Goal: Feedback & Contribution: Contribute content

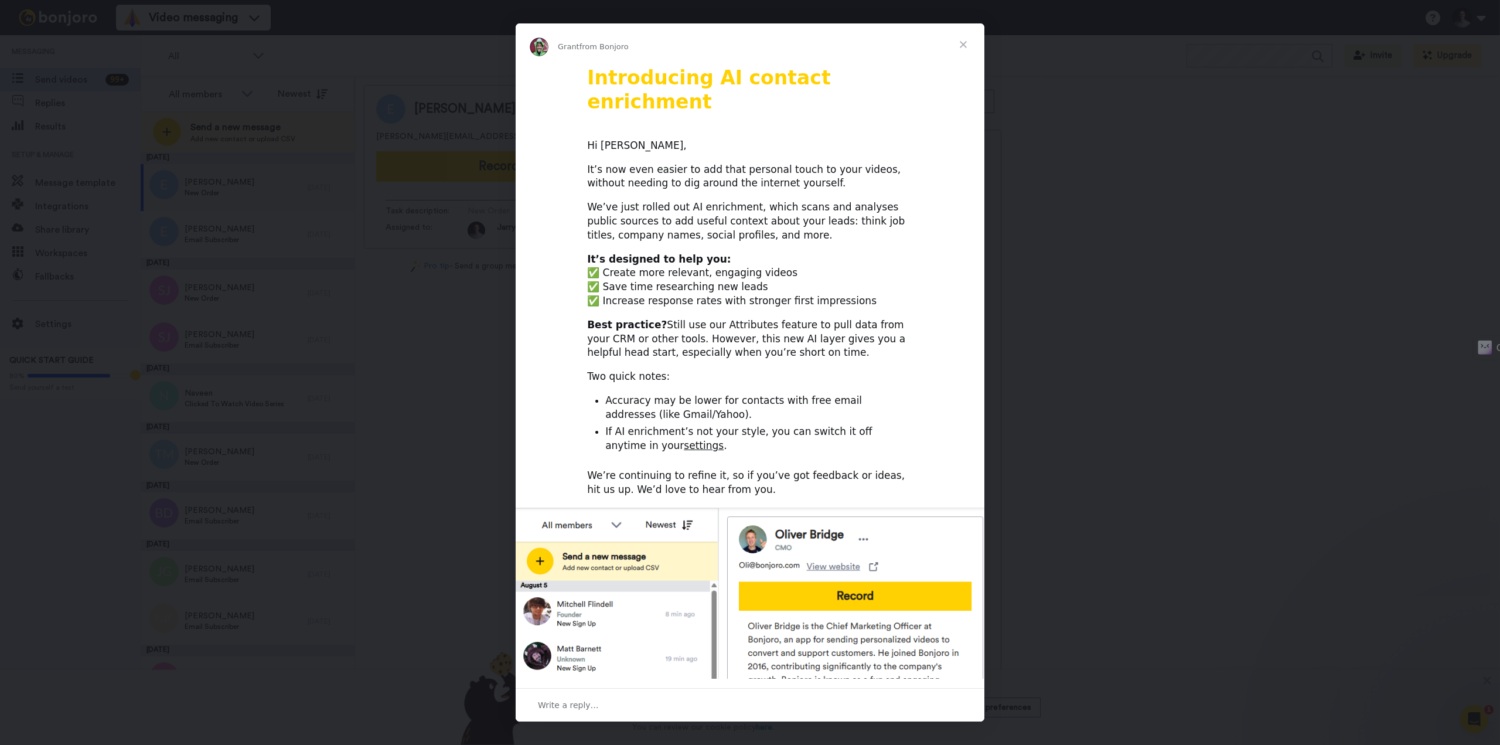
click at [962, 44] on span "Close" at bounding box center [963, 44] width 42 height 42
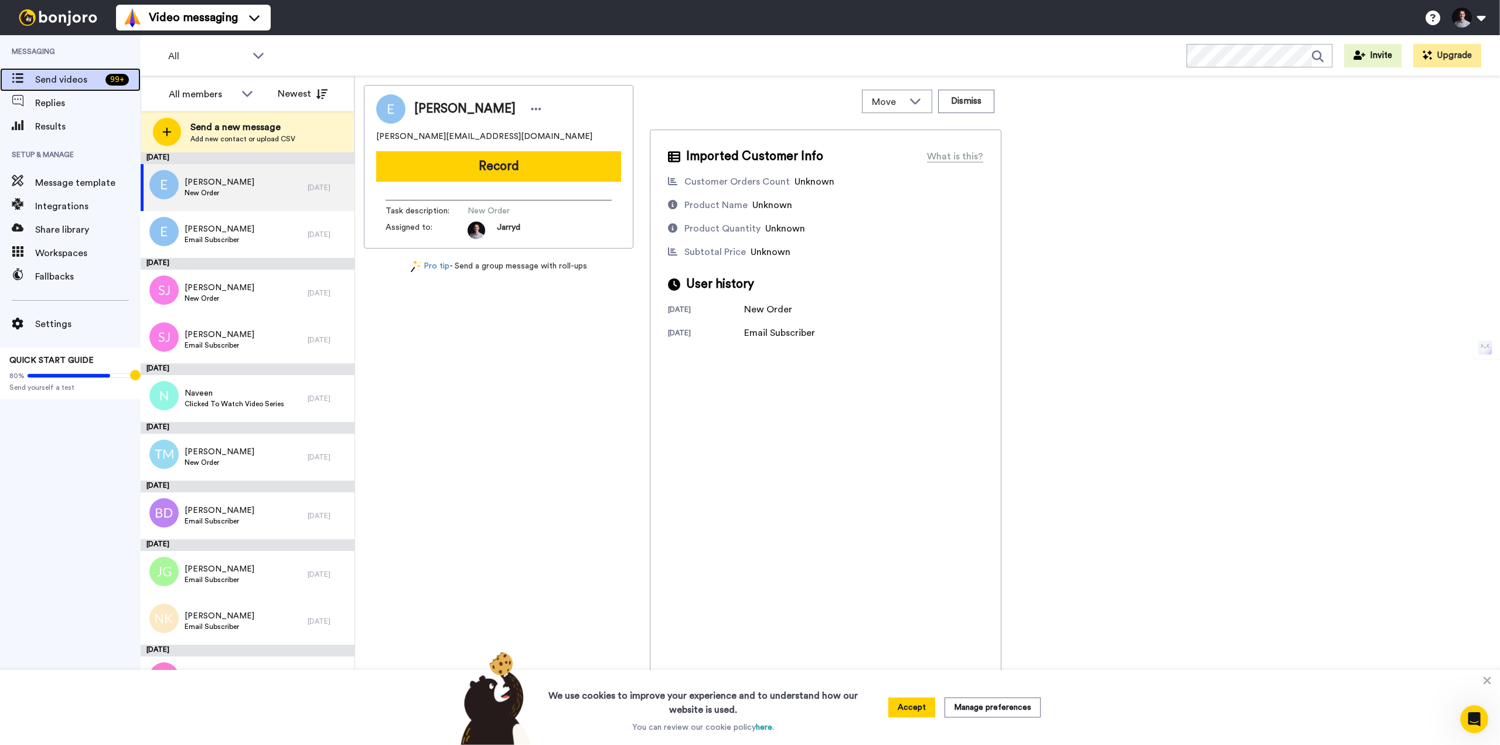
click at [78, 78] on span "Send videos" at bounding box center [68, 80] width 66 height 14
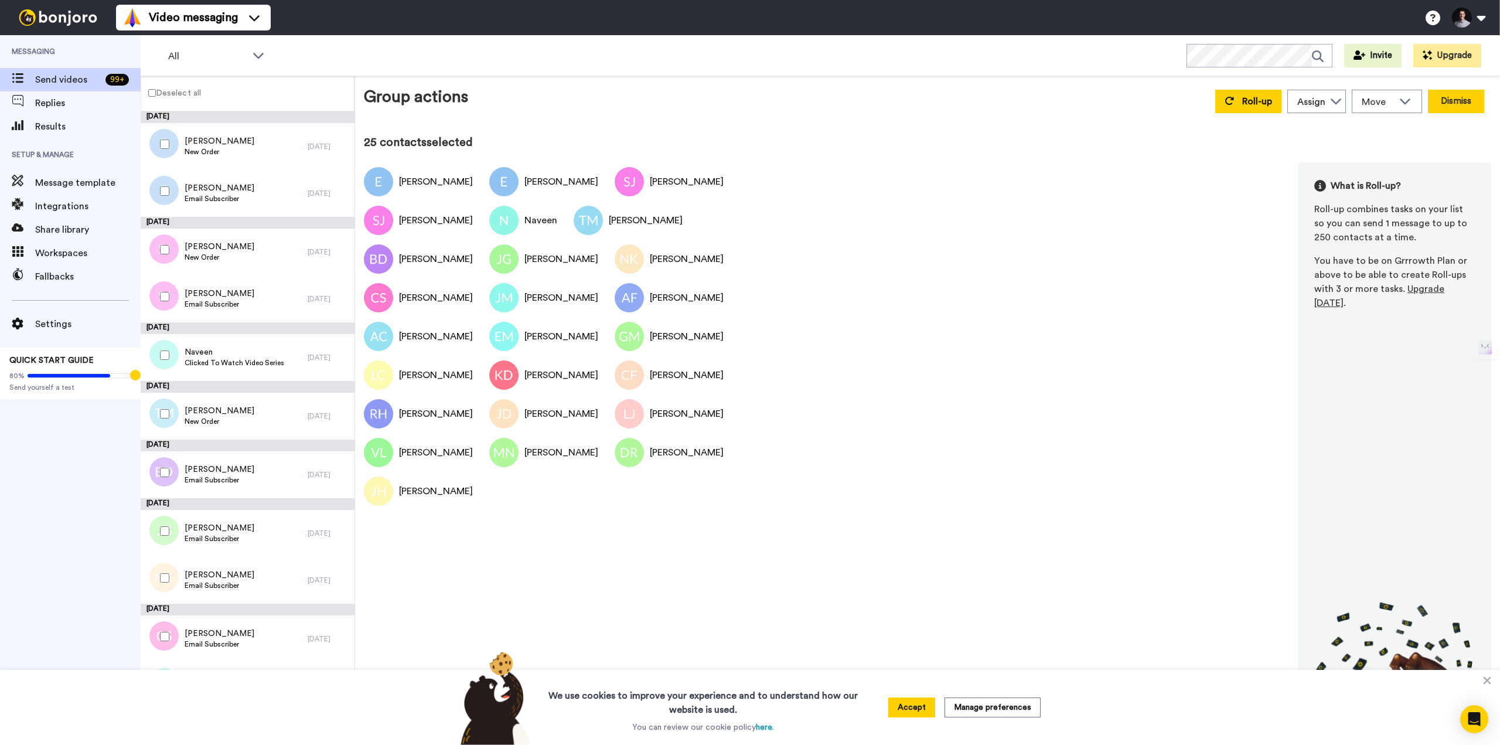
click at [1461, 98] on button "Dismiss" at bounding box center [1456, 101] width 56 height 23
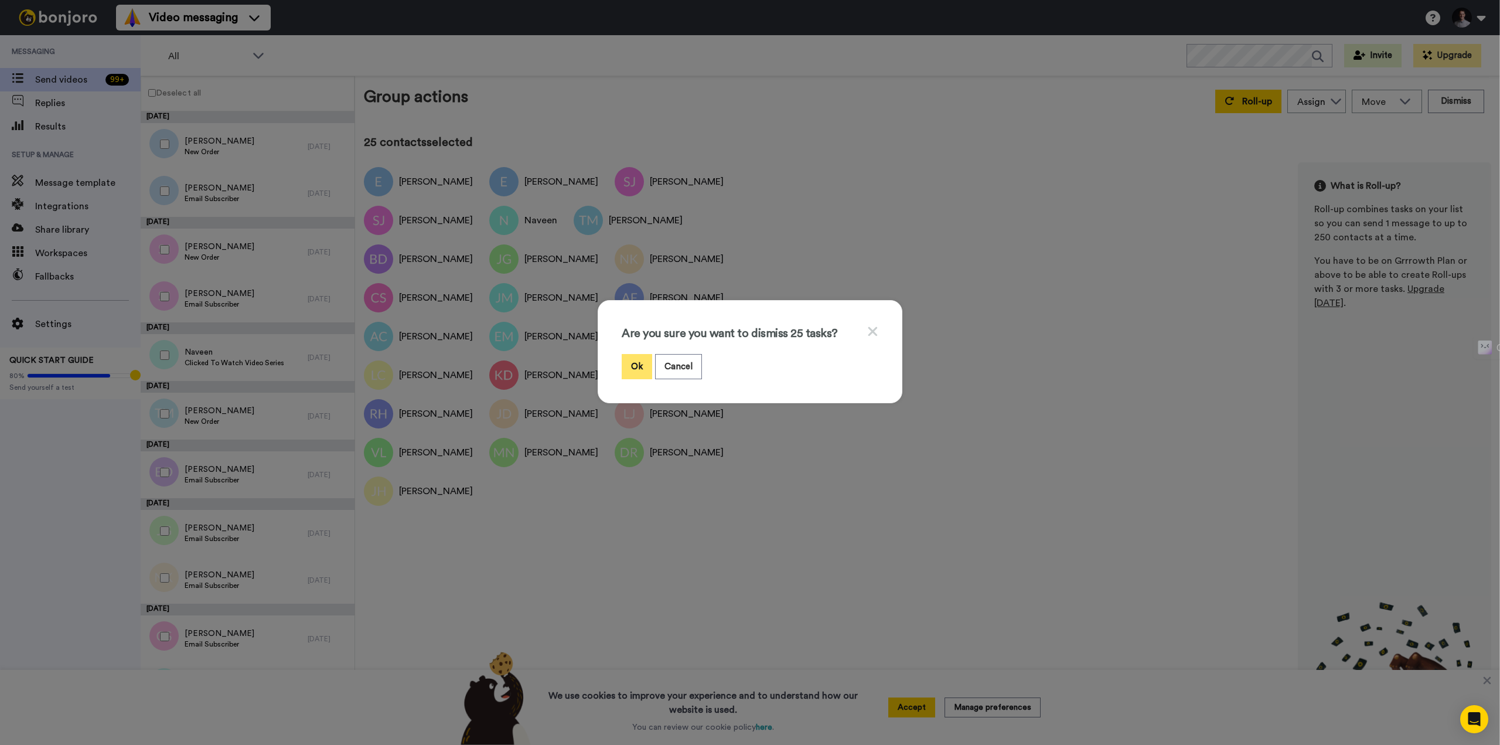
click at [631, 365] on button "Ok" at bounding box center [637, 366] width 30 height 25
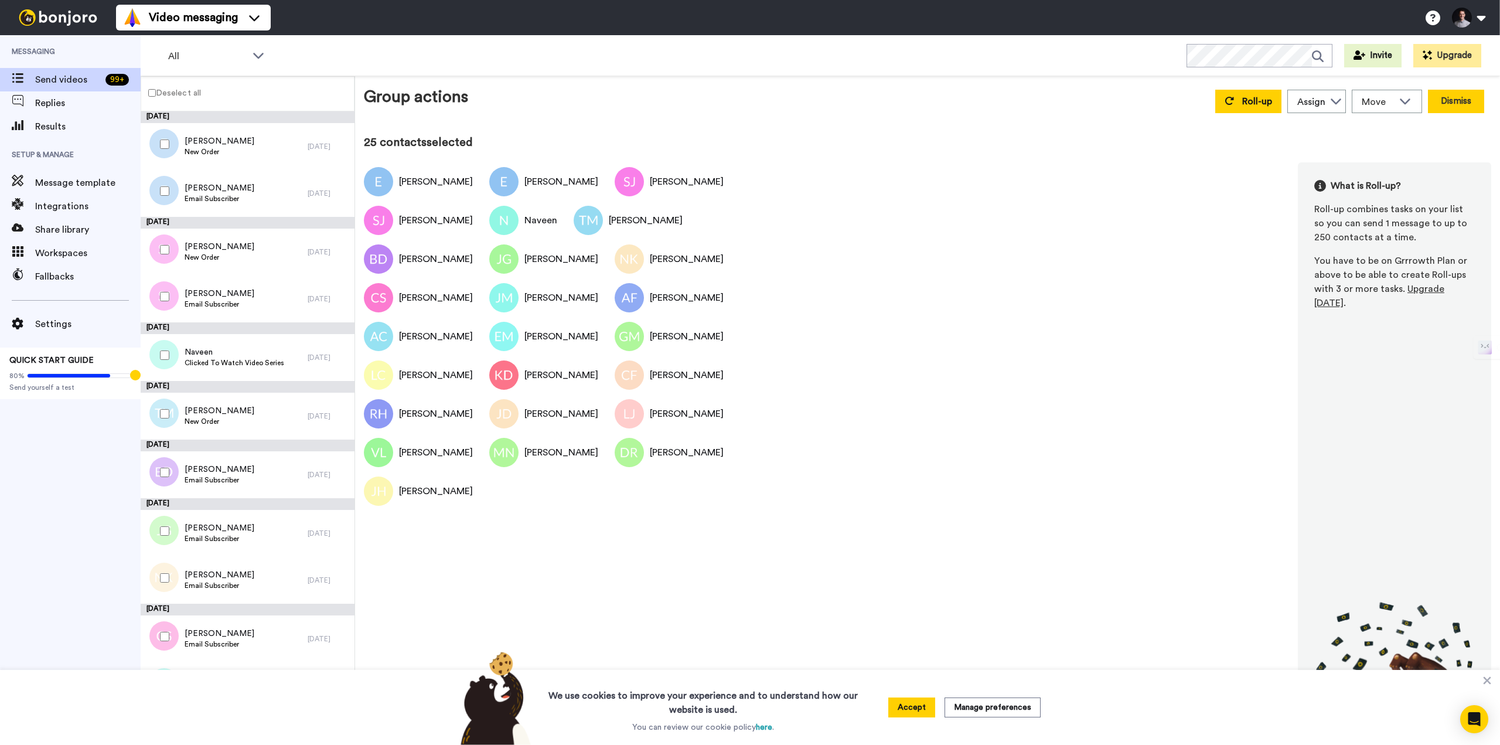
click at [1454, 103] on button "Dismiss" at bounding box center [1456, 101] width 56 height 23
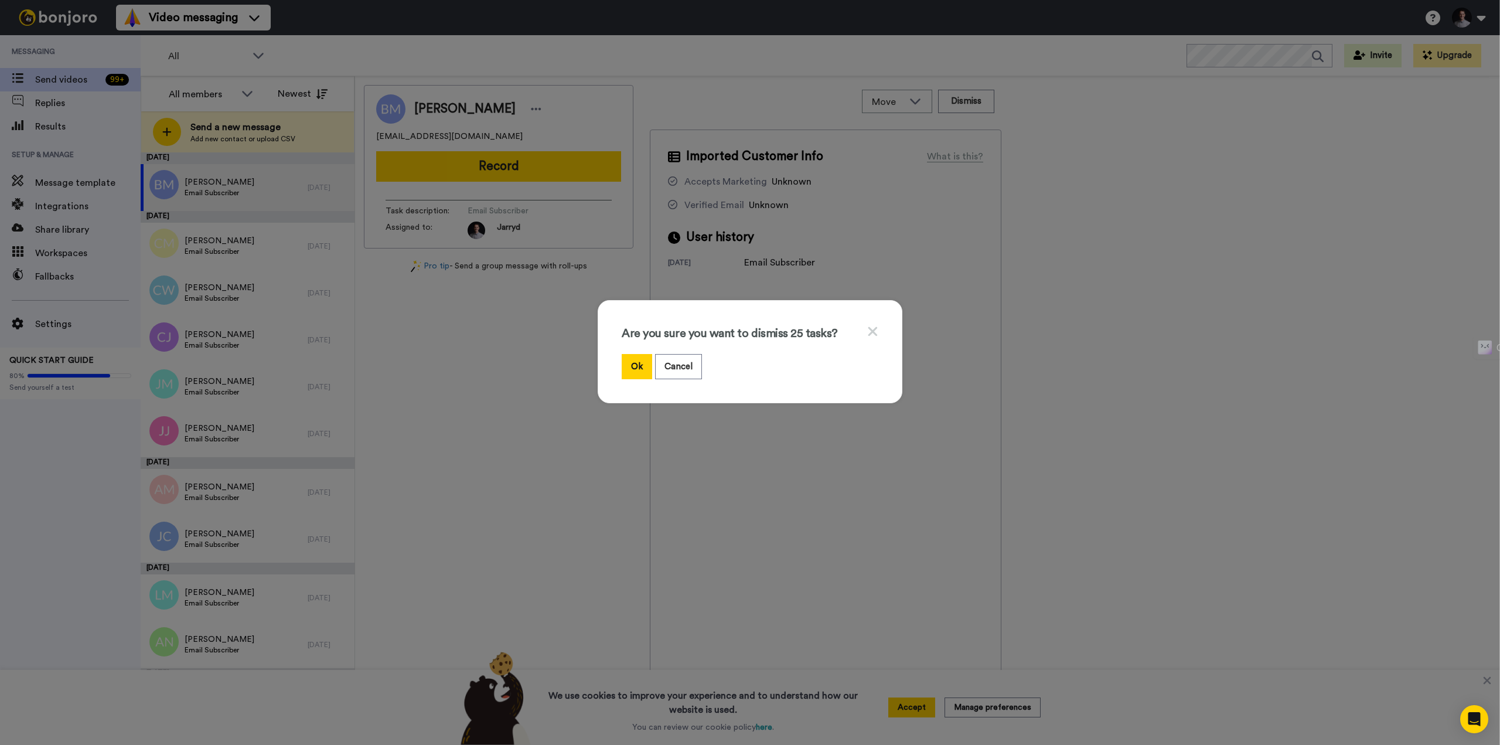
click at [870, 329] on icon at bounding box center [872, 331] width 11 height 15
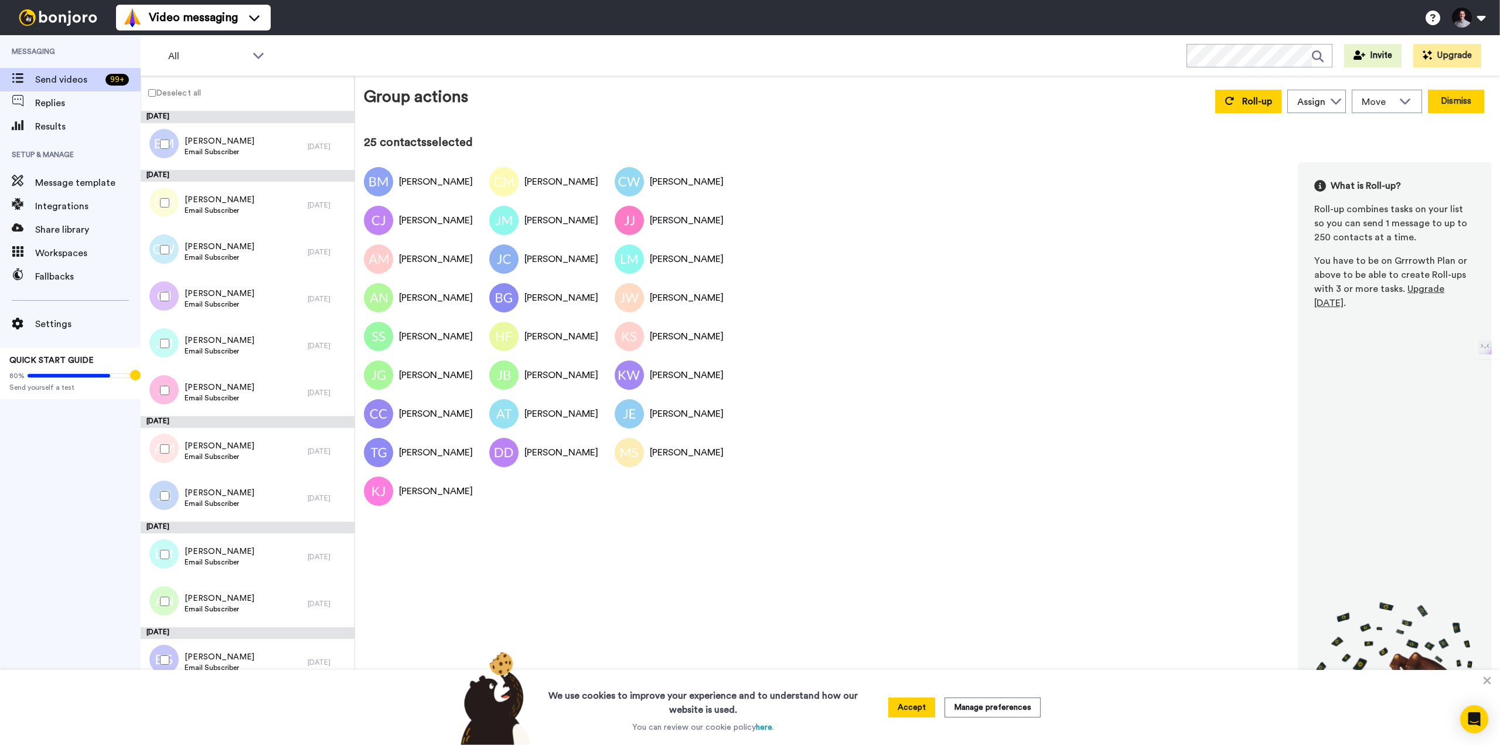
click at [1454, 98] on button "Dismiss" at bounding box center [1456, 101] width 56 height 23
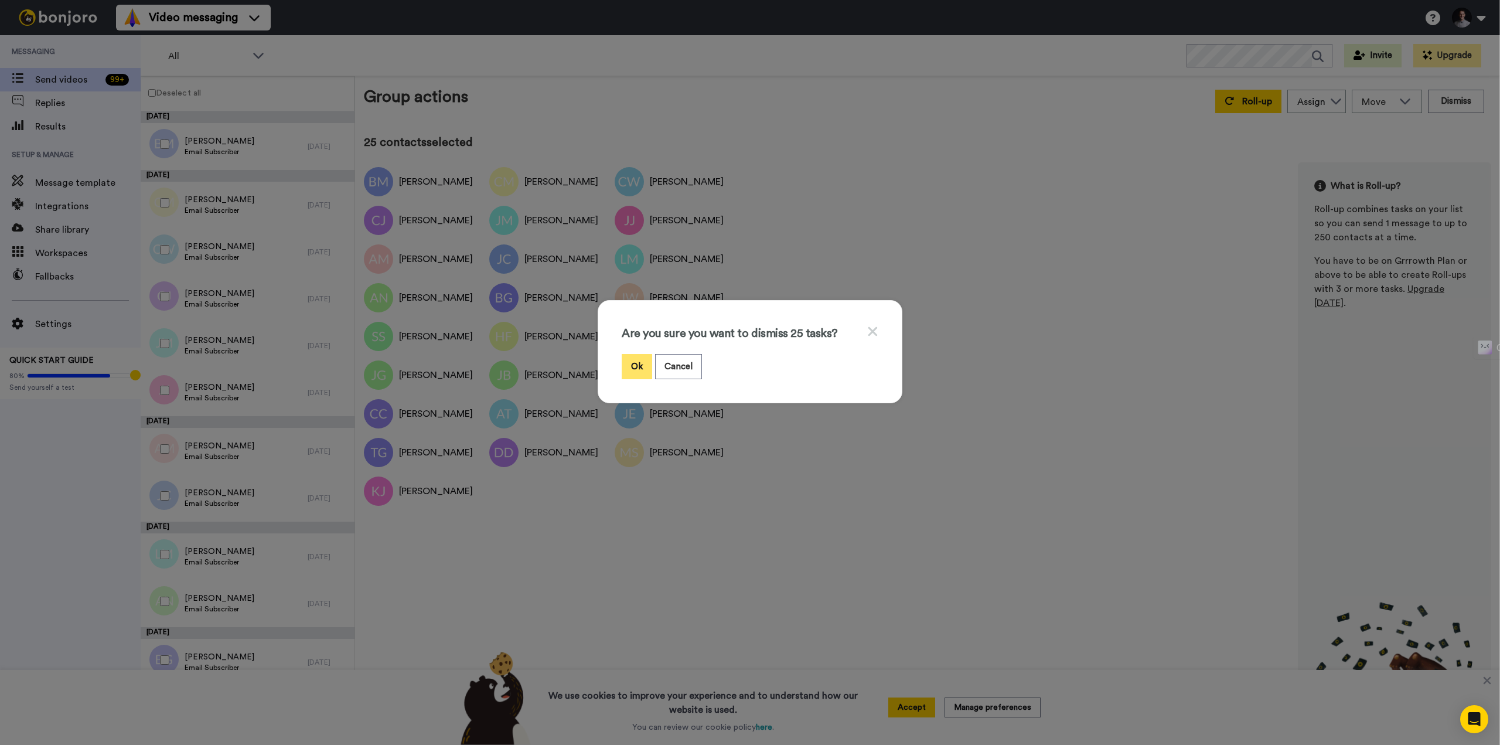
click at [636, 365] on button "Ok" at bounding box center [637, 366] width 30 height 25
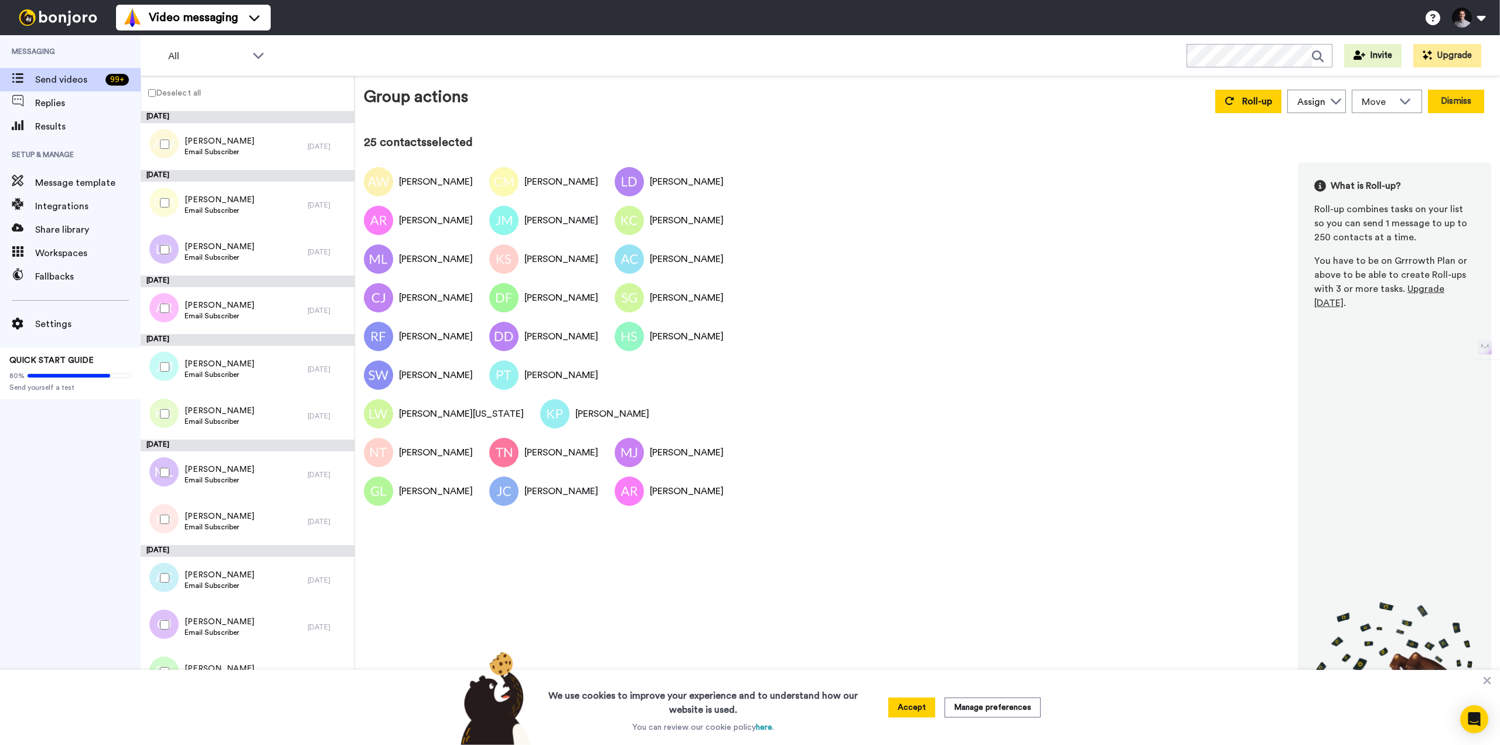
click at [1459, 106] on button "Dismiss" at bounding box center [1456, 101] width 56 height 23
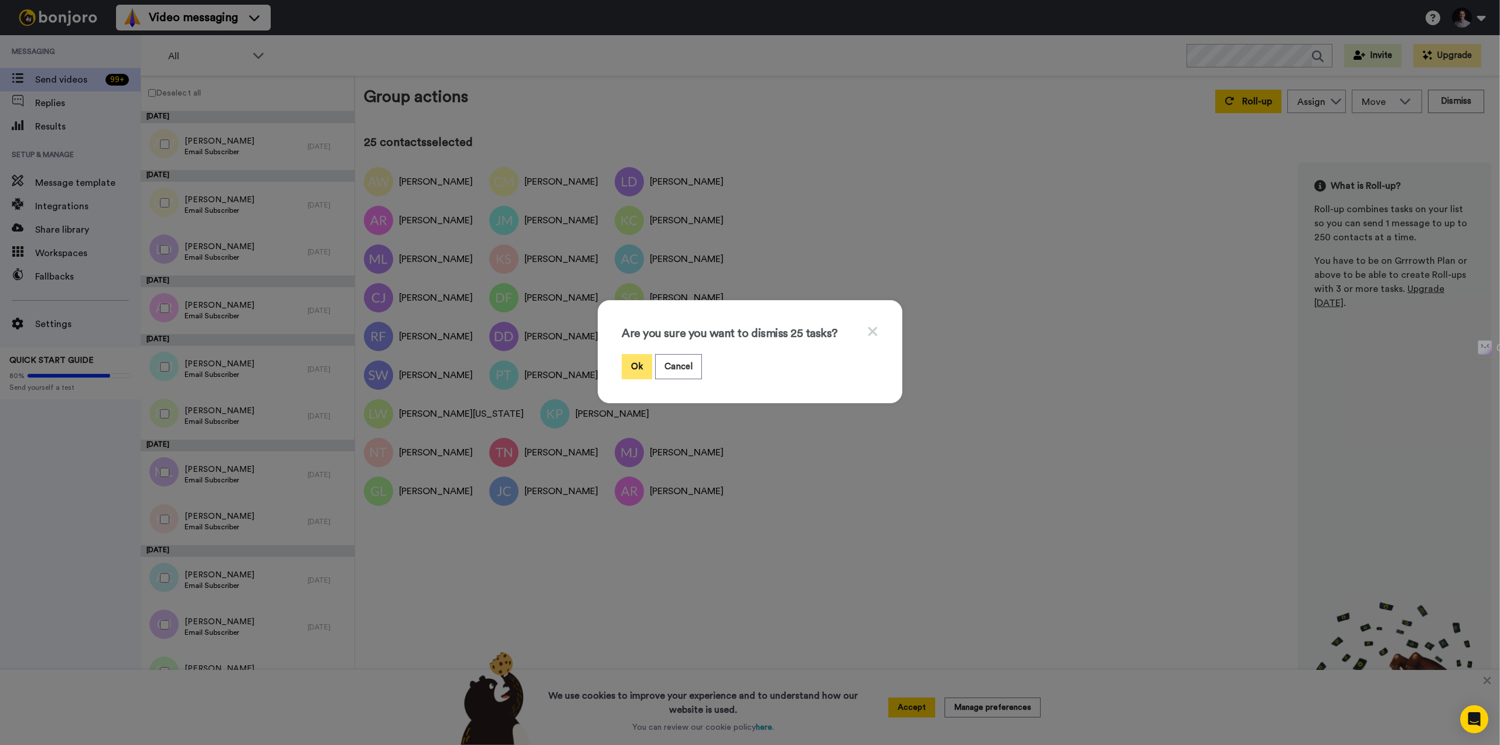
click at [629, 360] on button "Ok" at bounding box center [637, 366] width 30 height 25
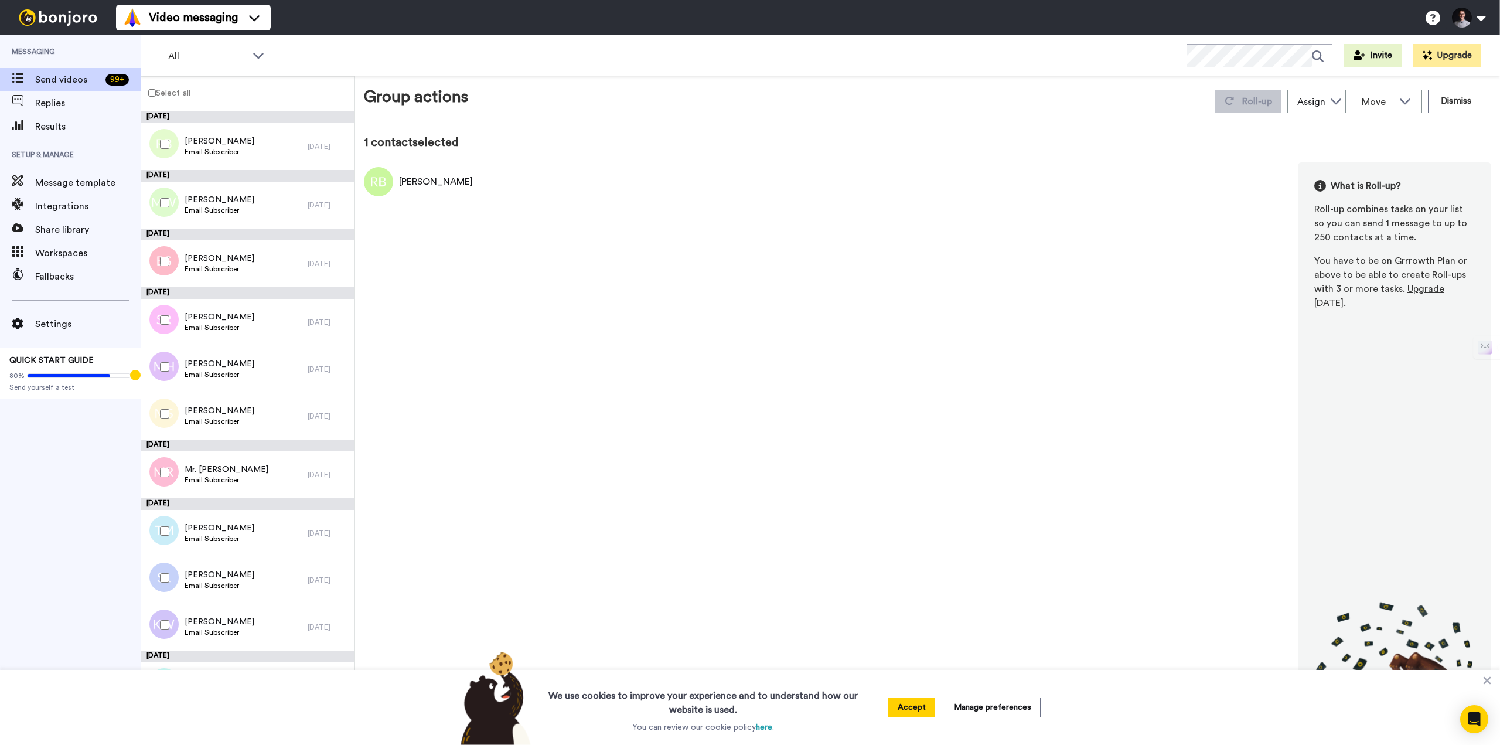
click at [146, 93] on label "Select all" at bounding box center [165, 93] width 49 height 14
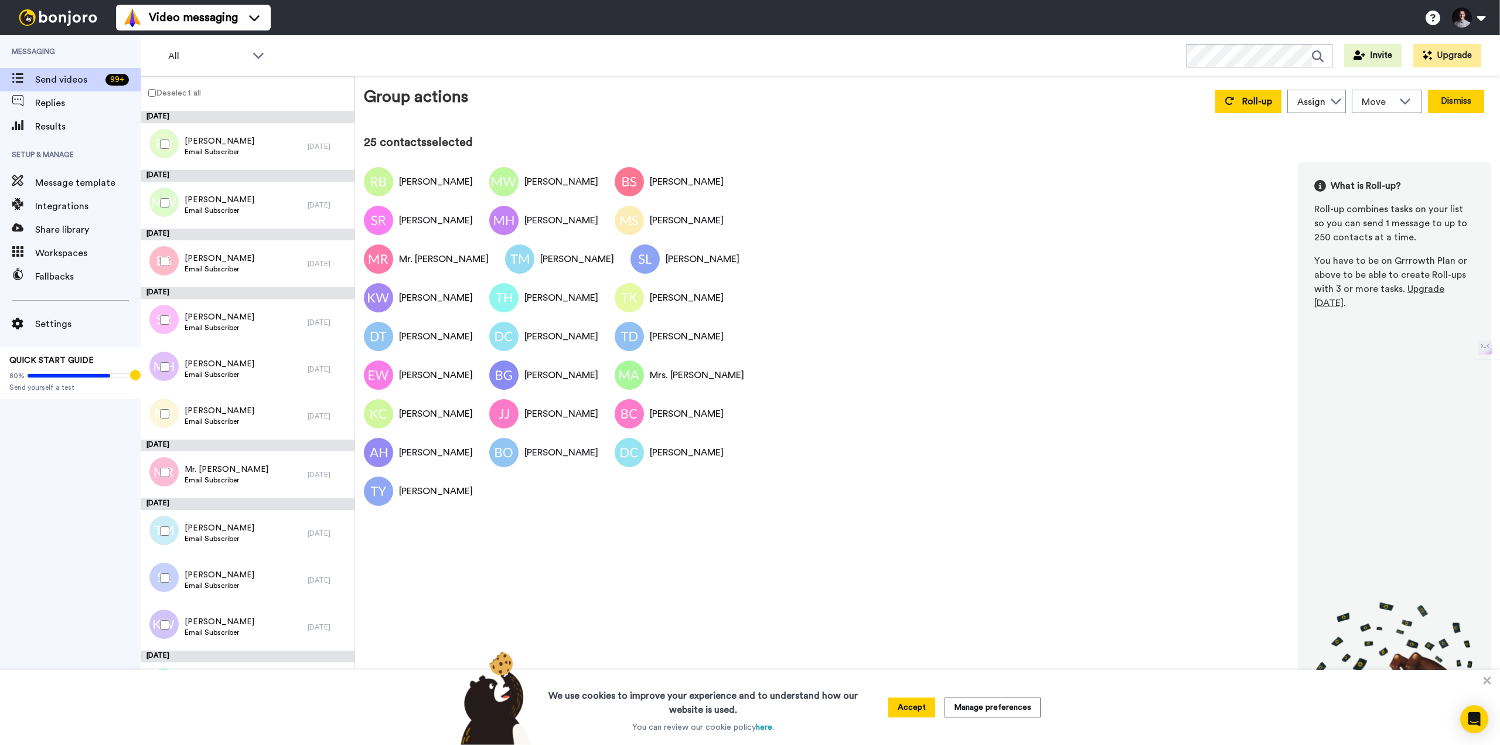
click at [1458, 111] on button "Dismiss" at bounding box center [1456, 101] width 56 height 23
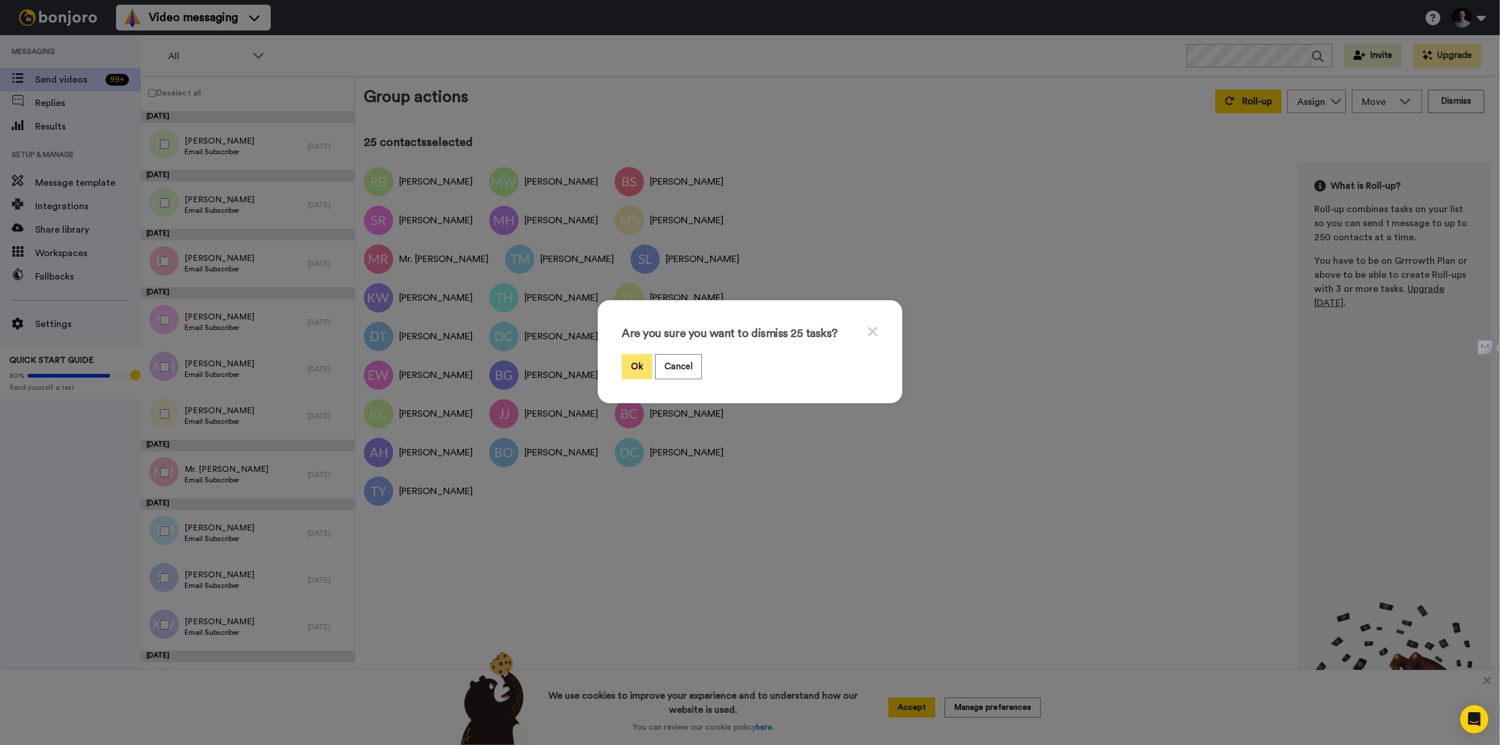
click at [637, 361] on button "Ok" at bounding box center [637, 366] width 30 height 25
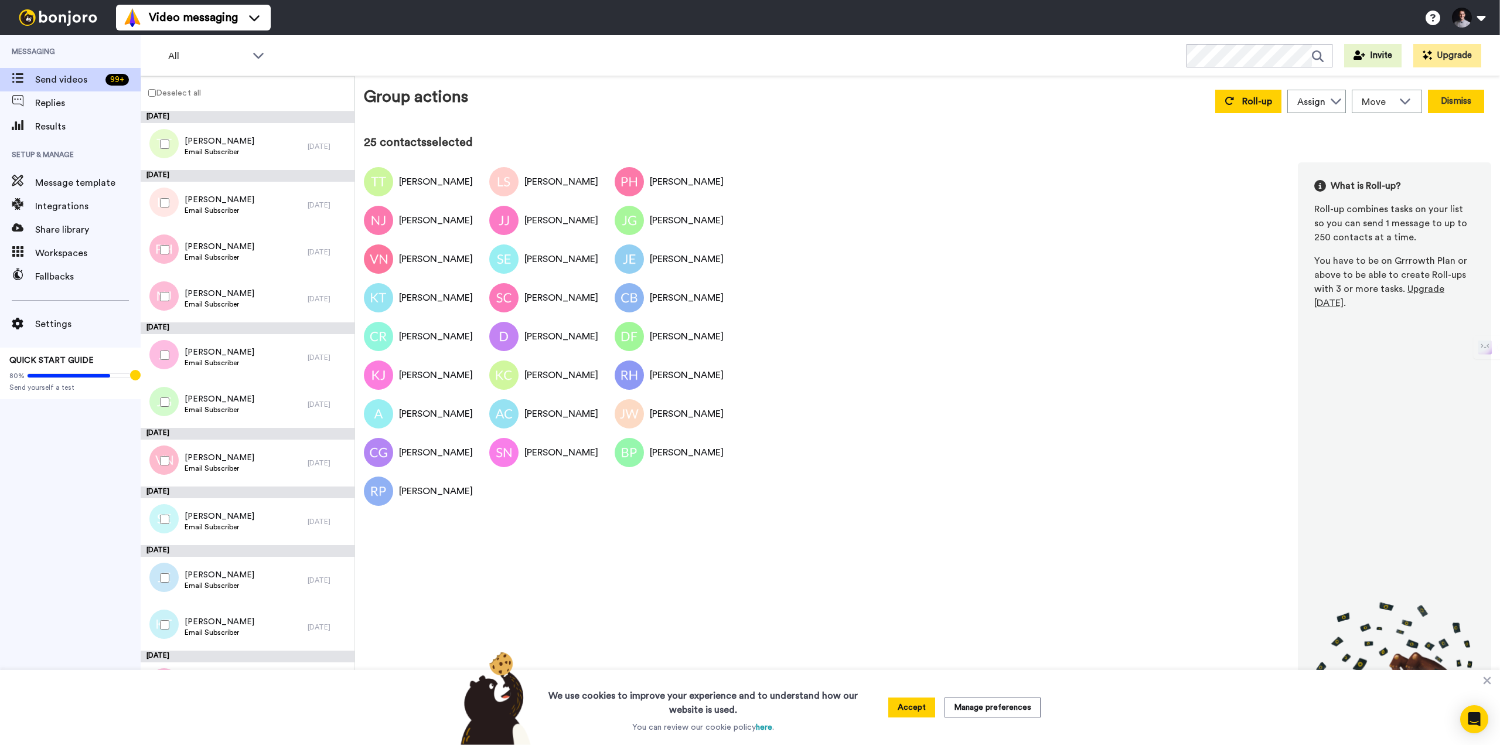
click at [1446, 99] on button "Dismiss" at bounding box center [1456, 101] width 56 height 23
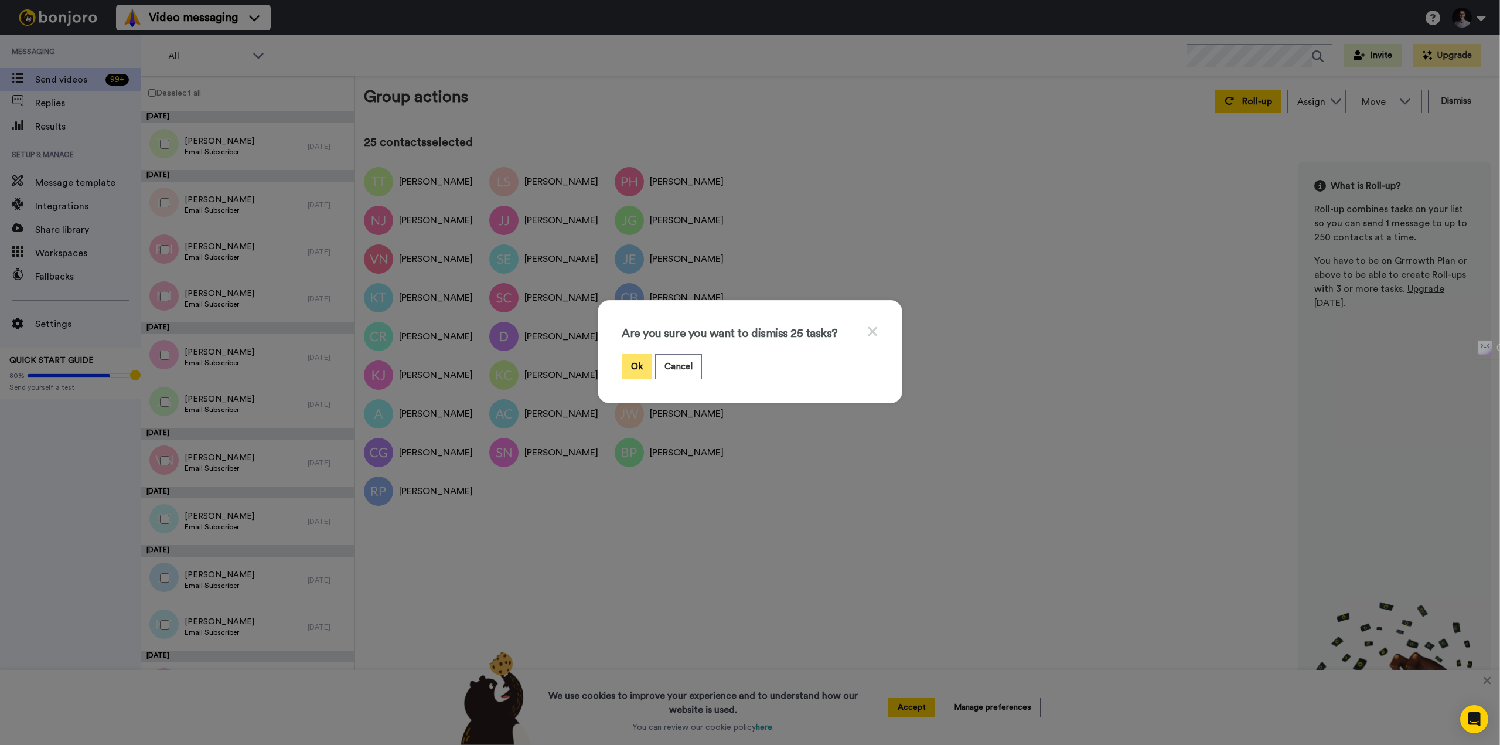
click at [624, 370] on button "Ok" at bounding box center [637, 366] width 30 height 25
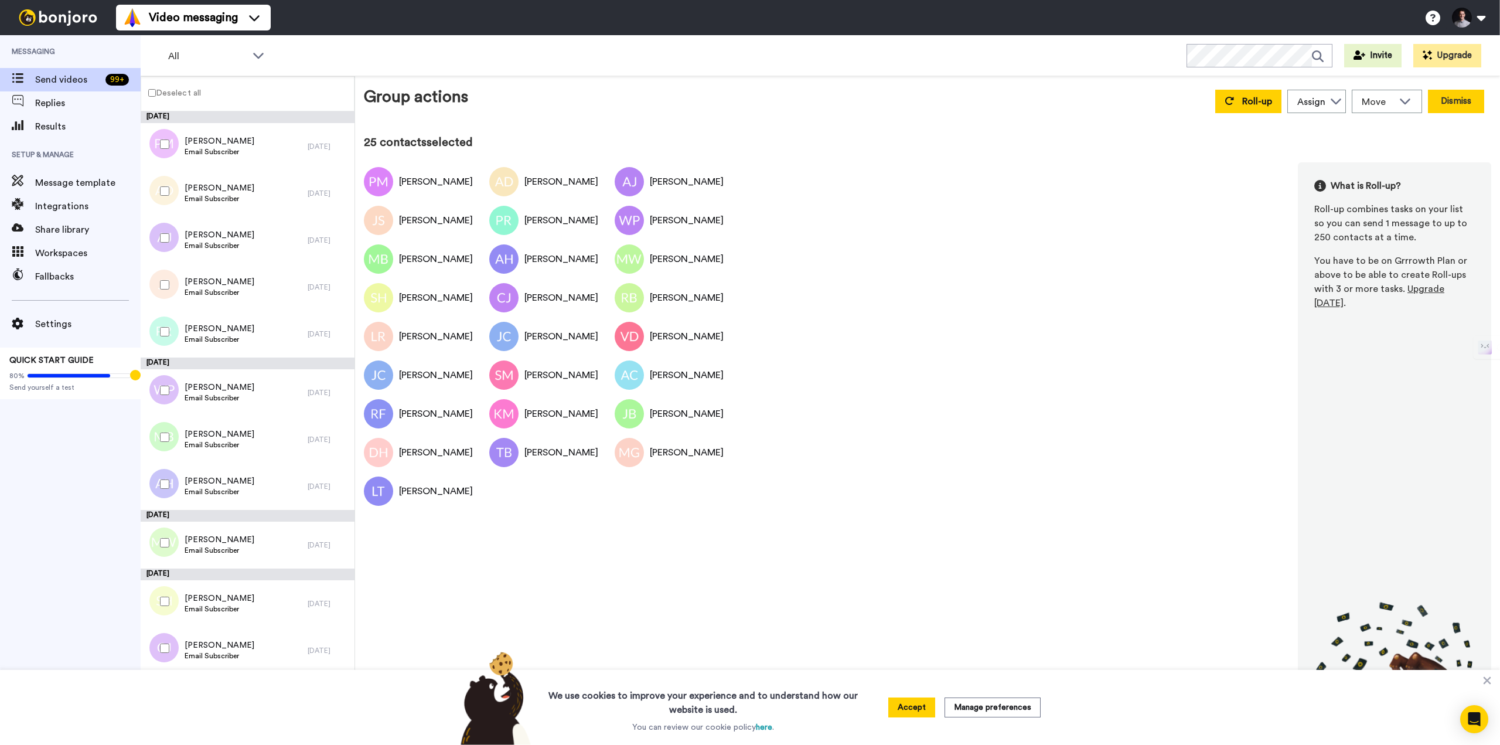
click at [1473, 104] on button "Dismiss" at bounding box center [1456, 101] width 56 height 23
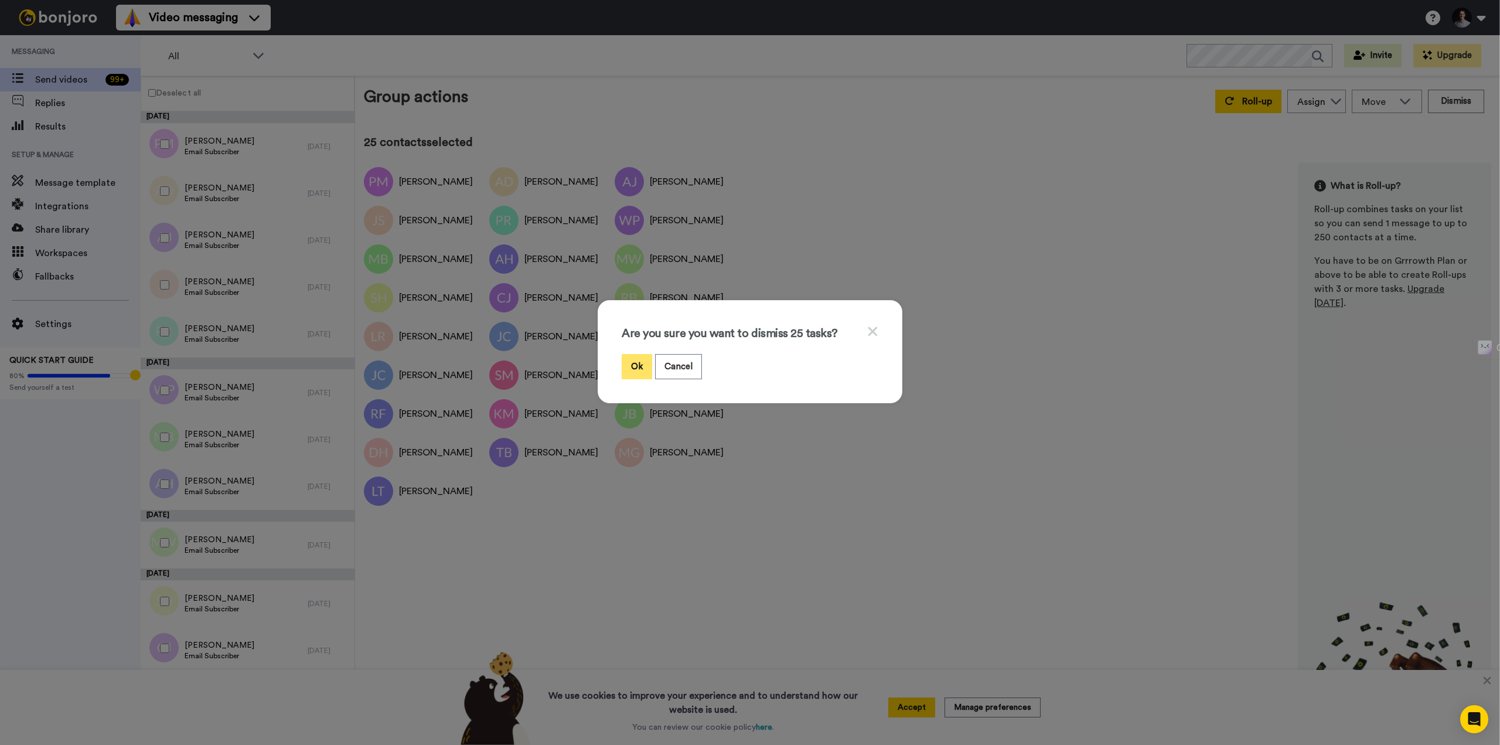
click at [629, 367] on button "Ok" at bounding box center [637, 366] width 30 height 25
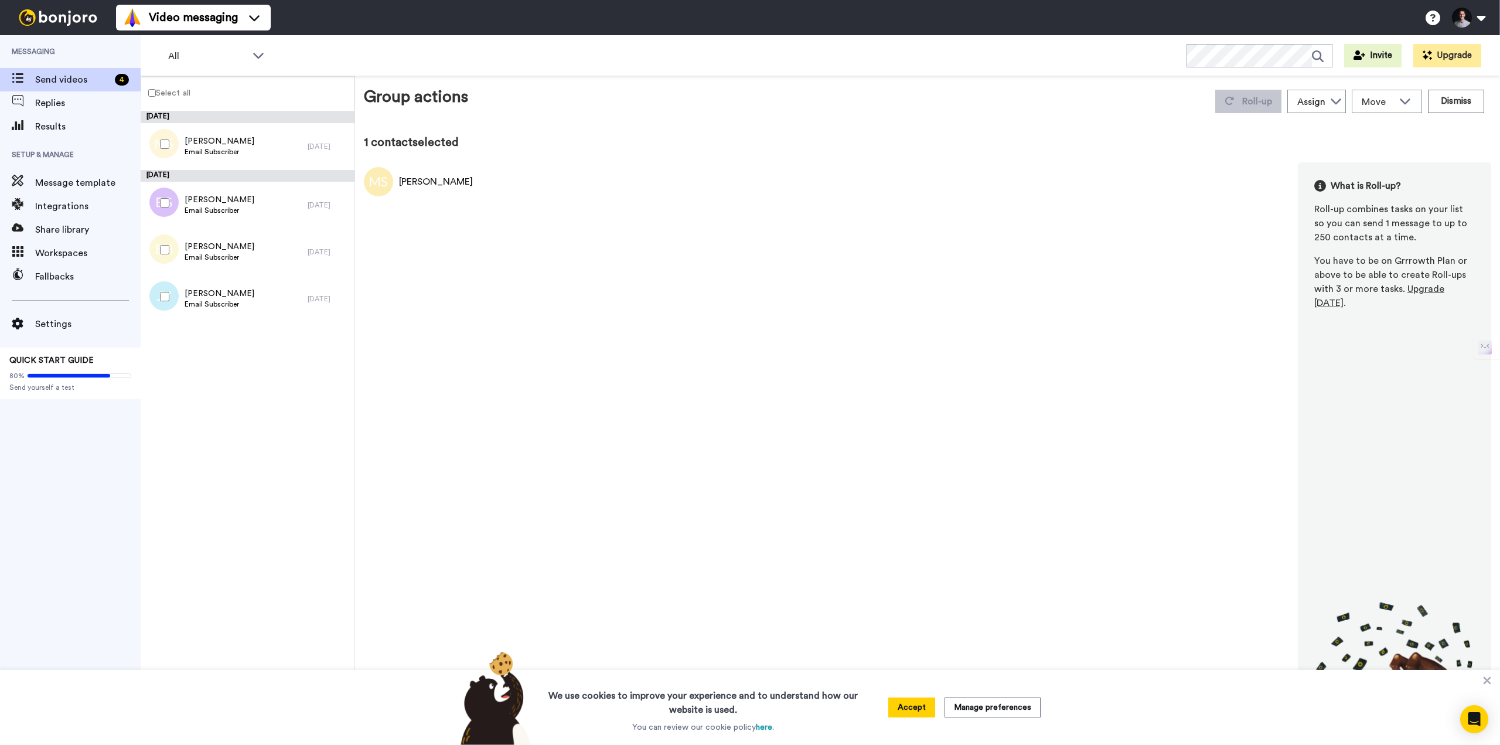
click at [153, 97] on label "Select all" at bounding box center [165, 93] width 49 height 14
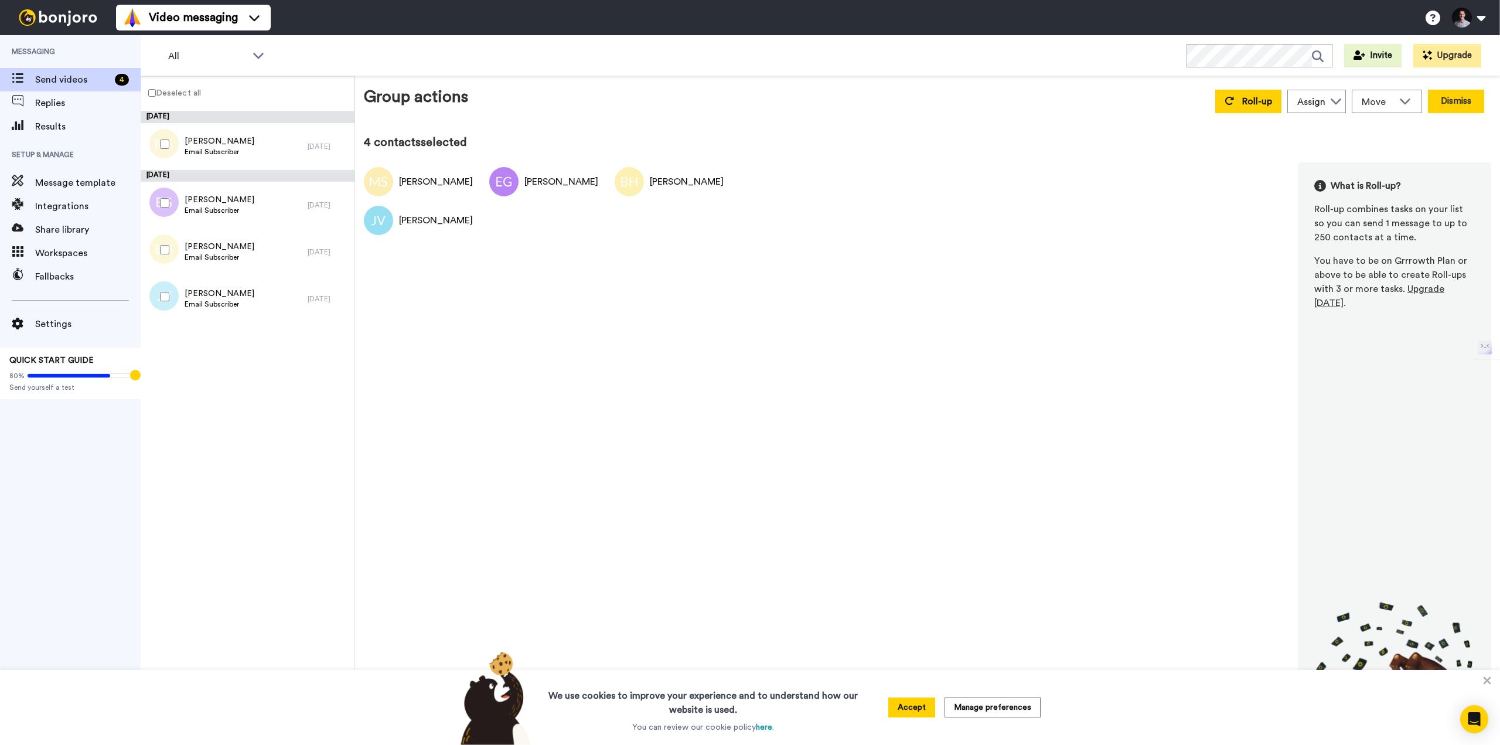
click at [1459, 102] on button "Dismiss" at bounding box center [1456, 101] width 56 height 23
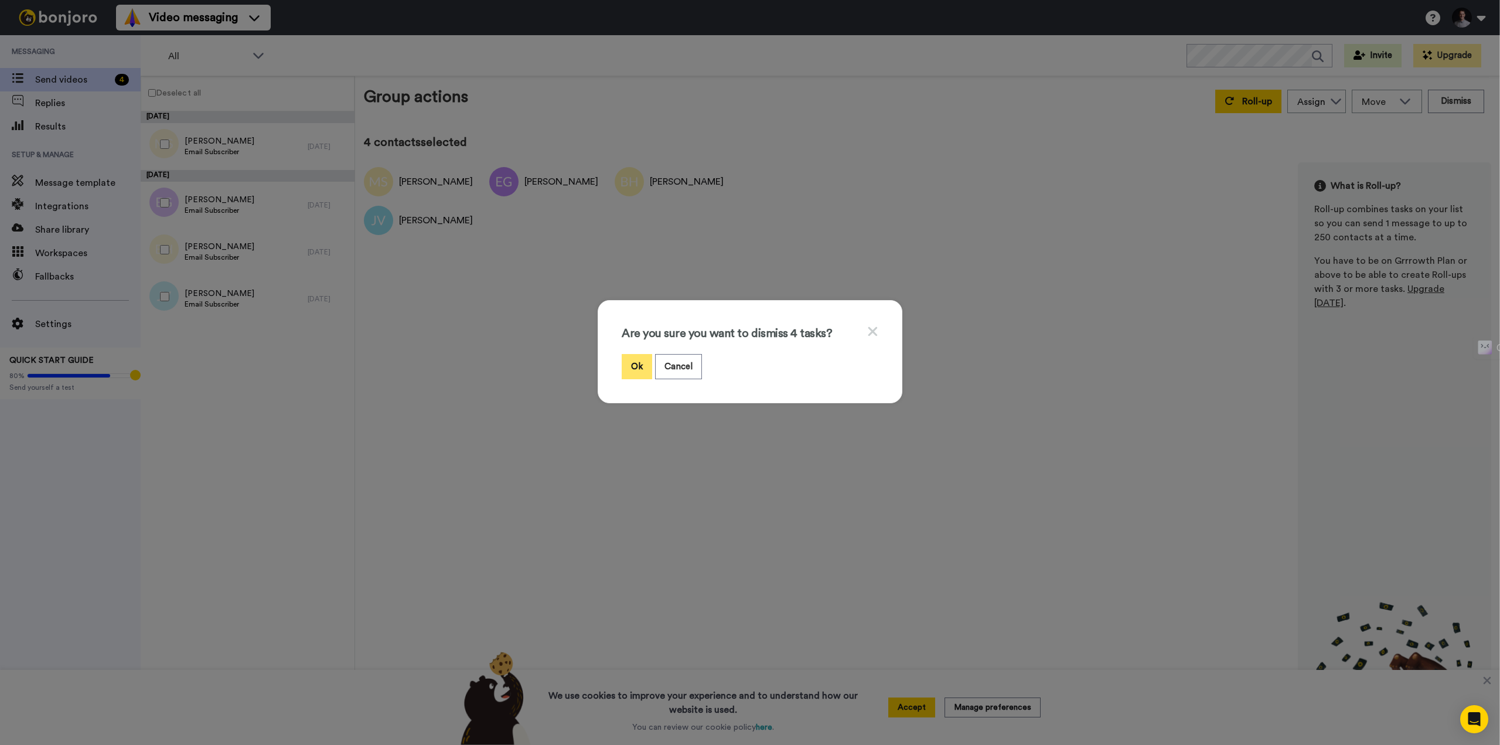
click at [633, 363] on button "Ok" at bounding box center [637, 366] width 30 height 25
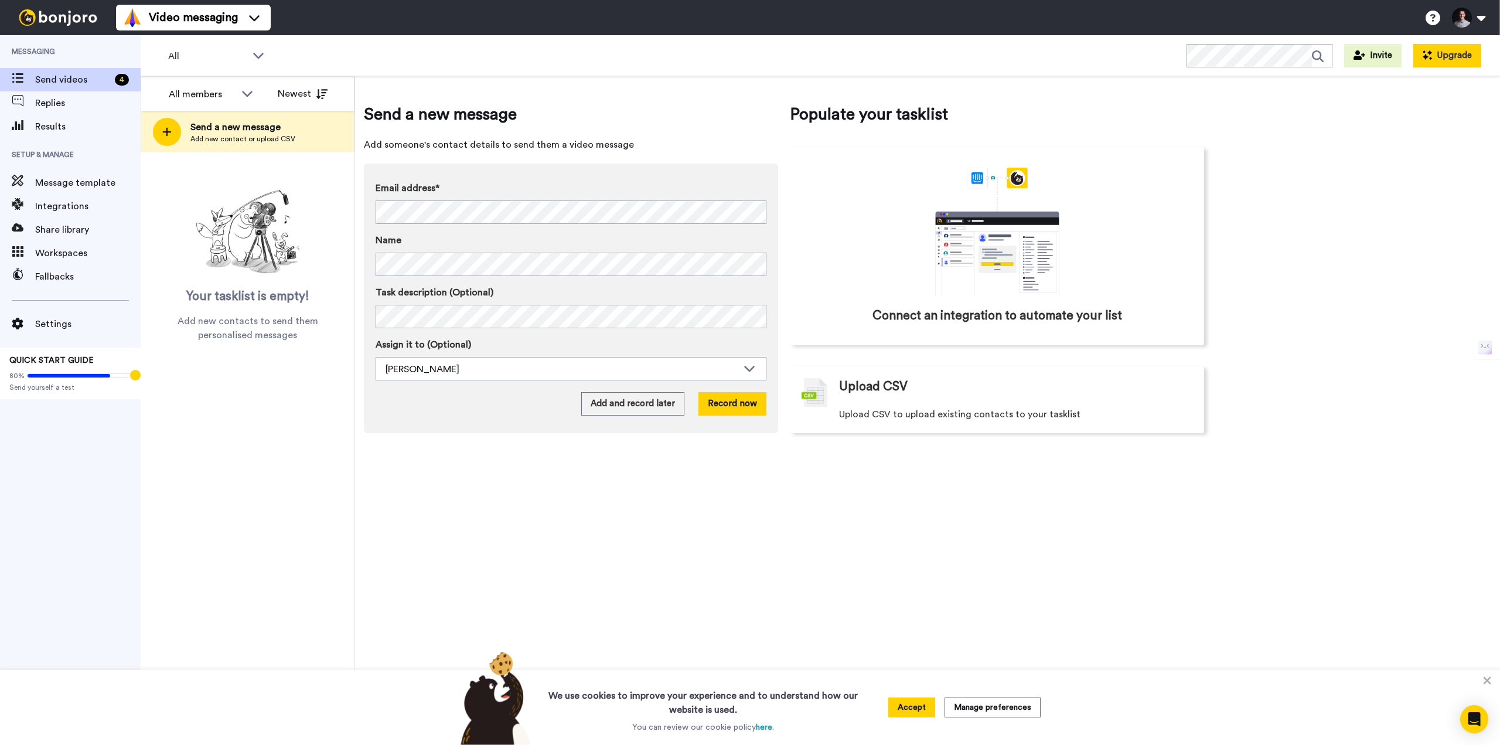
click at [1439, 57] on button "Upgrade" at bounding box center [1447, 55] width 68 height 23
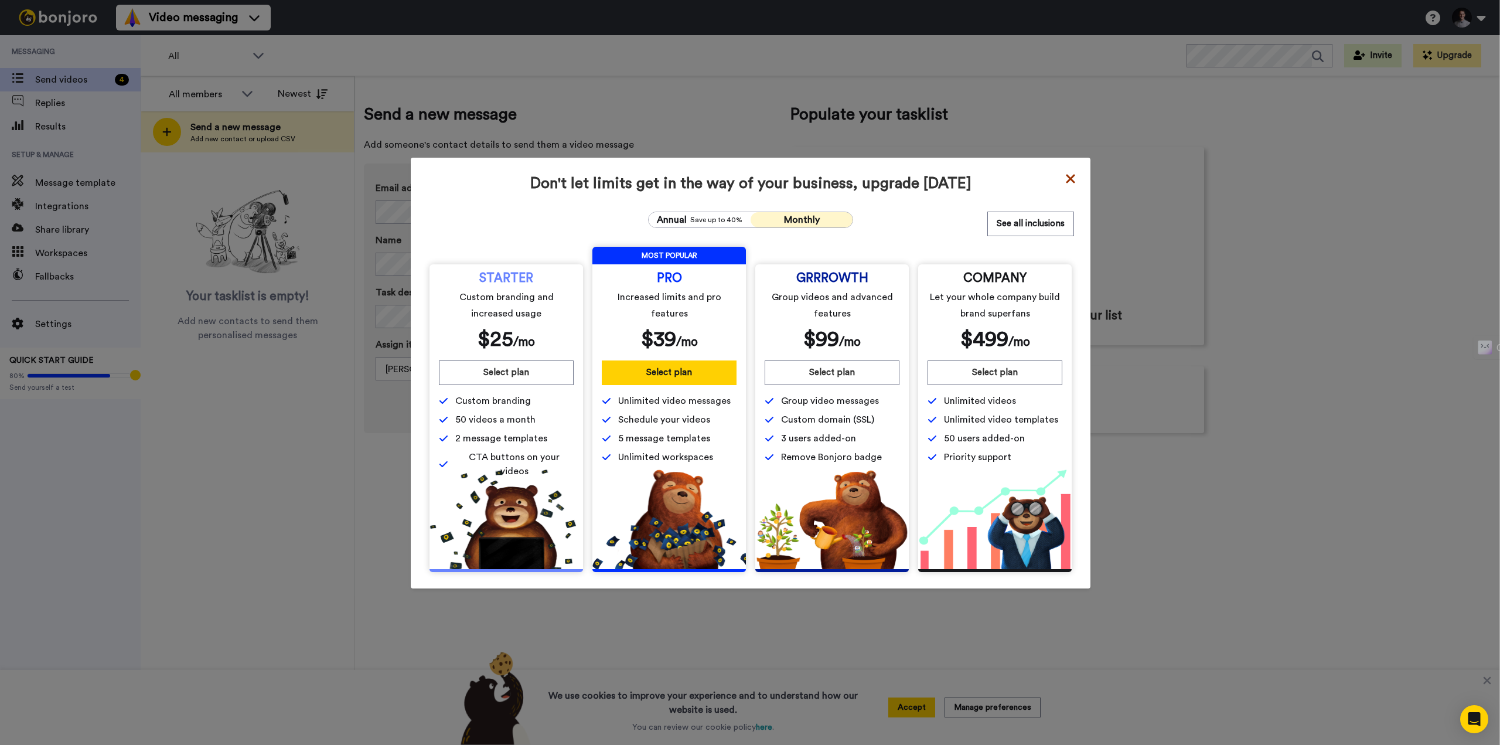
click at [1064, 177] on icon at bounding box center [1070, 179] width 12 height 14
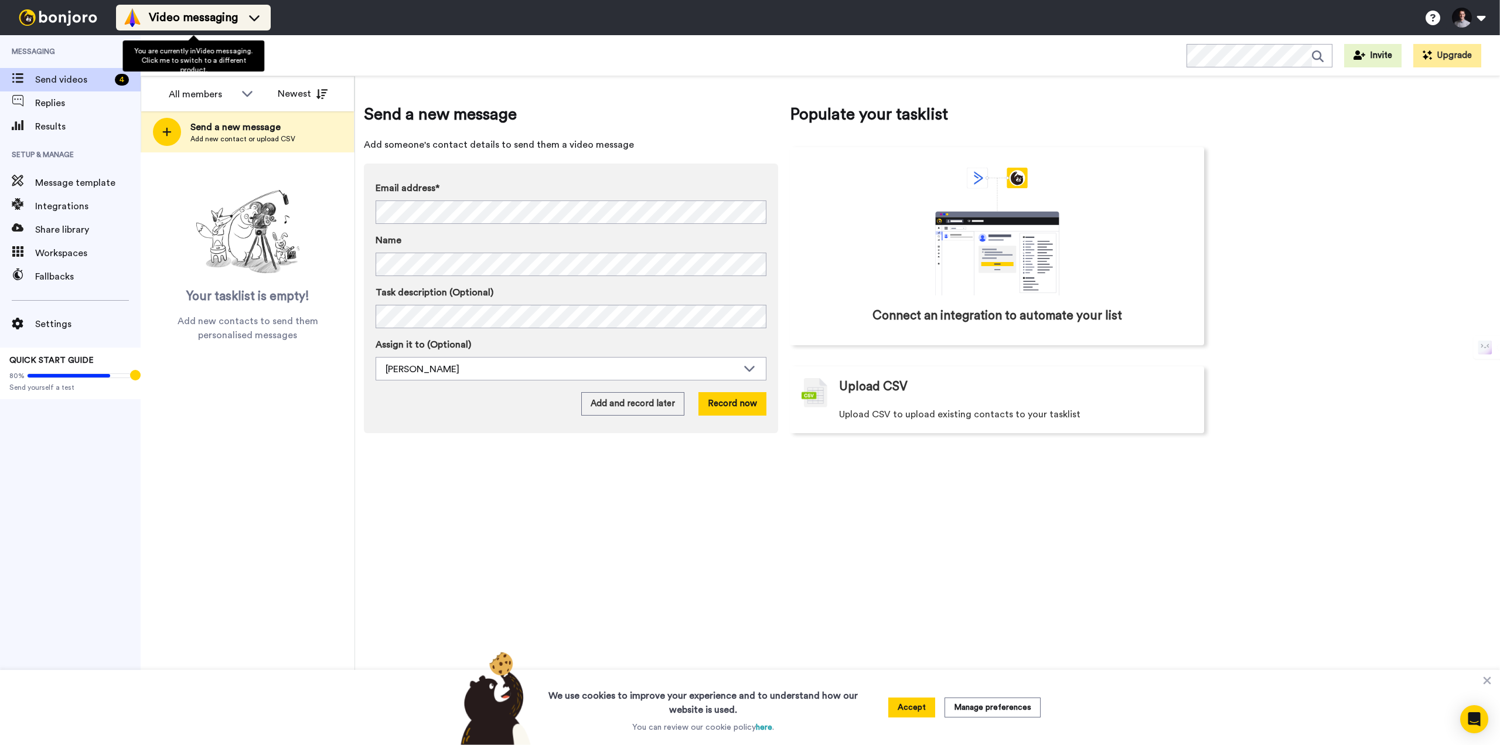
click at [256, 14] on icon at bounding box center [254, 18] width 19 height 12
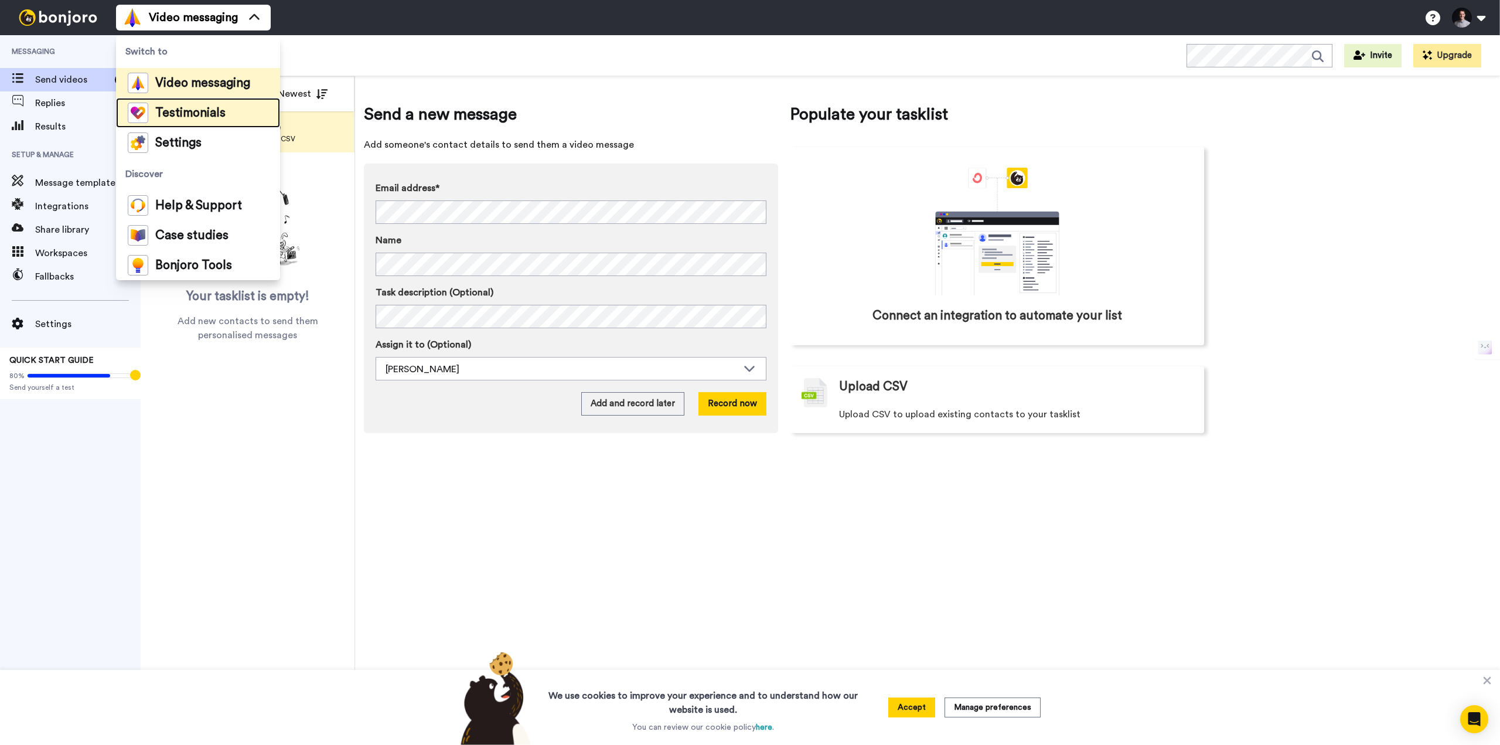
click at [206, 110] on span "Testimonials" at bounding box center [190, 113] width 70 height 12
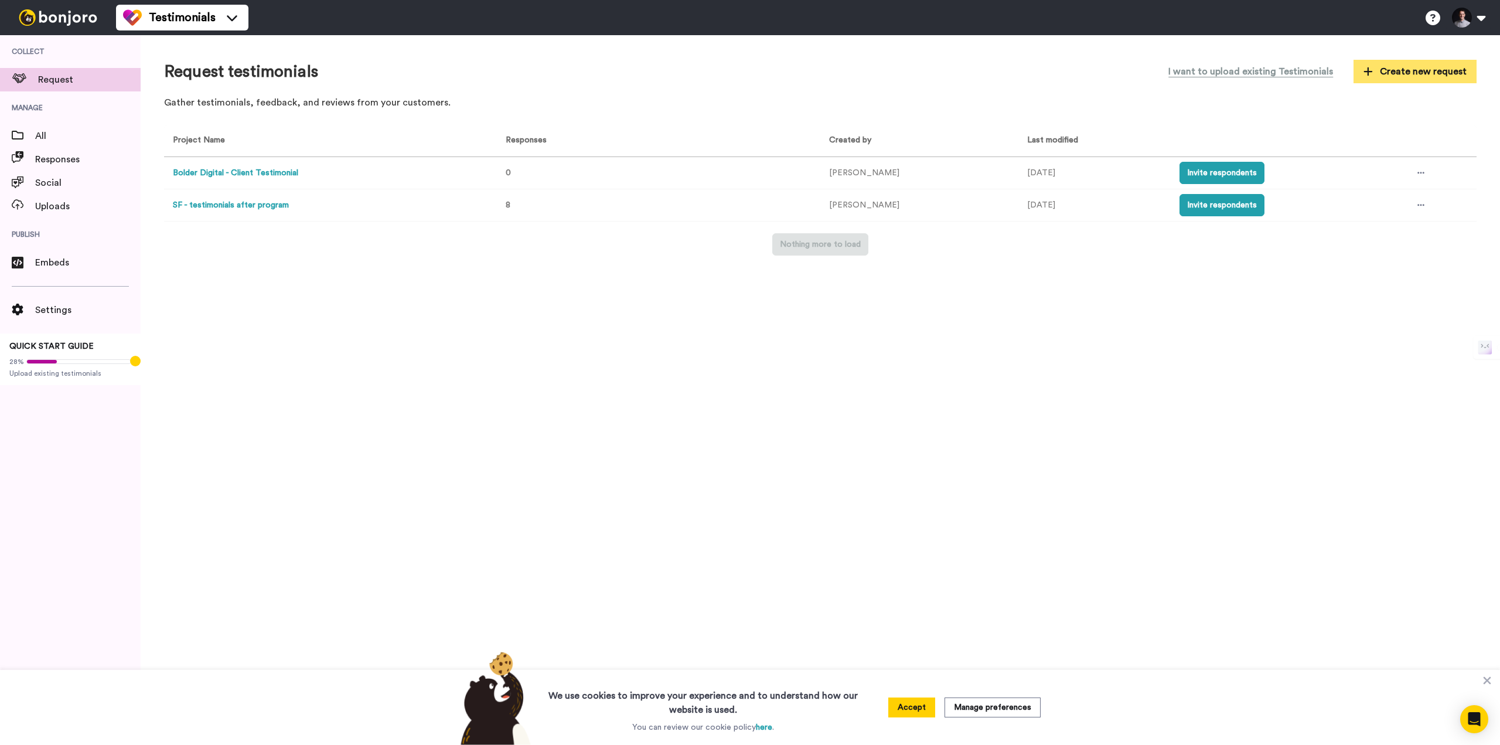
click at [1392, 62] on button "Create new request" at bounding box center [1414, 71] width 123 height 23
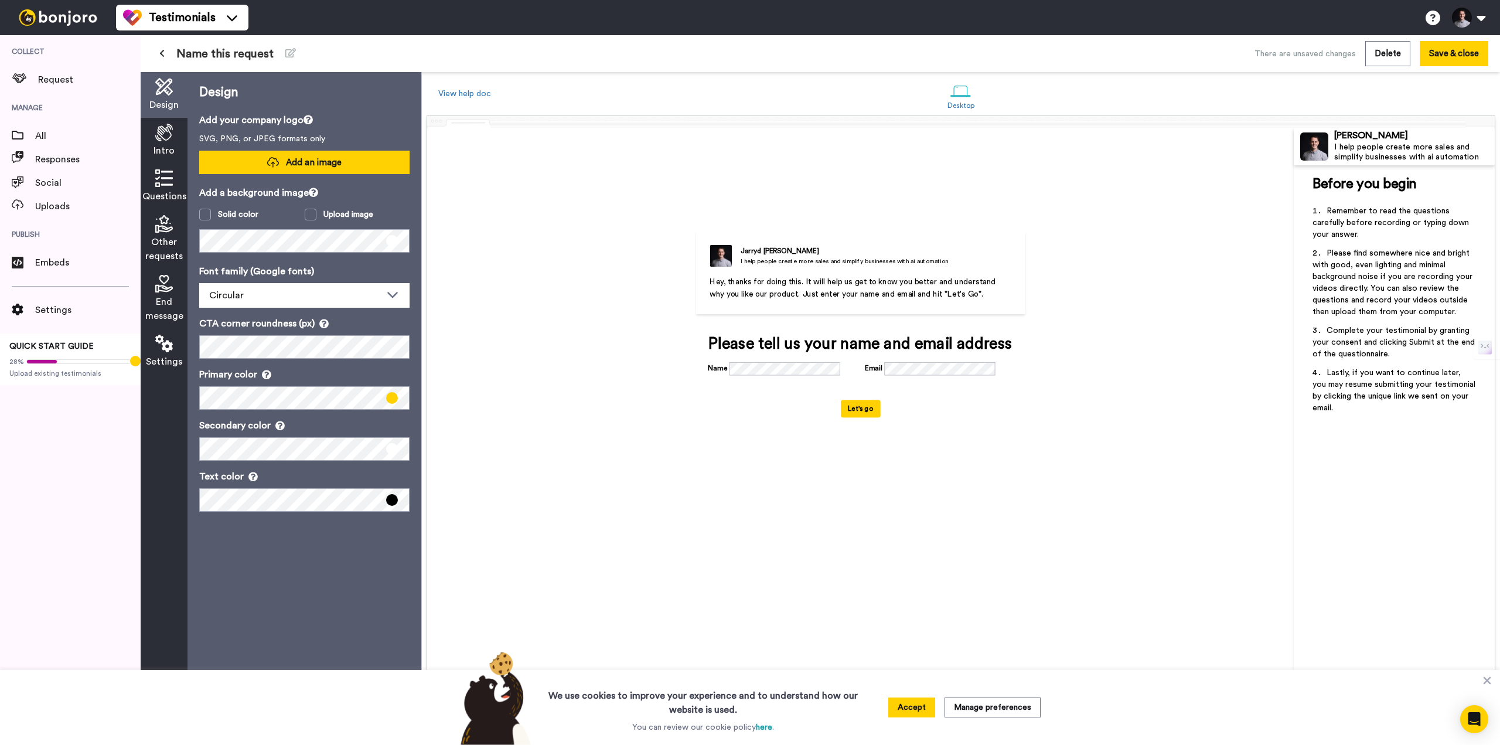
click at [306, 160] on span "Add an image" at bounding box center [314, 162] width 56 height 12
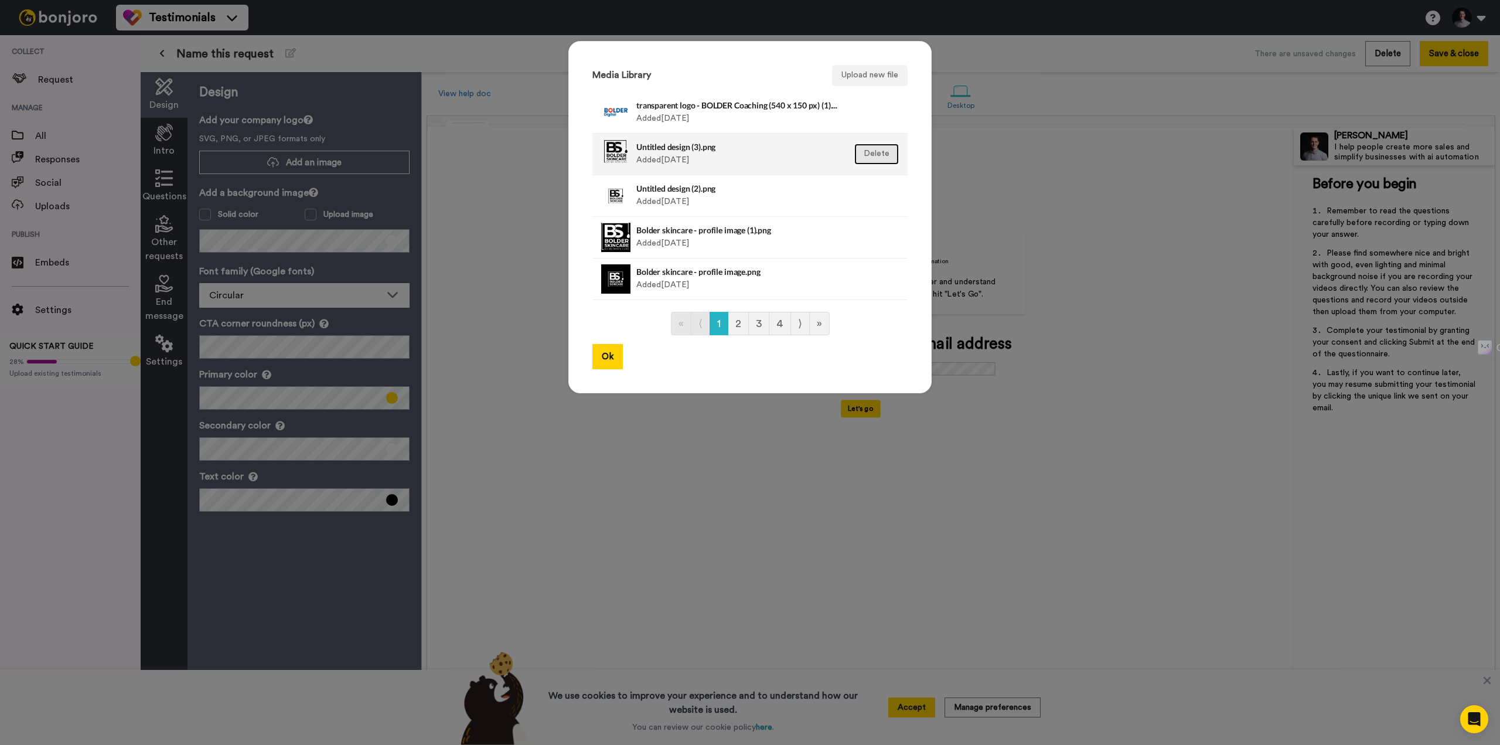
click at [861, 158] on button "Delete" at bounding box center [876, 154] width 45 height 21
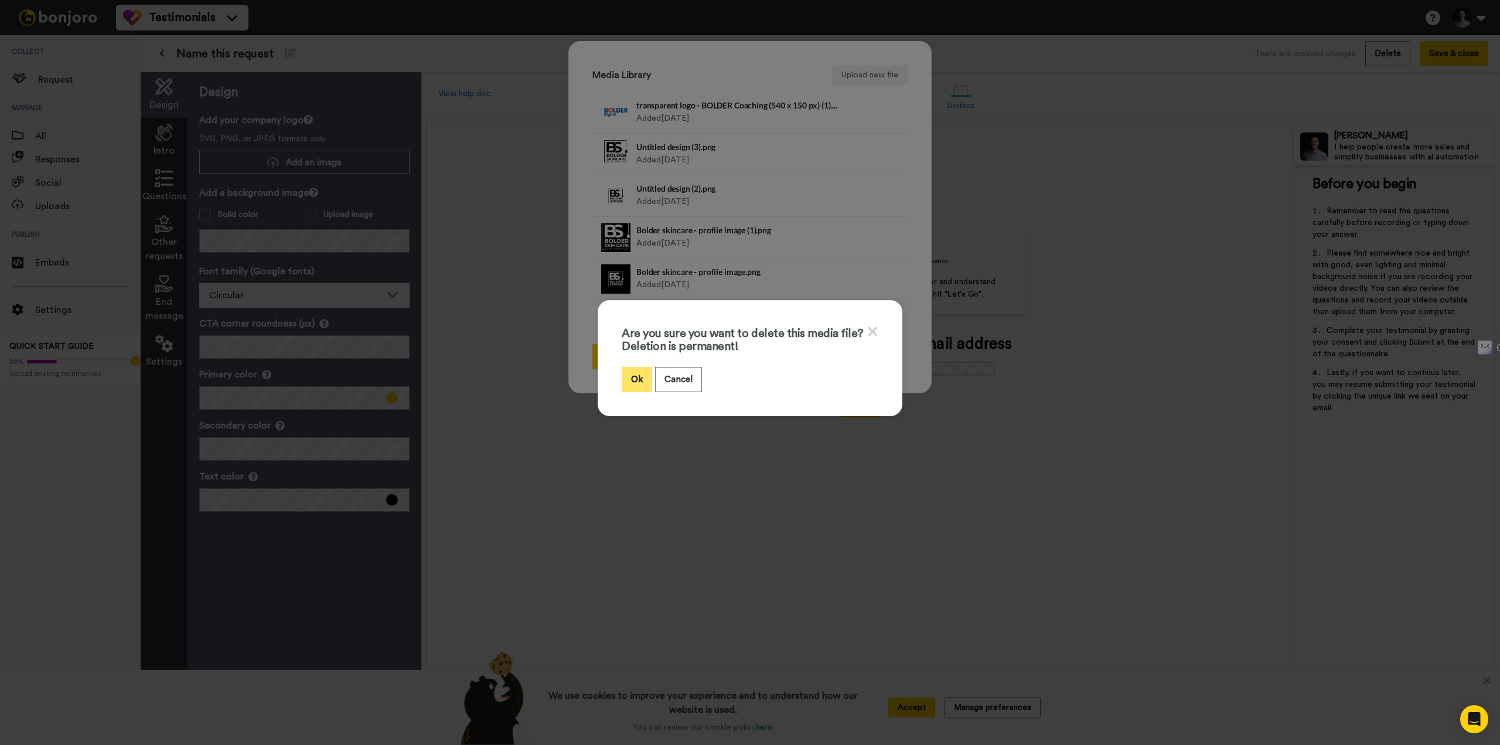
click at [622, 376] on button "Ok" at bounding box center [637, 379] width 30 height 25
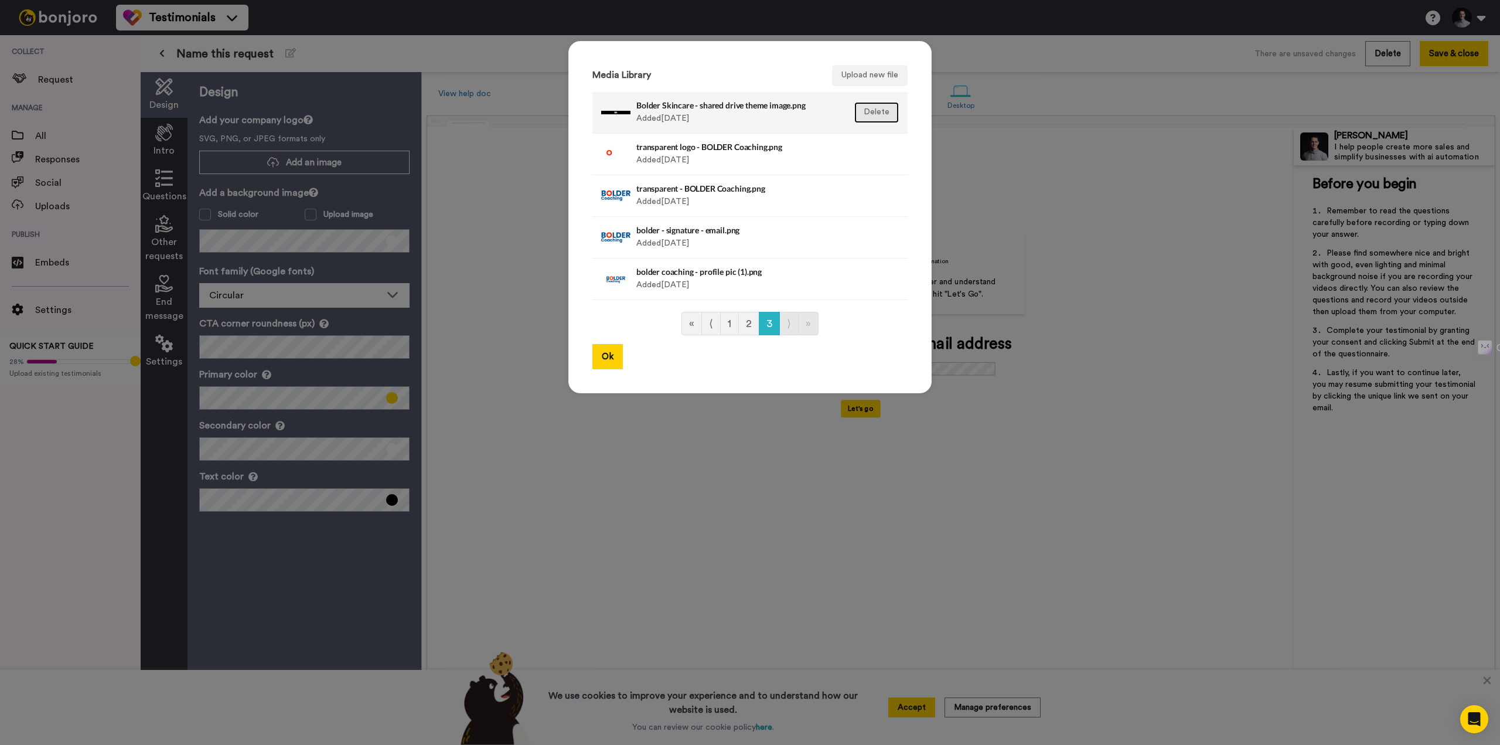
click at [874, 111] on button "Delete" at bounding box center [876, 112] width 45 height 21
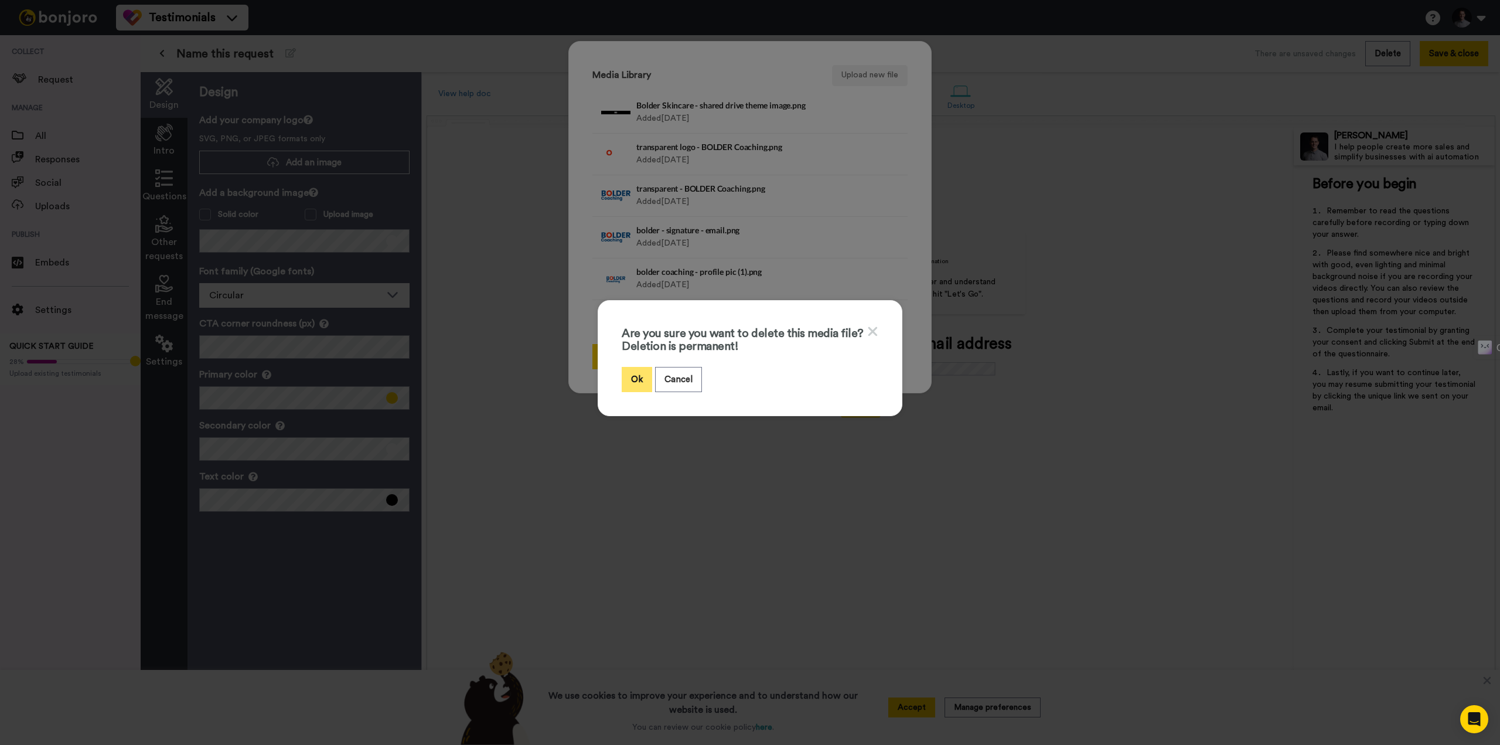
click at [644, 375] on button "Ok" at bounding box center [637, 379] width 30 height 25
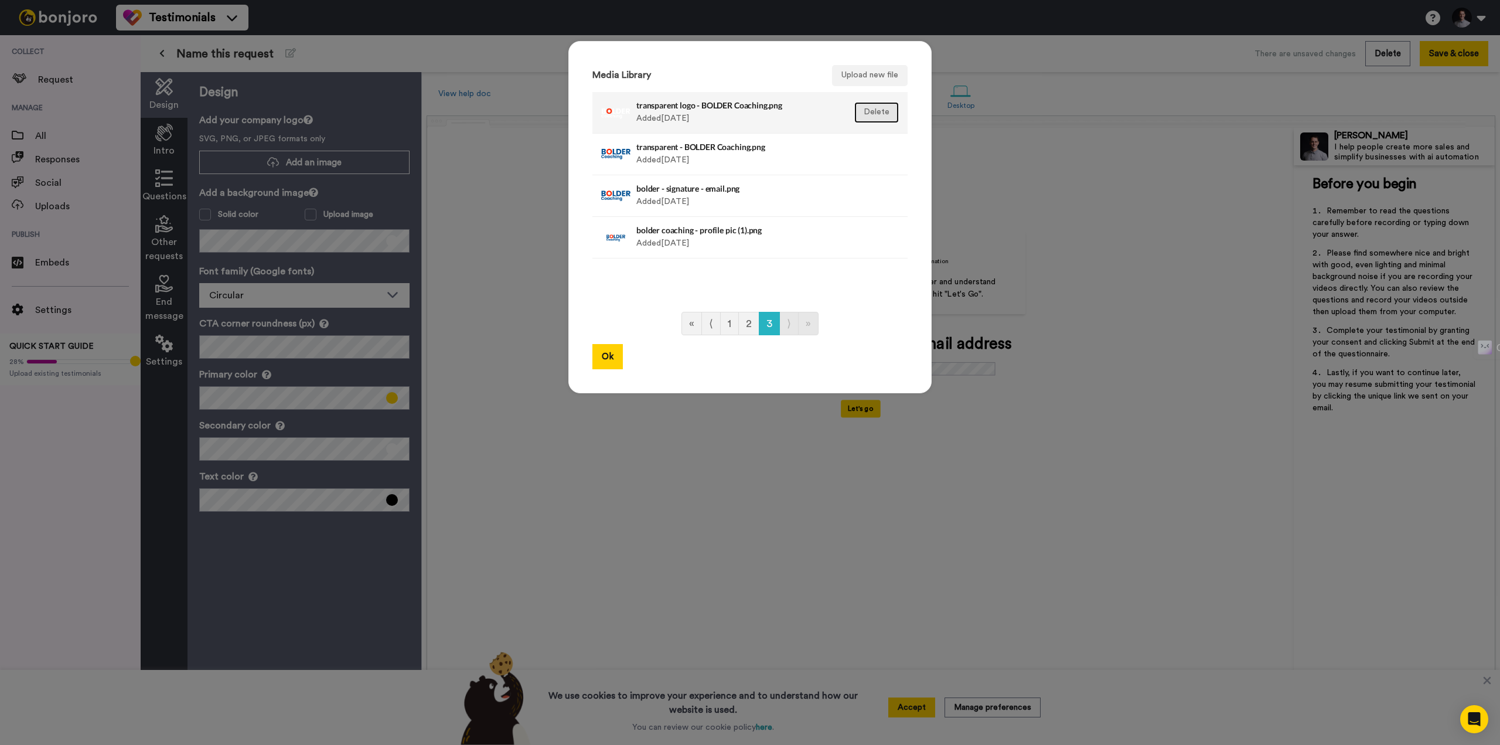
click at [879, 113] on button "Delete" at bounding box center [876, 112] width 45 height 21
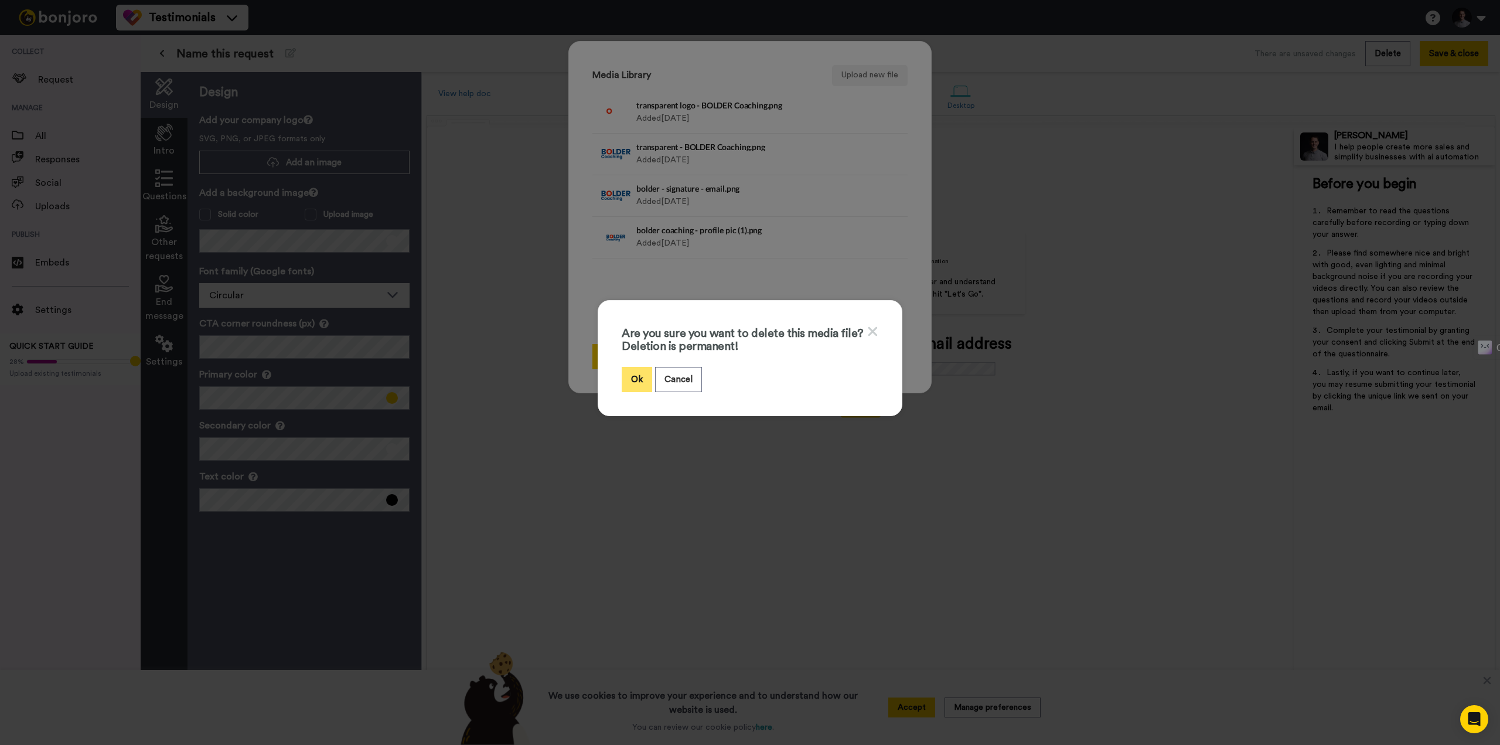
click at [630, 384] on button "Ok" at bounding box center [637, 379] width 30 height 25
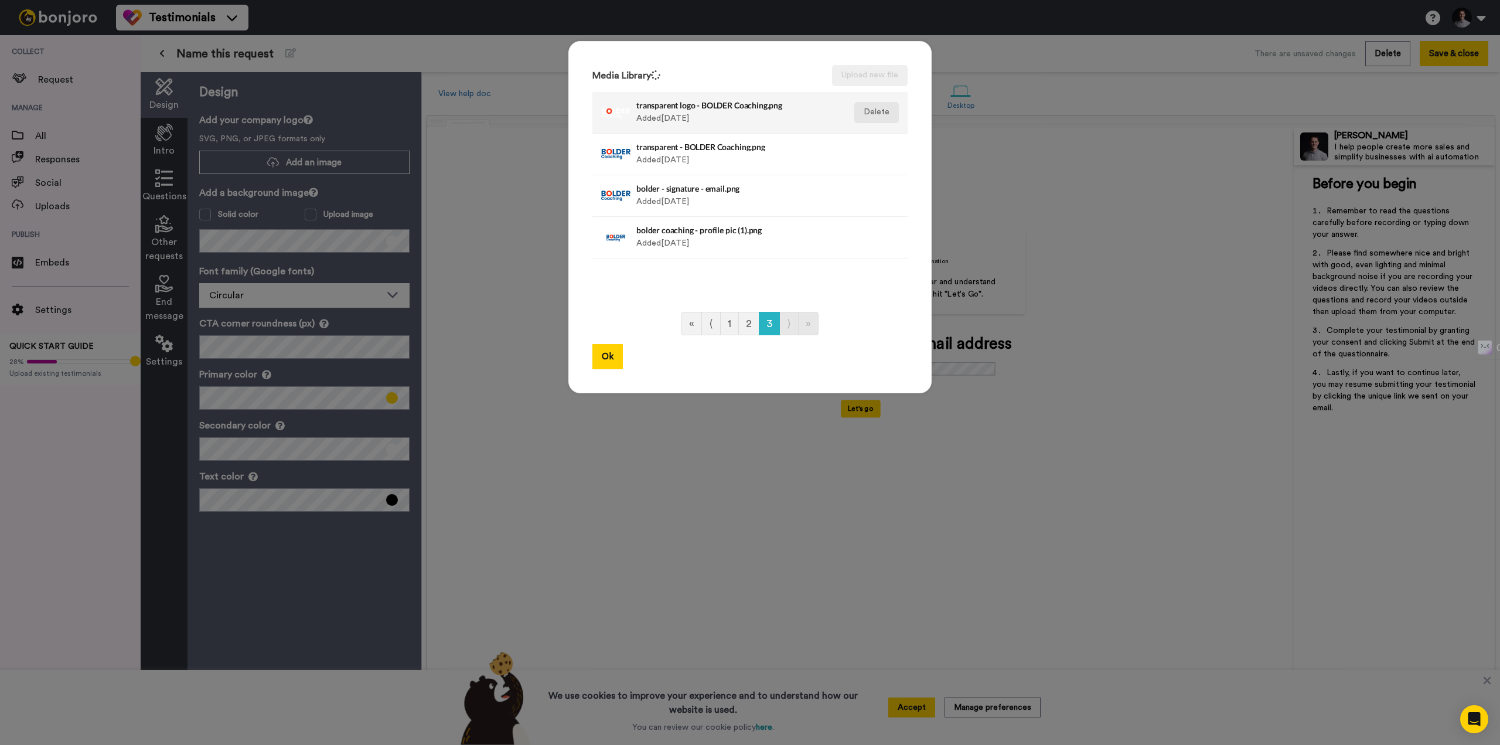
click at [876, 144] on button "Delete" at bounding box center [876, 154] width 45 height 21
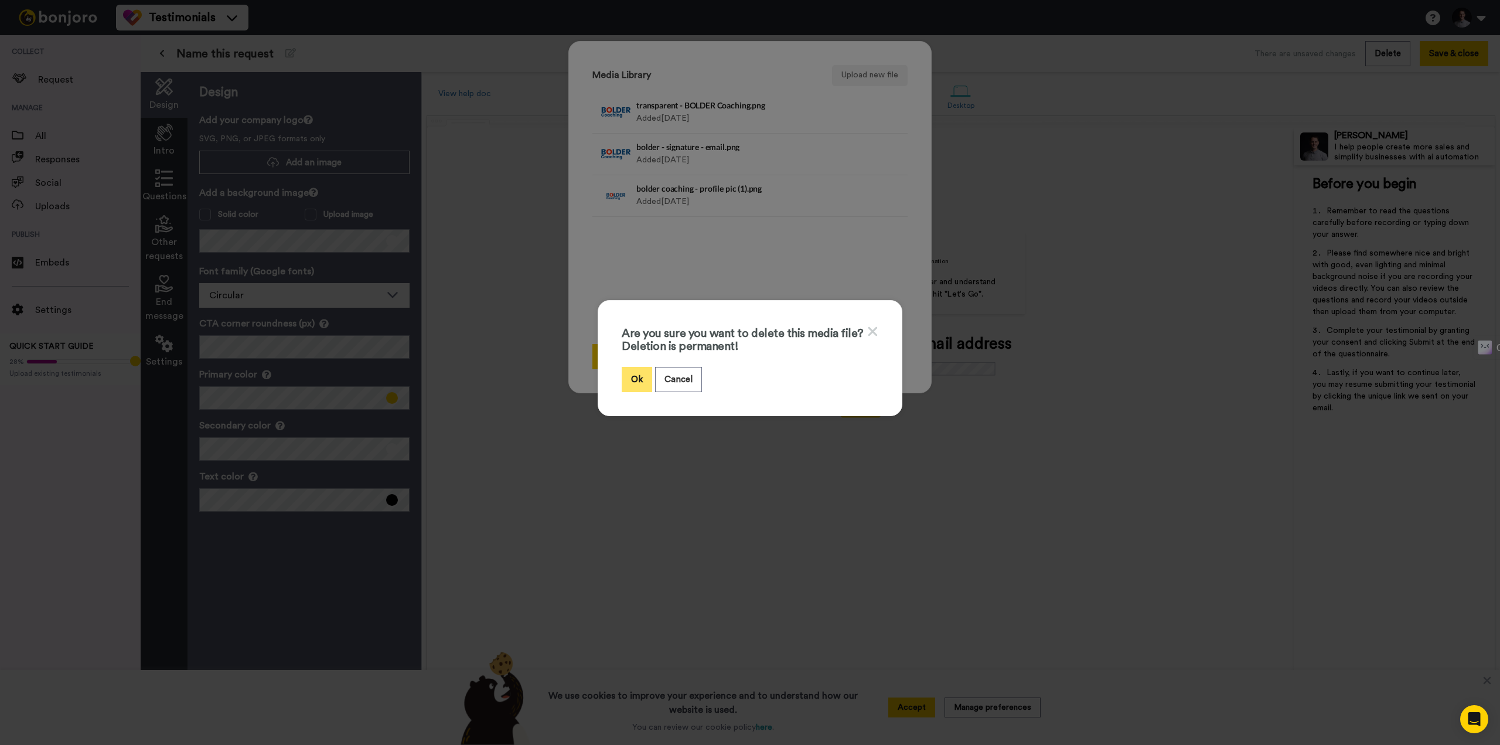
click at [636, 372] on button "Ok" at bounding box center [637, 379] width 30 height 25
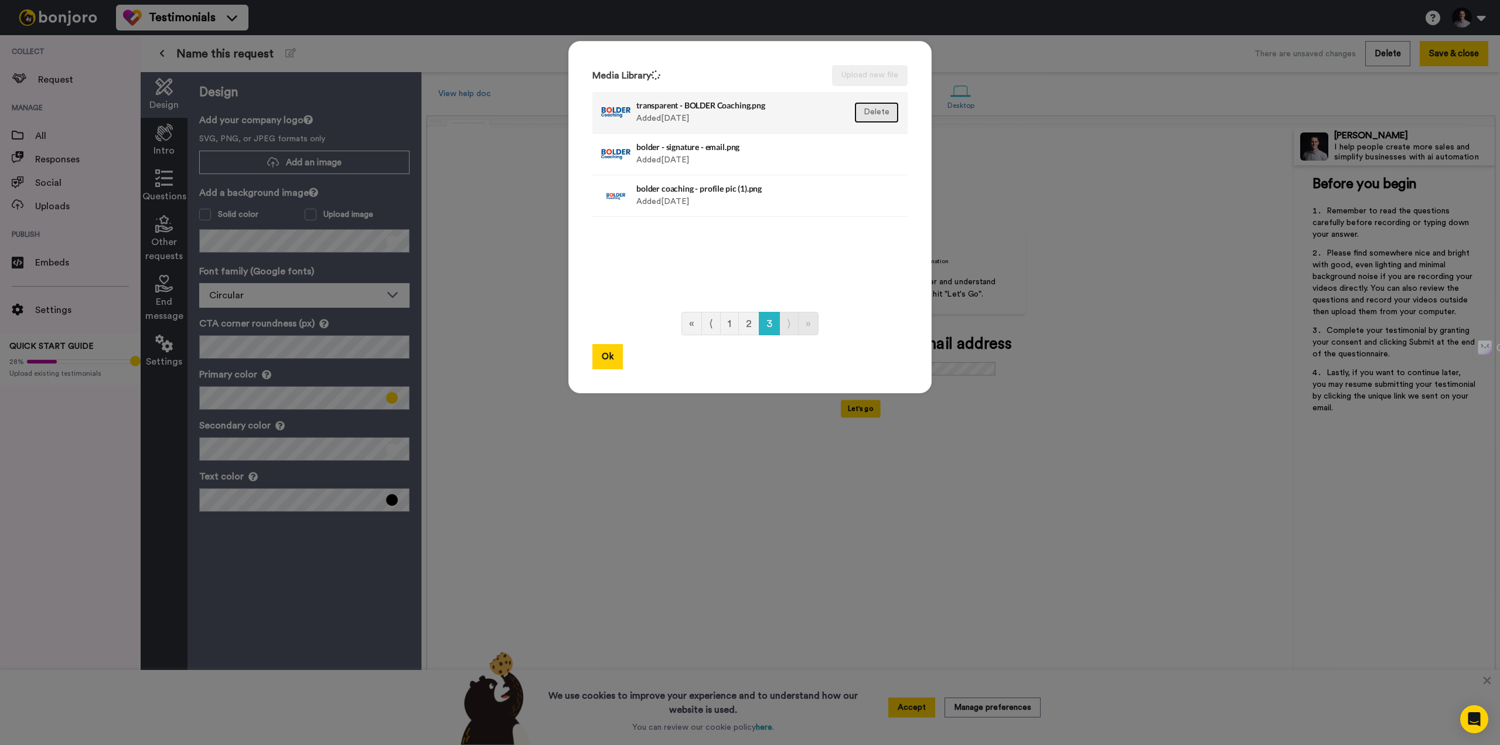
click at [883, 111] on button "Delete" at bounding box center [876, 112] width 45 height 21
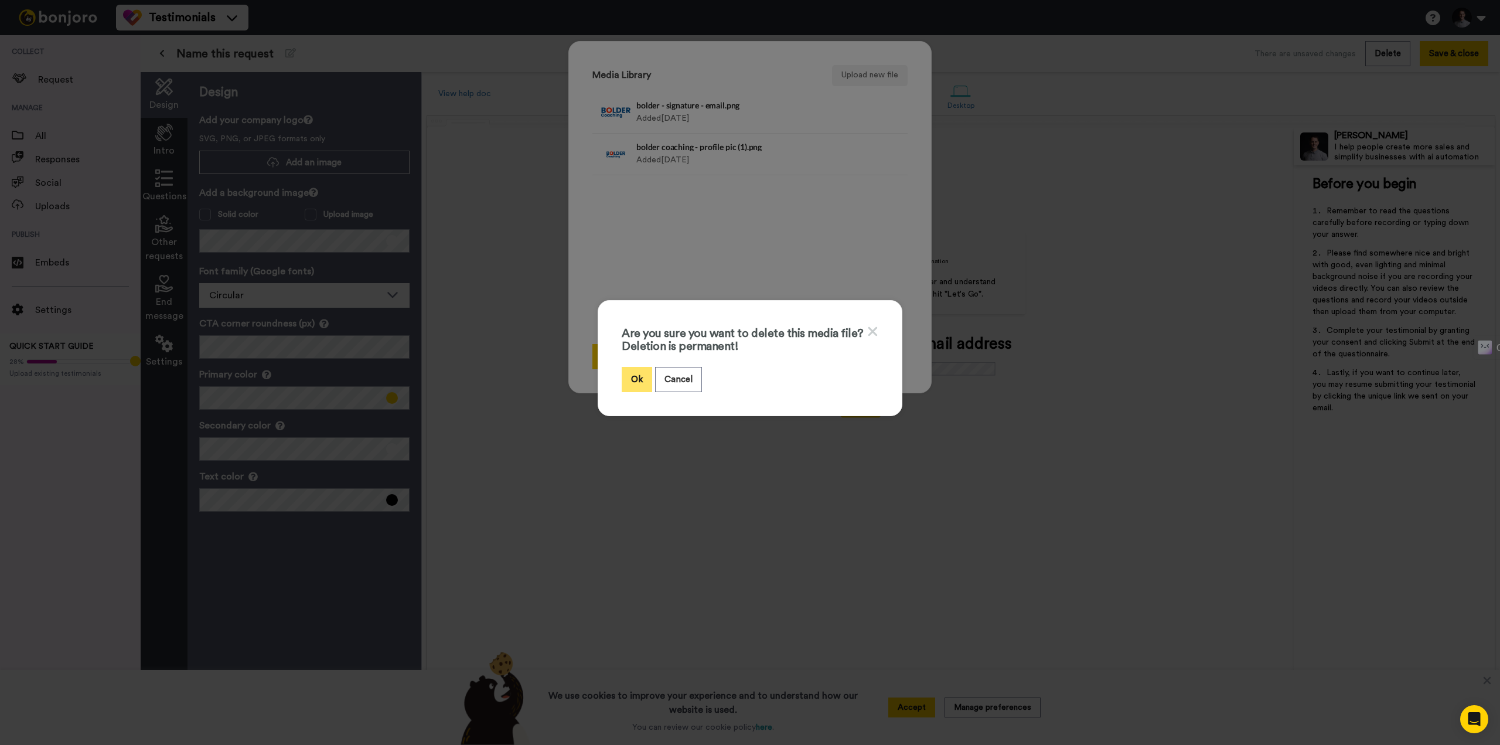
click at [635, 369] on button "Ok" at bounding box center [637, 379] width 30 height 25
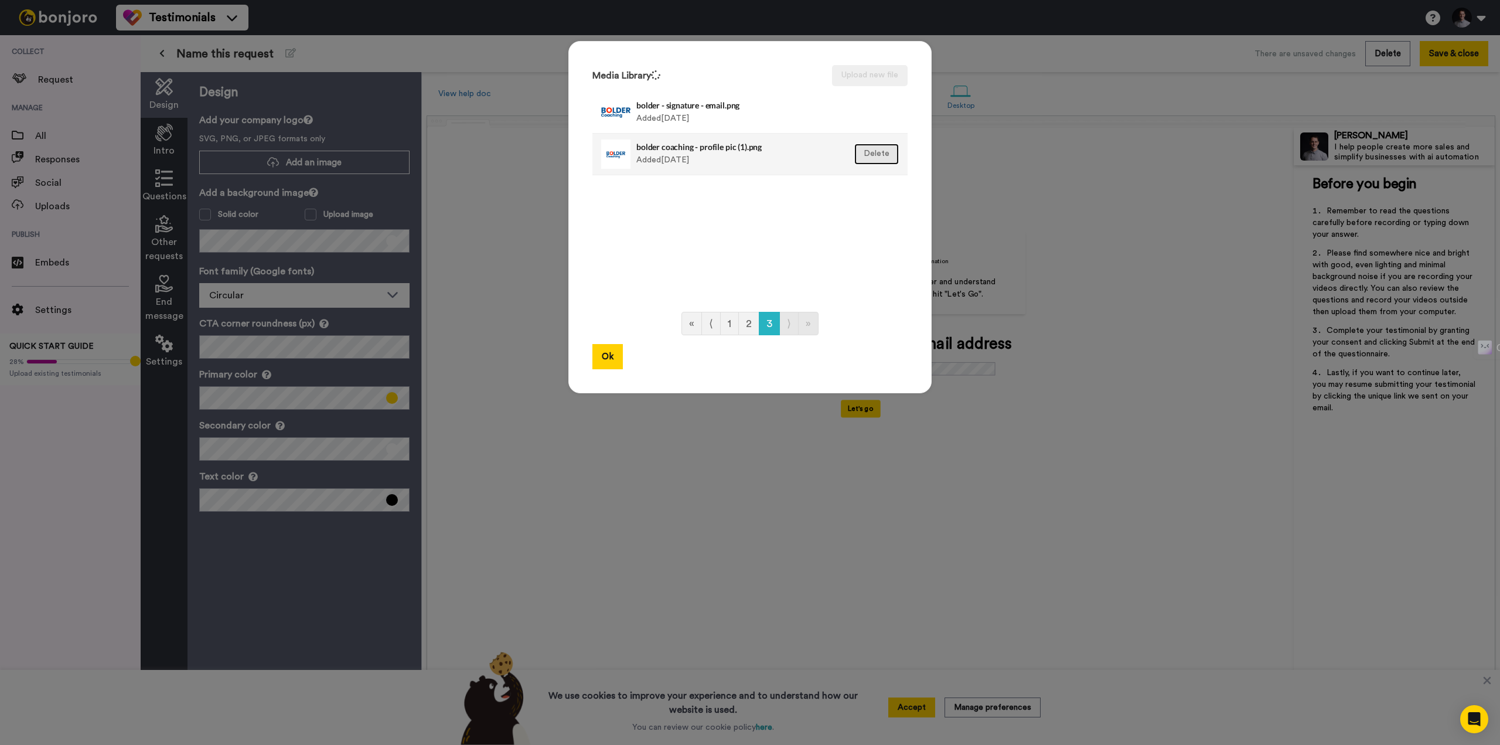
click at [866, 155] on button "Delete" at bounding box center [876, 154] width 45 height 21
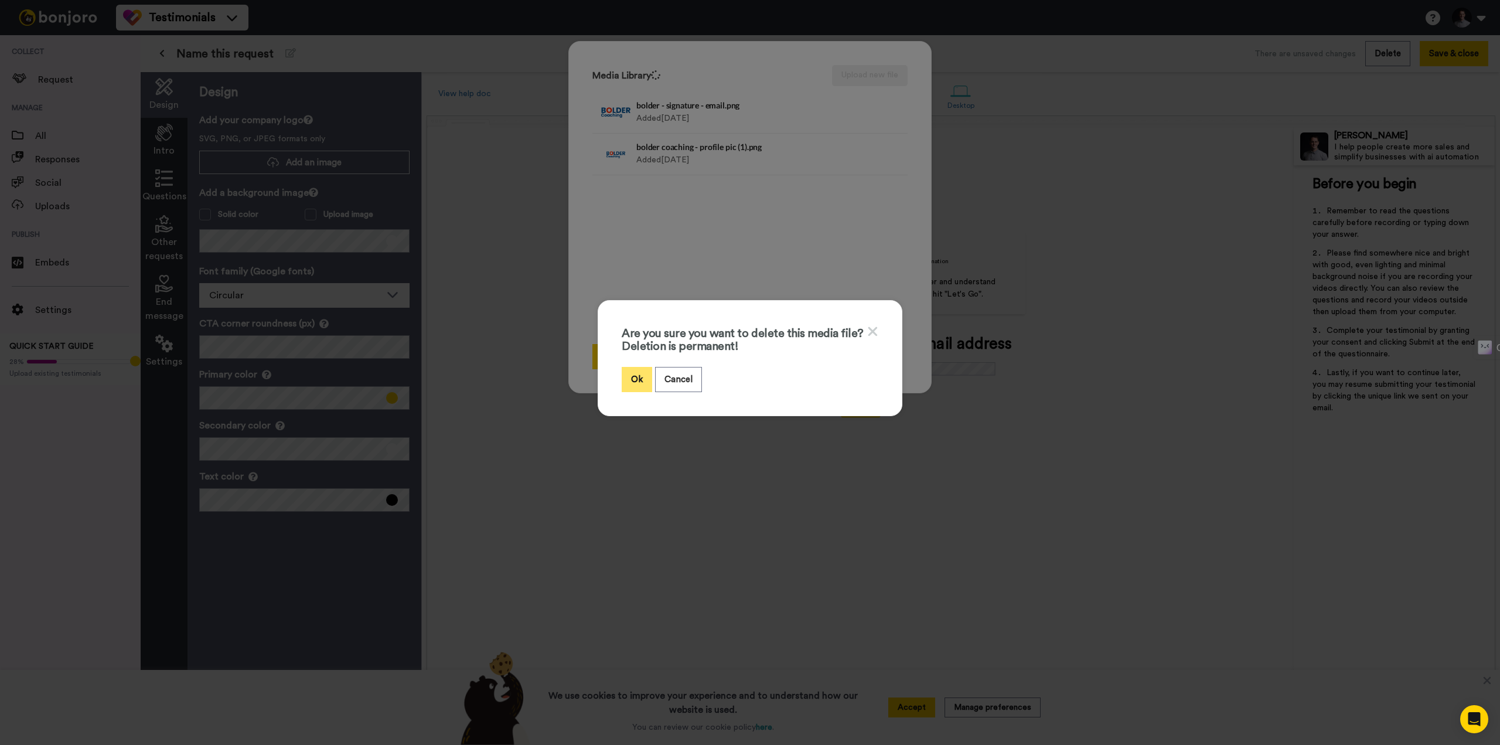
click at [624, 379] on button "Ok" at bounding box center [637, 379] width 30 height 25
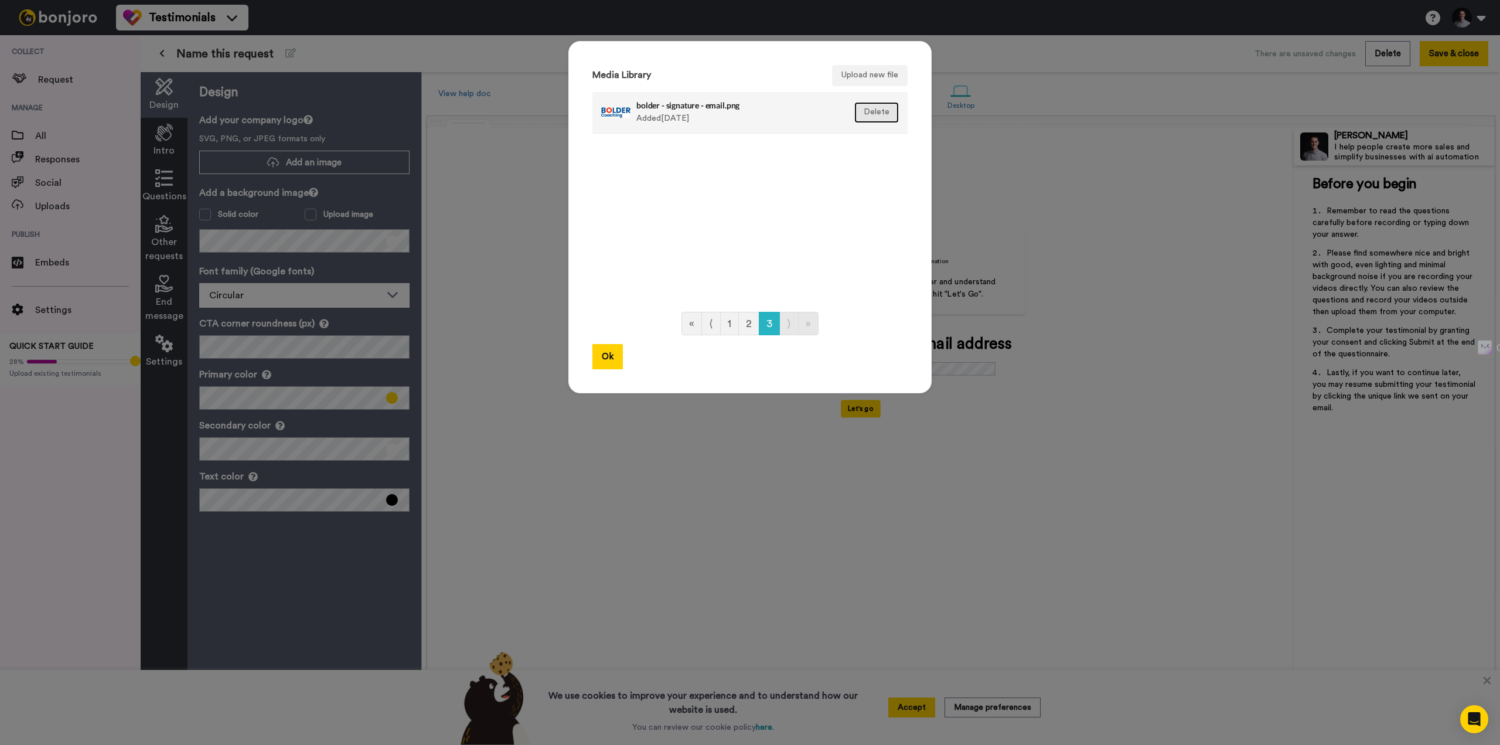
click at [882, 115] on button "Delete" at bounding box center [876, 112] width 45 height 21
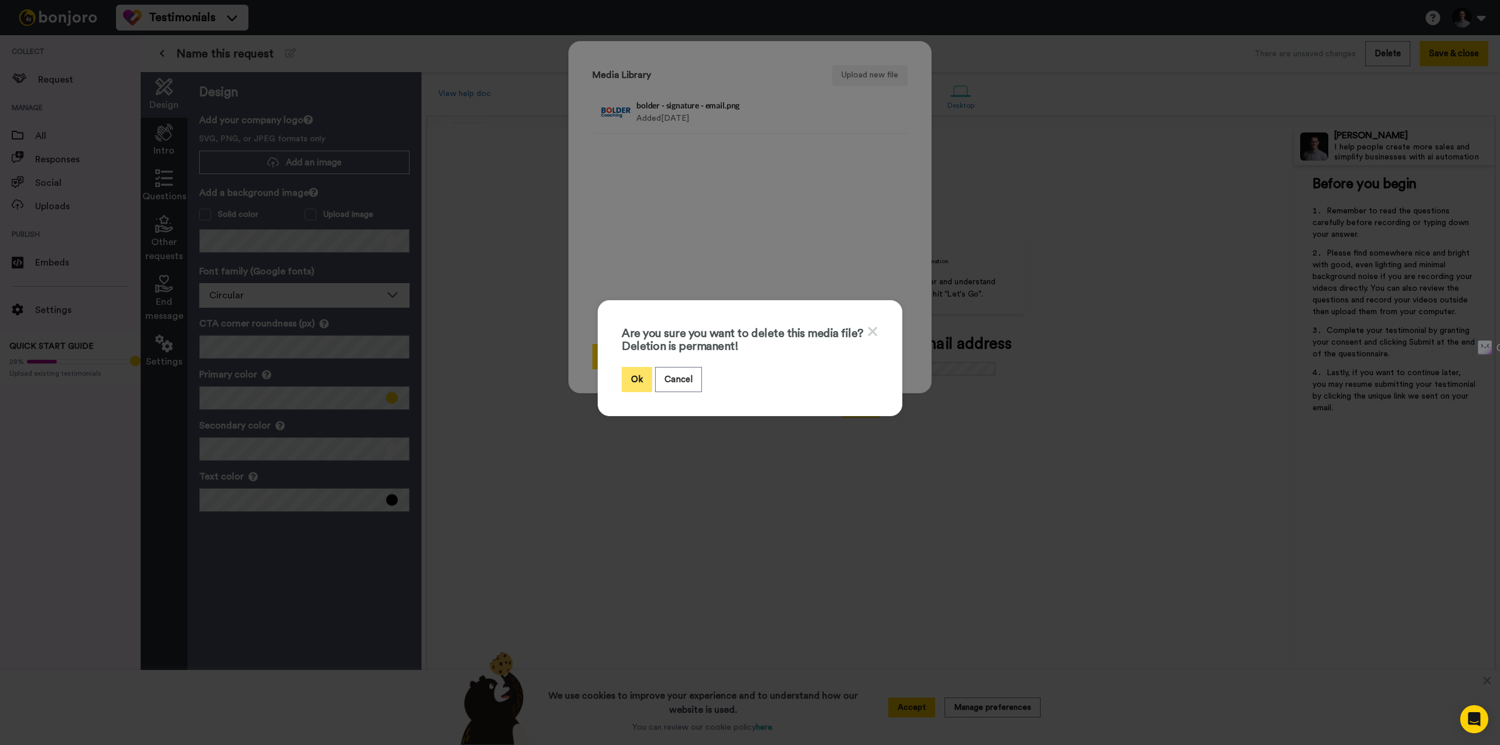
click at [633, 377] on button "Ok" at bounding box center [637, 379] width 30 height 25
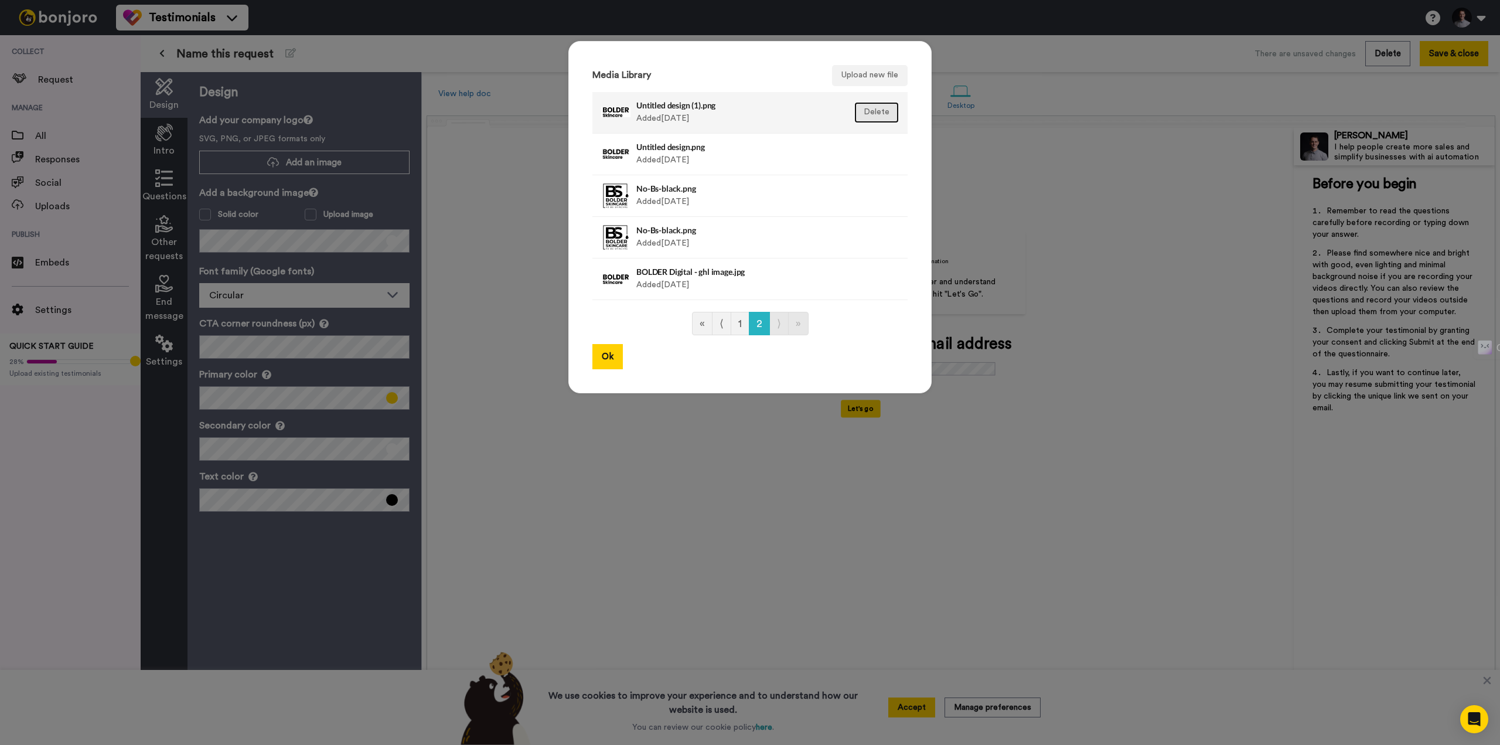
click at [875, 111] on button "Delete" at bounding box center [876, 112] width 45 height 21
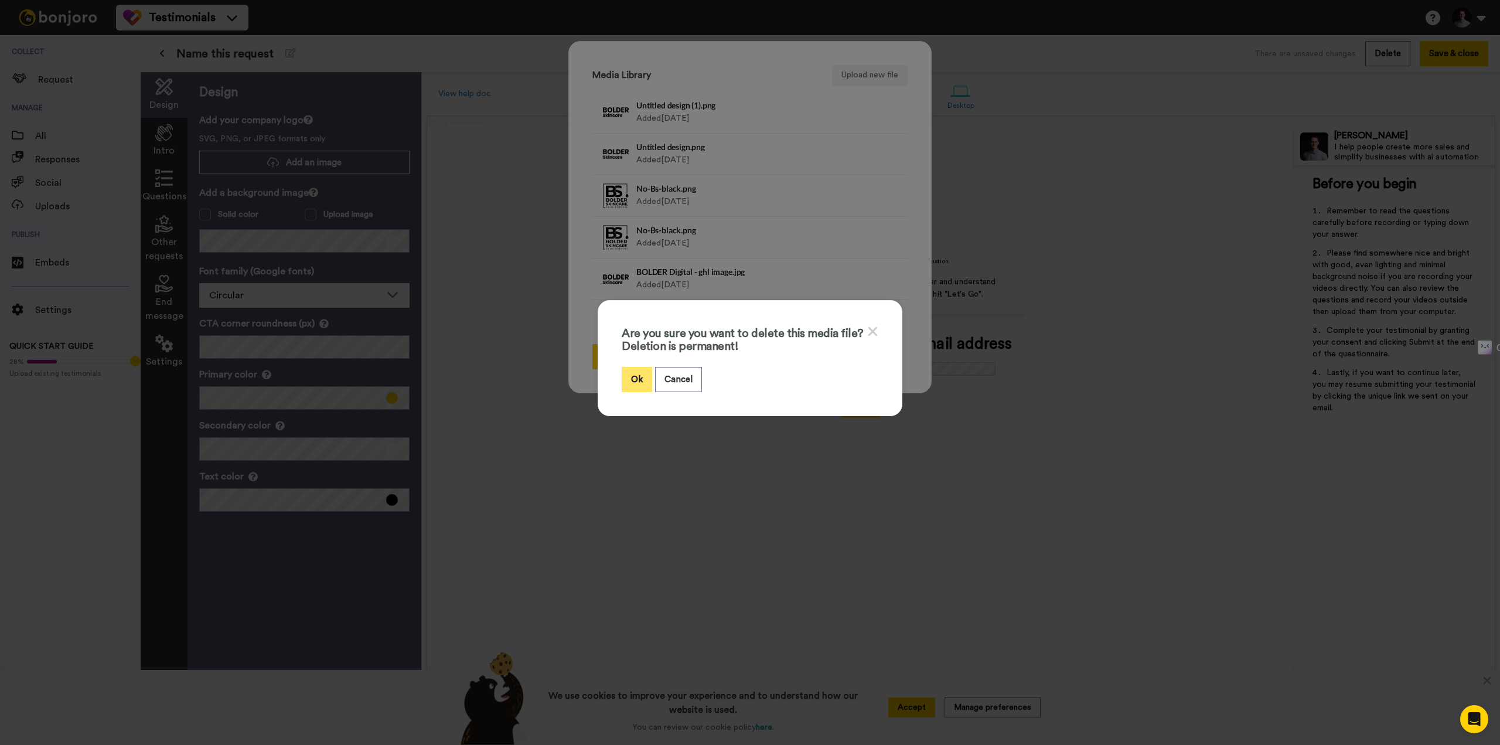
click at [640, 374] on button "Ok" at bounding box center [637, 379] width 30 height 25
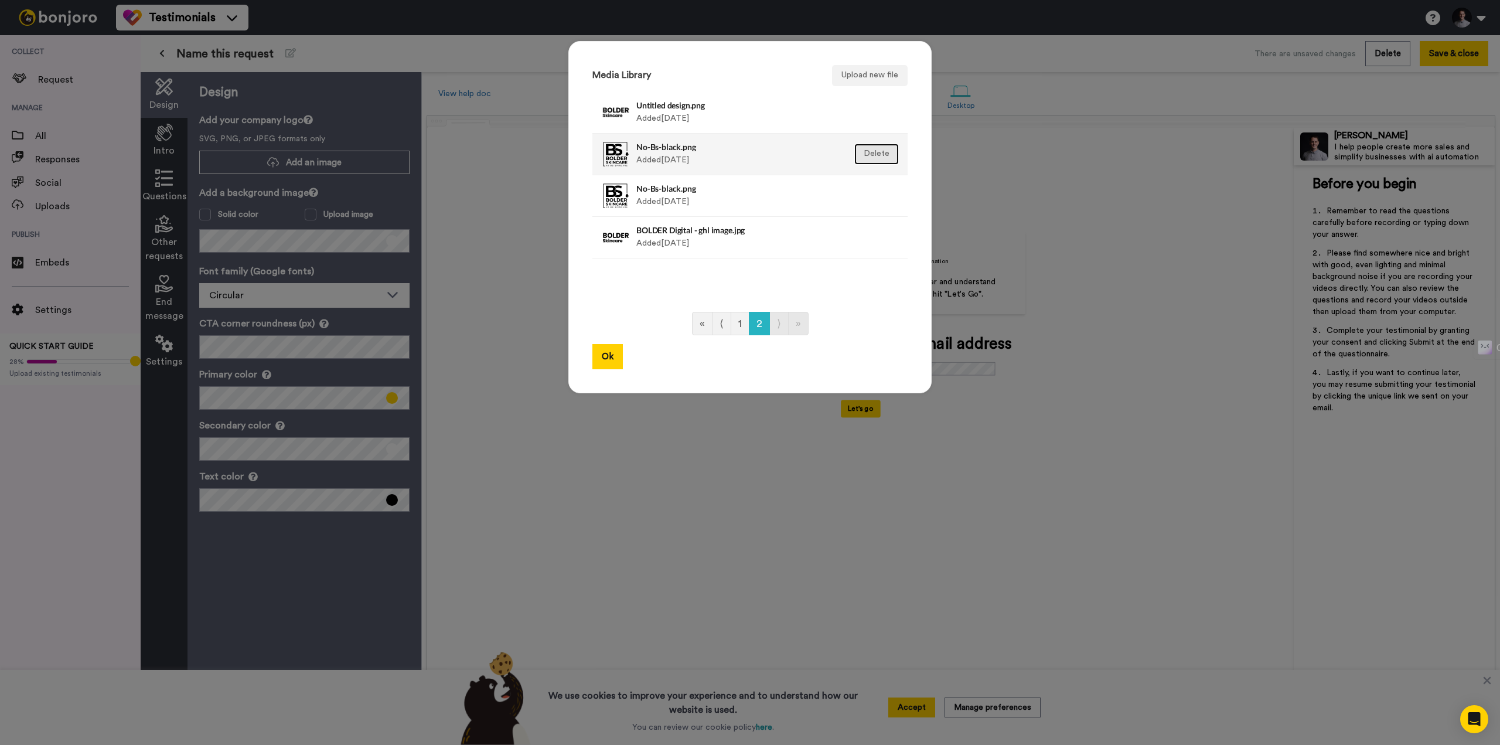
click at [876, 144] on button "Delete" at bounding box center [876, 154] width 45 height 21
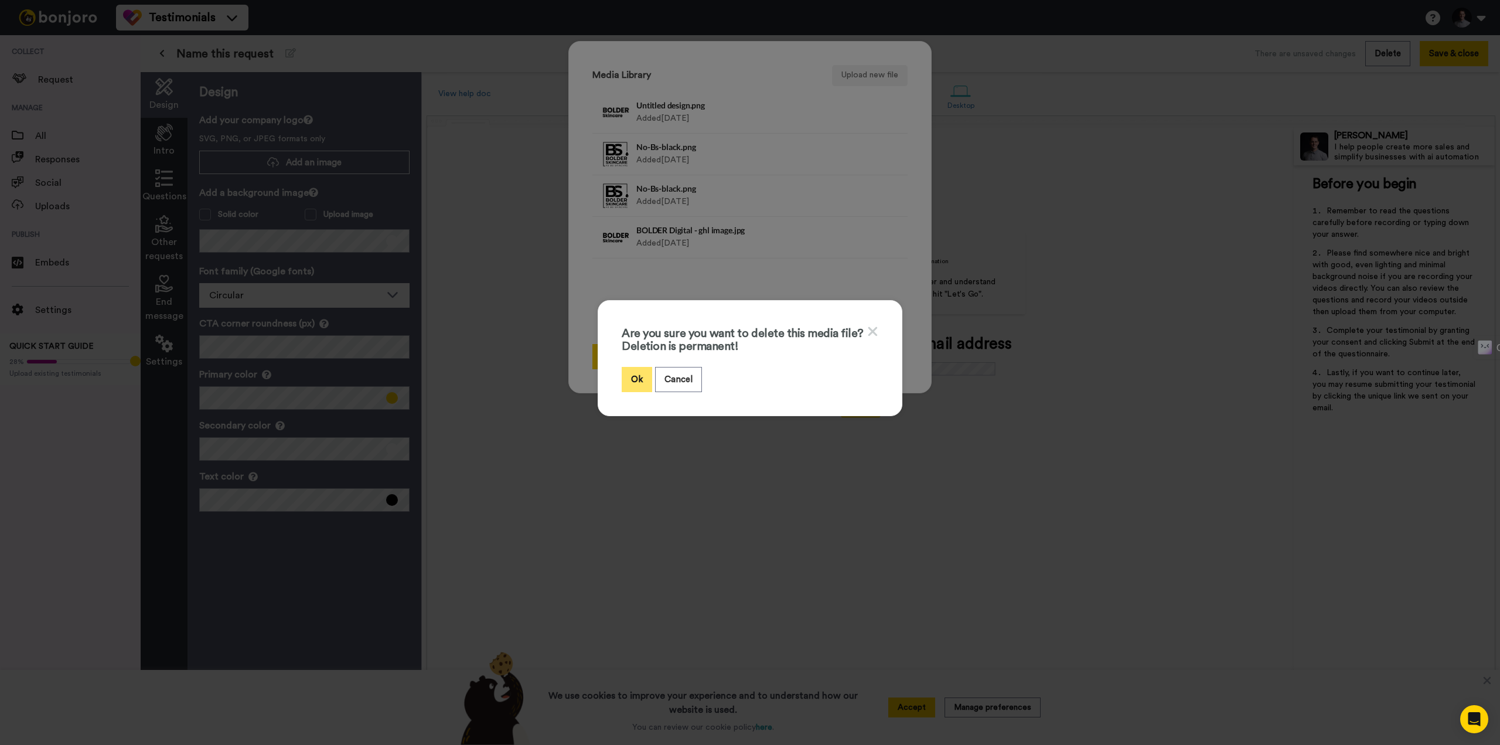
click at [638, 377] on button "Ok" at bounding box center [637, 379] width 30 height 25
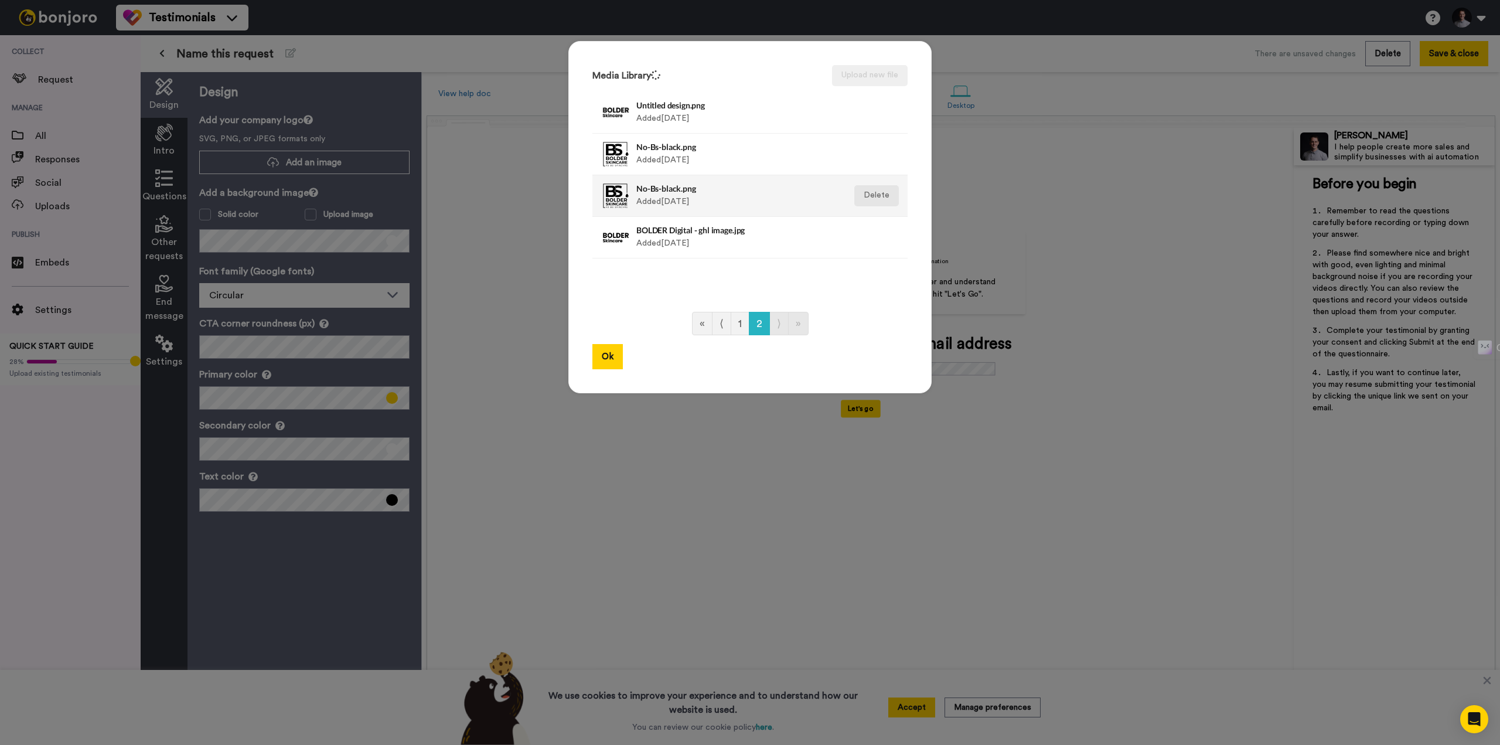
click at [870, 192] on ul "Untitled design.png Added 2 yr ago Delete No-Bs-black.png Added 2 yr ago Delete…" at bounding box center [749, 196] width 315 height 208
click at [880, 199] on button "Delete" at bounding box center [876, 195] width 45 height 21
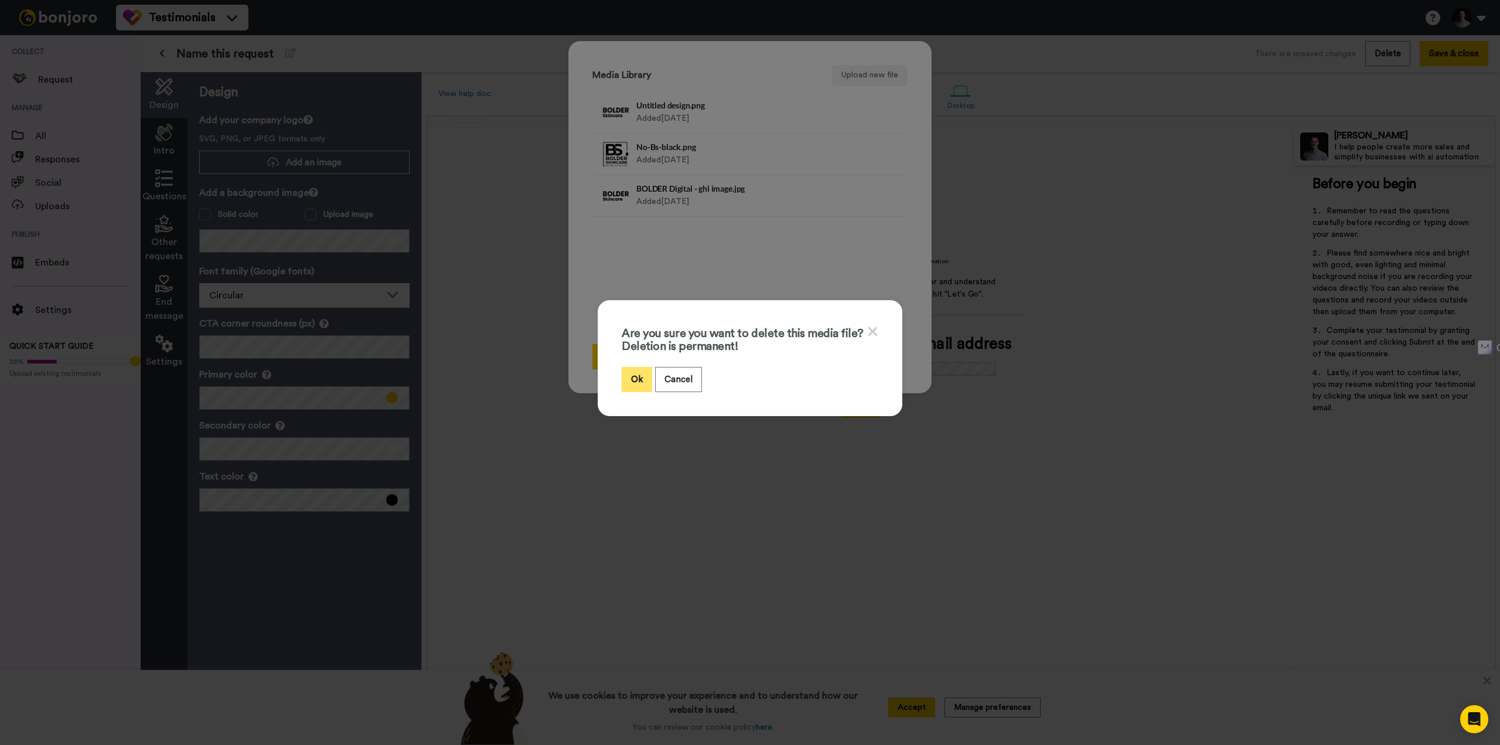
click at [630, 379] on button "Ok" at bounding box center [637, 379] width 30 height 25
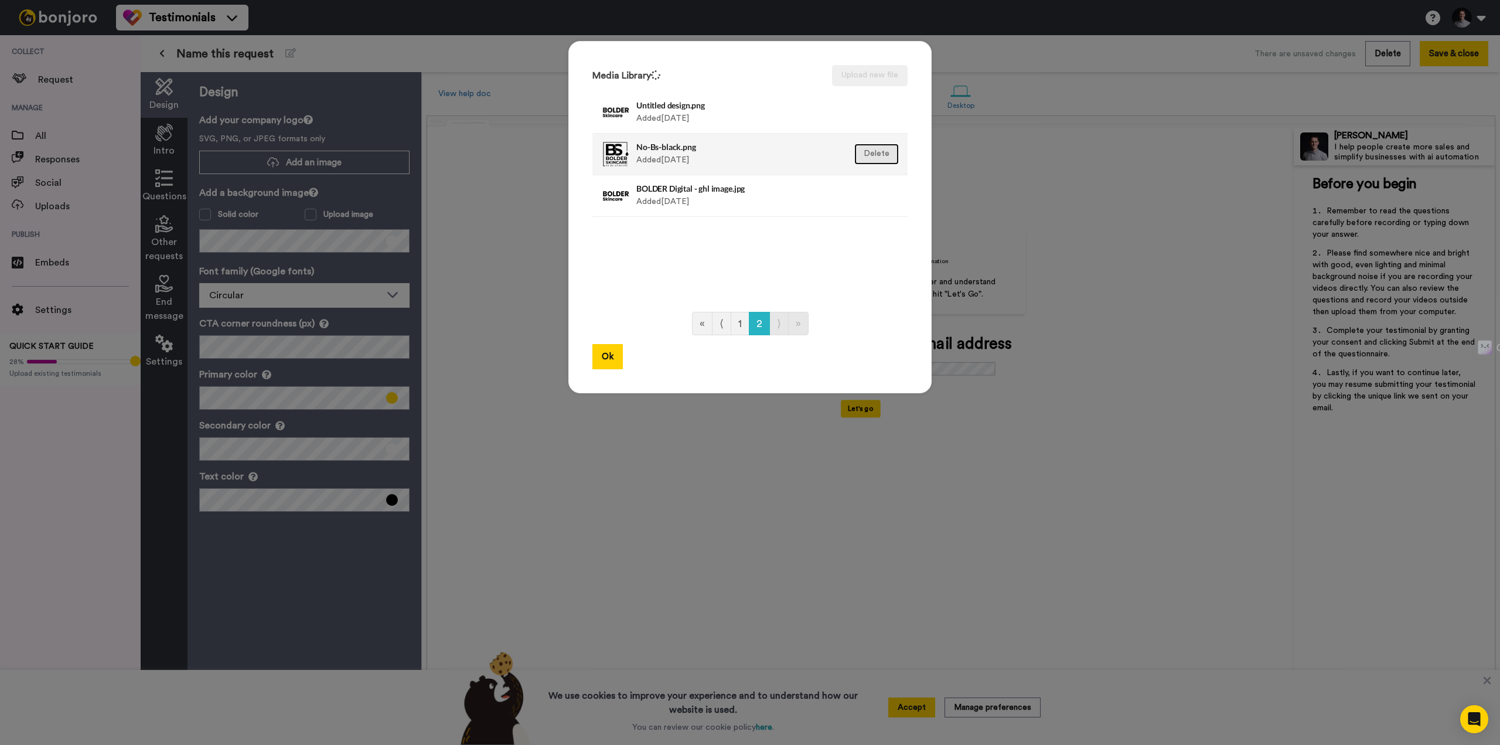
click at [862, 155] on button "Delete" at bounding box center [876, 154] width 45 height 21
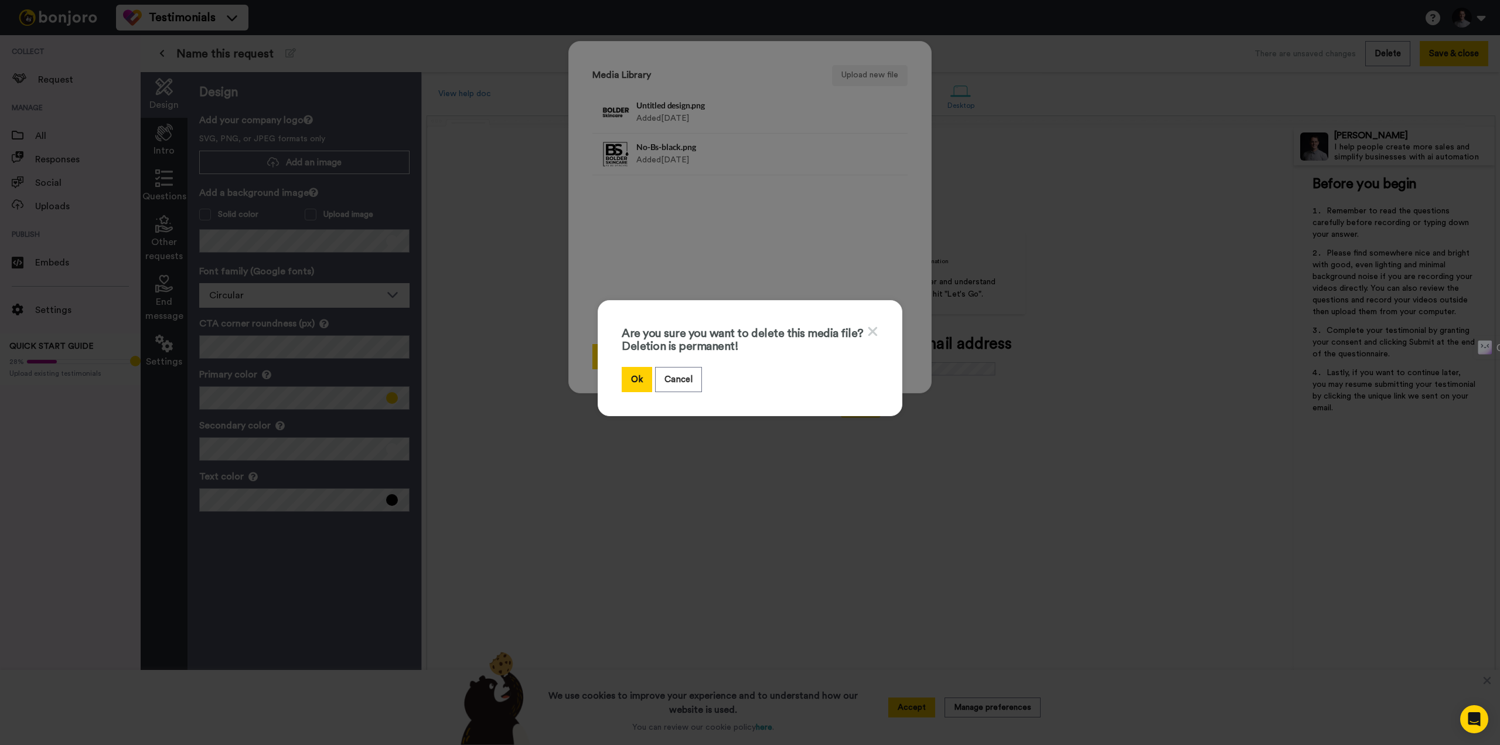
drag, startPoint x: 626, startPoint y: 379, endPoint x: 645, endPoint y: 353, distance: 32.2
click at [626, 380] on button "Ok" at bounding box center [637, 379] width 30 height 25
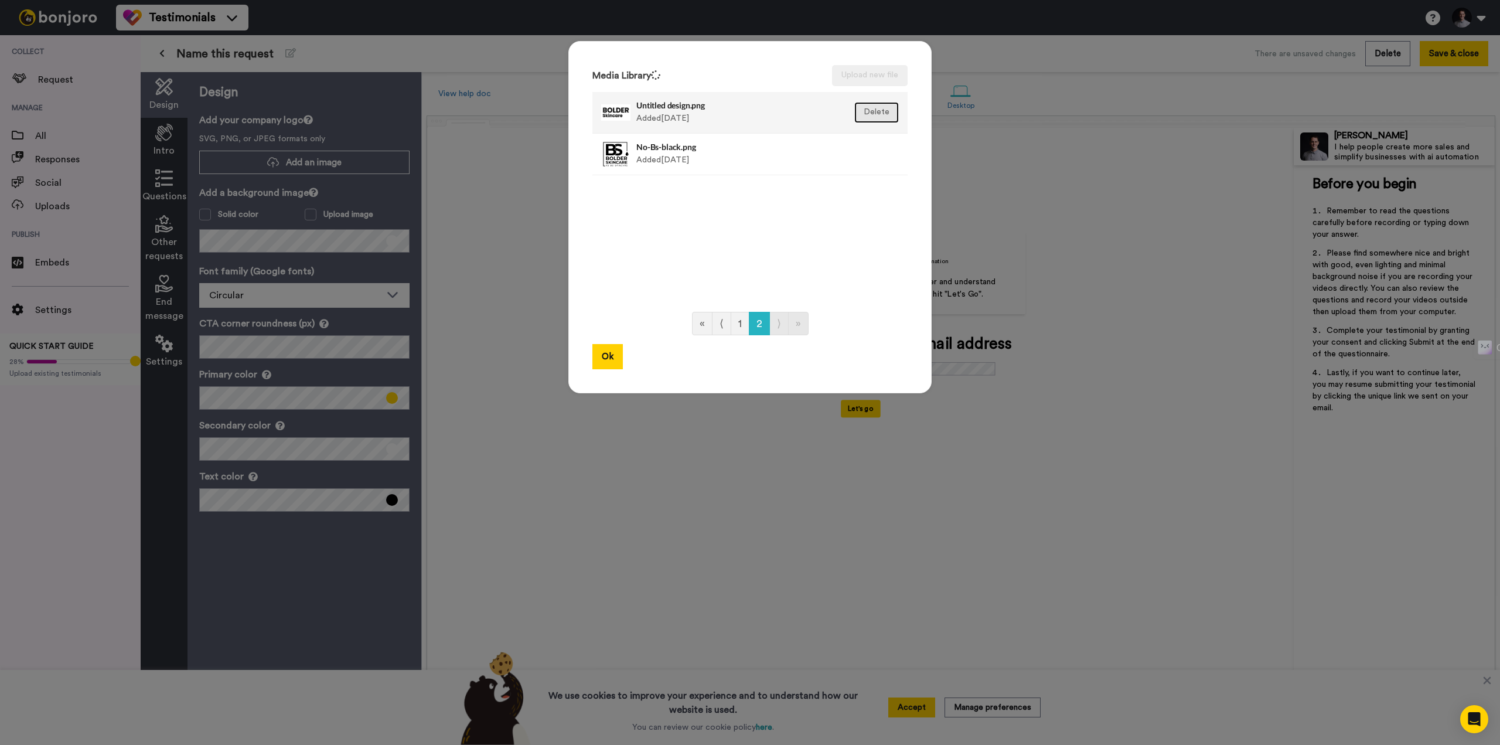
click at [885, 112] on button "Delete" at bounding box center [876, 112] width 45 height 21
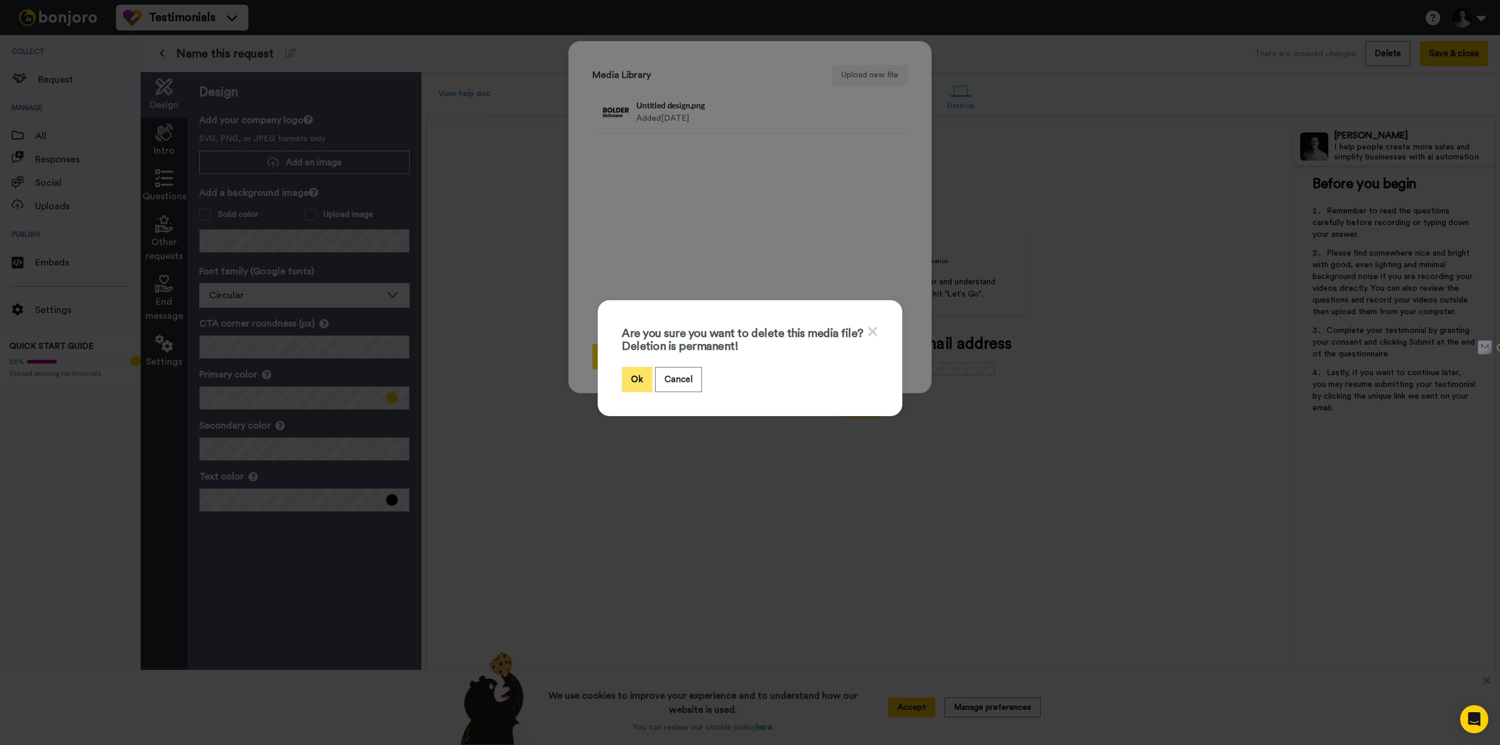
click at [632, 385] on button "Ok" at bounding box center [637, 379] width 30 height 25
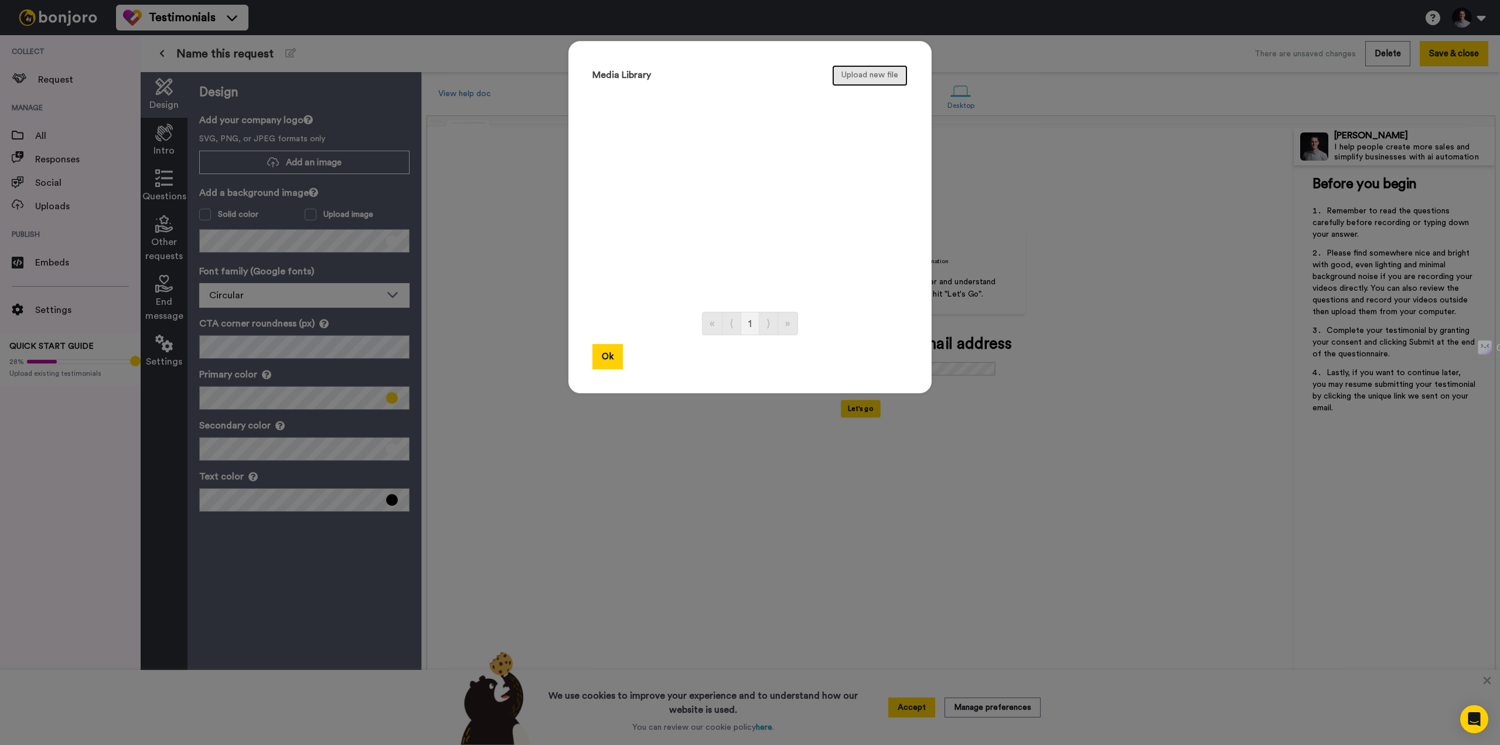
click at [860, 73] on button "Upload new file" at bounding box center [870, 75] width 76 height 21
click at [860, 80] on button "Upload new file" at bounding box center [870, 75] width 76 height 21
click at [851, 70] on button "Upload new file" at bounding box center [870, 75] width 76 height 21
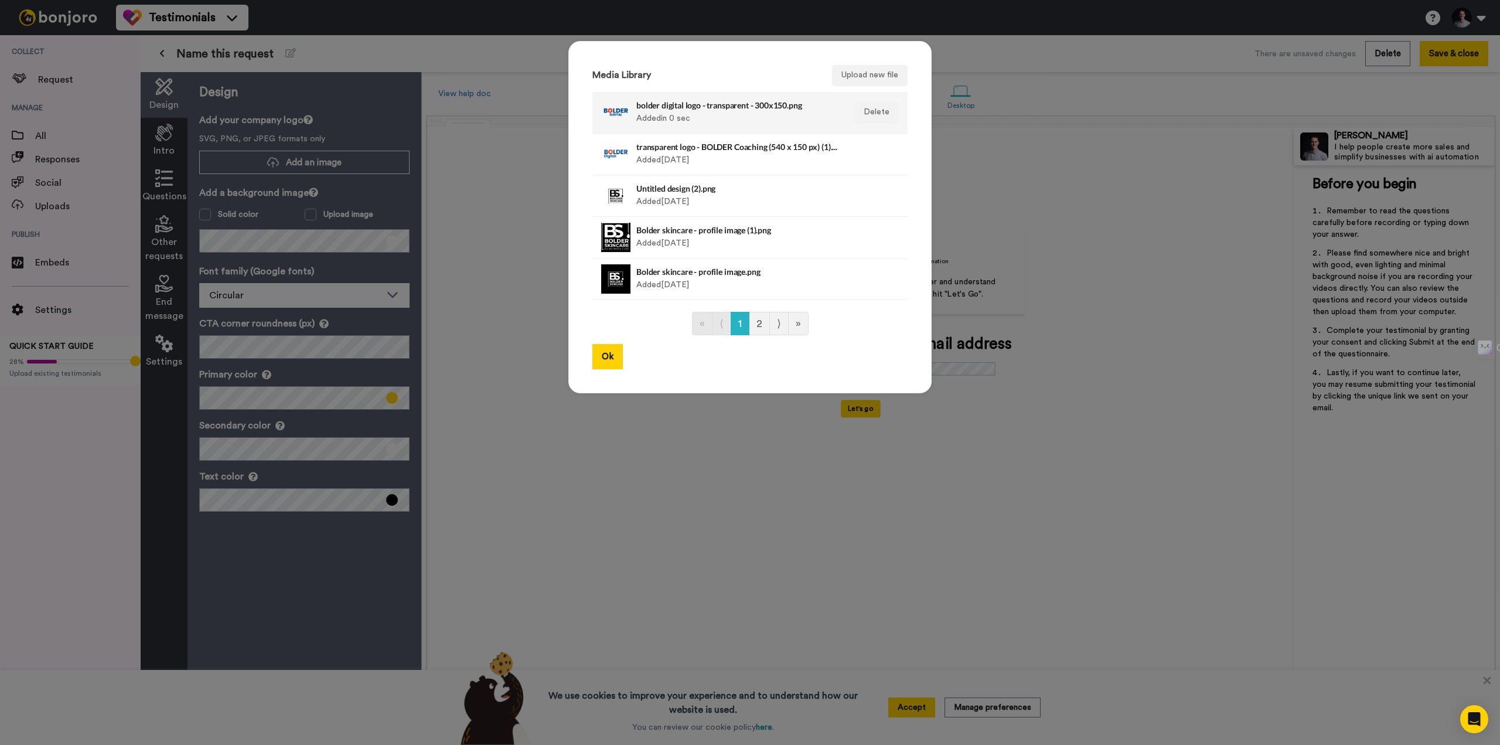
click at [708, 119] on div "bolder digital logo - transparent - 300x150.png Added in 0 sec" at bounding box center [737, 112] width 202 height 29
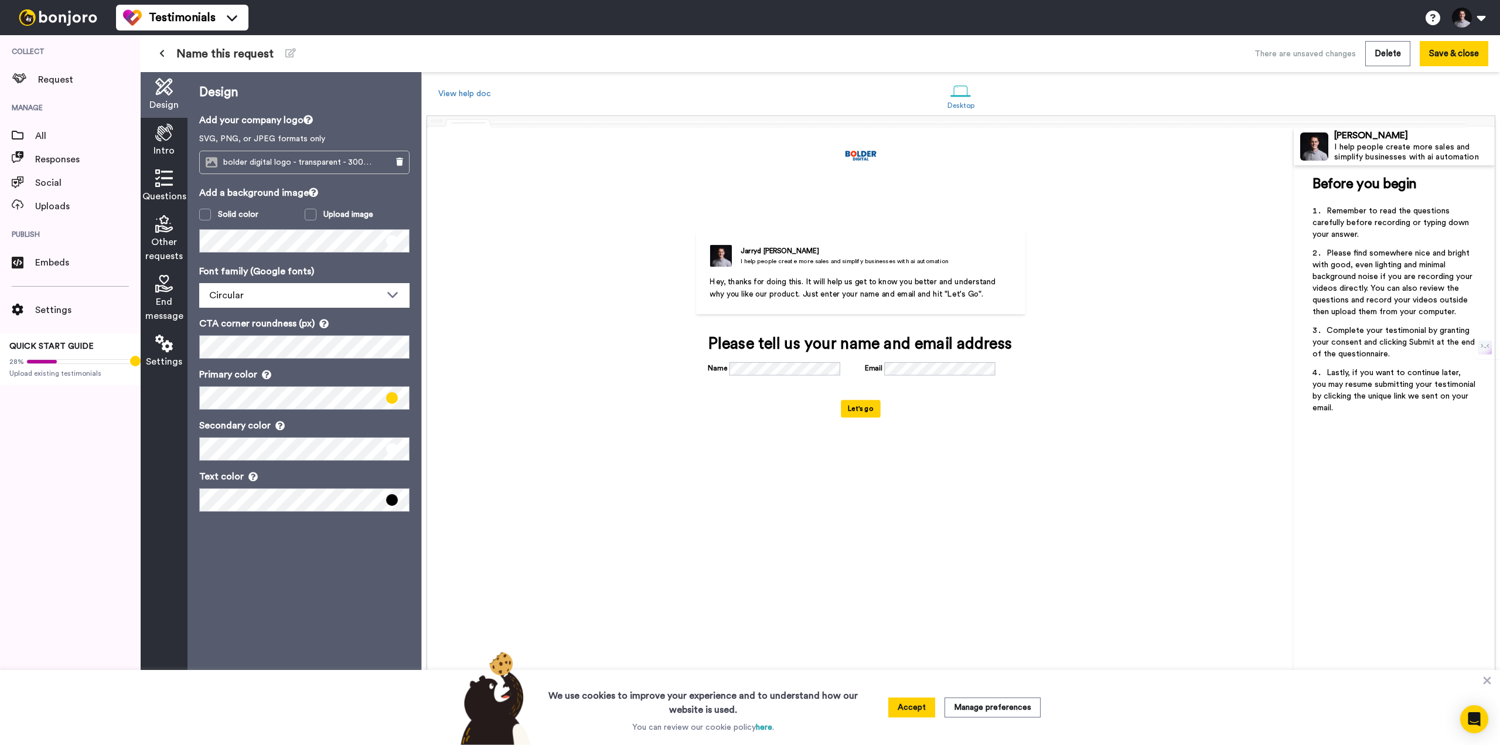
click at [862, 161] on img at bounding box center [860, 155] width 37 height 19
click at [203, 213] on span at bounding box center [205, 215] width 12 height 12
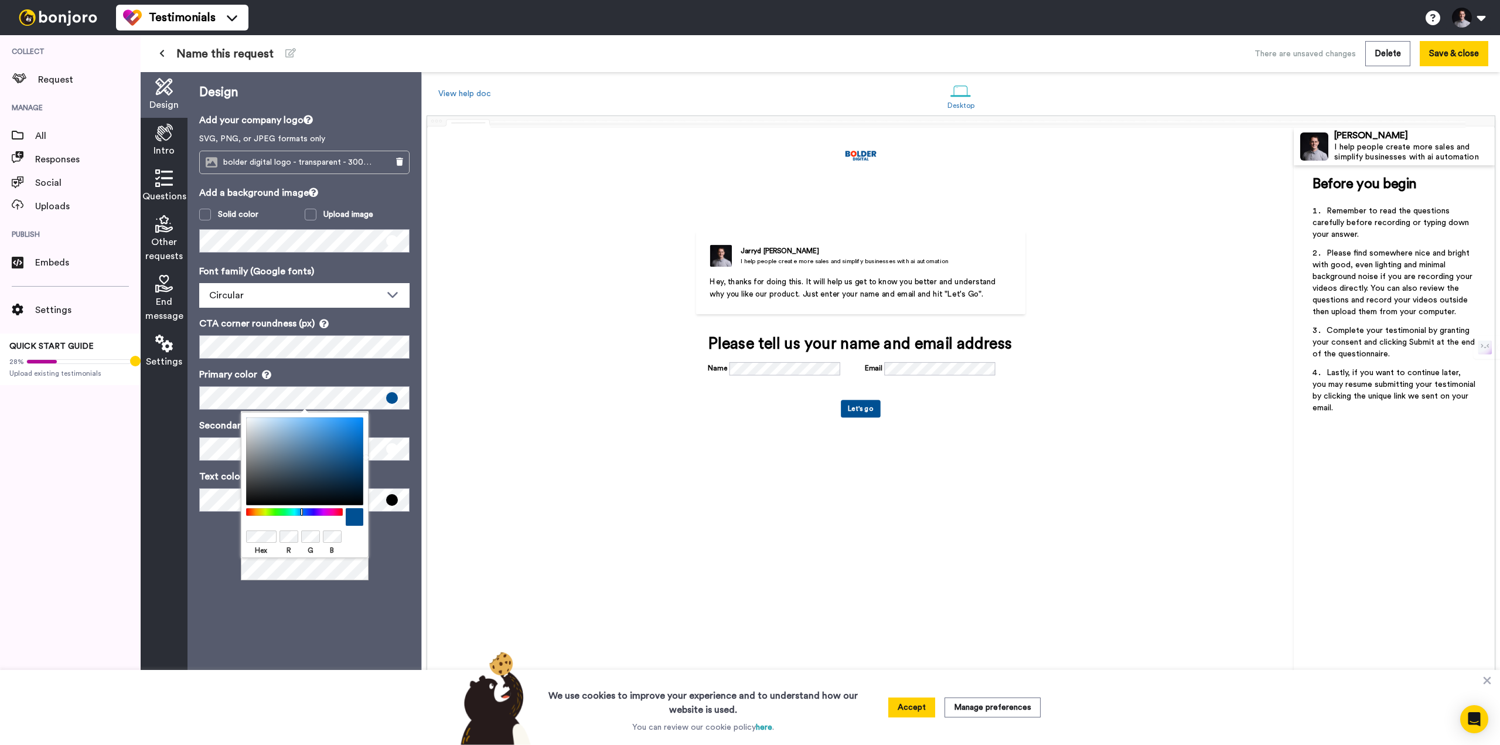
click at [360, 622] on div "Design Add your company logo SVG, PNG, or JPEG formats only bolder digital logo…" at bounding box center [304, 408] width 234 height 672
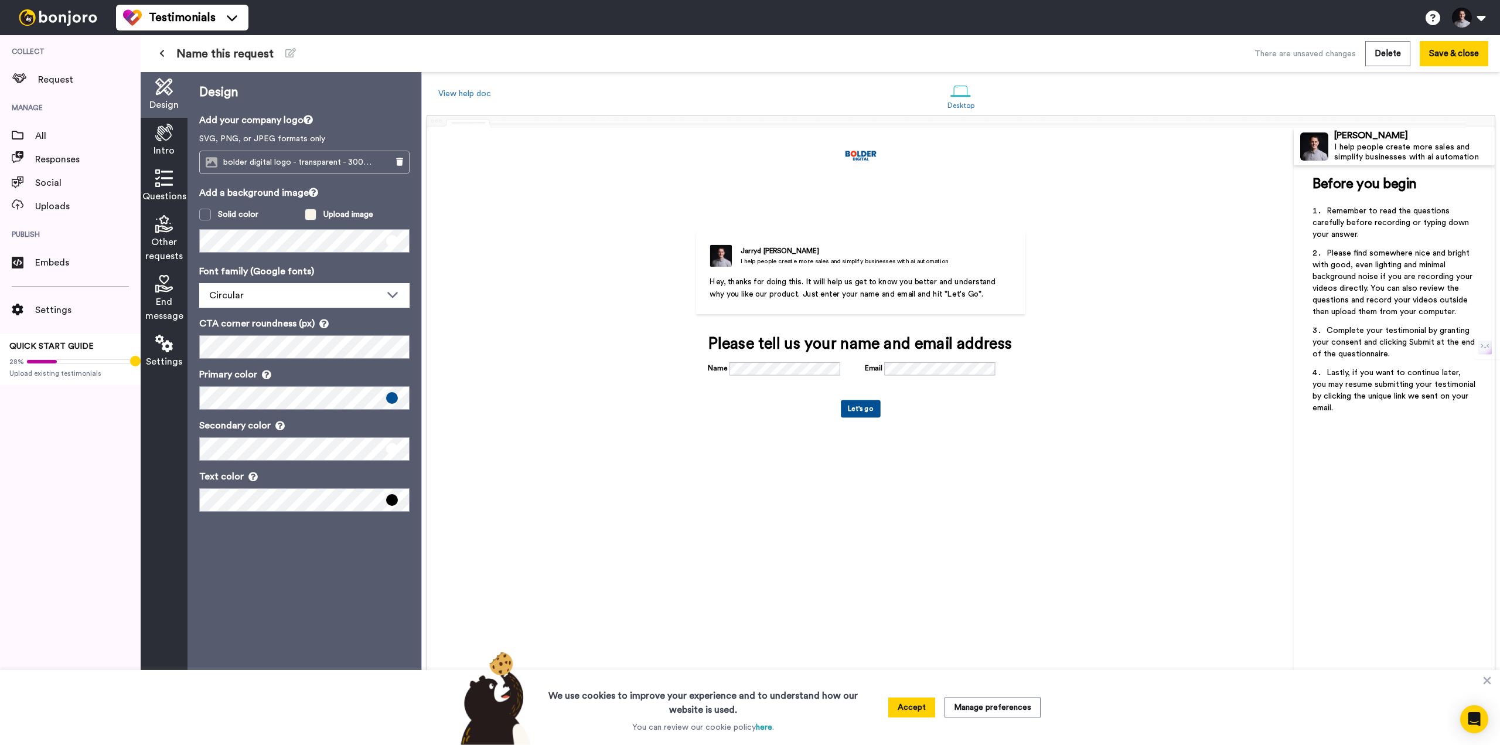
click at [309, 217] on span at bounding box center [311, 215] width 12 height 12
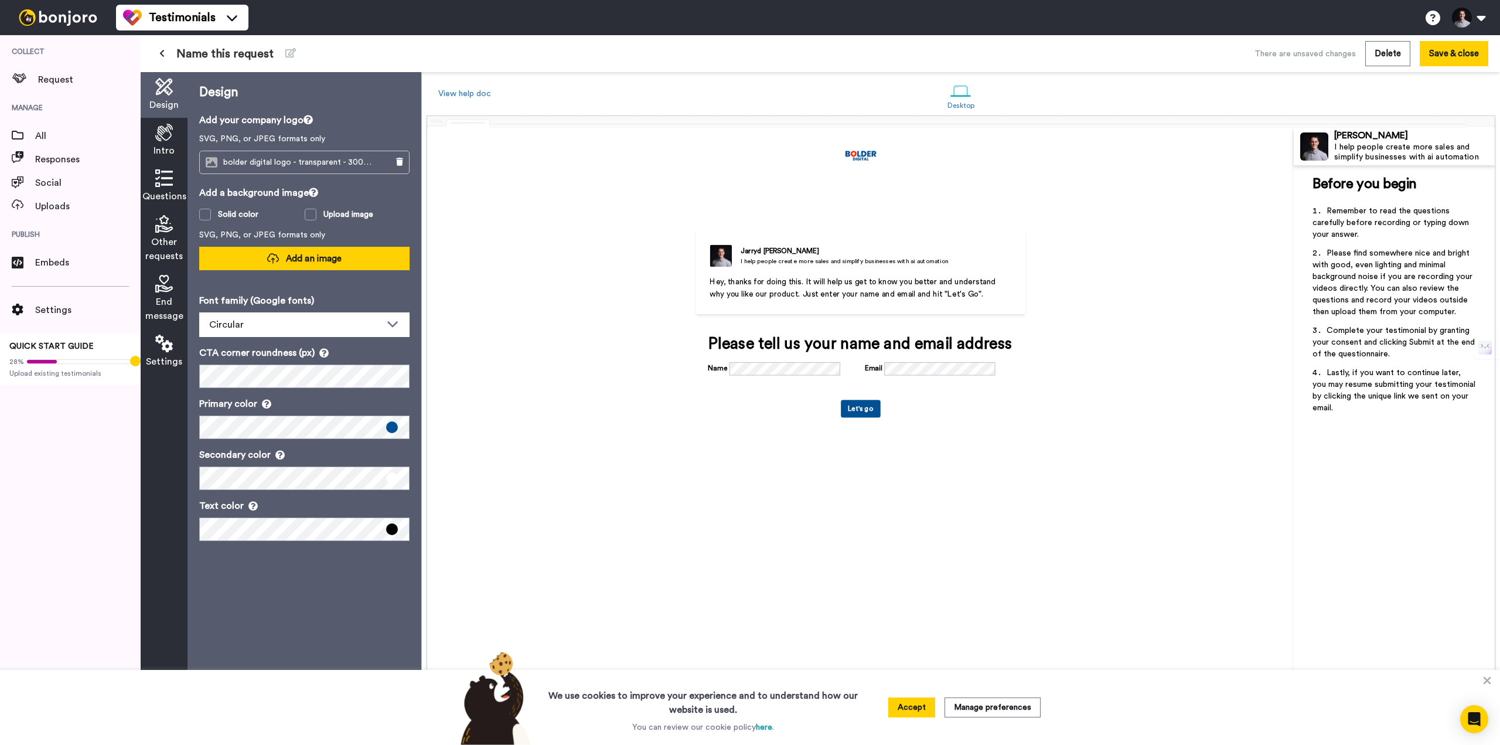
click at [334, 258] on span "Add an image" at bounding box center [314, 258] width 56 height 12
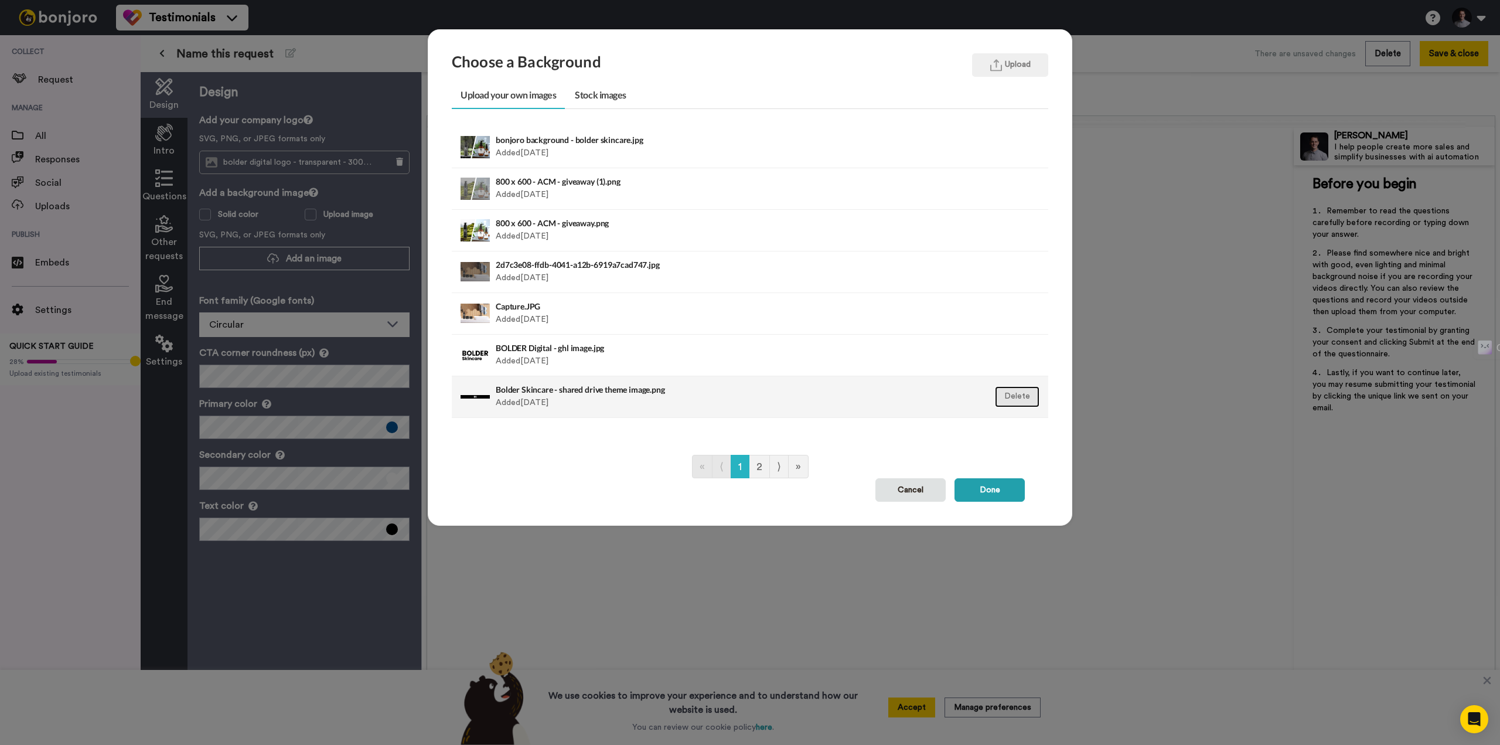
click at [1021, 398] on button "Delete" at bounding box center [1017, 396] width 45 height 21
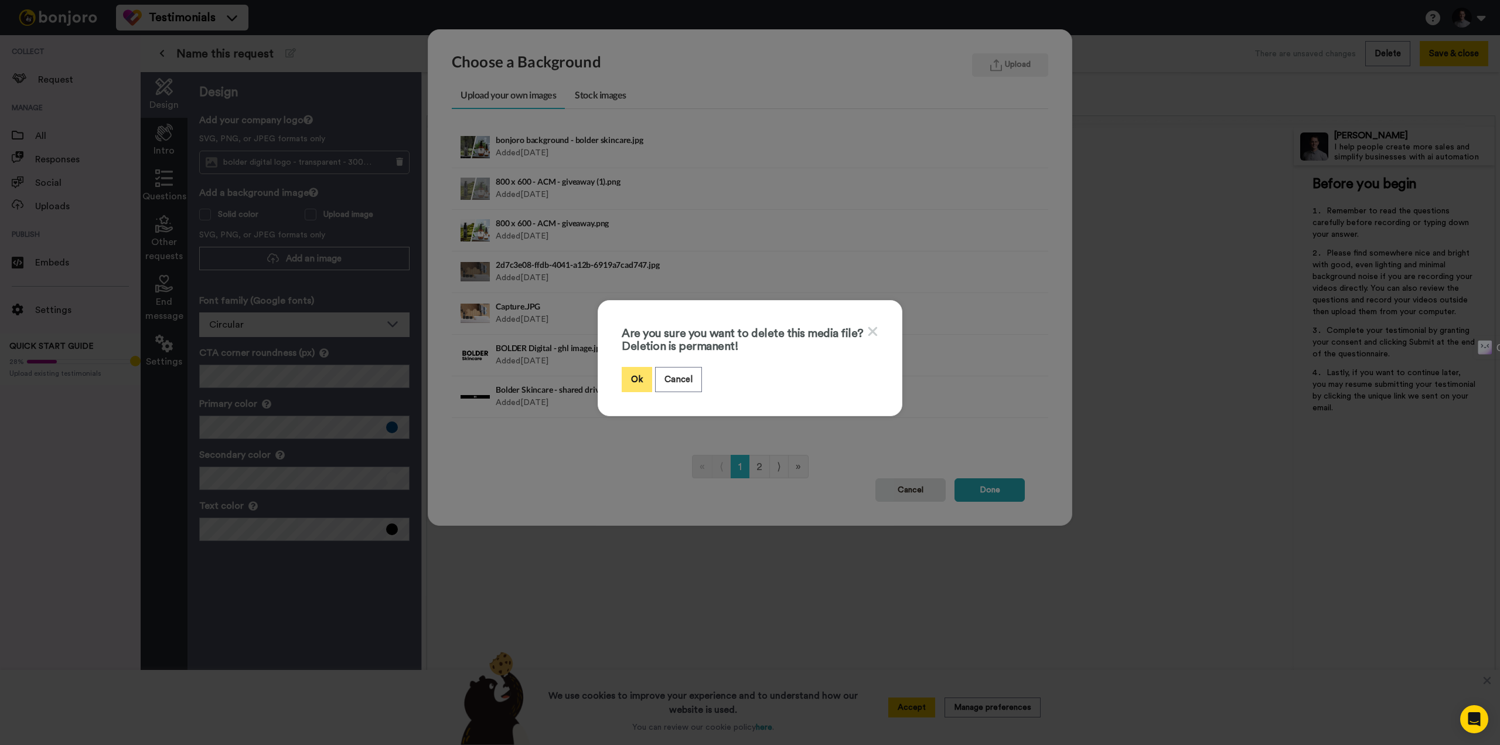
click at [626, 376] on button "Ok" at bounding box center [637, 379] width 30 height 25
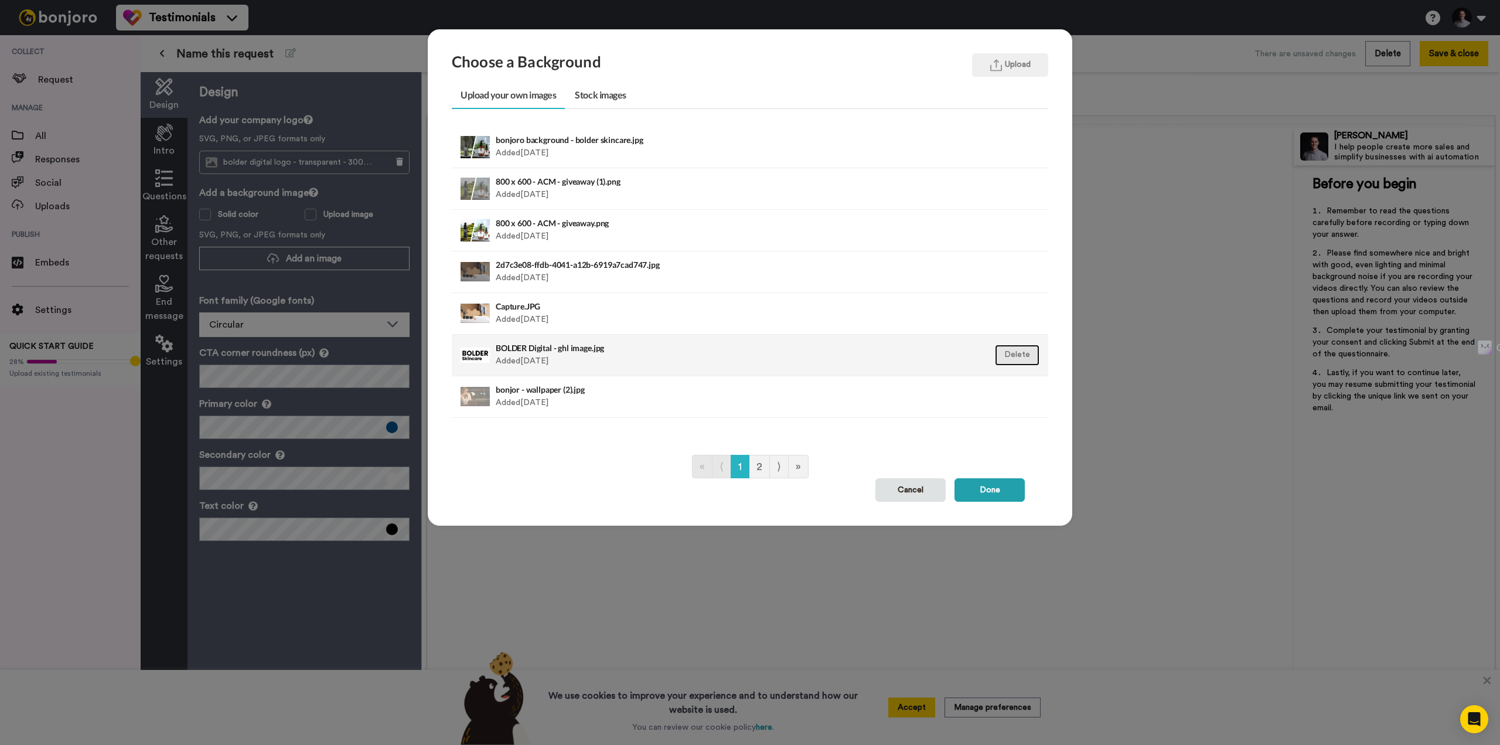
click at [1020, 353] on button "Delete" at bounding box center [1017, 354] width 45 height 21
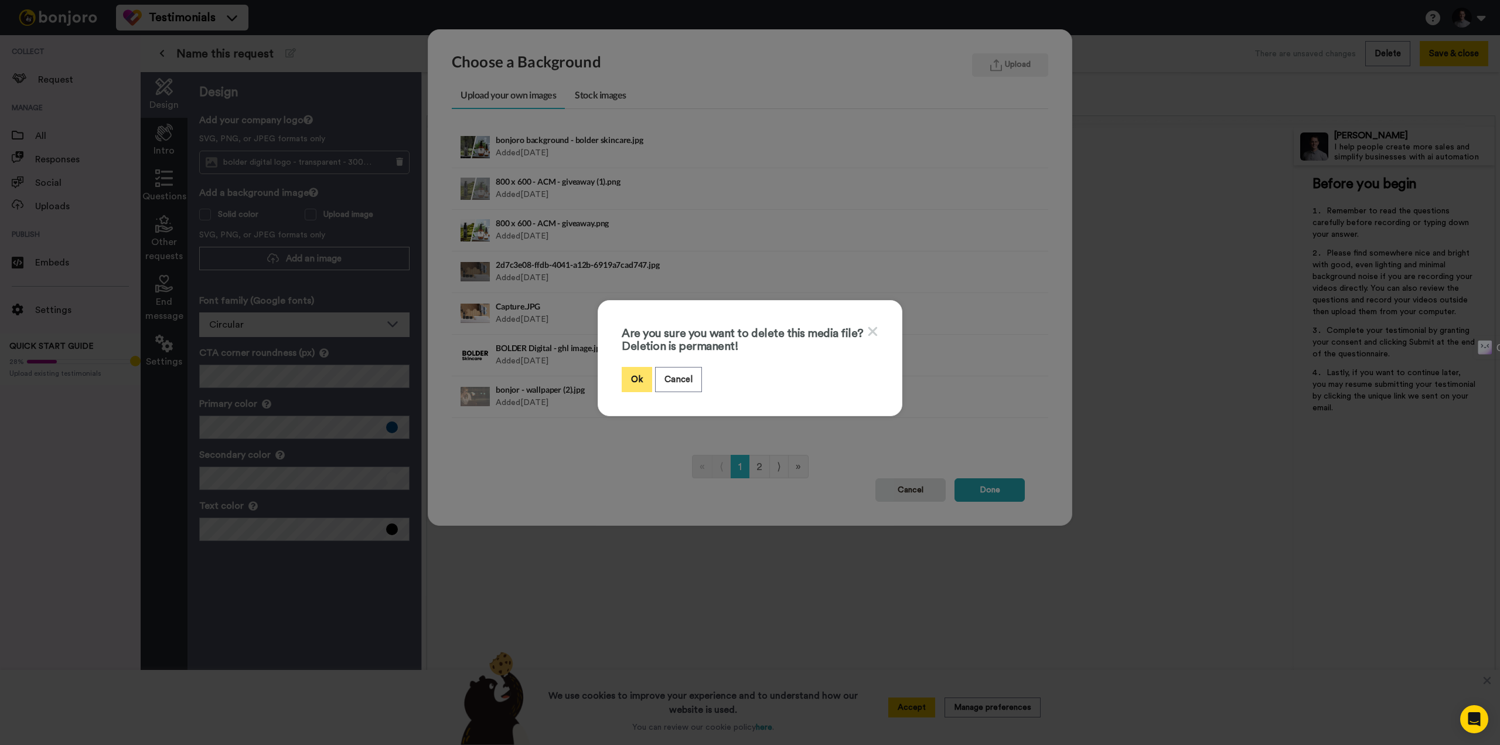
click at [631, 383] on button "Ok" at bounding box center [637, 379] width 30 height 25
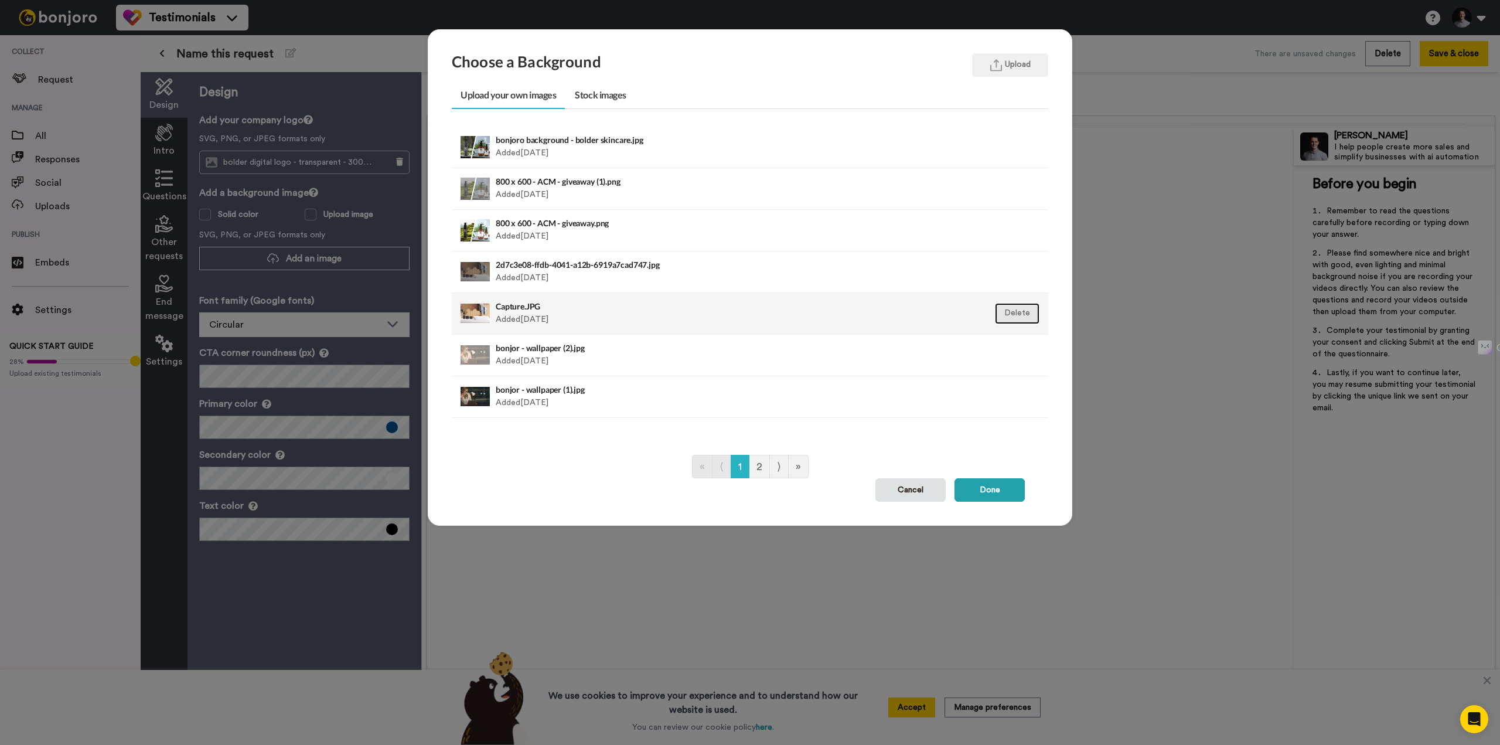
click at [1016, 307] on button "Delete" at bounding box center [1017, 313] width 45 height 21
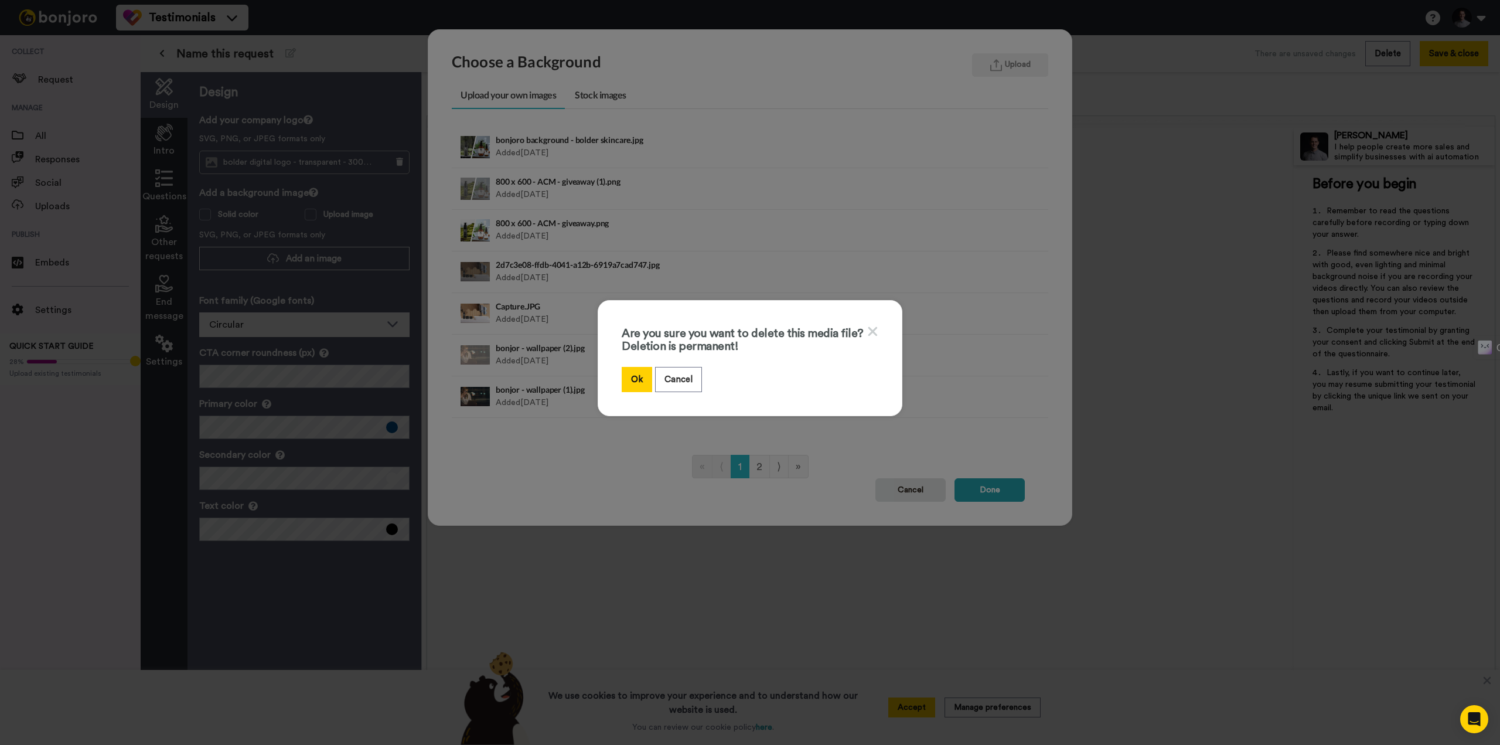
click at [629, 391] on div "Are you sure you want to delete this media file? Deletion is permanent! Ok Canc…" at bounding box center [750, 358] width 305 height 116
click at [640, 379] on button "Ok" at bounding box center [637, 379] width 30 height 25
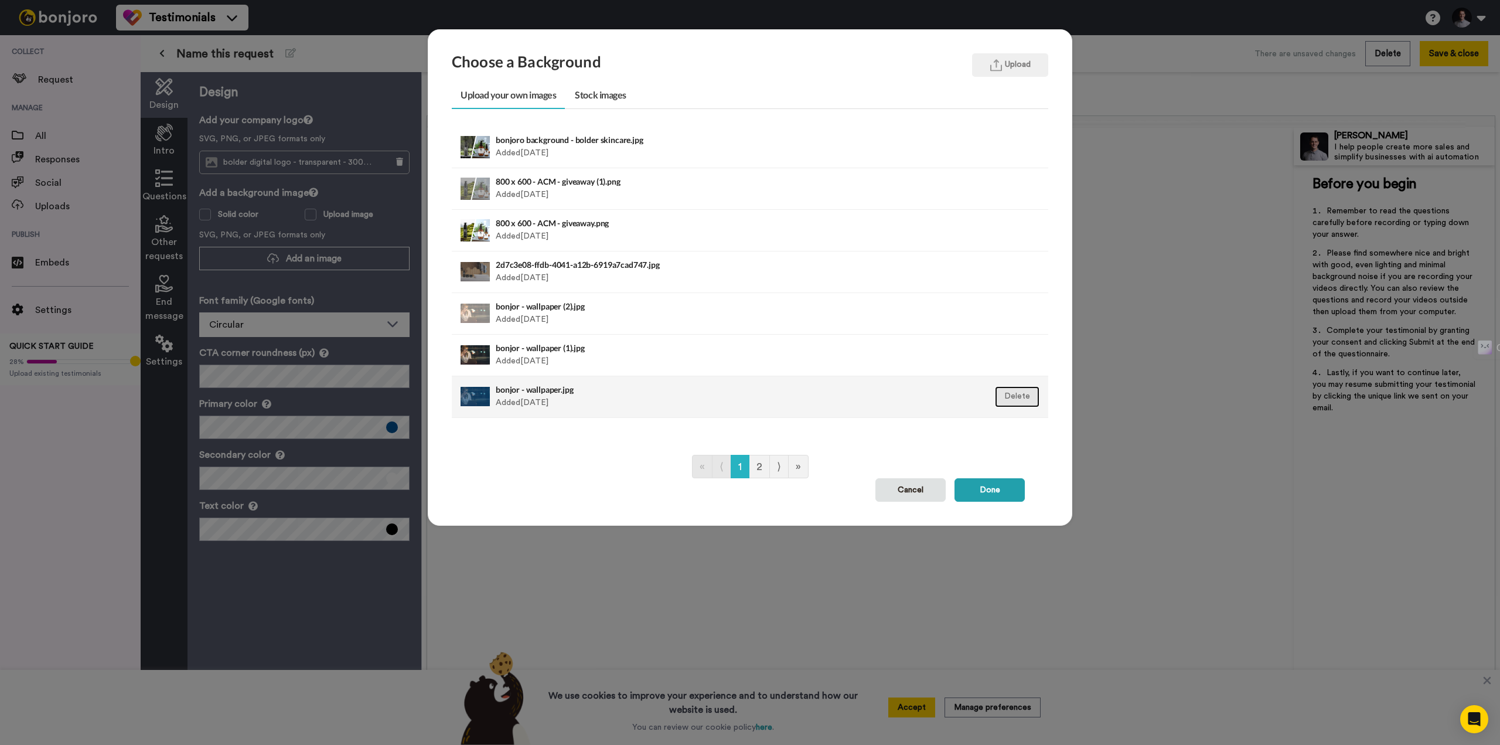
click at [1009, 395] on button "Delete" at bounding box center [1017, 396] width 45 height 21
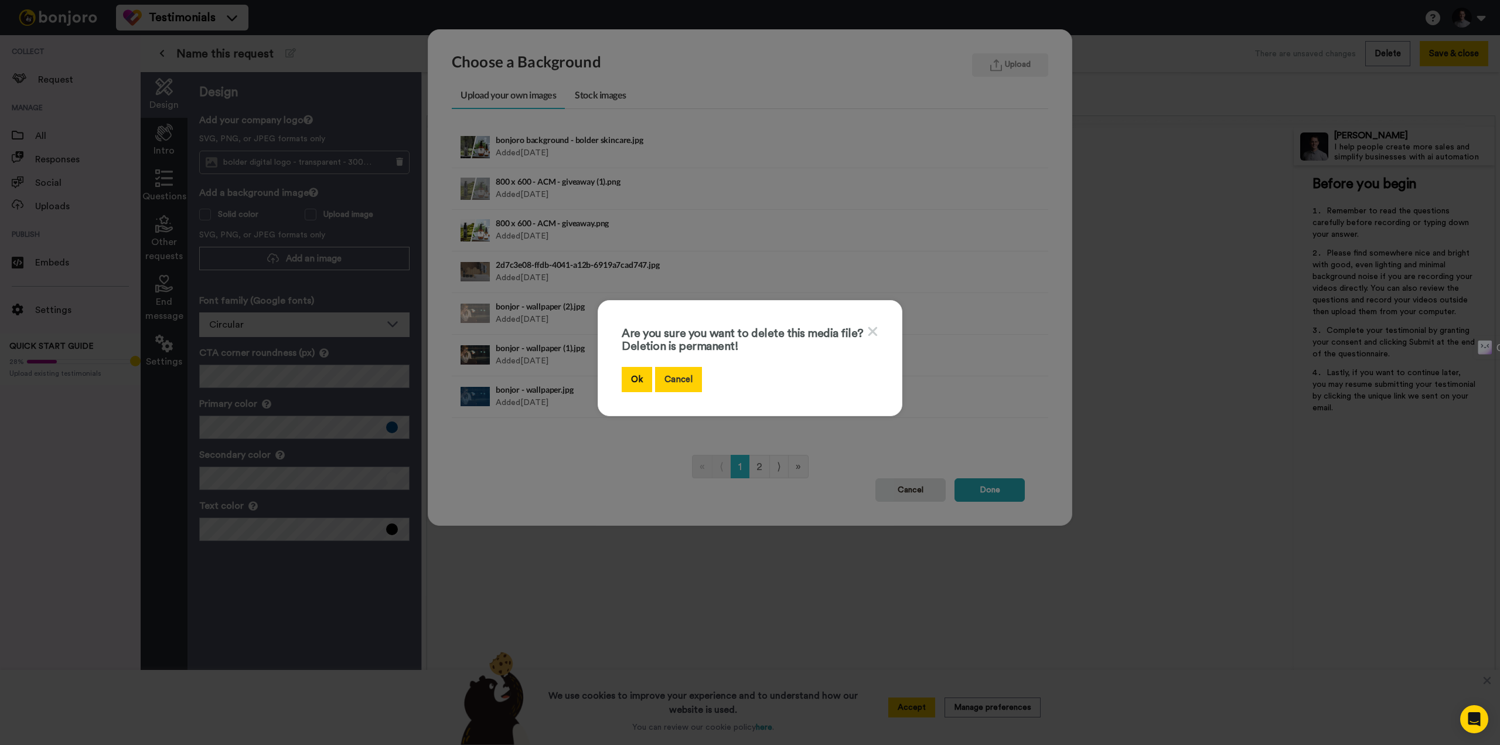
click at [664, 382] on button "Cancel" at bounding box center [678, 379] width 47 height 25
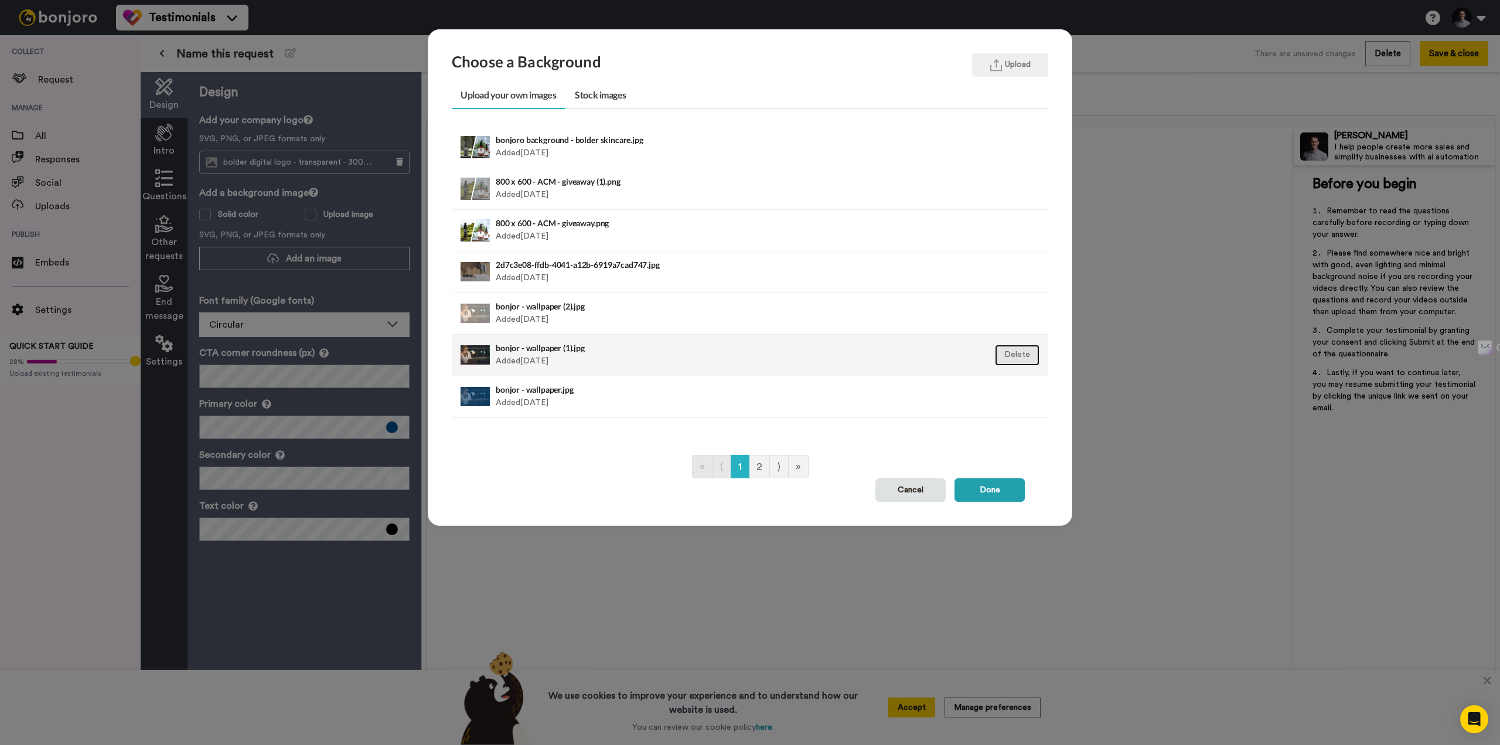
click at [1022, 352] on button "Delete" at bounding box center [1017, 354] width 45 height 21
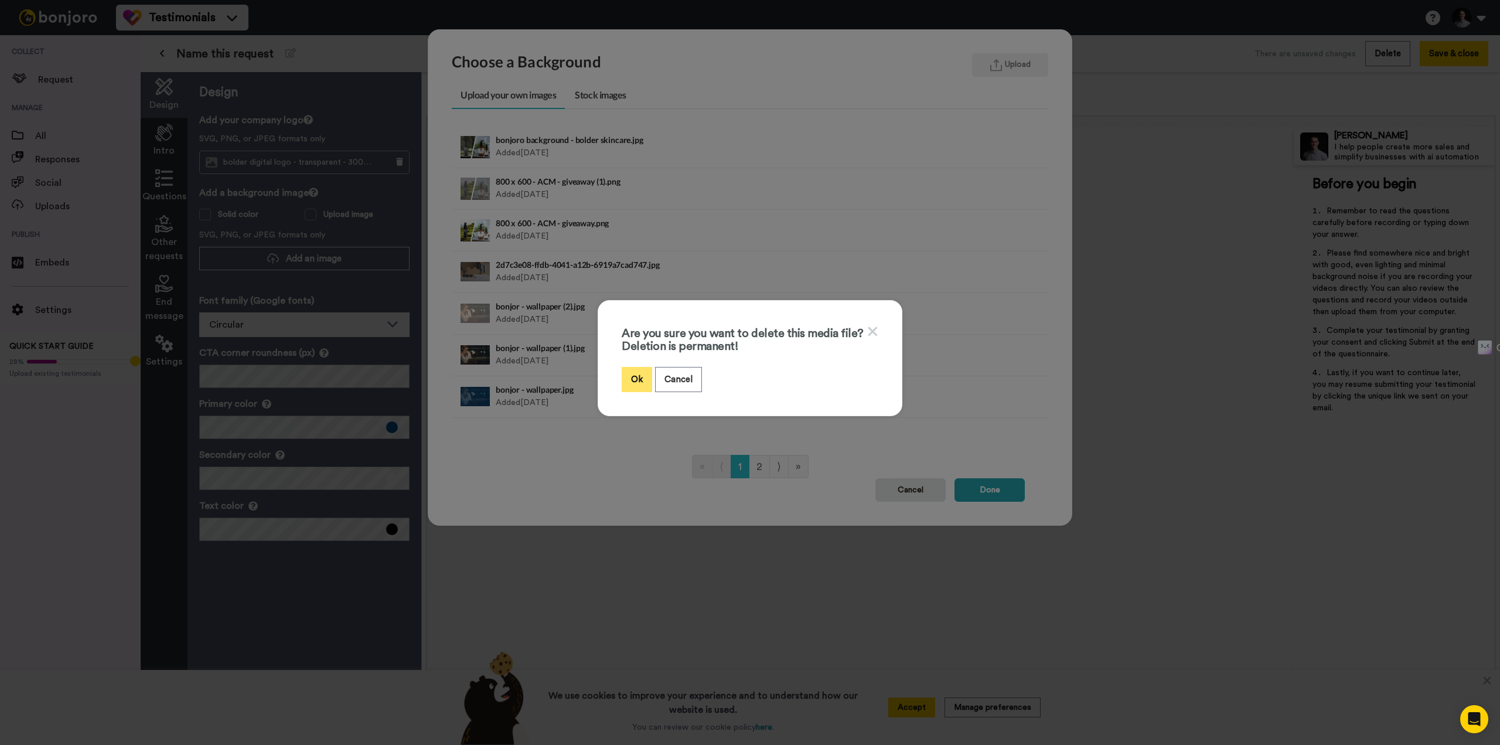
click at [631, 384] on button "Ok" at bounding box center [637, 379] width 30 height 25
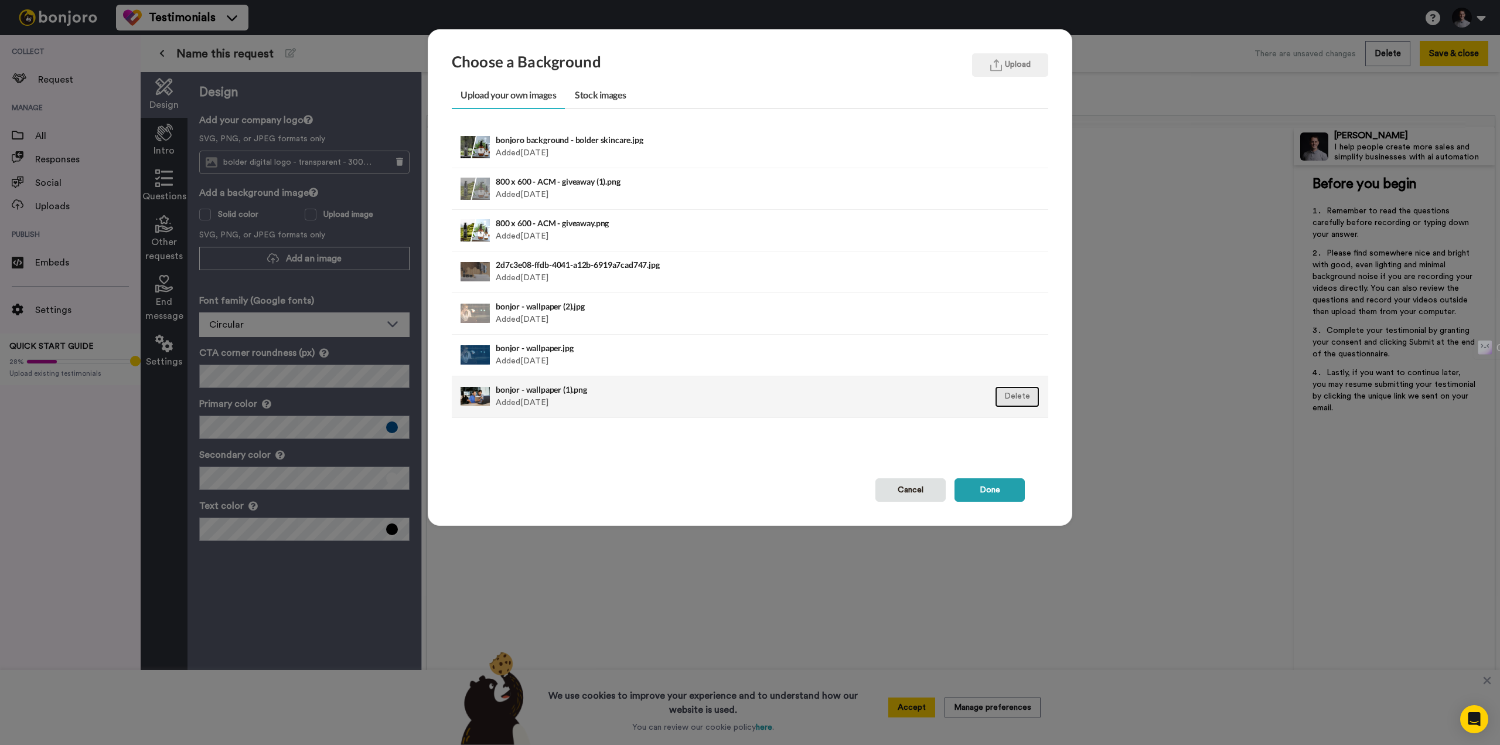
click at [1023, 397] on button "Delete" at bounding box center [1017, 396] width 45 height 21
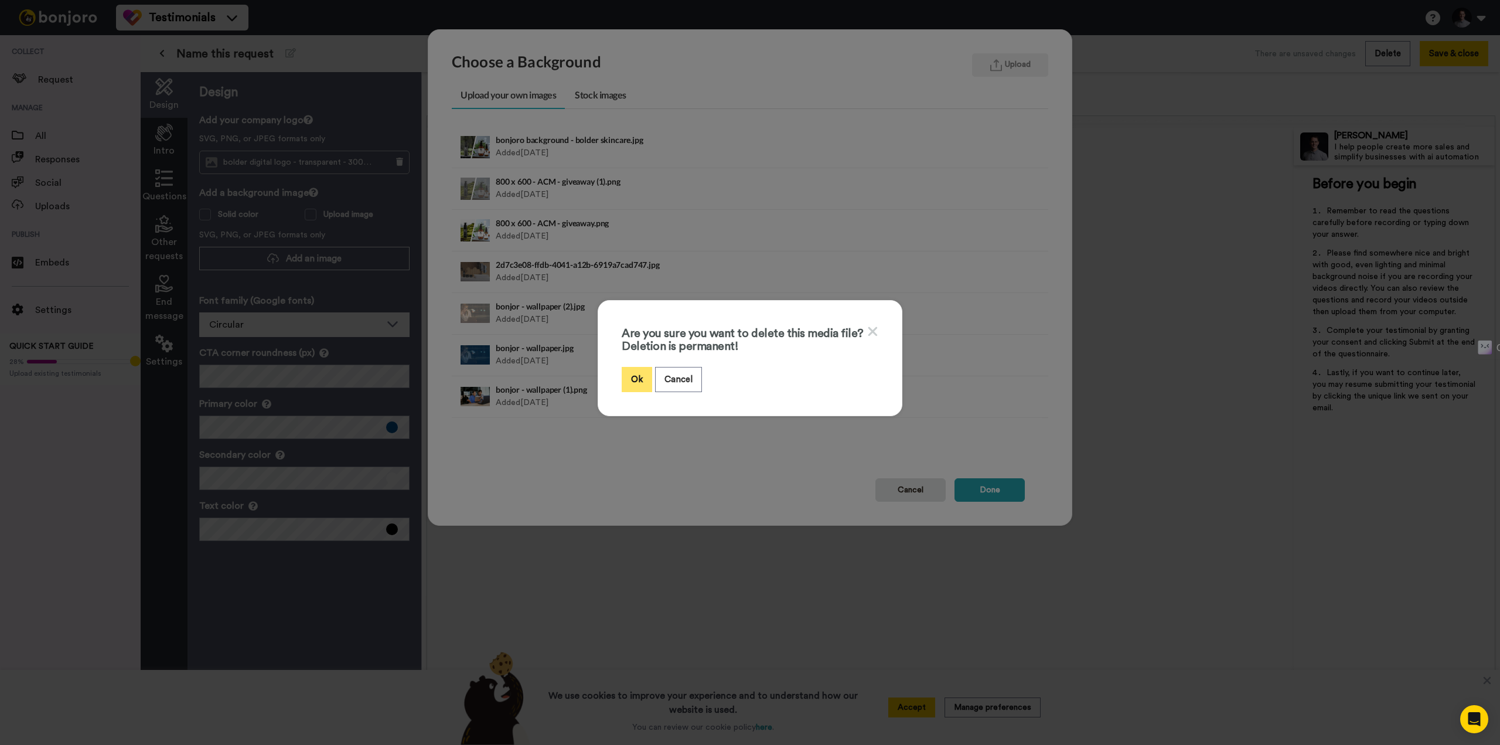
click at [630, 374] on button "Ok" at bounding box center [637, 379] width 30 height 25
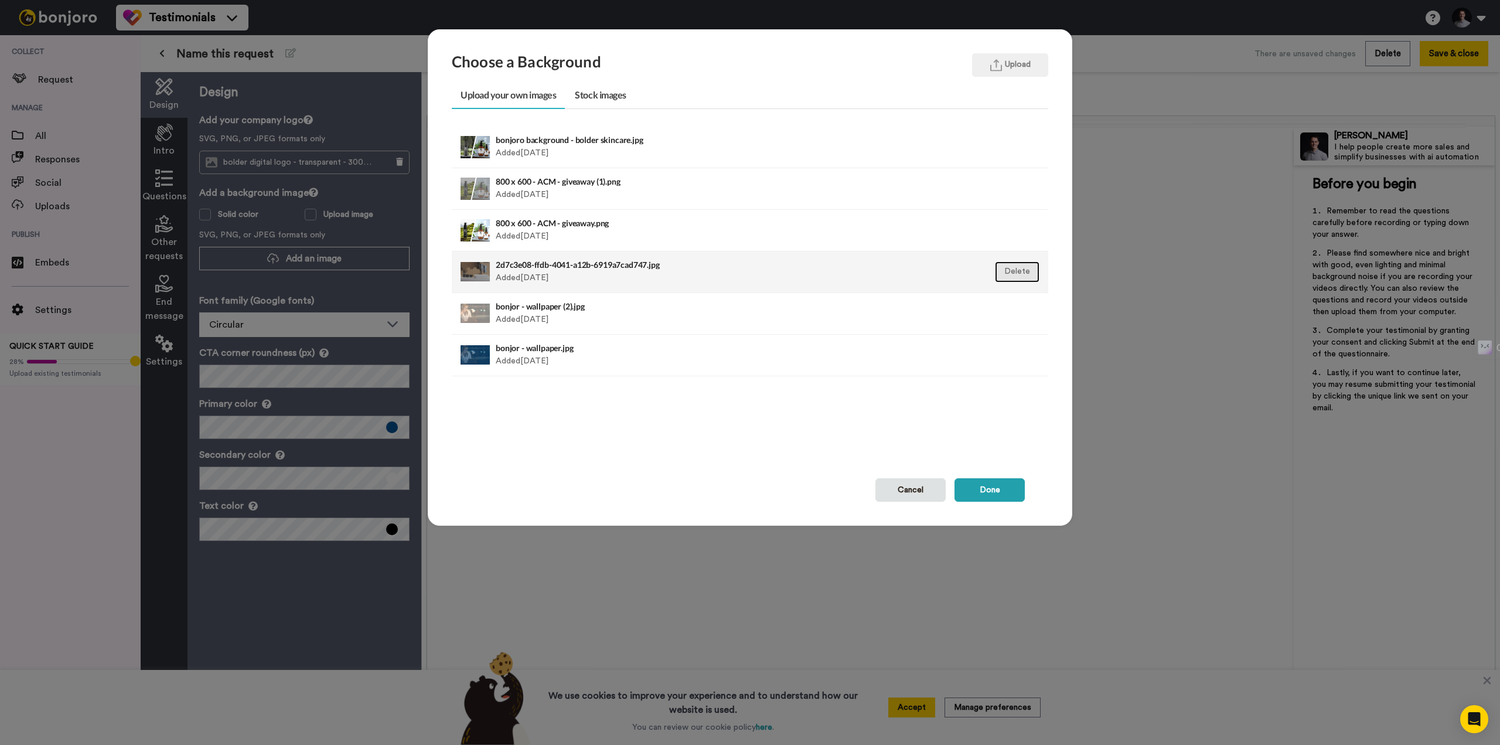
click at [1022, 273] on button "Delete" at bounding box center [1017, 271] width 45 height 21
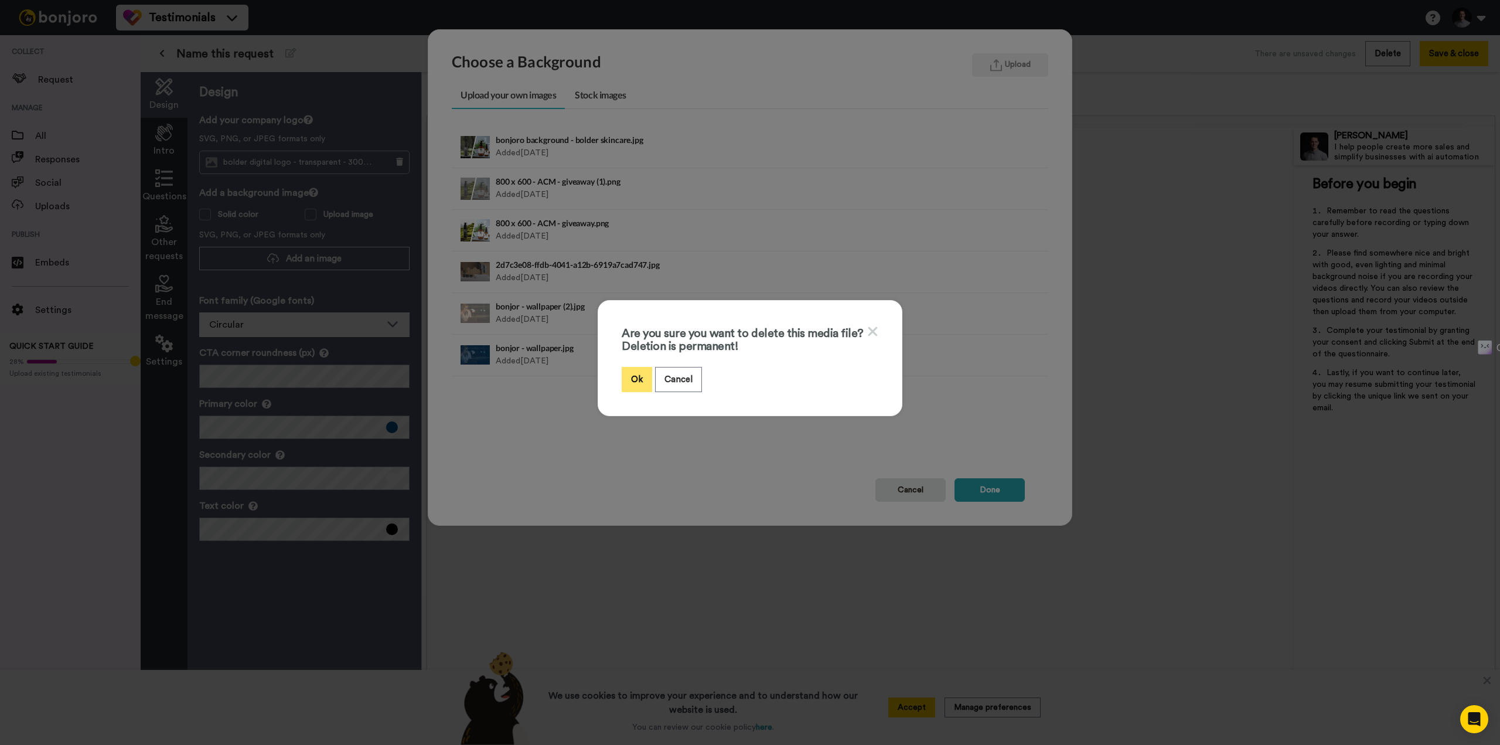
click at [637, 383] on button "Ok" at bounding box center [637, 379] width 30 height 25
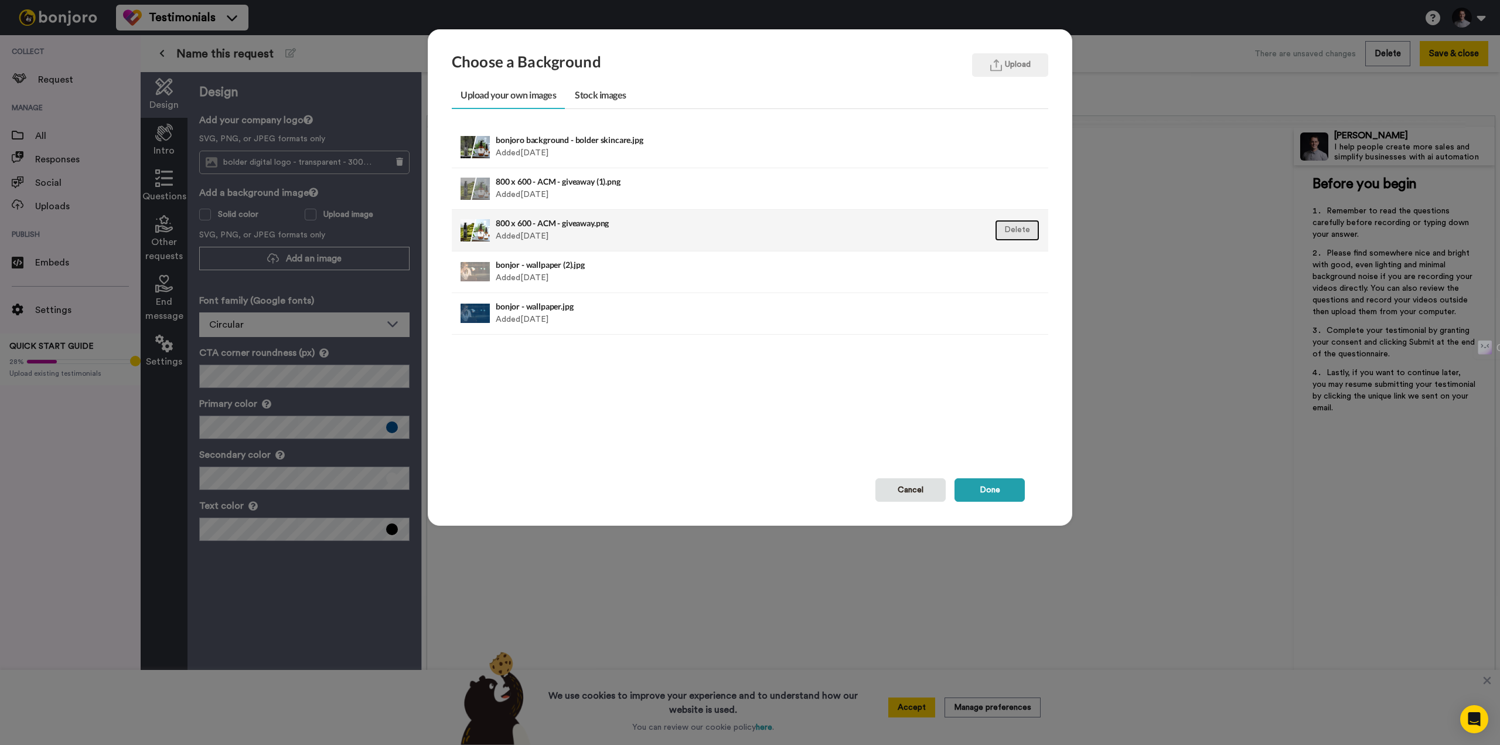
click at [1006, 235] on button "Delete" at bounding box center [1017, 230] width 45 height 21
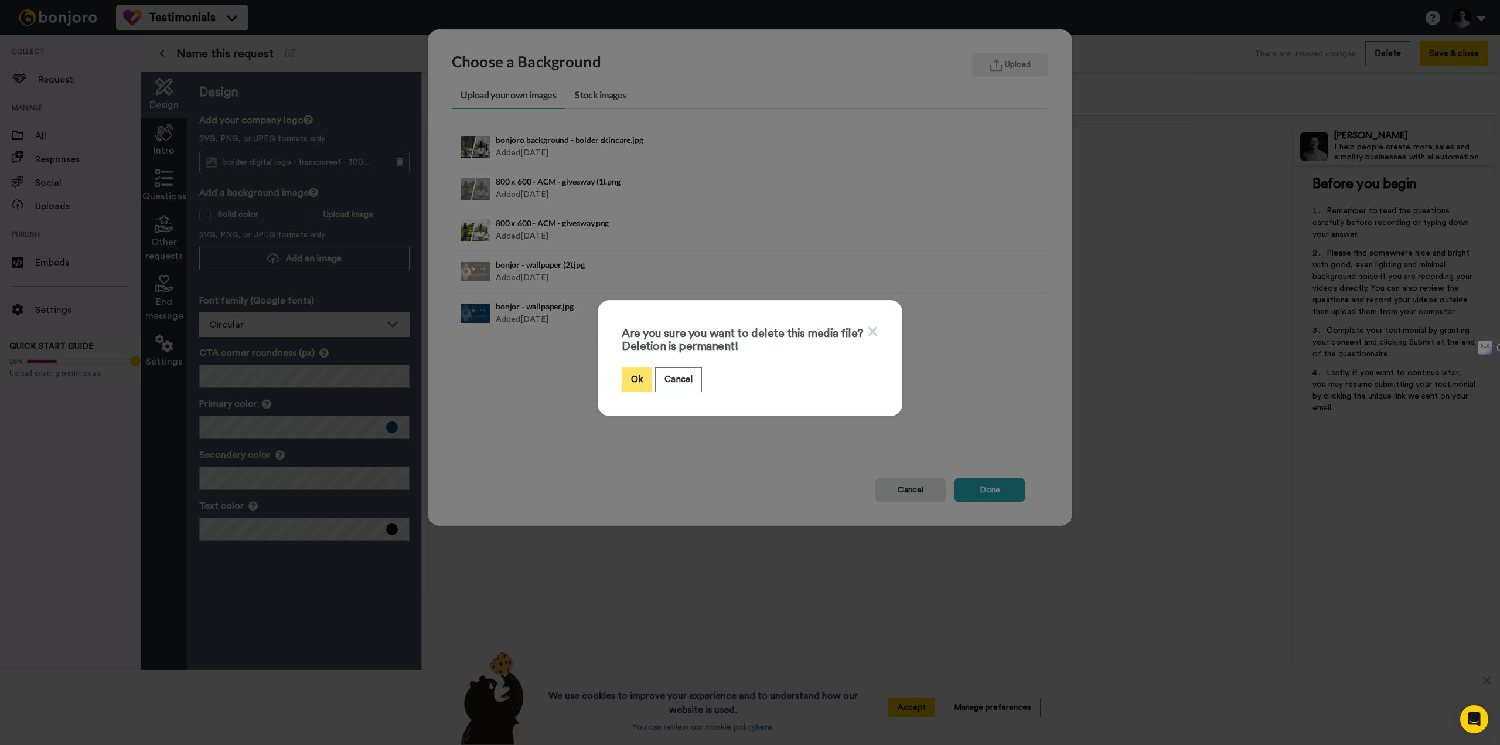
click at [636, 381] on button "Ok" at bounding box center [637, 379] width 30 height 25
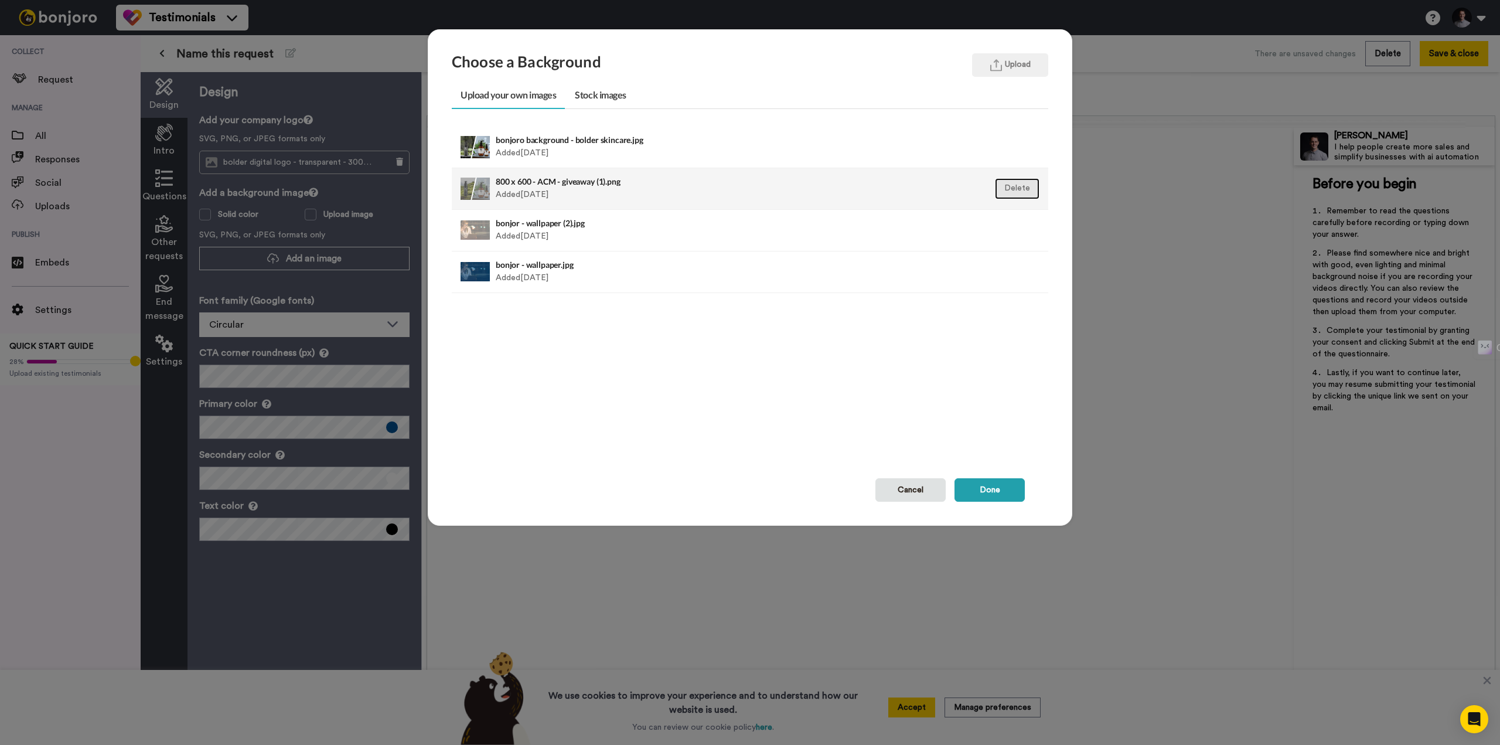
click at [1010, 190] on button "Delete" at bounding box center [1017, 188] width 45 height 21
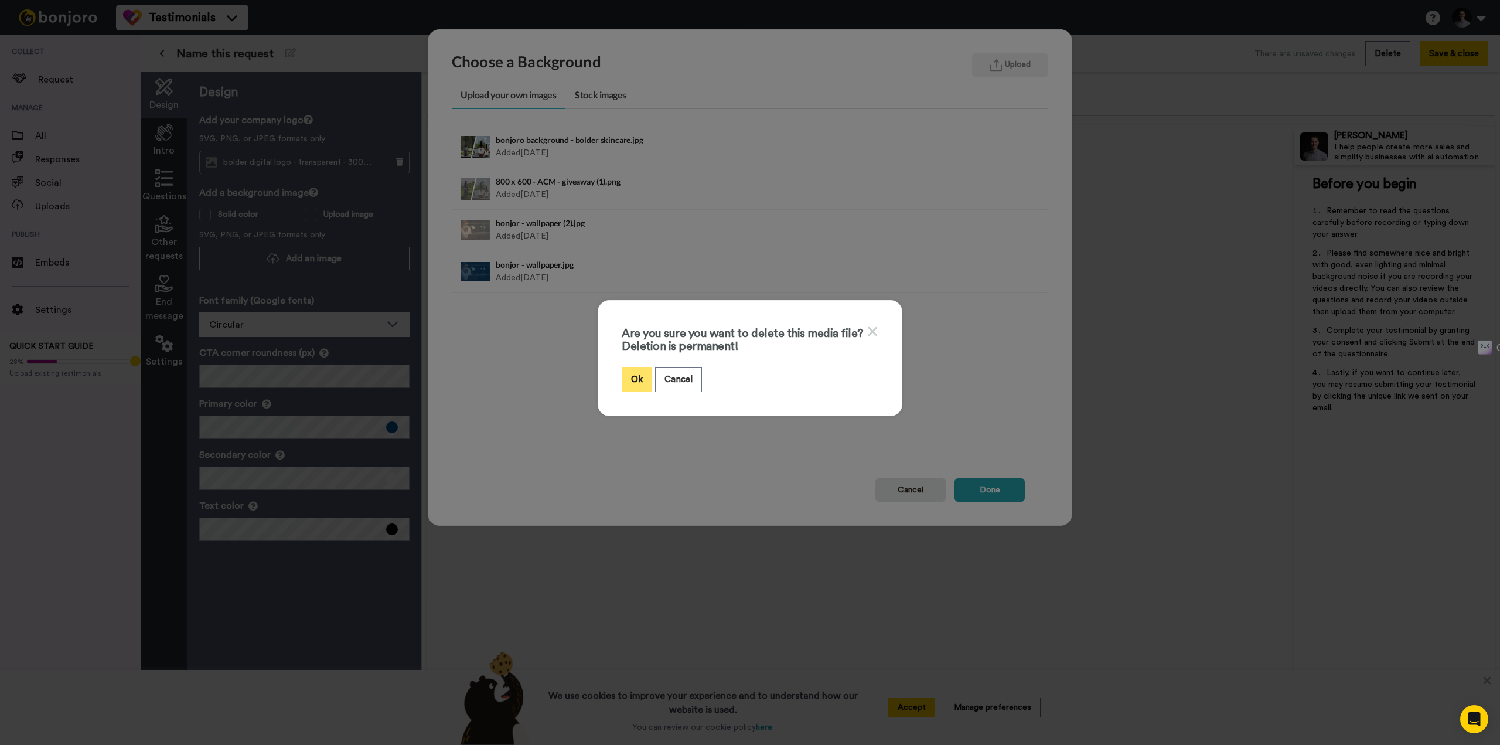
click at [628, 377] on button "Ok" at bounding box center [637, 379] width 30 height 25
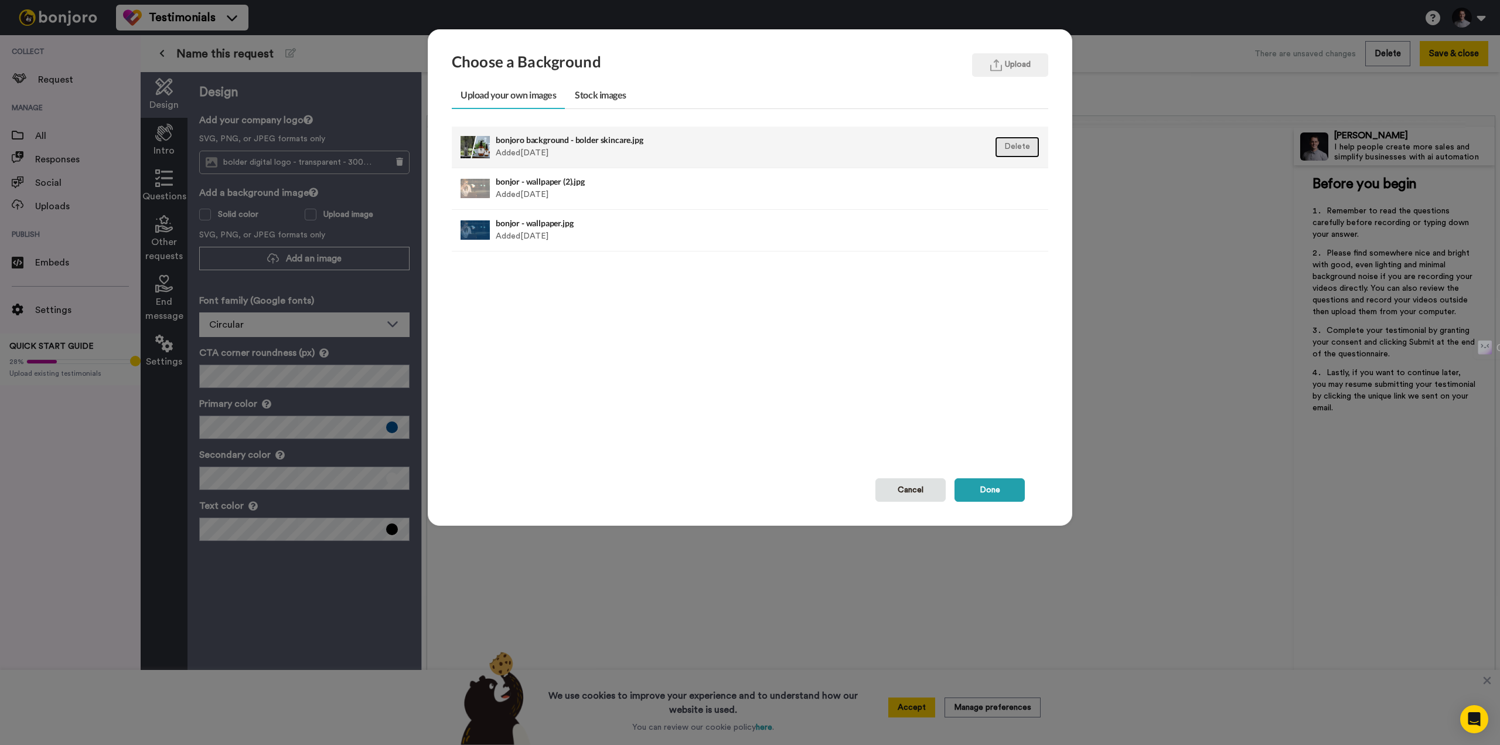
click at [1005, 144] on button "Delete" at bounding box center [1017, 146] width 45 height 21
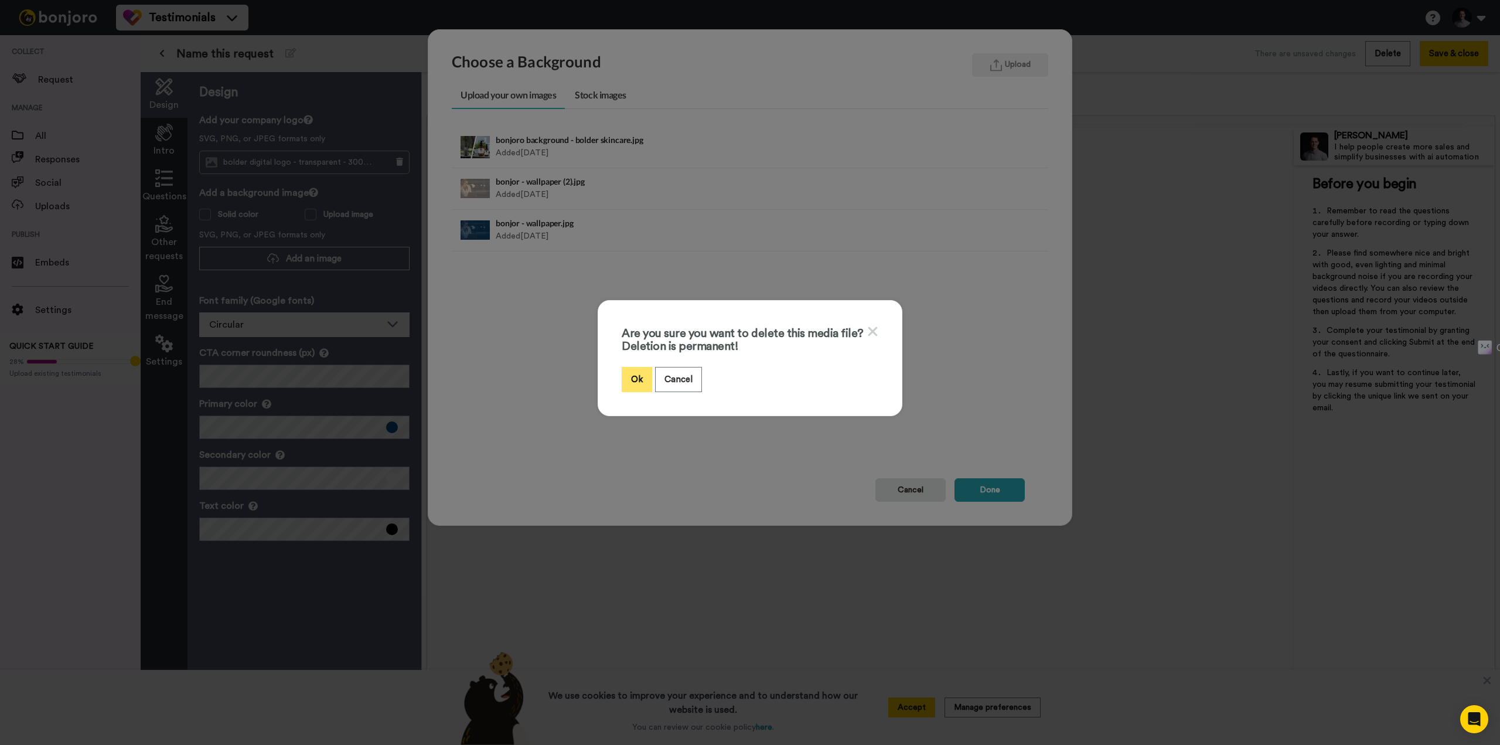
click at [626, 384] on button "Ok" at bounding box center [637, 379] width 30 height 25
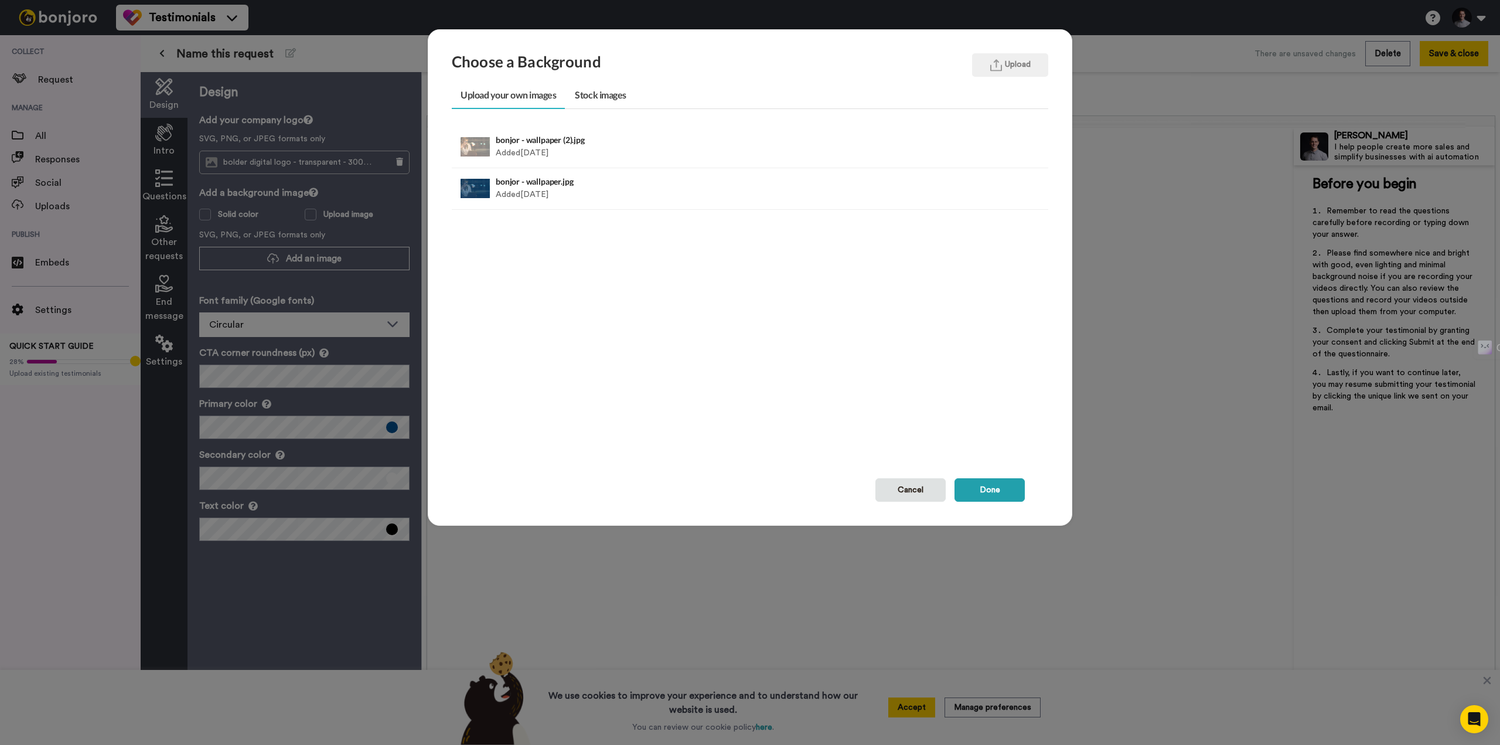
drag, startPoint x: 856, startPoint y: 266, endPoint x: 879, endPoint y: 254, distance: 26.2
click at [856, 266] on ul "bonjor - wallpaper (2).jpg Added 2 yr ago Delete bonjor - wallpaper.jpg Added 2…" at bounding box center [750, 288] width 596 height 322
click at [1006, 68] on button "Upload" at bounding box center [1010, 64] width 76 height 23
click at [705, 138] on h4 "bd - blue background.png" at bounding box center [693, 139] width 394 height 9
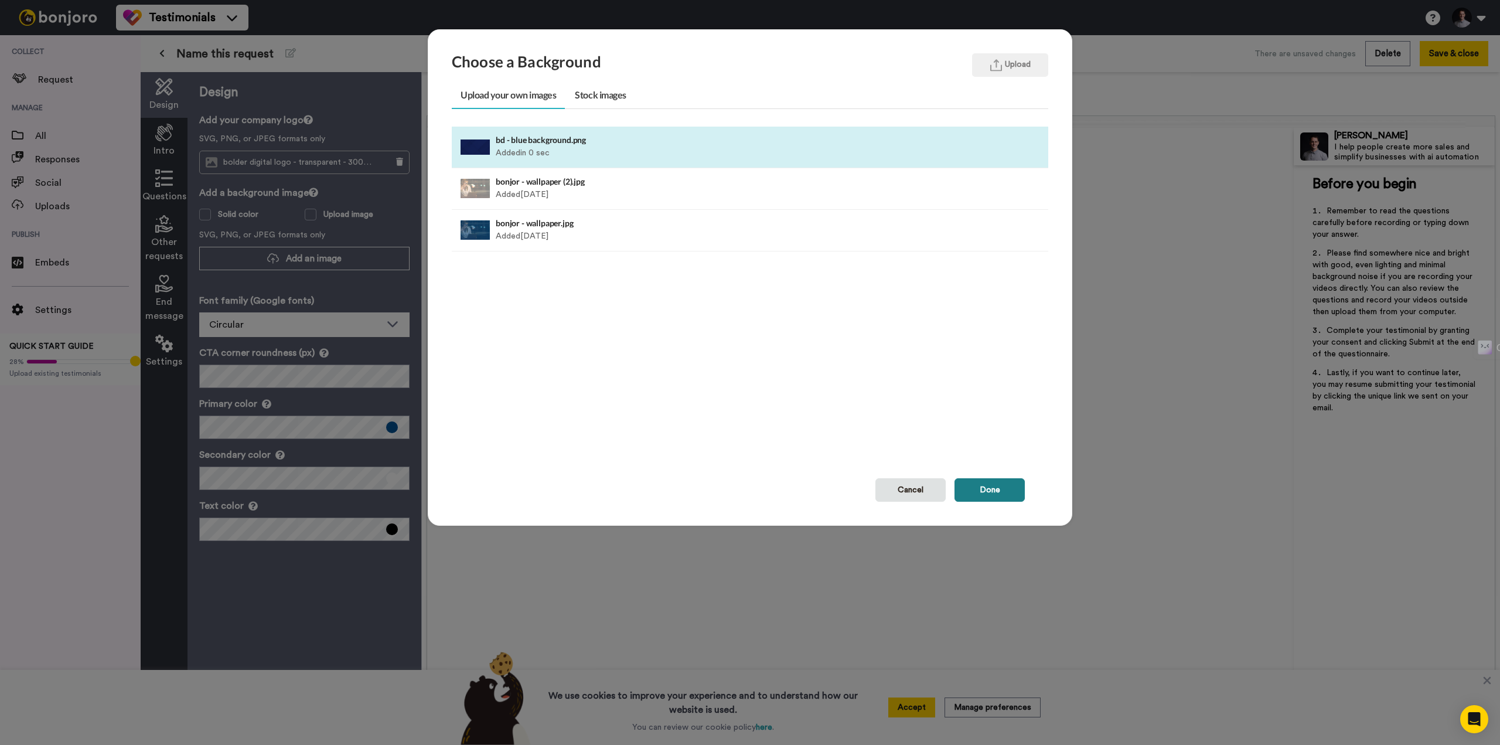
click at [987, 487] on button "Done" at bounding box center [989, 489] width 70 height 23
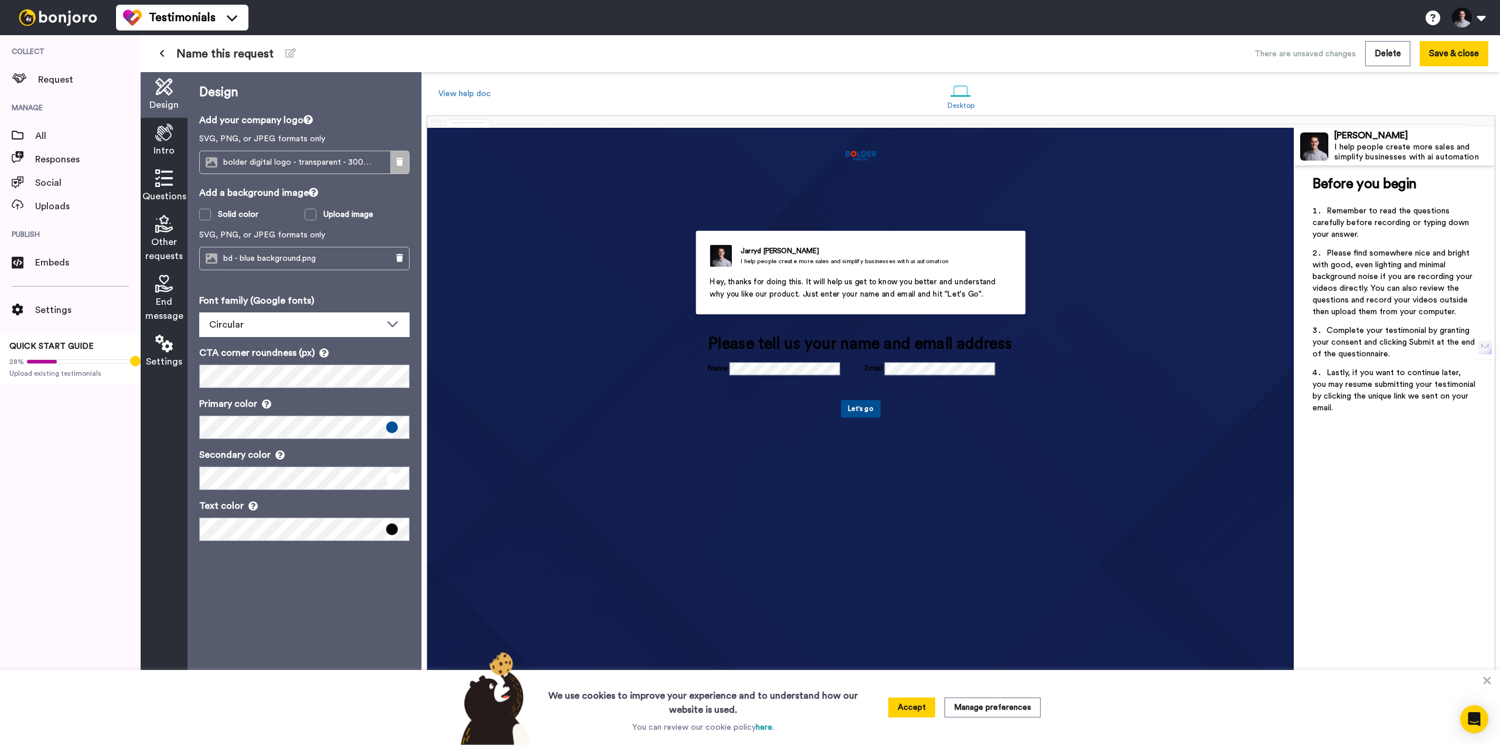
click at [404, 162] on button at bounding box center [399, 162] width 19 height 22
click at [322, 167] on span "Add an image" at bounding box center [314, 162] width 56 height 12
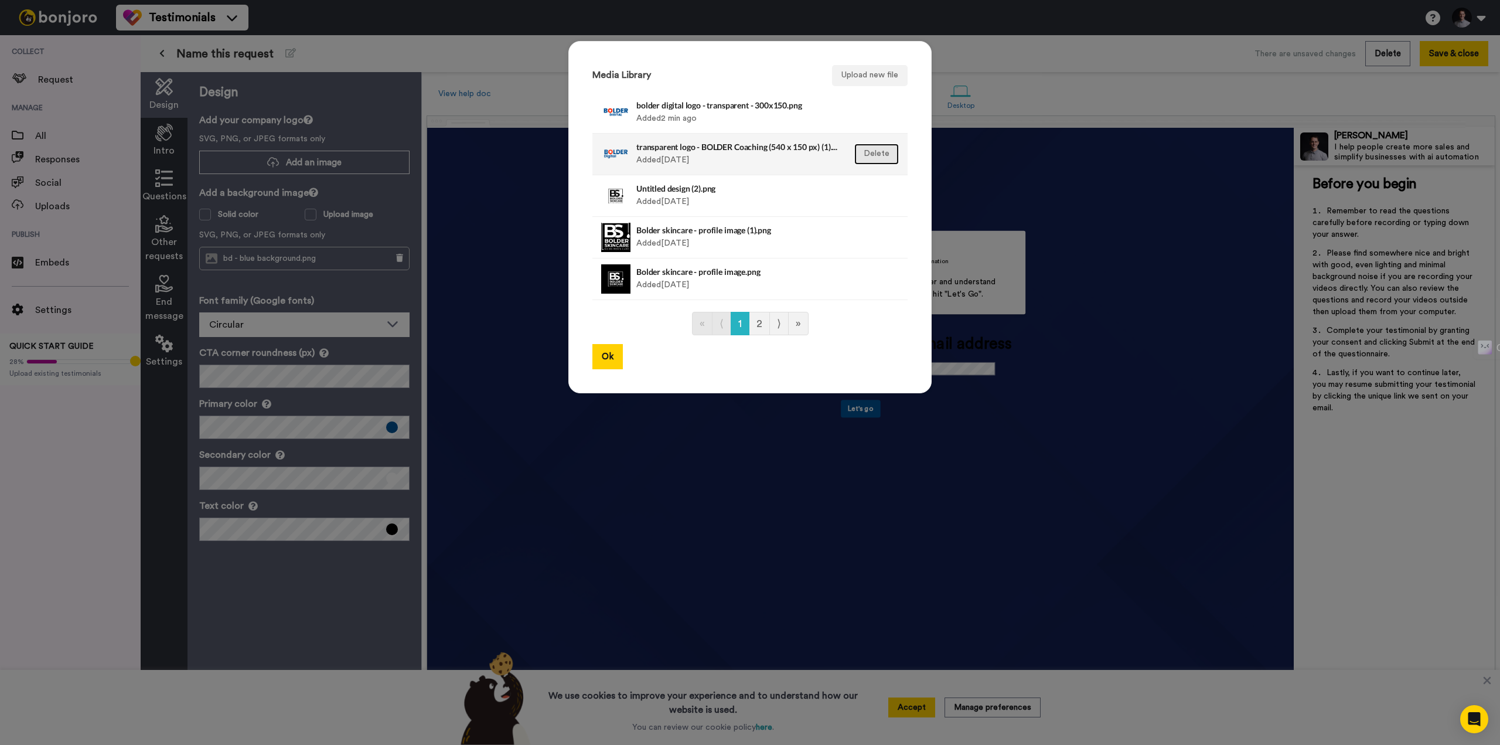
click at [873, 152] on button "Delete" at bounding box center [876, 154] width 45 height 21
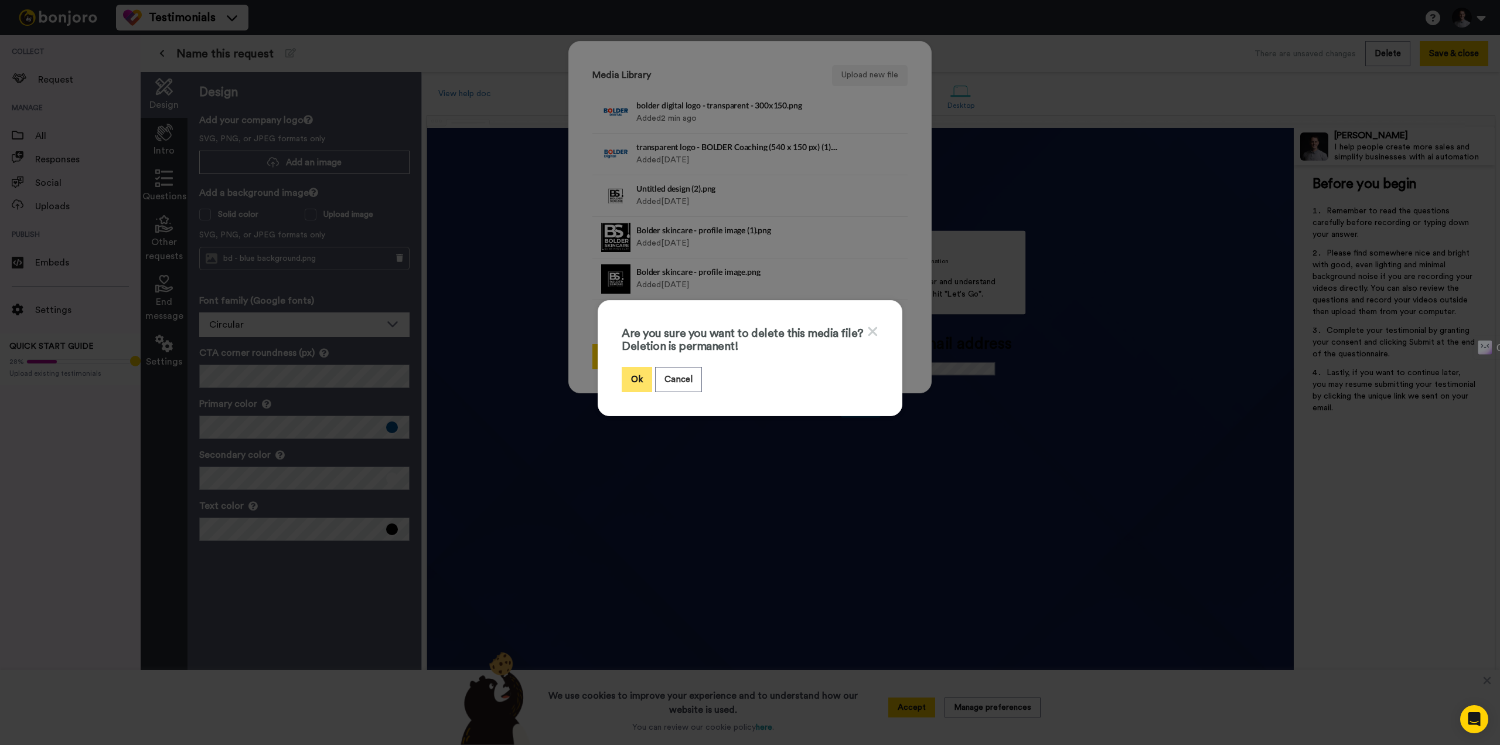
click at [627, 382] on button "Ok" at bounding box center [637, 379] width 30 height 25
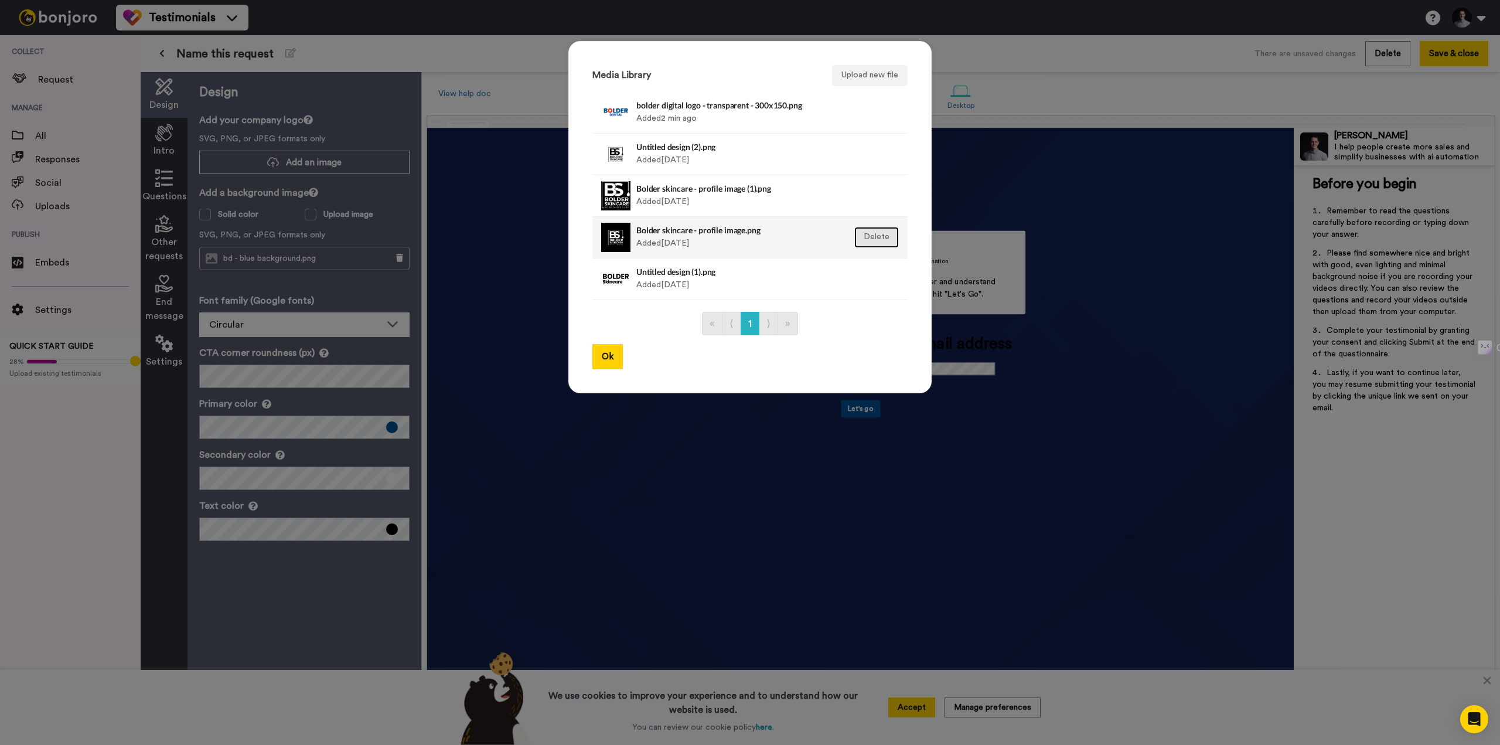
click at [873, 237] on button "Delete" at bounding box center [876, 237] width 45 height 21
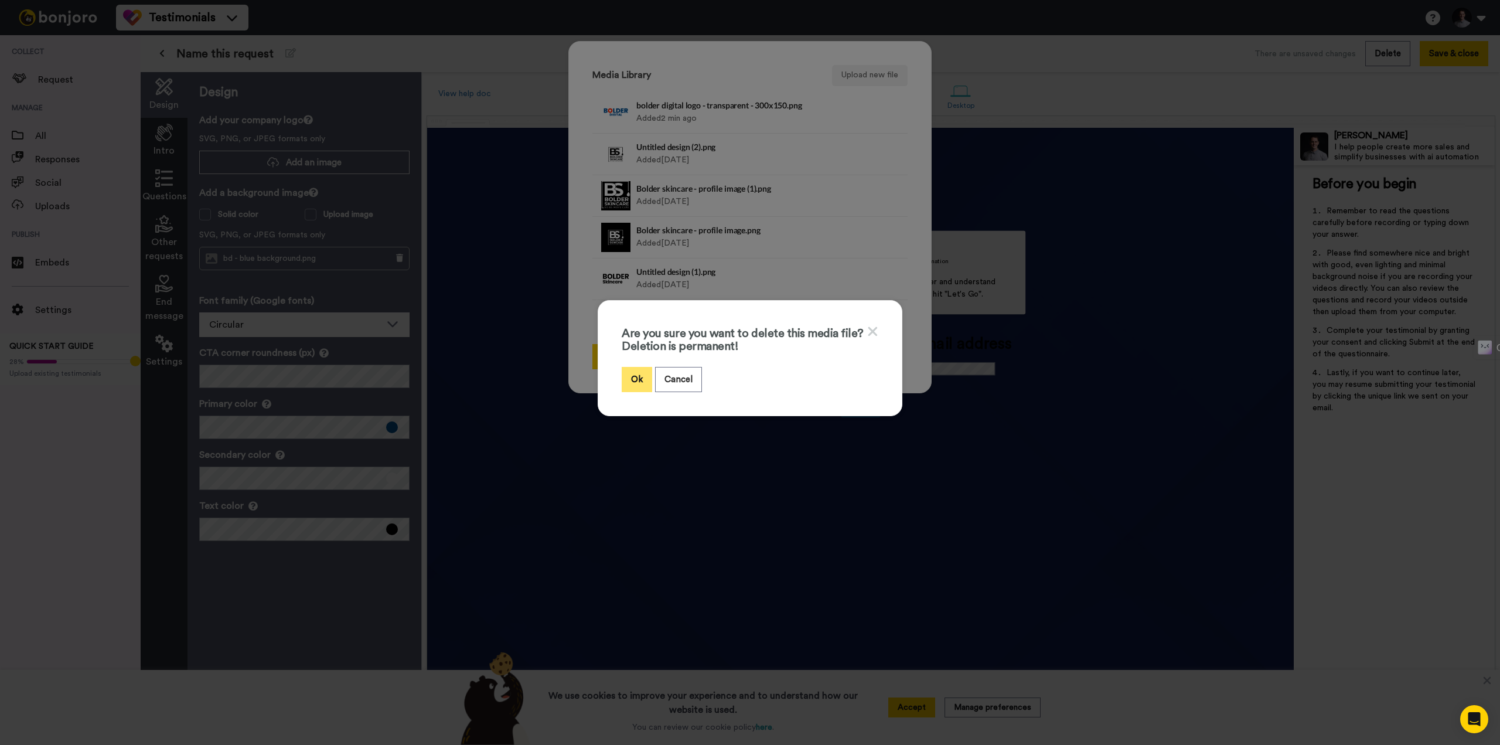
click at [627, 374] on button "Ok" at bounding box center [637, 379] width 30 height 25
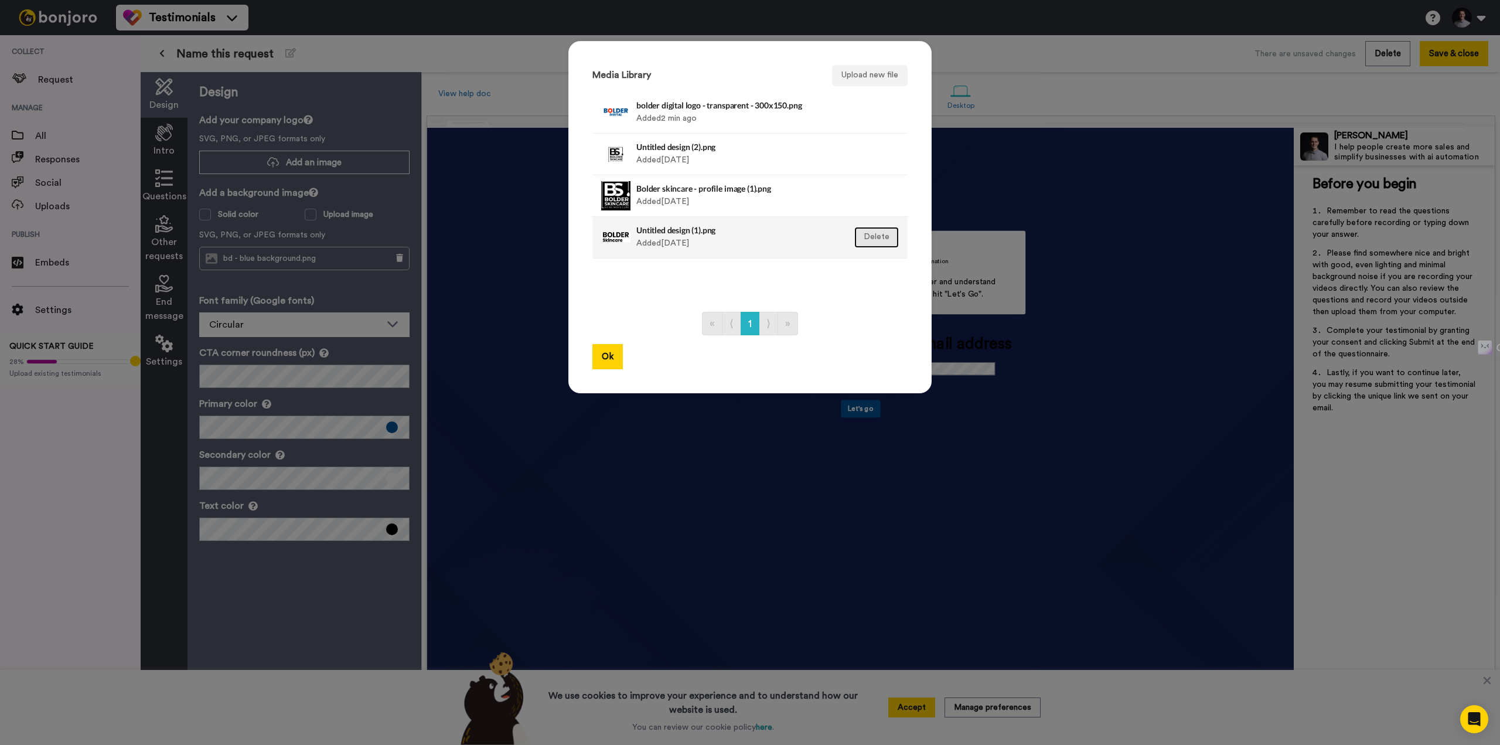
click at [882, 241] on button "Delete" at bounding box center [876, 237] width 45 height 21
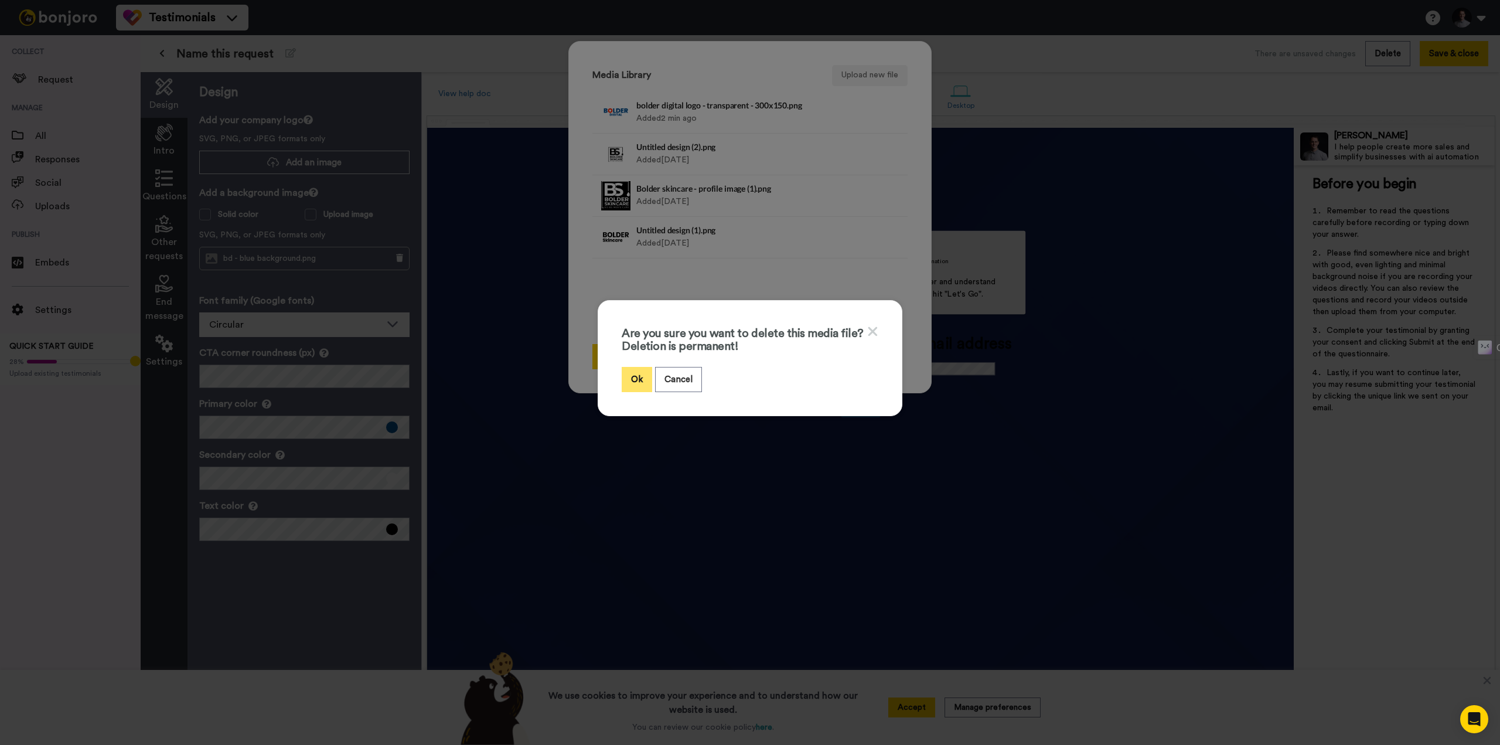
click at [622, 380] on button "Ok" at bounding box center [637, 379] width 30 height 25
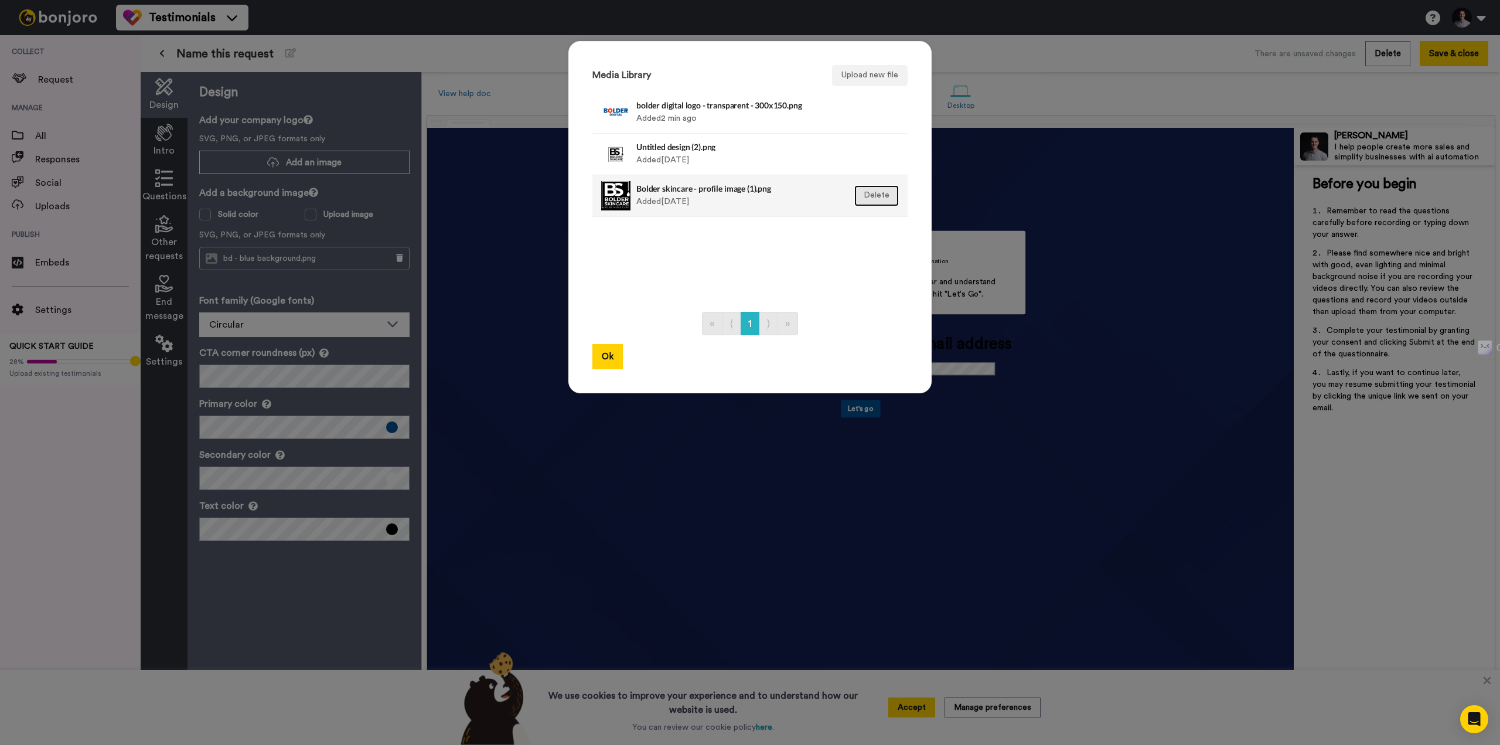
click at [870, 193] on button "Delete" at bounding box center [876, 195] width 45 height 21
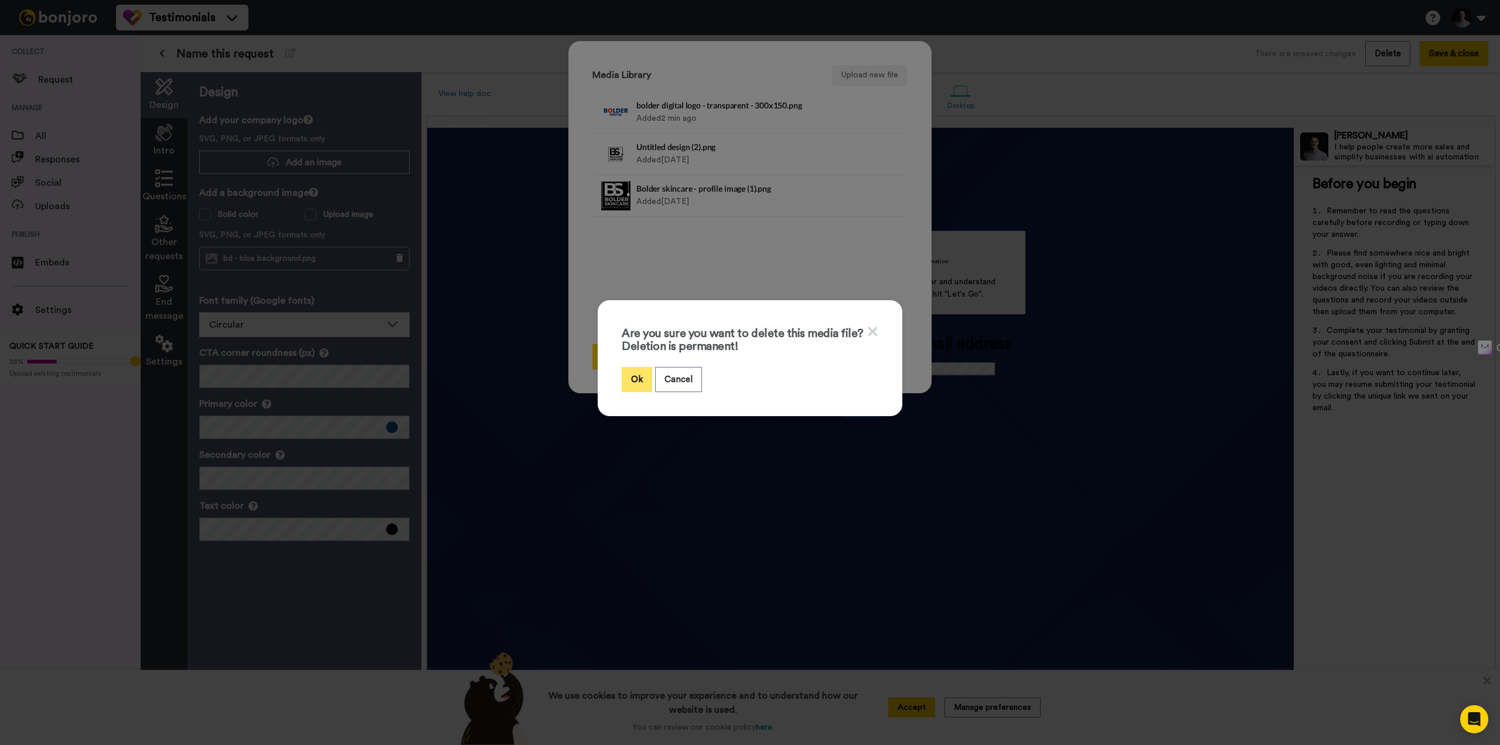
click at [631, 373] on button "Ok" at bounding box center [637, 379] width 30 height 25
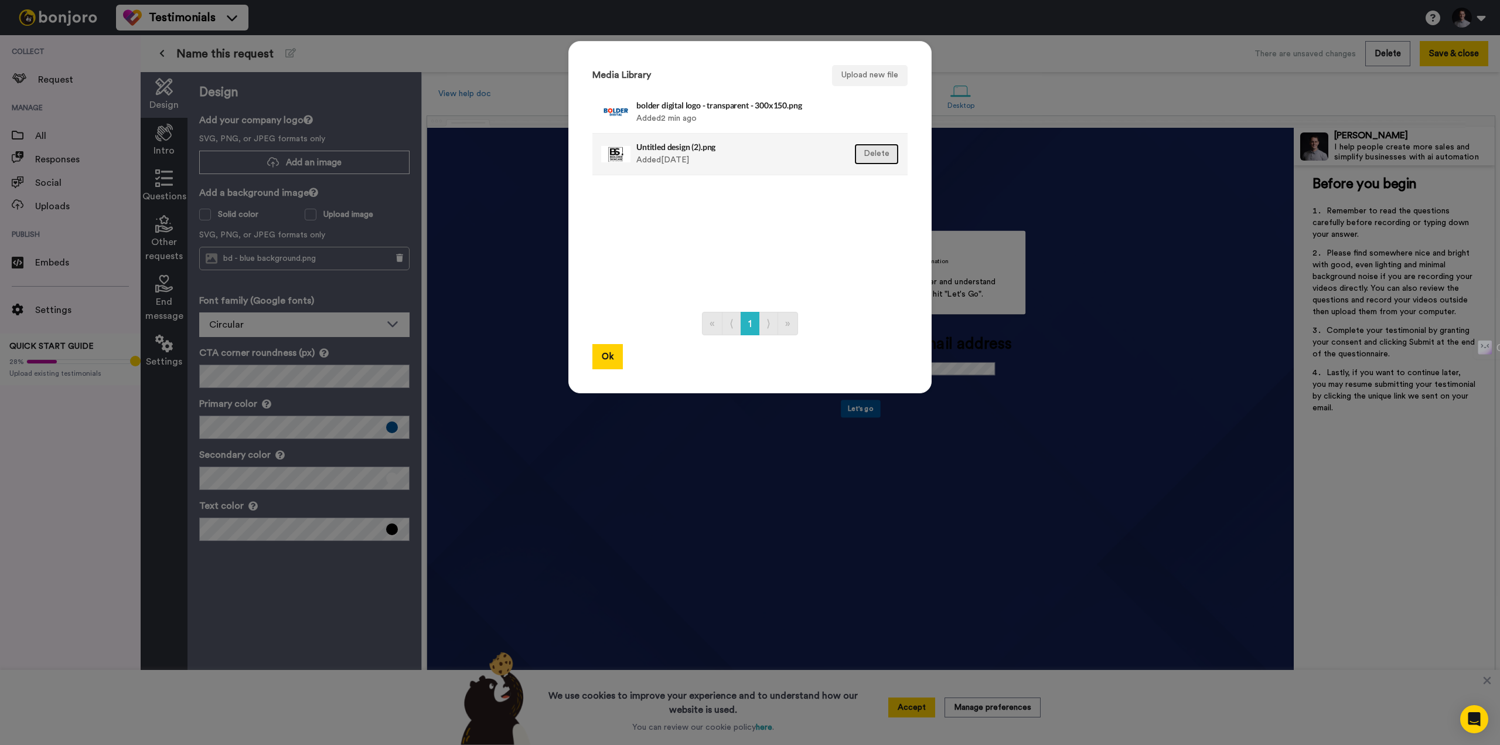
click at [870, 153] on button "Delete" at bounding box center [876, 154] width 45 height 21
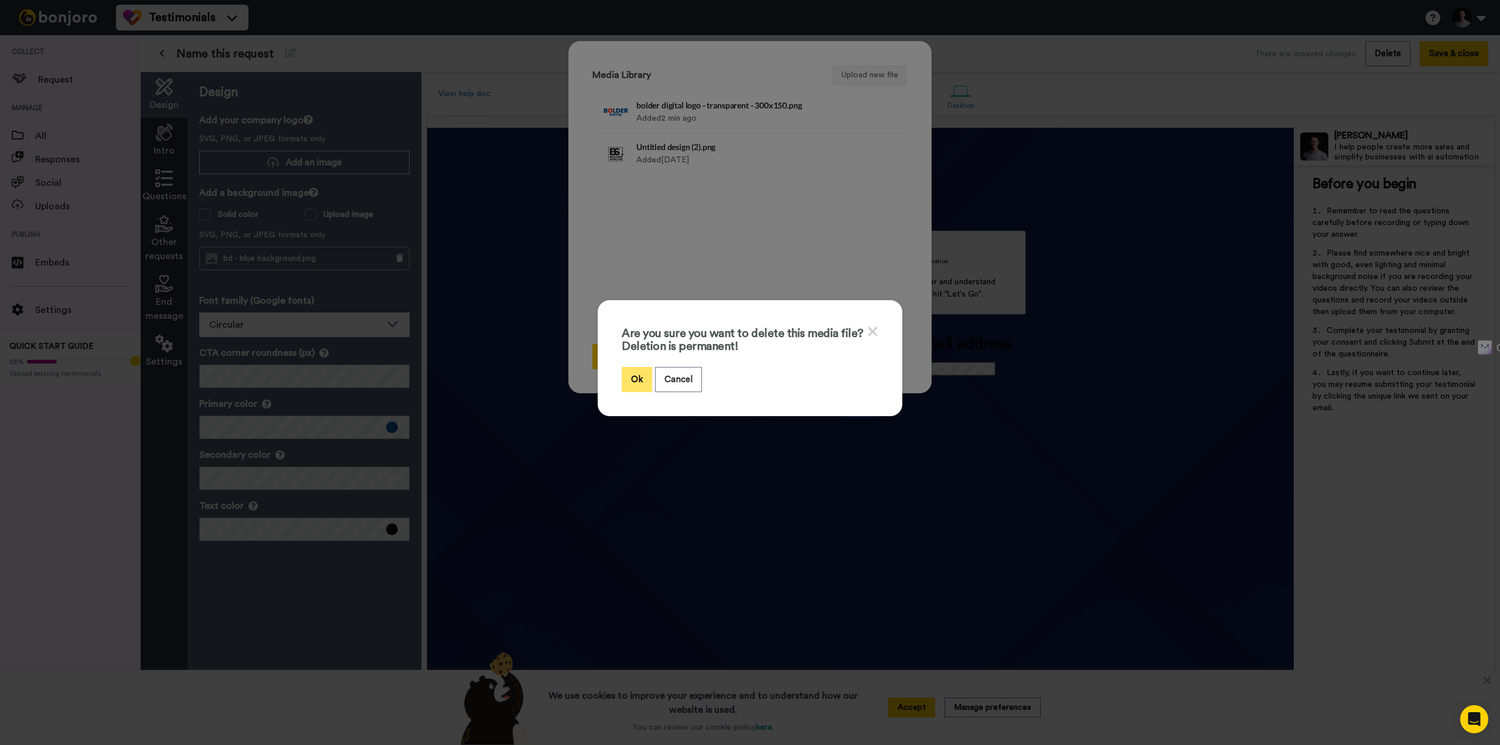
click at [630, 378] on button "Ok" at bounding box center [637, 379] width 30 height 25
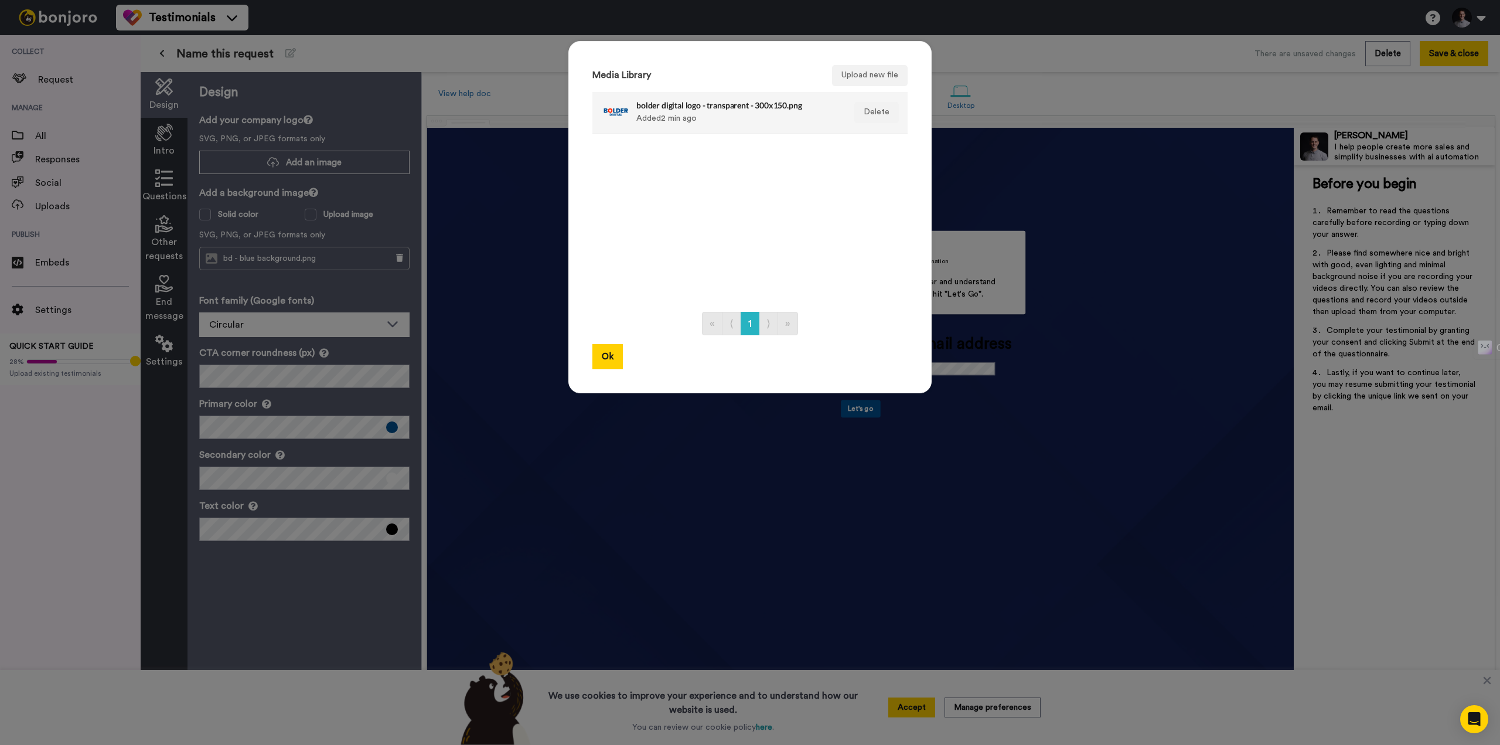
click at [780, 112] on div "bolder digital logo - transparent - 300x150.png Added 2 min ago" at bounding box center [737, 112] width 202 height 29
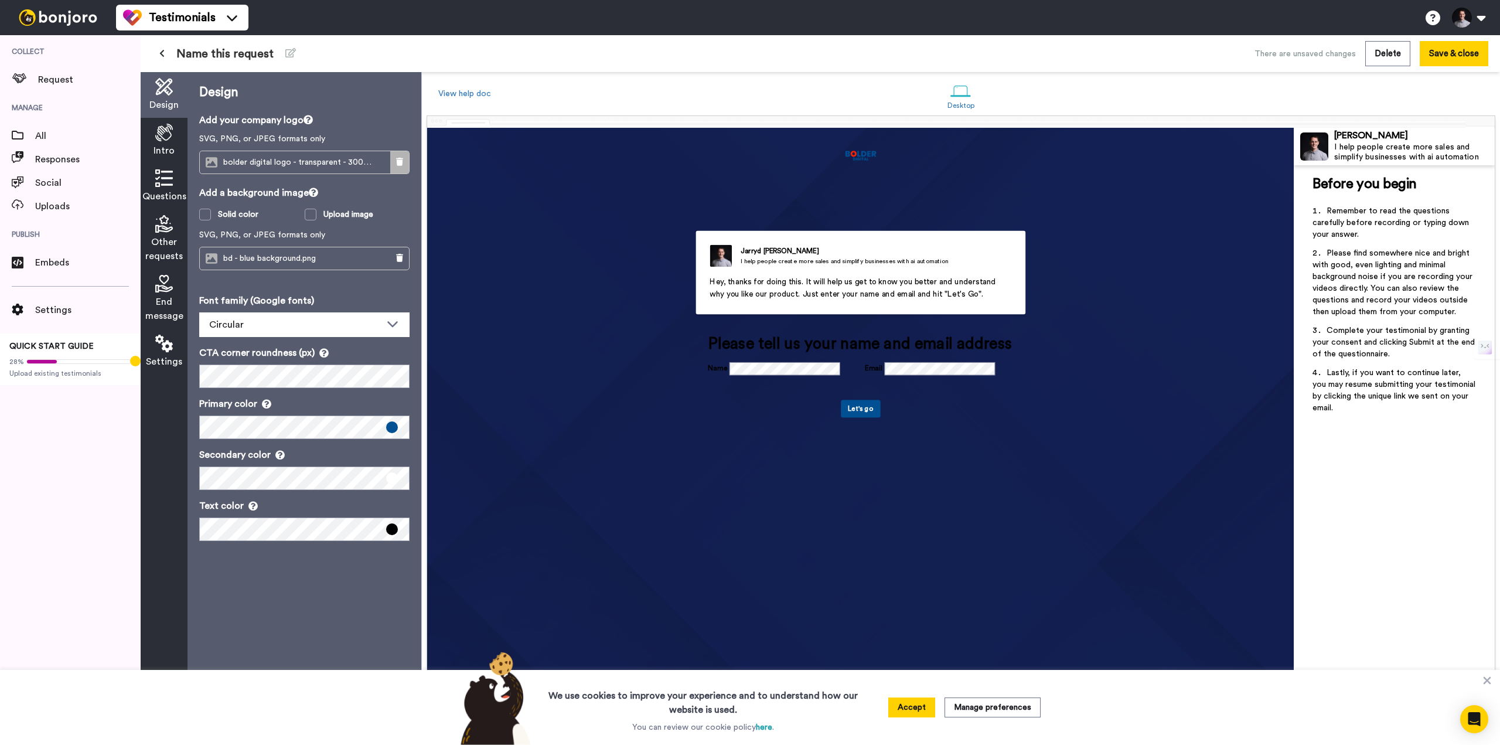
click at [401, 153] on button at bounding box center [399, 162] width 19 height 22
click at [820, 130] on div "Jarryd Holmes I help people create more sales and simplify businesses with ai a…" at bounding box center [860, 427] width 866 height 598
click at [307, 165] on span "Add an image" at bounding box center [314, 162] width 56 height 12
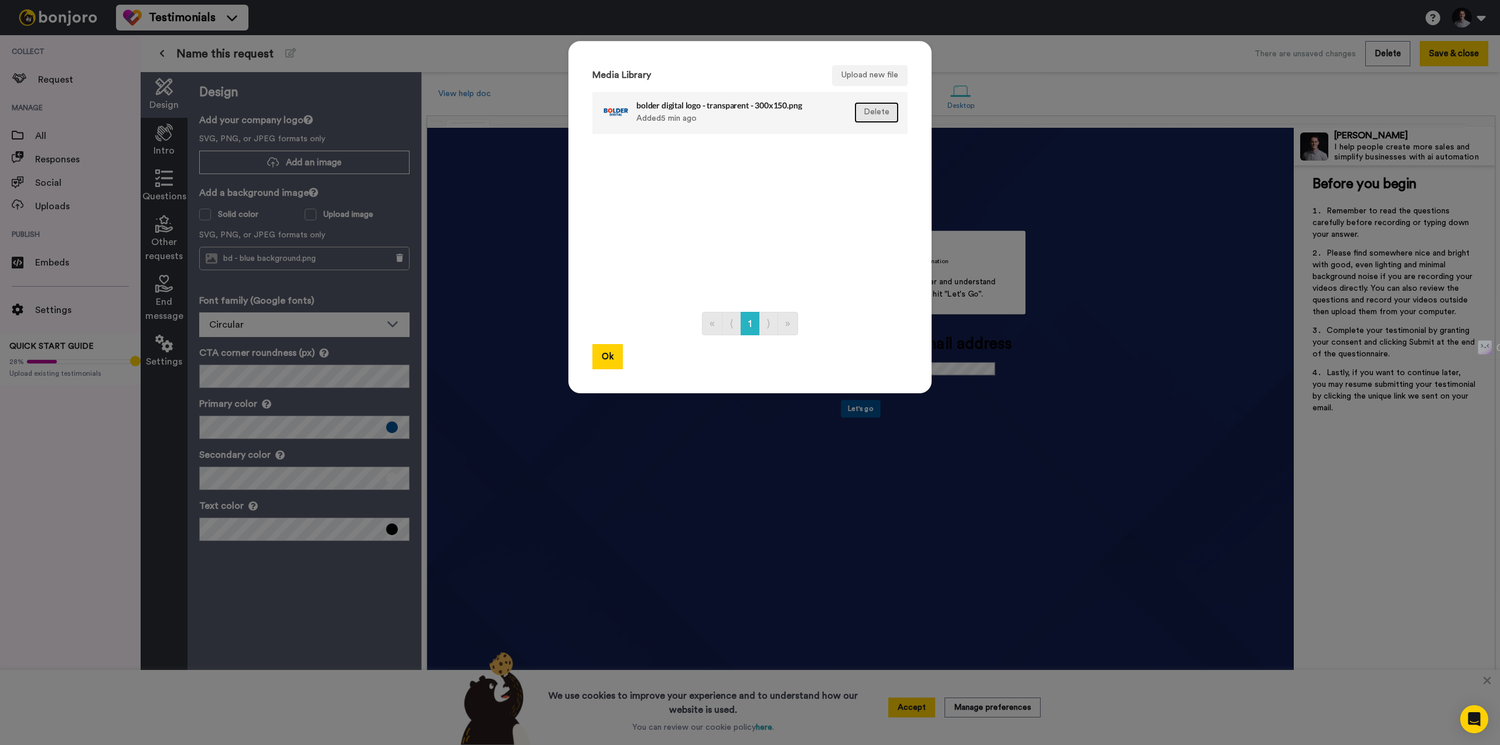
click at [870, 118] on button "Delete" at bounding box center [876, 112] width 45 height 21
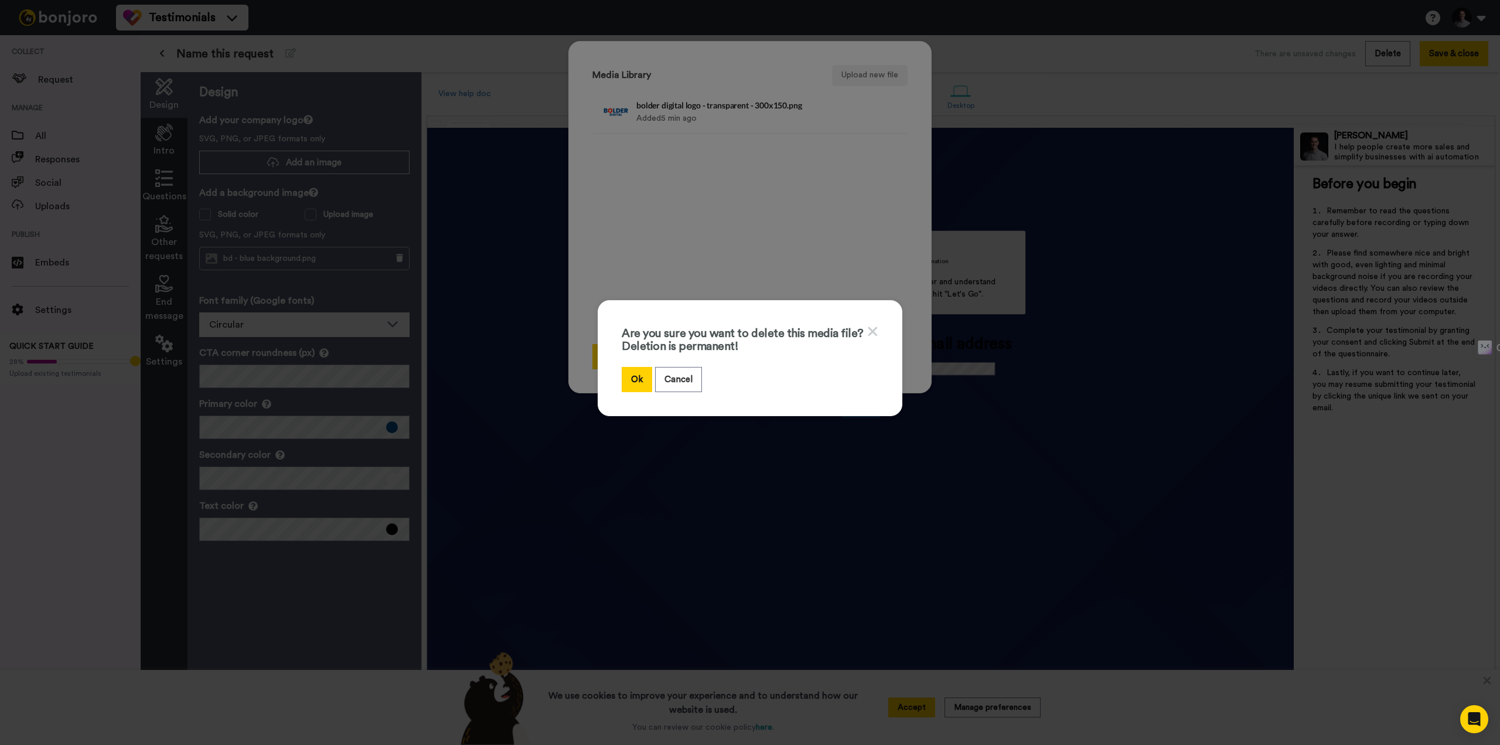
drag, startPoint x: 642, startPoint y: 371, endPoint x: 687, endPoint y: 322, distance: 66.4
click at [641, 371] on button "Ok" at bounding box center [637, 379] width 30 height 25
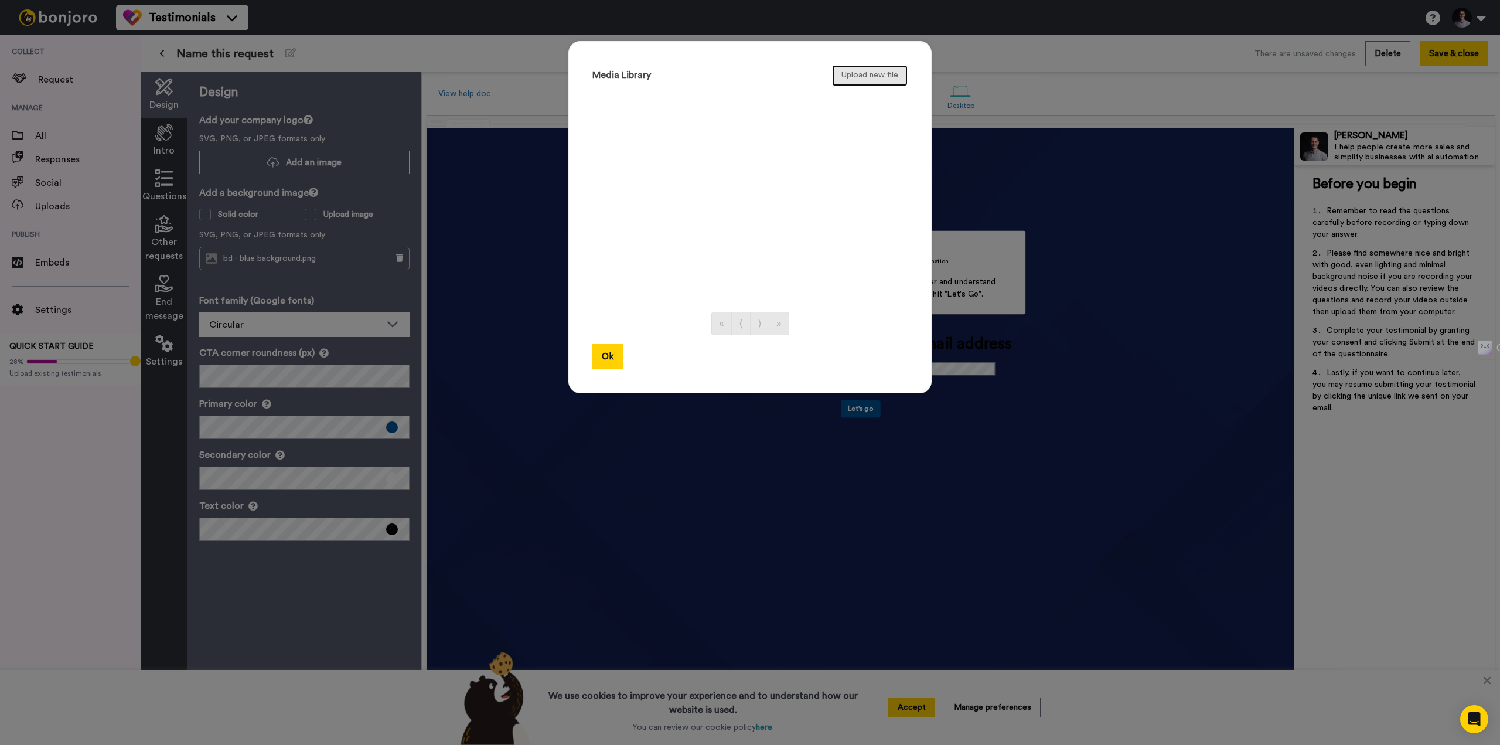
click at [875, 74] on button "Upload new file" at bounding box center [870, 75] width 76 height 21
click at [866, 74] on button "Upload new file" at bounding box center [870, 75] width 76 height 21
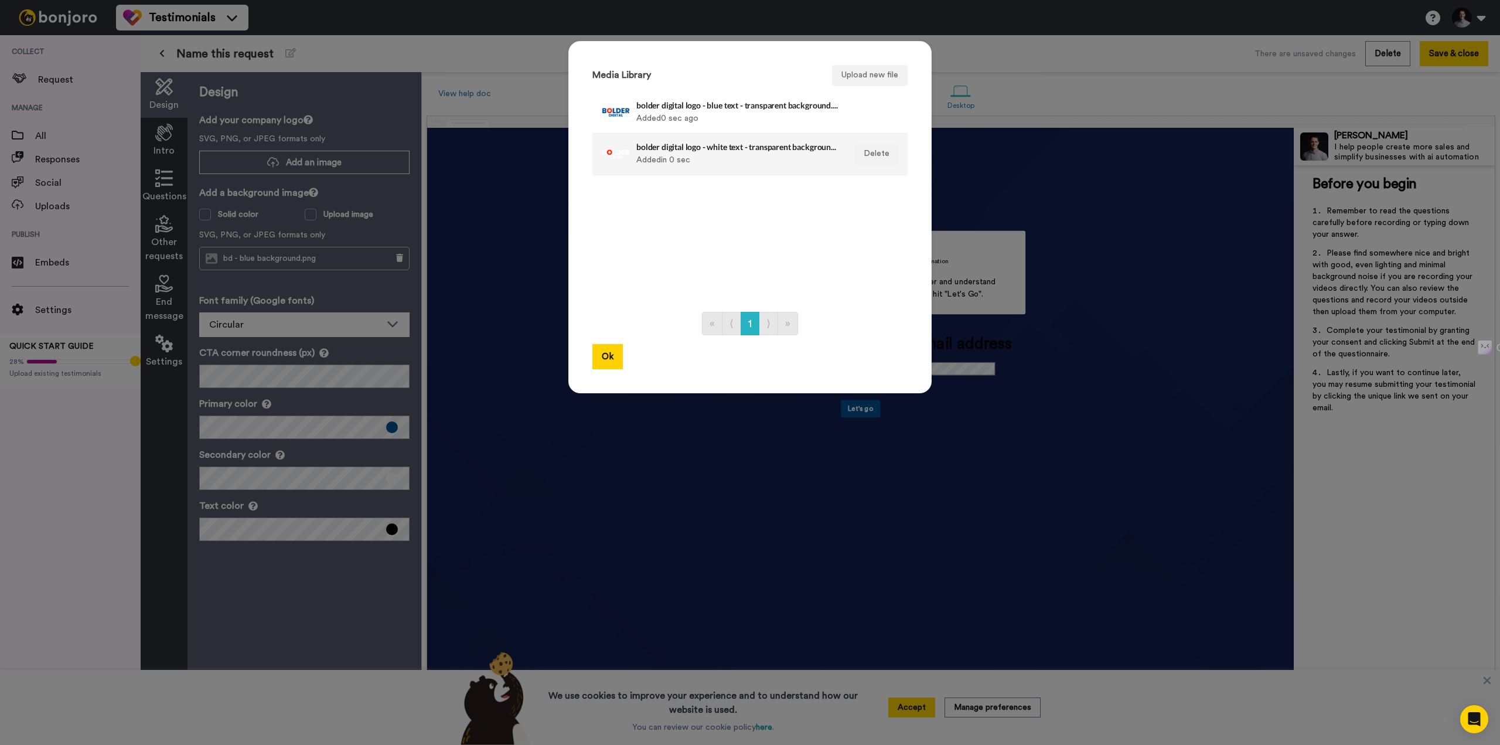
click at [733, 153] on div "bolder digital logo - white text - transparent background.png Added in 0 sec" at bounding box center [737, 153] width 202 height 29
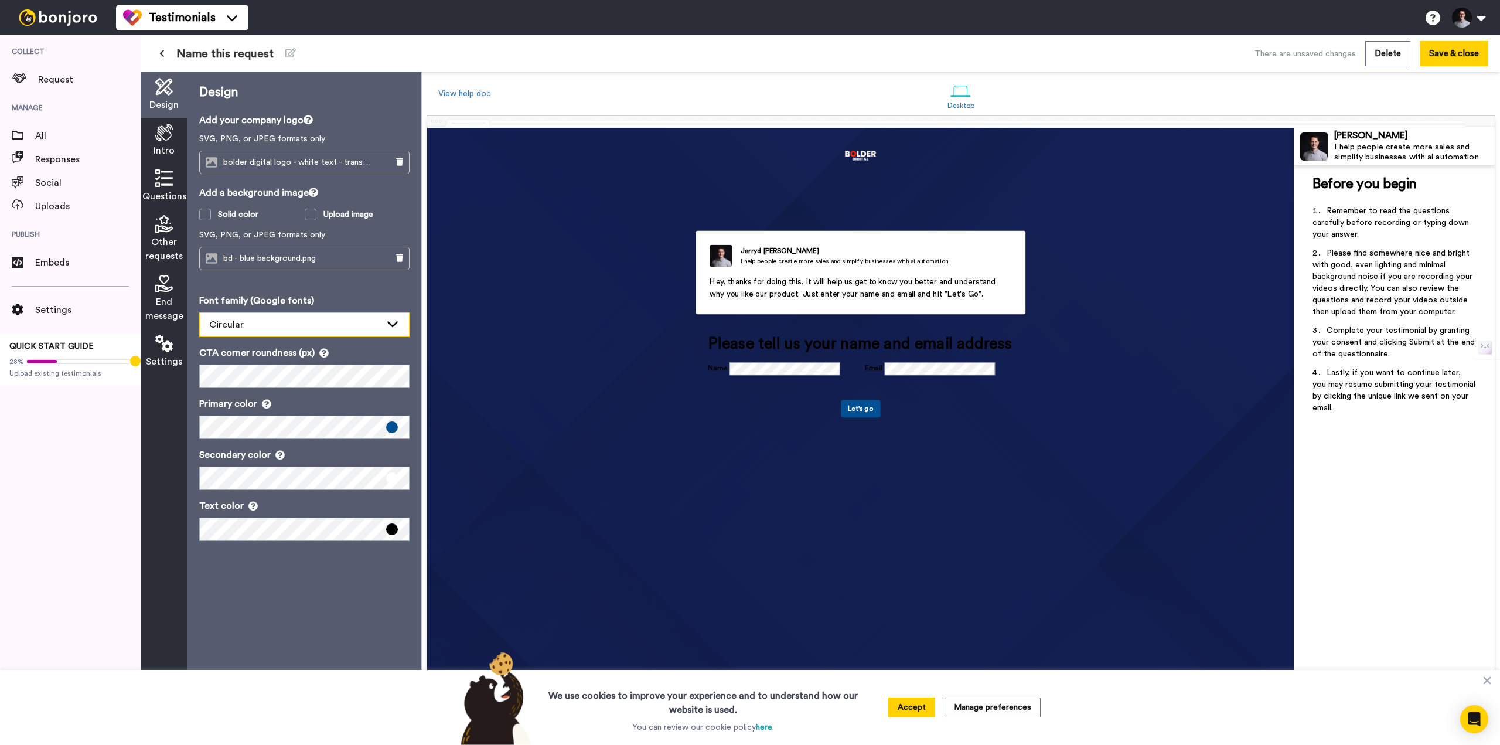
click at [323, 319] on div "Circular" at bounding box center [295, 325] width 172 height 14
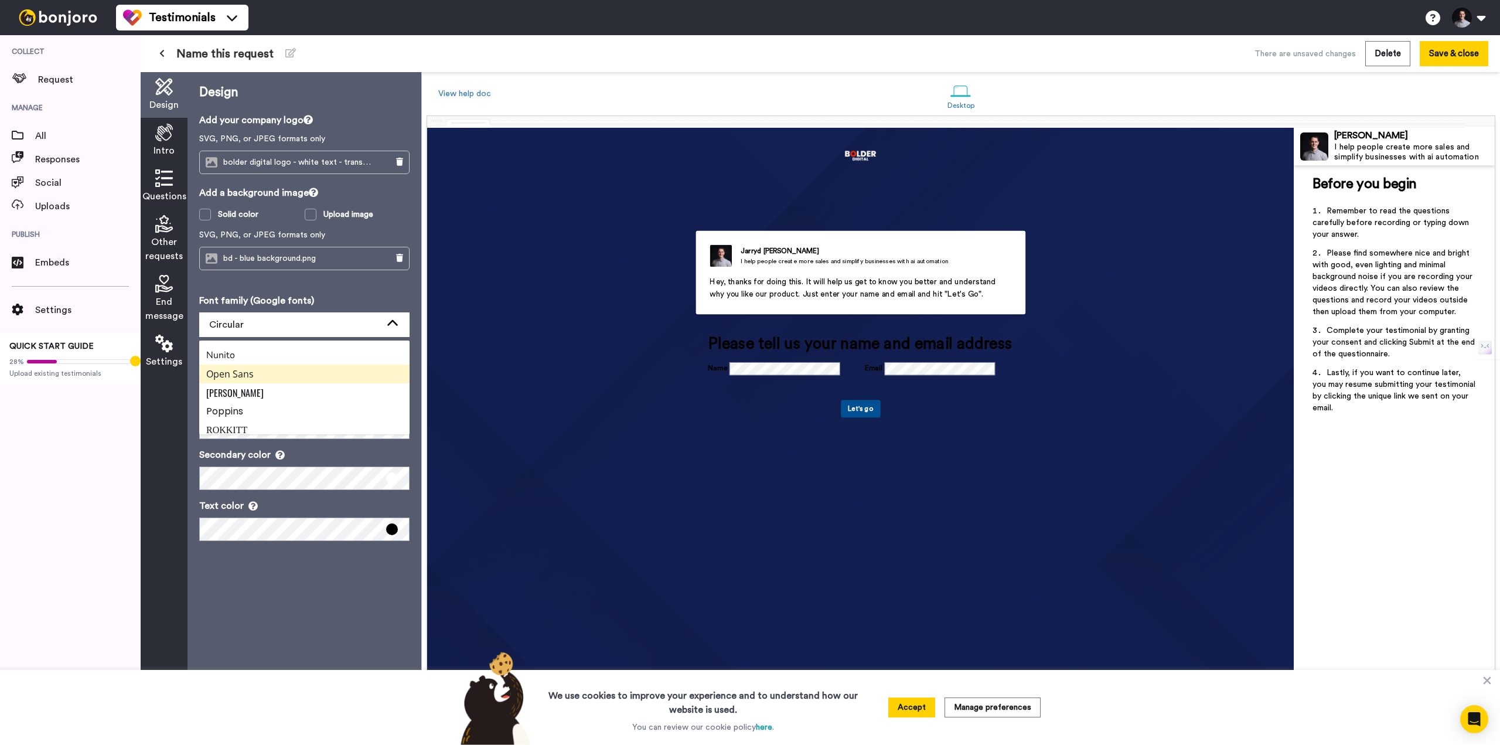
scroll to position [389, 0]
click at [296, 413] on li "Poppins" at bounding box center [304, 410] width 210 height 19
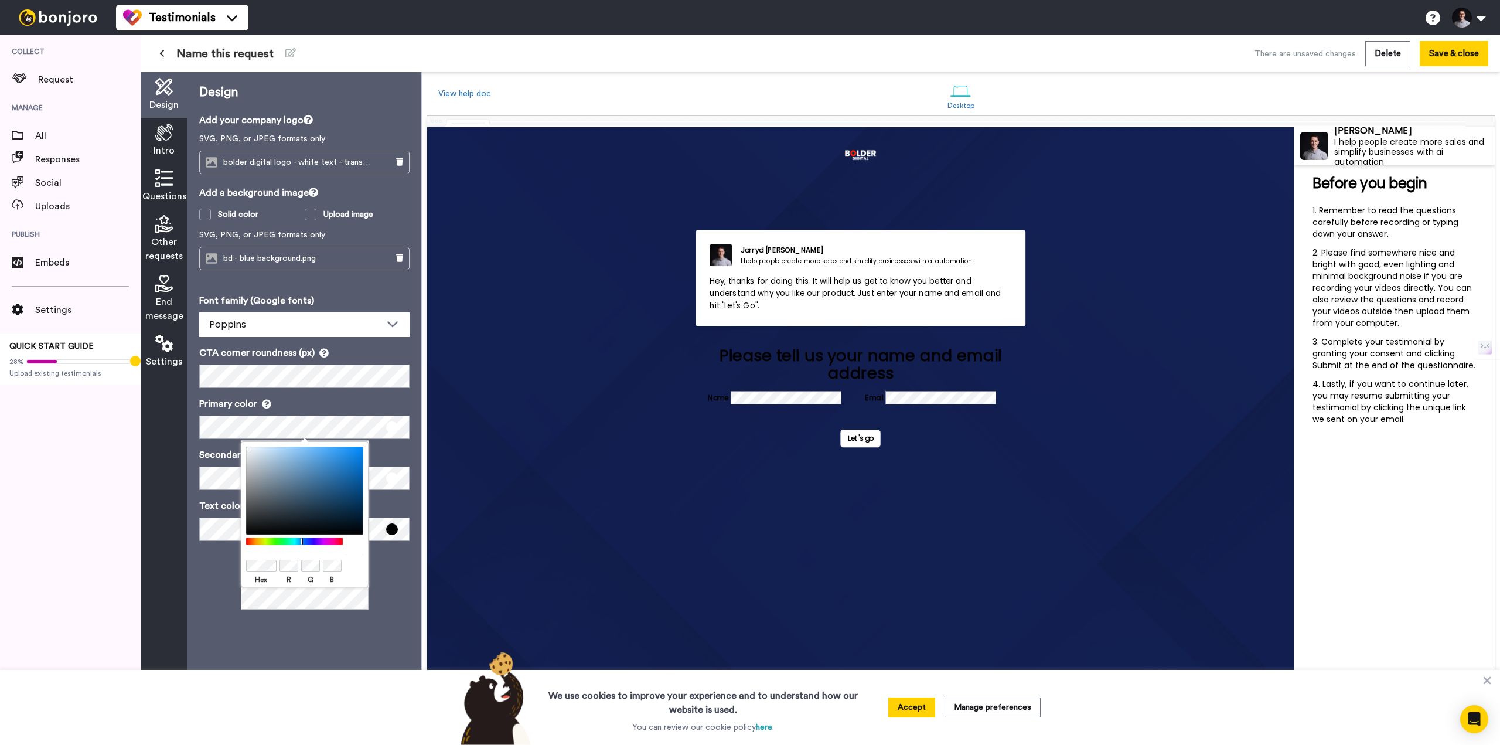
drag, startPoint x: 262, startPoint y: 468, endPoint x: 244, endPoint y: 443, distance: 30.6
click at [244, 443] on div "Hex R G B" at bounding box center [305, 514] width 128 height 146
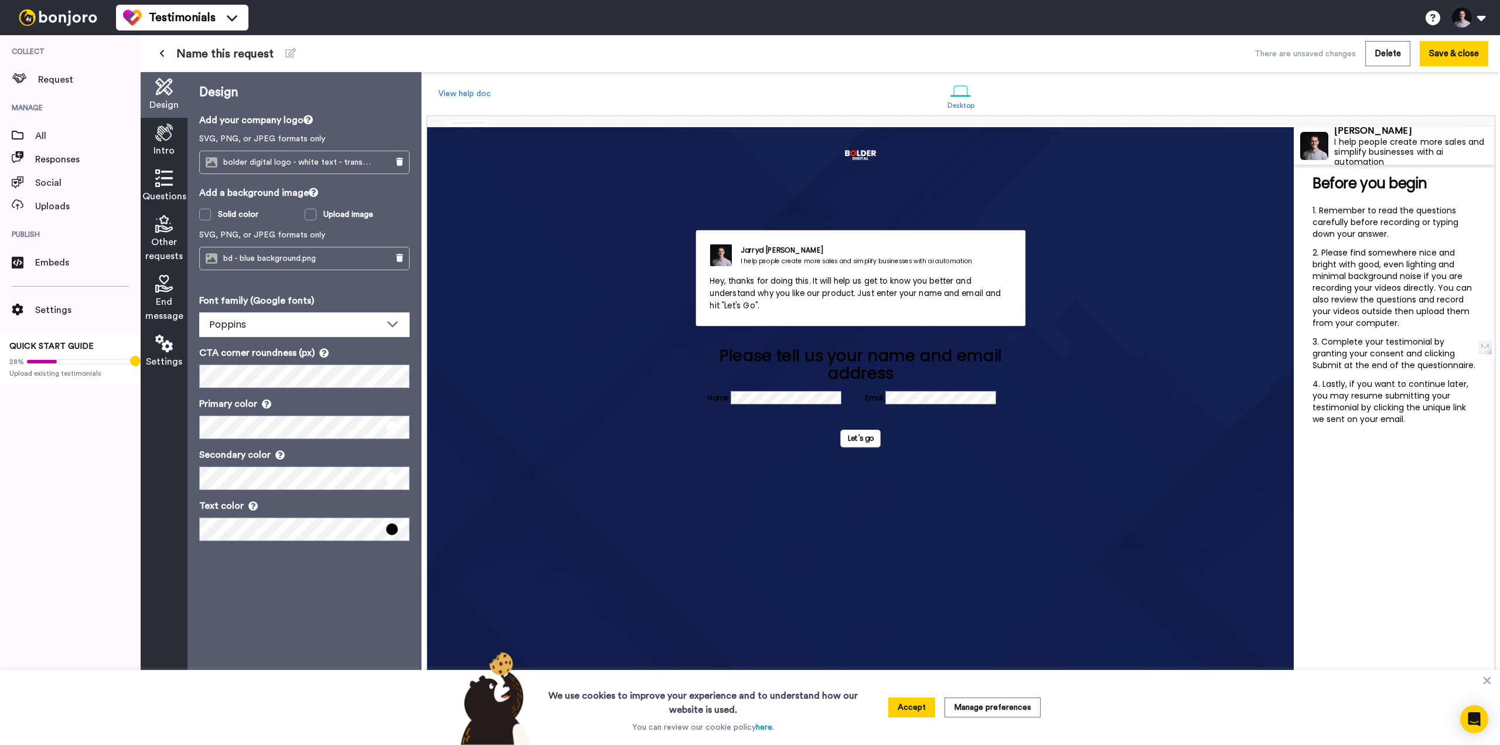
click at [212, 596] on div "Design Add your company logo SVG, PNG, or JPEG formats only bolder digital logo…" at bounding box center [304, 408] width 234 height 672
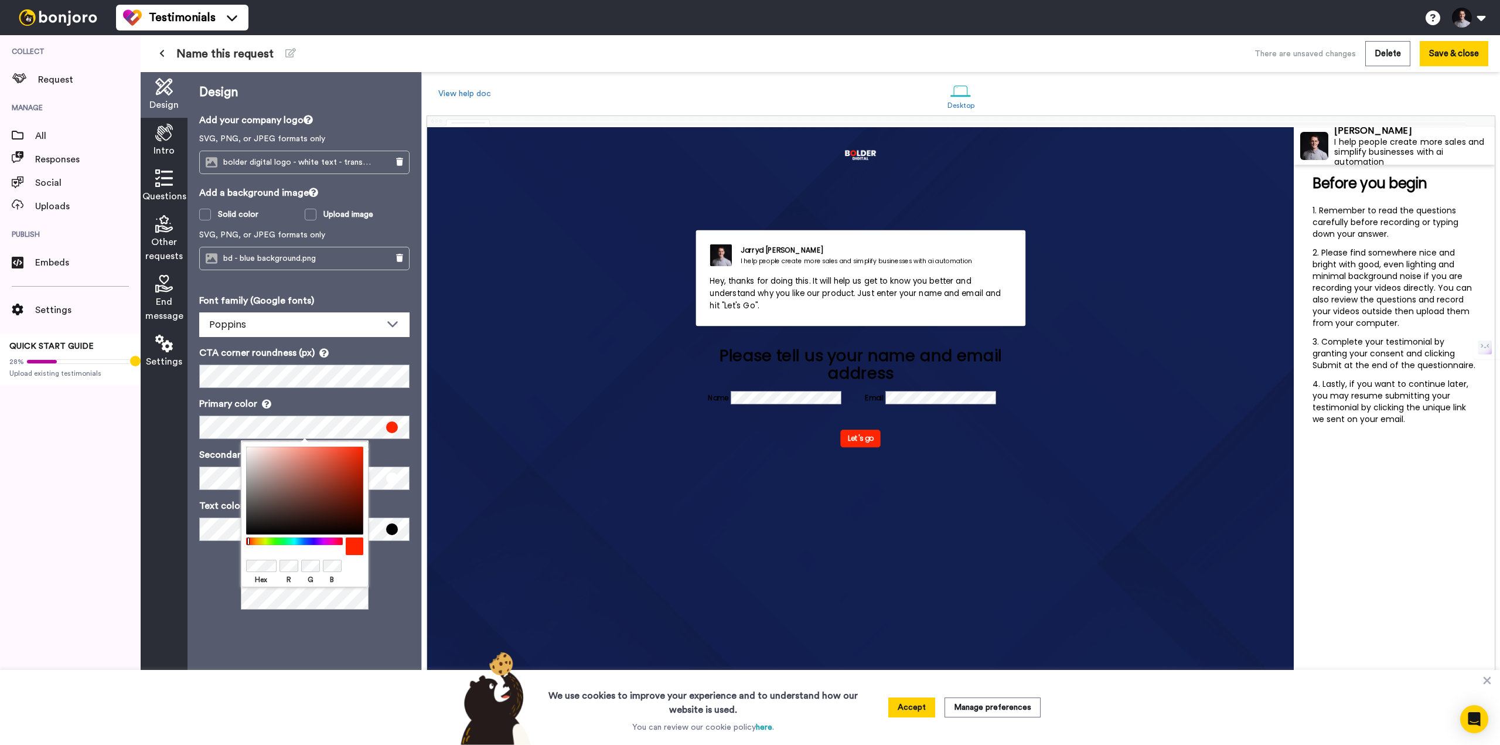
click at [266, 620] on div "Design Add your company logo SVG, PNG, or JPEG formats only bolder digital logo…" at bounding box center [304, 408] width 234 height 672
drag, startPoint x: 255, startPoint y: 448, endPoint x: 231, endPoint y: 440, distance: 25.4
click at [231, 440] on body "Testimonials Switch to Video messaging Testimonials Settings Discover Help & Su…" at bounding box center [750, 372] width 1500 height 745
click at [232, 612] on div "Design Add your company logo SVG, PNG, or JPEG formats only bolder digital logo…" at bounding box center [304, 408] width 234 height 672
click at [263, 607] on div "Hex R G B" at bounding box center [305, 525] width 128 height 169
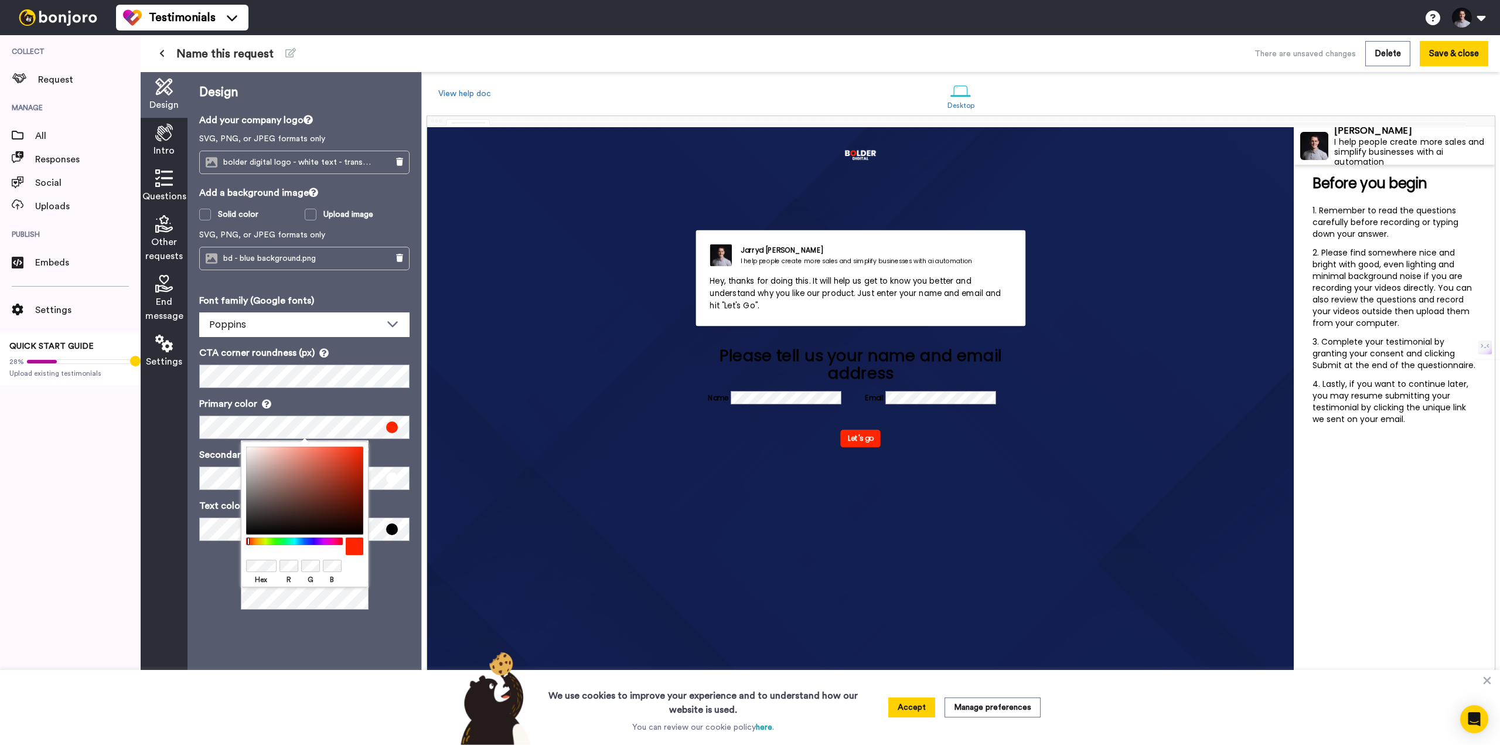
click at [296, 644] on div "Design Add your company logo SVG, PNG, or JPEG formats only bolder digital logo…" at bounding box center [304, 408] width 234 height 672
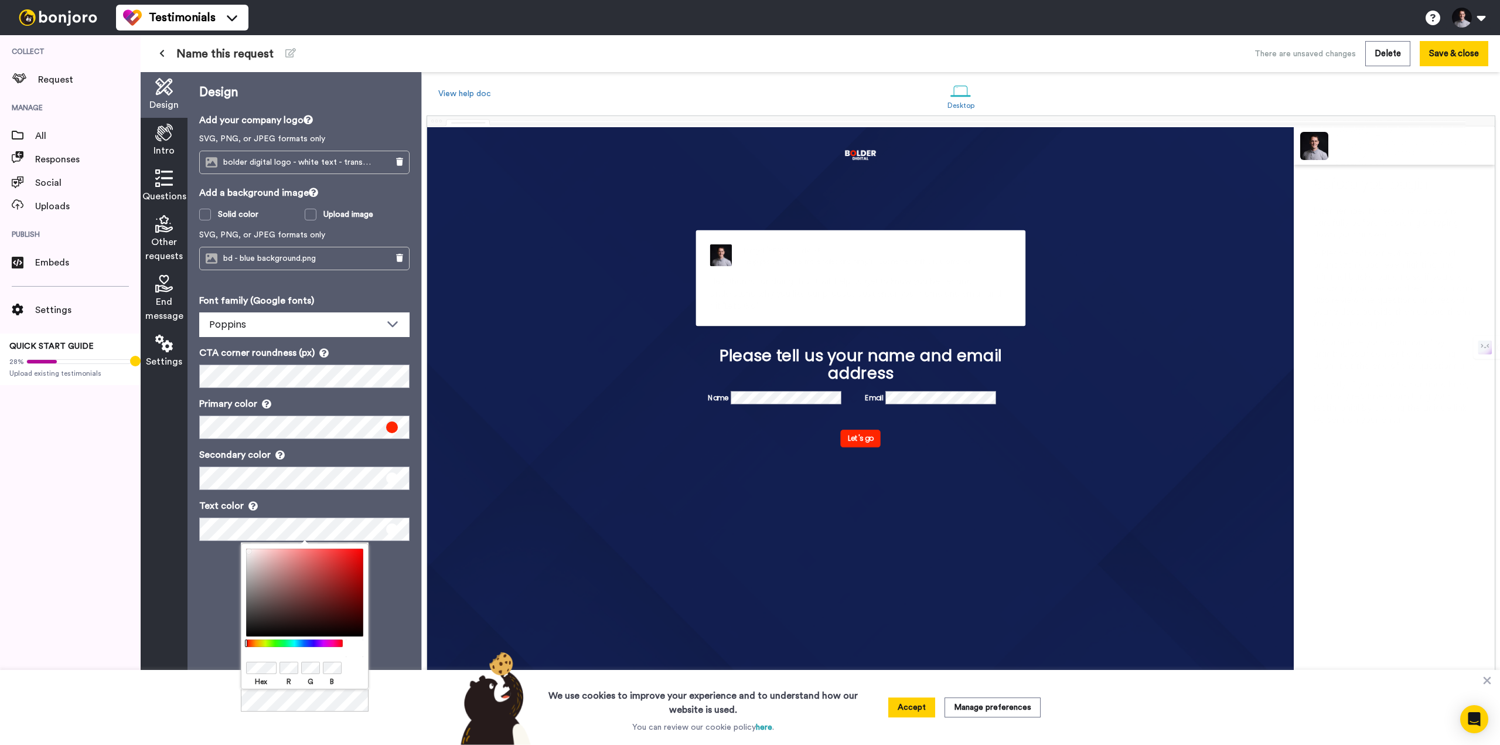
click at [225, 524] on body "Testimonials Switch to Video messaging Testimonials Settings Discover Help & Su…" at bounding box center [750, 372] width 1500 height 745
click at [213, 588] on div "Design Add your company logo SVG, PNG, or JPEG formats only bolder digital logo…" at bounding box center [304, 408] width 234 height 672
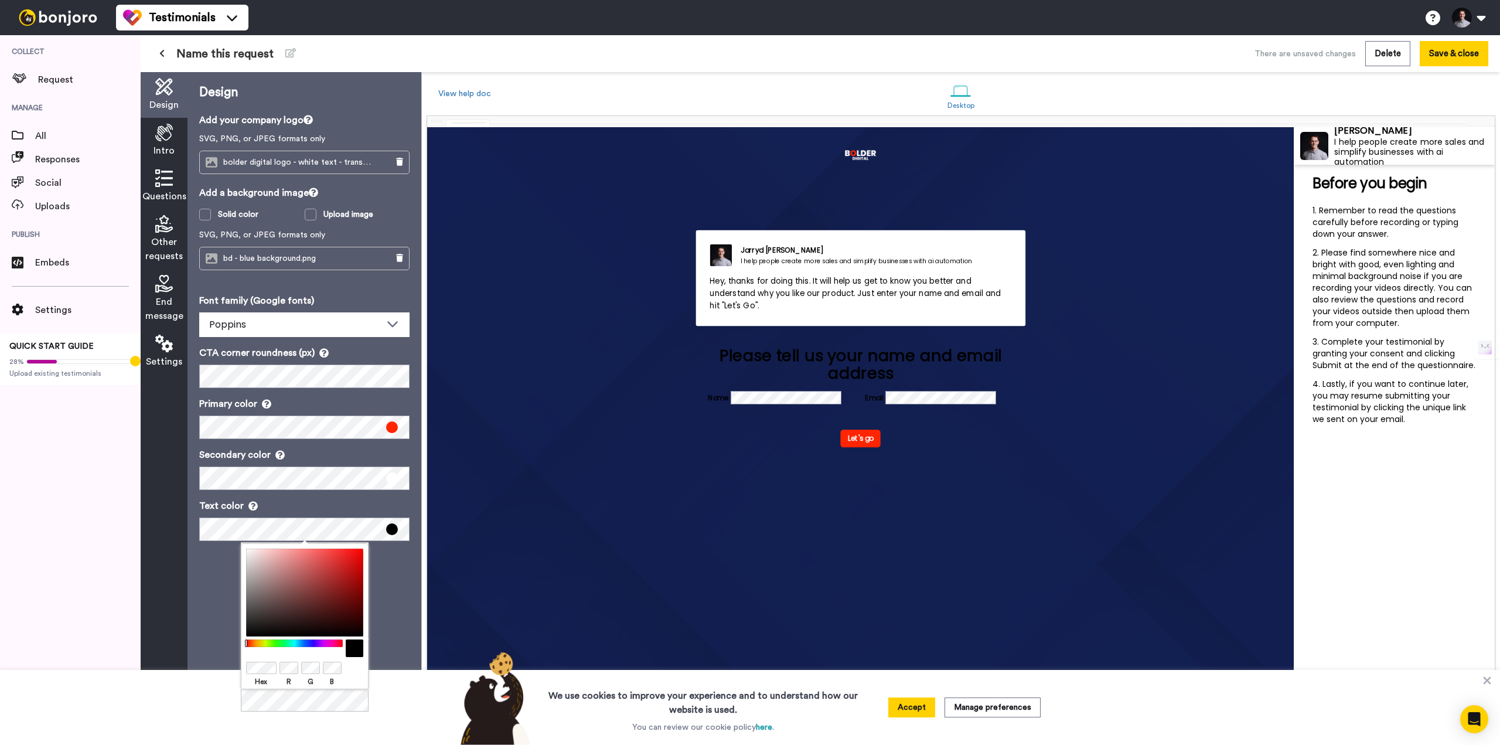
drag, startPoint x: 248, startPoint y: 552, endPoint x: 376, endPoint y: 644, distance: 157.0
click at [376, 644] on body "Testimonials Switch to Video messaging Testimonials Settings Discover Help & Su…" at bounding box center [750, 372] width 1500 height 745
click at [240, 215] on div "Solid color" at bounding box center [238, 215] width 40 height 12
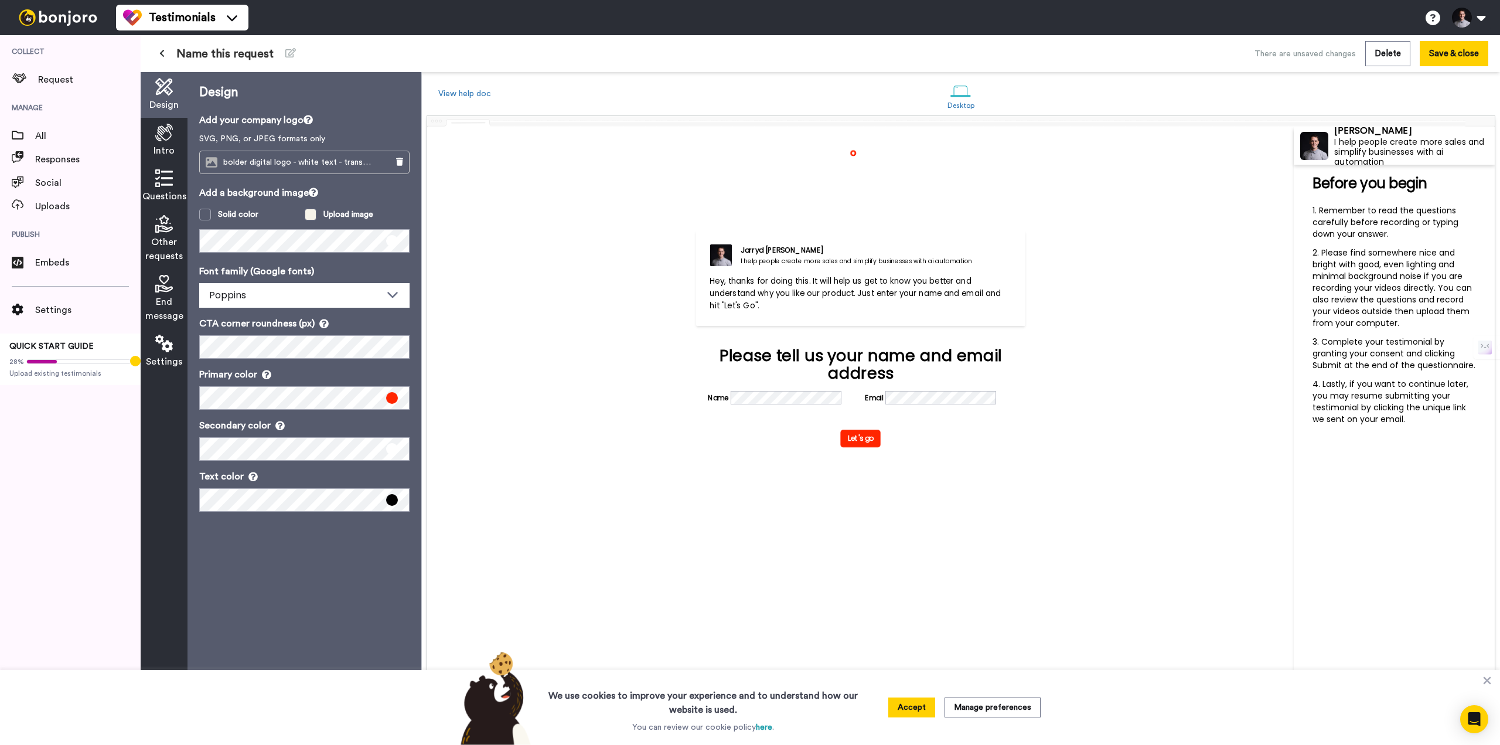
click at [323, 214] on div "Upload image" at bounding box center [348, 215] width 50 height 12
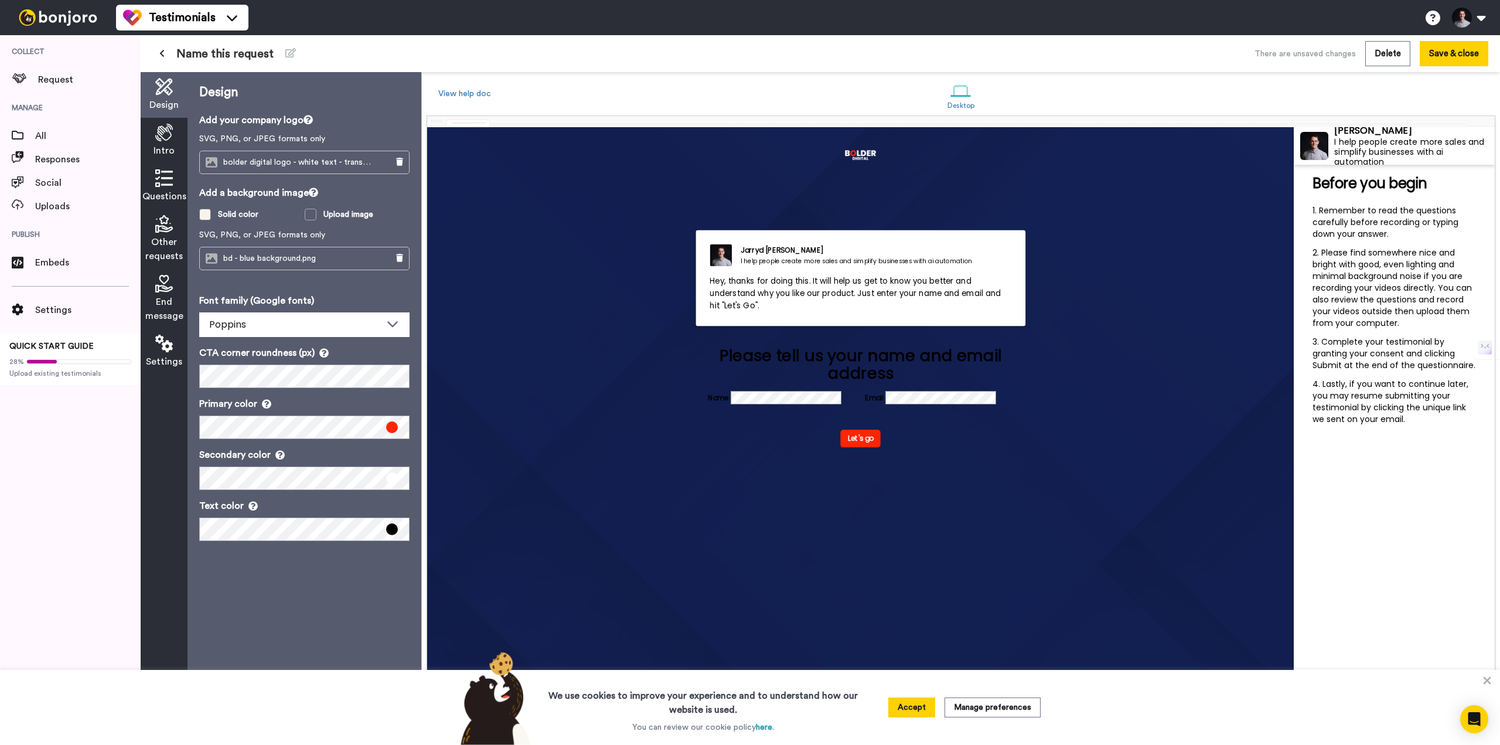
click at [202, 212] on span at bounding box center [205, 215] width 12 height 12
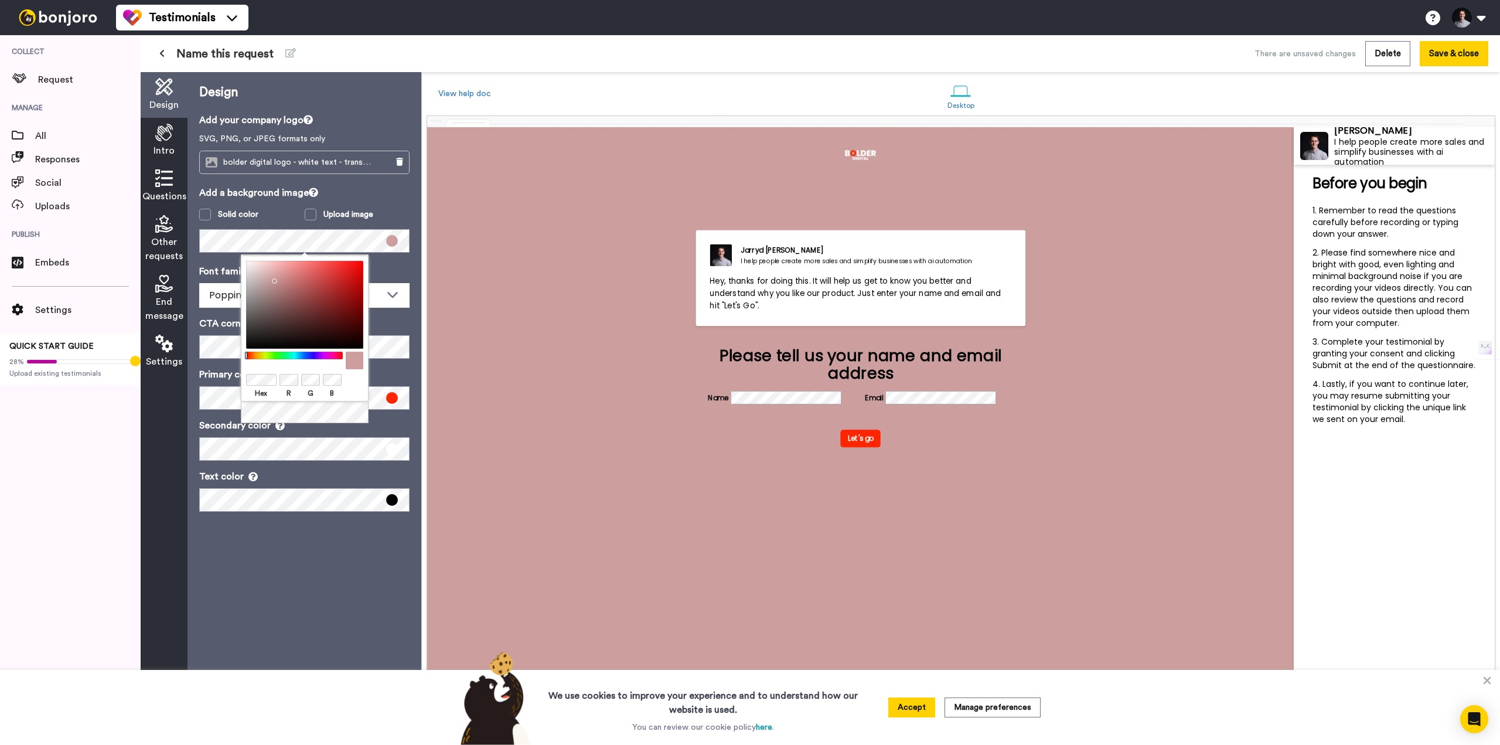
drag, startPoint x: 281, startPoint y: 305, endPoint x: 280, endPoint y: 298, distance: 7.7
click at [272, 289] on div at bounding box center [304, 305] width 117 height 88
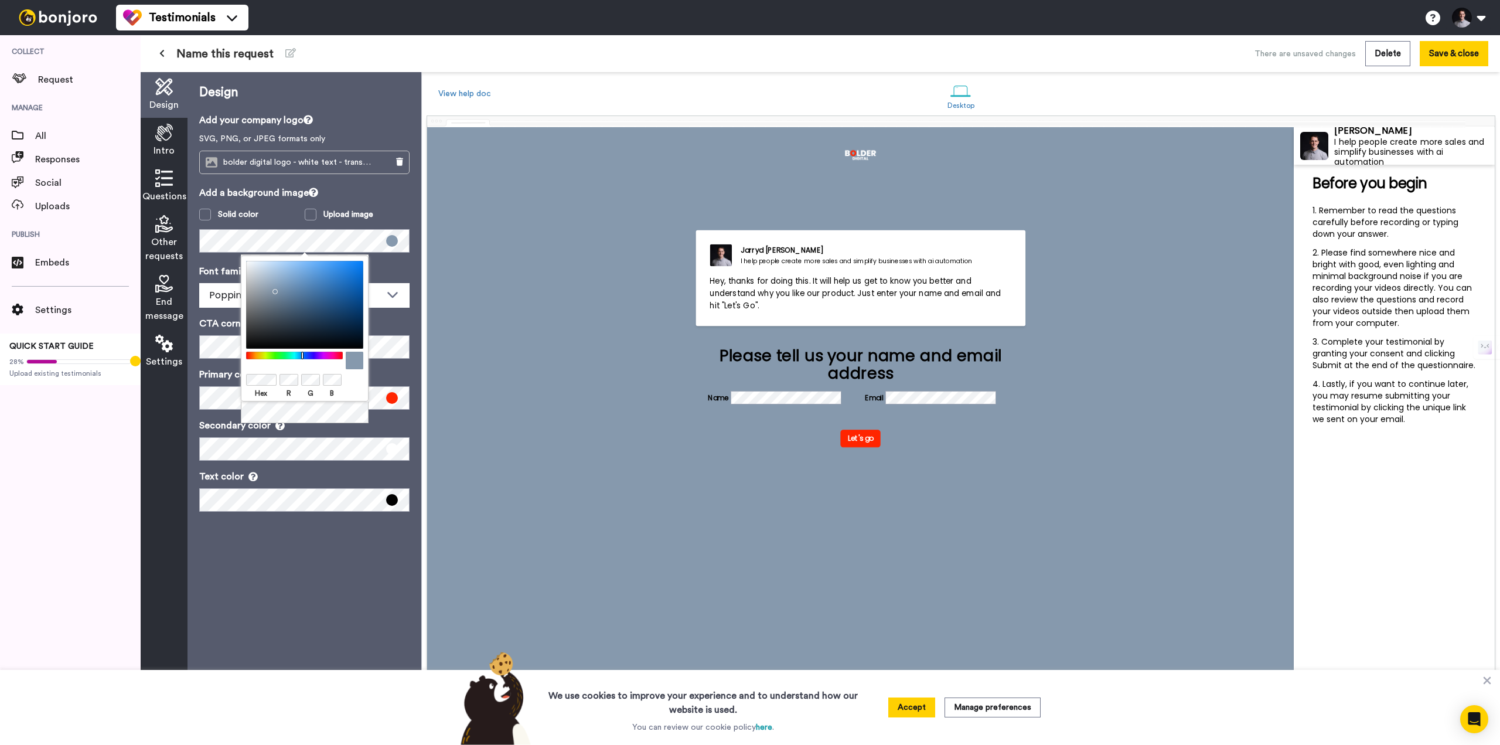
click at [302, 358] on div at bounding box center [294, 355] width 101 height 8
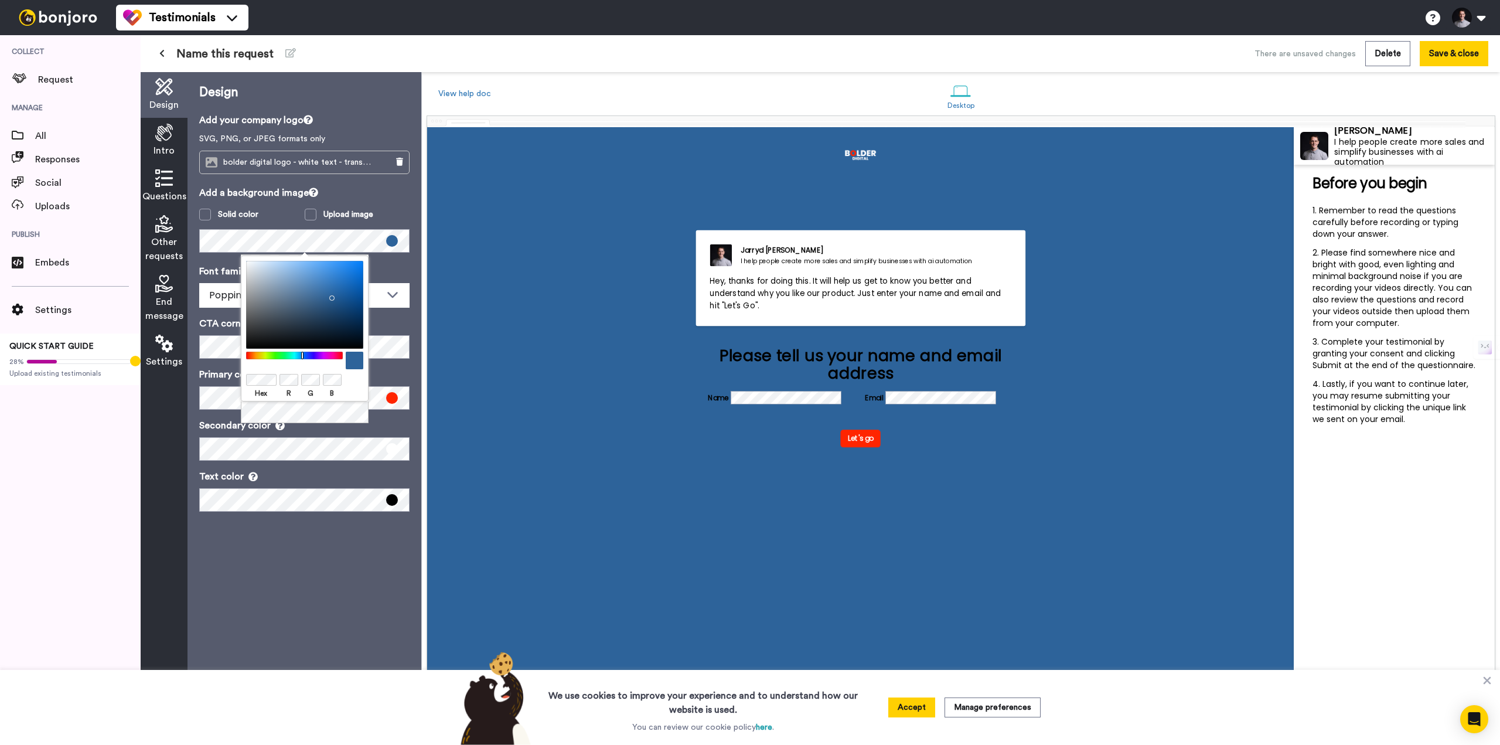
drag, startPoint x: 320, startPoint y: 309, endPoint x: 329, endPoint y: 295, distance: 16.9
click at [329, 295] on div at bounding box center [304, 305] width 117 height 88
click at [339, 211] on div "Upload image" at bounding box center [348, 215] width 50 height 12
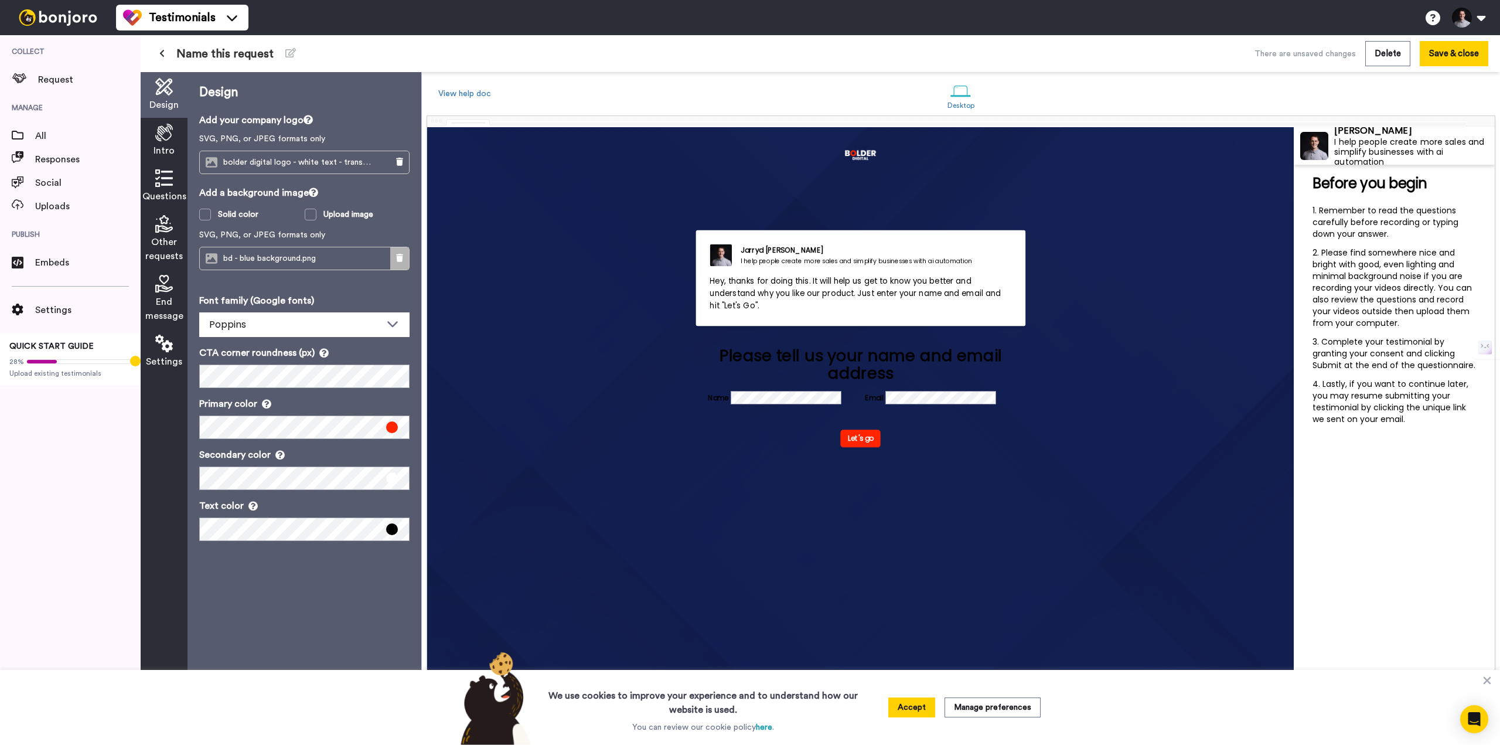
click at [398, 250] on button at bounding box center [399, 258] width 19 height 22
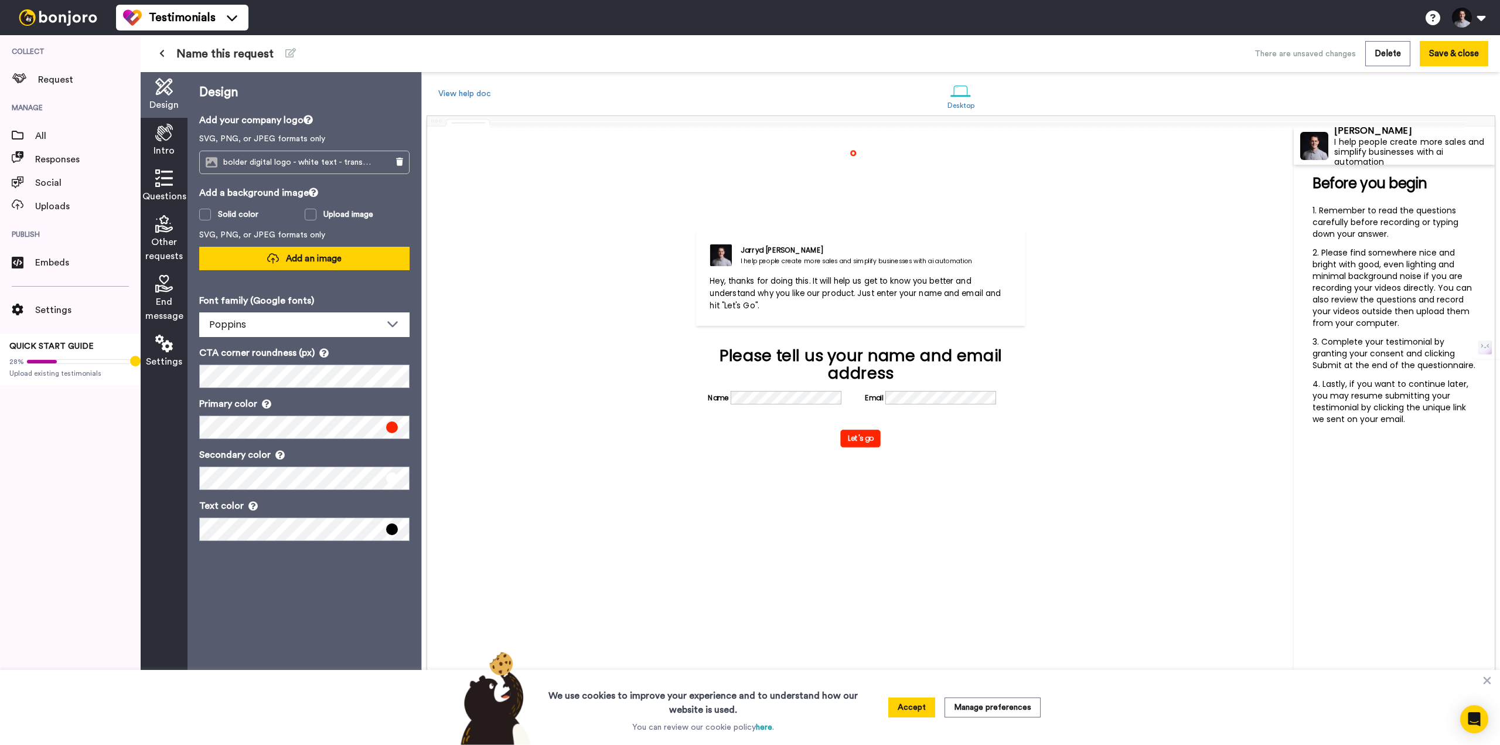
click at [311, 255] on span "Add an image" at bounding box center [314, 258] width 56 height 12
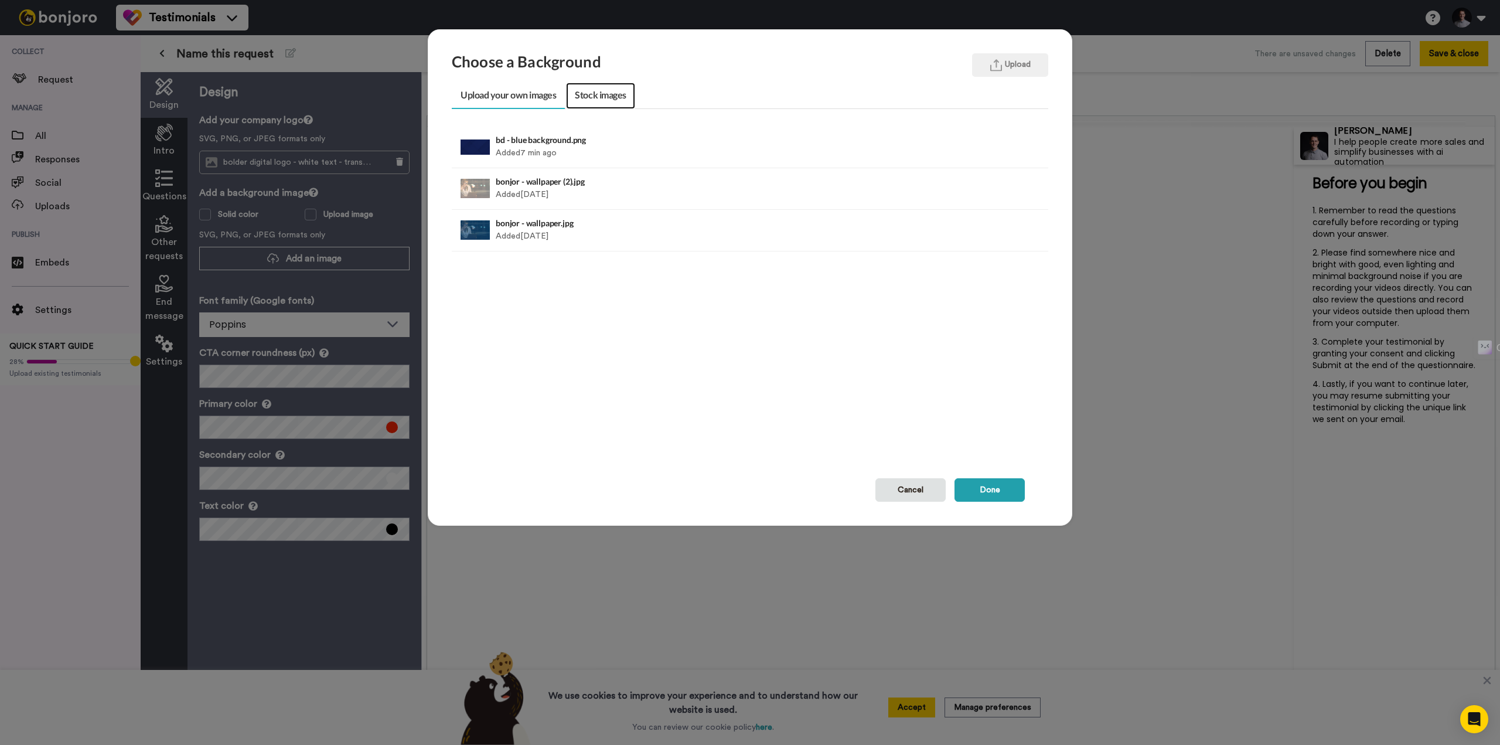
click at [613, 93] on link "Stock images" at bounding box center [600, 96] width 69 height 26
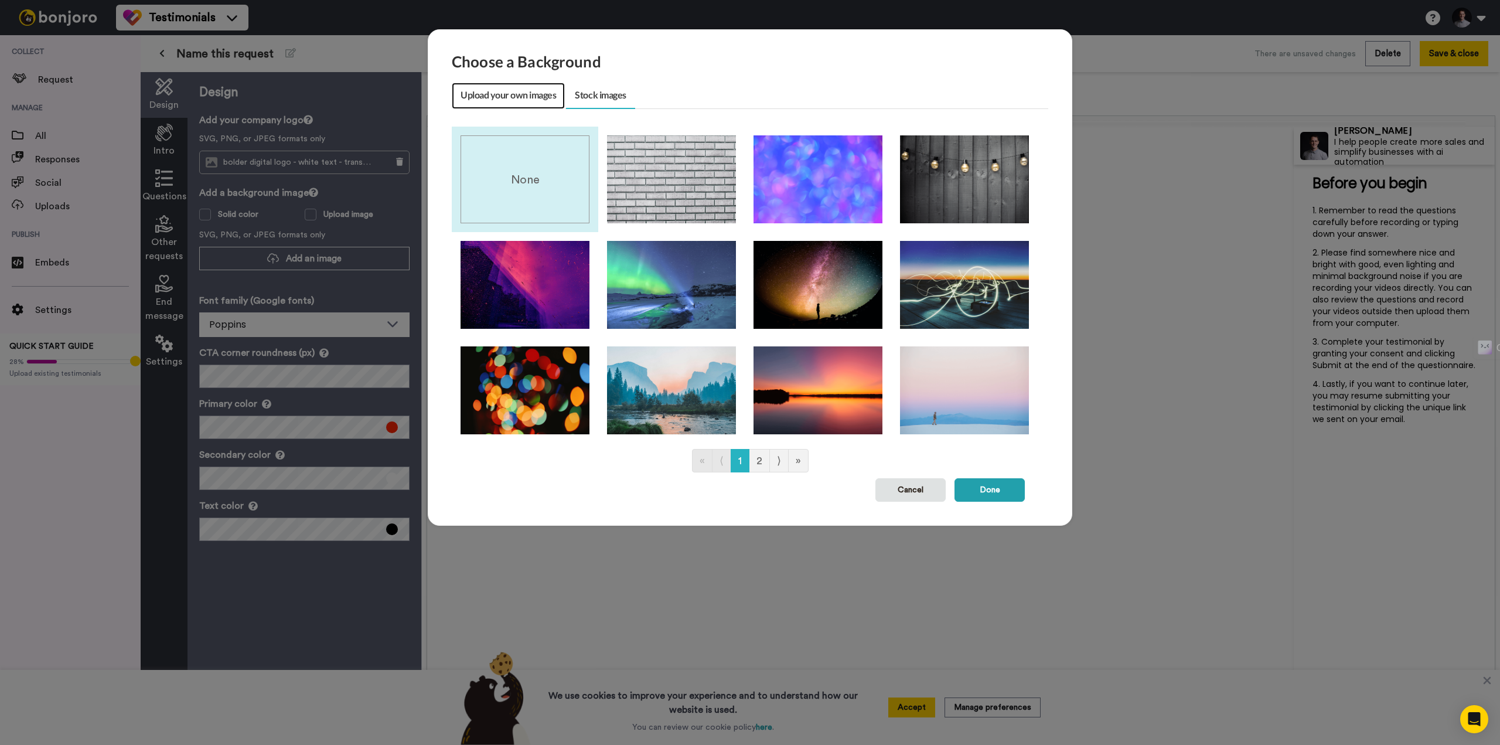
click at [501, 95] on link "Upload your own images" at bounding box center [508, 96] width 113 height 26
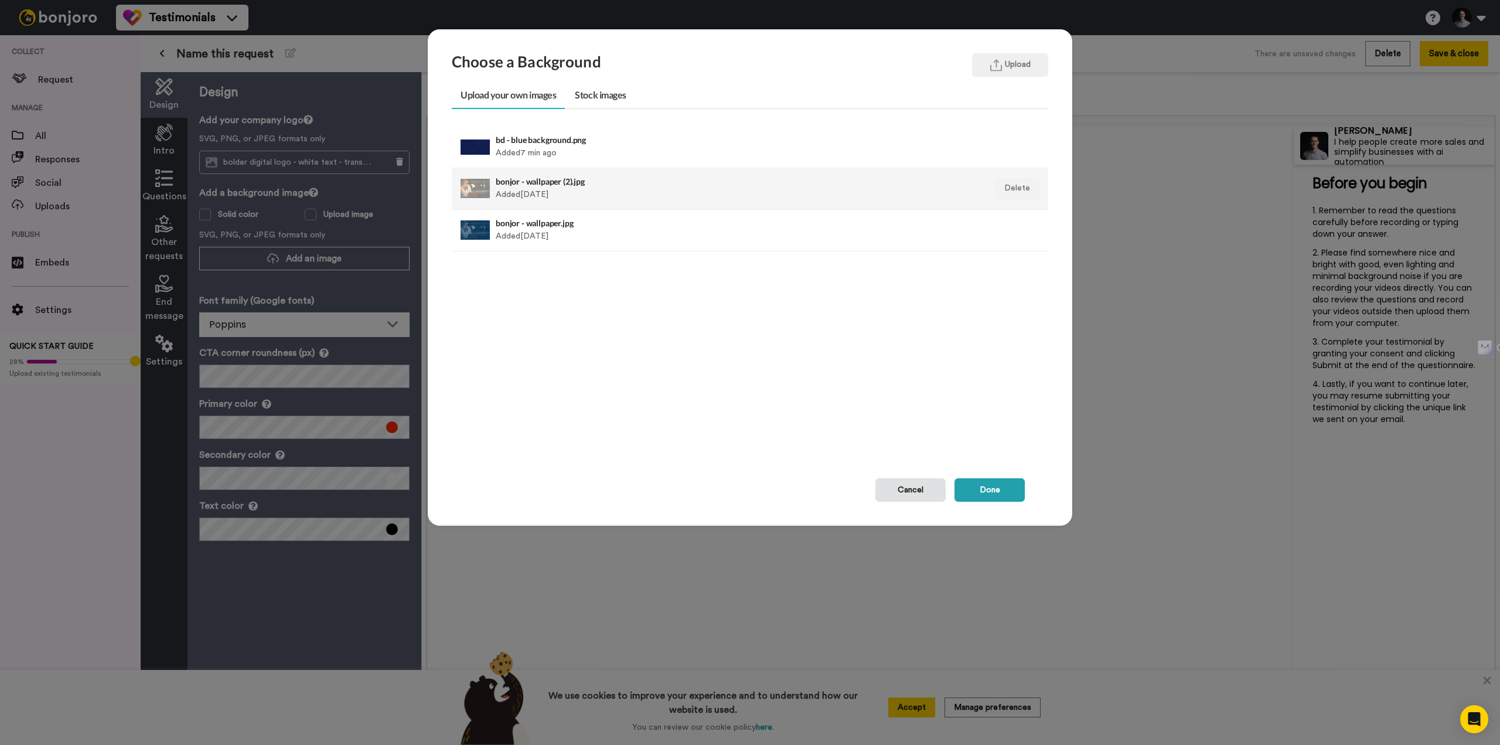
click at [568, 186] on div "bonjor - wallpaper (2).jpg Added 2 yr ago" at bounding box center [693, 188] width 394 height 29
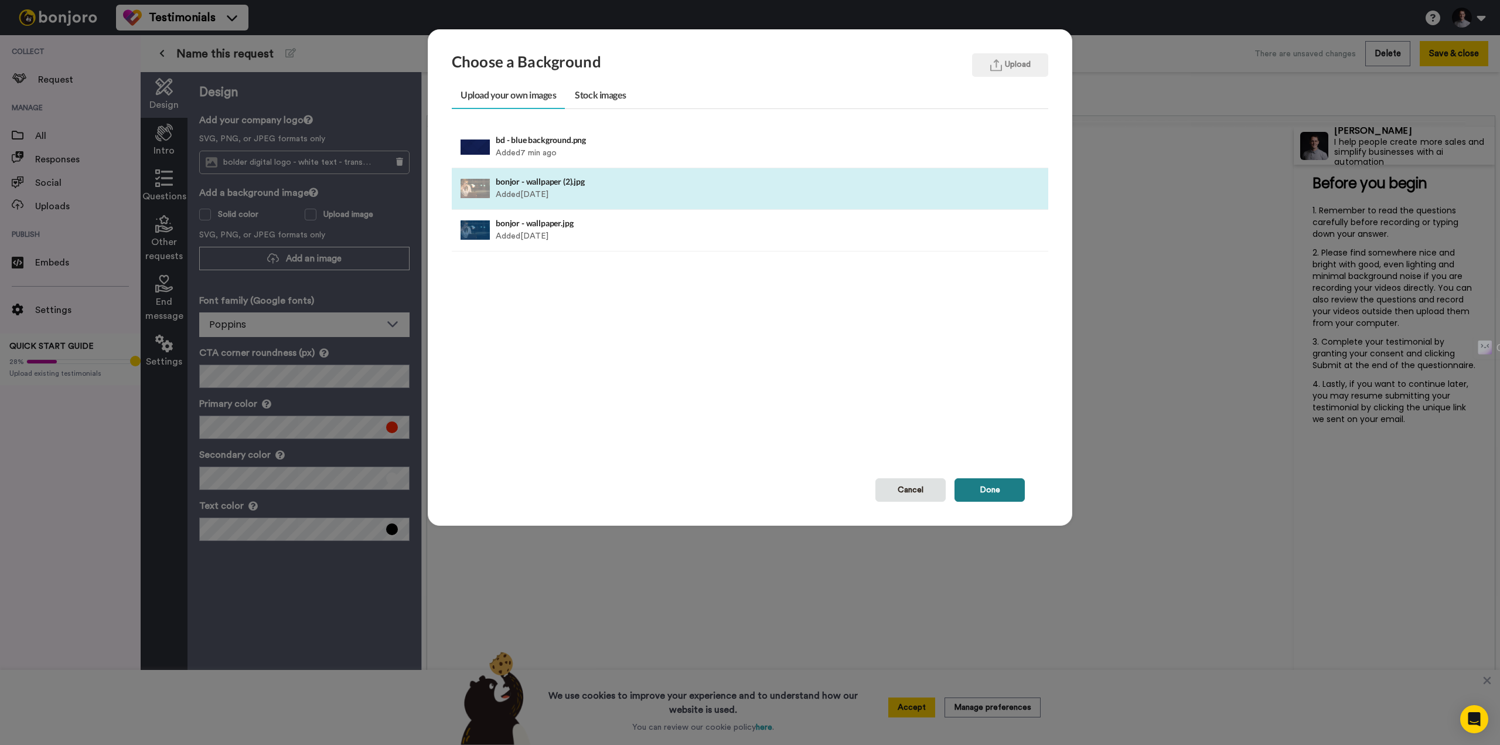
click at [991, 496] on button "Done" at bounding box center [989, 489] width 70 height 23
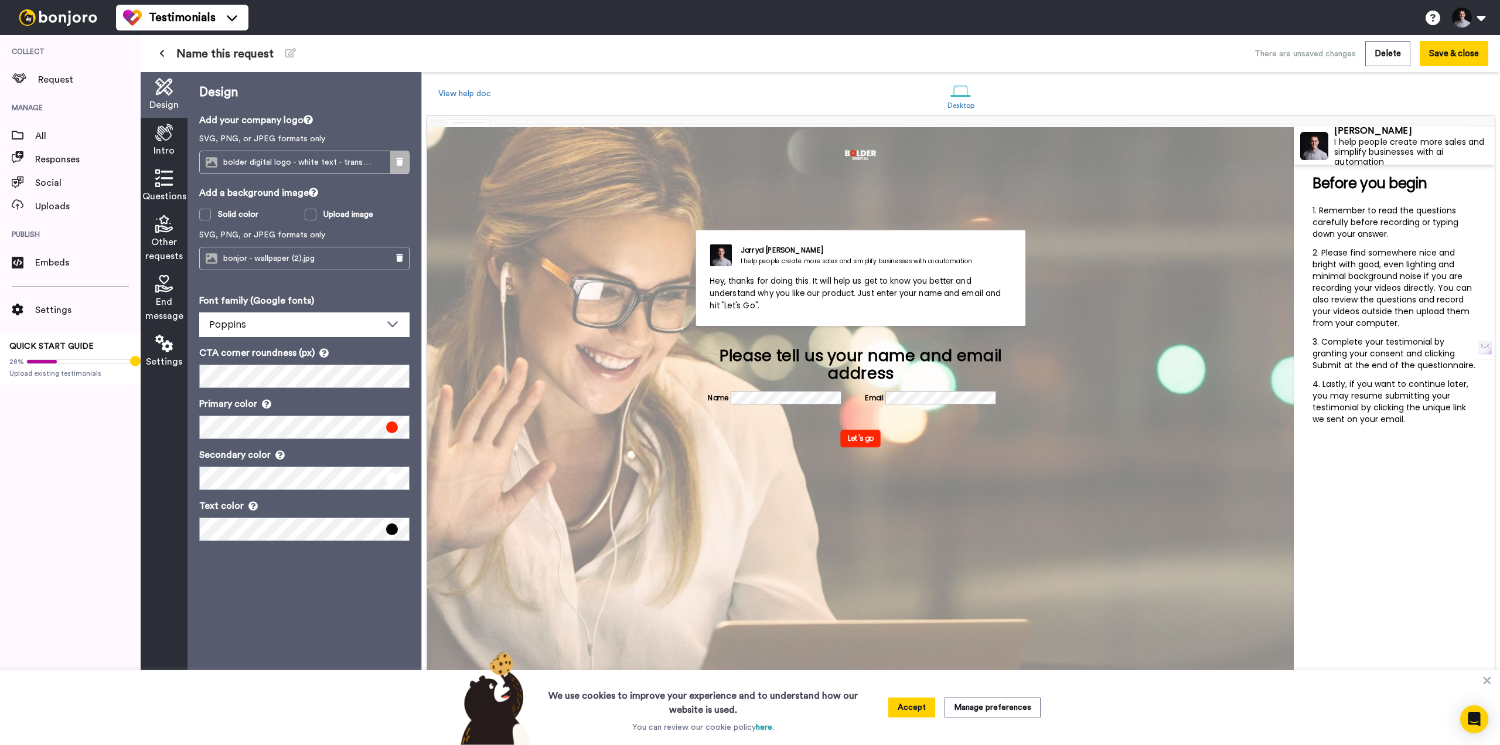
click at [397, 161] on icon at bounding box center [399, 162] width 7 height 8
click at [284, 160] on button "Add an image" at bounding box center [304, 162] width 210 height 23
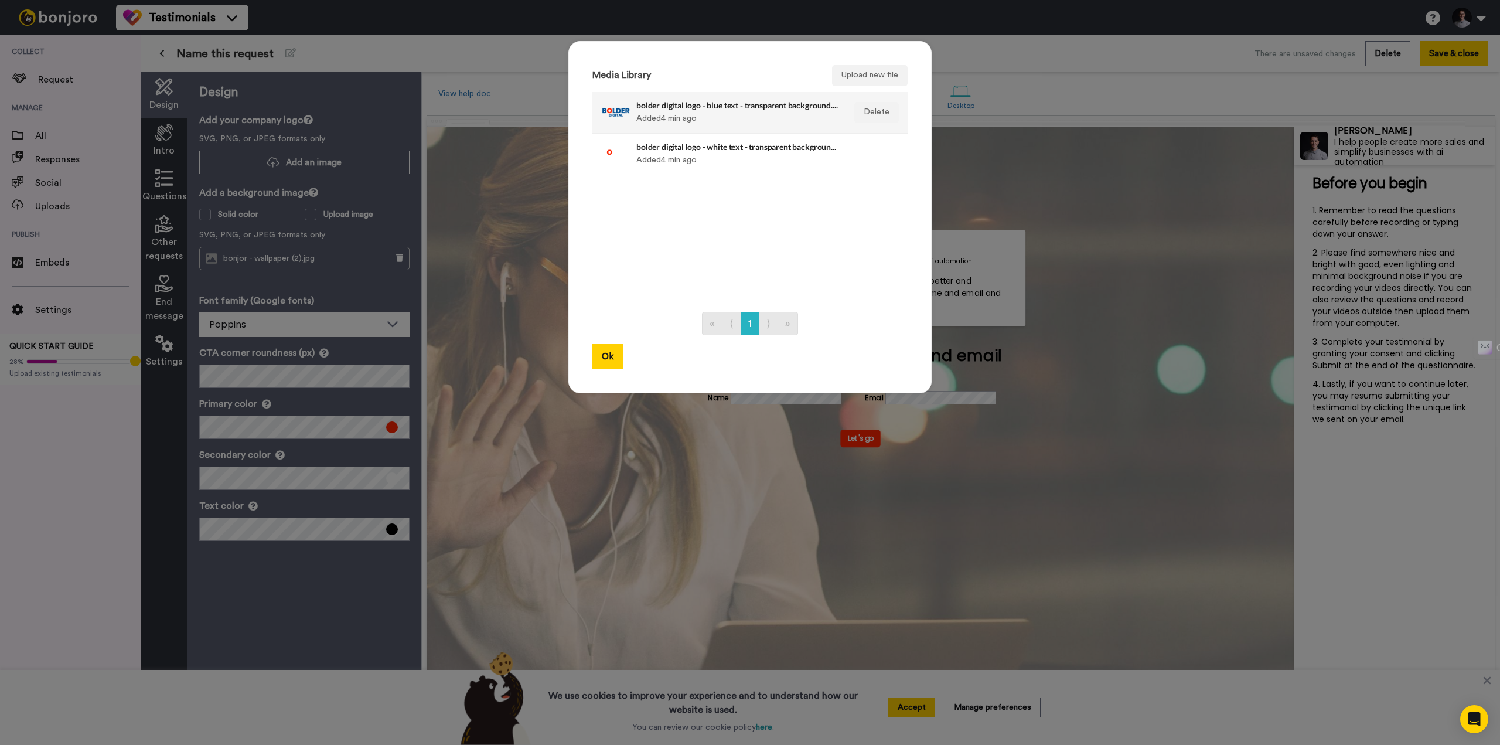
click at [755, 110] on div "bolder digital logo - blue text - transparent background.png Added 4 min ago" at bounding box center [737, 112] width 202 height 29
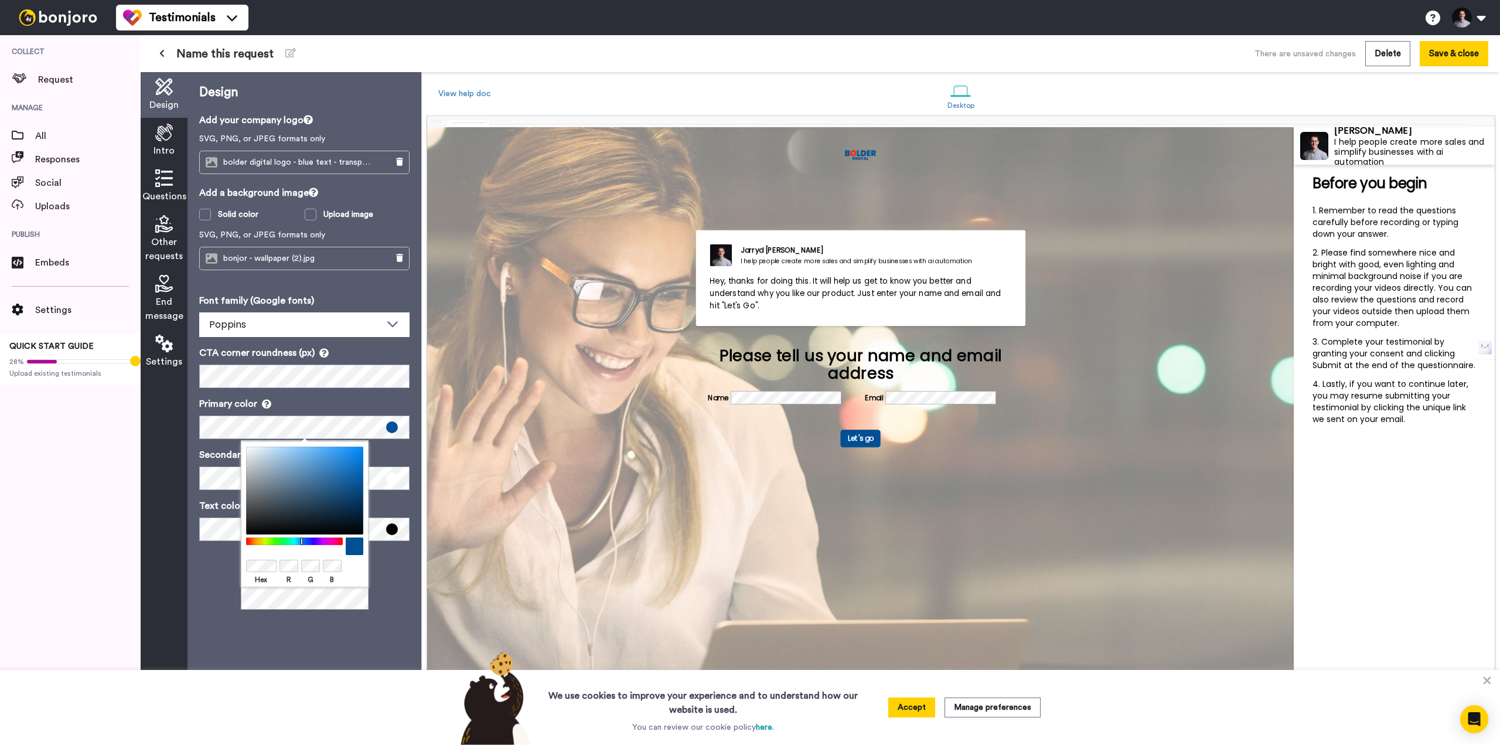
click at [323, 615] on body "Testimonials Switch to Video messaging Testimonials Settings Discover Help & Su…" at bounding box center [750, 372] width 1500 height 745
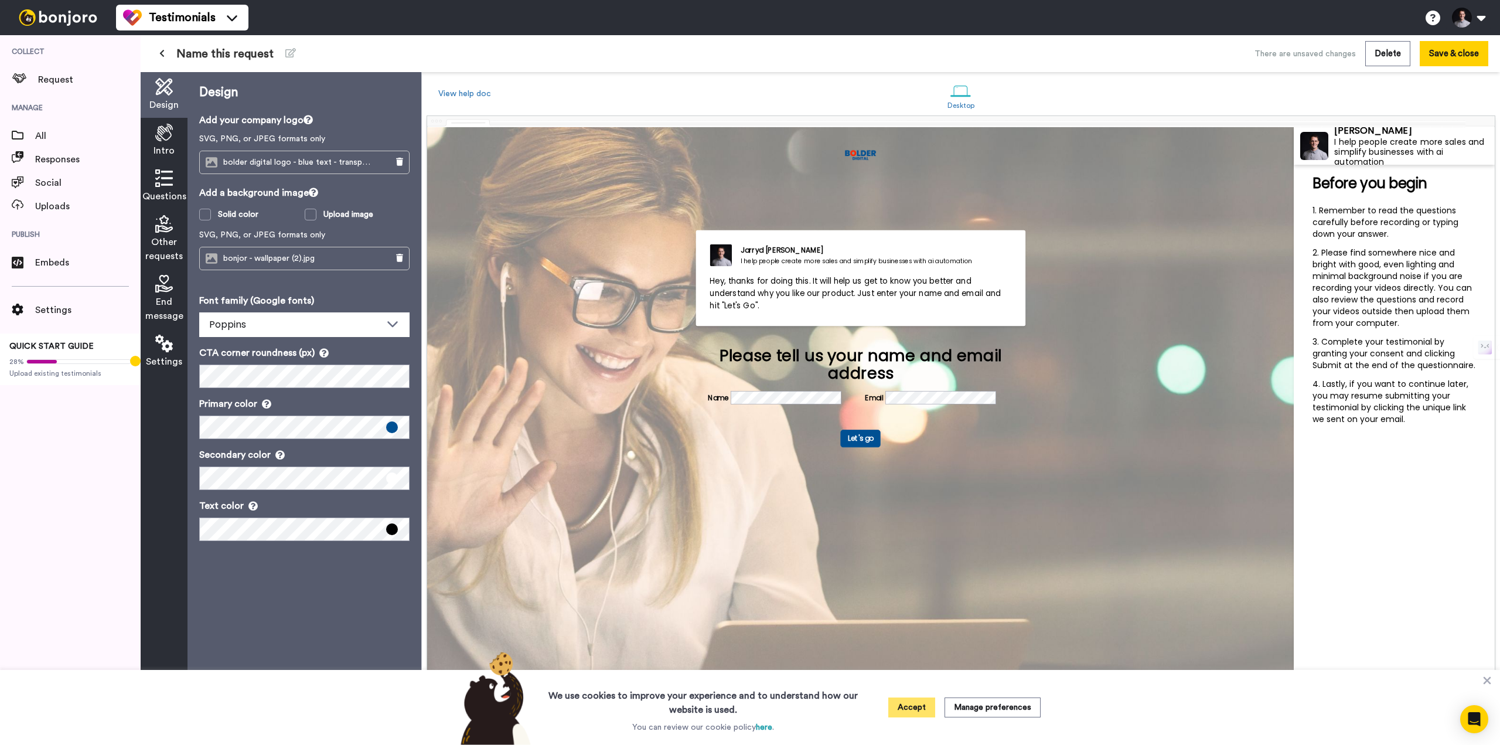
click at [907, 713] on button "Accept" at bounding box center [911, 707] width 47 height 20
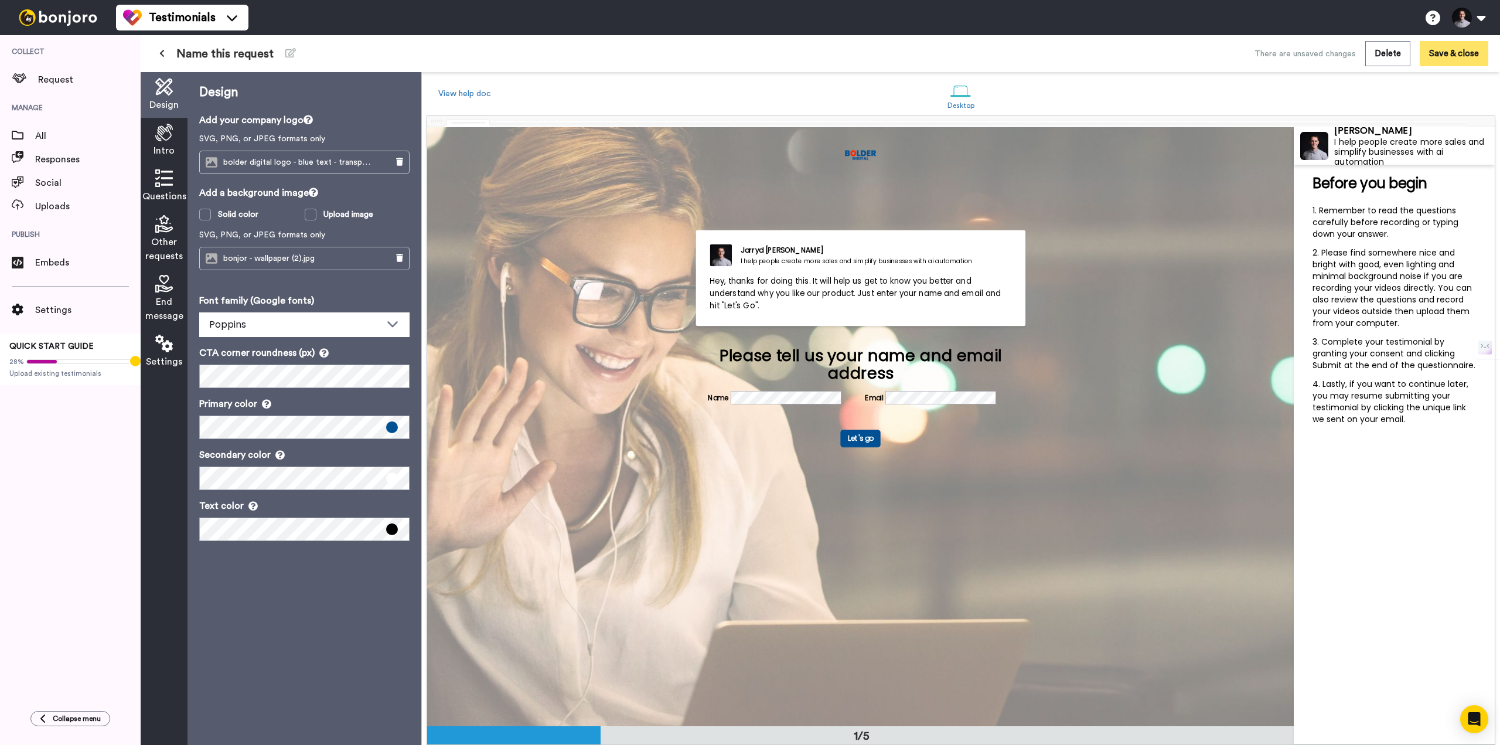
click at [1435, 47] on button "Save & close" at bounding box center [1453, 53] width 69 height 25
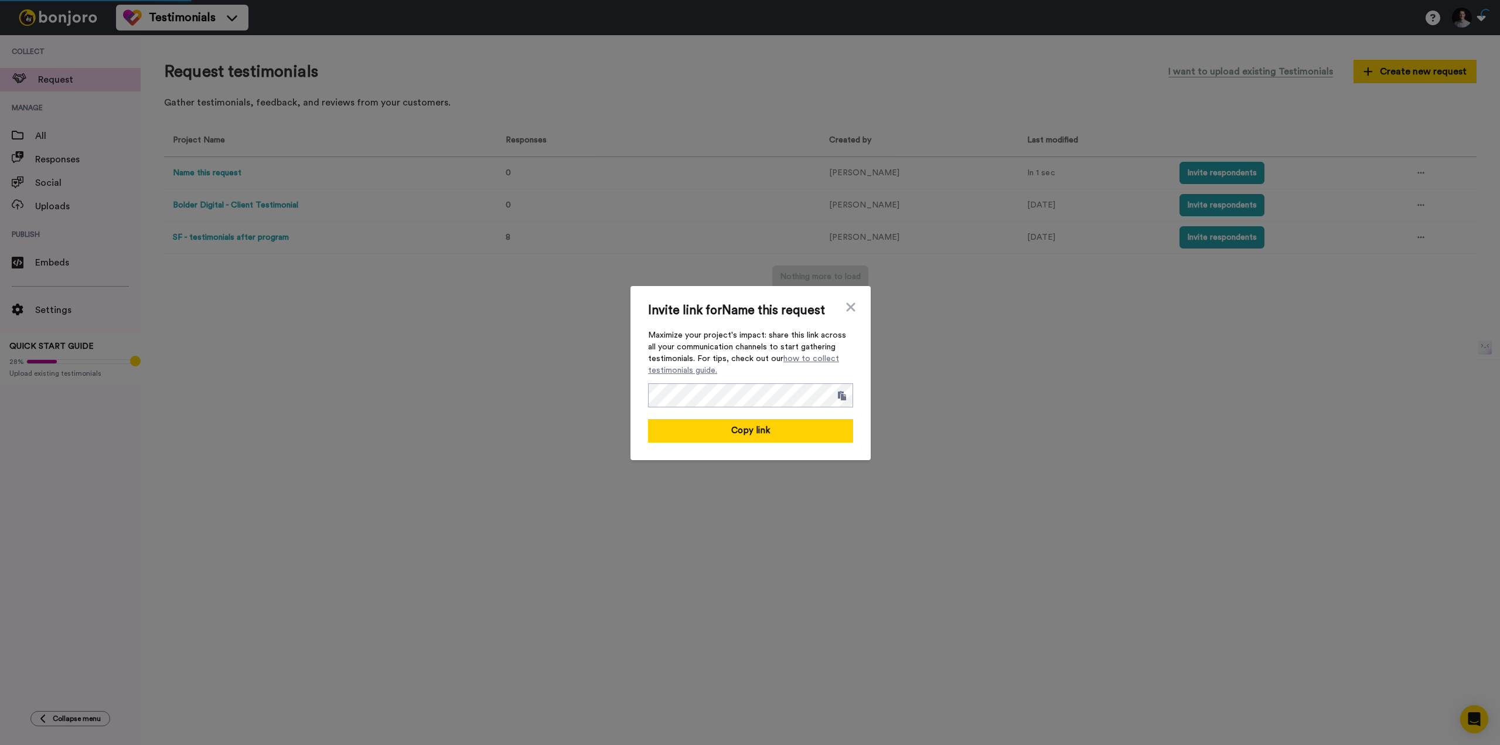
click at [837, 304] on div "Invite link for Name this request Maximize your project's impact: share this li…" at bounding box center [750, 372] width 205 height 139
click at [852, 304] on div "Invite link for Name this request Maximize your project's impact: share this li…" at bounding box center [750, 373] width 240 height 174
click at [846, 309] on icon at bounding box center [850, 306] width 9 height 9
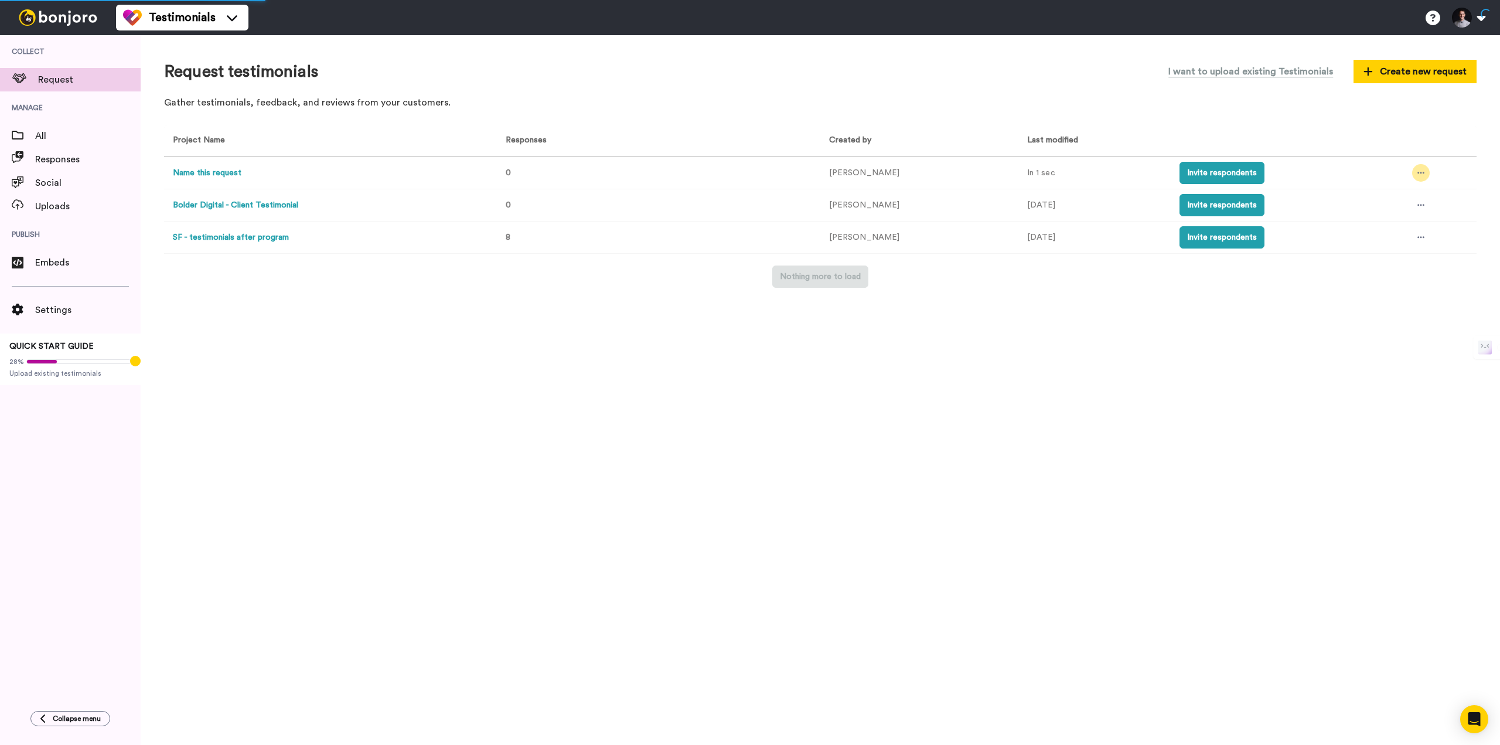
click at [1412, 169] on div at bounding box center [1421, 173] width 18 height 18
click at [1371, 243] on li "Rename" at bounding box center [1391, 238] width 99 height 21
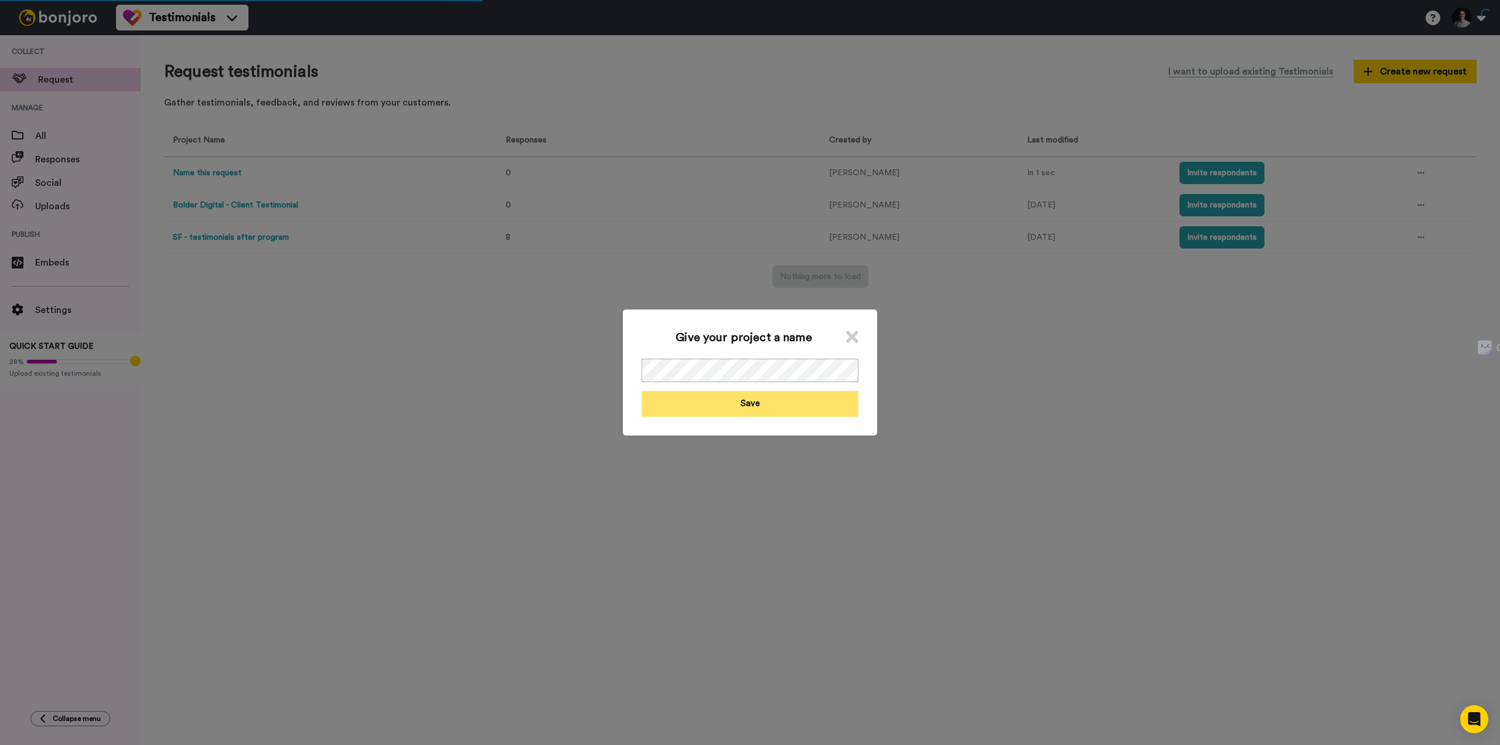
click at [745, 412] on button "Save" at bounding box center [749, 403] width 217 height 25
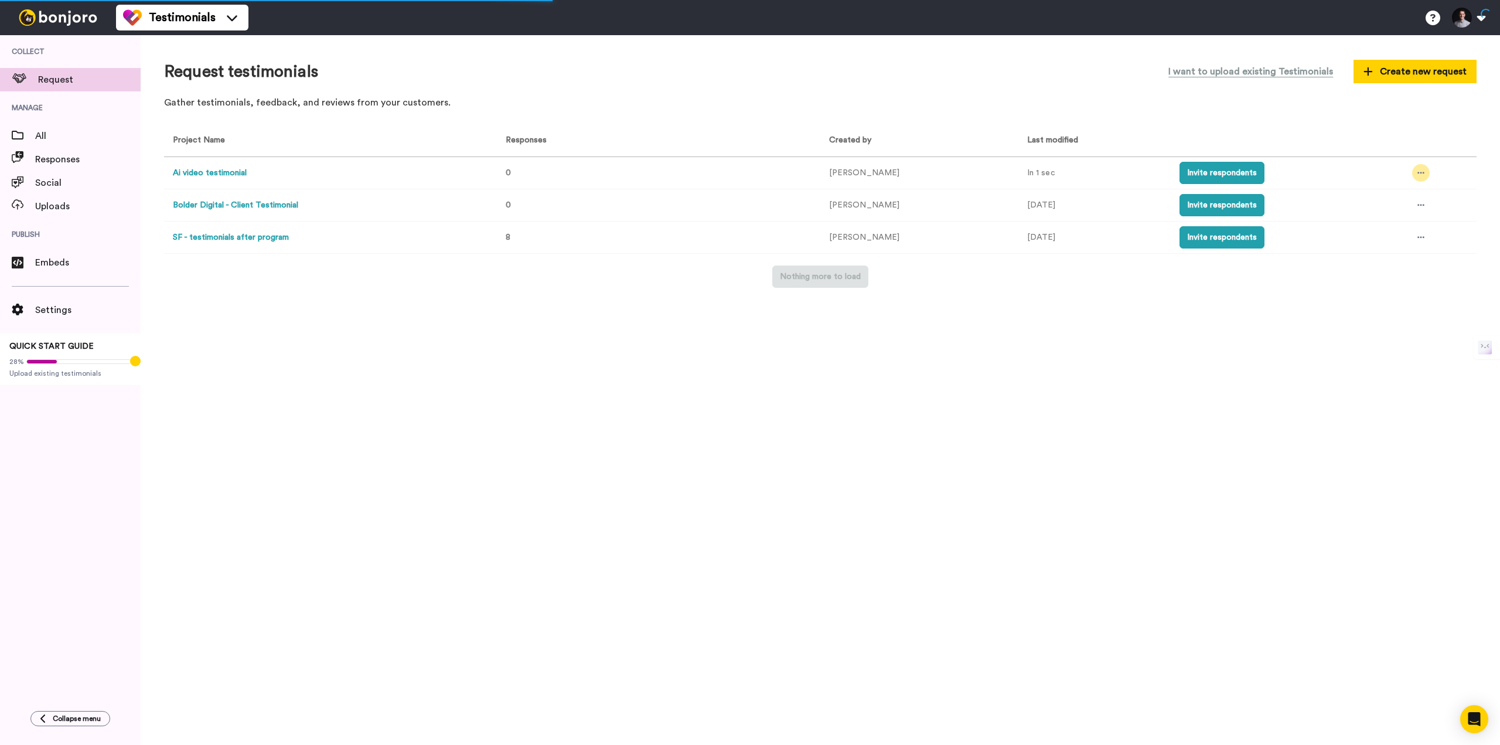
click at [1412, 172] on div at bounding box center [1421, 173] width 18 height 18
click at [1392, 254] on span "Edit project" at bounding box center [1382, 258] width 62 height 9
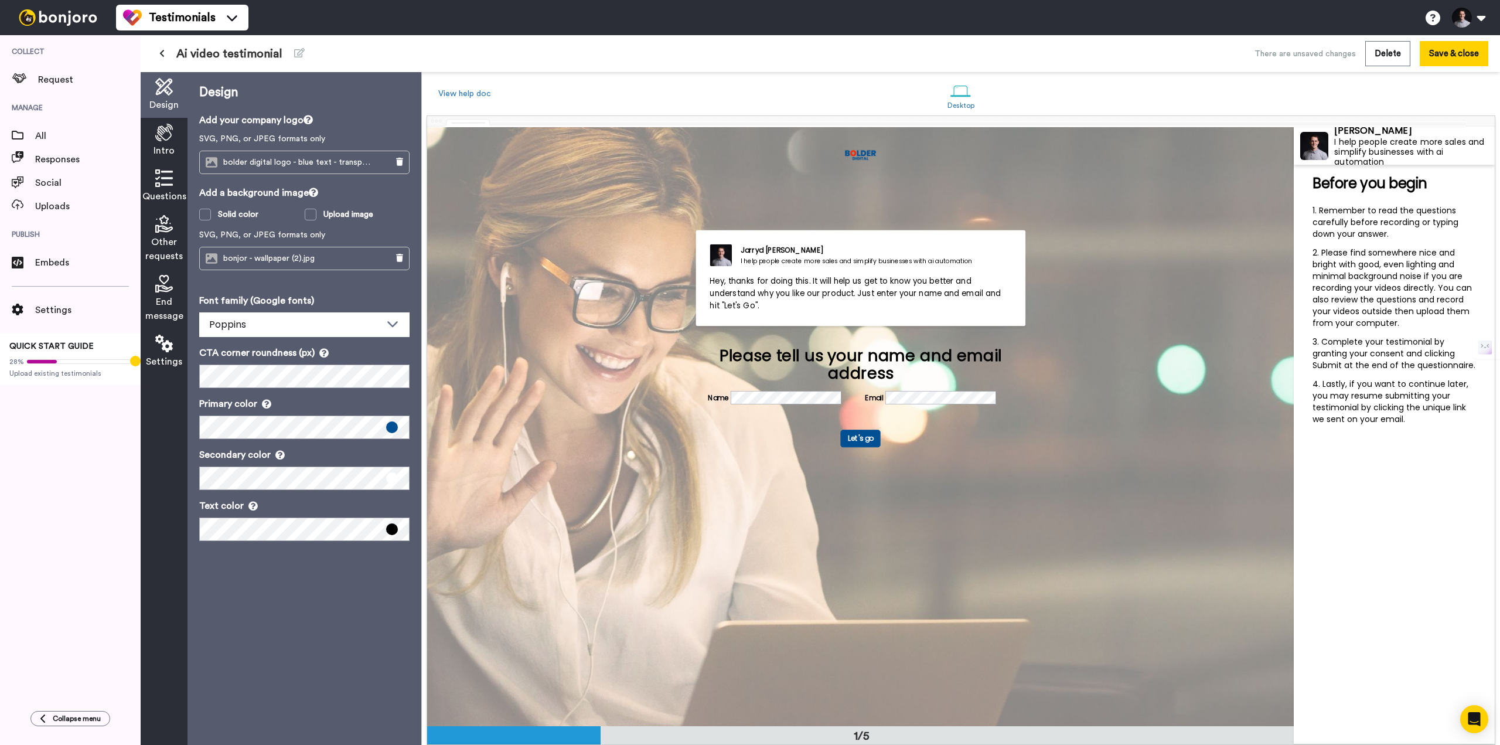
click at [166, 133] on icon at bounding box center [164, 133] width 18 height 18
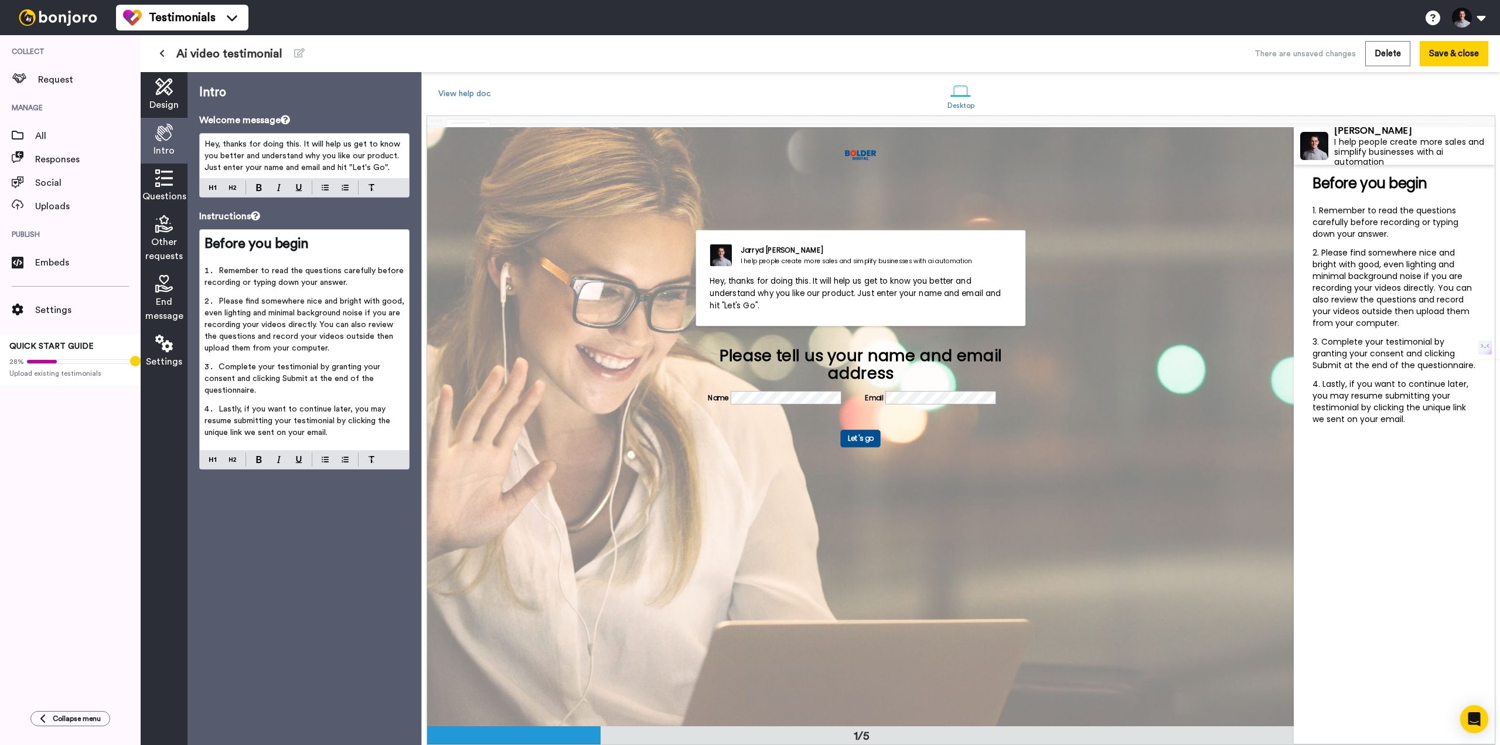
click at [287, 142] on span "Hey, thanks for doing this. It will help us get to know you better and understa…" at bounding box center [303, 156] width 198 height 32
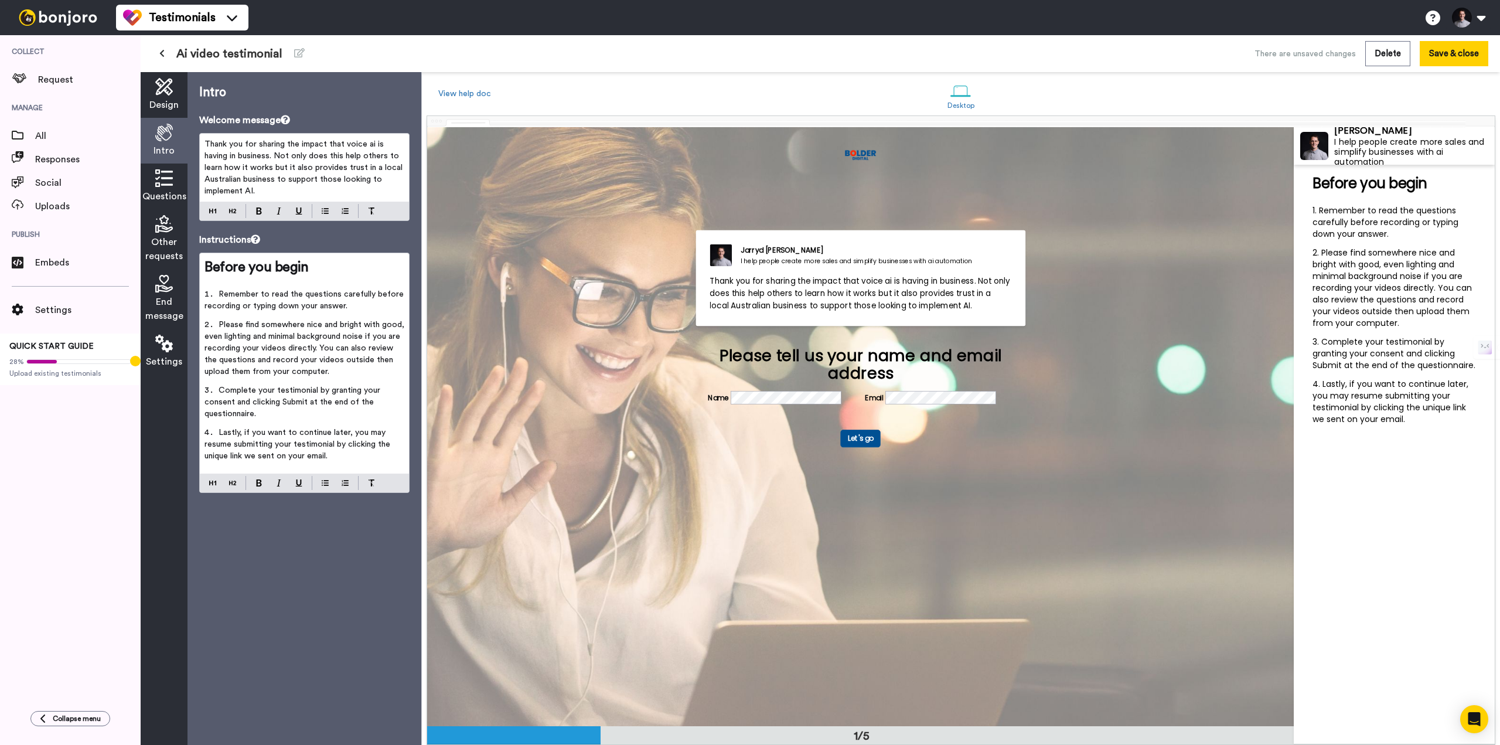
click at [161, 180] on icon at bounding box center [164, 178] width 18 height 18
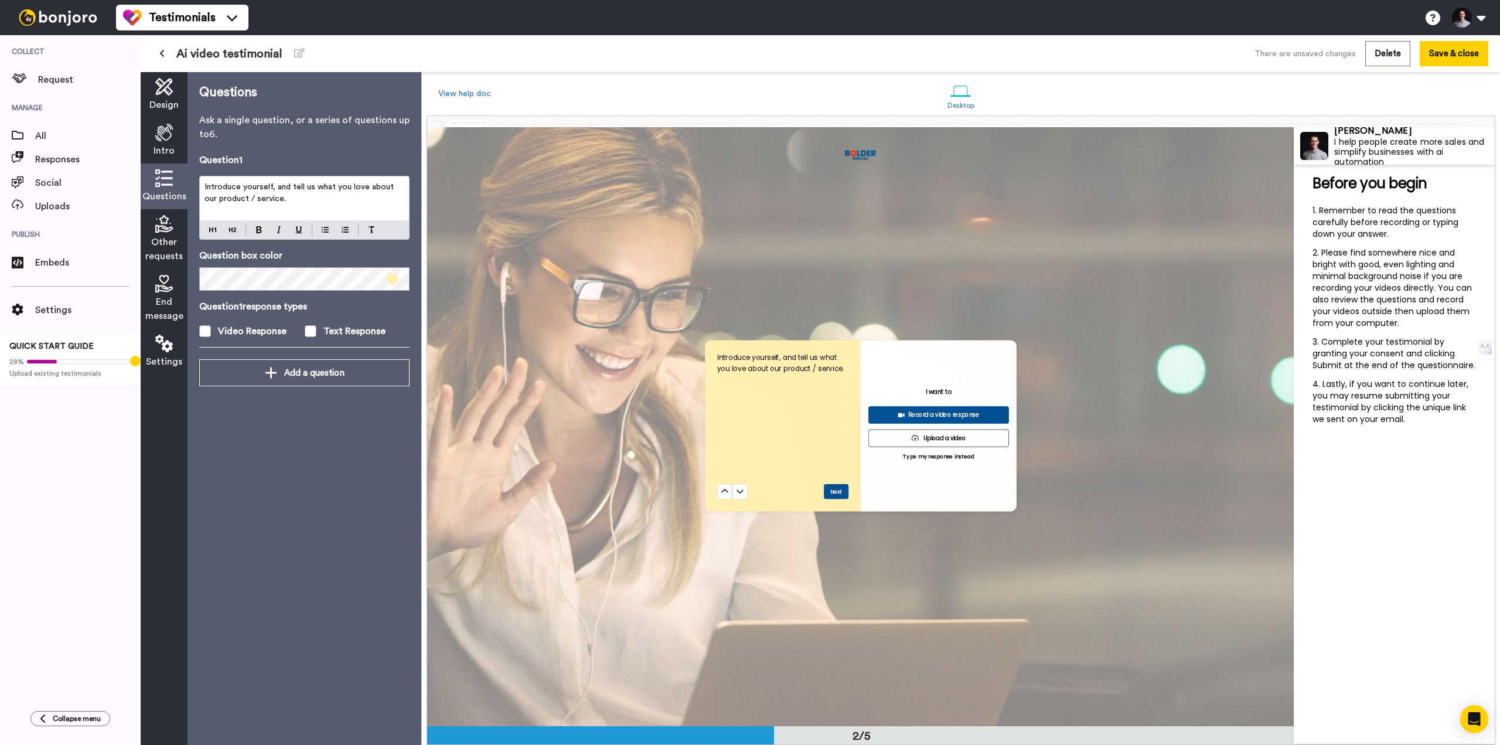
scroll to position [600, 0]
drag, startPoint x: 268, startPoint y: 200, endPoint x: 205, endPoint y: 198, distance: 62.7
click at [205, 198] on span "Introduce yourself, and tell us what you love about our product / service." at bounding box center [300, 193] width 192 height 20
click at [254, 200] on span "Introduce yourself, and tell us what you love about our using Voice Ai in your …" at bounding box center [300, 193] width 192 height 20
click at [158, 234] on div "Other requests" at bounding box center [164, 239] width 47 height 60
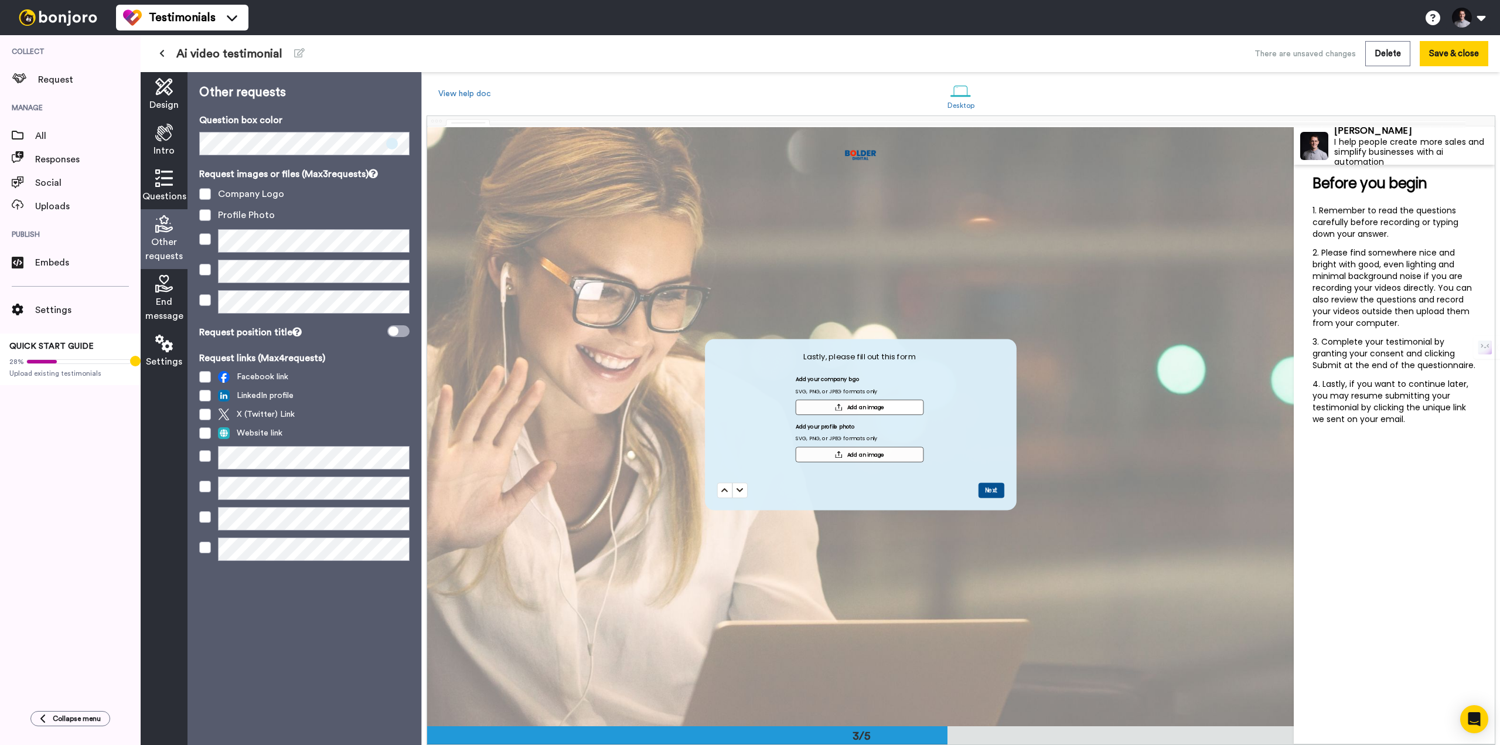
scroll to position [1199, 0]
click at [167, 290] on icon at bounding box center [164, 284] width 18 height 18
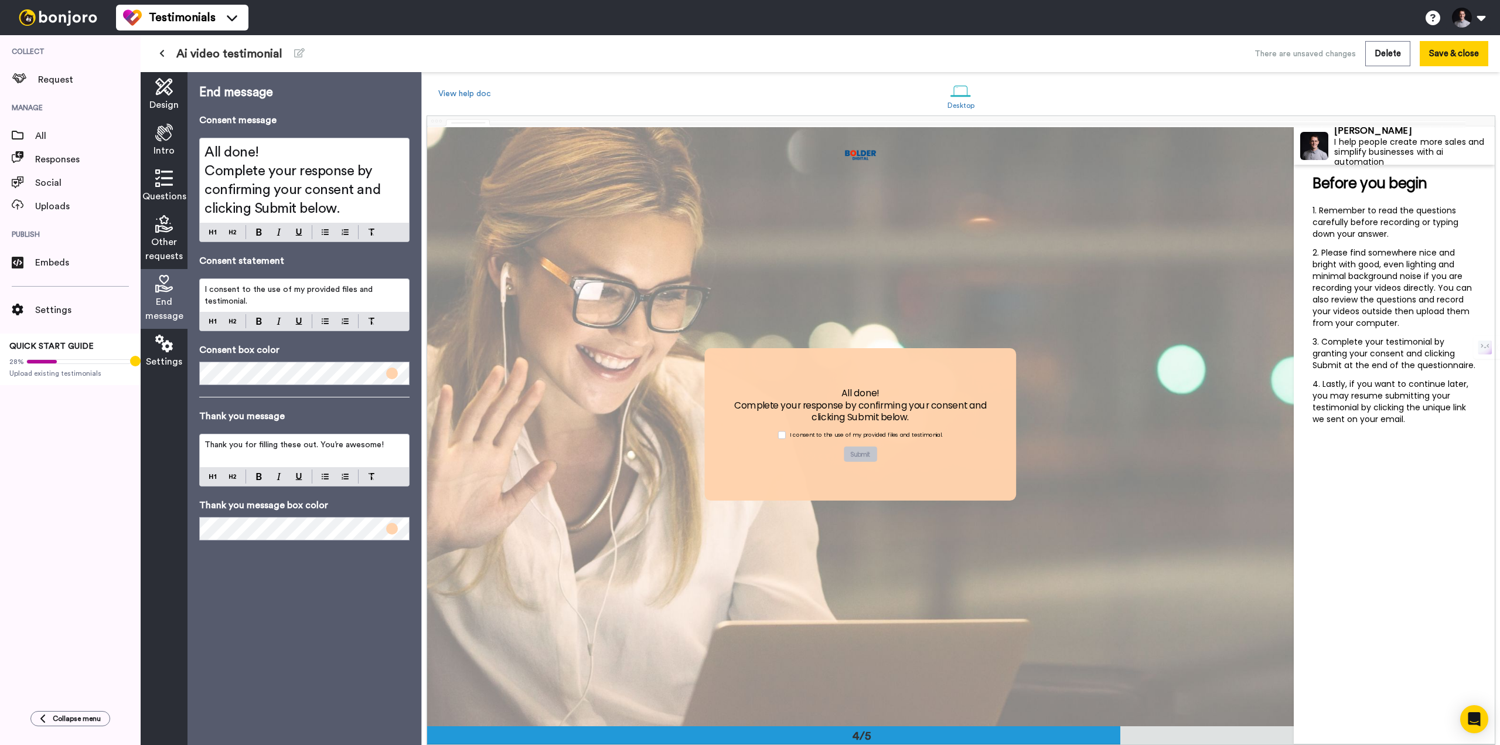
scroll to position [1798, 0]
click at [163, 237] on span "Other requests" at bounding box center [163, 249] width 37 height 28
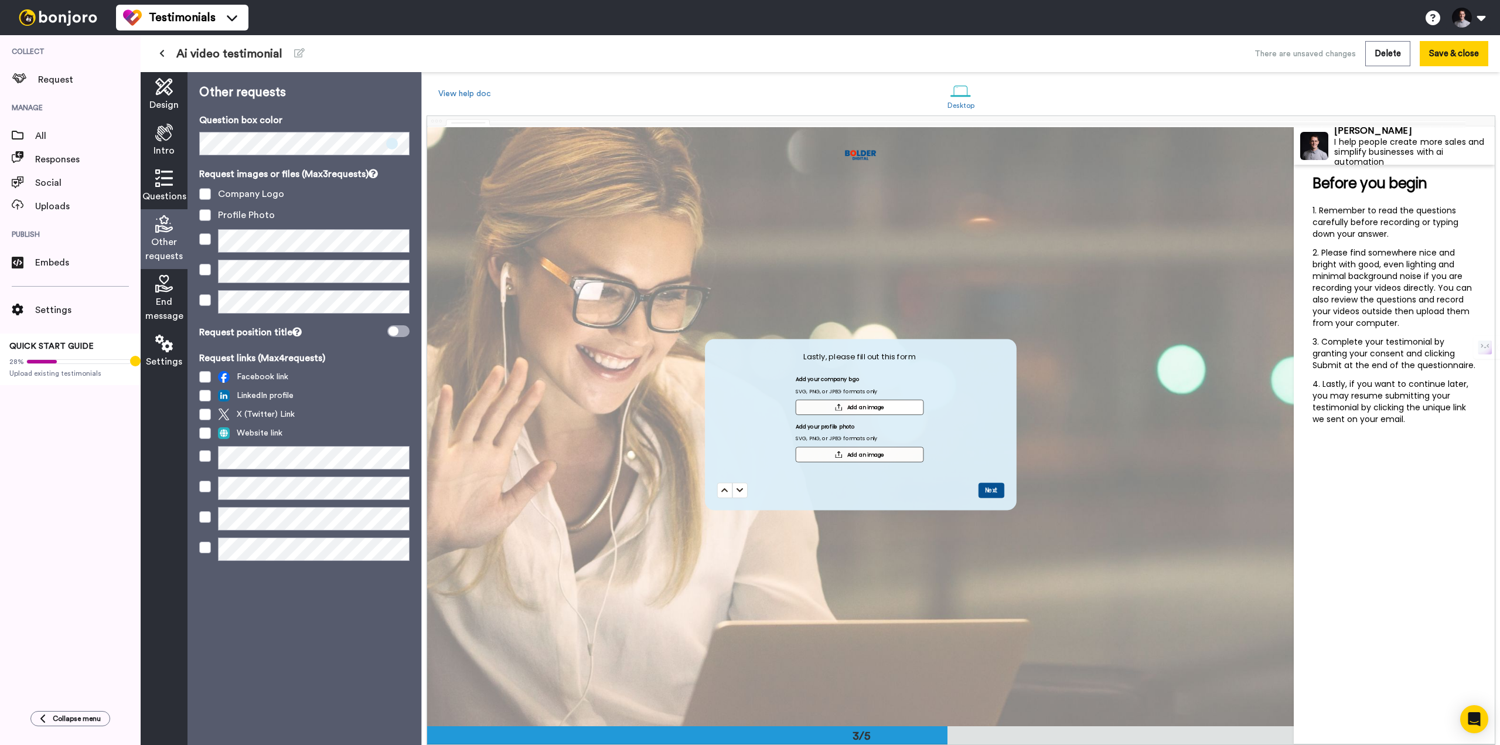
scroll to position [1199, 0]
click at [156, 295] on span "End message" at bounding box center [164, 309] width 38 height 28
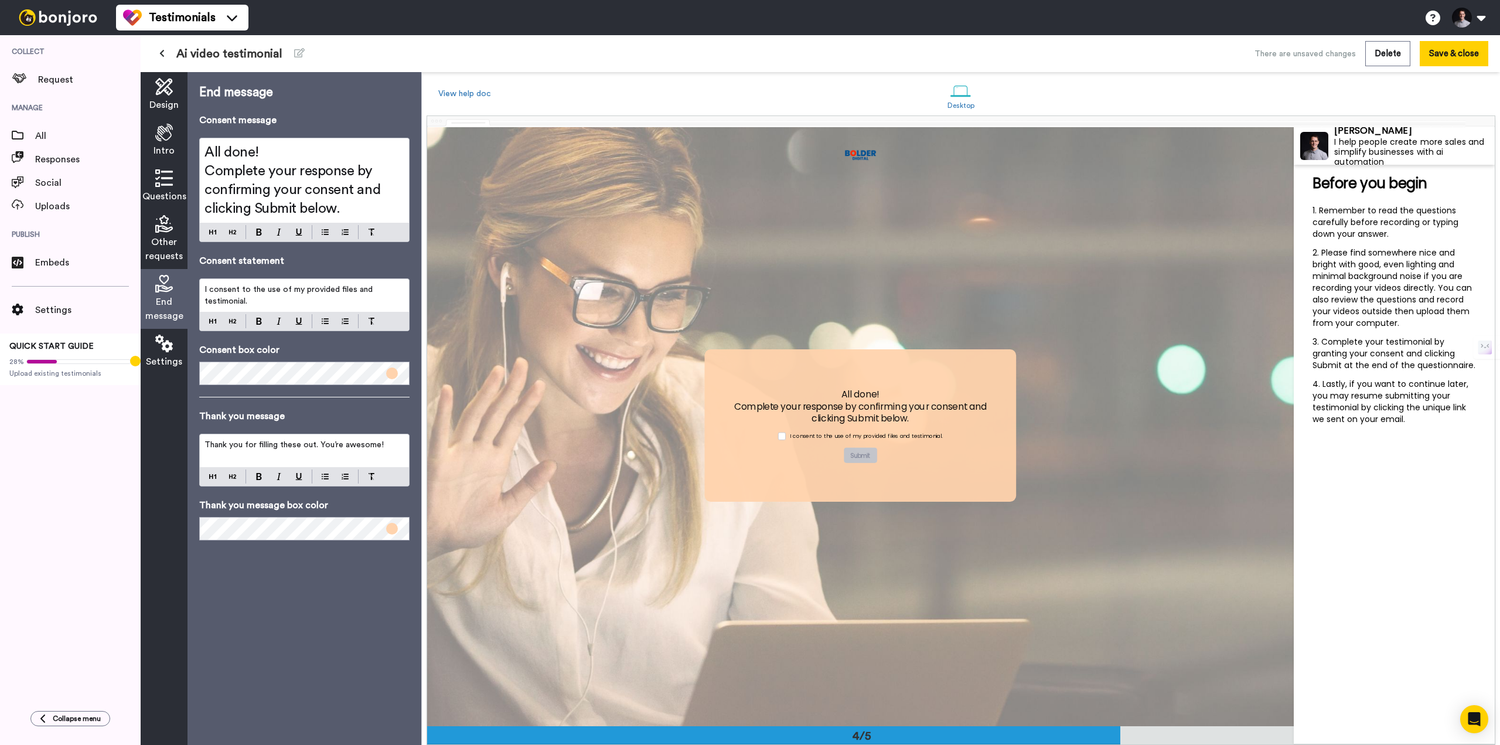
scroll to position [1798, 0]
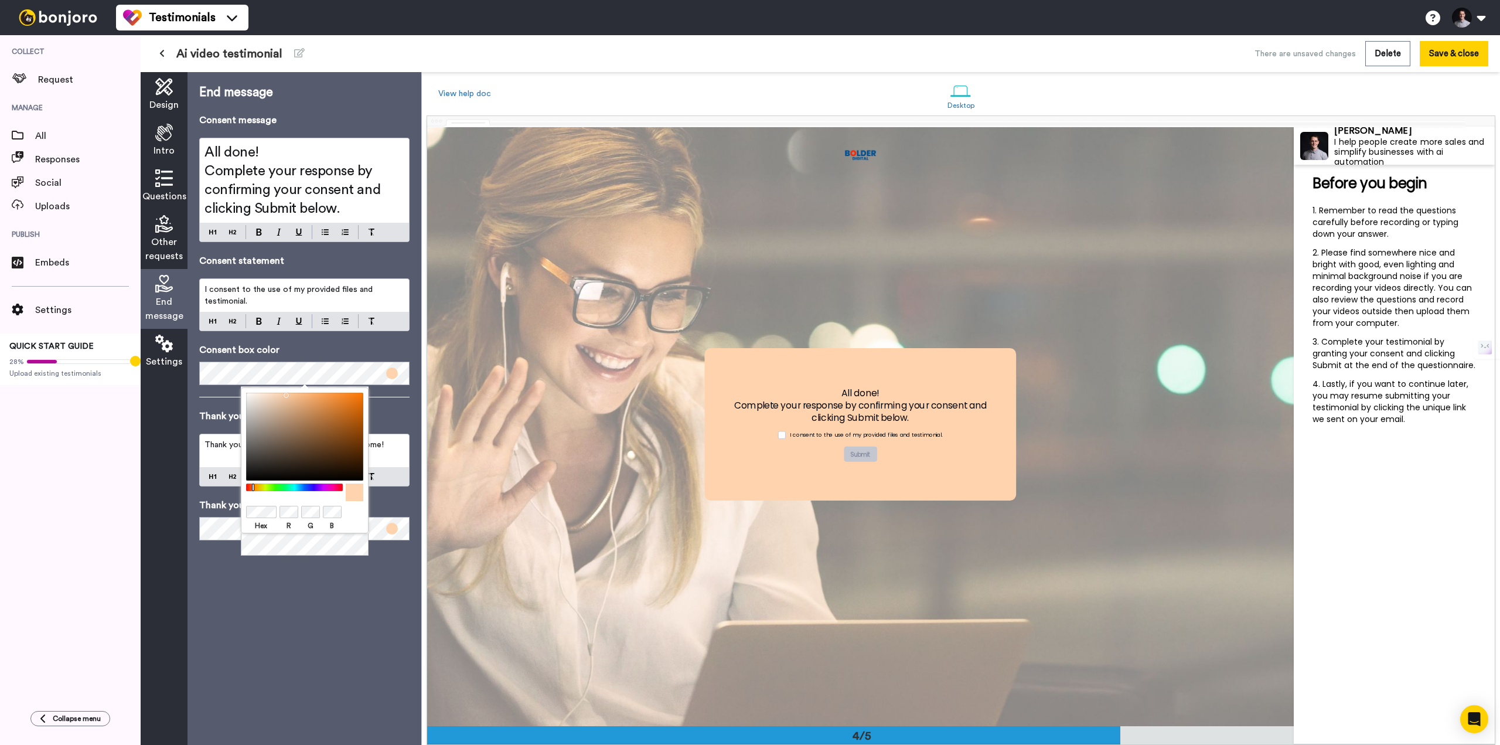
click at [308, 576] on div "End message Consent message All done! Complete your response by confirming your…" at bounding box center [304, 408] width 234 height 672
click at [257, 521] on label "Hex" at bounding box center [261, 525] width 30 height 11
click at [287, 602] on div "End message Consent message All done! Complete your response by confirming your…" at bounding box center [304, 408] width 234 height 672
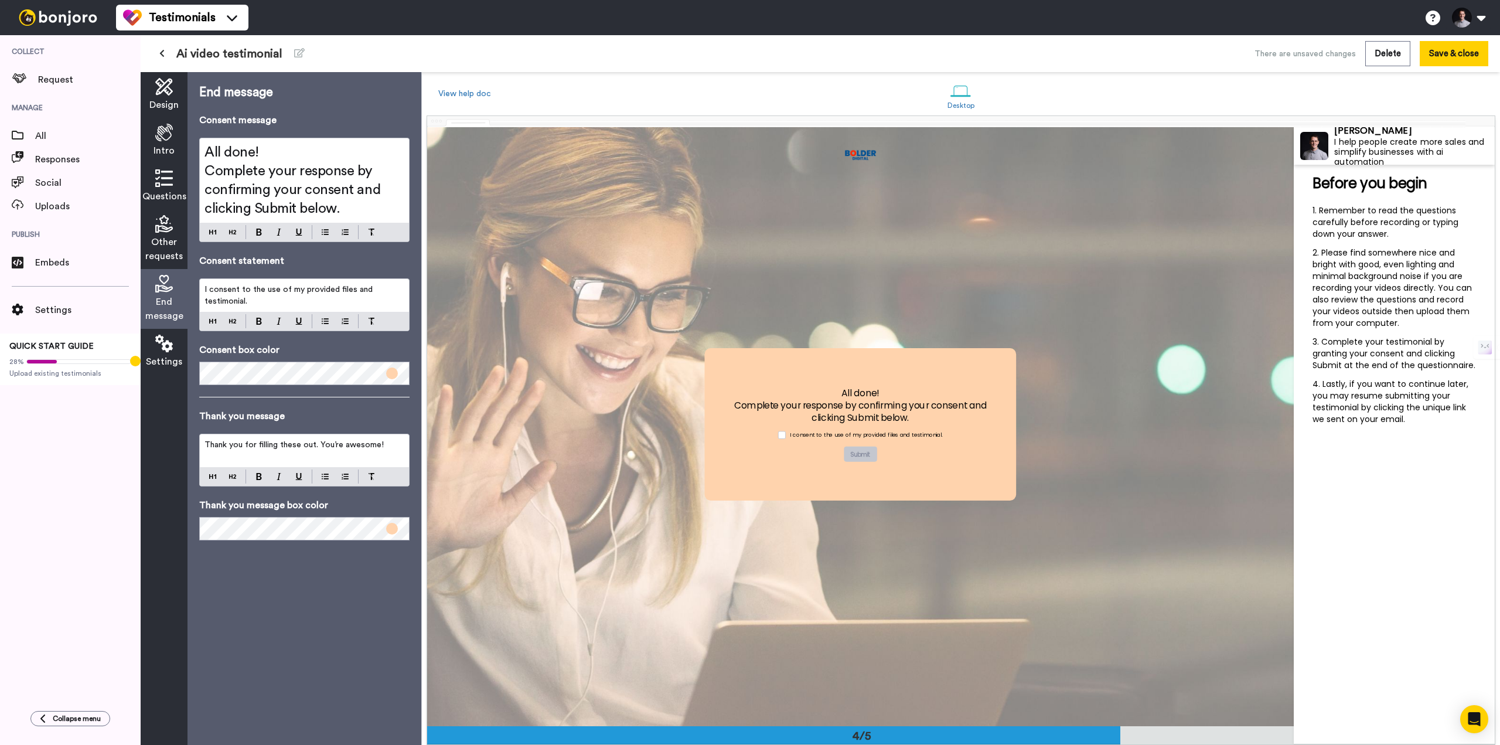
click at [15, 744] on button "X" at bounding box center [7, 752] width 15 height 15
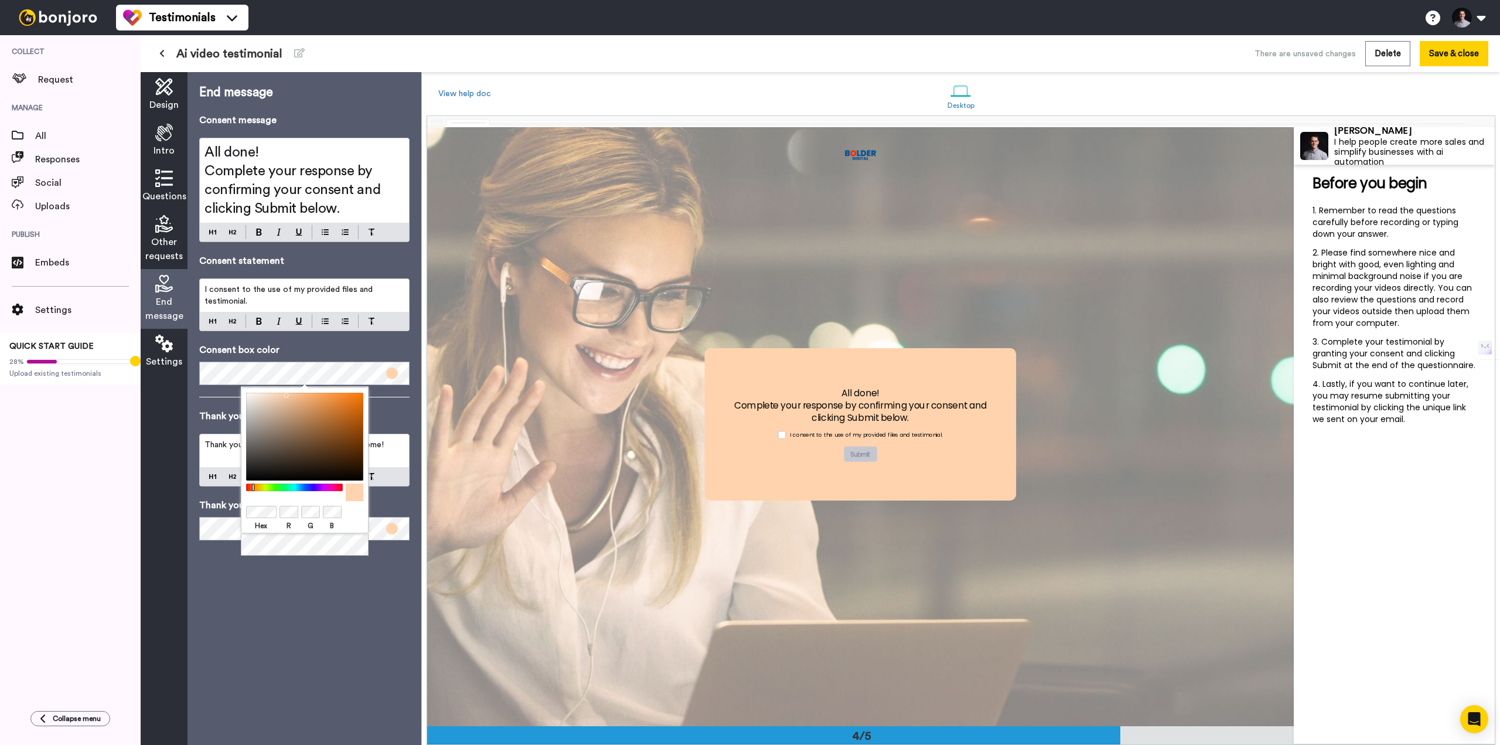
click at [192, 642] on div "End message Consent message All done! Complete your response by confirming your…" at bounding box center [304, 408] width 234 height 672
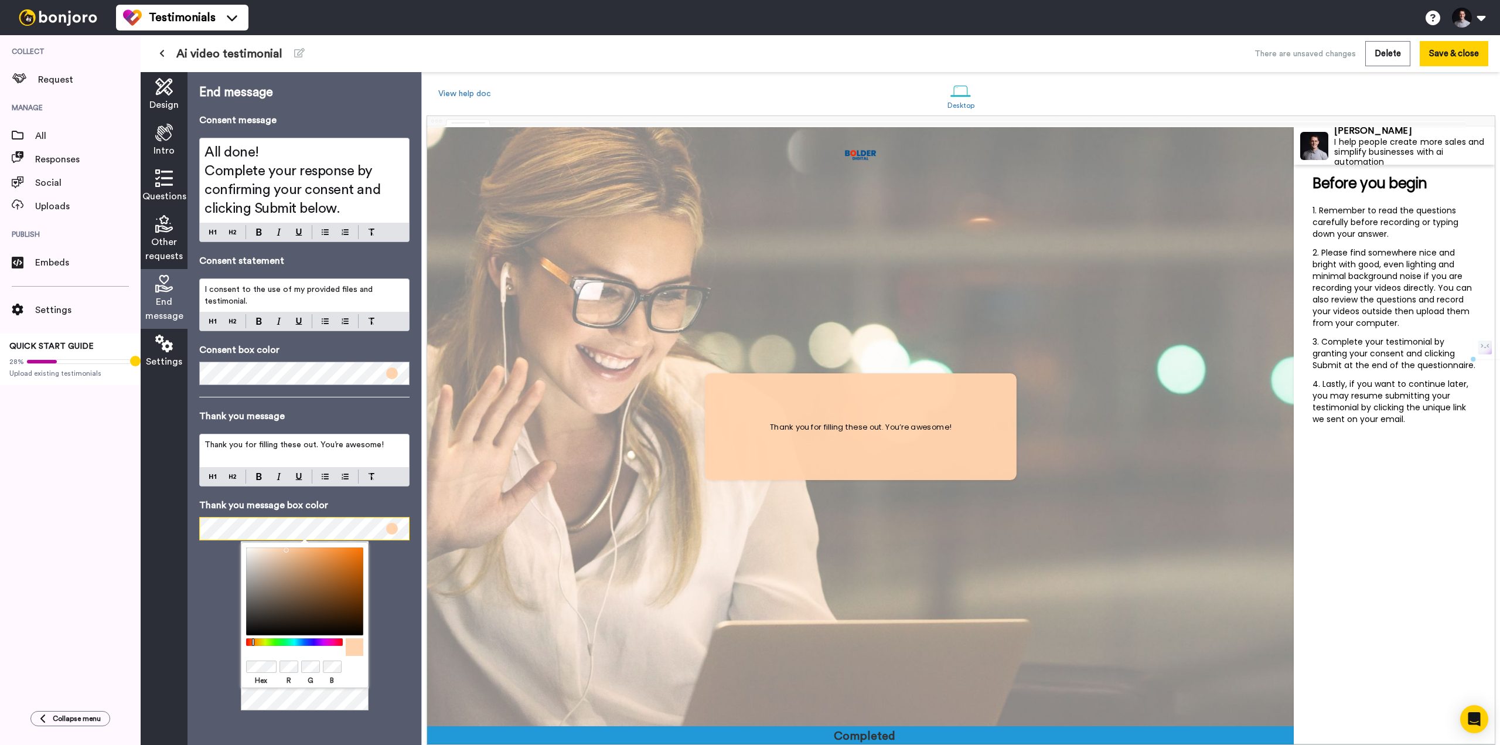
scroll to position [2397, 0]
click at [278, 353] on p "Consent box color" at bounding box center [304, 350] width 210 height 14
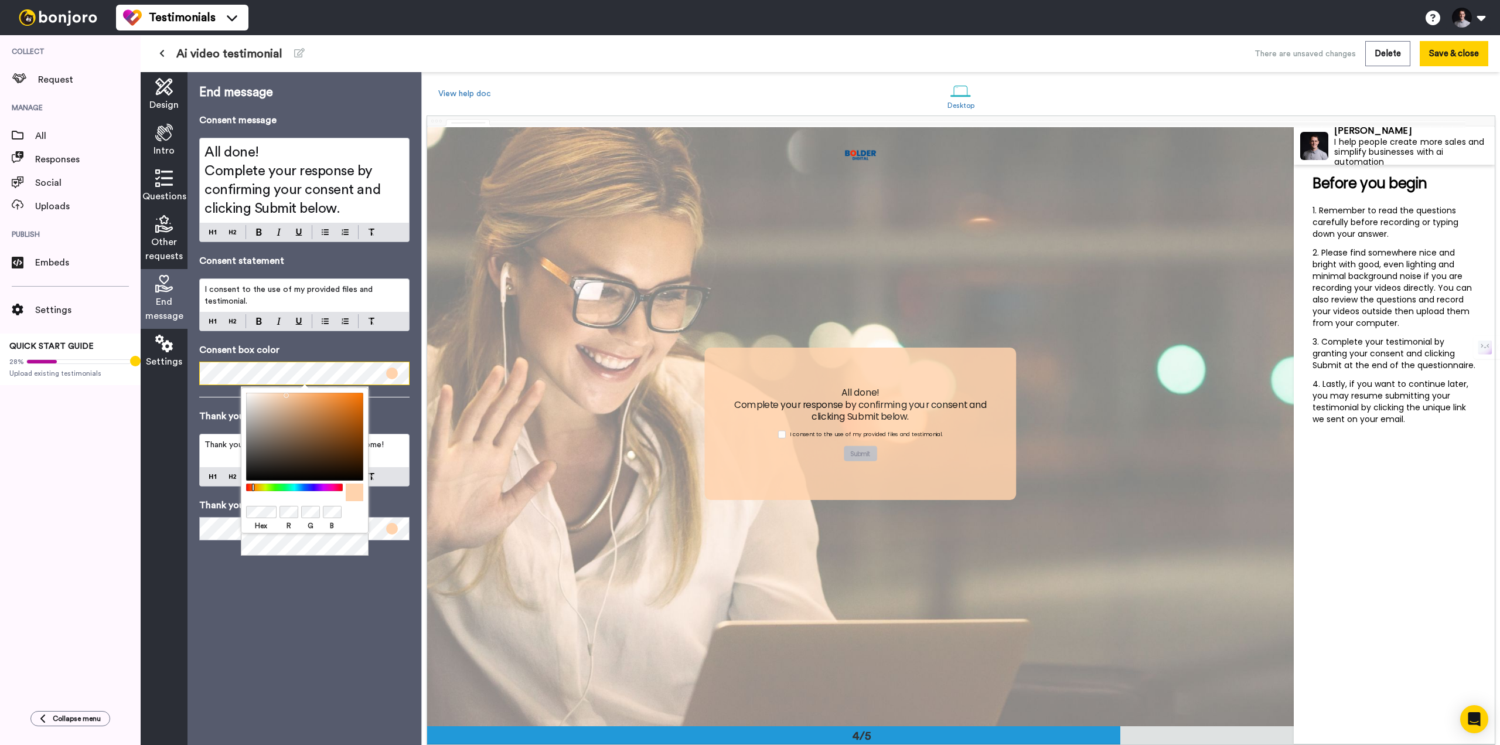
scroll to position [1798, 0]
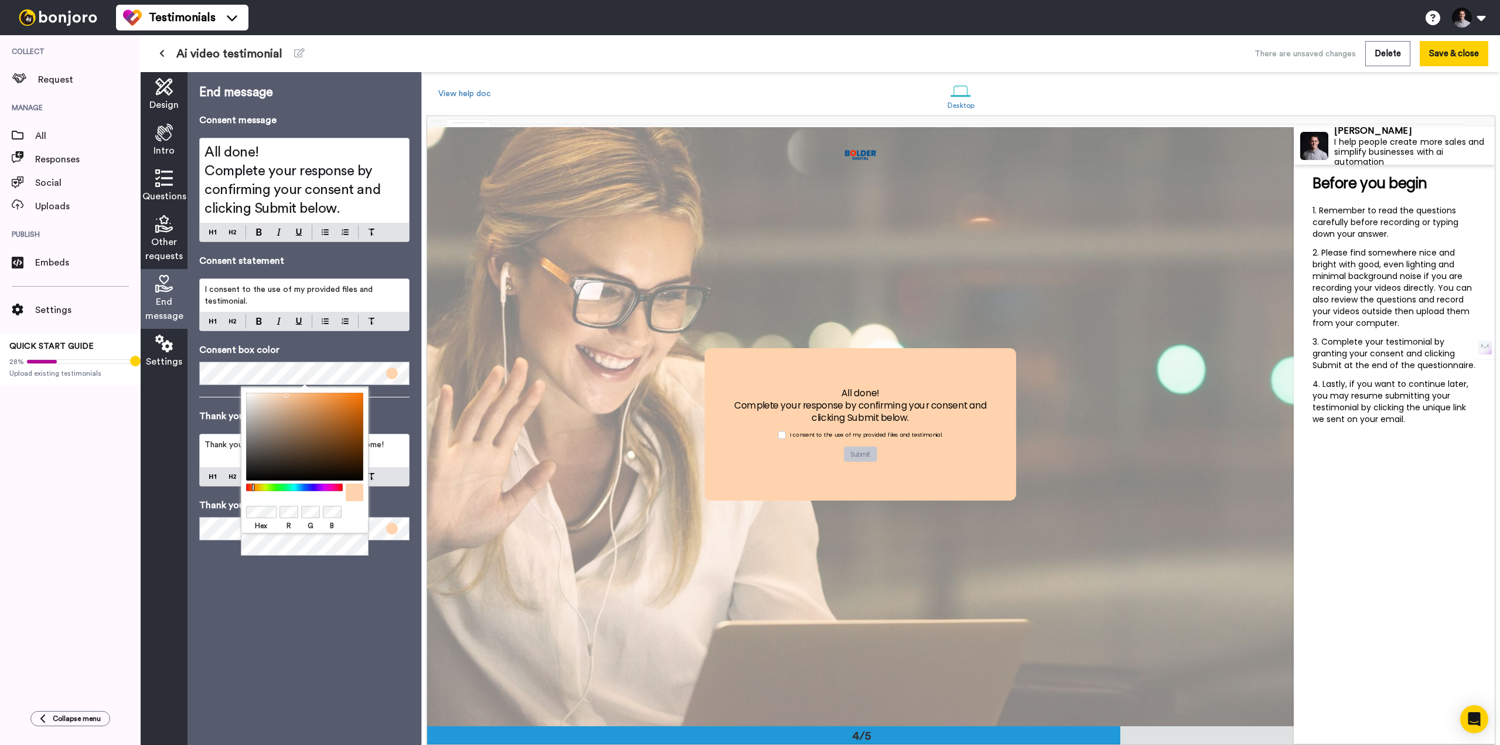
click at [297, 597] on div "End message Consent message All done! Complete your response by confirming your…" at bounding box center [304, 408] width 234 height 672
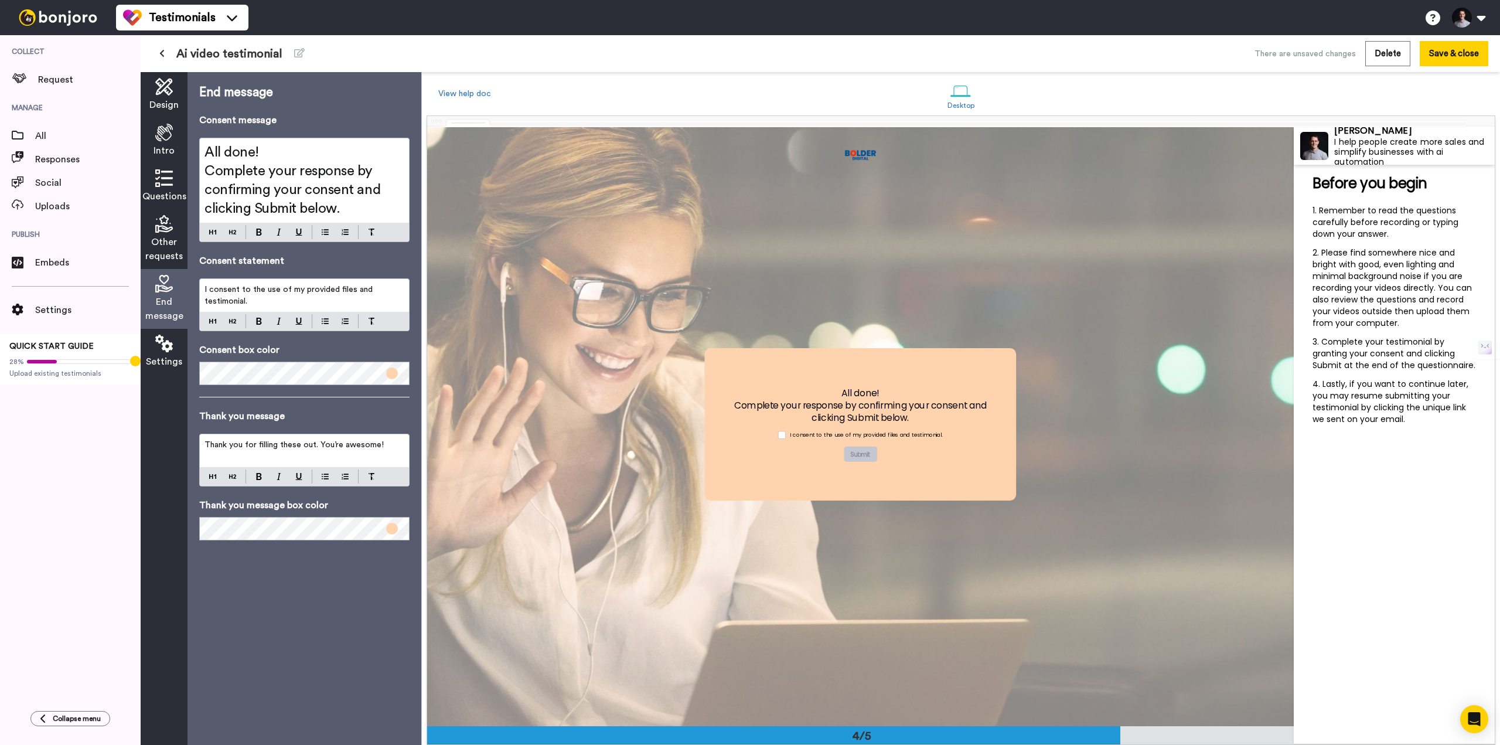
click at [169, 226] on icon at bounding box center [164, 224] width 18 height 18
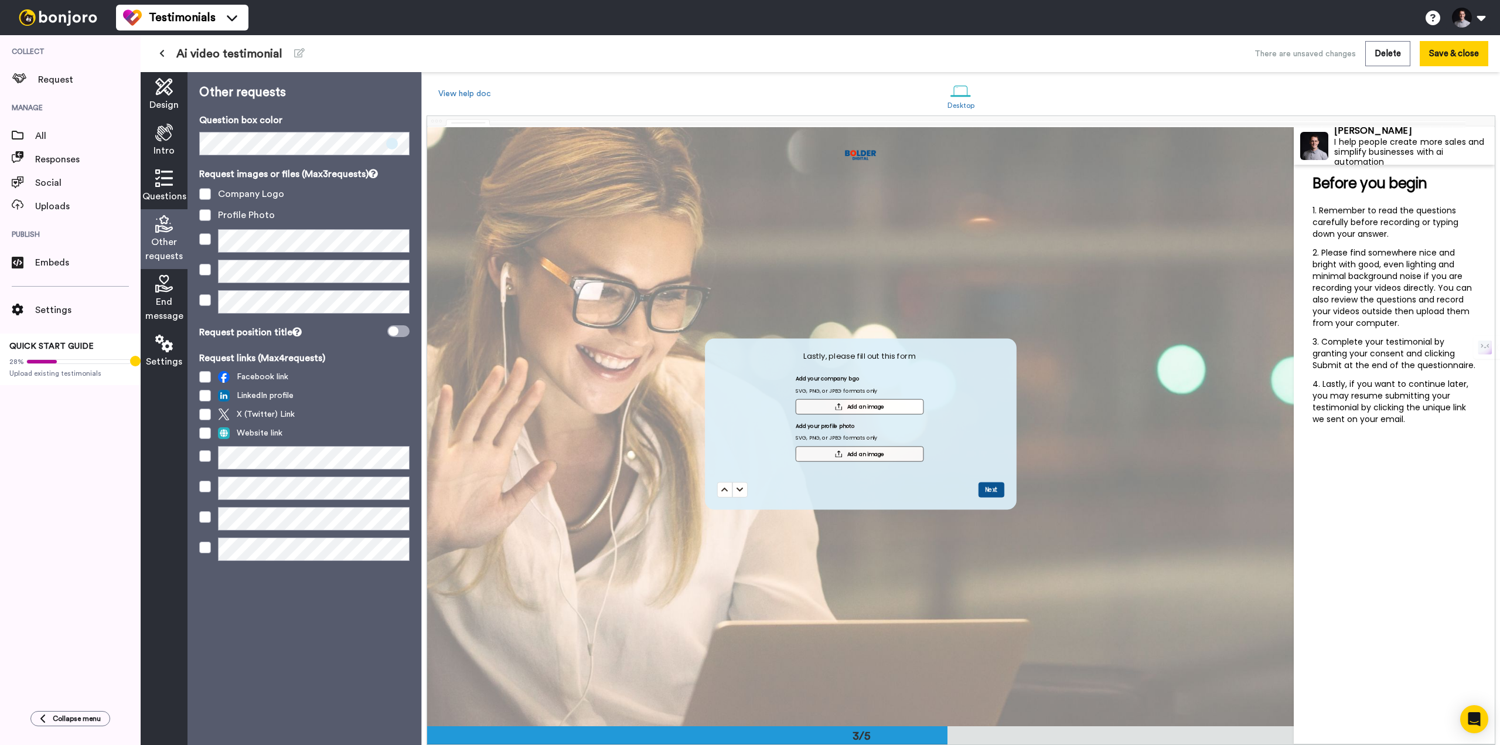
scroll to position [1199, 0]
click at [168, 185] on icon at bounding box center [164, 178] width 18 height 18
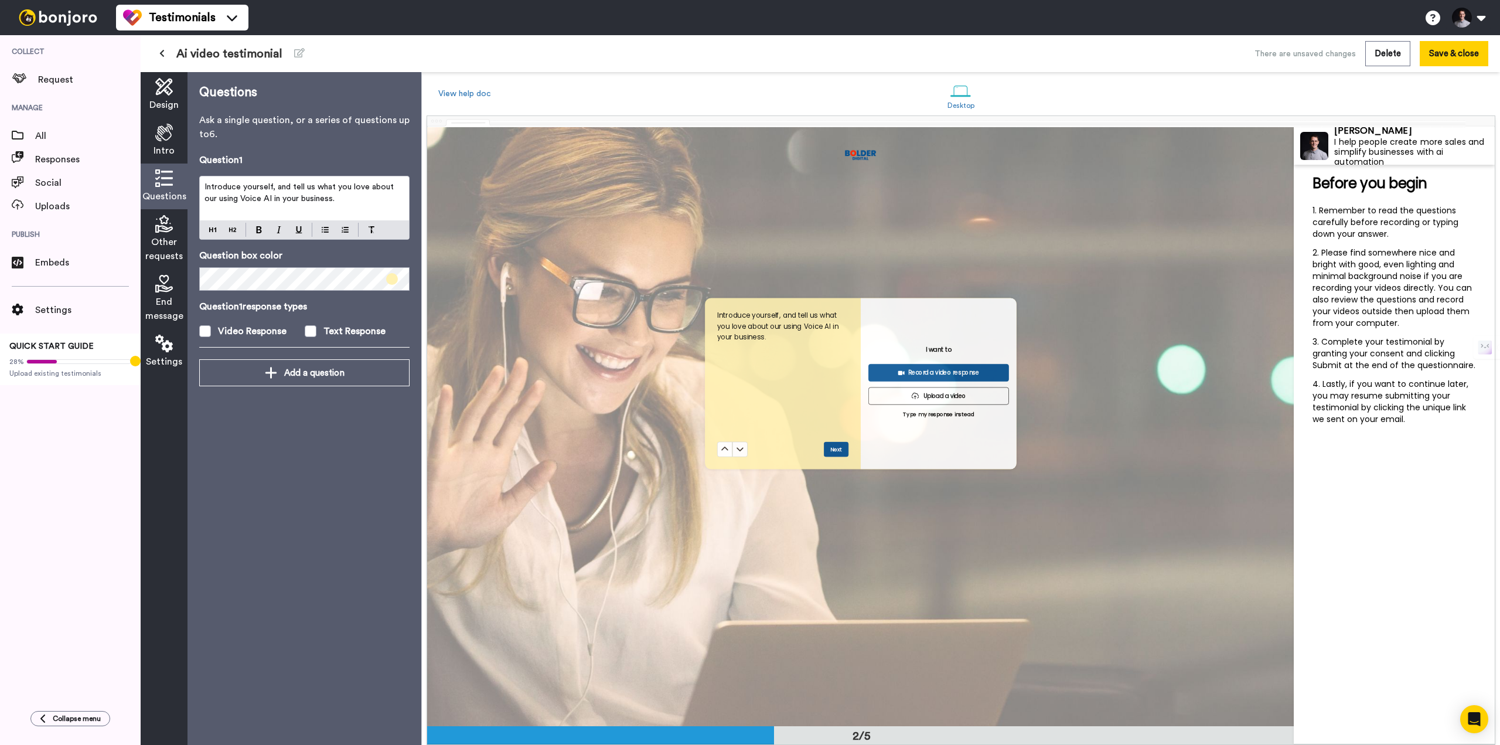
scroll to position [600, 0]
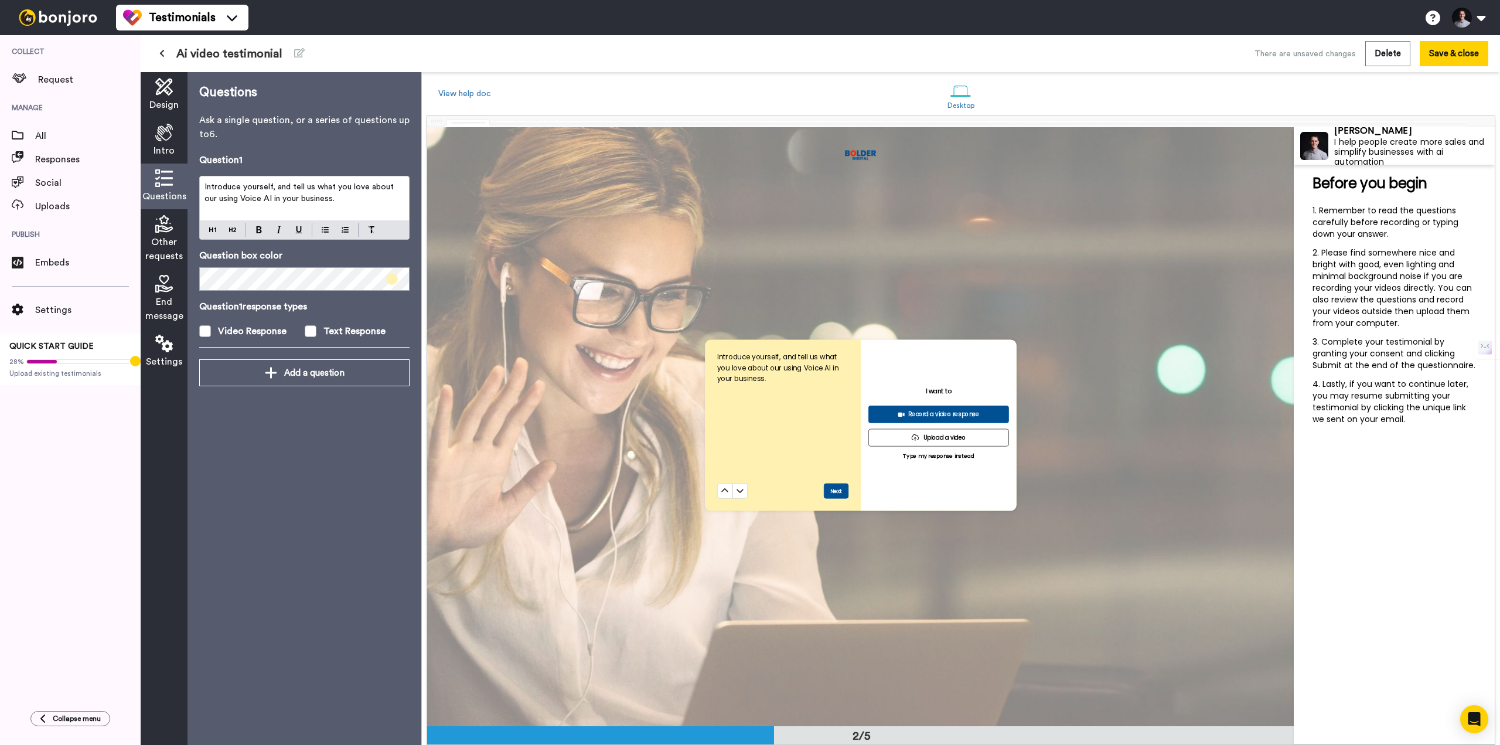
click at [161, 144] on span "Intro" at bounding box center [163, 151] width 21 height 14
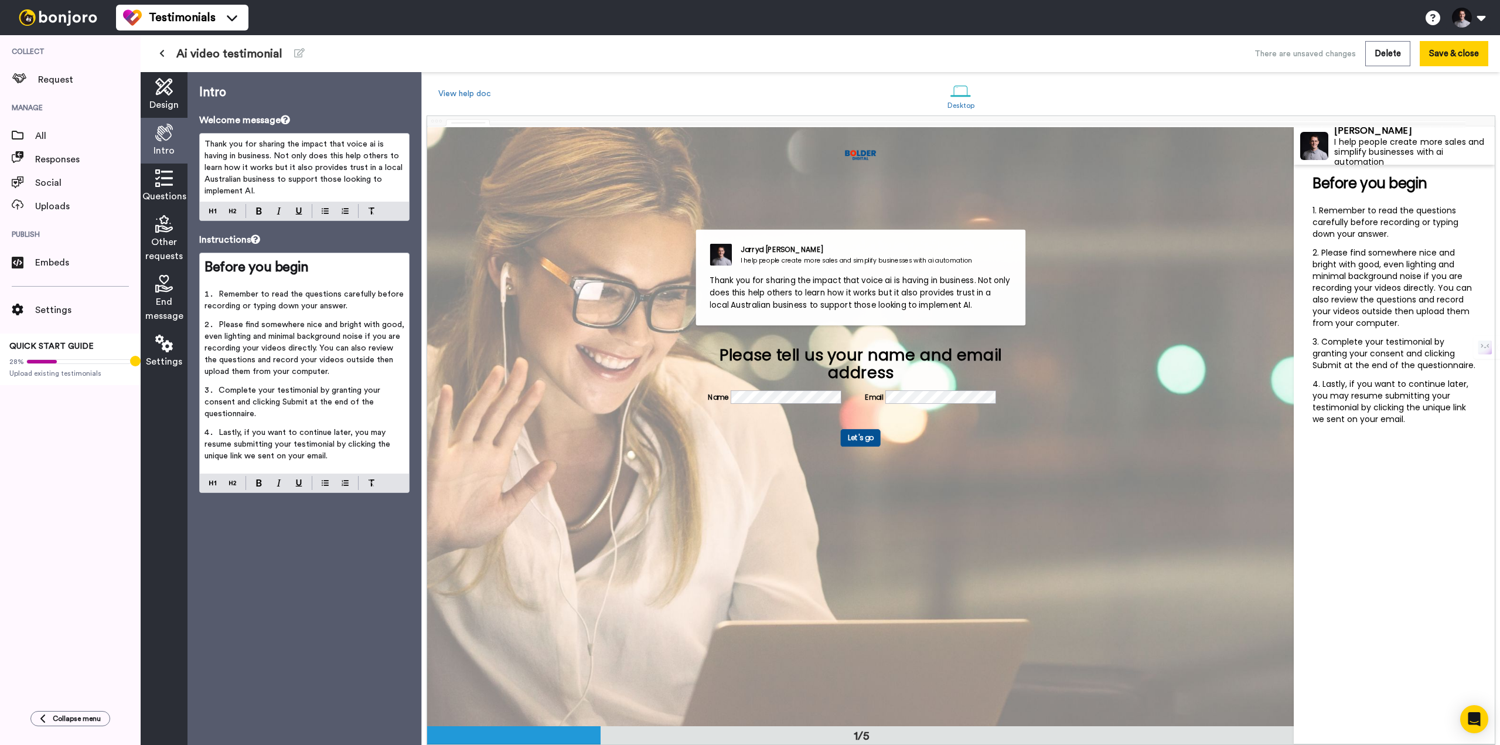
scroll to position [0, 0]
click at [166, 178] on icon at bounding box center [164, 178] width 18 height 18
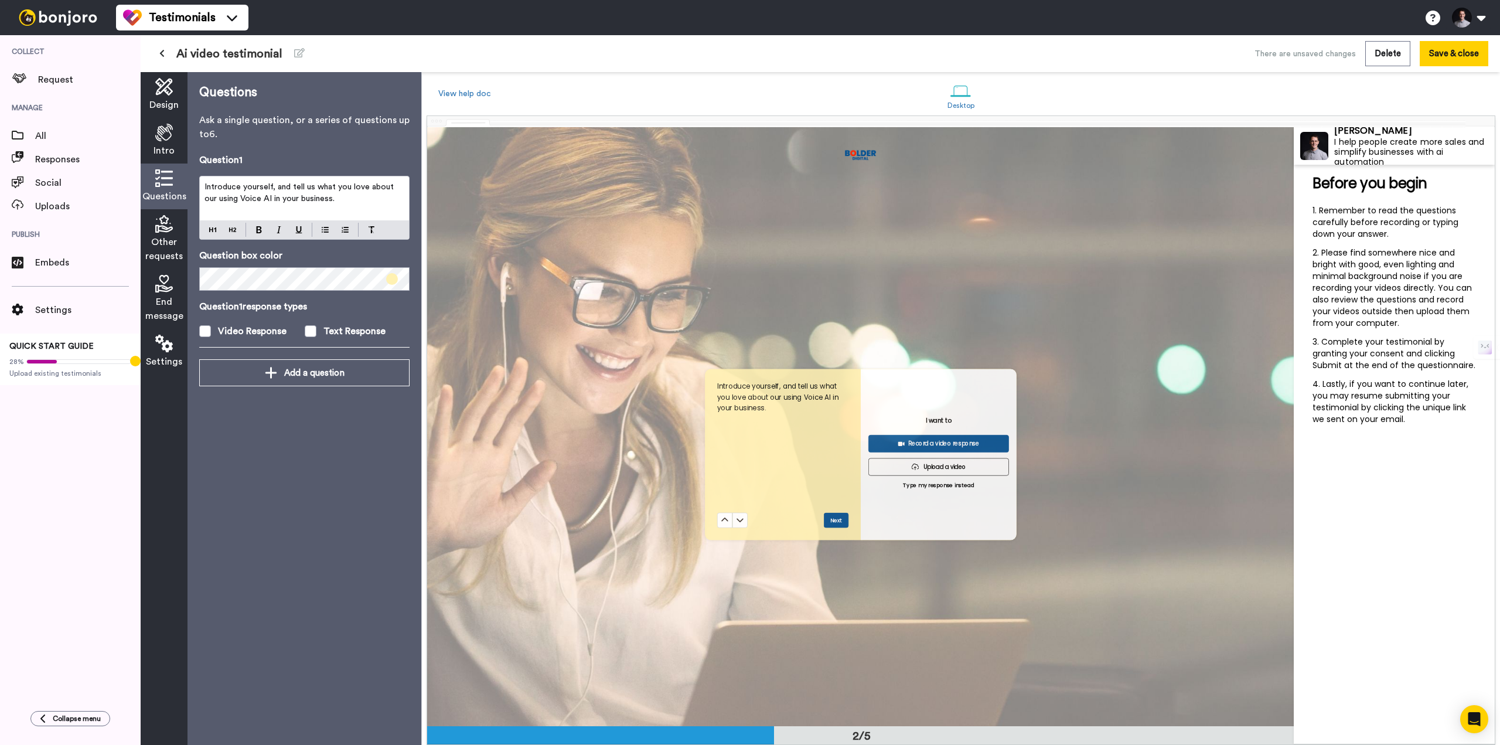
scroll to position [600, 0]
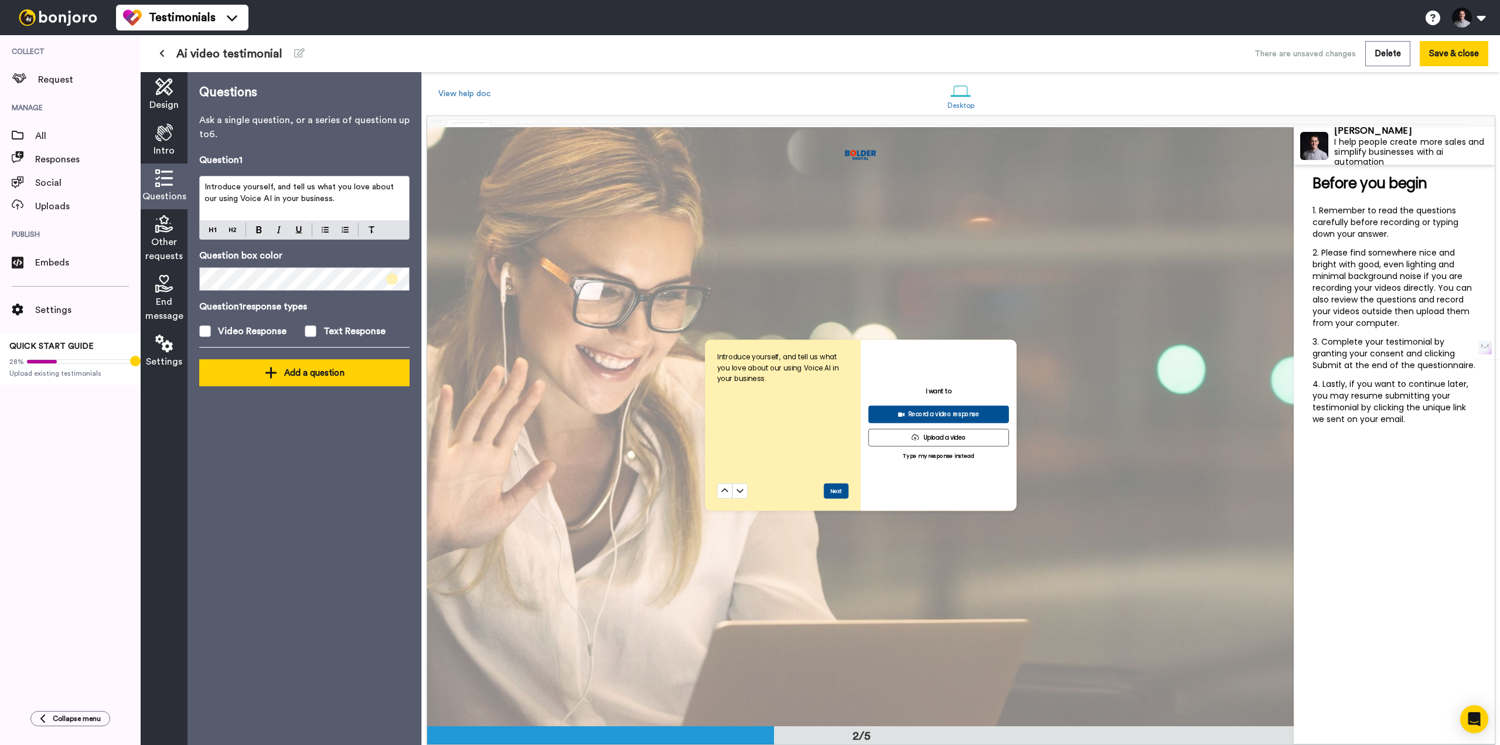
click at [250, 379] on button "Add a question" at bounding box center [304, 372] width 210 height 27
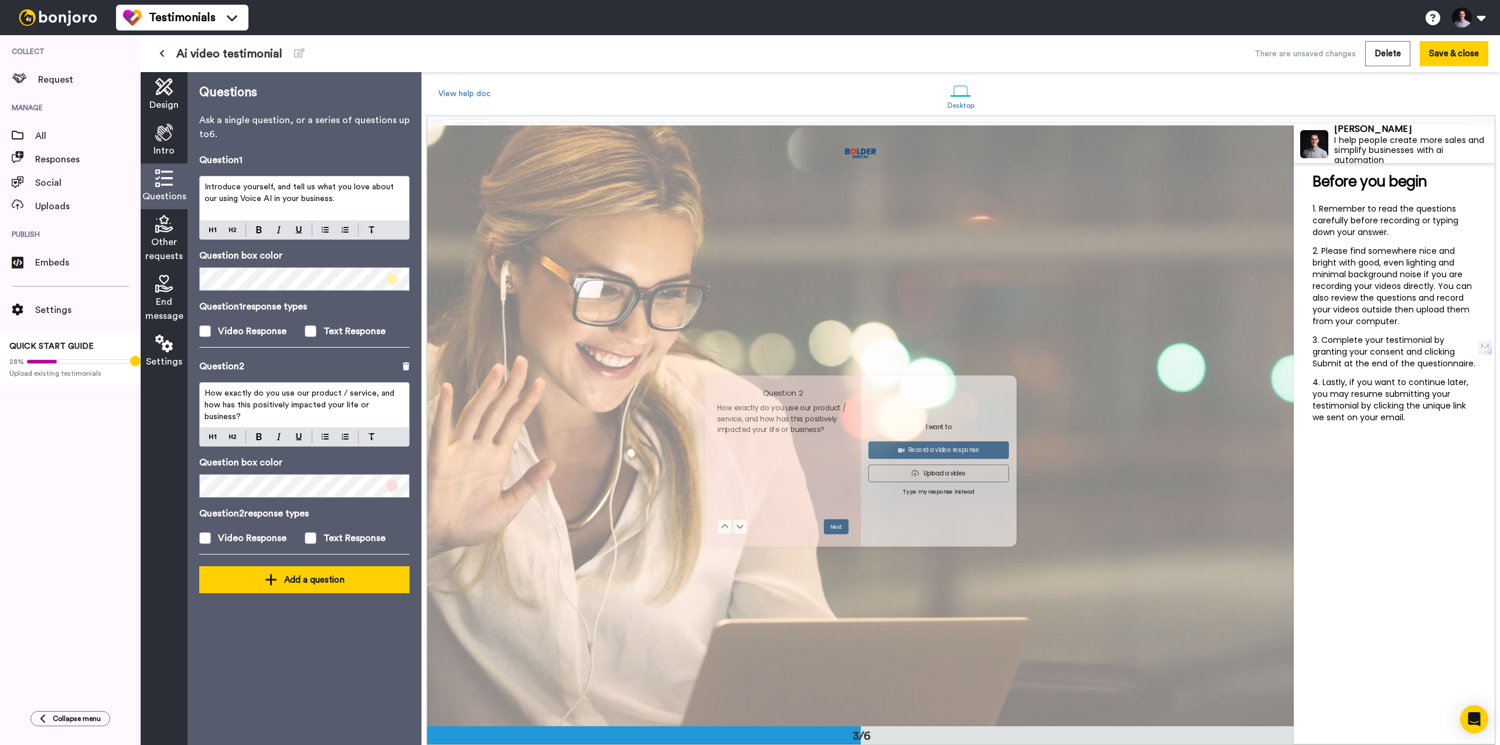
scroll to position [1199, 0]
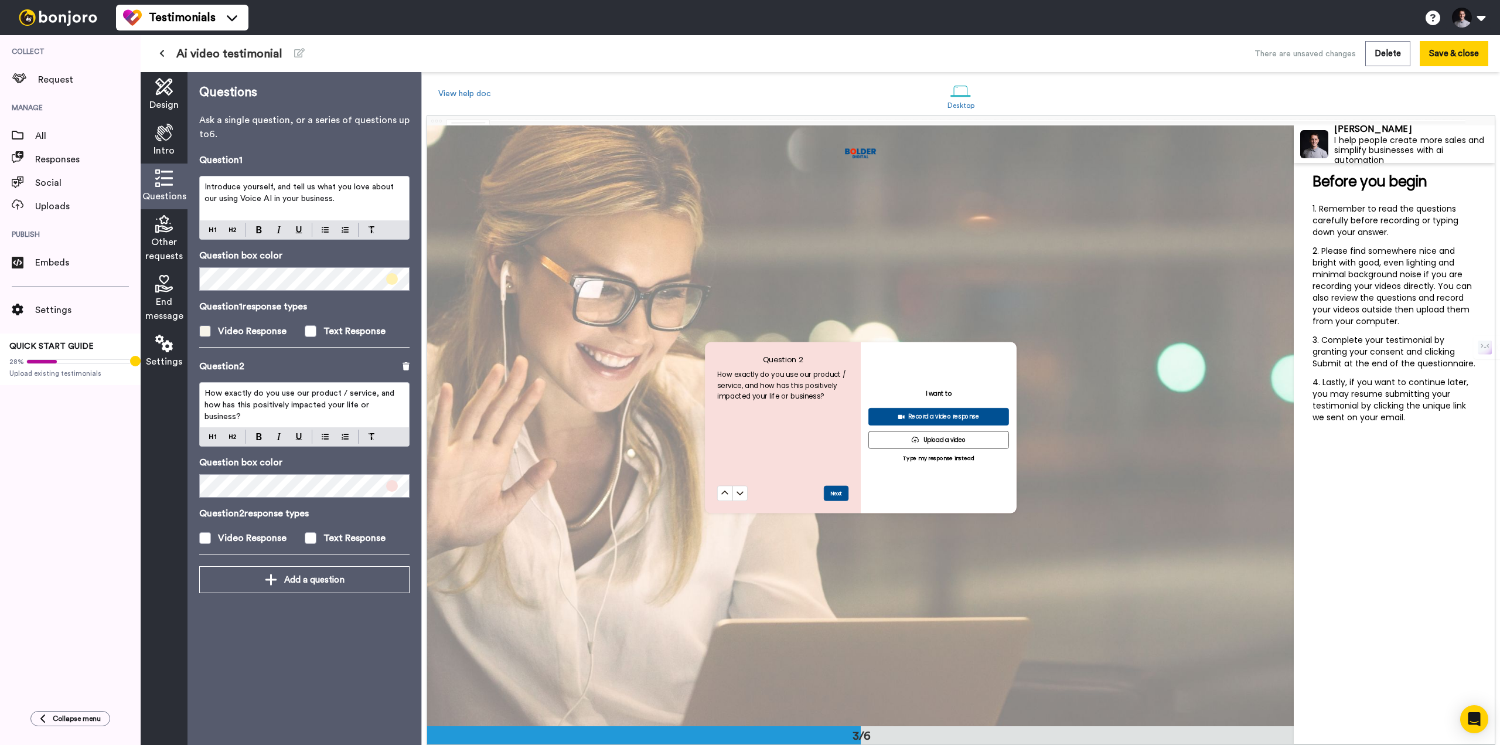
click at [207, 326] on span at bounding box center [205, 331] width 12 height 12
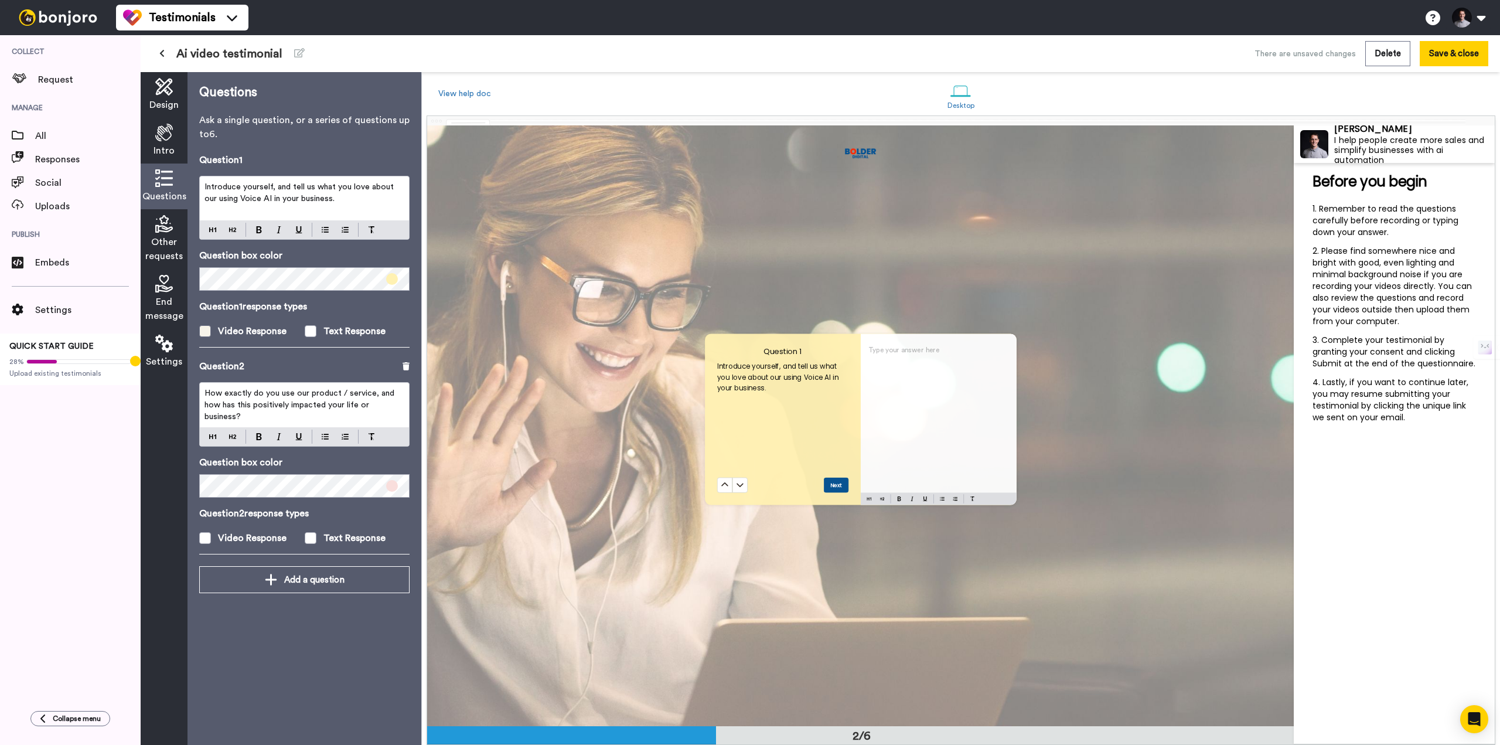
scroll to position [602, 0]
click at [268, 189] on span "Introduce yourself, and tell us what you love about our using Voice AI in your …" at bounding box center [300, 193] width 192 height 20
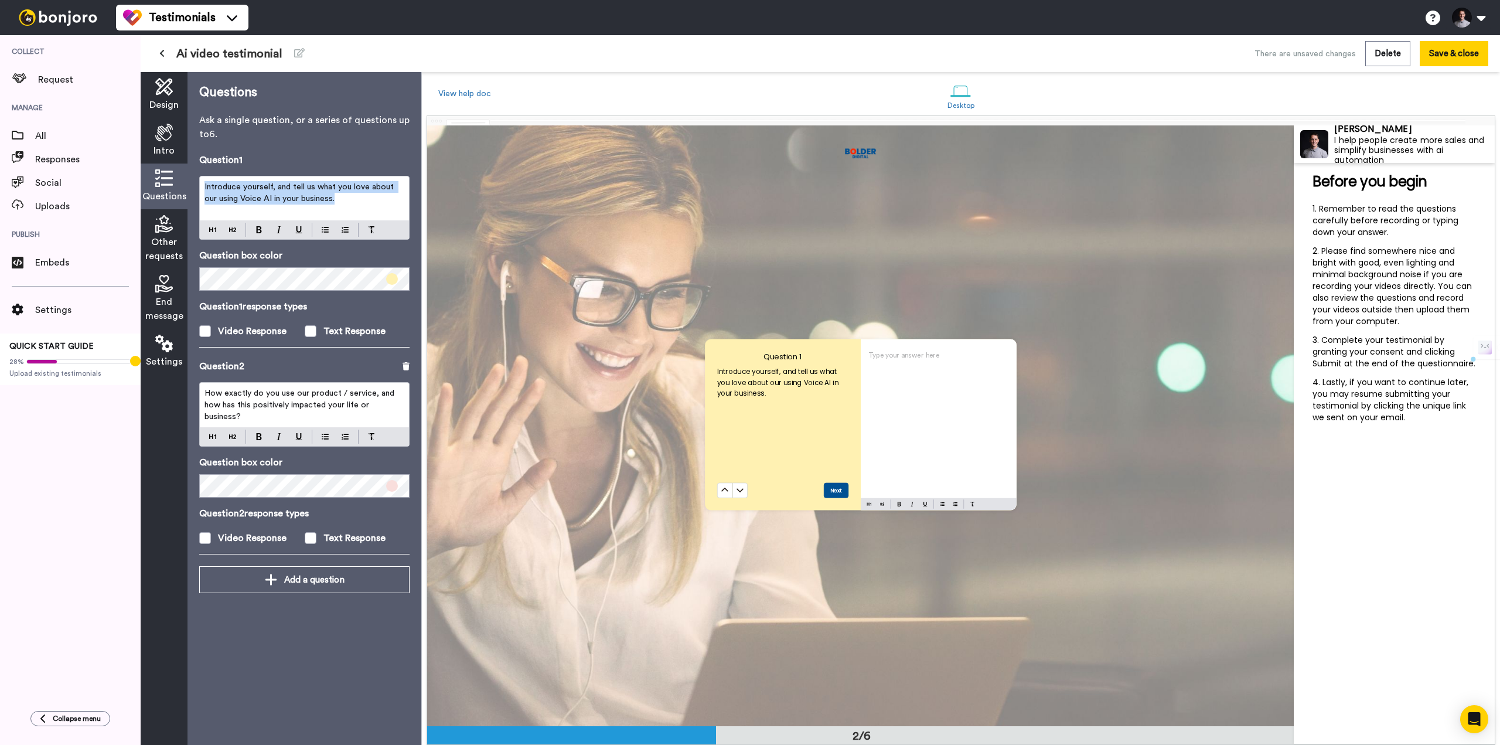
click at [268, 189] on span "Introduce yourself, and tell us what you love about our using Voice AI in your …" at bounding box center [300, 193] width 192 height 20
copy span "Introduce yourself, and tell us what you love about our using Voice AI in your …"
click at [281, 399] on p "How exactly do you use our product / service, and how has this positively impac…" at bounding box center [304, 404] width 200 height 35
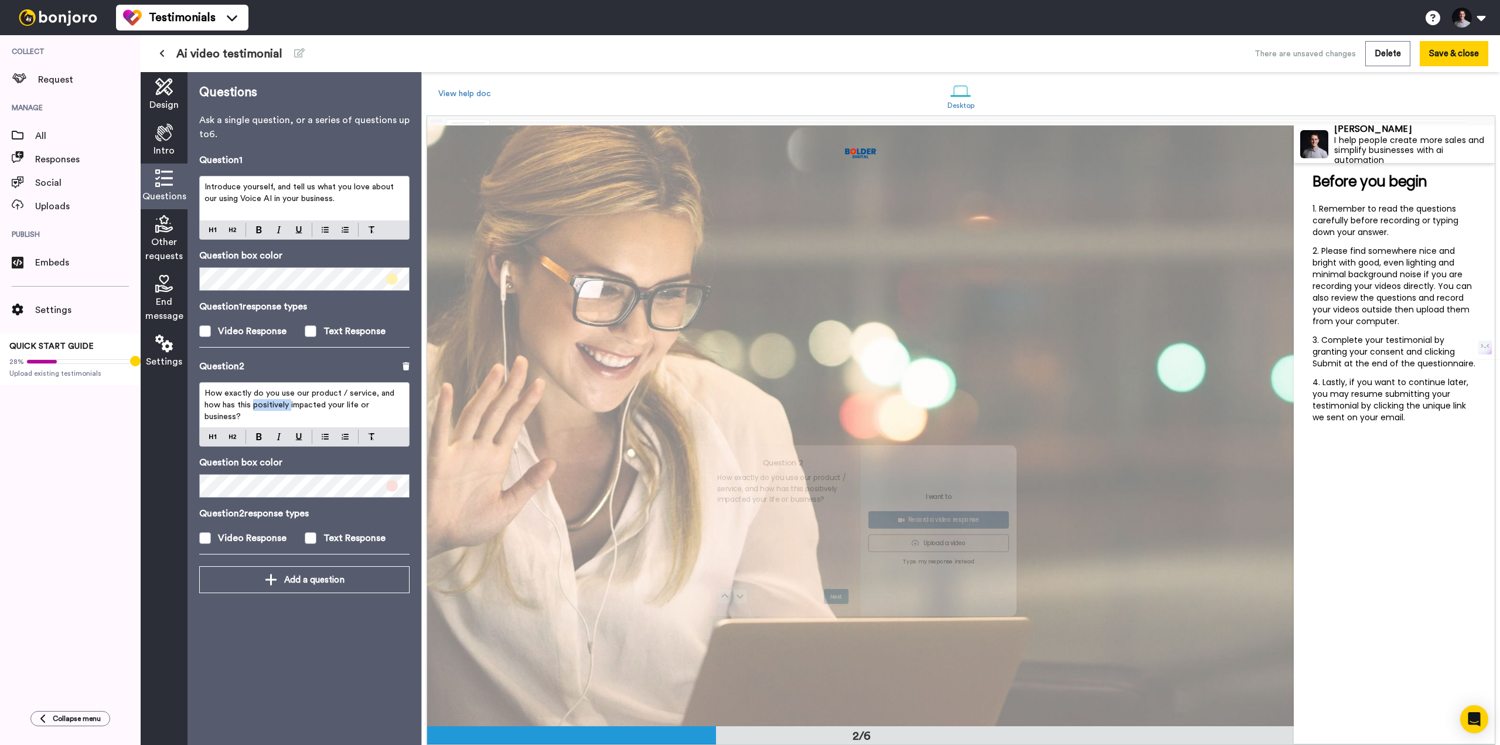
click at [281, 399] on p "How exactly do you use our product / service, and how has this positively impac…" at bounding box center [304, 404] width 200 height 35
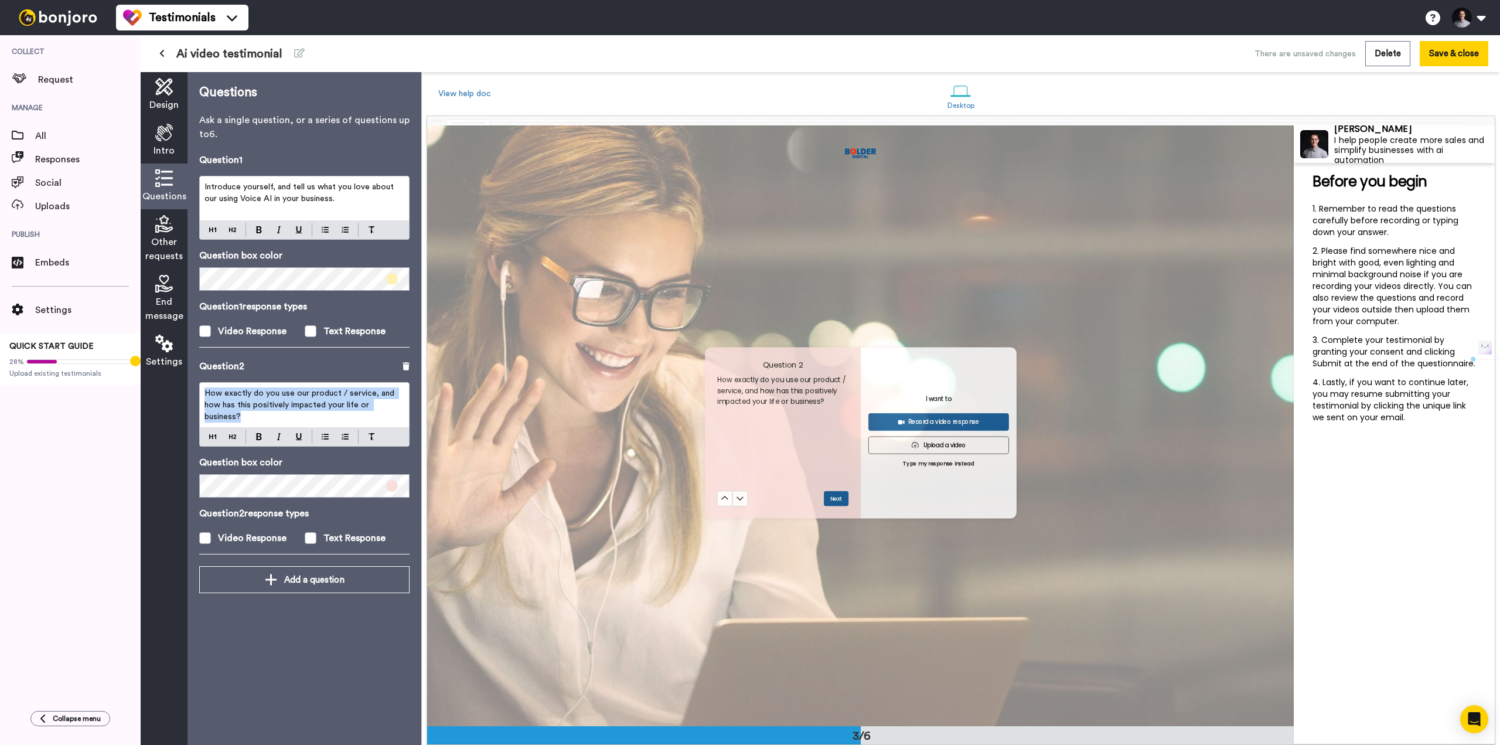
click at [281, 399] on p "How exactly do you use our product / service, and how has this positively impac…" at bounding box center [304, 404] width 200 height 35
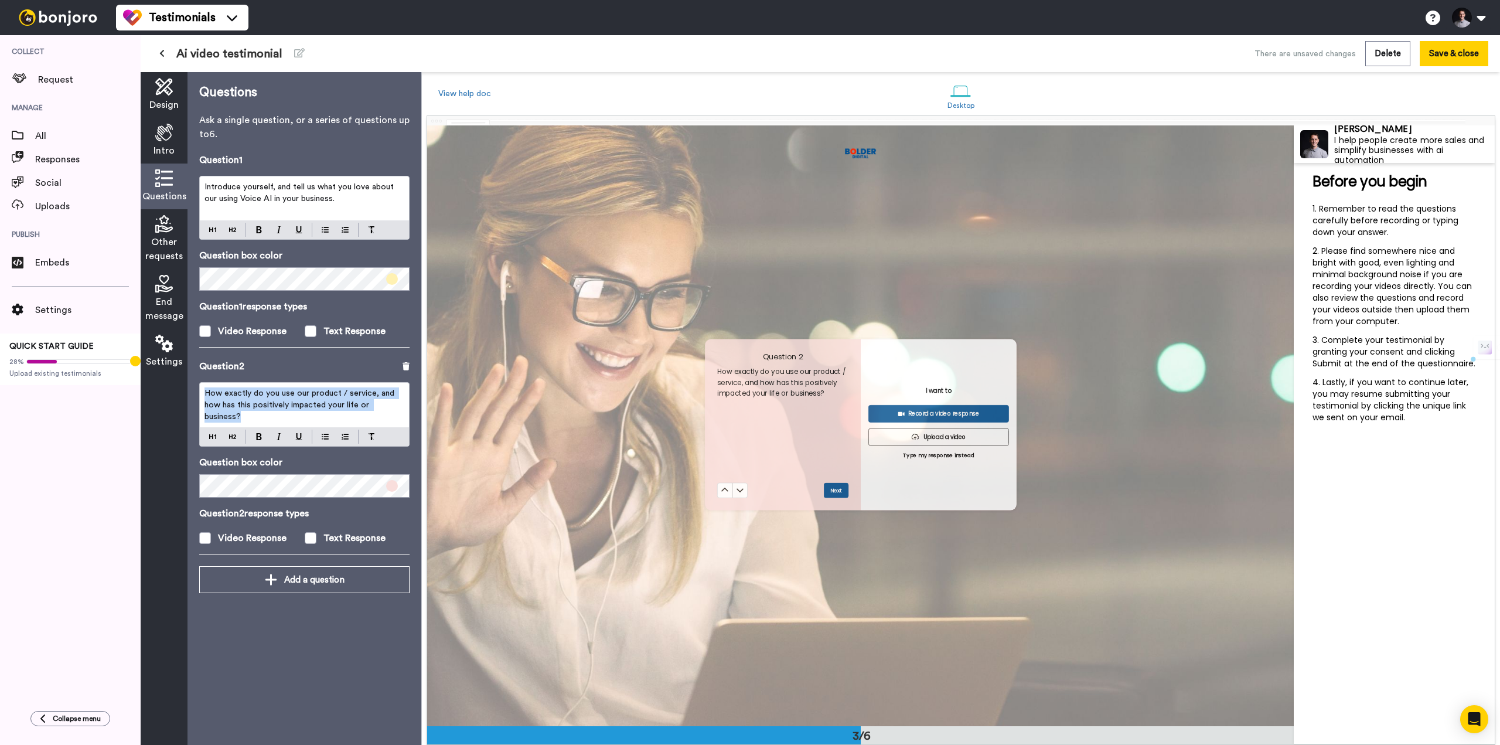
scroll to position [1203, 0]
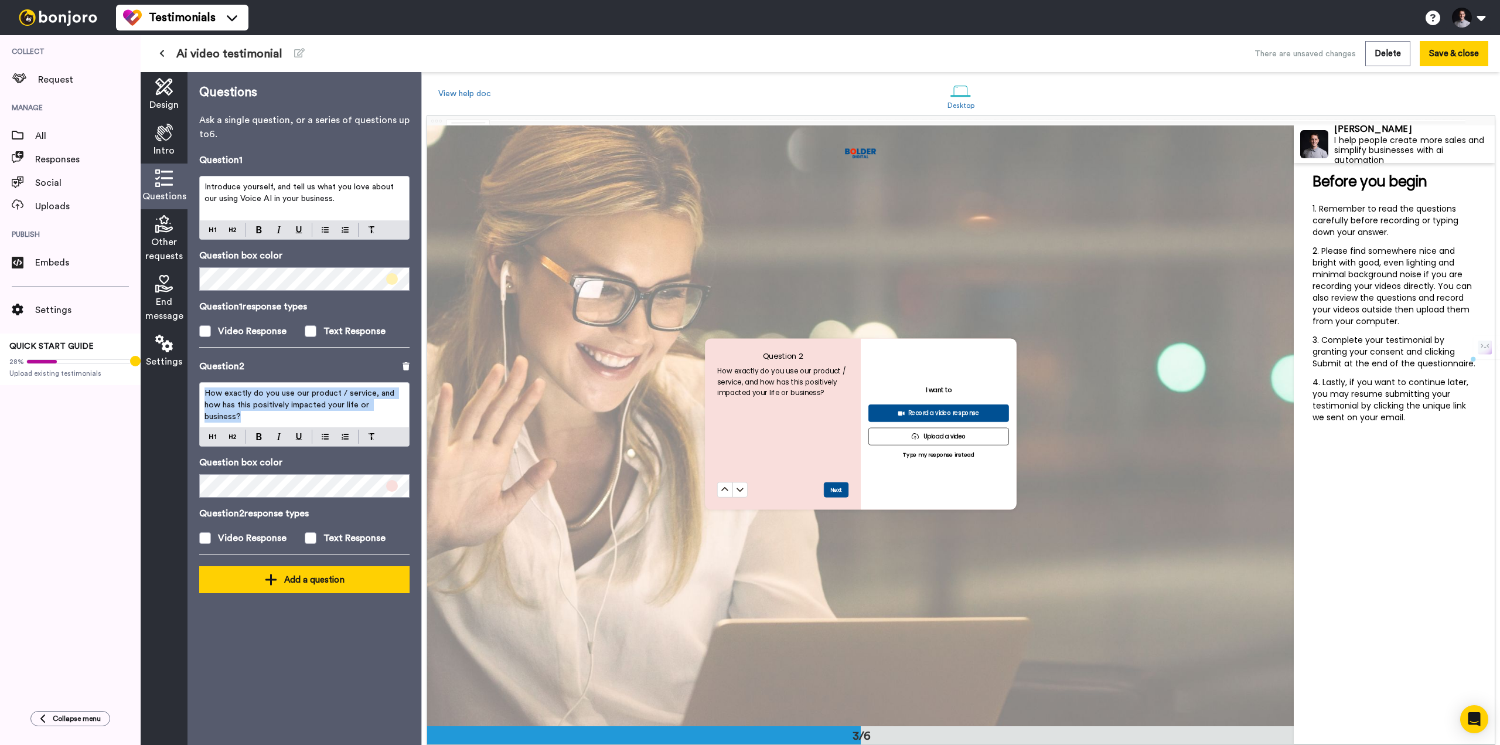
click at [244, 572] on div "Add a question" at bounding box center [305, 579] width 192 height 14
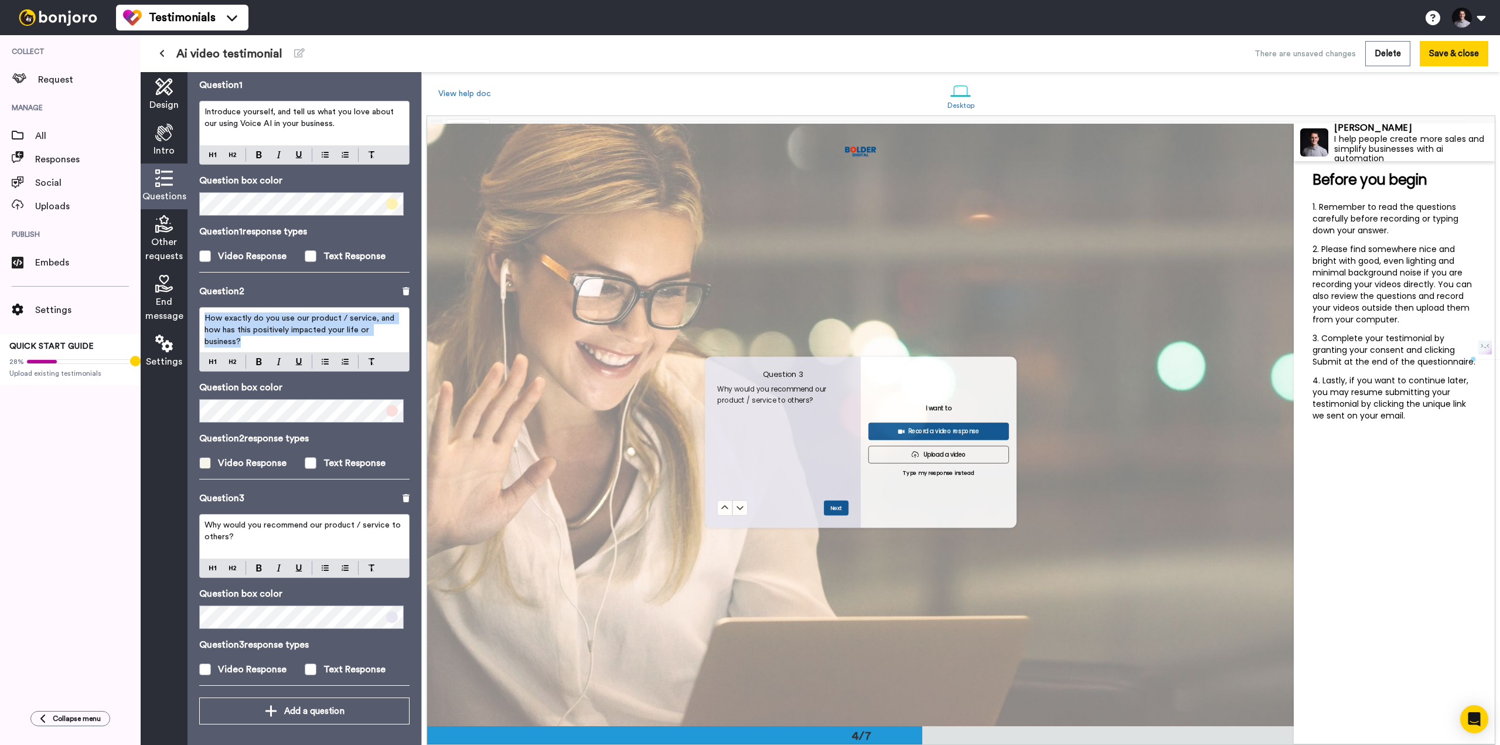
scroll to position [1804, 0]
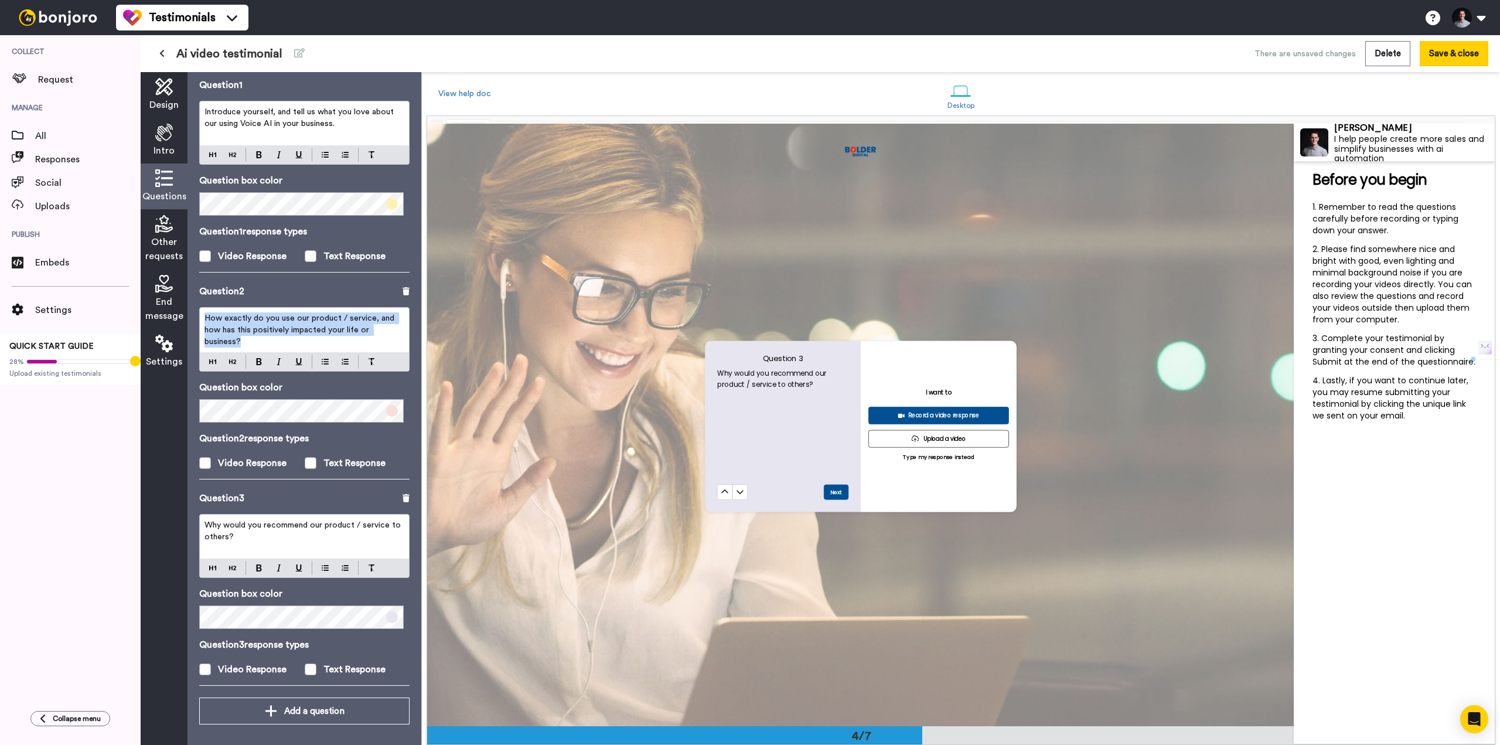
click at [310, 345] on p "How exactly do you use our product / service, and how has this positively impac…" at bounding box center [304, 329] width 200 height 35
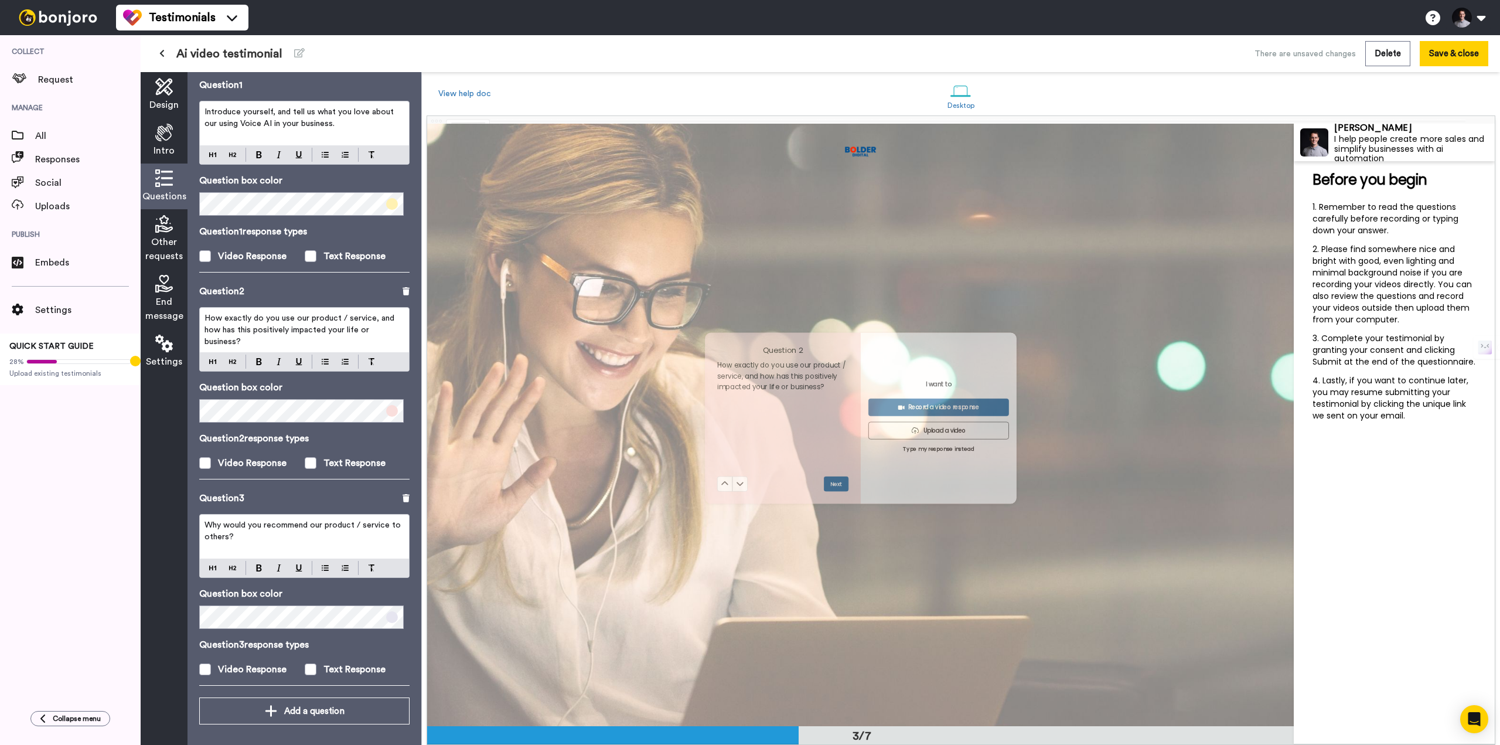
click at [300, 339] on p "How exactly do you use our product / service, and how has this positively impac…" at bounding box center [304, 329] width 200 height 35
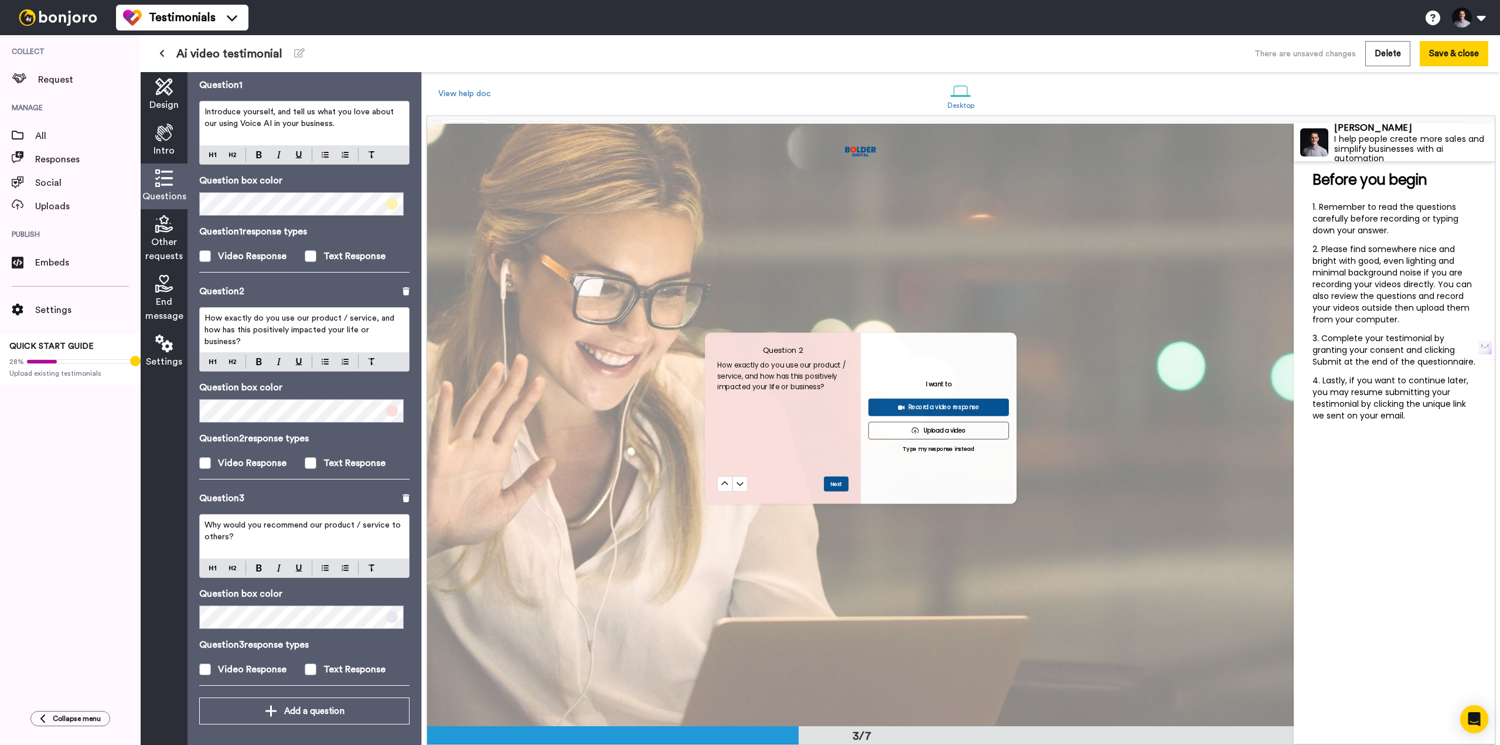
scroll to position [1206, 0]
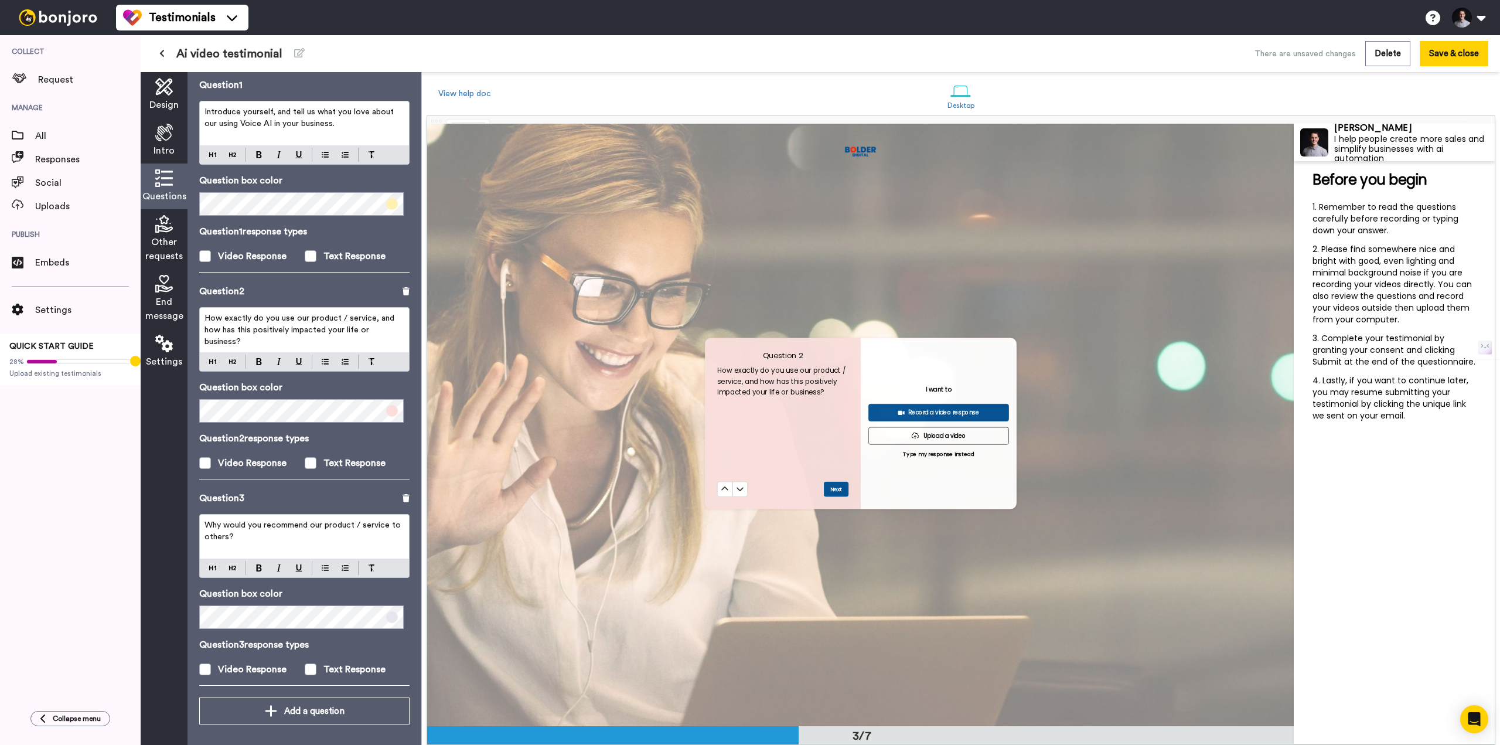
click at [300, 339] on p "How exactly do you use our product / service, and how has this positively impac…" at bounding box center [304, 329] width 200 height 35
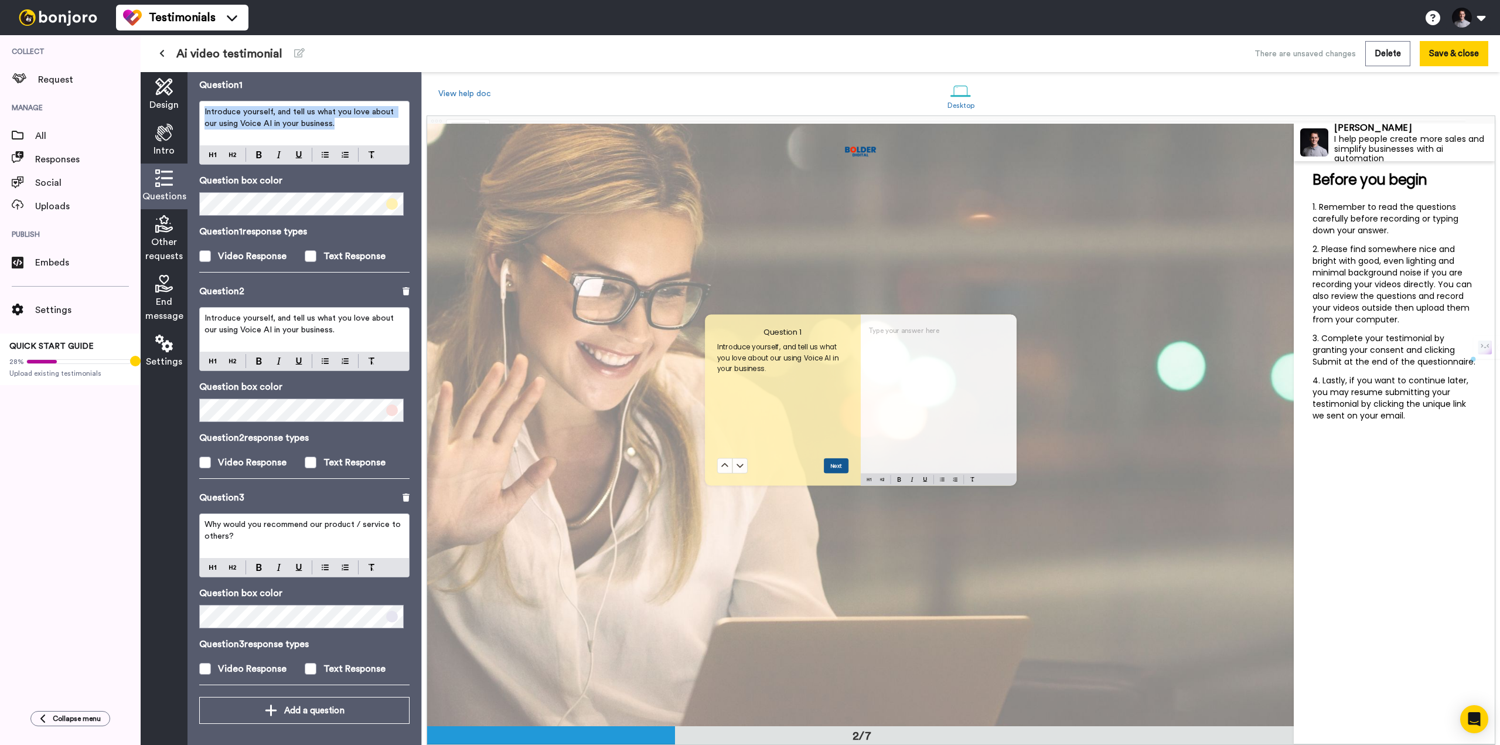
scroll to position [603, 0]
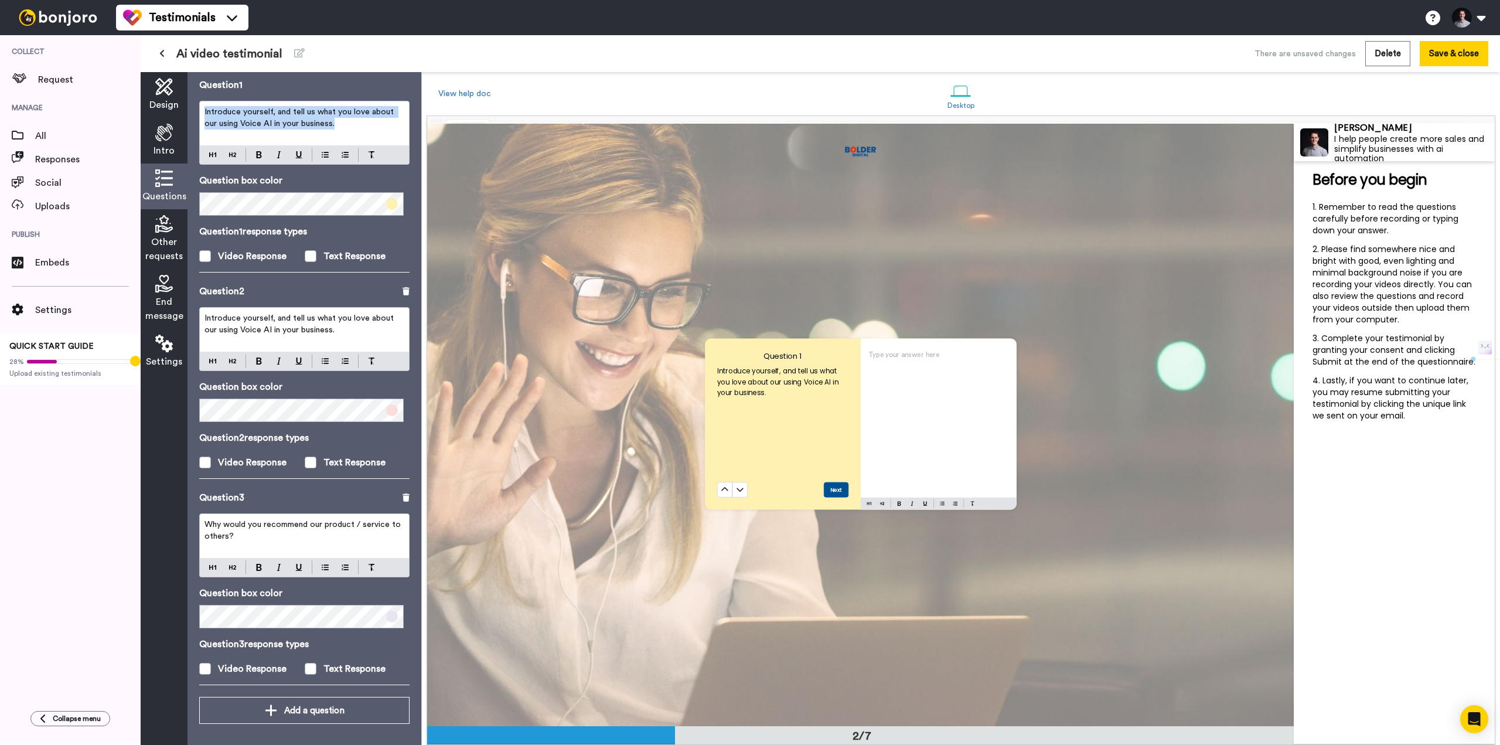
click at [286, 111] on span "Introduce yourself, and tell us what you love about our using Voice AI in your …" at bounding box center [300, 118] width 192 height 20
drag, startPoint x: 293, startPoint y: 114, endPoint x: 201, endPoint y: 105, distance: 93.0
click at [201, 105] on div "Introduce yourself, and tell us what you love about our using Voice AI in your …" at bounding box center [304, 123] width 209 height 44
click at [300, 121] on p "Please share with us what you love about our using Voice AI in your business." at bounding box center [304, 117] width 200 height 23
click at [305, 311] on div "Introduce yourself, and tell us what you love about our using Voice AI in your …" at bounding box center [304, 330] width 209 height 44
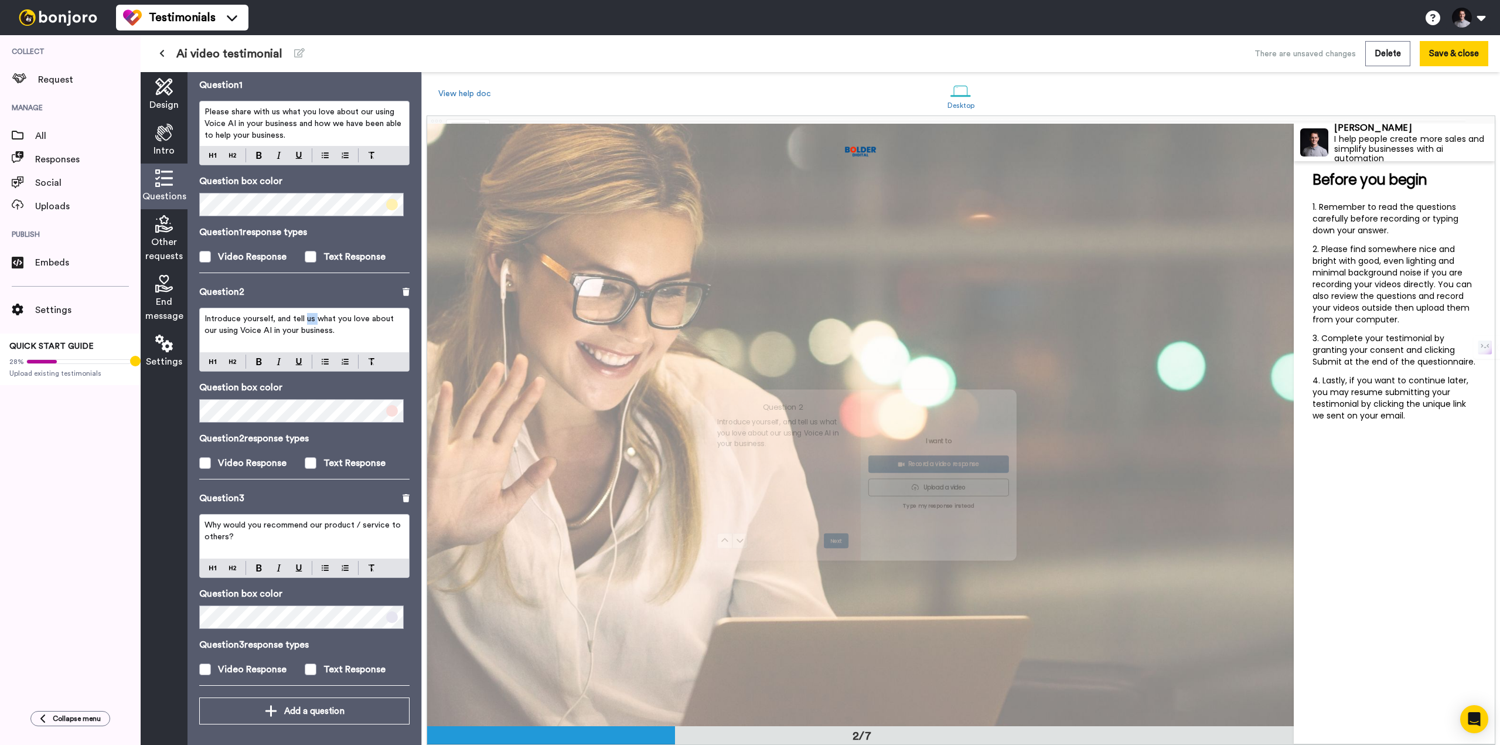
click at [305, 311] on div "Introduce yourself, and tell us what you love about our using Voice AI in your …" at bounding box center [304, 330] width 209 height 44
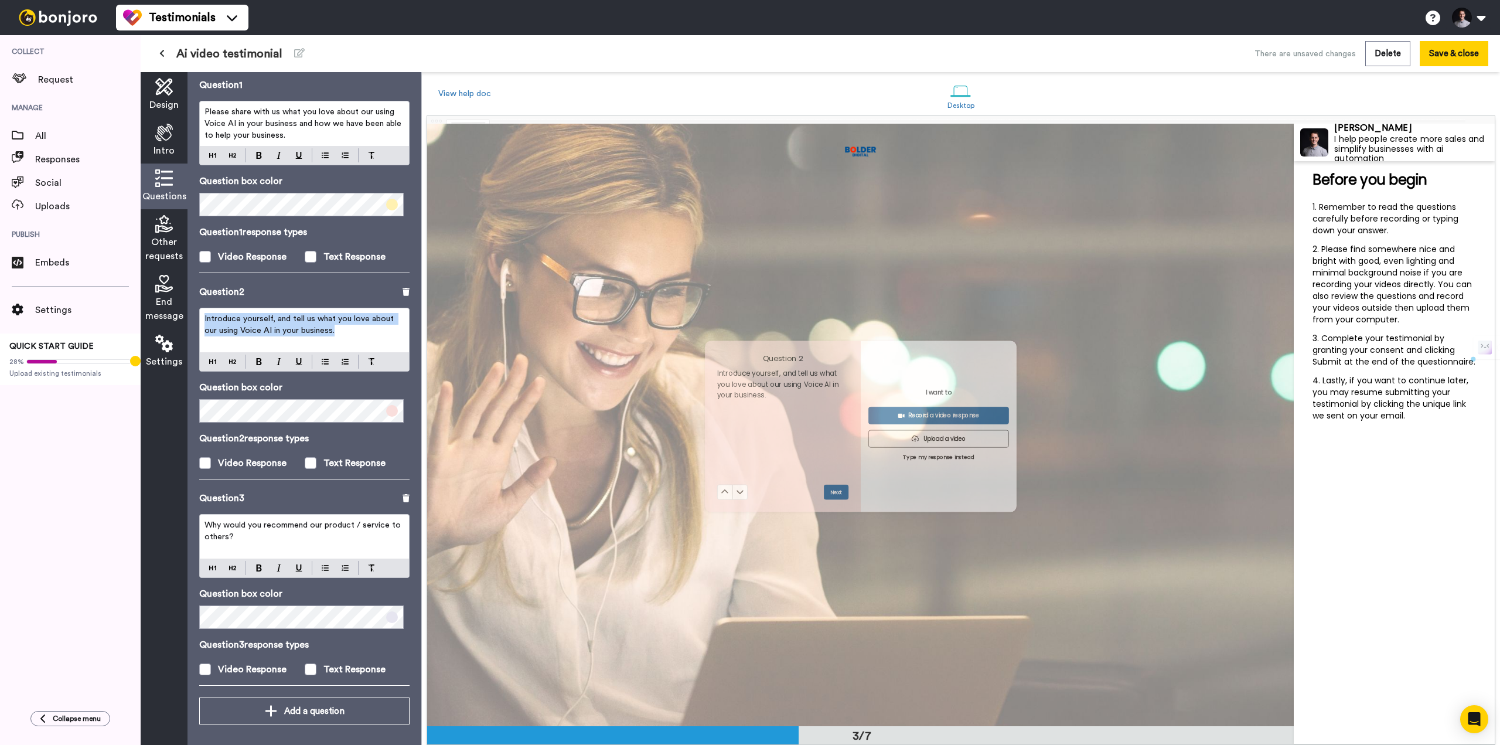
click at [305, 311] on div "Introduce yourself, and tell us what you love about our using Voice AI in your …" at bounding box center [304, 330] width 209 height 44
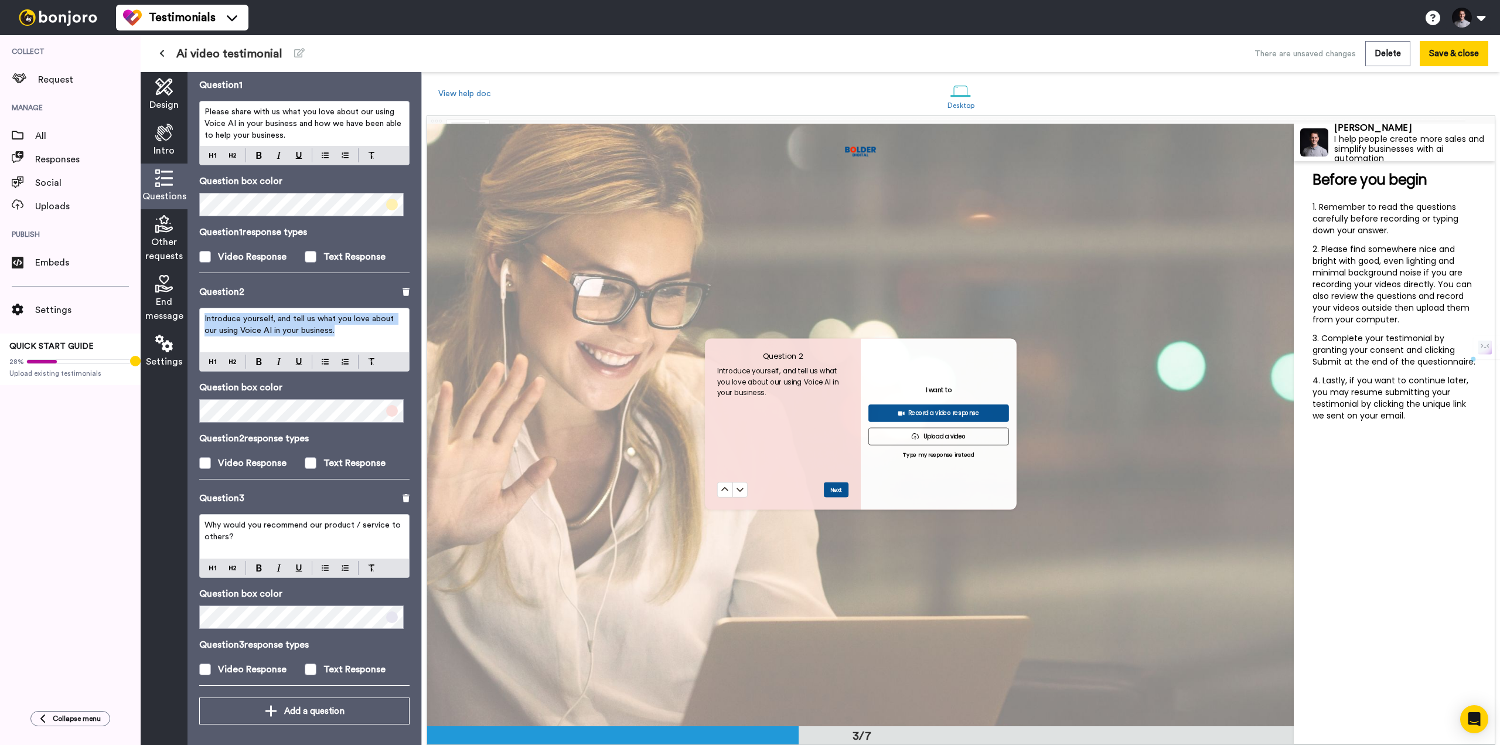
scroll to position [1206, 0]
click at [297, 315] on span "Introduce yourself, and tell us what you love about our using Voice AI in your …" at bounding box center [300, 325] width 192 height 20
drag, startPoint x: 204, startPoint y: 112, endPoint x: 226, endPoint y: 97, distance: 27.0
click at [204, 111] on span "Please share with us what you love about our using Voice AI in your business an…" at bounding box center [303, 124] width 199 height 32
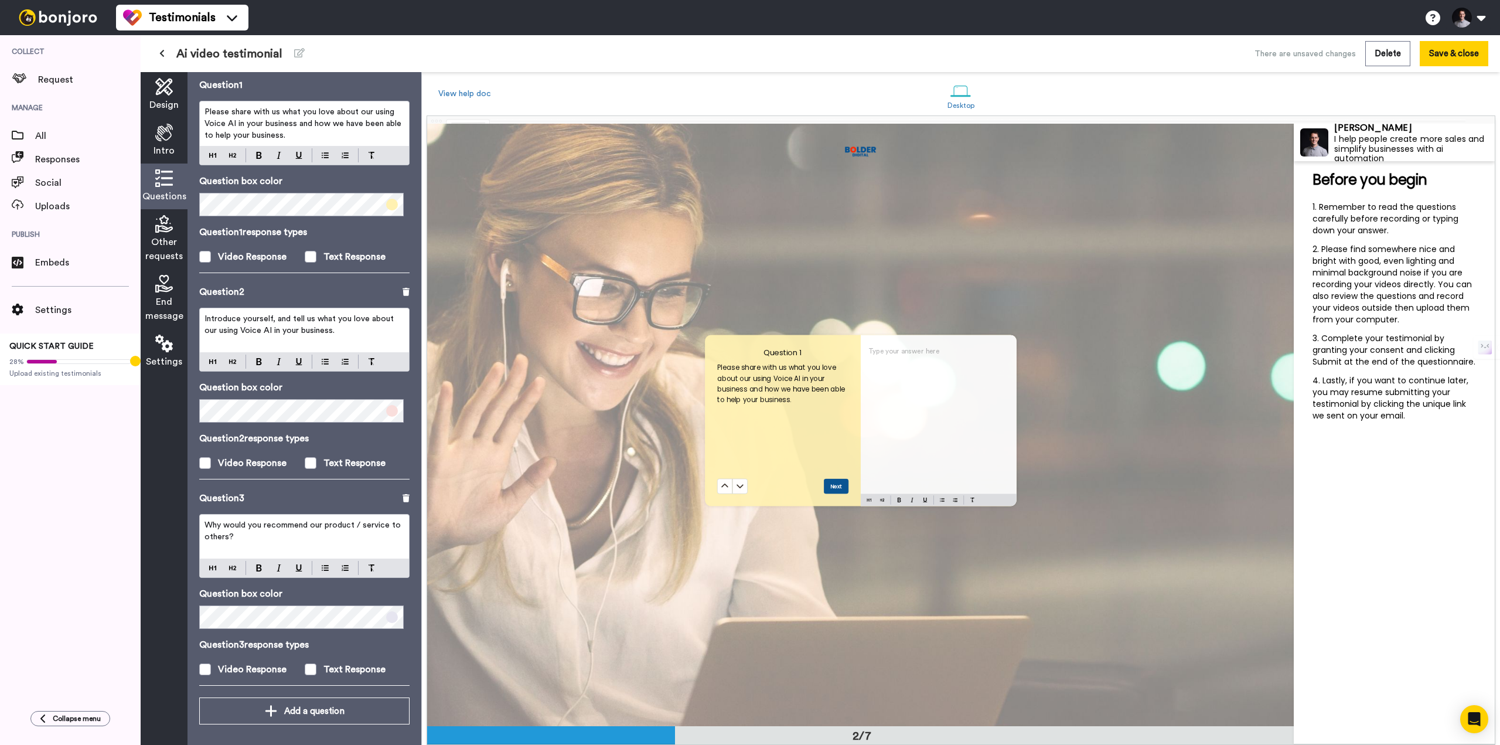
scroll to position [603, 0]
click at [236, 118] on p "Please share with us what you love about our using Voice AI in your business an…" at bounding box center [304, 123] width 200 height 35
click at [221, 110] on span "Please share with us what you love about our using Voice AI in your business an…" at bounding box center [303, 124] width 199 height 32
click at [205, 111] on span "Please share with us what you love about our using Voice AI in your business an…" at bounding box center [303, 124] width 199 height 32
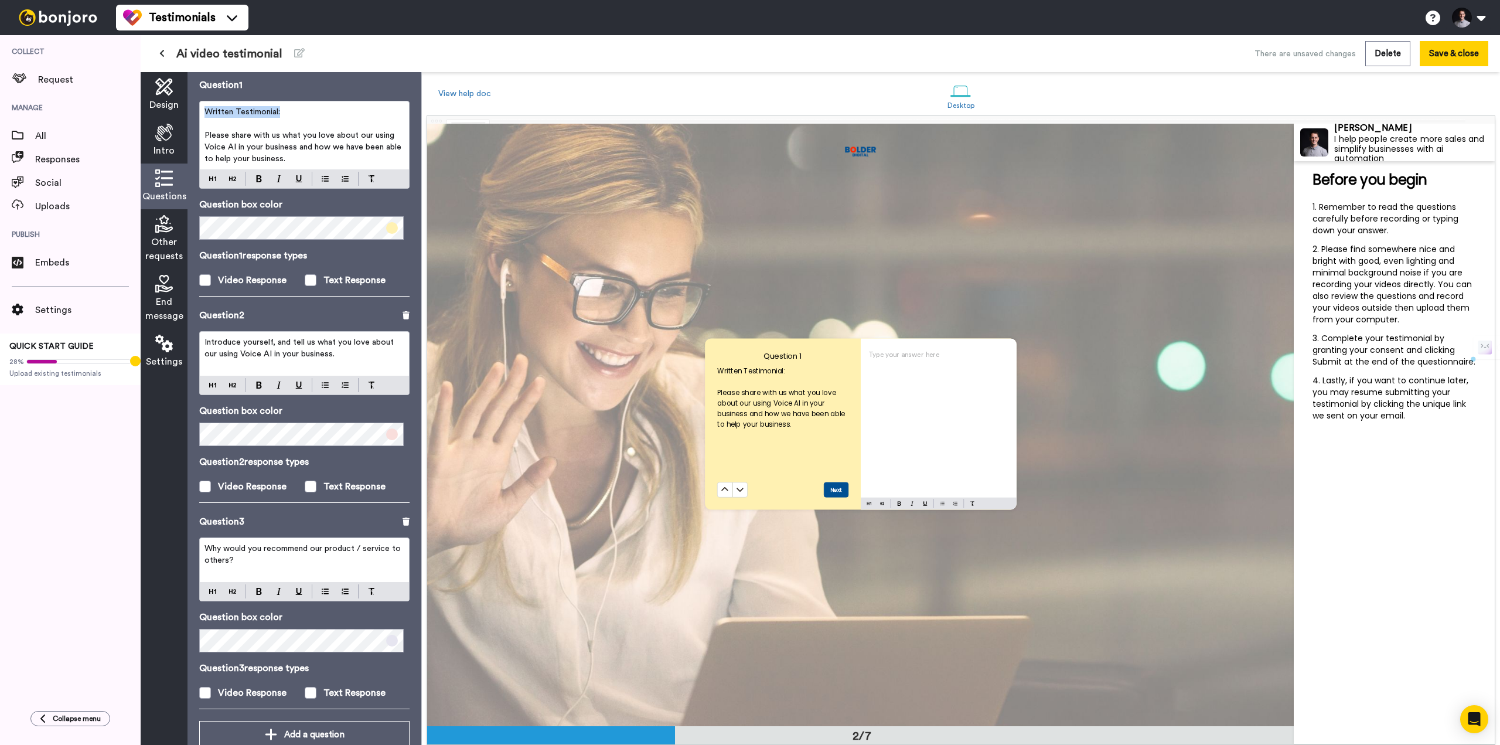
drag, startPoint x: 289, startPoint y: 110, endPoint x: 205, endPoint y: 104, distance: 84.0
click at [205, 104] on div "Written Testimonial: ﻿ Please share with us what you love about our using Voice…" at bounding box center [304, 135] width 209 height 68
copy span "Written Testimonial:"
click at [250, 338] on span "Introduce yourself, and tell us what you love about our using Voice AI in your …" at bounding box center [300, 348] width 192 height 20
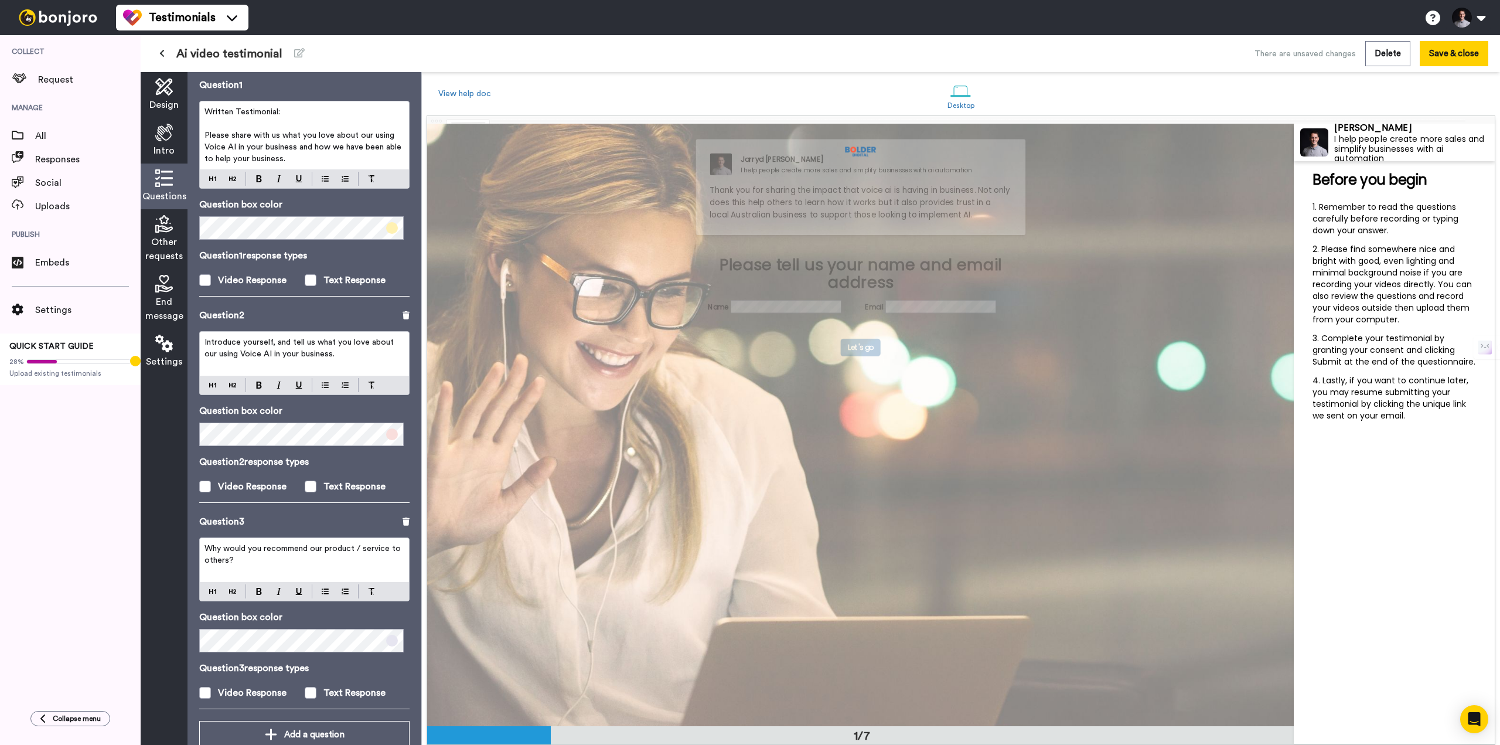
scroll to position [0, 0]
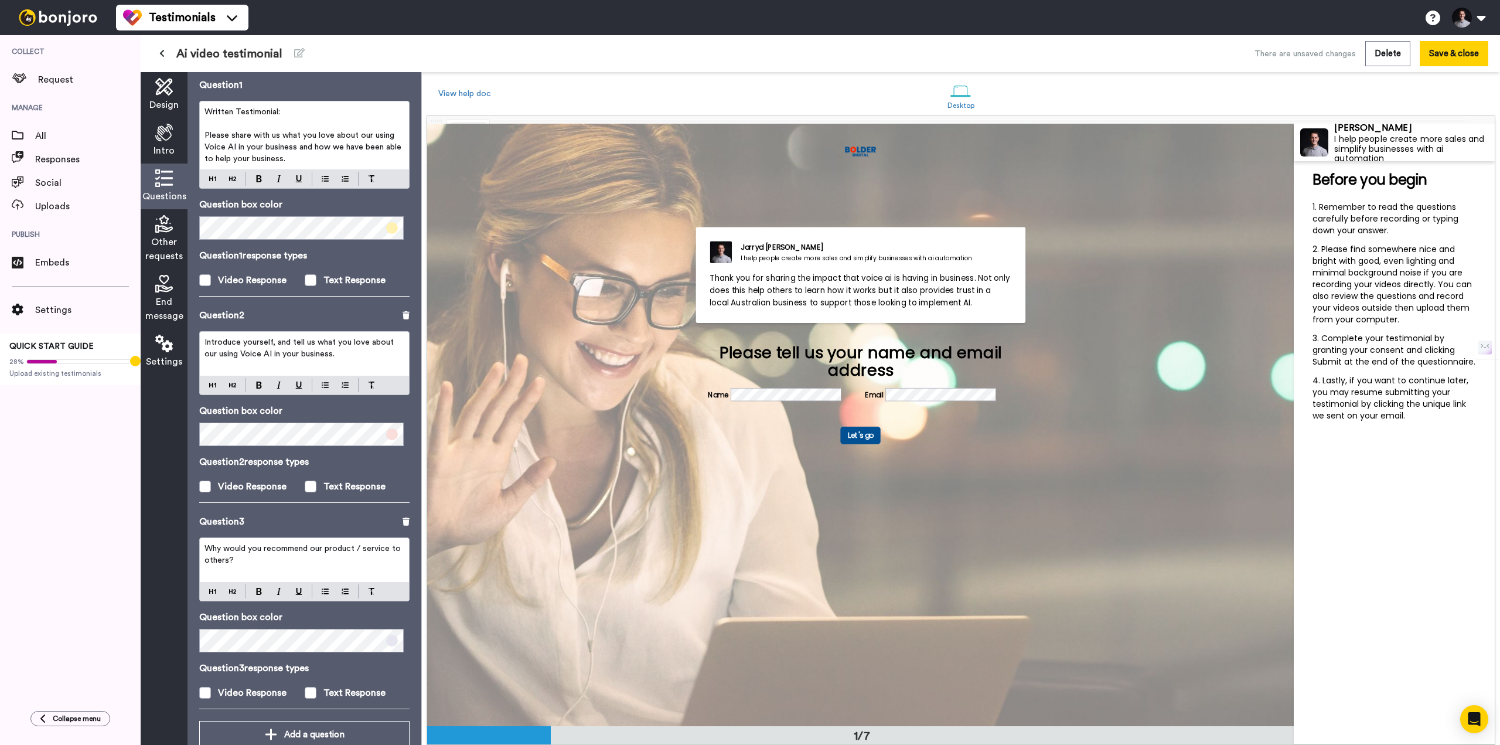
click at [202, 344] on div "Introduce yourself, and tell us what you love about our using Voice AI in your …" at bounding box center [304, 354] width 209 height 44
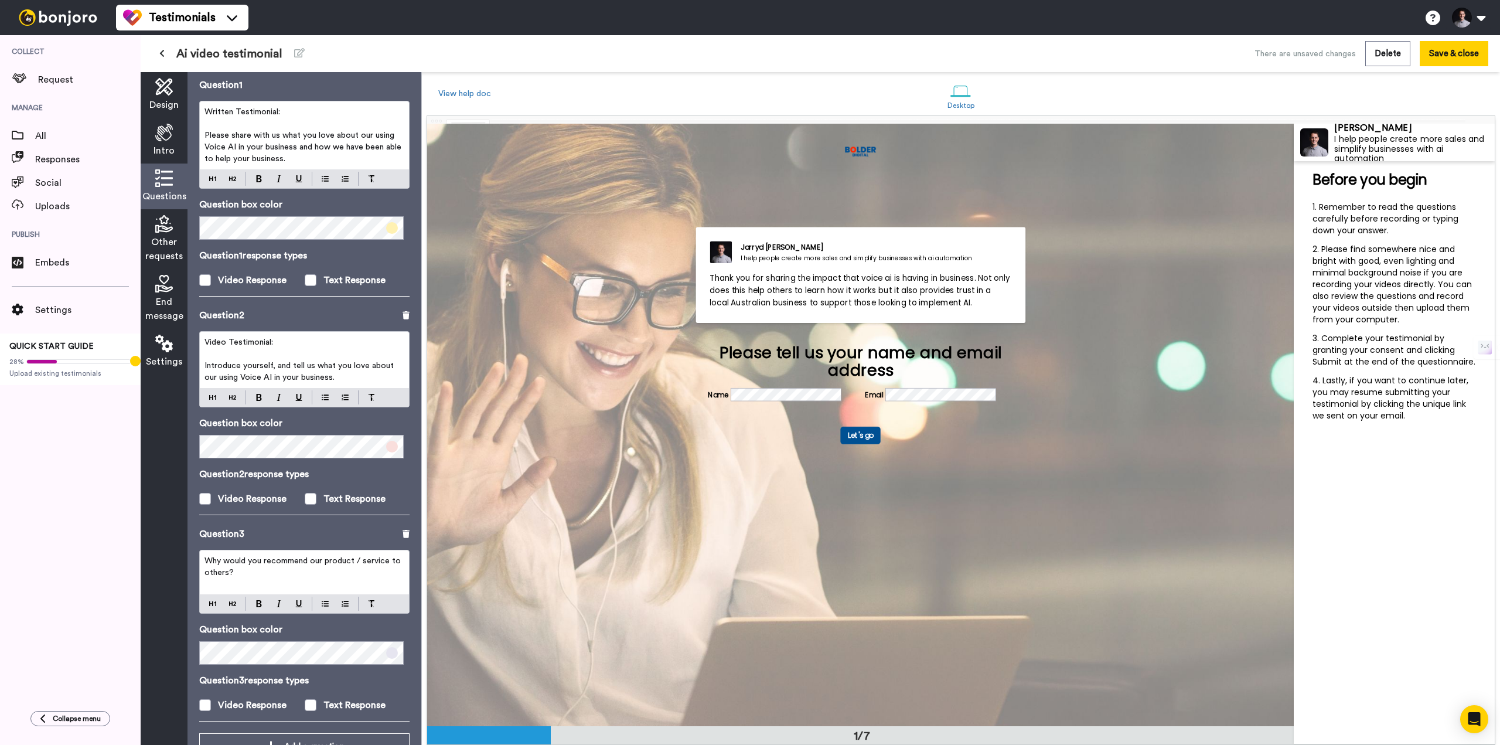
click at [333, 350] on p "﻿" at bounding box center [304, 354] width 200 height 12
click at [343, 367] on span "Introduce yourself, and tell us what you love about our using Voice AI in your …" at bounding box center [300, 371] width 192 height 20
click at [308, 497] on span at bounding box center [311, 499] width 12 height 12
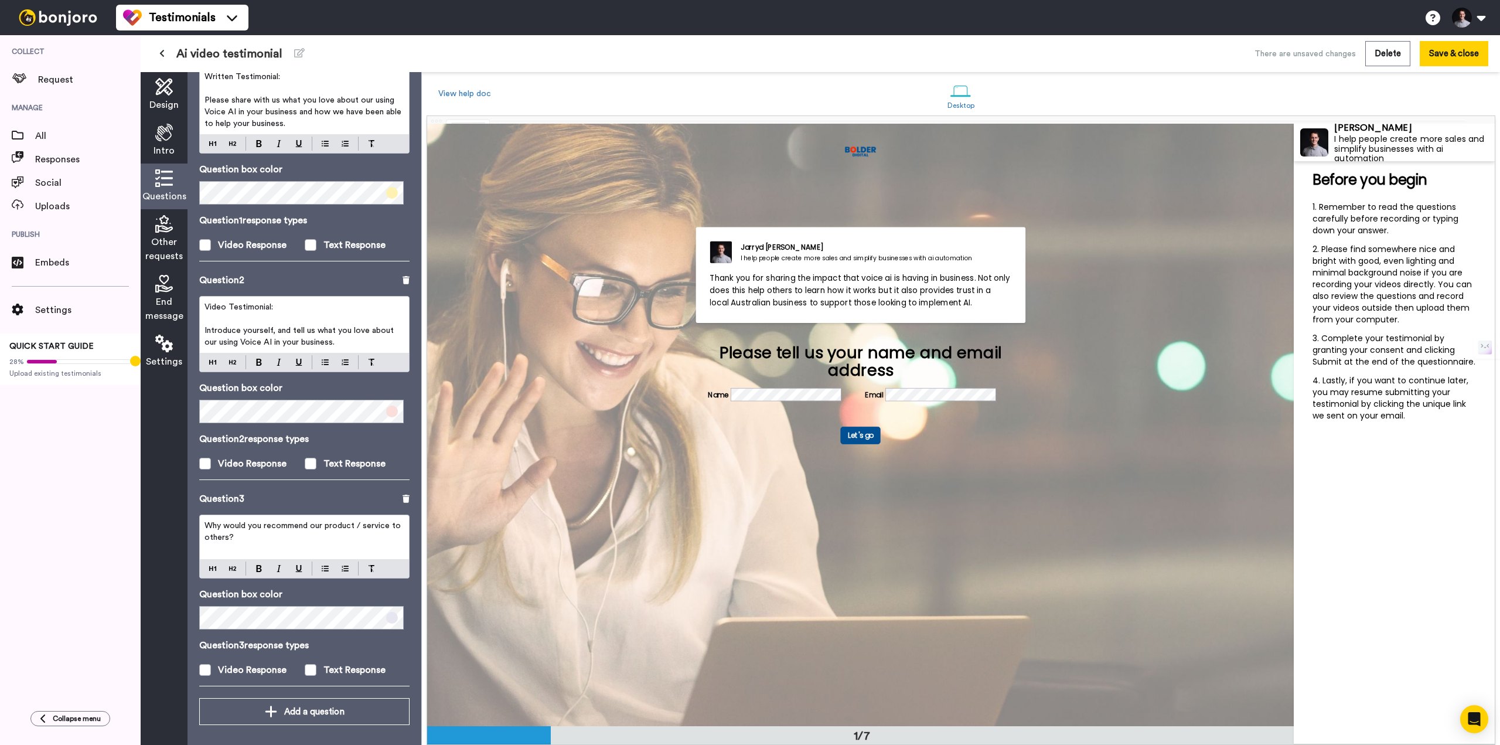
scroll to position [111, 0]
click at [228, 531] on span "Why would you recommend our product / service to others?" at bounding box center [303, 530] width 199 height 20
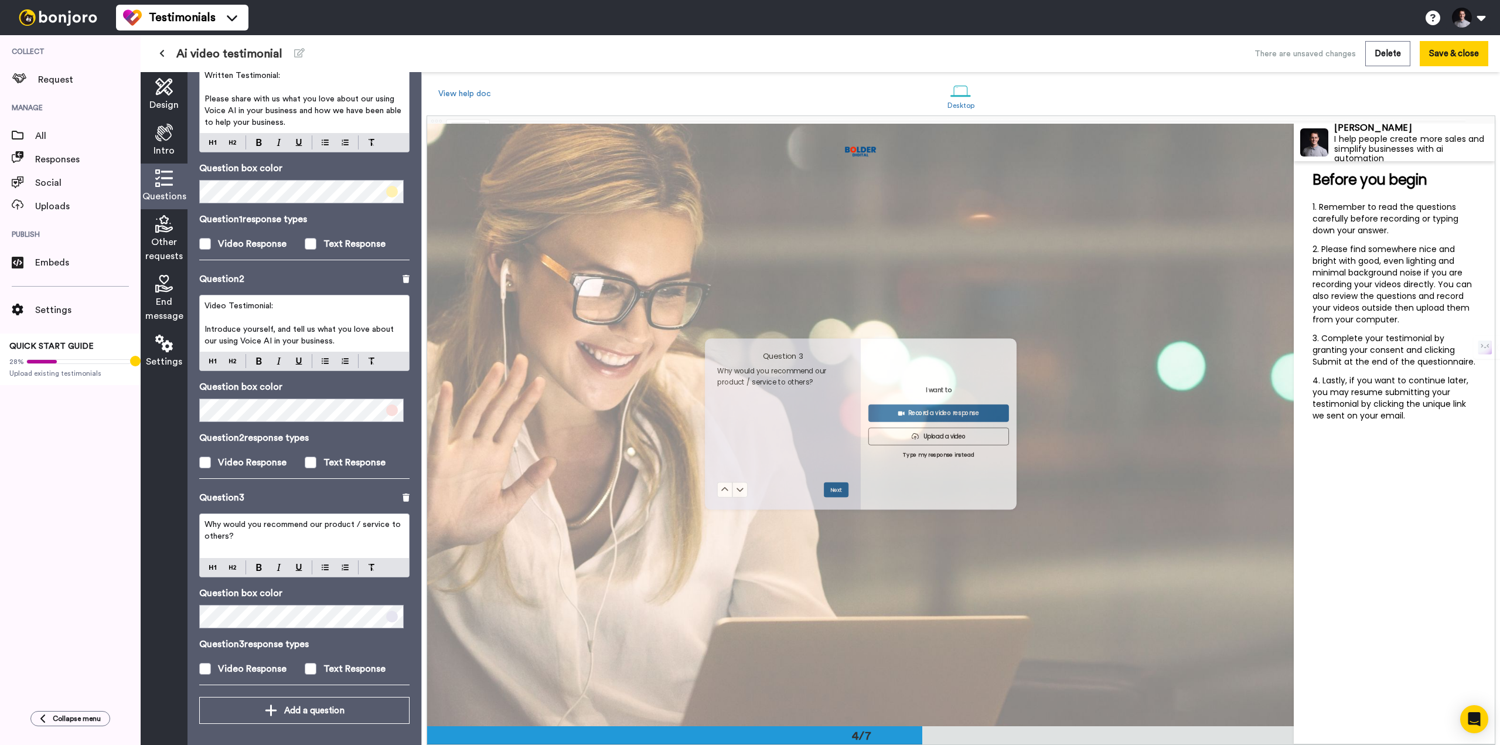
scroll to position [1808, 0]
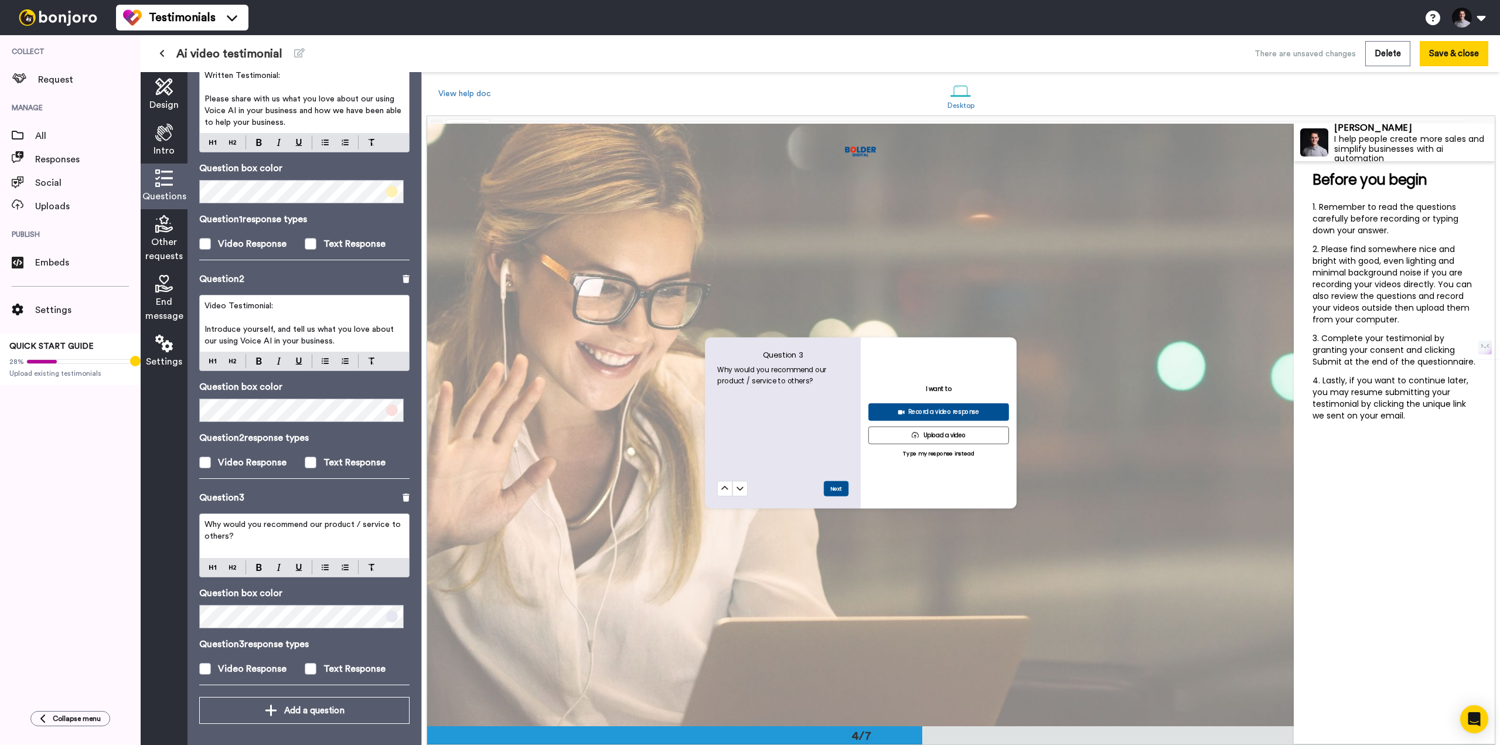
click at [717, 481] on button at bounding box center [724, 488] width 15 height 15
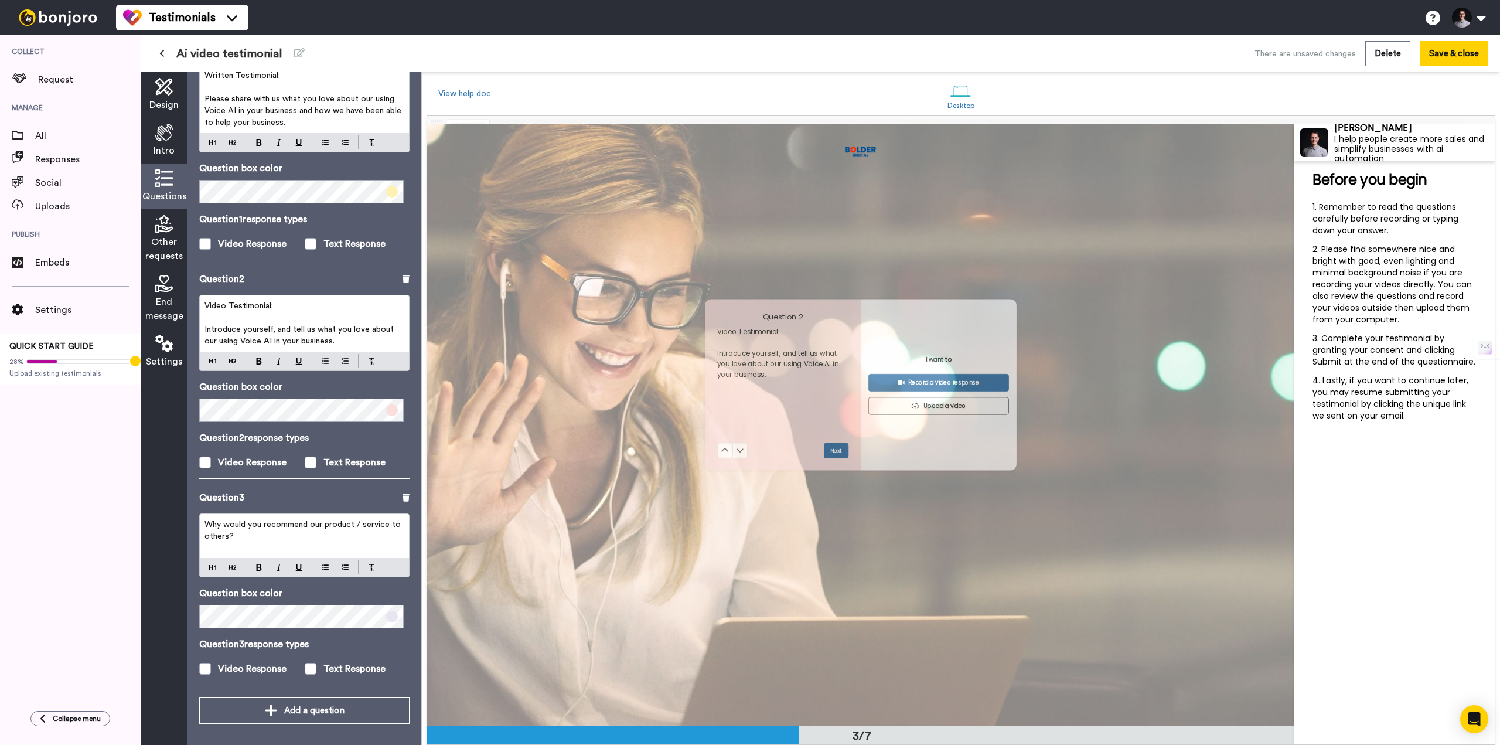
scroll to position [1206, 0]
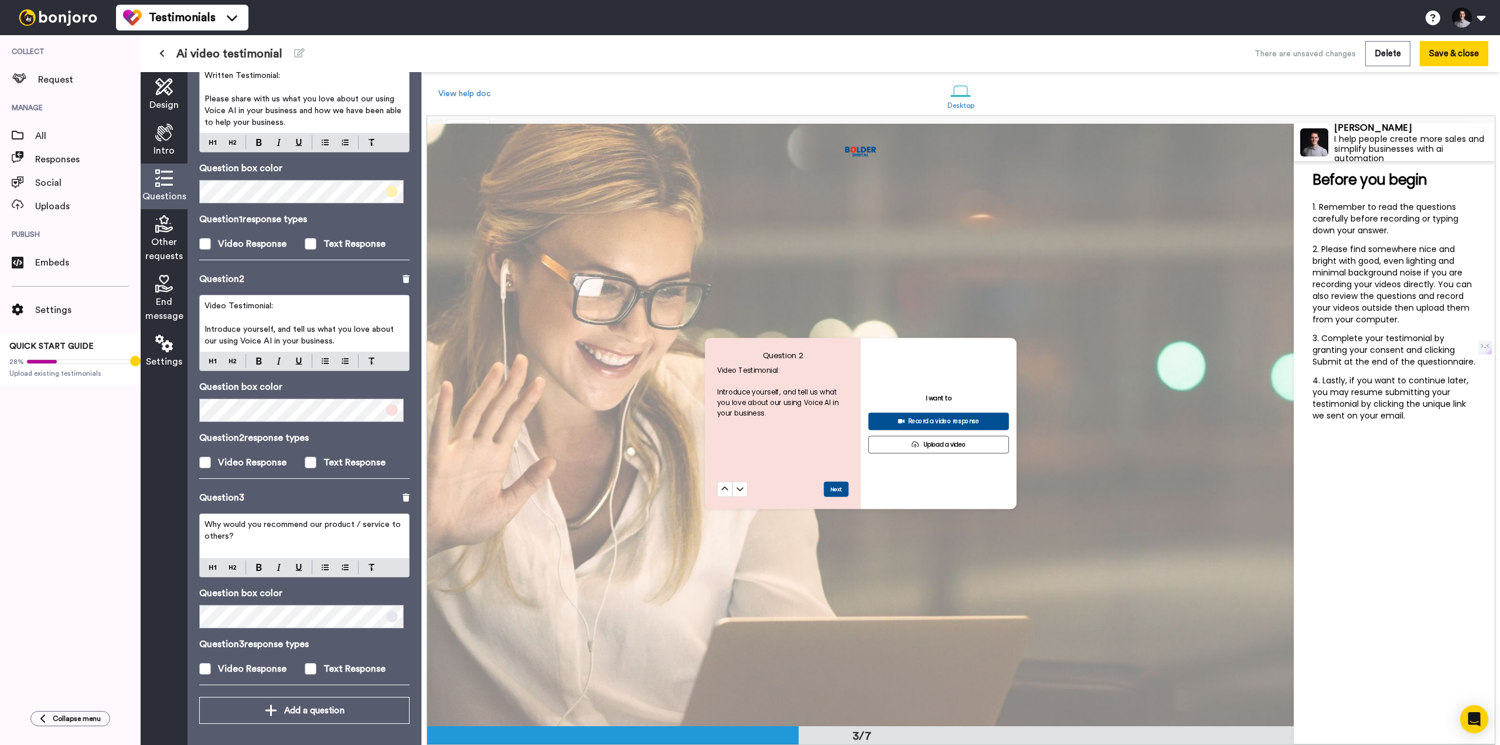
click at [319, 536] on p "Why would you recommend our product / service to others?" at bounding box center [304, 529] width 200 height 23
click at [248, 537] on span "Why would you recommend our product / service to others? if so why?" at bounding box center [303, 530] width 199 height 20
click at [303, 318] on p "﻿" at bounding box center [304, 318] width 200 height 12
click at [387, 193] on span at bounding box center [392, 192] width 12 height 12
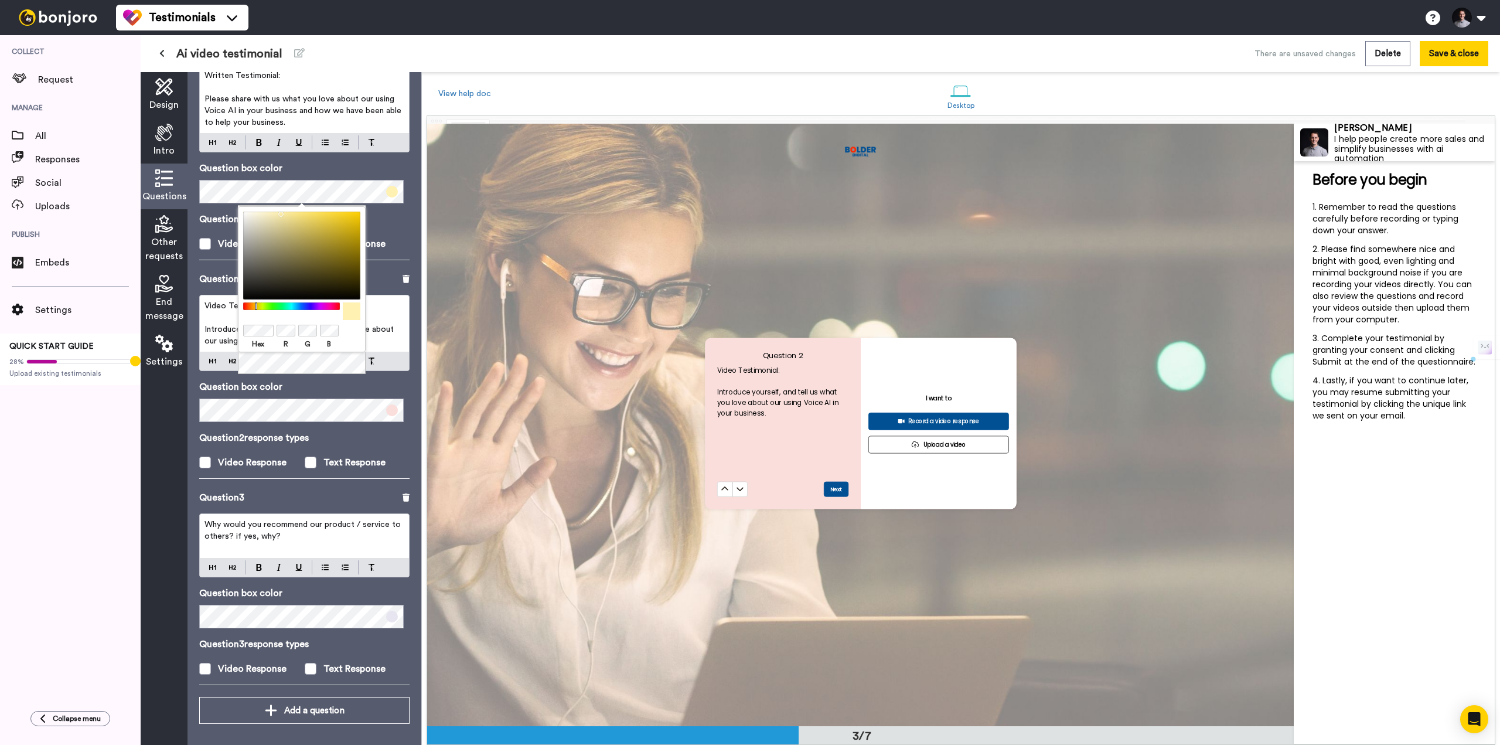
click at [388, 405] on span at bounding box center [392, 410] width 12 height 12
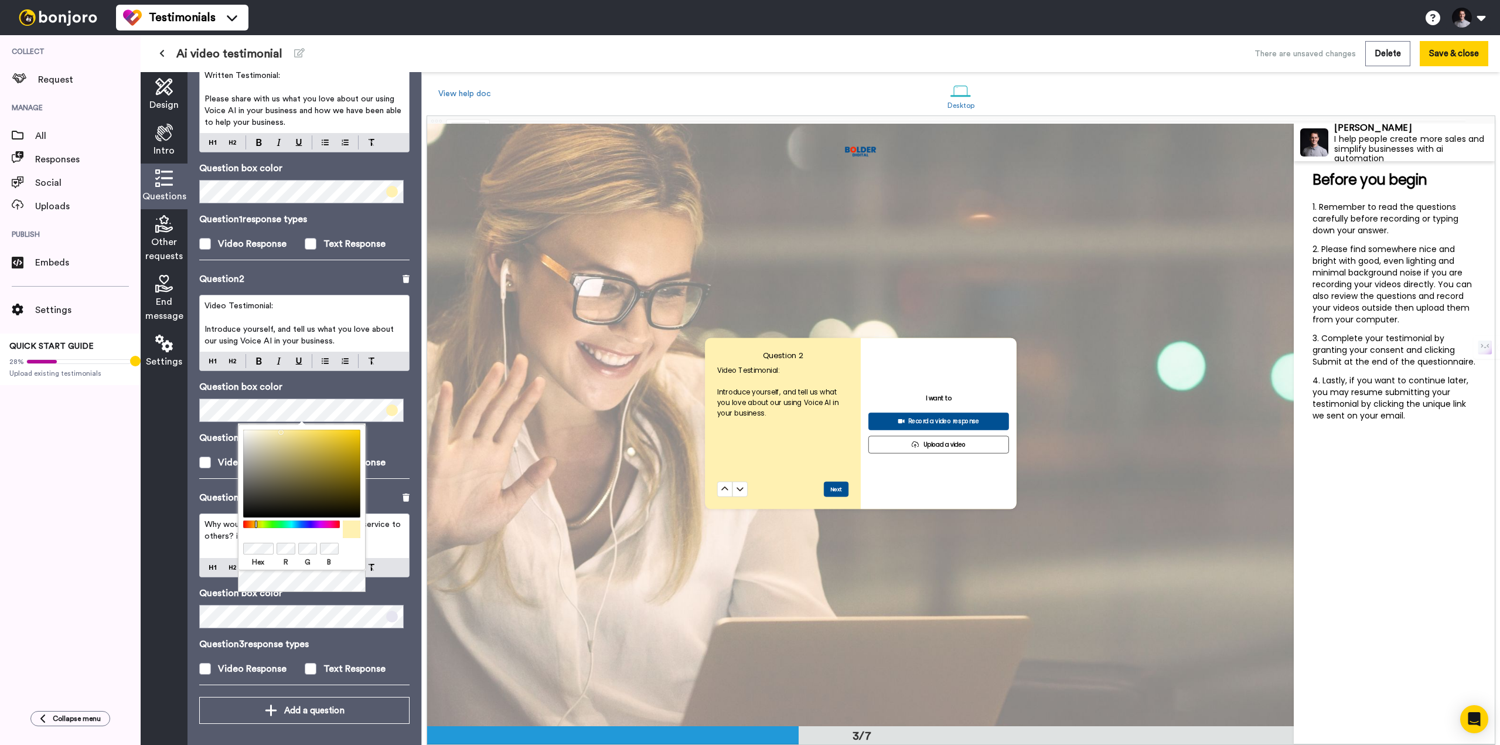
click at [385, 641] on p "Question 3 response types" at bounding box center [304, 644] width 210 height 14
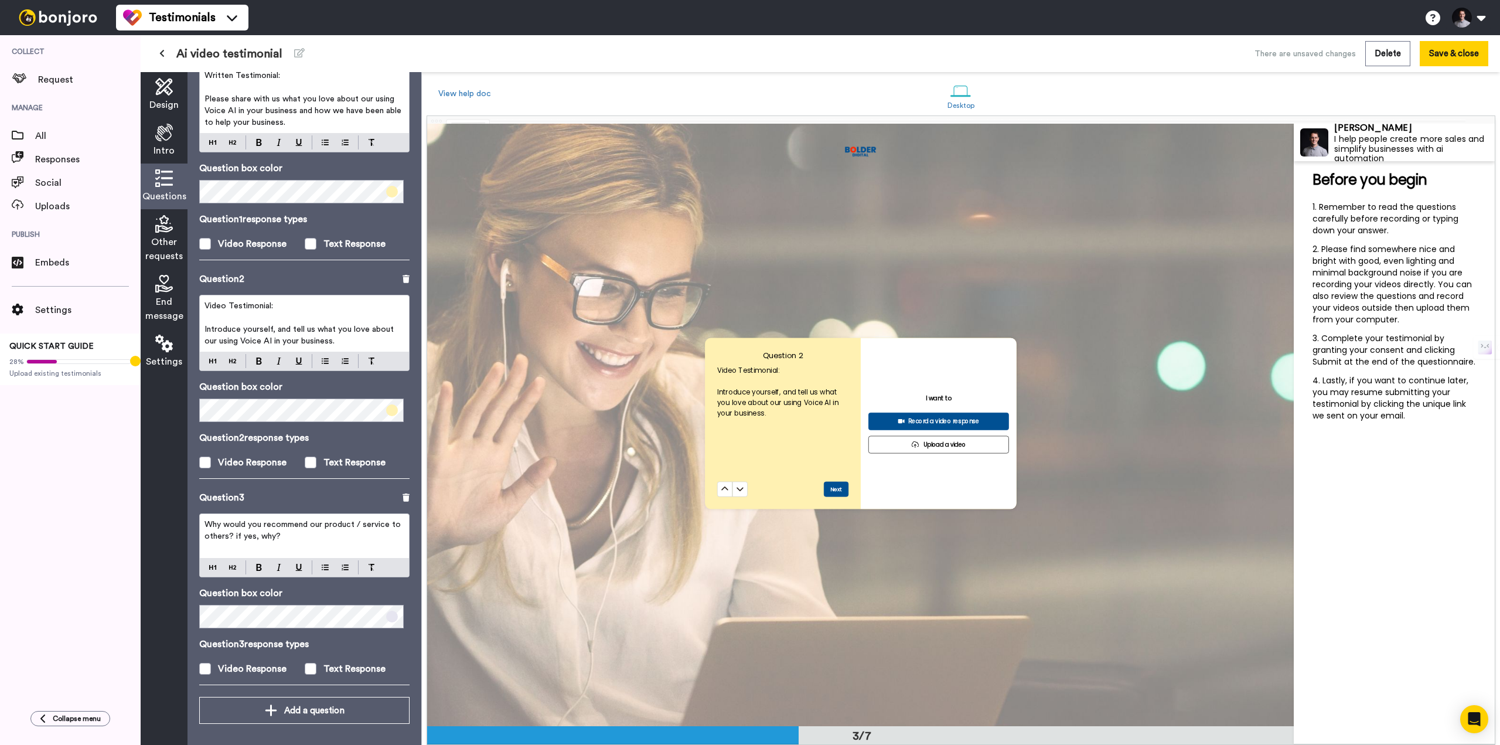
click at [386, 612] on span at bounding box center [392, 616] width 12 height 12
click at [400, 595] on p "Question box color" at bounding box center [304, 593] width 210 height 14
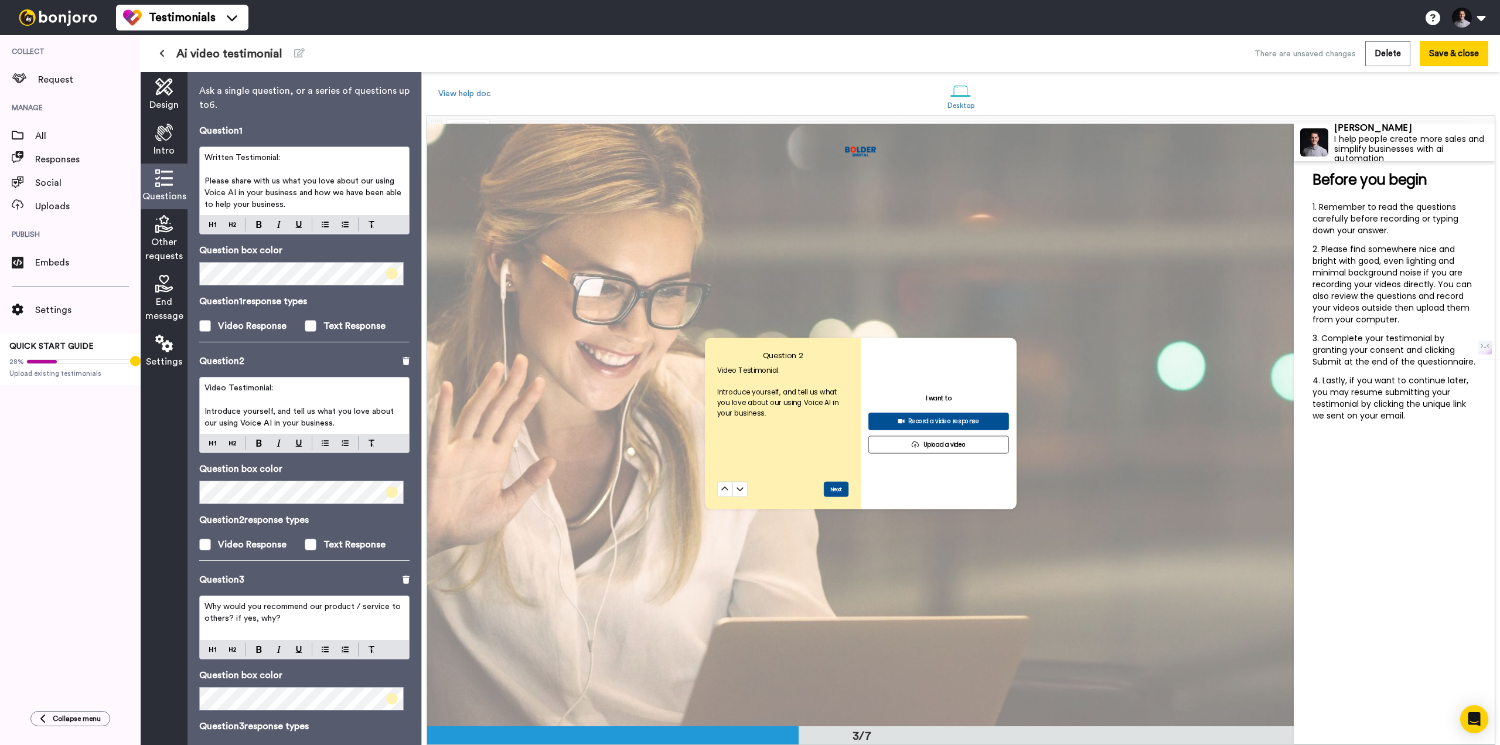
scroll to position [0, 0]
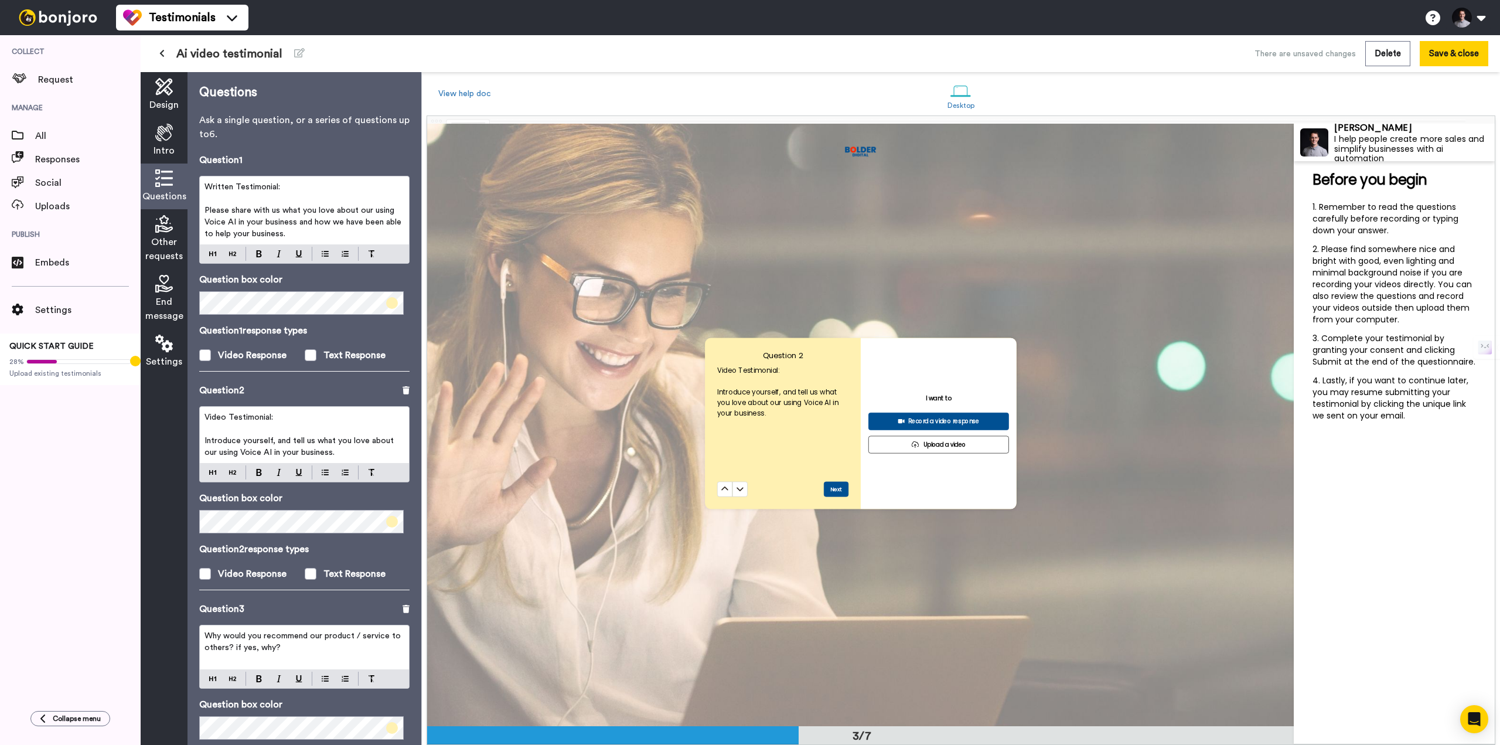
click at [390, 213] on span "Please share with us what you love about our using Voice AI in your business an…" at bounding box center [303, 222] width 199 height 32
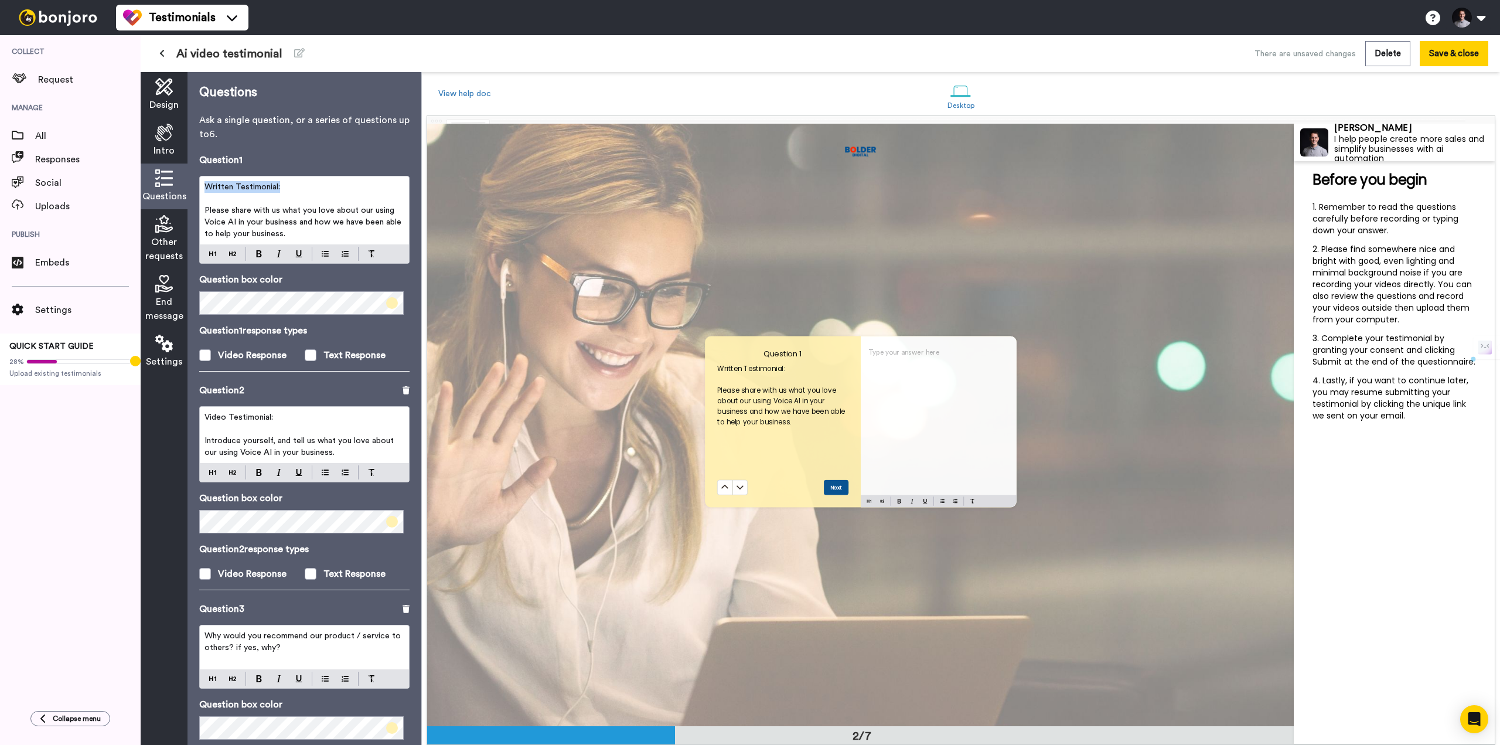
scroll to position [603, 0]
click at [375, 211] on span "Please share with us what you love about our using Voice AI in your business an…" at bounding box center [303, 222] width 199 height 32
click at [391, 207] on span "Please share with us what you love about our using Voice AI in your business an…" at bounding box center [303, 222] width 199 height 32
click at [251, 220] on span "Please share with us what you love about our using our Voice AI in your busines…" at bounding box center [302, 222] width 196 height 32
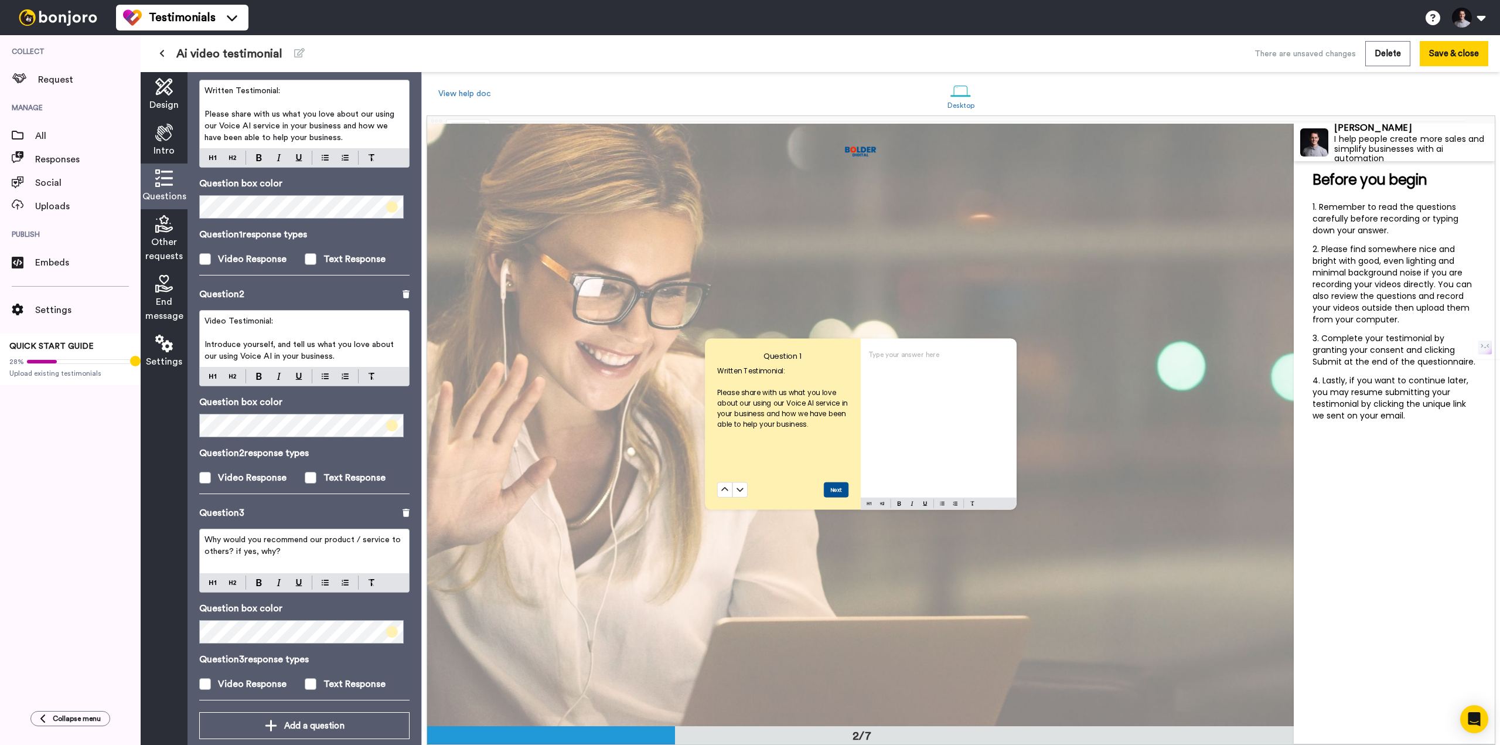
scroll to position [97, 0]
click at [235, 354] on span "Introduce yourself, and tell us what you love about our using Voice AI in your …" at bounding box center [300, 350] width 192 height 20
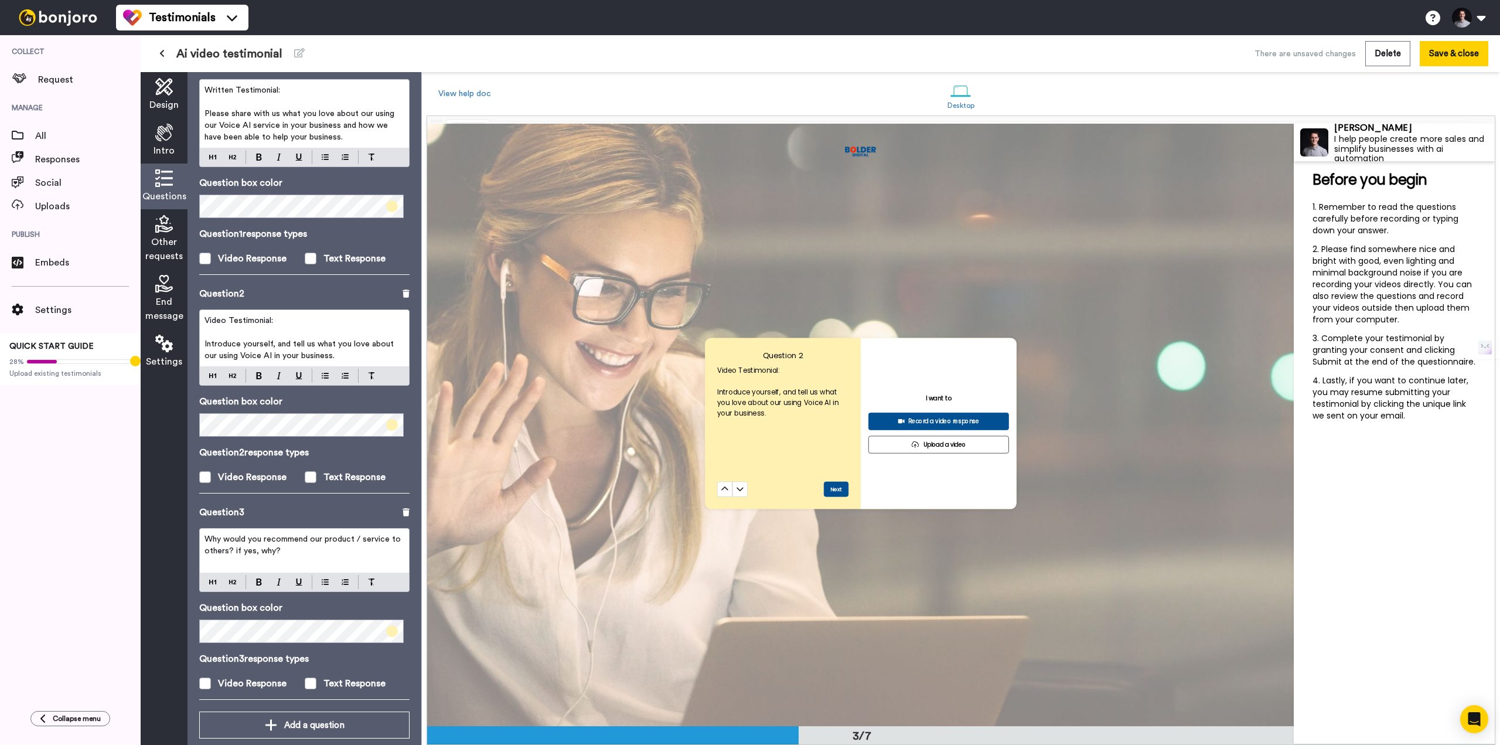
click at [717, 481] on button at bounding box center [724, 488] width 15 height 15
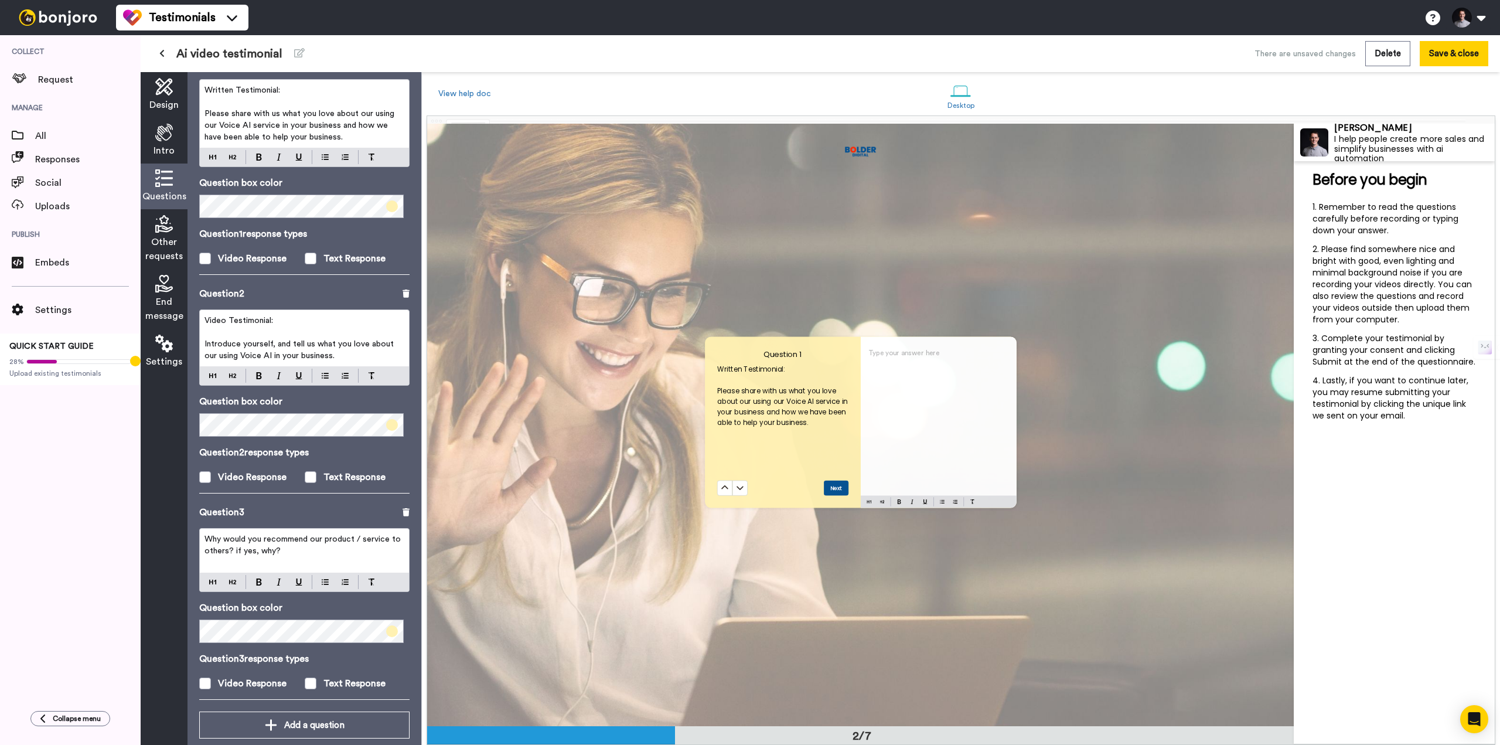
scroll to position [603, 0]
click at [243, 353] on span "Introduce yourself, and tell us what you love about our using Voice AI in your …" at bounding box center [300, 350] width 192 height 20
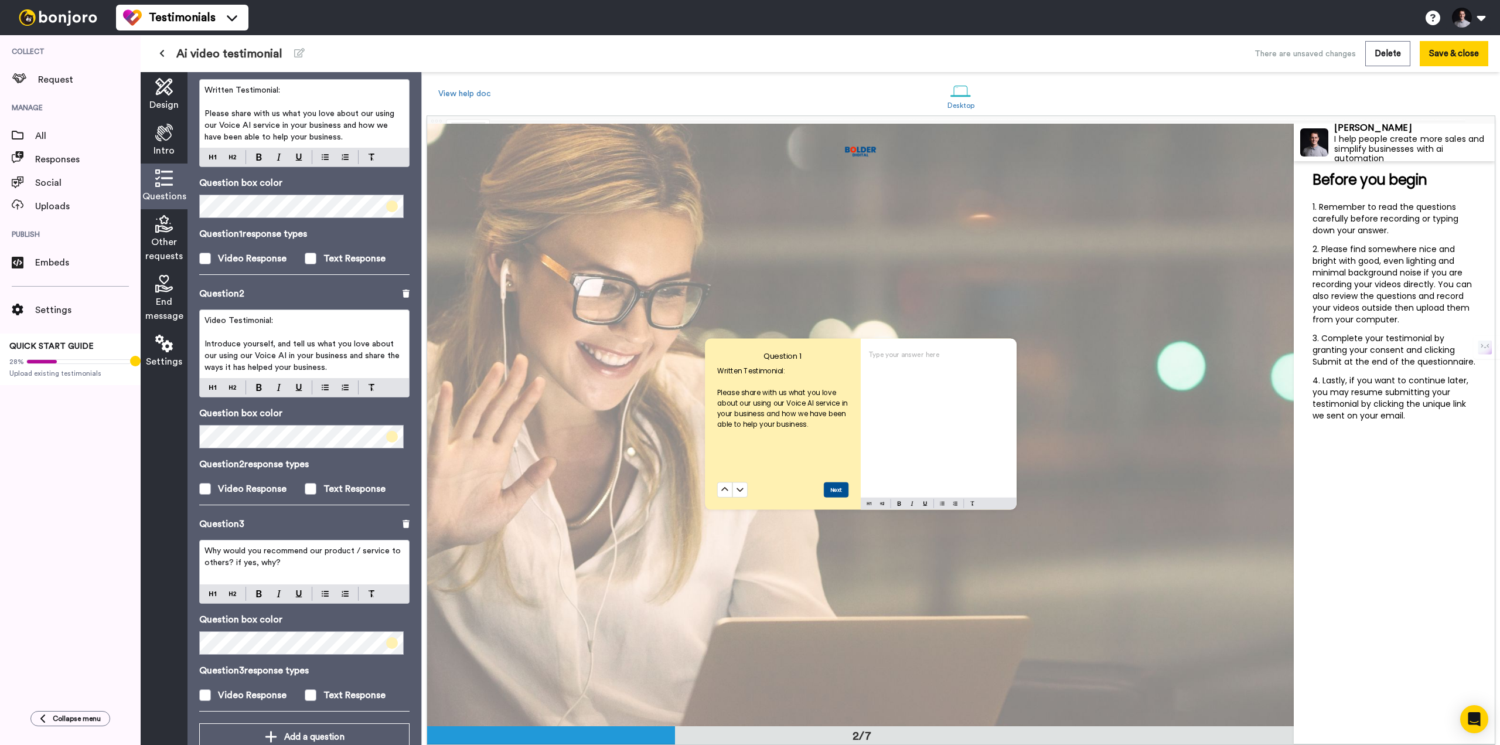
scroll to position [123, 0]
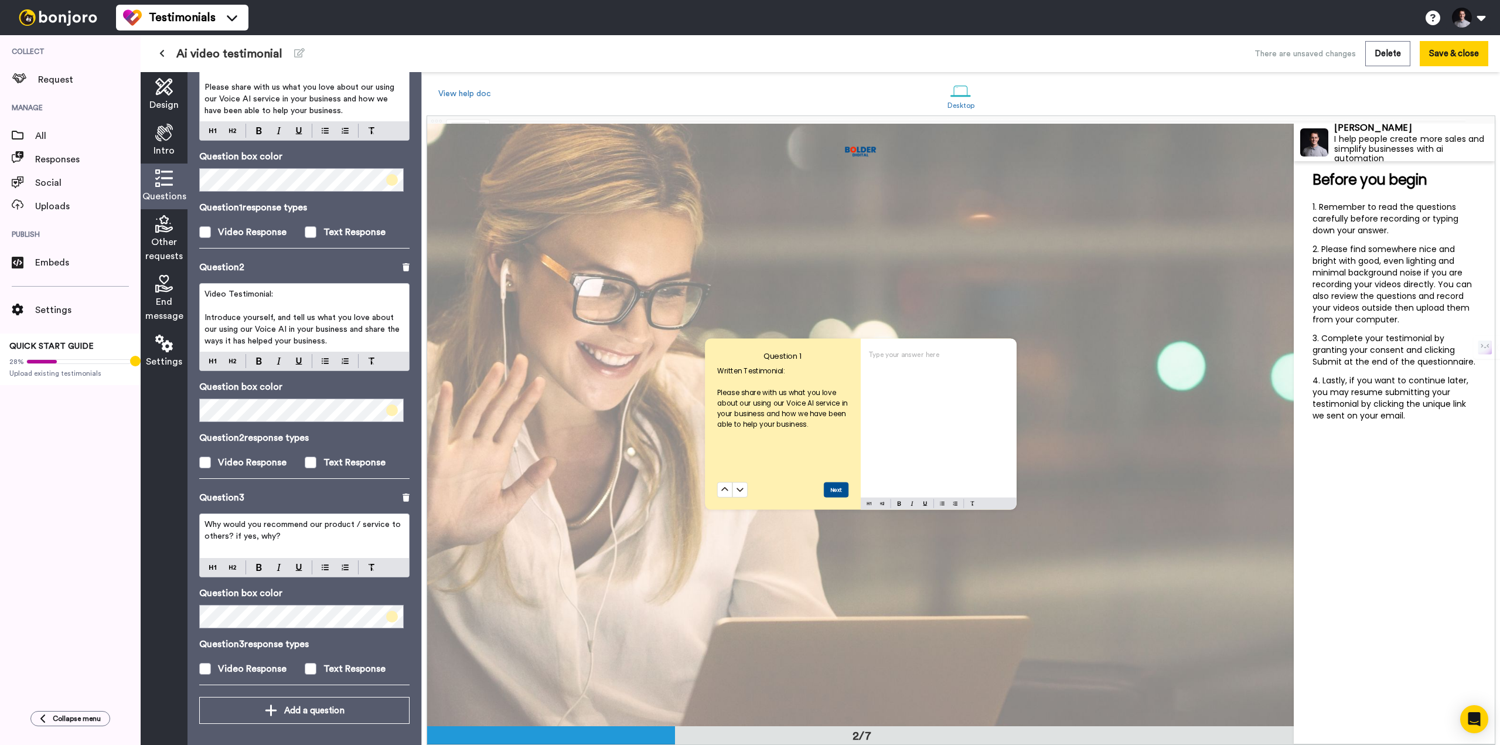
click at [250, 292] on span "Video Testimonial:" at bounding box center [238, 294] width 69 height 8
copy span "Video Testimonial:"
click at [207, 521] on span "Why would you recommend our product / service to others? if yes, why?" at bounding box center [303, 530] width 199 height 20
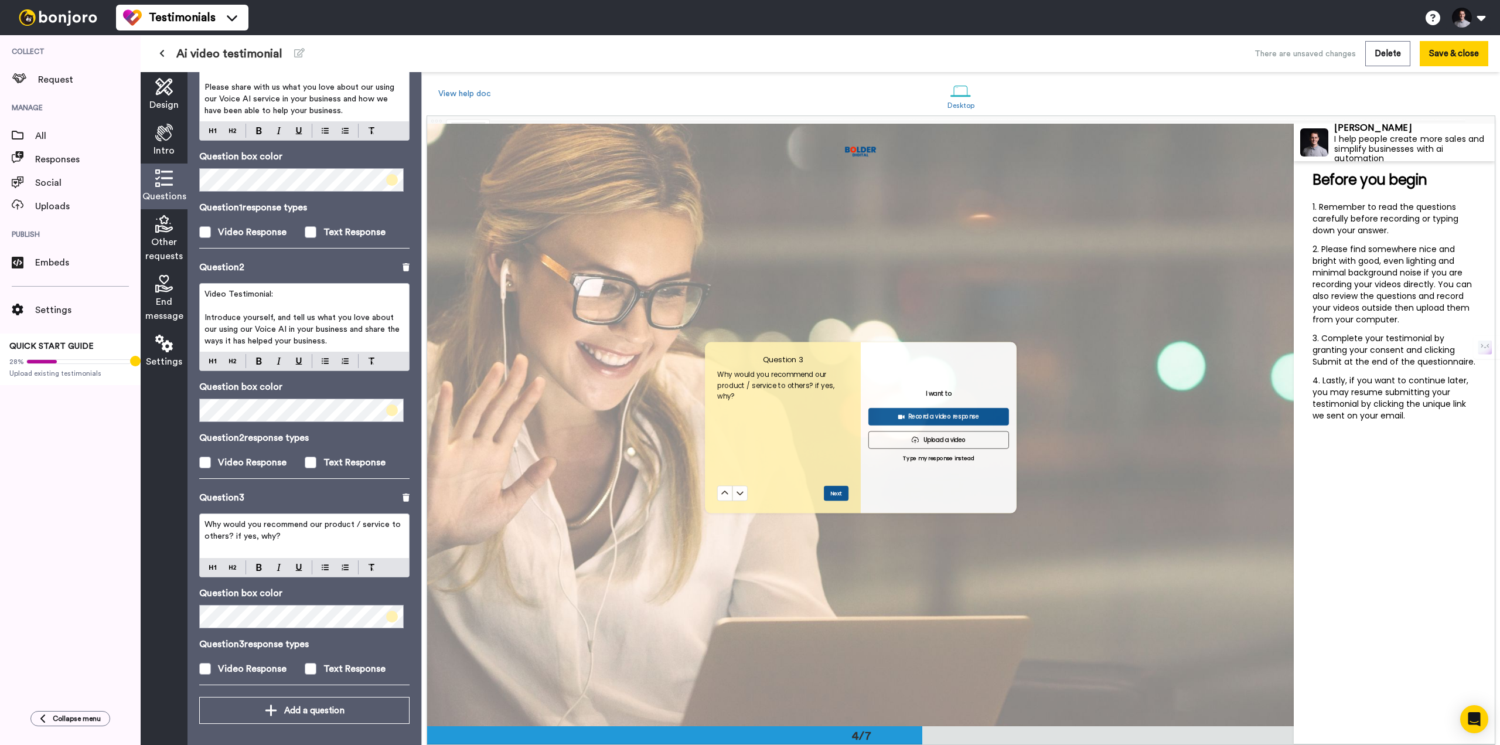
scroll to position [1808, 0]
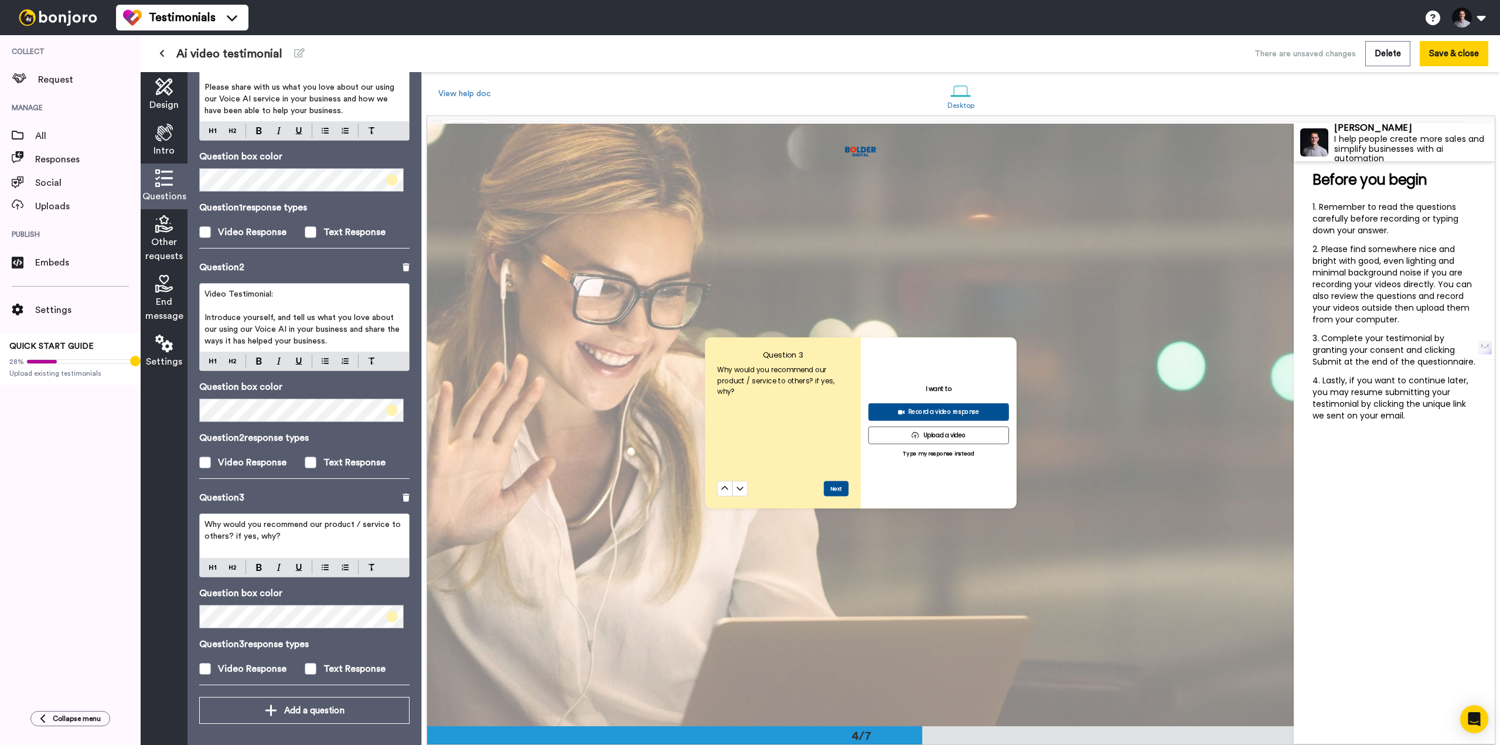
click at [203, 521] on div "Why would you recommend our product / service to others? if yes, why?" at bounding box center [304, 536] width 209 height 44
click at [206, 521] on span "Why would you recommend our product / service to others? if yes, why?" at bounding box center [303, 530] width 199 height 20
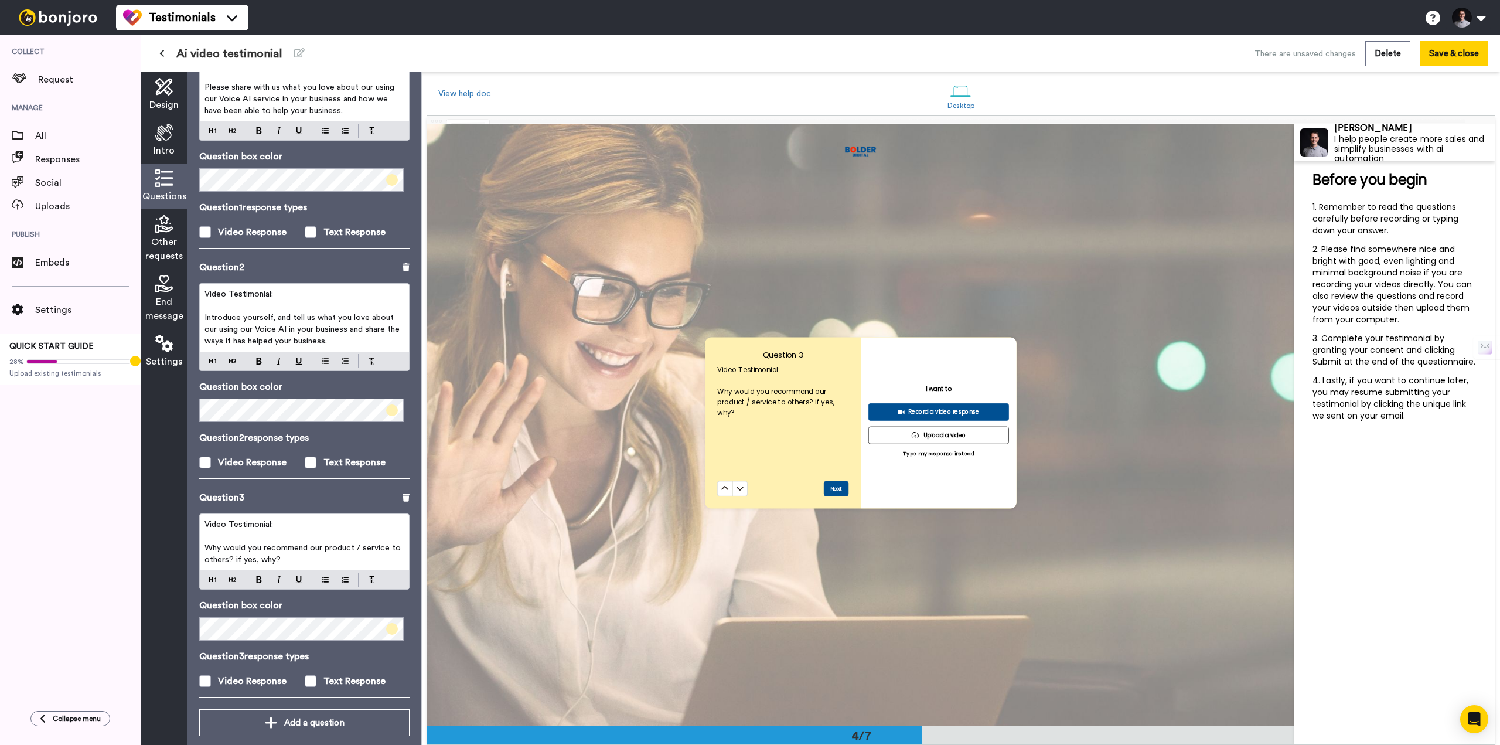
scroll to position [135, 0]
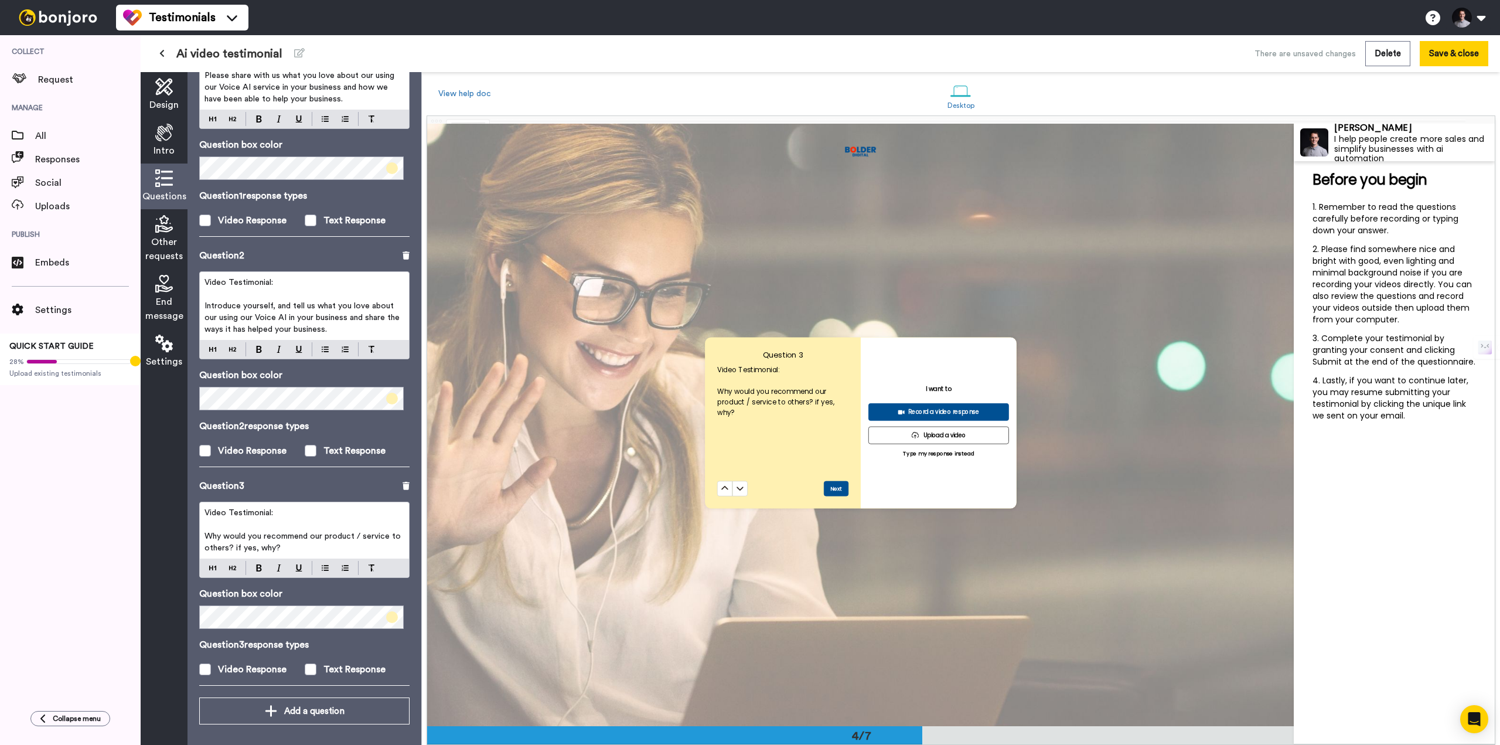
click at [175, 240] on span "Other requests" at bounding box center [163, 249] width 37 height 28
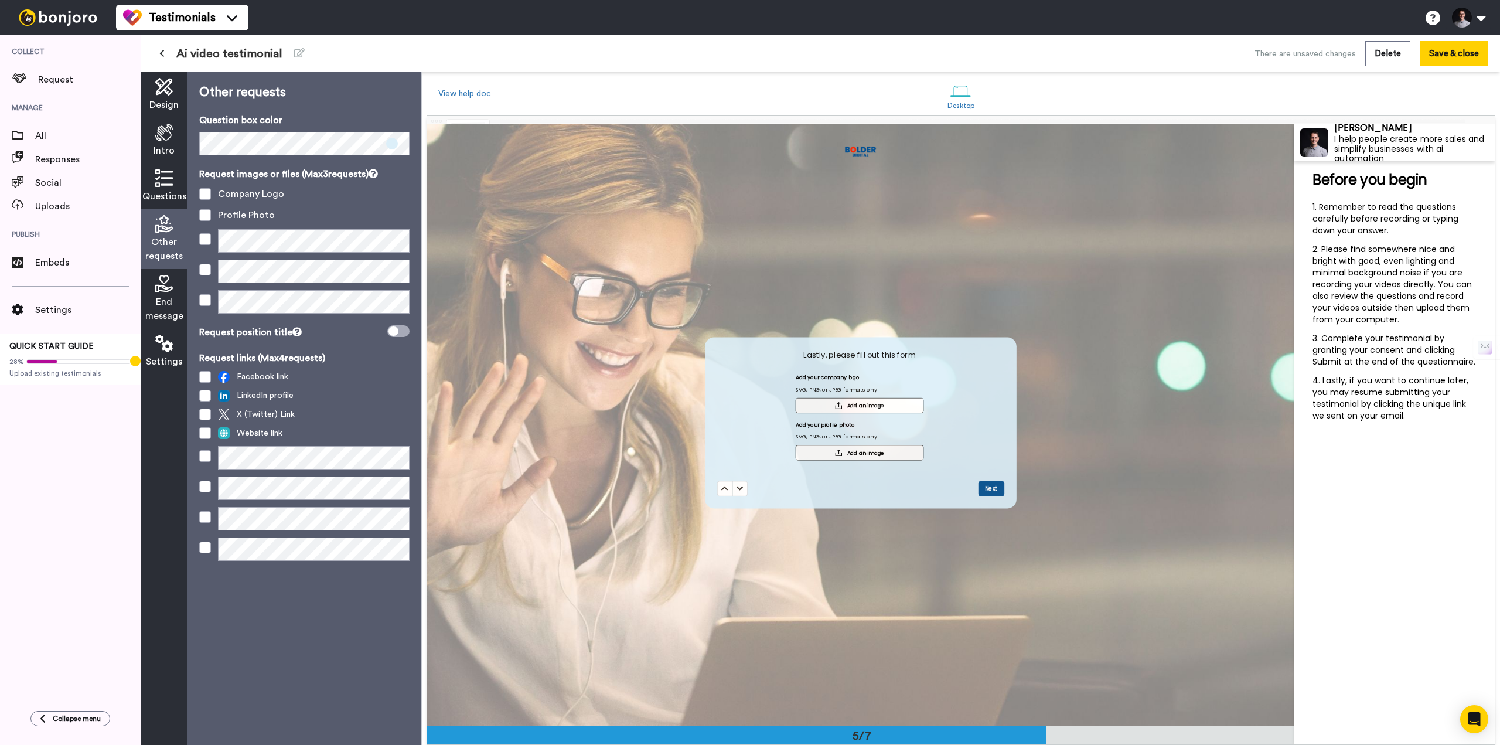
scroll to position [2411, 0]
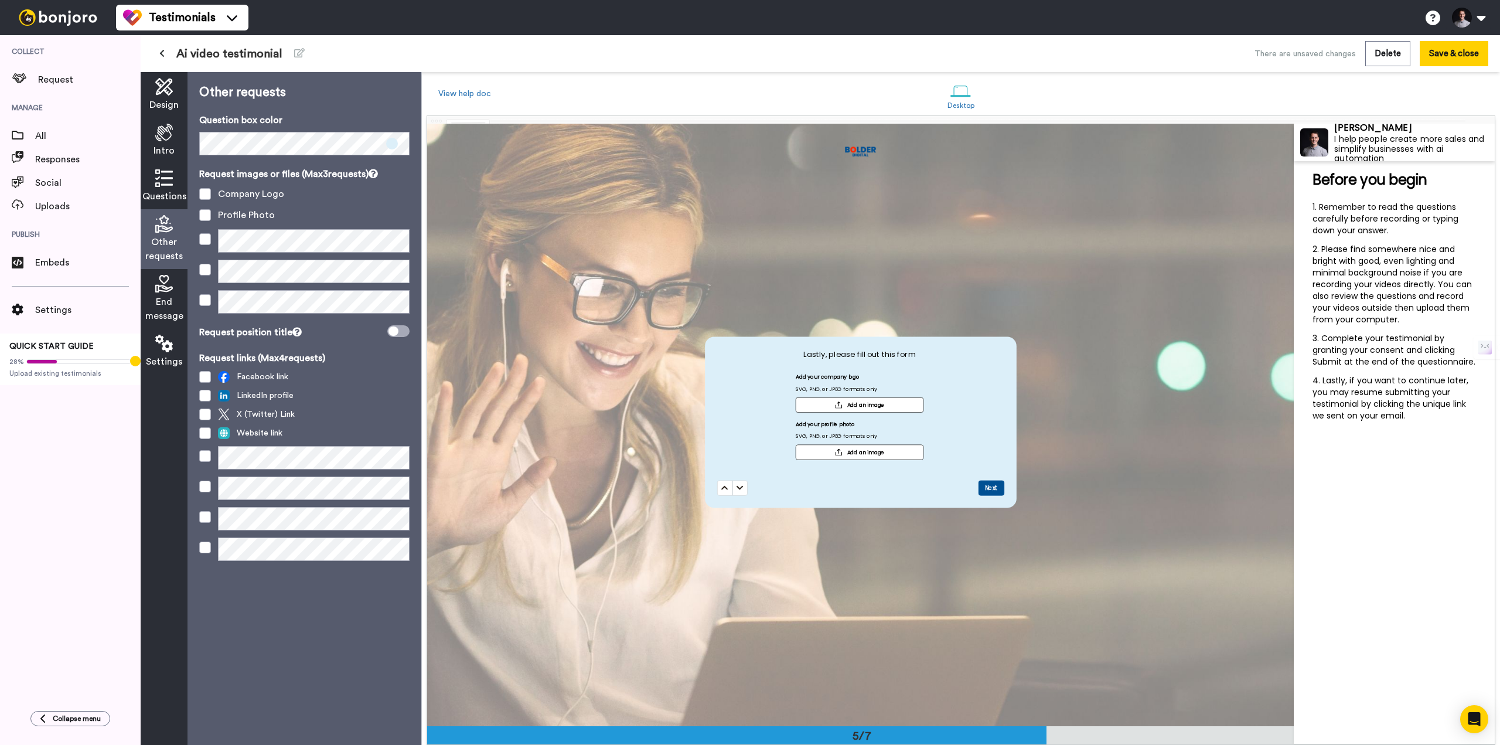
click at [161, 290] on icon at bounding box center [164, 284] width 18 height 18
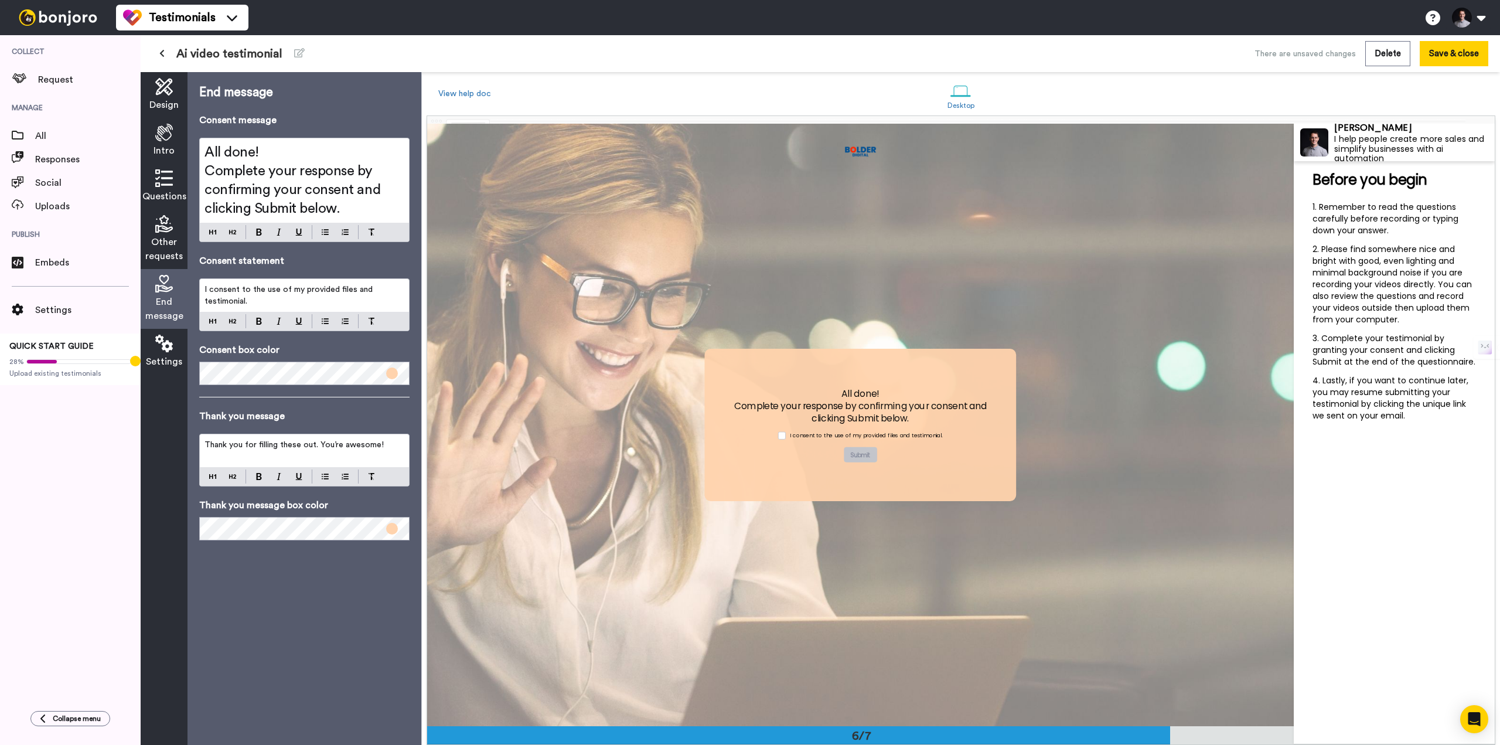
scroll to position [3013, 0]
click at [159, 228] on icon at bounding box center [164, 224] width 18 height 18
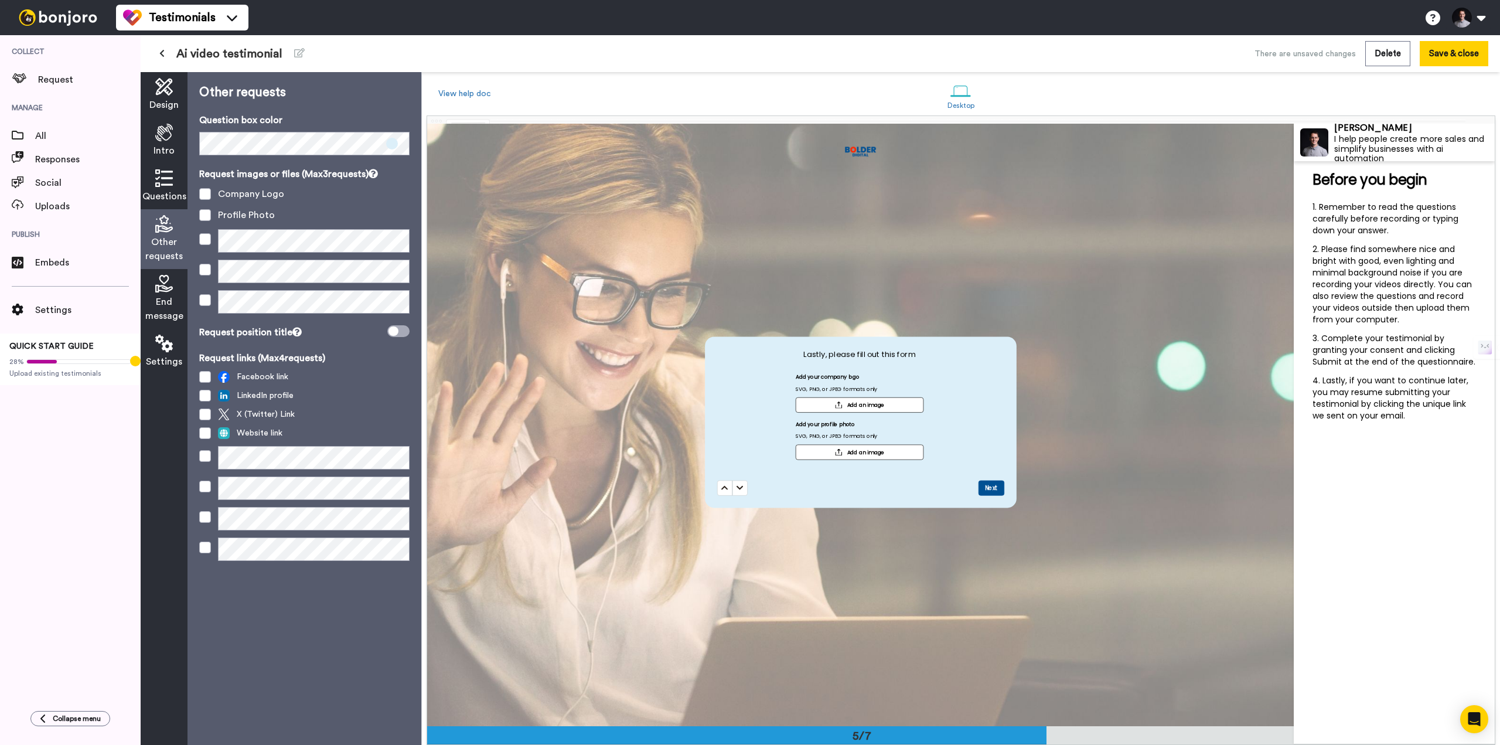
click at [160, 194] on span "Questions" at bounding box center [164, 196] width 44 height 14
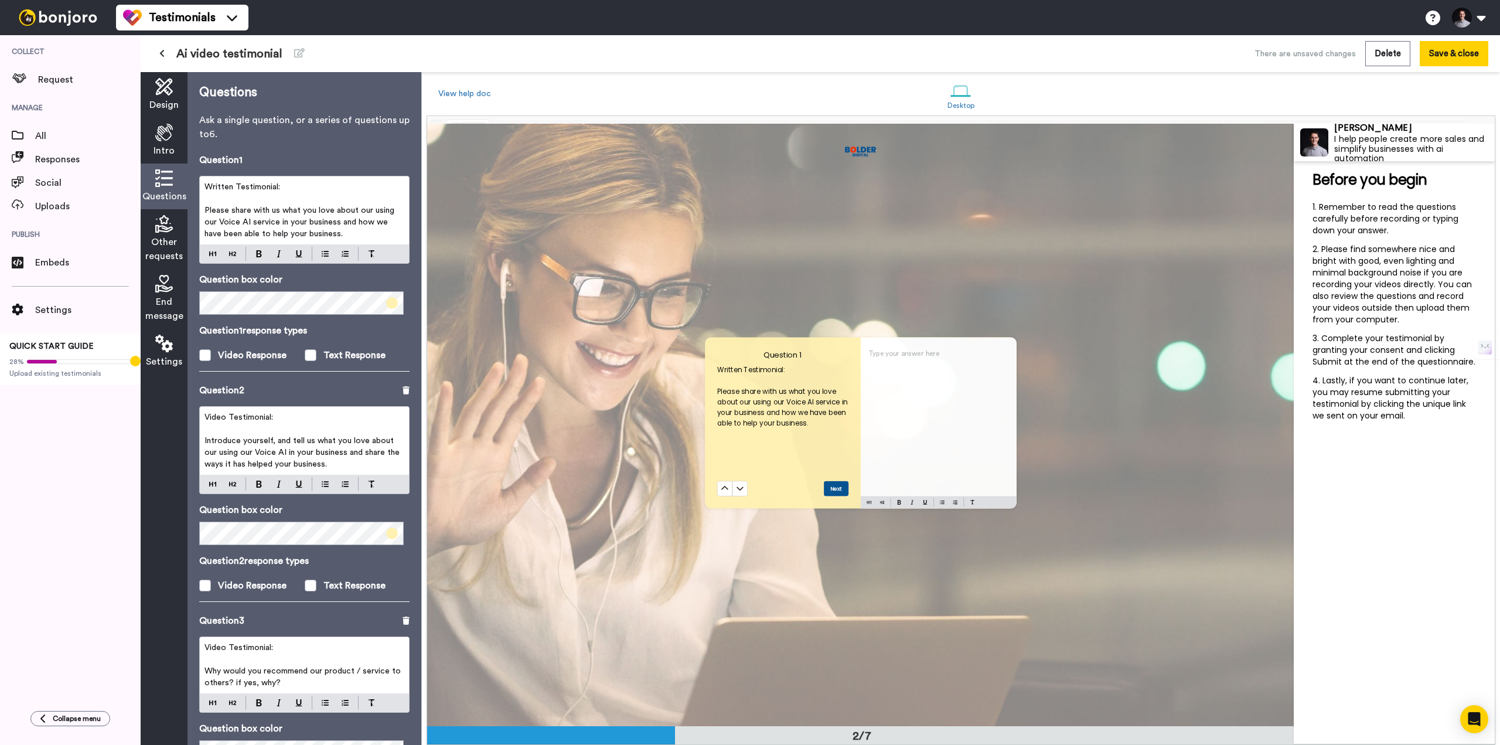
scroll to position [603, 0]
click at [386, 305] on span at bounding box center [392, 303] width 12 height 12
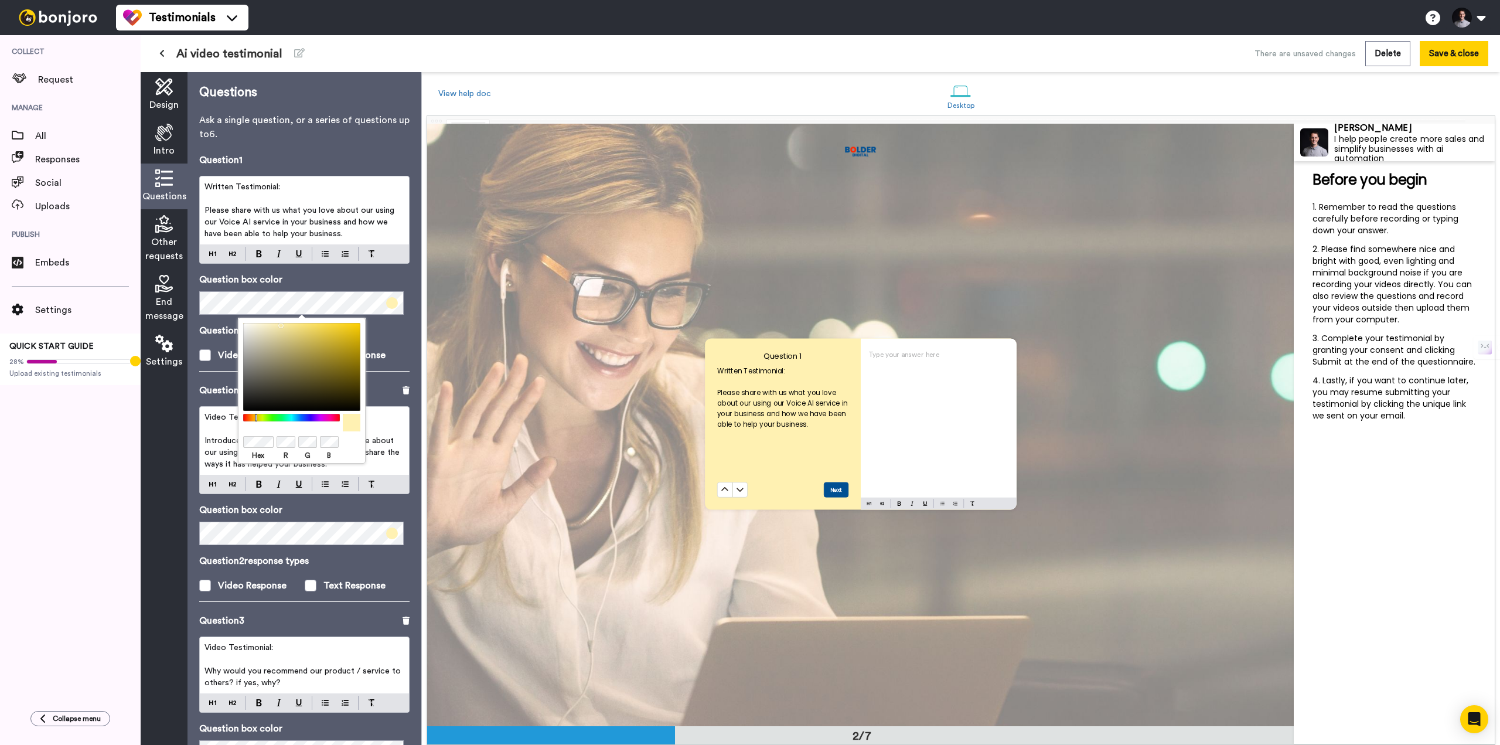
click at [166, 234] on div "Other requests" at bounding box center [164, 239] width 47 height 60
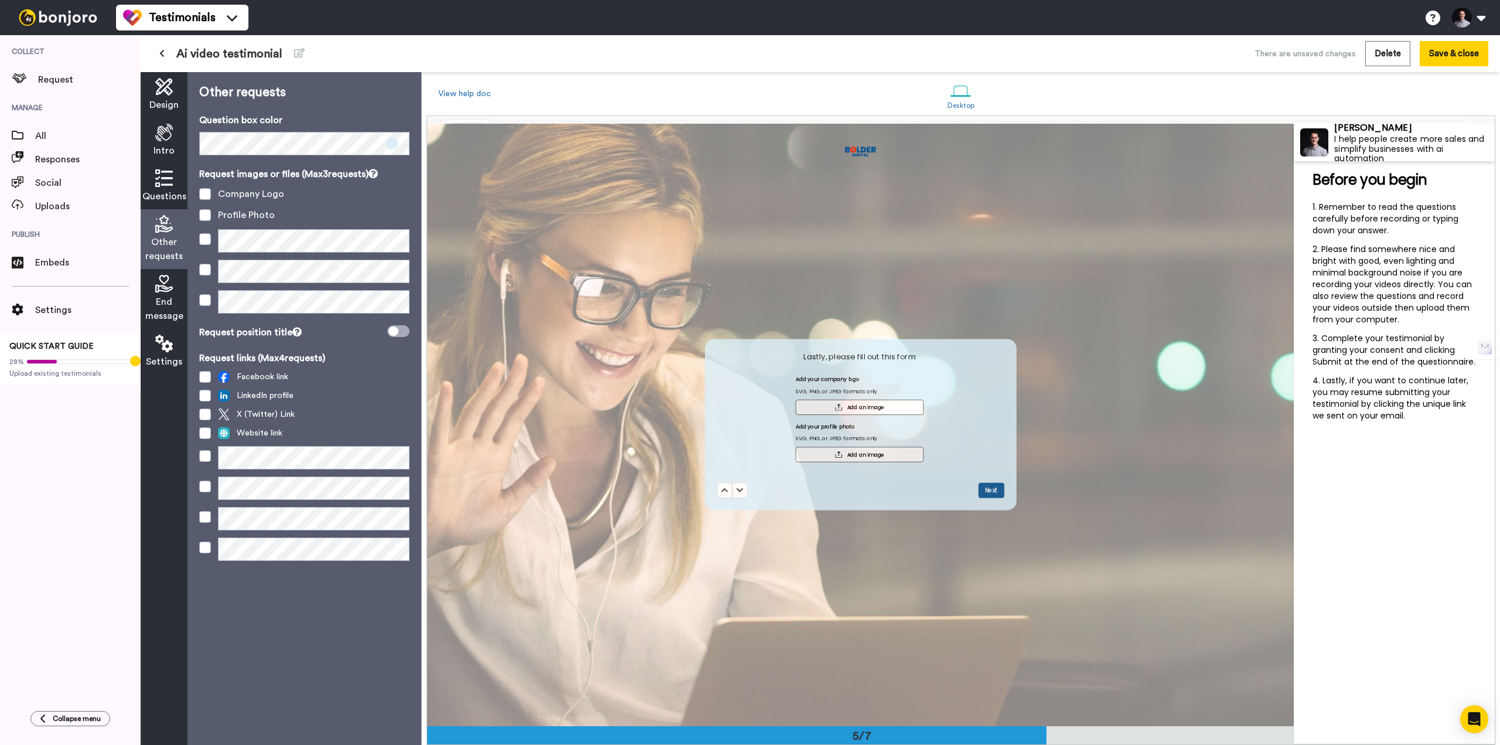
scroll to position [2411, 0]
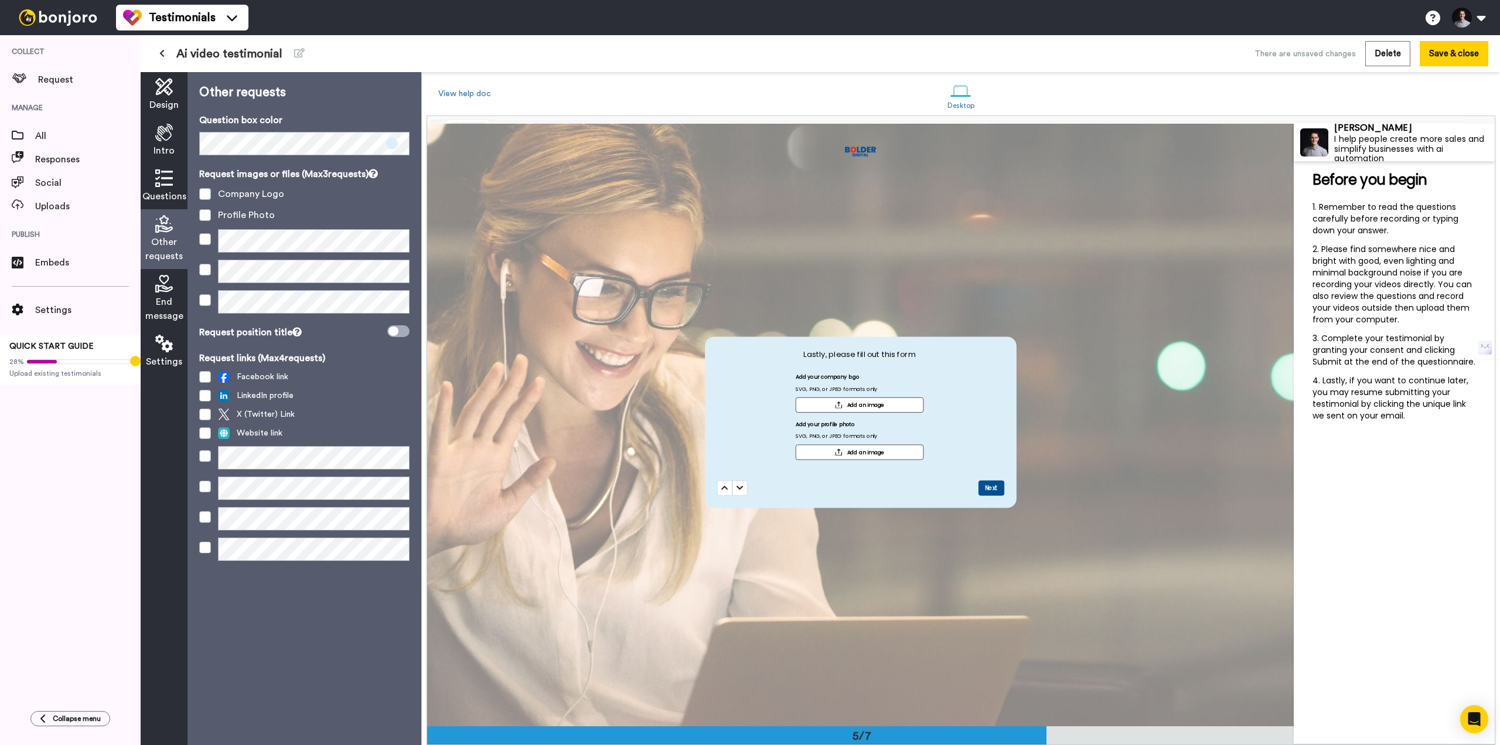
click at [15, 744] on button "X" at bounding box center [7, 752] width 15 height 15
click at [161, 291] on icon at bounding box center [164, 284] width 18 height 18
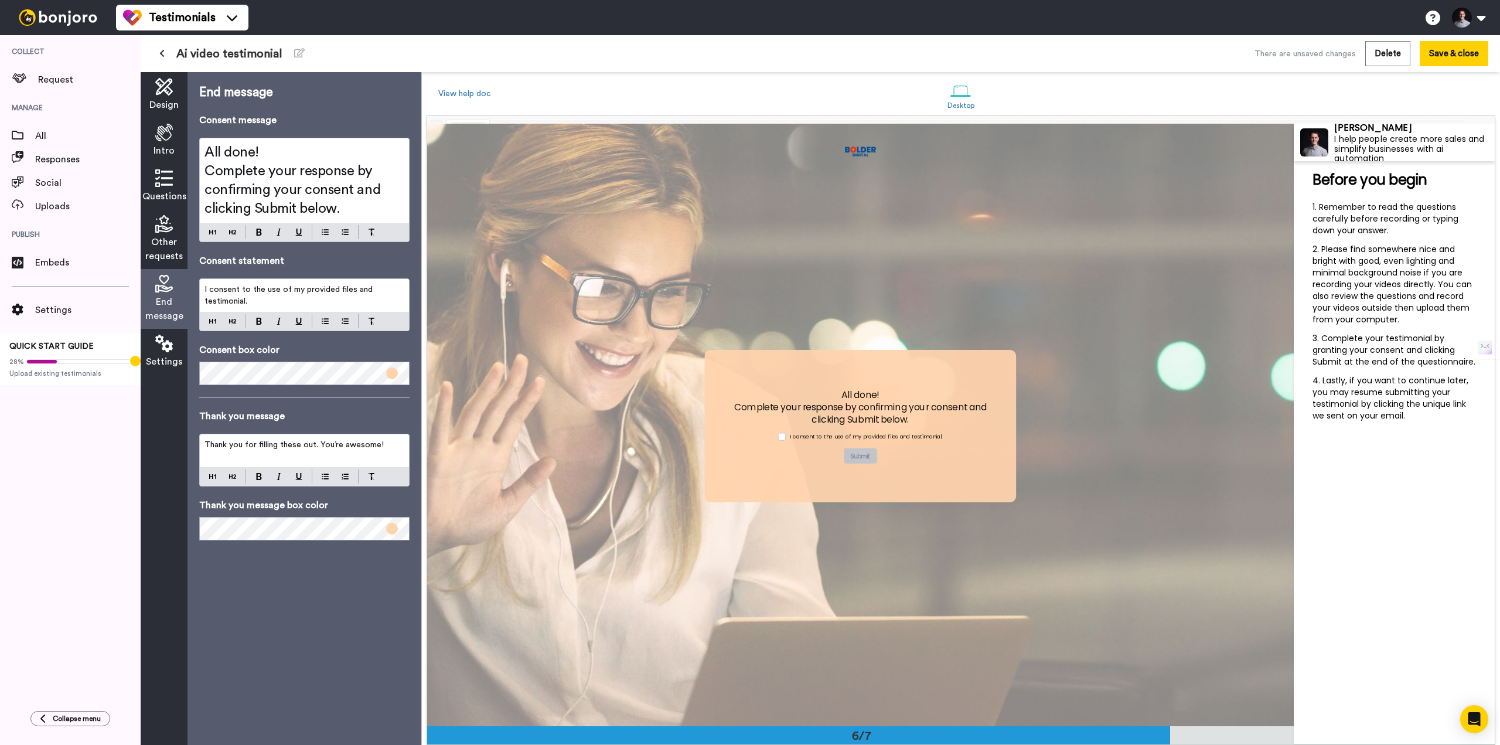
scroll to position [3013, 0]
click at [391, 370] on span at bounding box center [392, 373] width 12 height 12
click at [299, 596] on div "End message Consent message All done! Complete your response by confirming your…" at bounding box center [304, 408] width 234 height 672
click at [391, 377] on span at bounding box center [392, 373] width 12 height 12
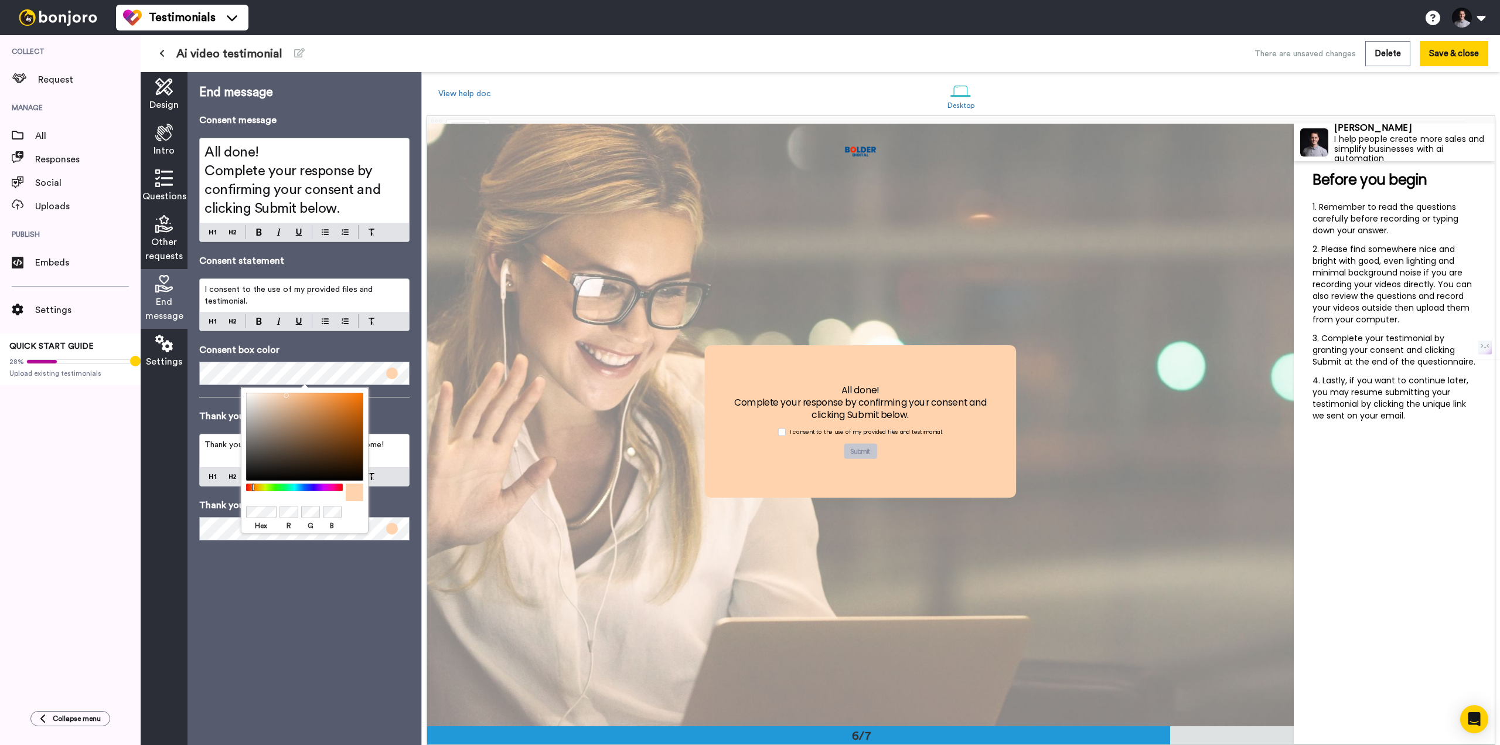
click at [293, 659] on div "End message Consent message All done! Complete your response by confirming your…" at bounding box center [304, 408] width 234 height 672
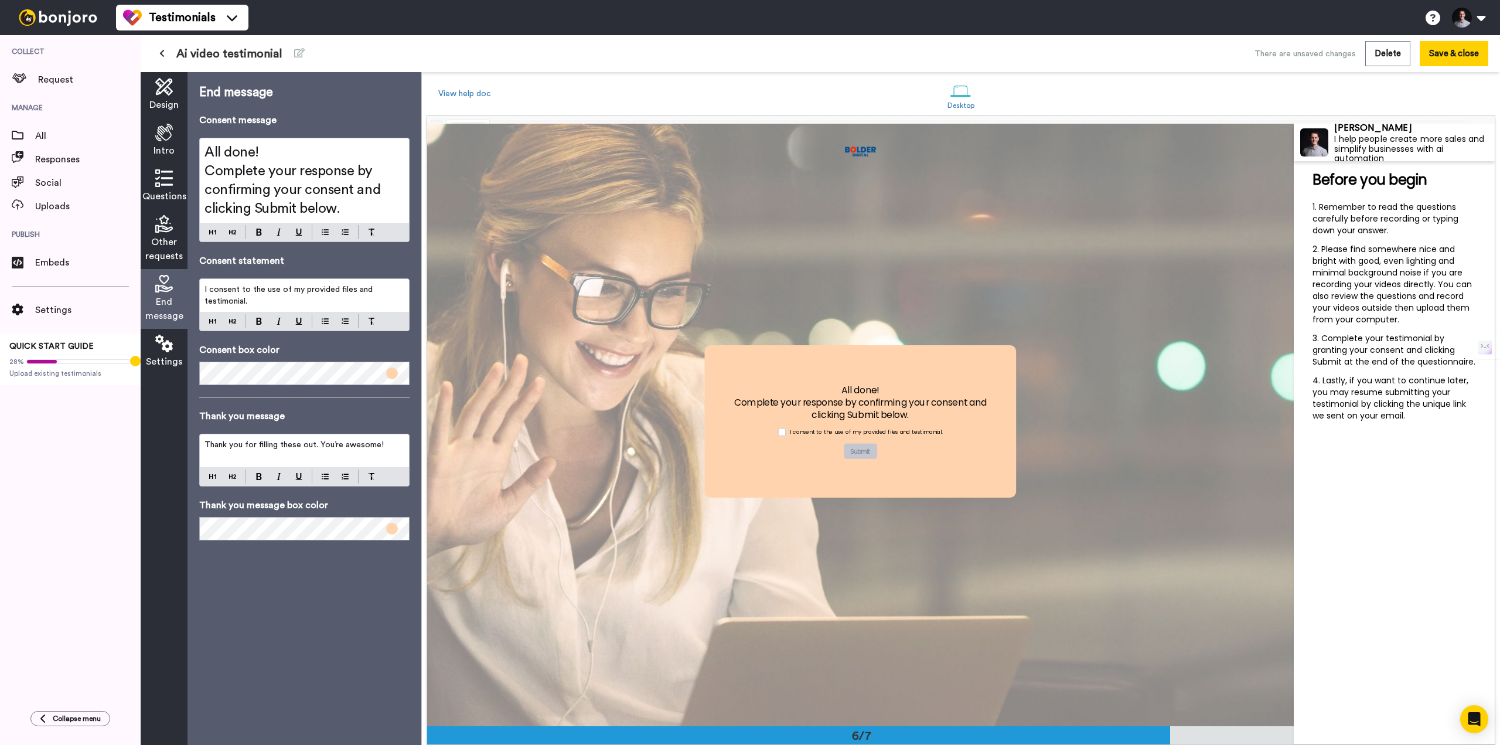
click at [316, 441] on span "Thank you for filling these out. You’re awesome!" at bounding box center [293, 445] width 179 height 8
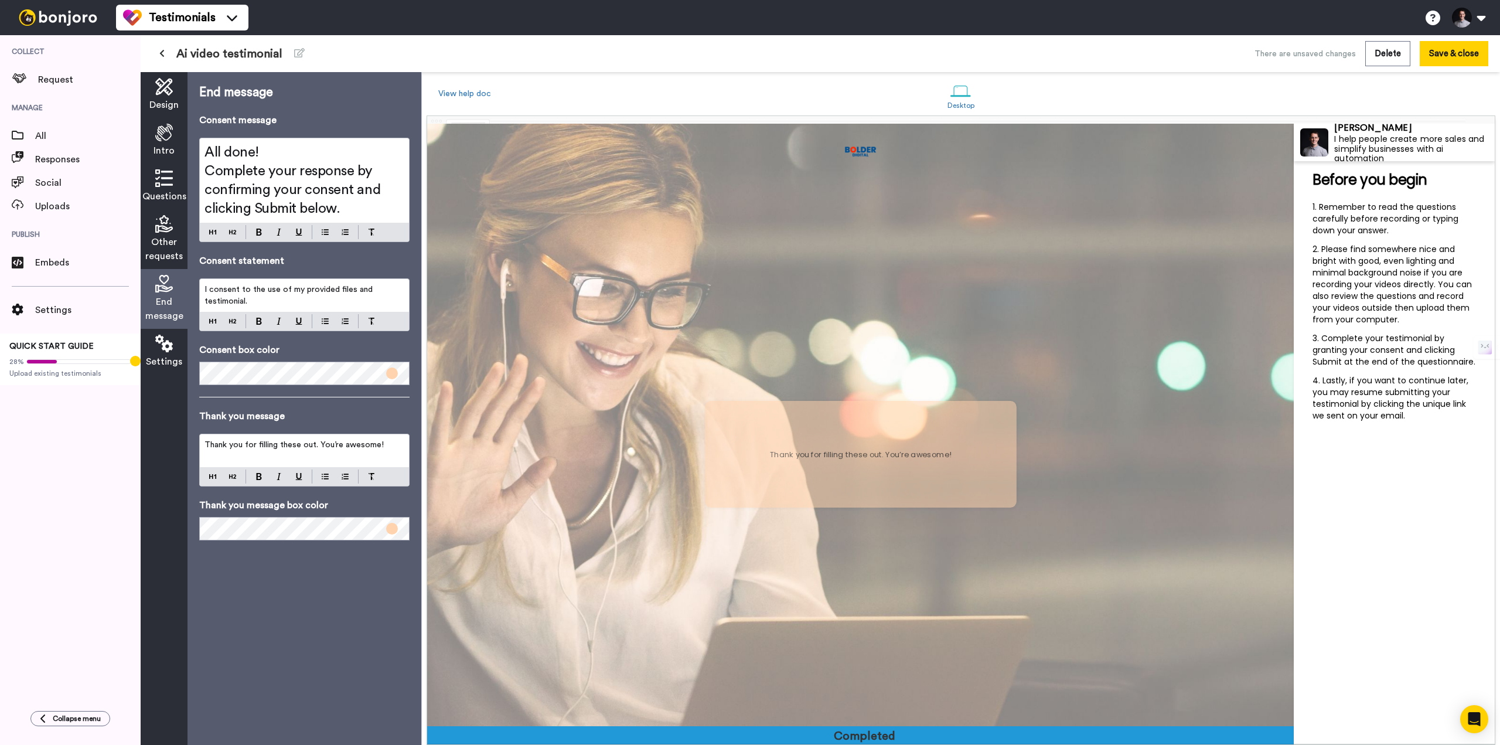
scroll to position [3615, 0]
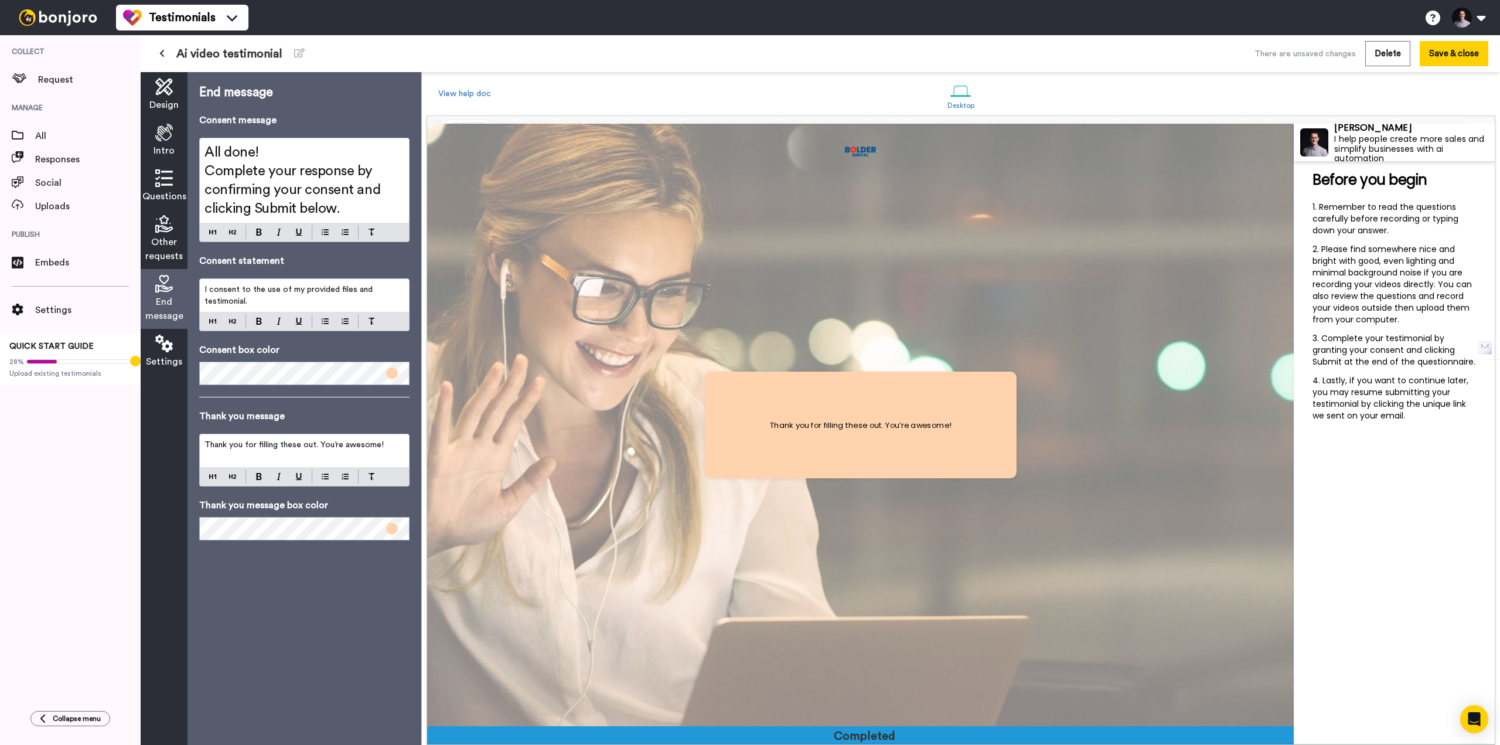
click at [284, 295] on p "I consent to the use of my provided files and testimonial." at bounding box center [304, 295] width 200 height 23
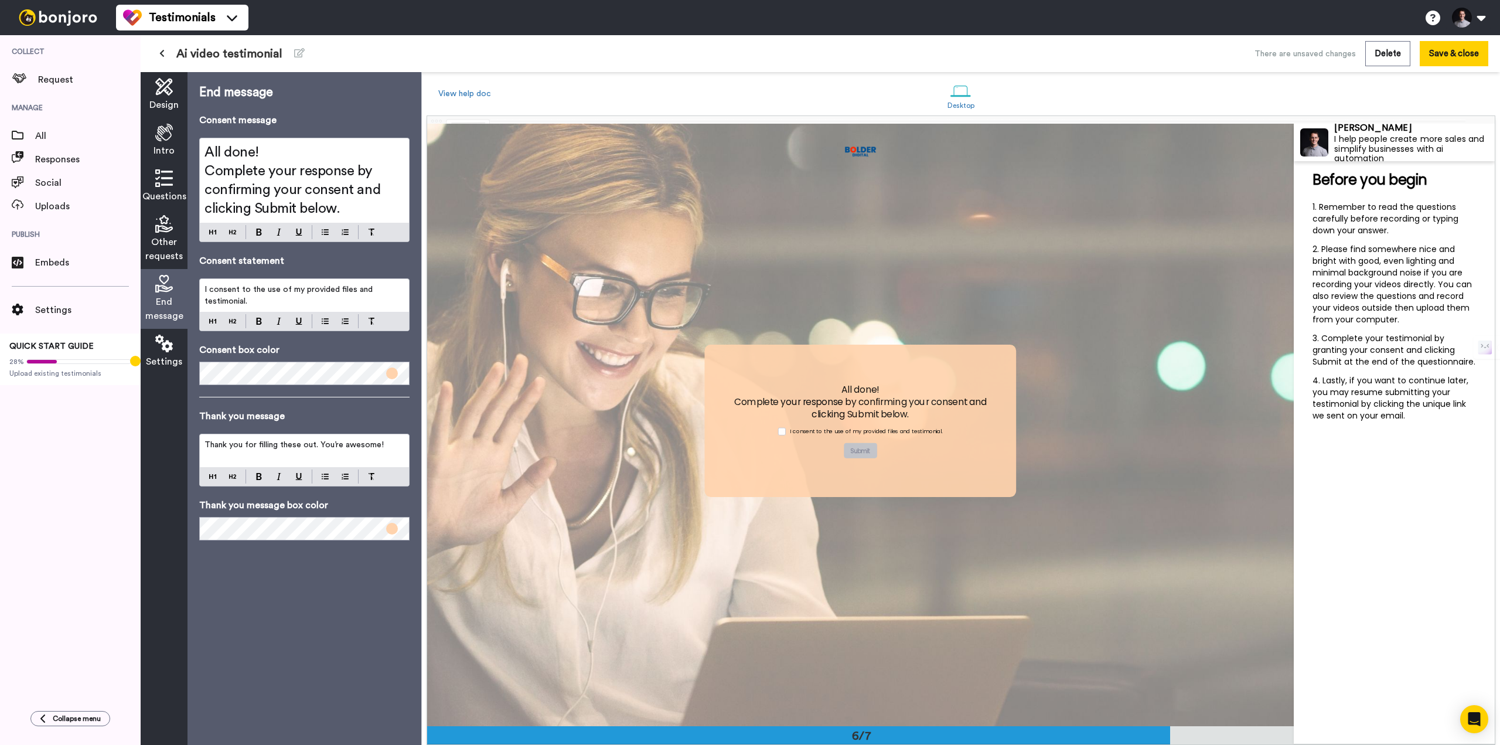
scroll to position [3013, 0]
click at [269, 156] on h2 "All done!" at bounding box center [304, 152] width 200 height 19
click at [318, 153] on h2 "All done!" at bounding box center [304, 152] width 200 height 19
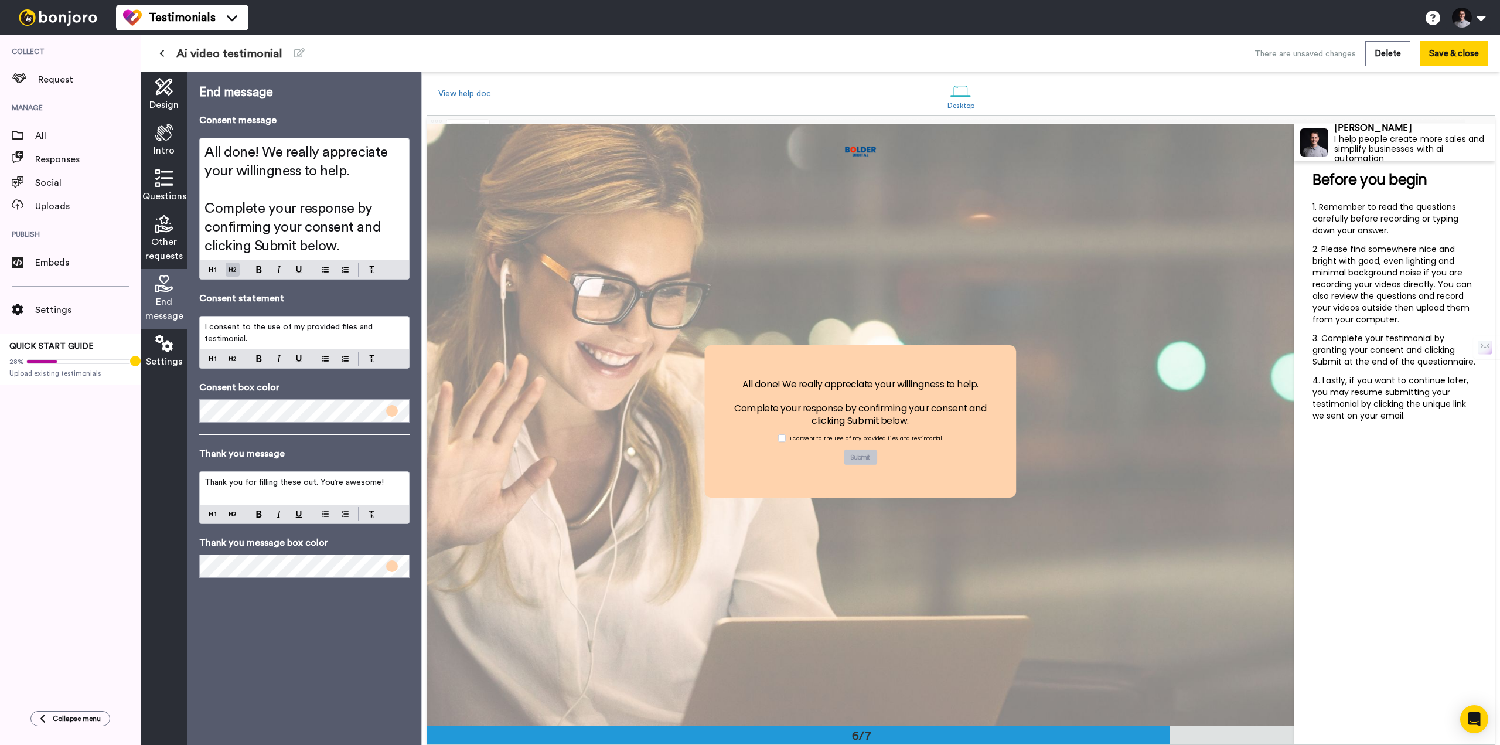
click at [359, 326] on span "I consent to the use of my provided files and testimonial." at bounding box center [289, 333] width 170 height 20
click at [276, 342] on p "I consent to the use of my provided files and testimonial." at bounding box center [304, 332] width 200 height 23
click at [275, 482] on span "Thank you for filling these out. You’re awesome!" at bounding box center [293, 482] width 179 height 8
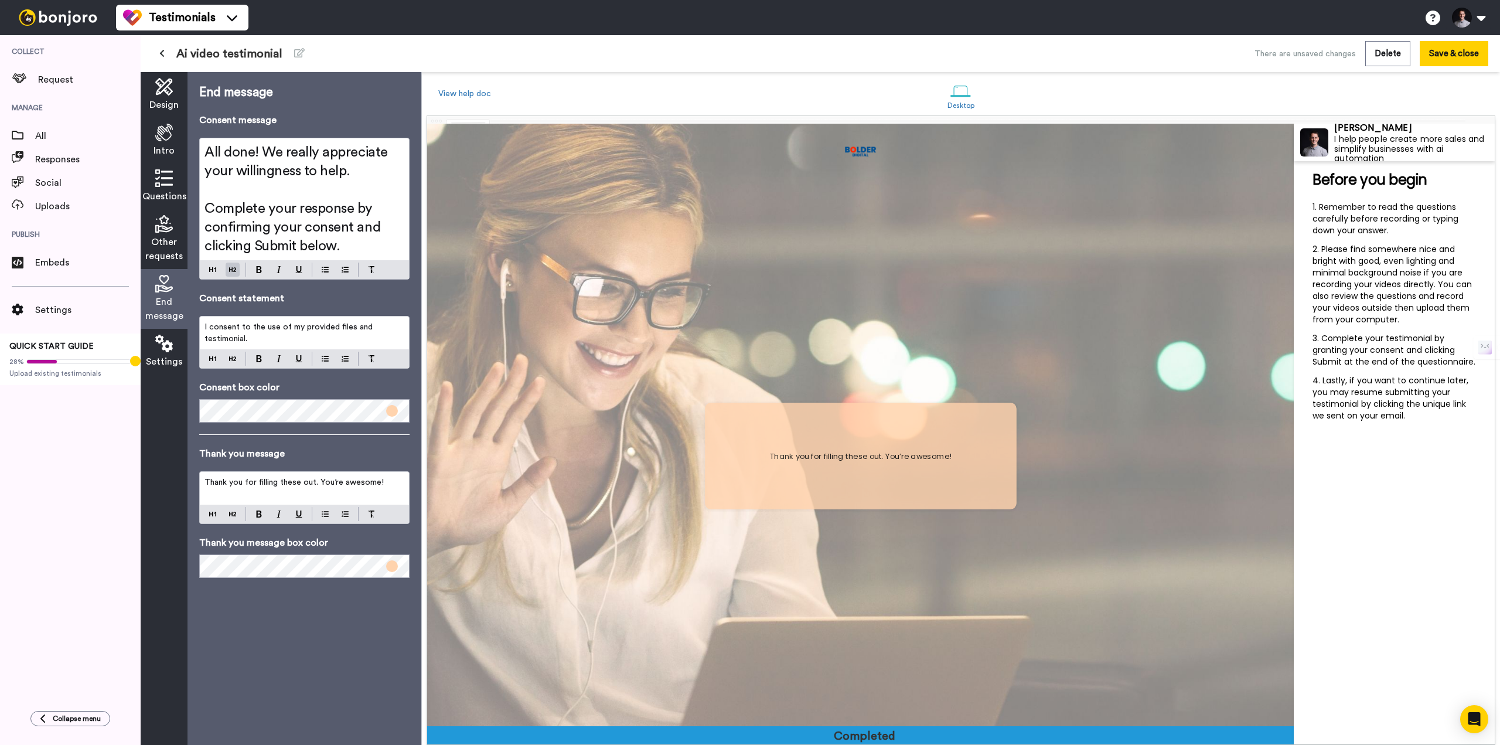
scroll to position [3615, 0]
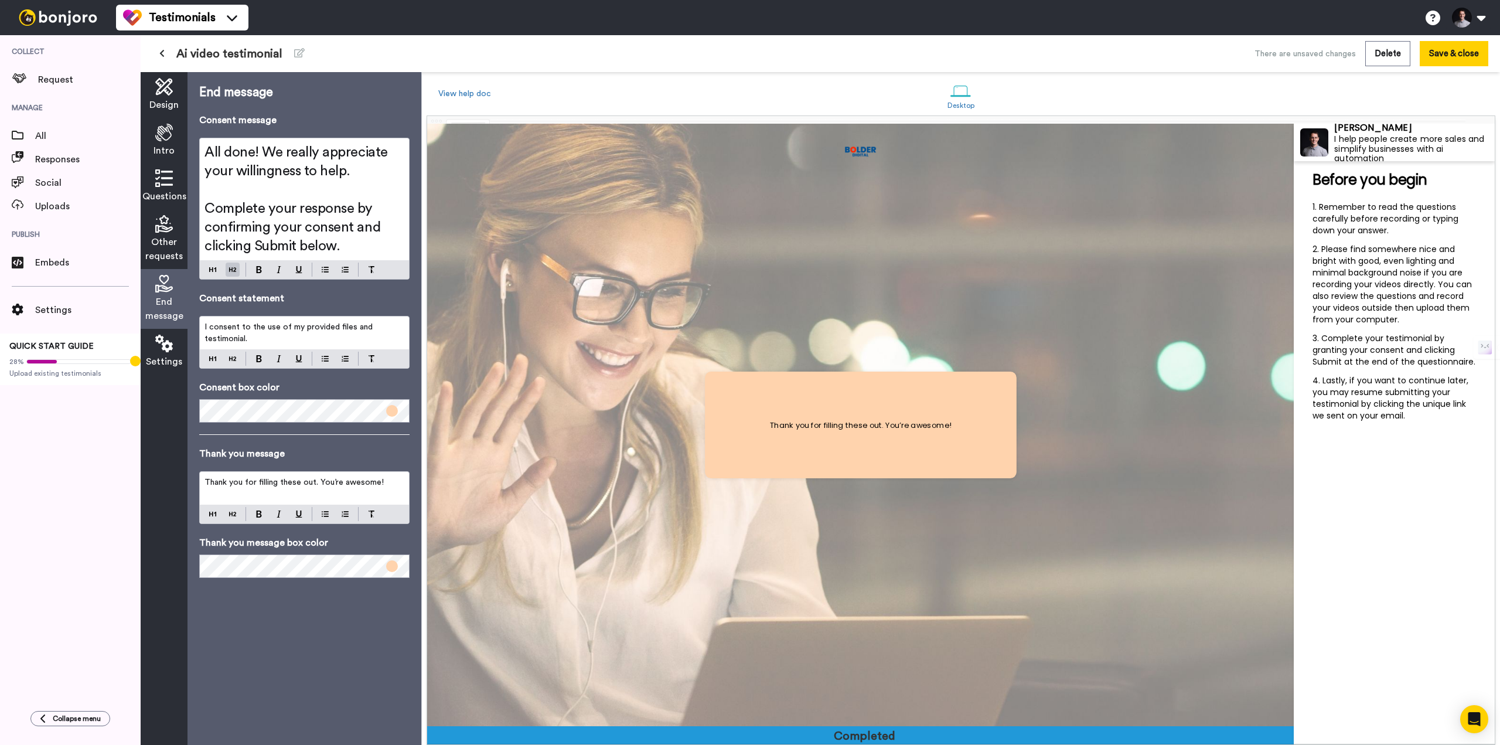
click at [381, 481] on p "Thank you for filling these out. You’re awesome!" at bounding box center [304, 482] width 200 height 12
click at [302, 632] on div "End message Consent message All done! We really appreciate your willingness to …" at bounding box center [304, 408] width 234 height 672
click at [170, 344] on icon at bounding box center [164, 343] width 18 height 18
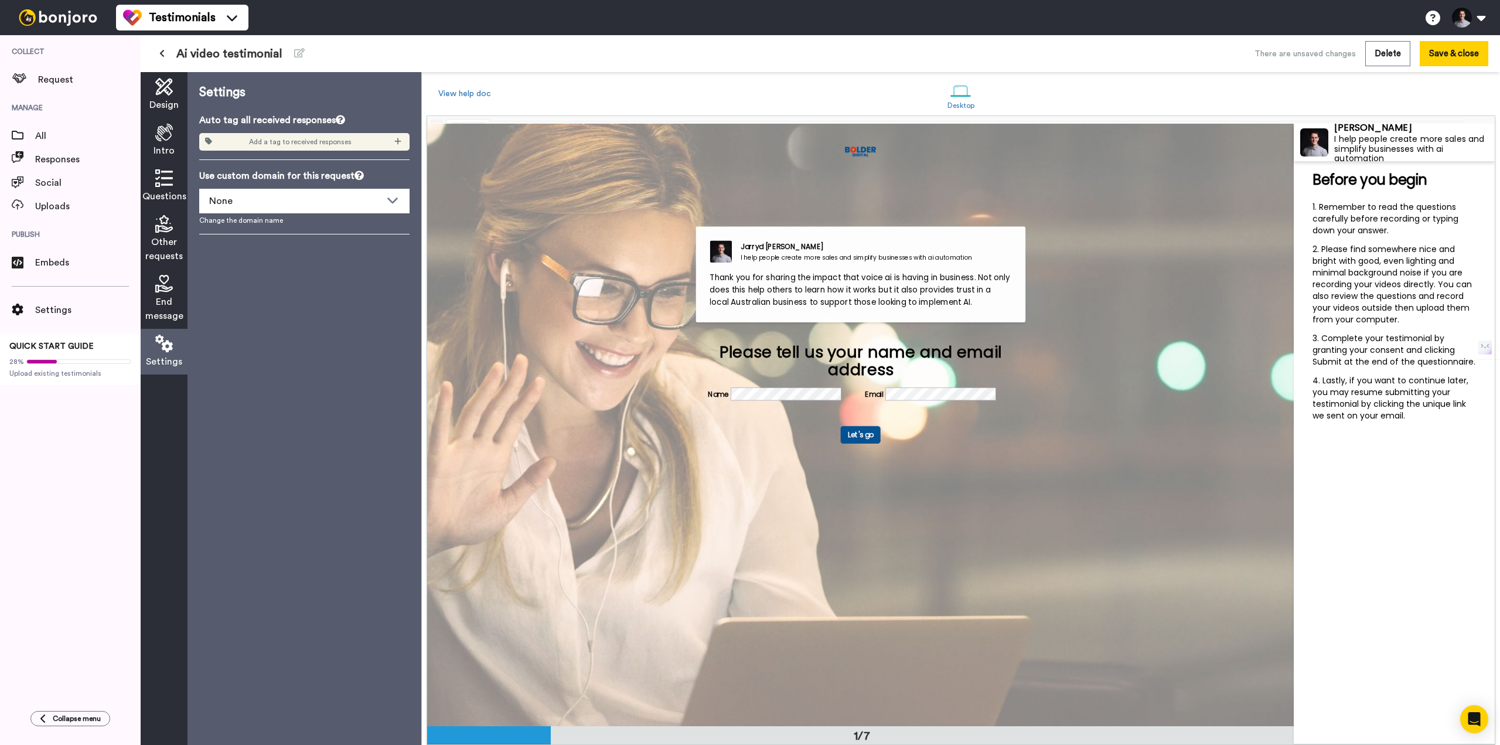
scroll to position [0, 0]
click at [316, 206] on div "None" at bounding box center [295, 201] width 172 height 14
click at [401, 139] on icon at bounding box center [397, 141] width 7 height 8
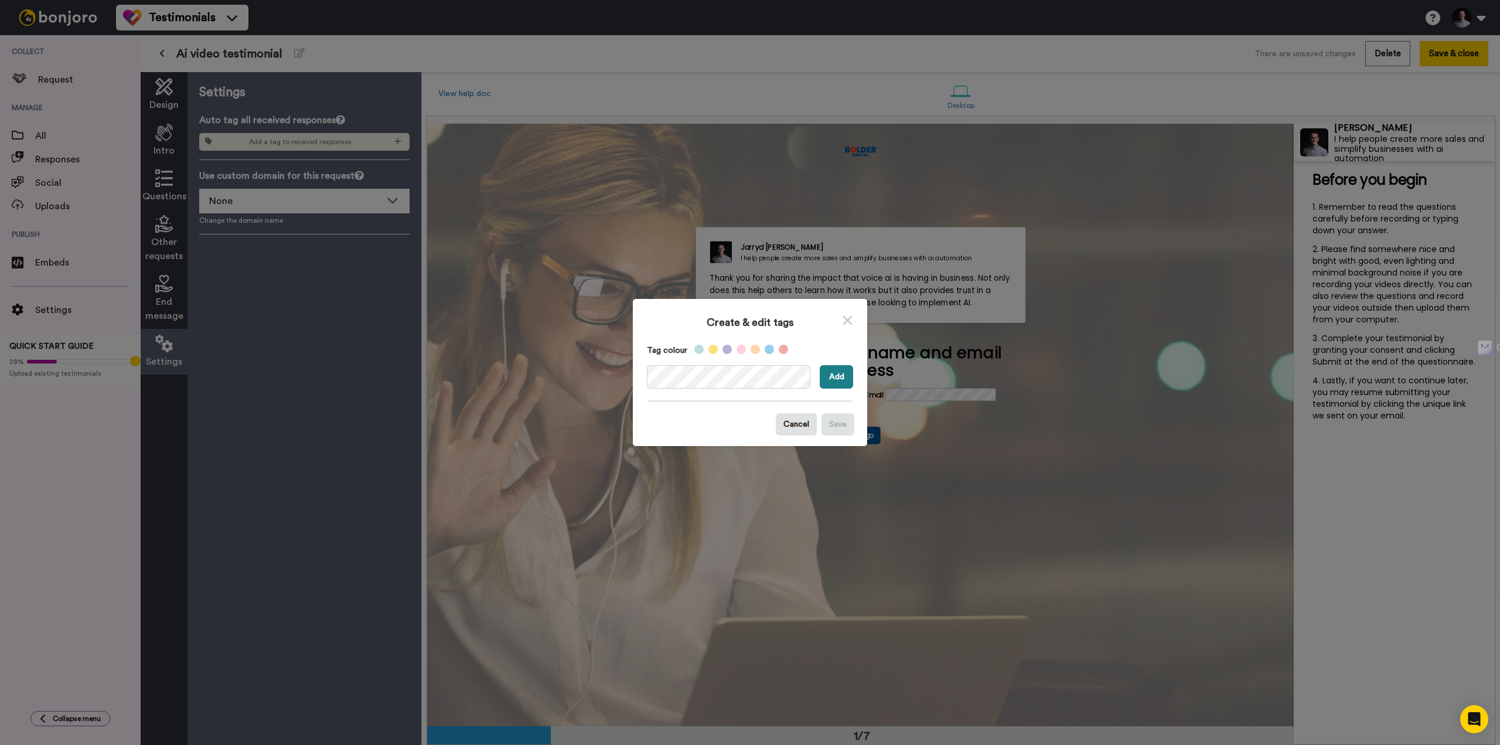
click at [832, 370] on button "Add" at bounding box center [836, 376] width 33 height 23
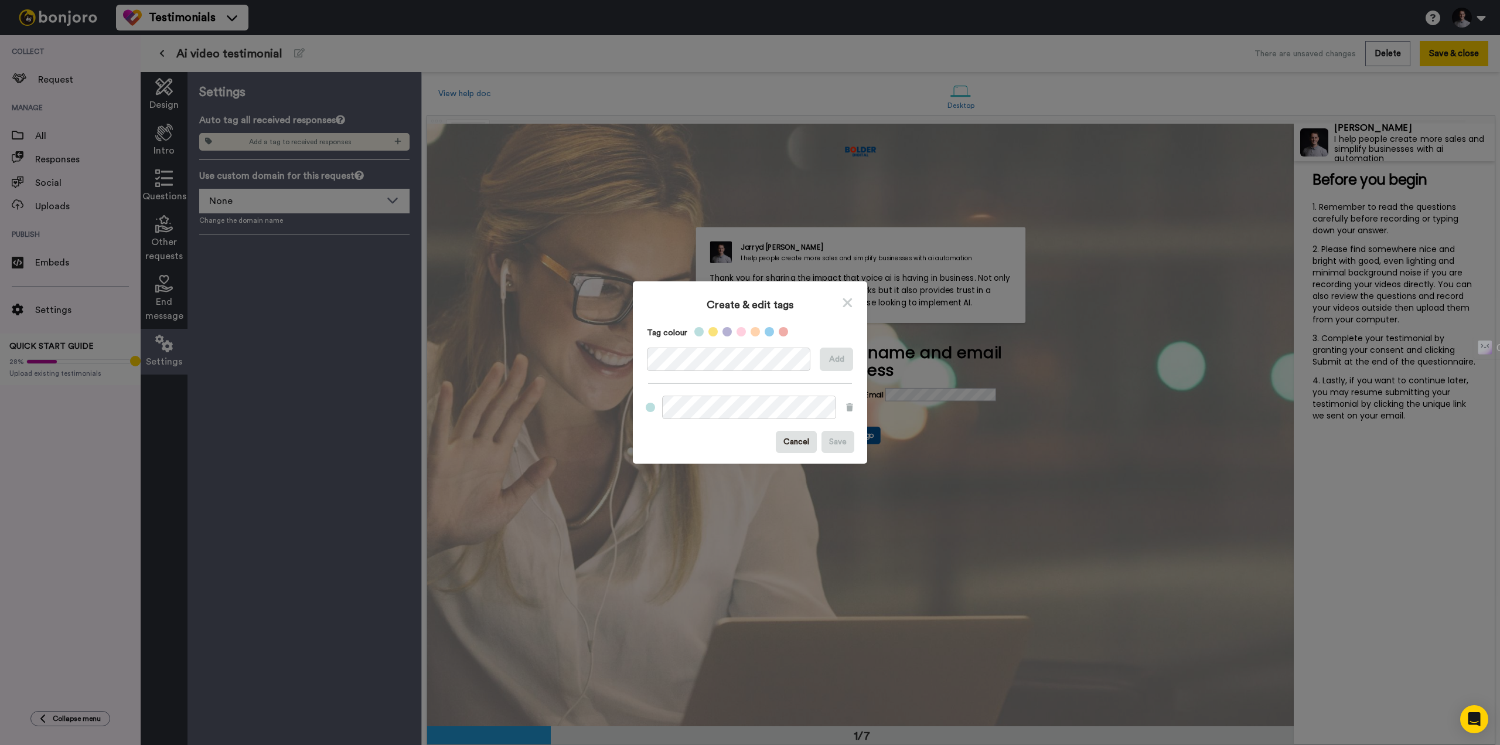
click at [696, 387] on div "Tag colour Add Cancel Save" at bounding box center [750, 390] width 223 height 126
click at [646, 411] on label at bounding box center [650, 406] width 9 height 9
click at [845, 295] on div "Create & edit tags" at bounding box center [750, 303] width 223 height 32
click at [846, 306] on icon at bounding box center [847, 302] width 9 height 9
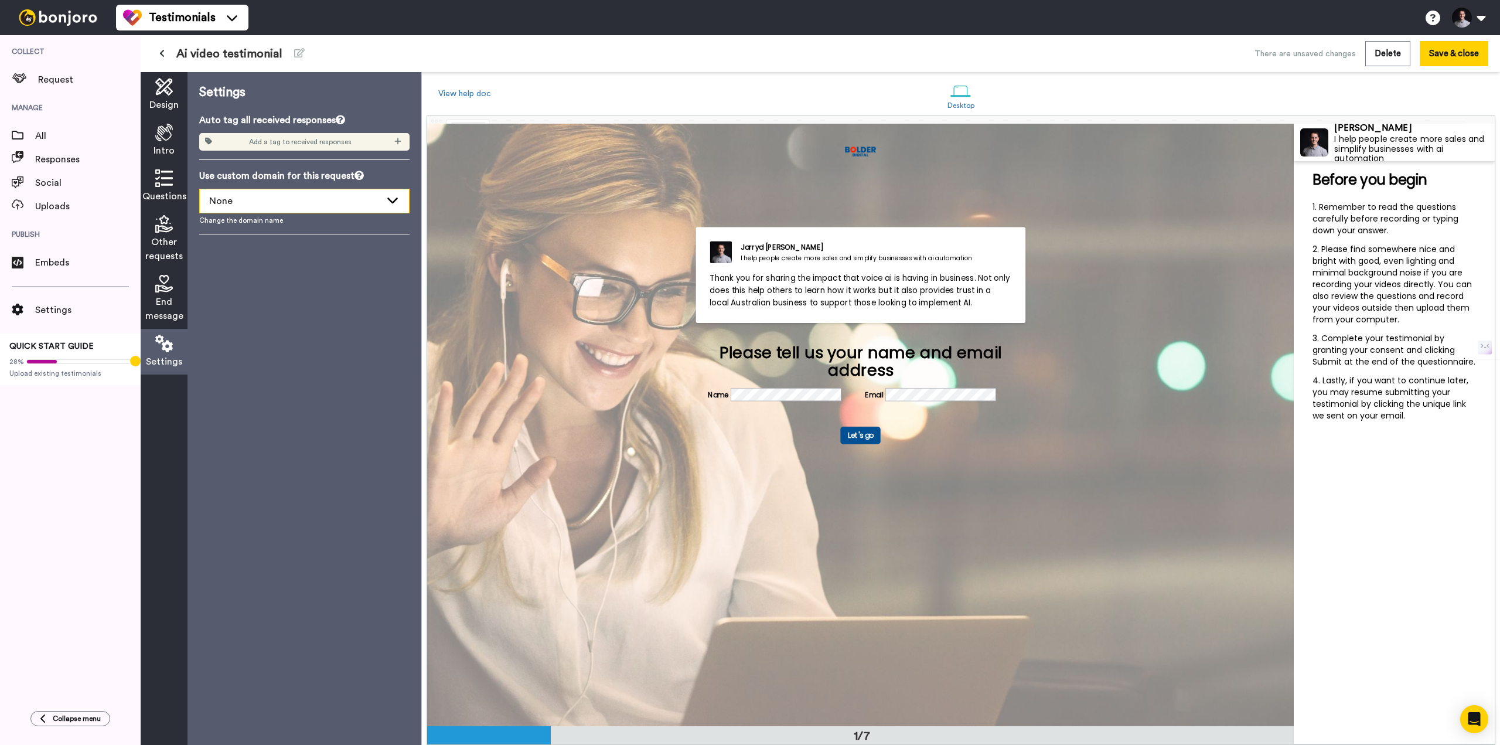
click at [322, 204] on div "None" at bounding box center [295, 201] width 172 height 14
click at [321, 203] on div "None" at bounding box center [295, 201] width 172 height 14
click at [397, 139] on icon at bounding box center [397, 141] width 7 height 8
click at [352, 181] on span "Voice Ai Testimonials" at bounding box center [376, 180] width 70 height 9
click at [332, 308] on div "Settings Auto tag all received responses Voice Ai Testimonials Use custom domai…" at bounding box center [304, 408] width 234 height 672
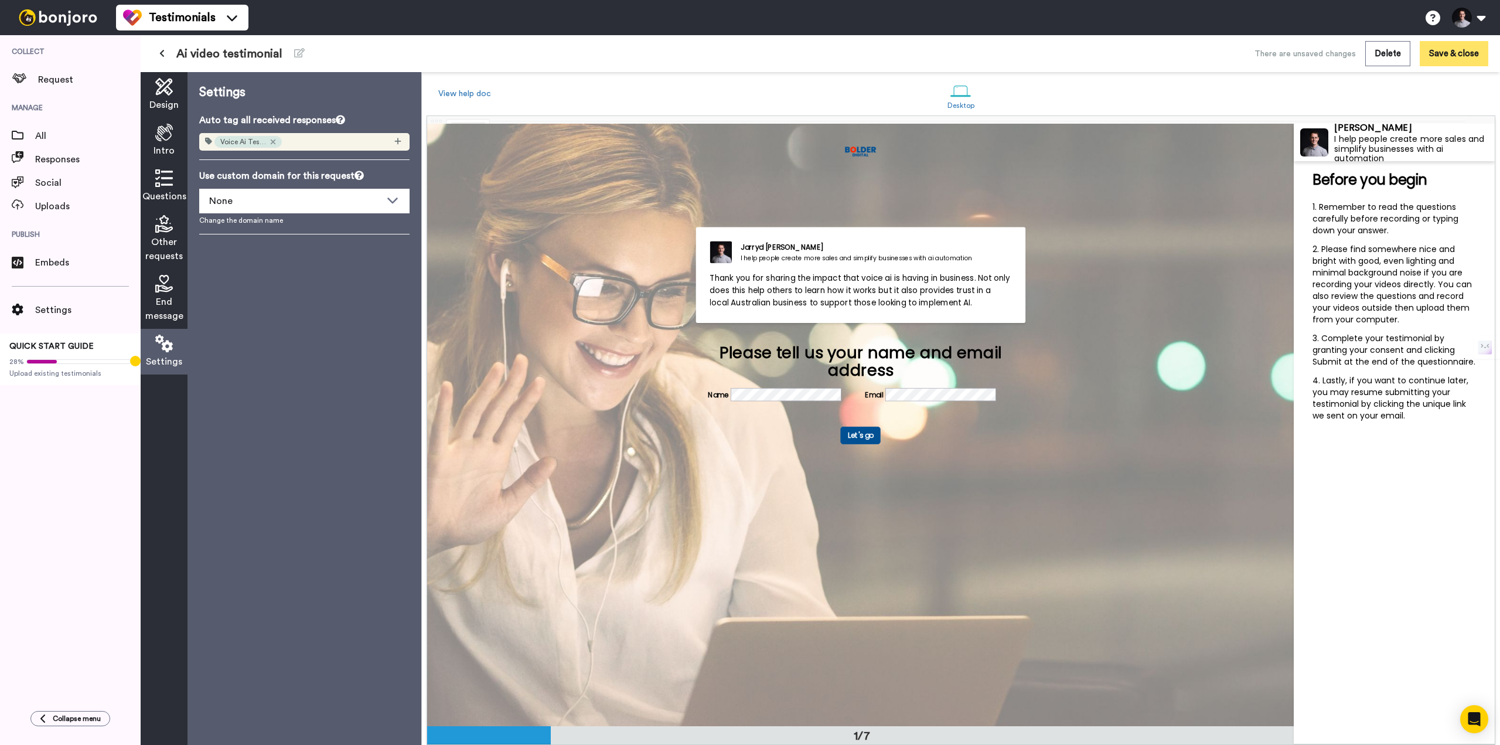
click at [1438, 57] on button "Save & close" at bounding box center [1453, 53] width 69 height 25
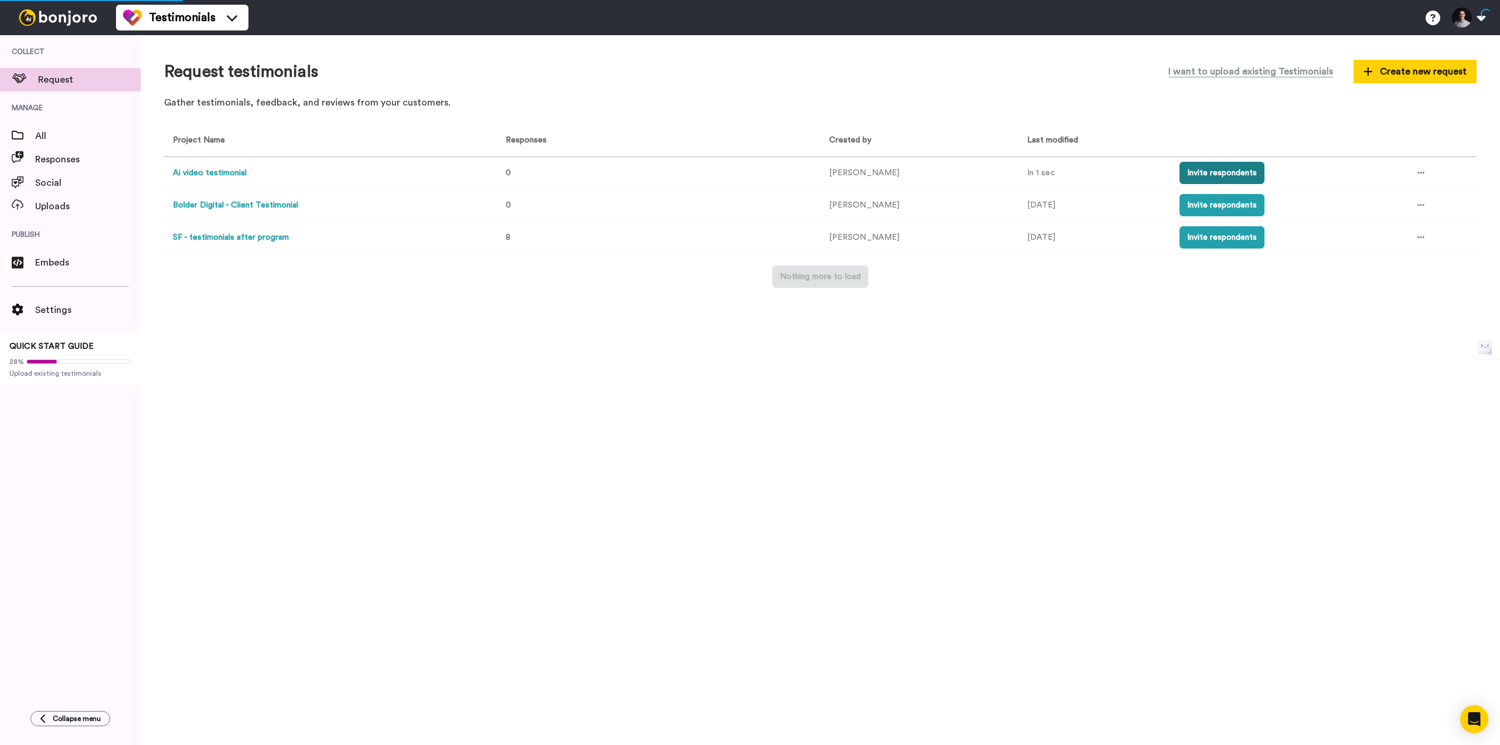
click at [1197, 172] on button "Invite respondents" at bounding box center [1221, 173] width 85 height 22
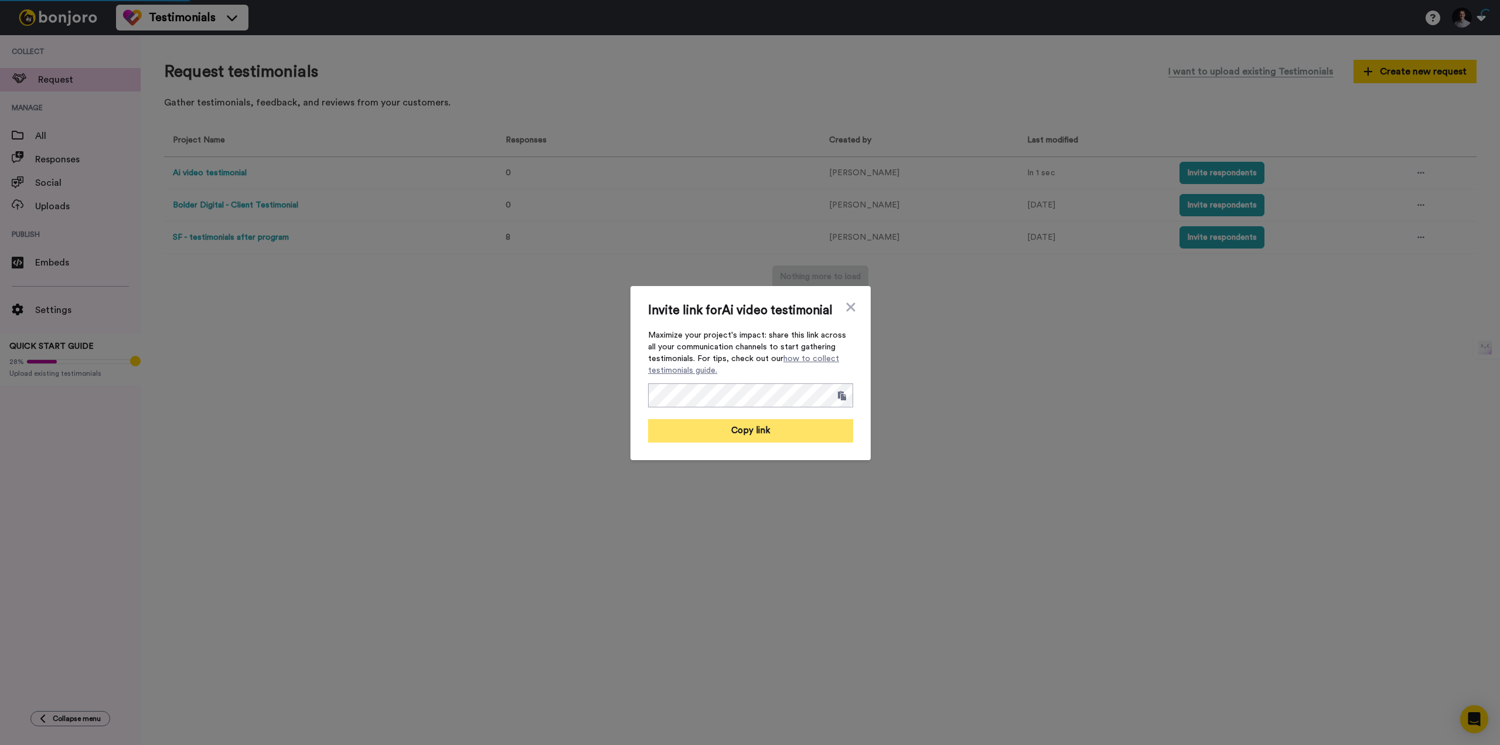
click at [767, 429] on button "Copy link" at bounding box center [750, 430] width 205 height 23
click at [848, 308] on icon at bounding box center [850, 306] width 9 height 9
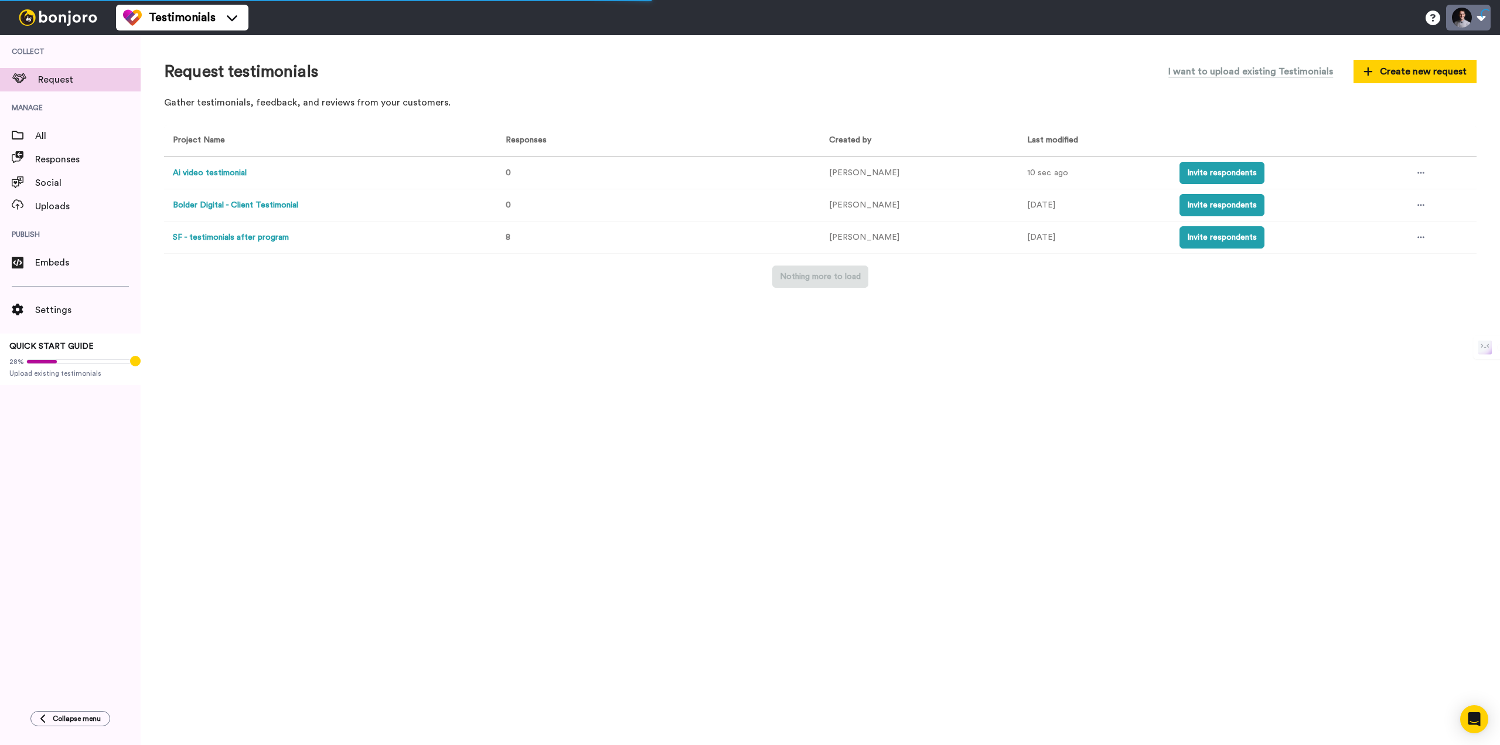
click at [1456, 22] on button at bounding box center [1468, 18] width 45 height 26
click at [1181, 180] on button "Invite respondents" at bounding box center [1221, 173] width 85 height 22
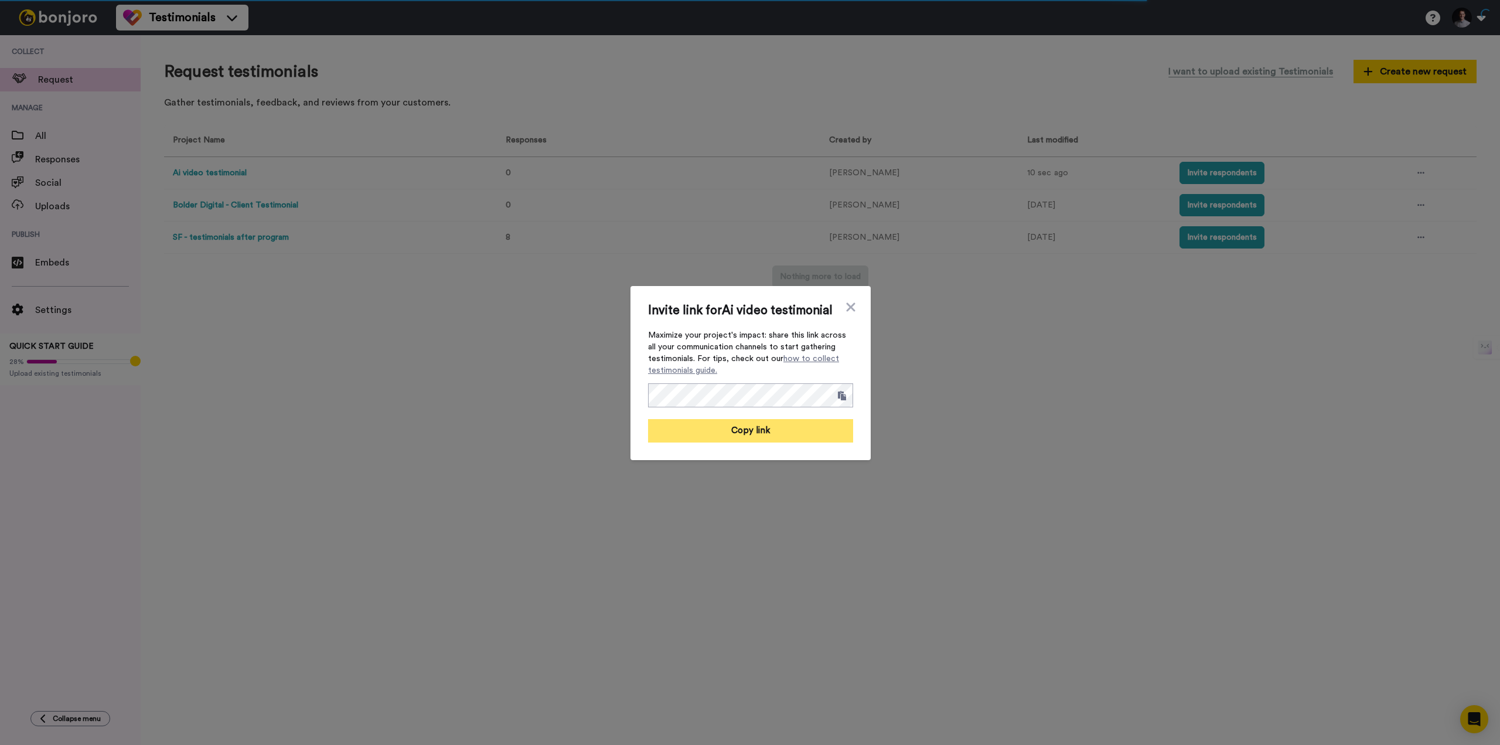
click at [757, 426] on button "Copy link" at bounding box center [750, 430] width 205 height 23
click at [694, 438] on button "Link copied!" at bounding box center [750, 430] width 205 height 23
click at [1303, 155] on div "Invite link for Ai video testimonial Maximize your project's impact: share this…" at bounding box center [750, 372] width 1500 height 745
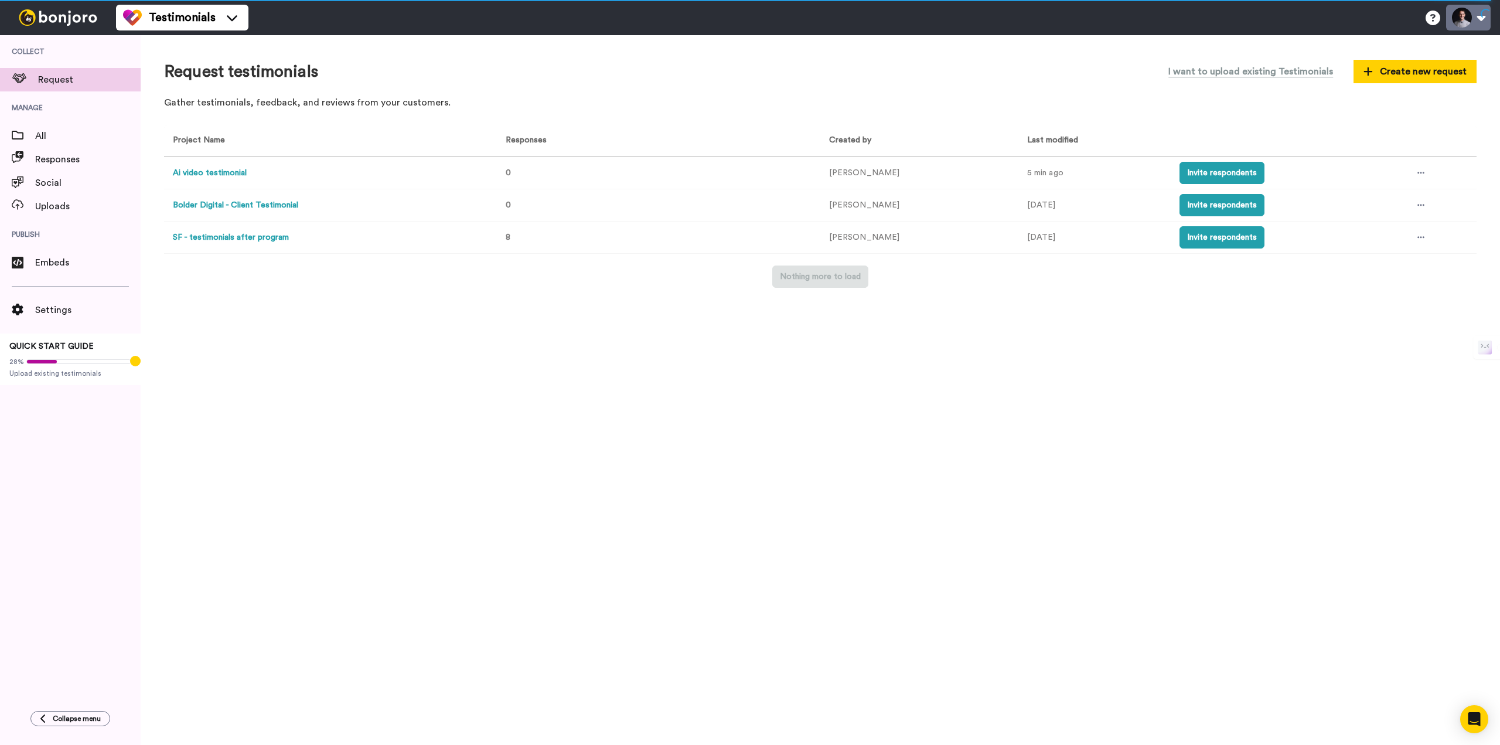
click at [1463, 21] on button at bounding box center [1468, 18] width 45 height 26
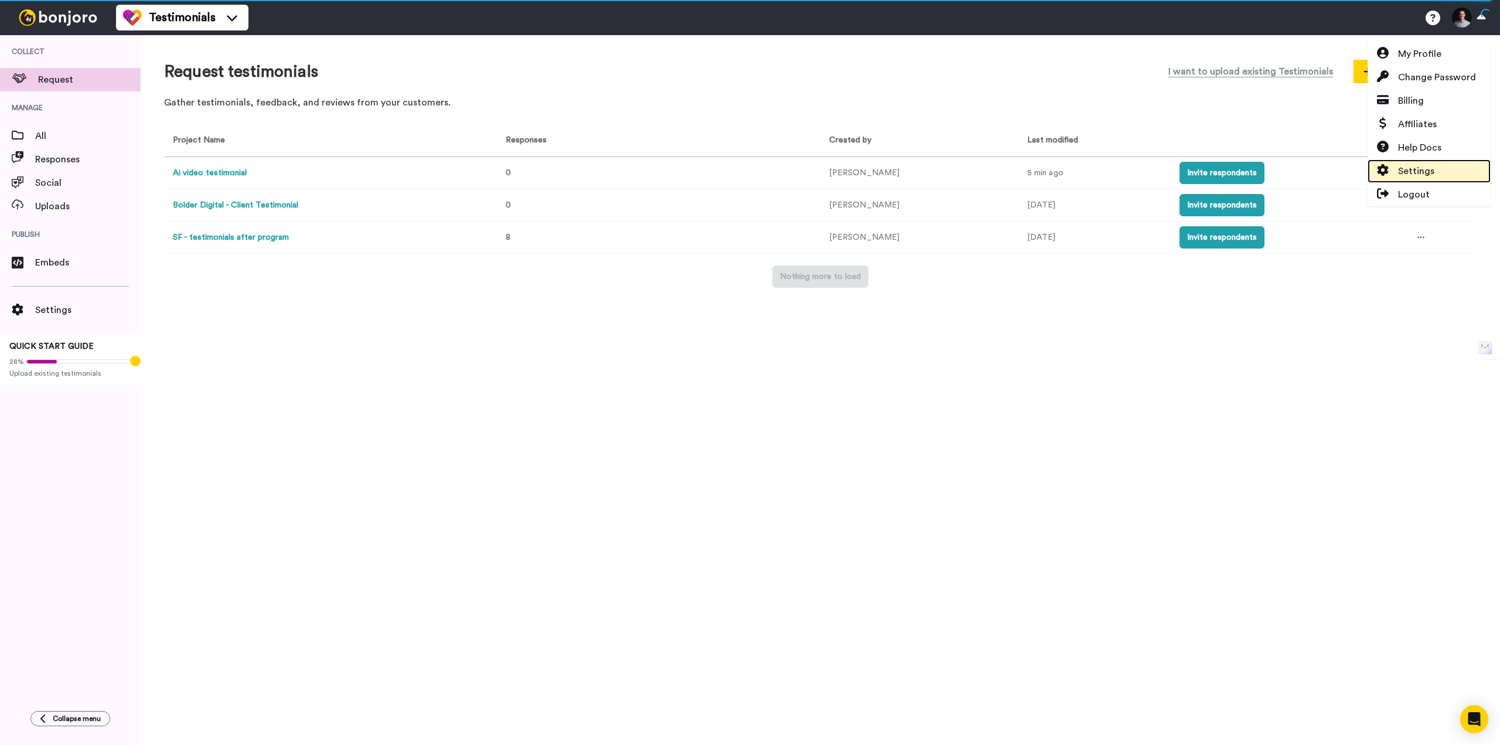
click at [1410, 177] on span "Settings" at bounding box center [1416, 171] width 36 height 14
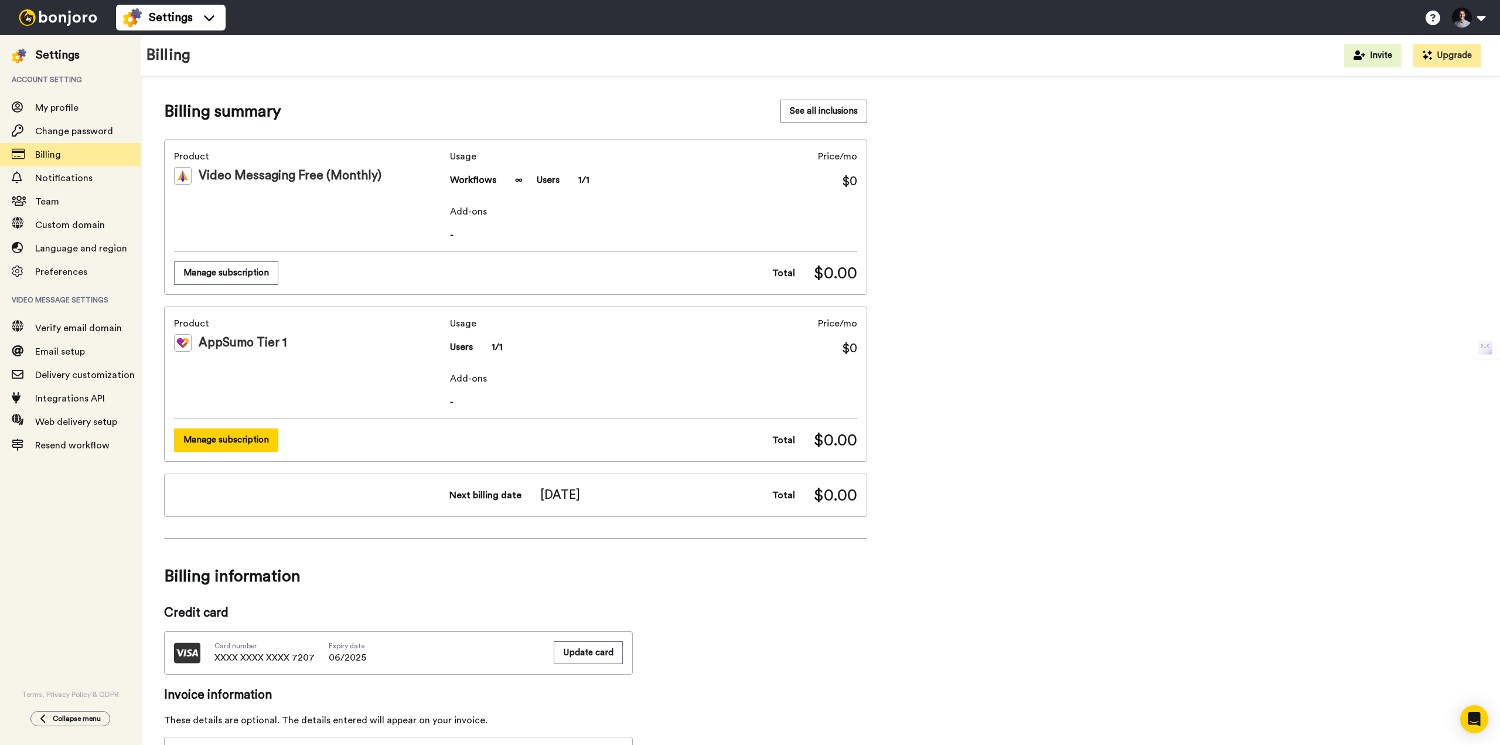
click at [234, 436] on button "Manage subscription" at bounding box center [226, 439] width 104 height 23
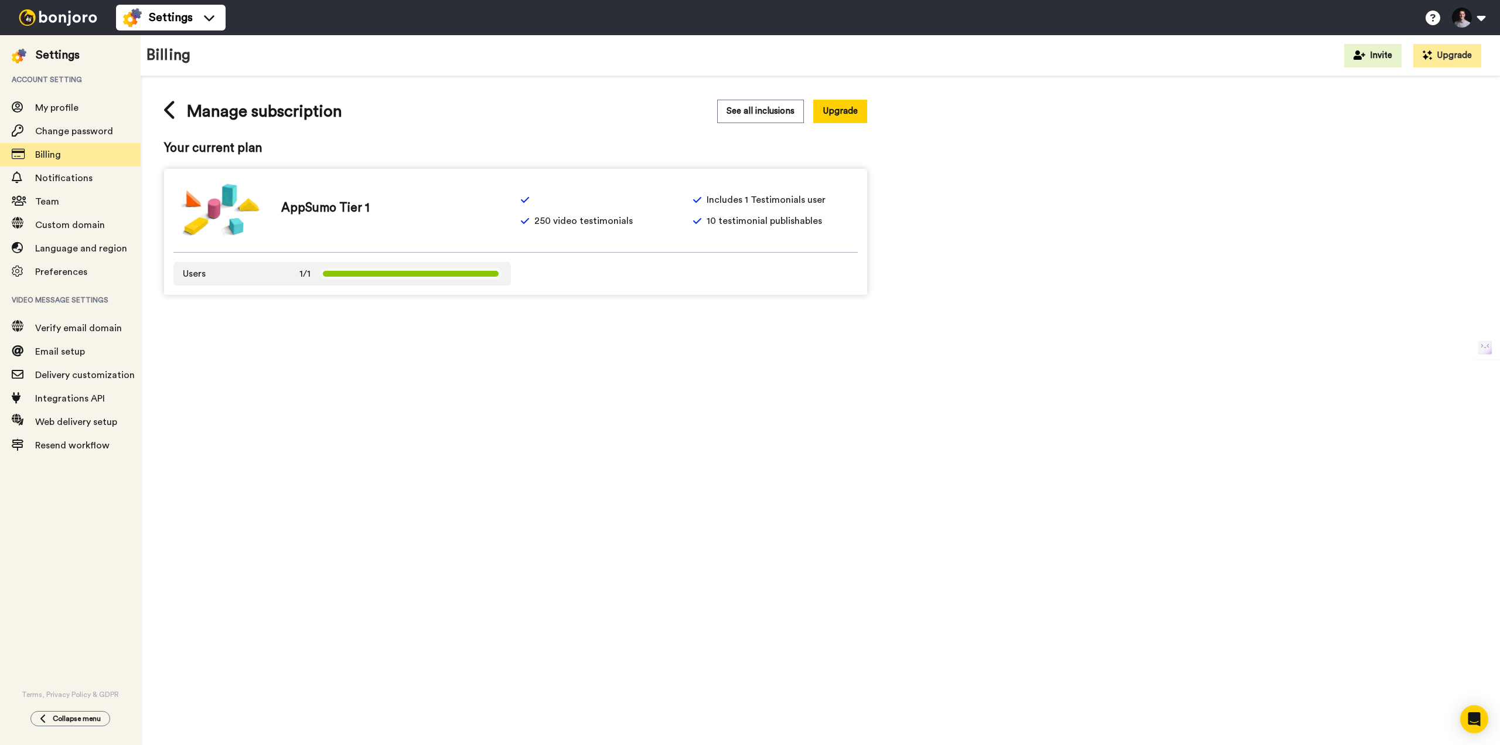
drag, startPoint x: 566, startPoint y: 203, endPoint x: 643, endPoint y: 169, distance: 84.7
click at [640, 166] on div "Manage subscription See all inclusions Upgrade Your current plan AppSumo Tier 1…" at bounding box center [515, 197] width 703 height 195
click at [590, 132] on div "Manage subscription See all inclusions Upgrade Your current plan AppSumo Tier 1…" at bounding box center [515, 197] width 703 height 195
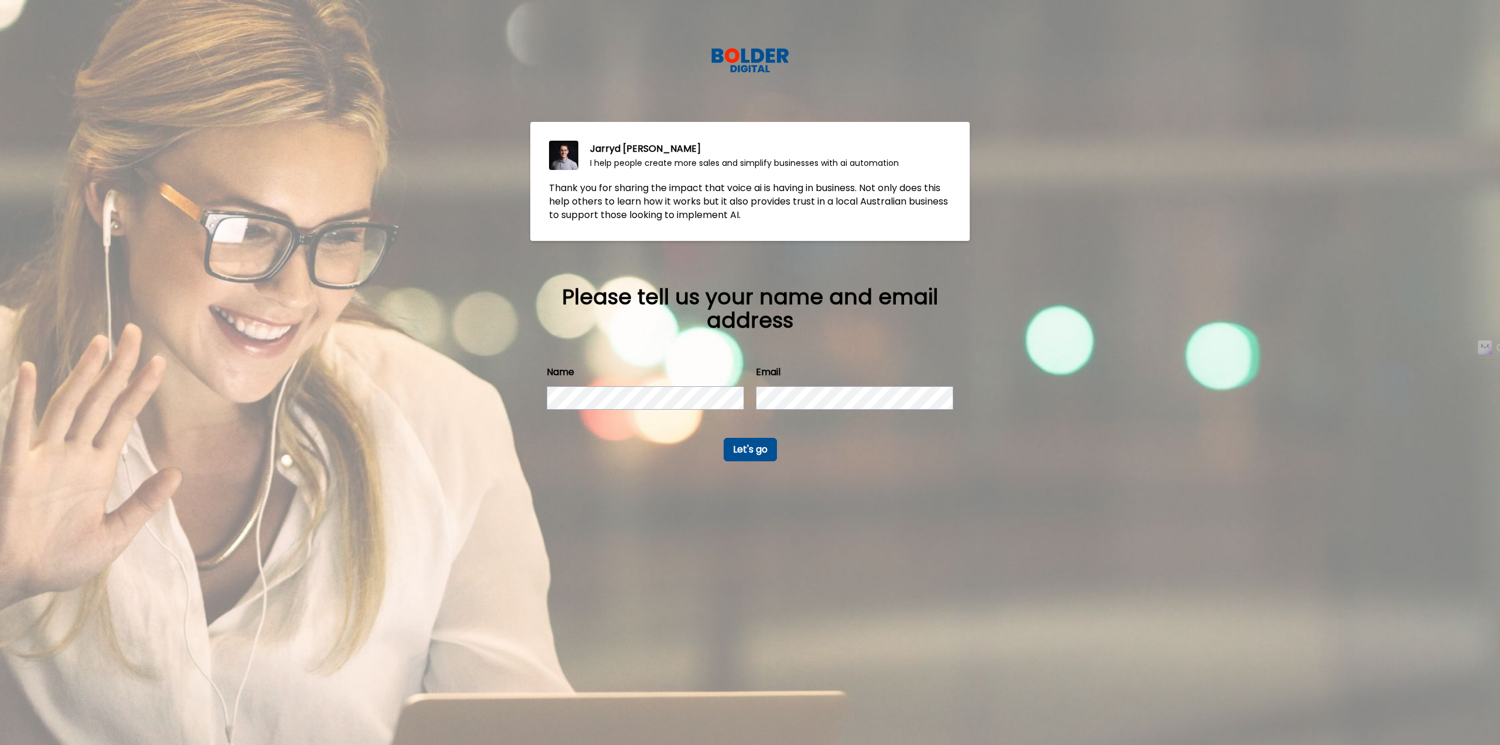
click at [736, 447] on button "Let's go" at bounding box center [749, 449] width 53 height 23
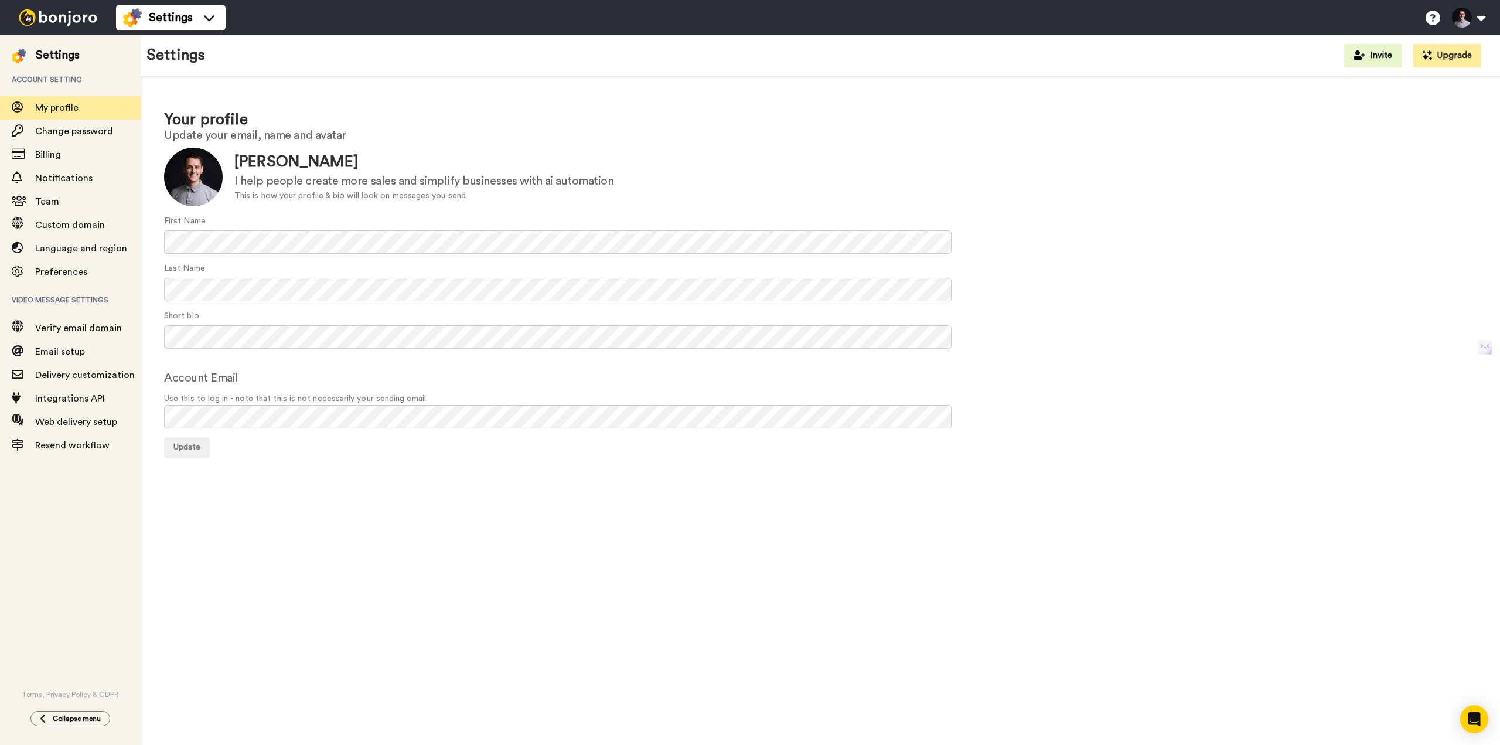
click at [395, 369] on div "Account Email Use this to log in - note that this is not necessarily your sendi…" at bounding box center [820, 398] width 1312 height 59
click at [185, 450] on span "Update" at bounding box center [186, 447] width 27 height 8
click at [207, 23] on div "Settings" at bounding box center [170, 17] width 95 height 19
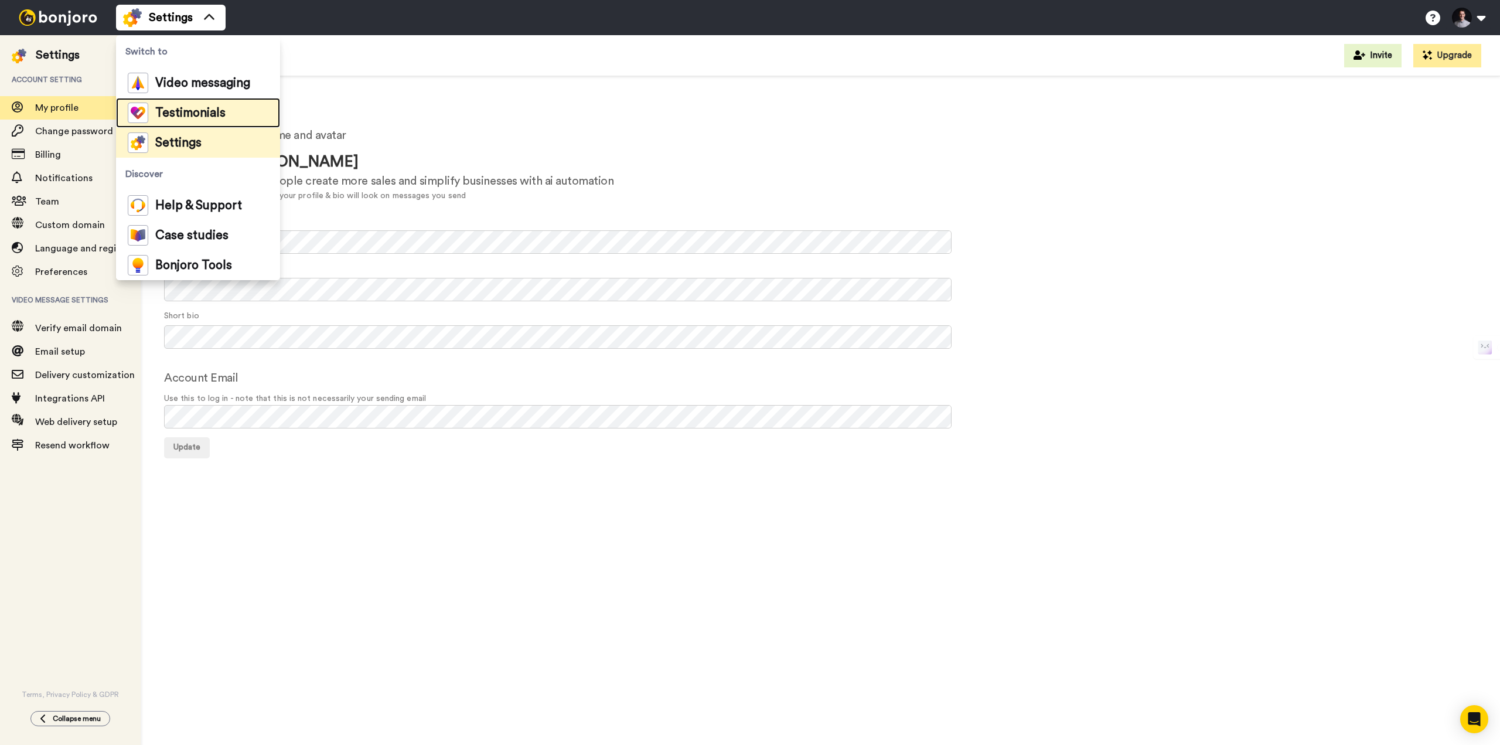
click at [194, 120] on div "Testimonials" at bounding box center [177, 113] width 98 height 21
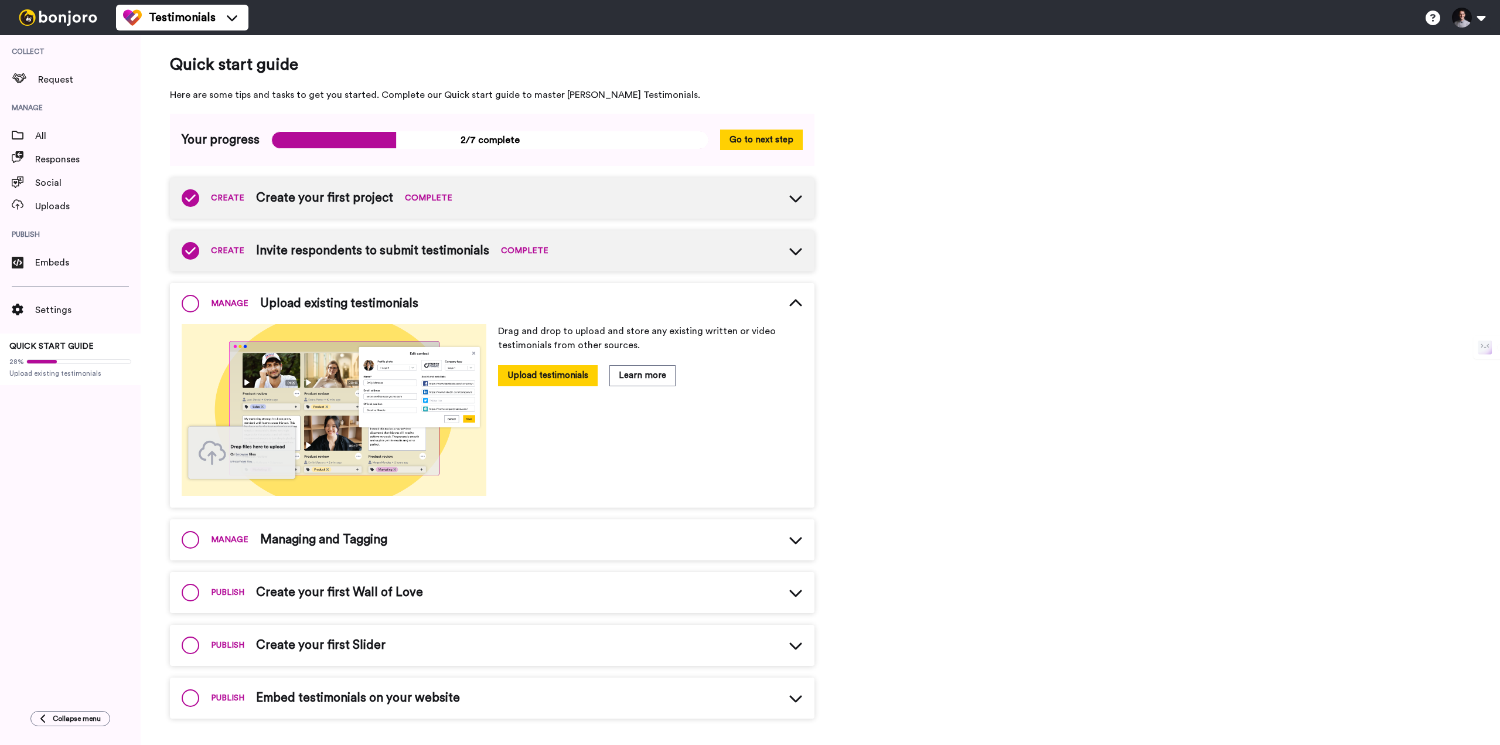
scroll to position [2, 0]
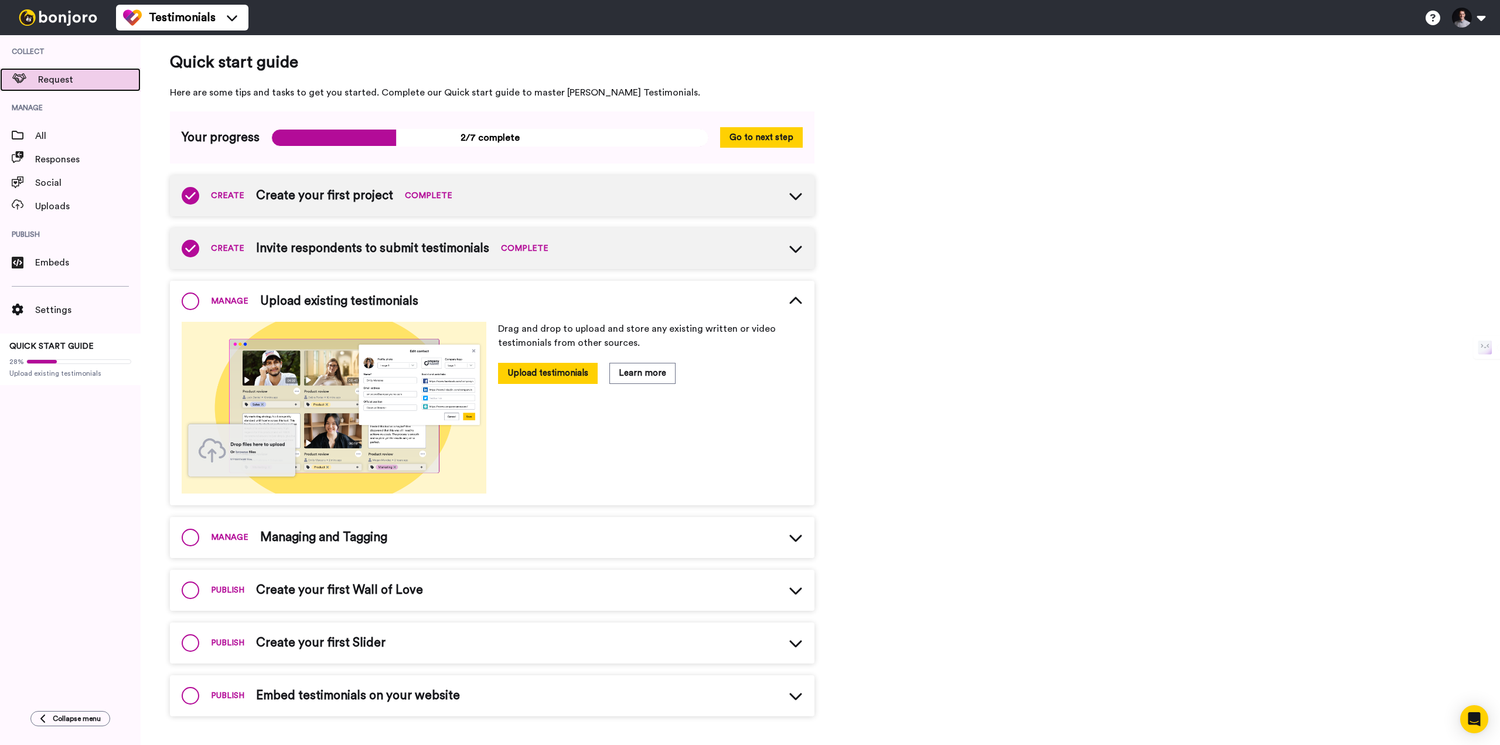
click at [76, 86] on span "Request" at bounding box center [89, 80] width 103 height 14
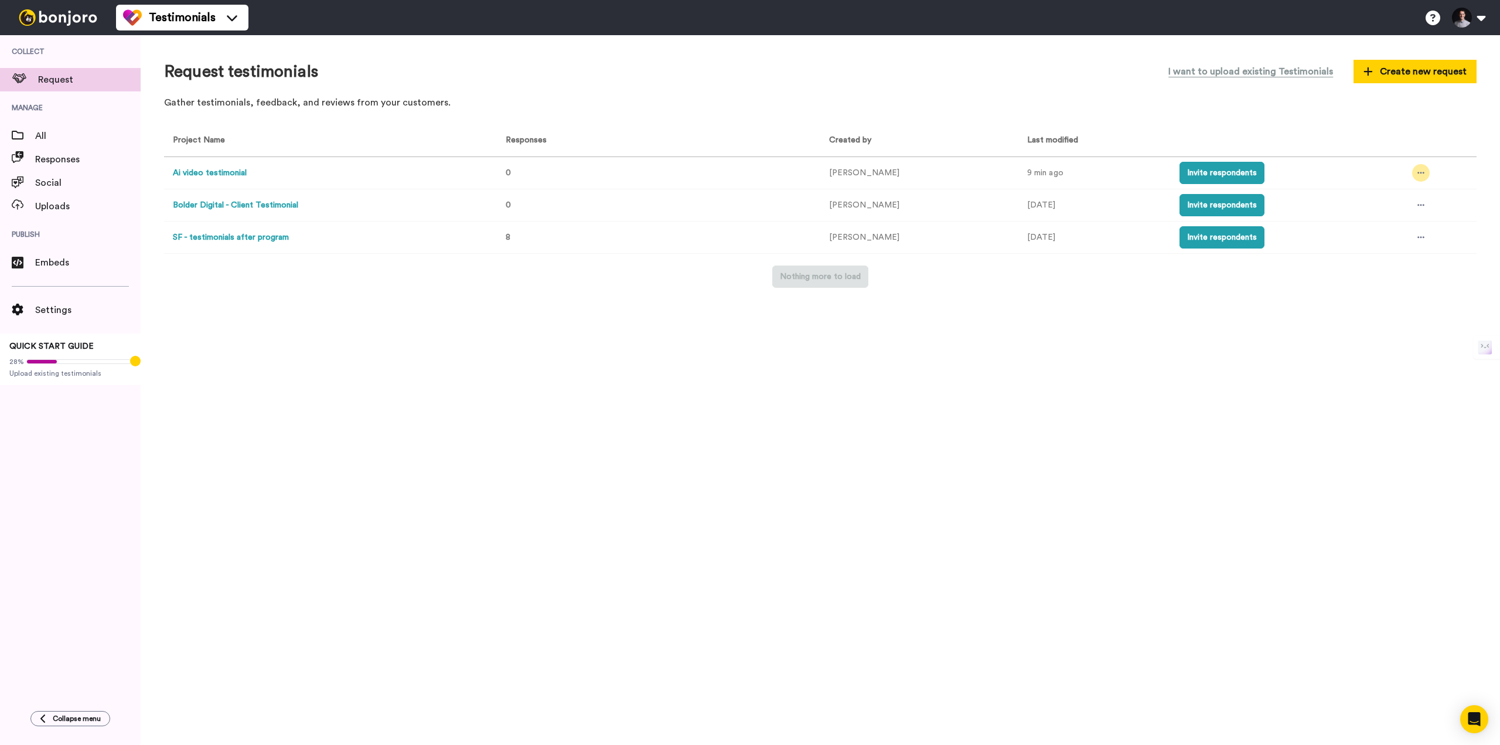
click at [1417, 174] on icon at bounding box center [1420, 173] width 7 height 8
click at [1385, 255] on span "Edit project" at bounding box center [1390, 258] width 45 height 8
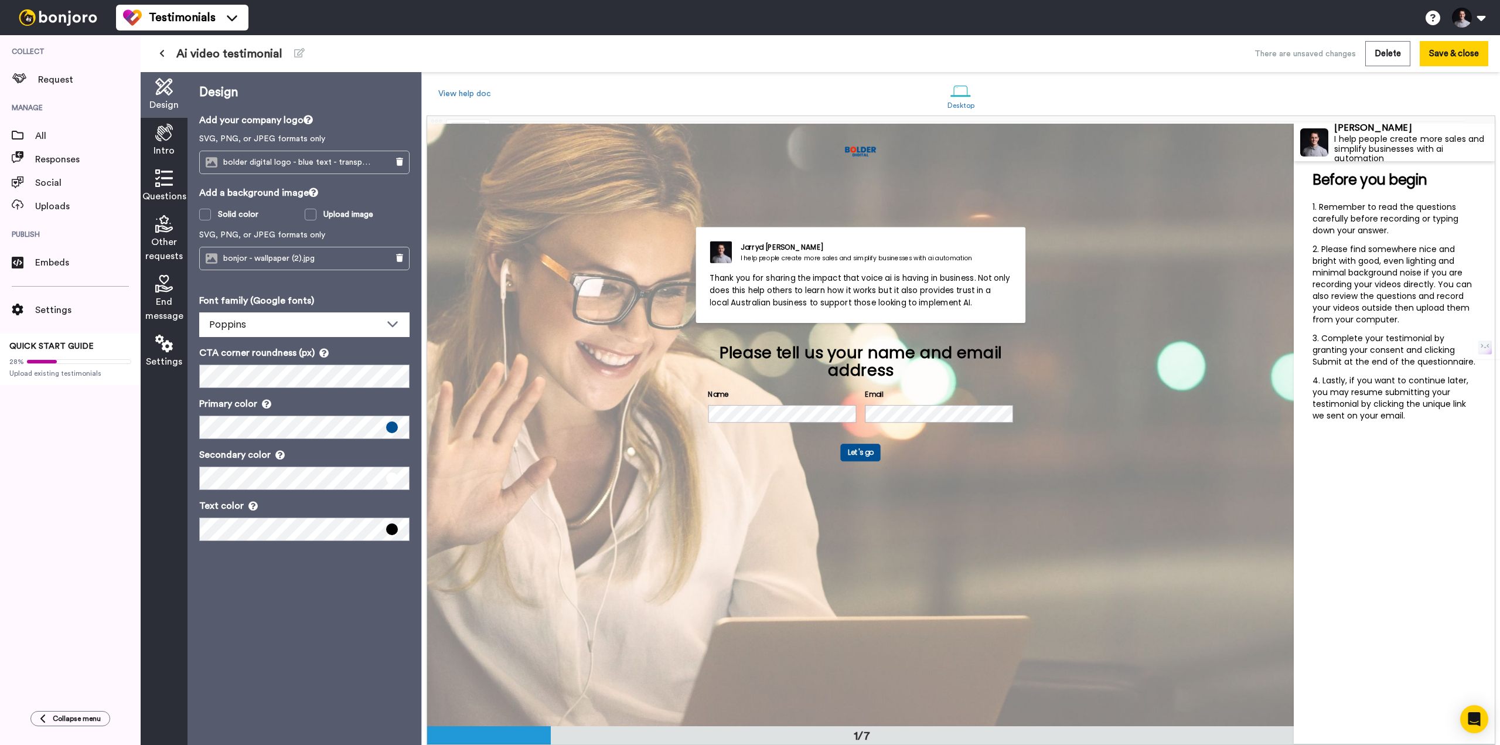
scroll to position [1, 0]
click at [155, 184] on div "Questions" at bounding box center [164, 186] width 47 height 46
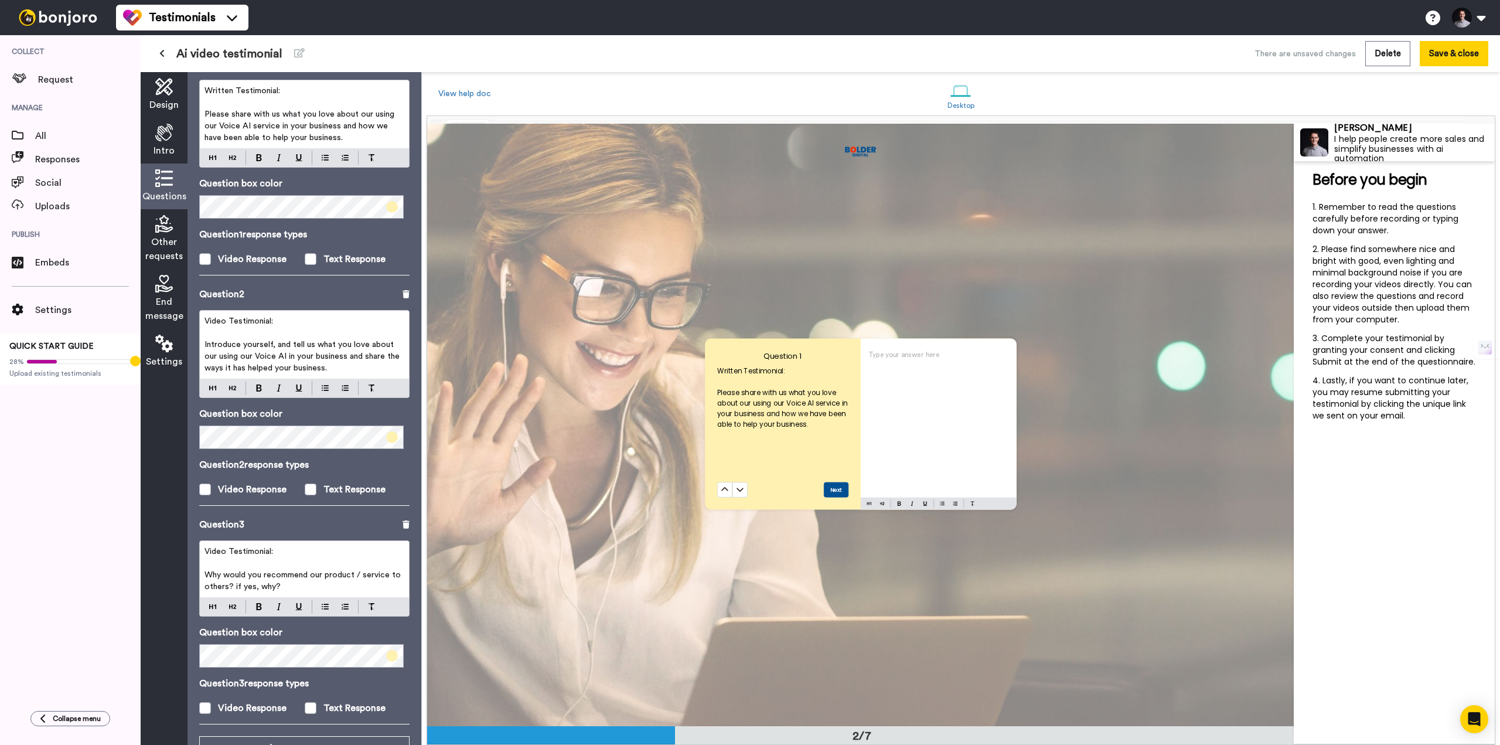
scroll to position [97, 0]
click at [274, 340] on span "Introduce yourself, and tell us what you love about our using our Voice AI in y…" at bounding box center [302, 356] width 197 height 32
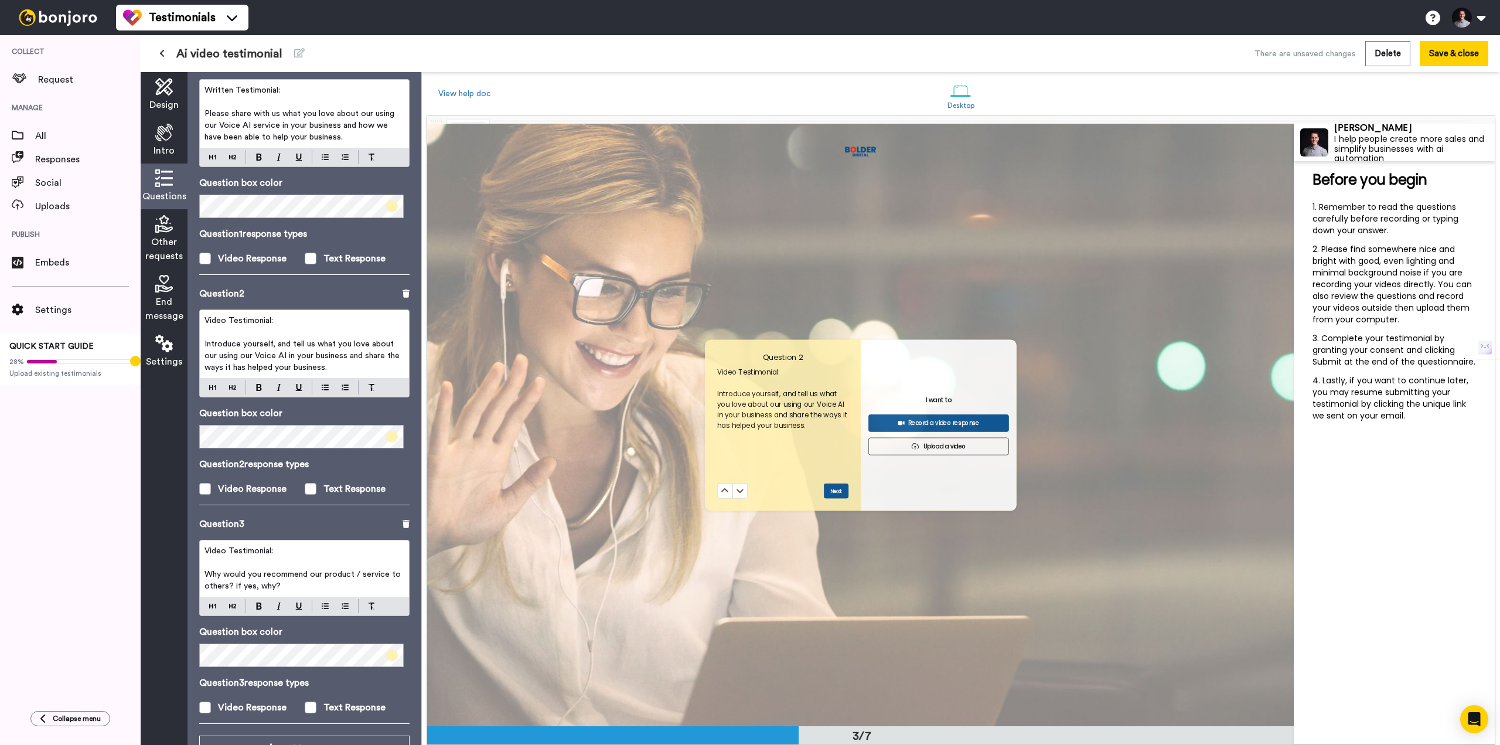
scroll to position [1206, 0]
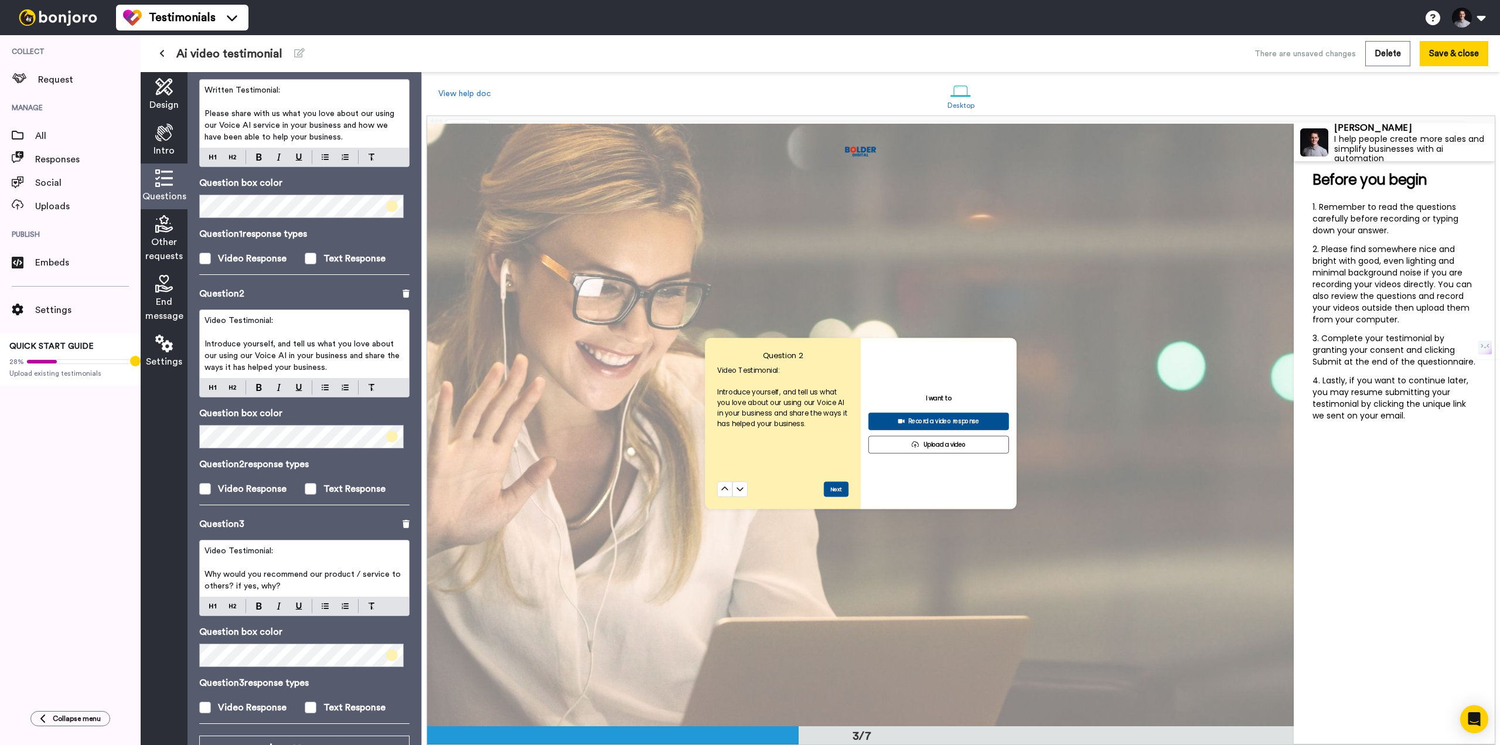
click at [275, 341] on span "Introduce yourself, and tell us what you love about our using our Voice AI in y…" at bounding box center [302, 356] width 197 height 32
click at [339, 353] on span "Introduce yourself, your business and tell us what you love about our using our…" at bounding box center [305, 356] width 202 height 32
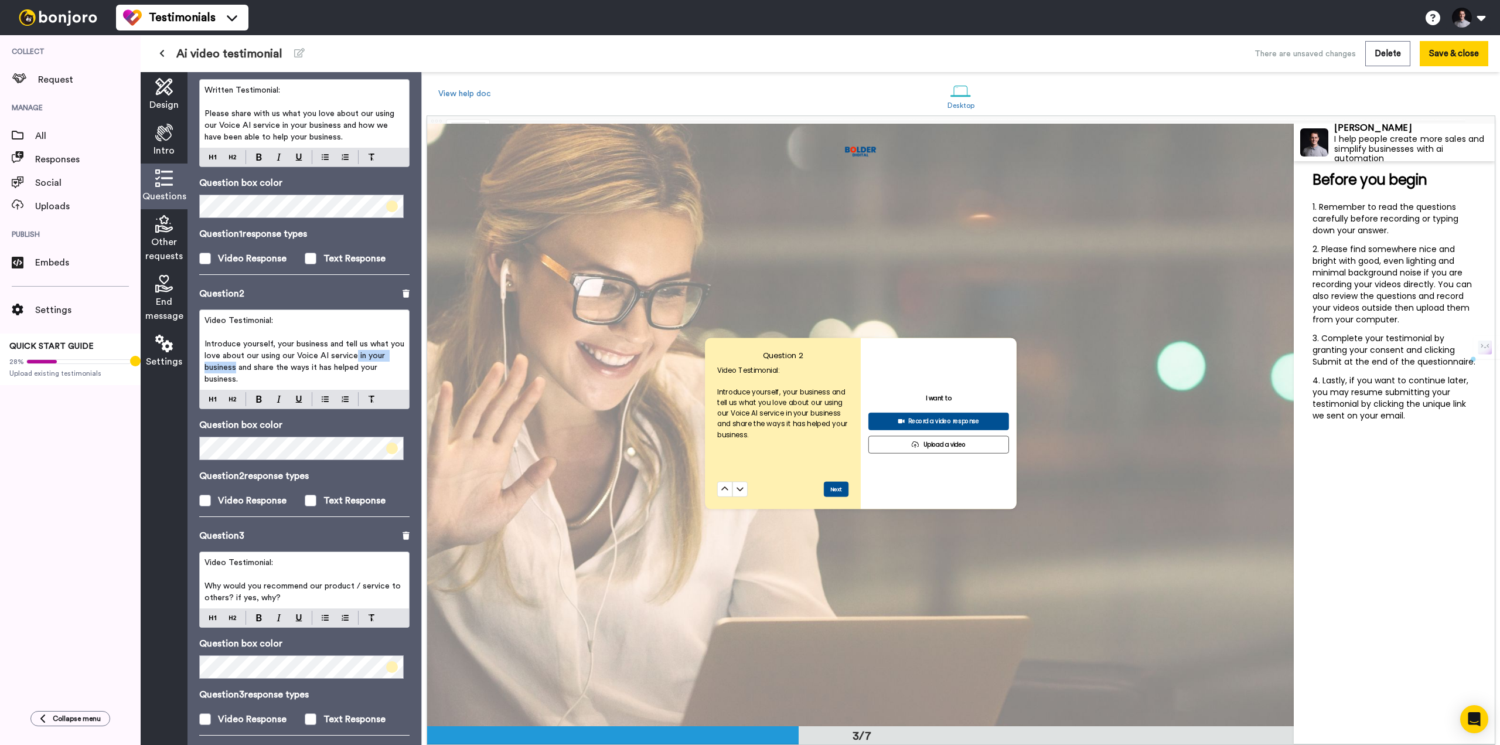
drag, startPoint x: 368, startPoint y: 354, endPoint x: 237, endPoint y: 364, distance: 131.6
click at [237, 364] on span "Introduce yourself, your business and tell us what you love about our using our…" at bounding box center [305, 361] width 202 height 43
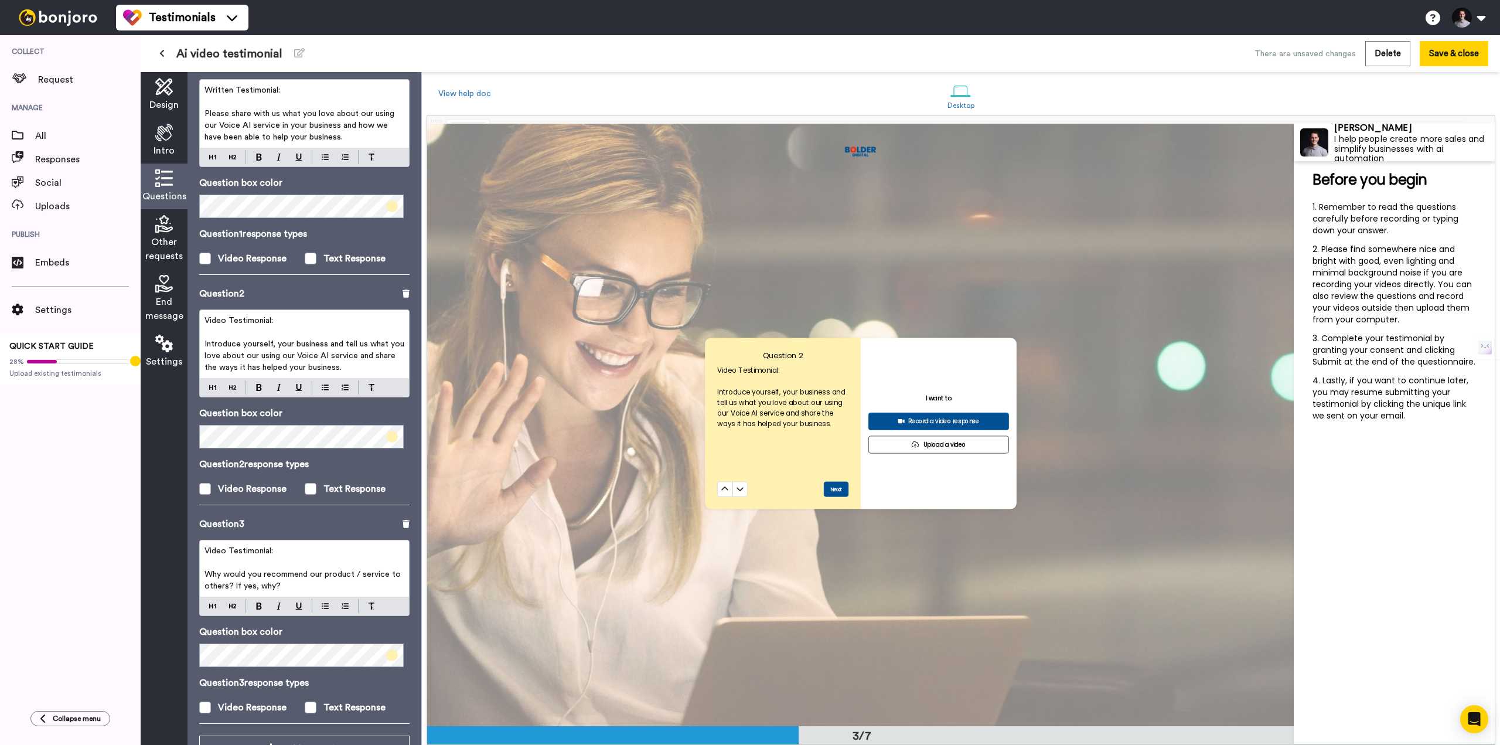
click at [221, 366] on span "Introduce yourself, your business and tell us what you love about our using our…" at bounding box center [305, 356] width 202 height 32
click at [1462, 61] on button "Save & close" at bounding box center [1453, 53] width 69 height 25
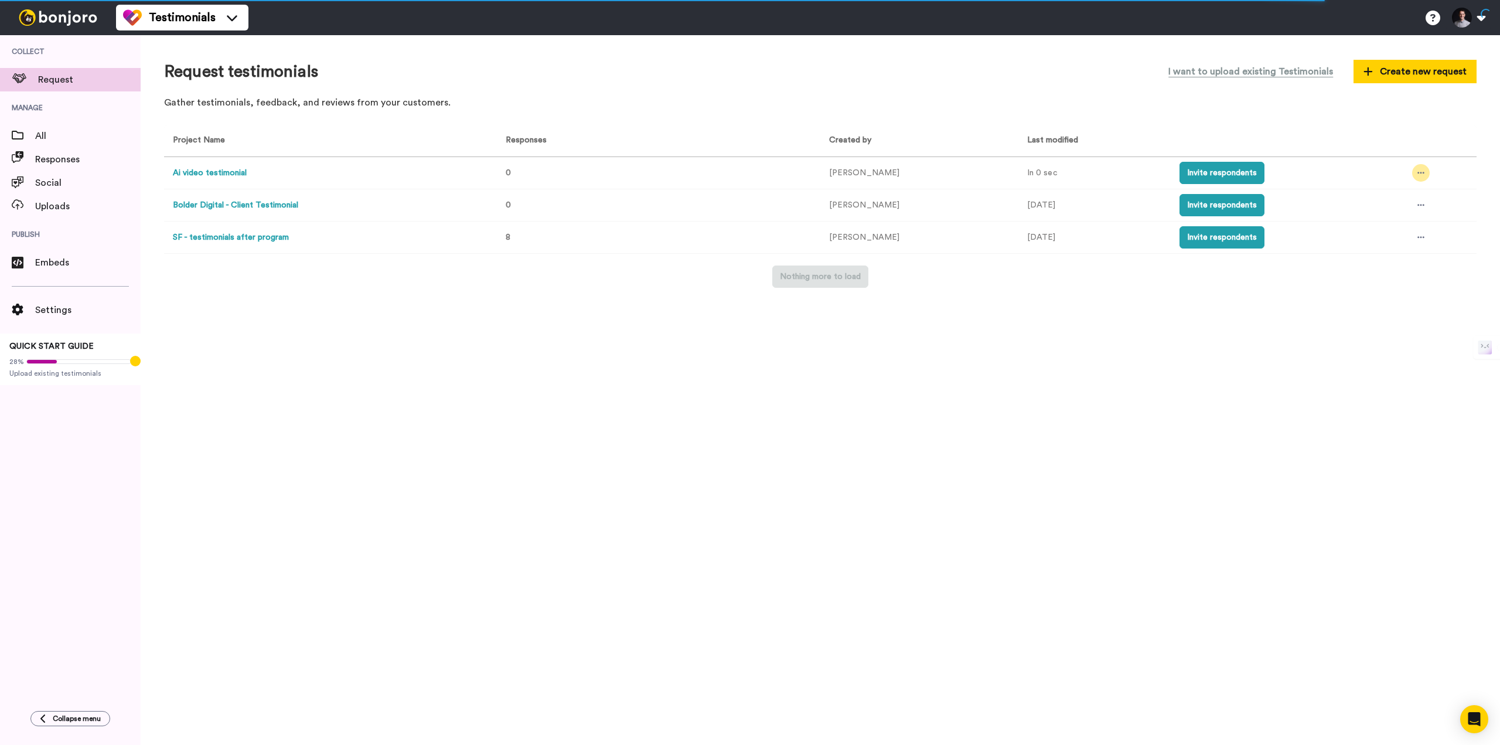
click at [1417, 169] on icon at bounding box center [1420, 173] width 7 height 8
click at [1391, 261] on span "Edit project" at bounding box center [1390, 258] width 45 height 8
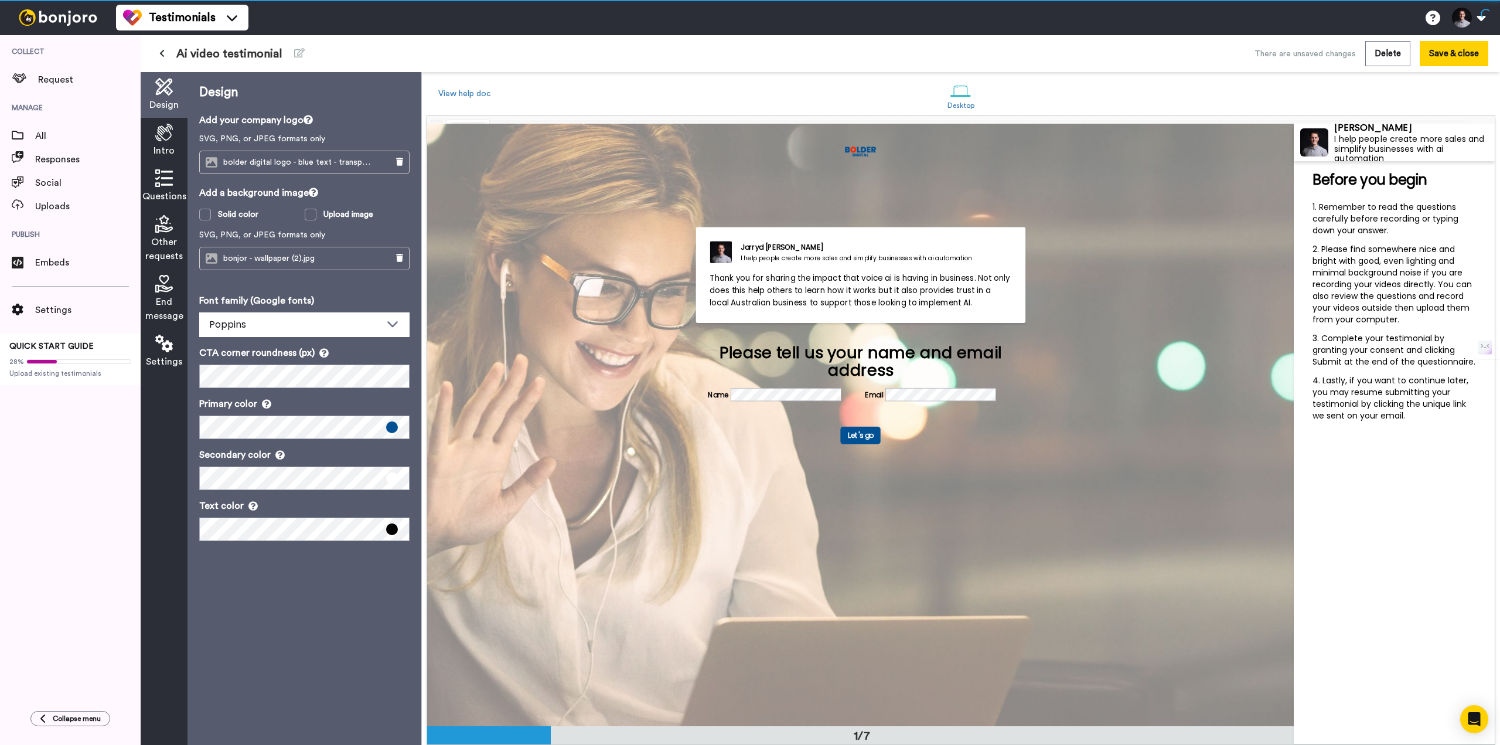
scroll to position [1, 0]
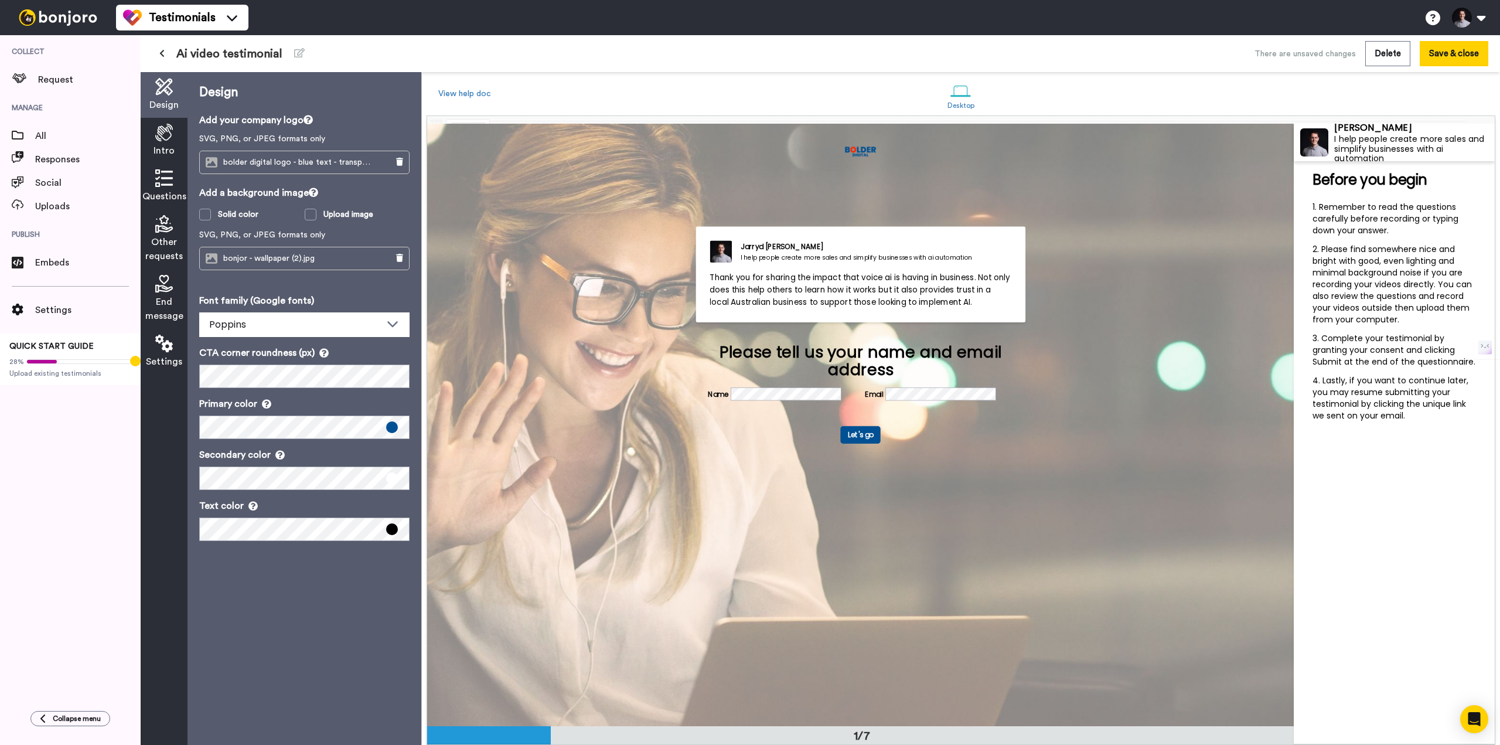
click at [171, 139] on icon at bounding box center [164, 133] width 18 height 18
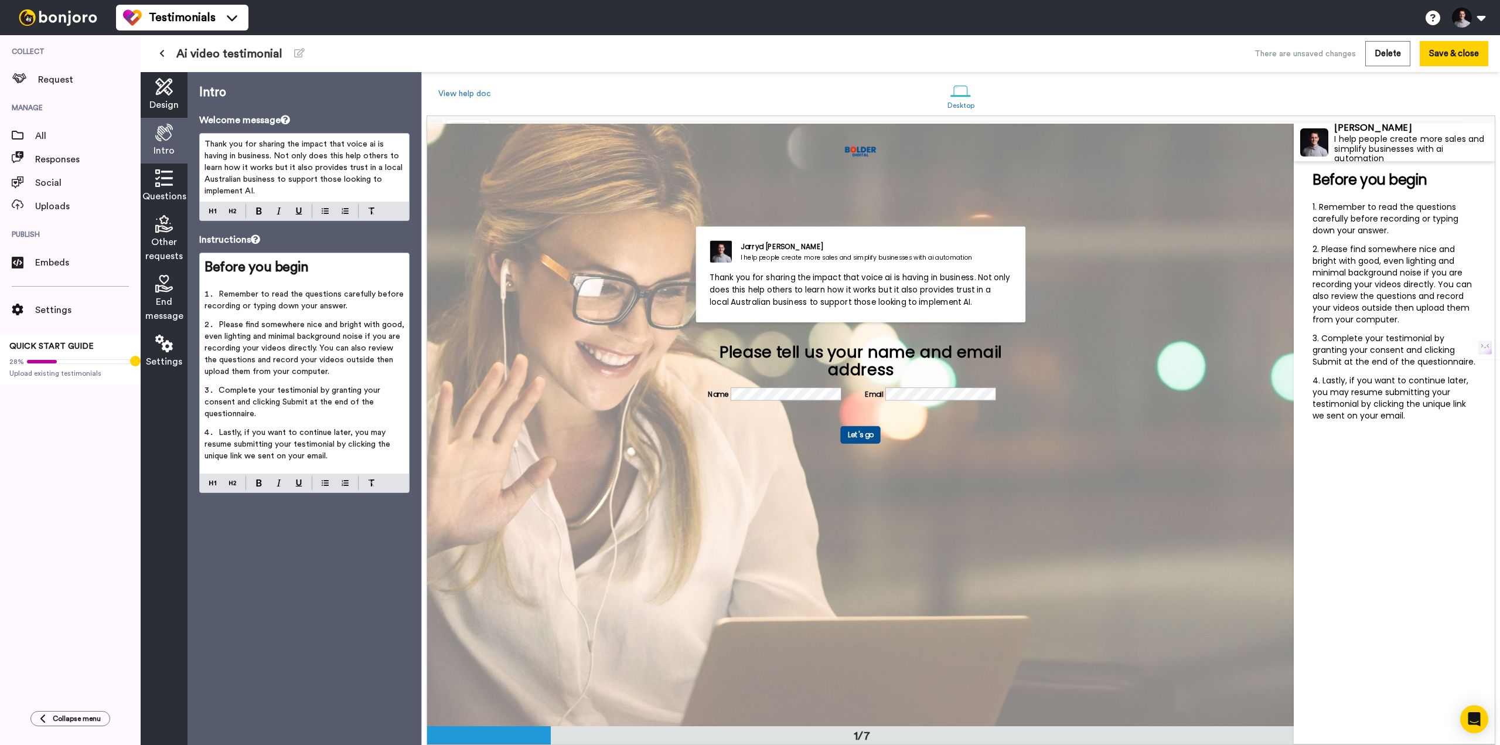
click at [166, 186] on icon at bounding box center [164, 178] width 18 height 18
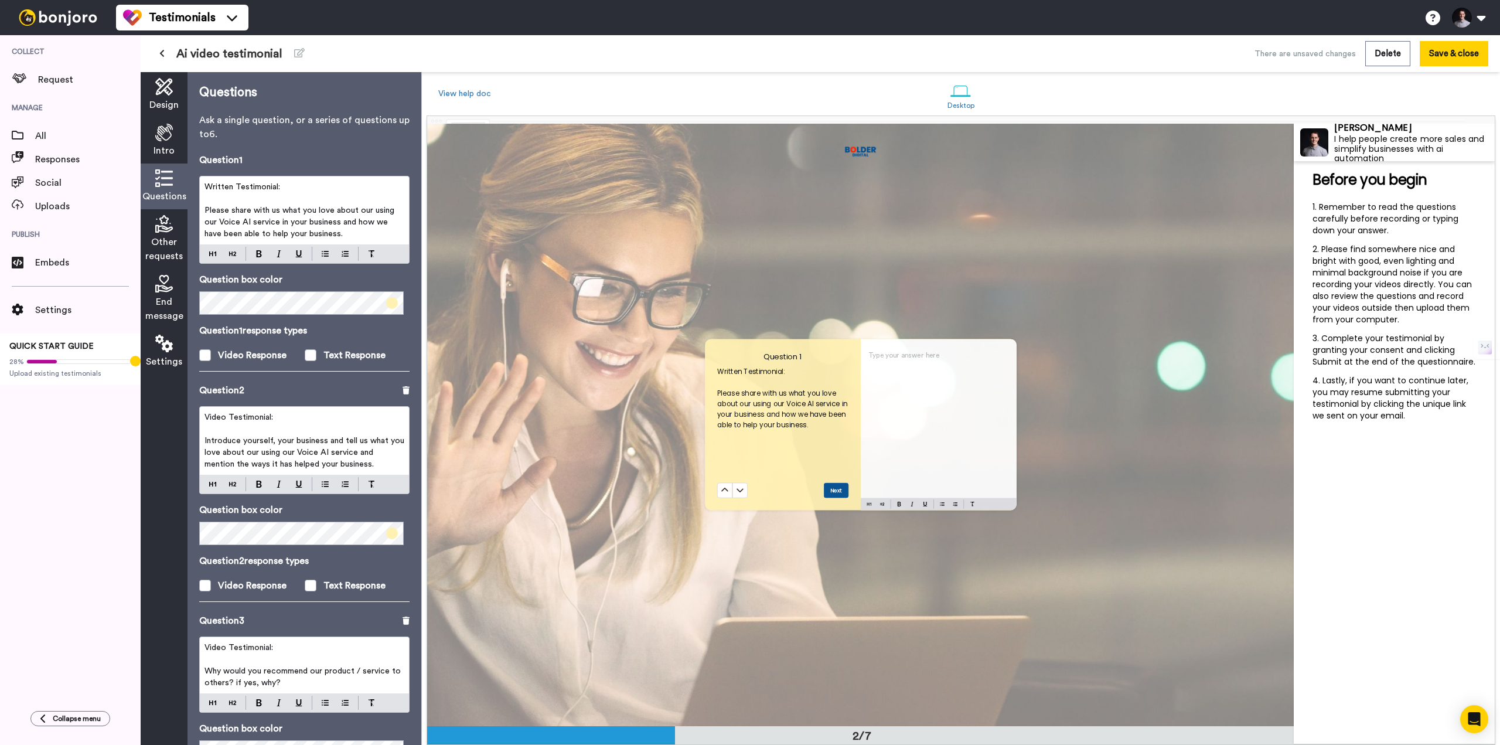
scroll to position [603, 0]
click at [342, 428] on p "﻿" at bounding box center [304, 429] width 200 height 12
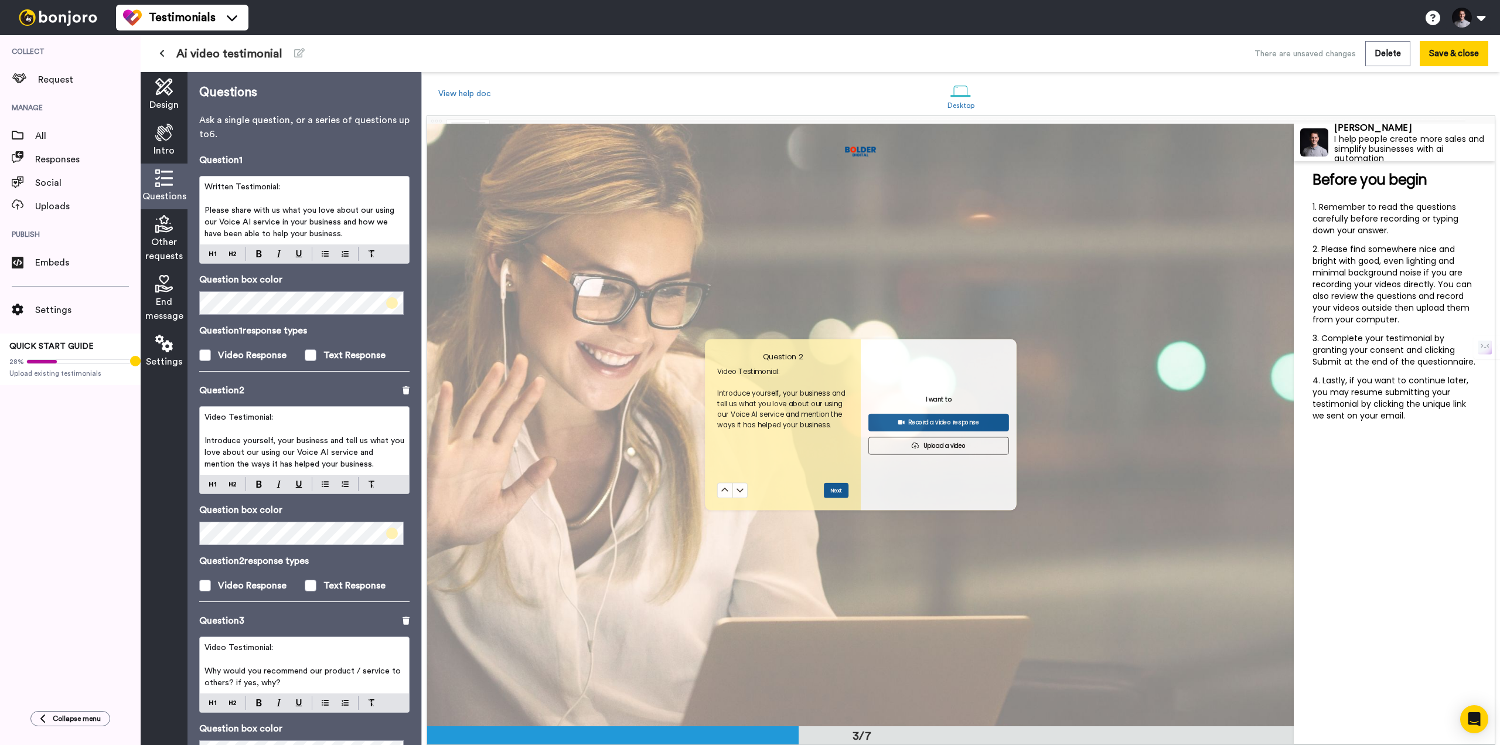
scroll to position [1206, 0]
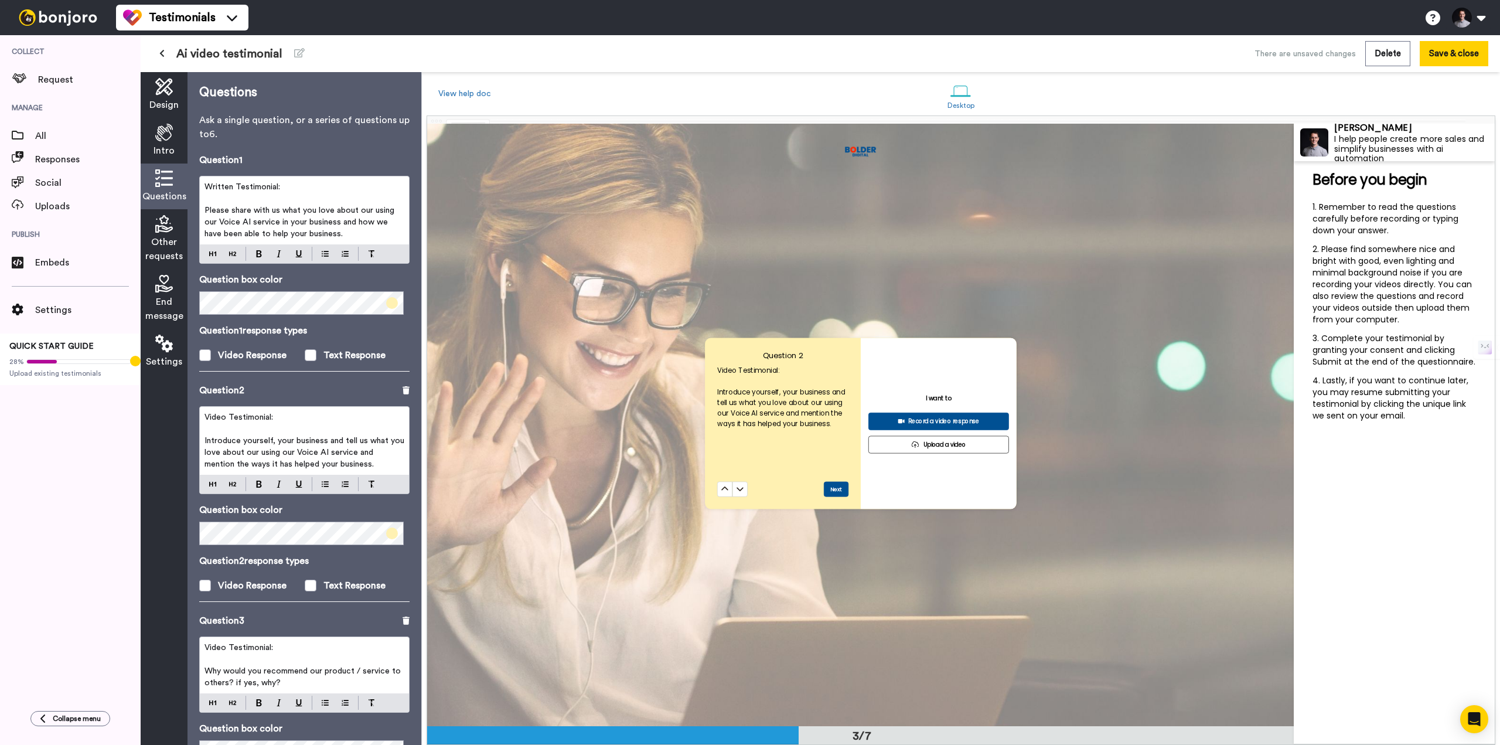
click at [175, 234] on div "Other requests" at bounding box center [164, 239] width 47 height 60
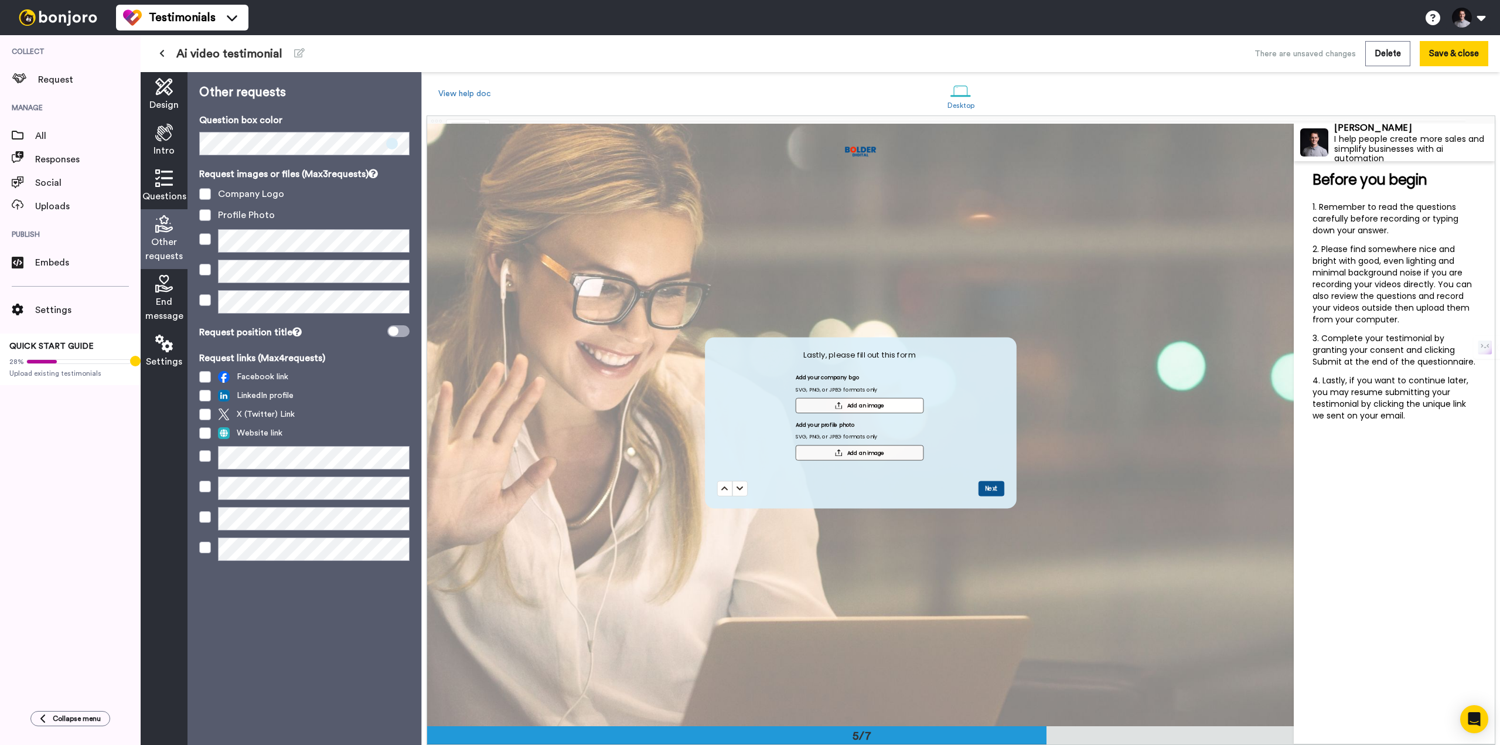
scroll to position [2411, 0]
click at [163, 289] on icon at bounding box center [164, 284] width 18 height 18
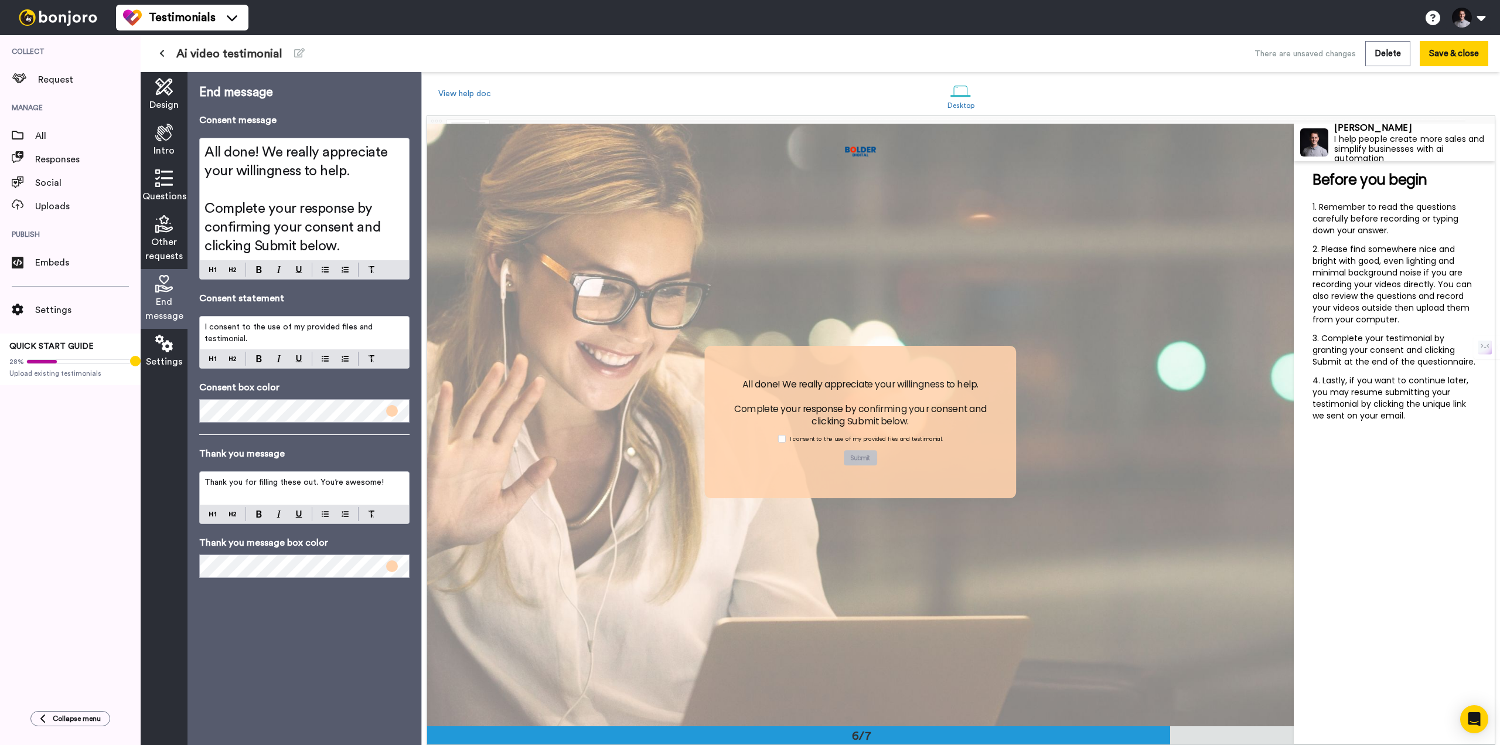
scroll to position [3013, 0]
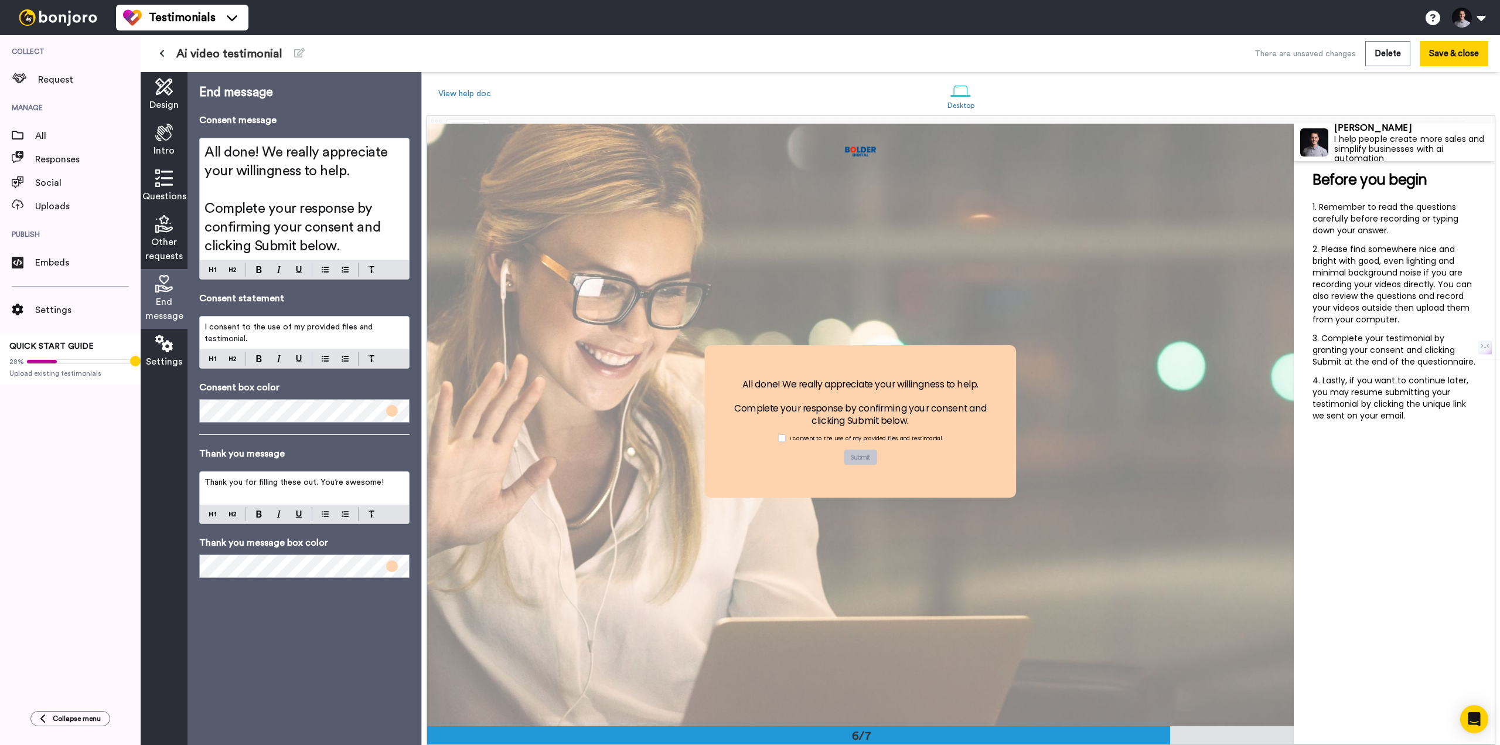
click at [161, 237] on span "Other requests" at bounding box center [163, 249] width 37 height 28
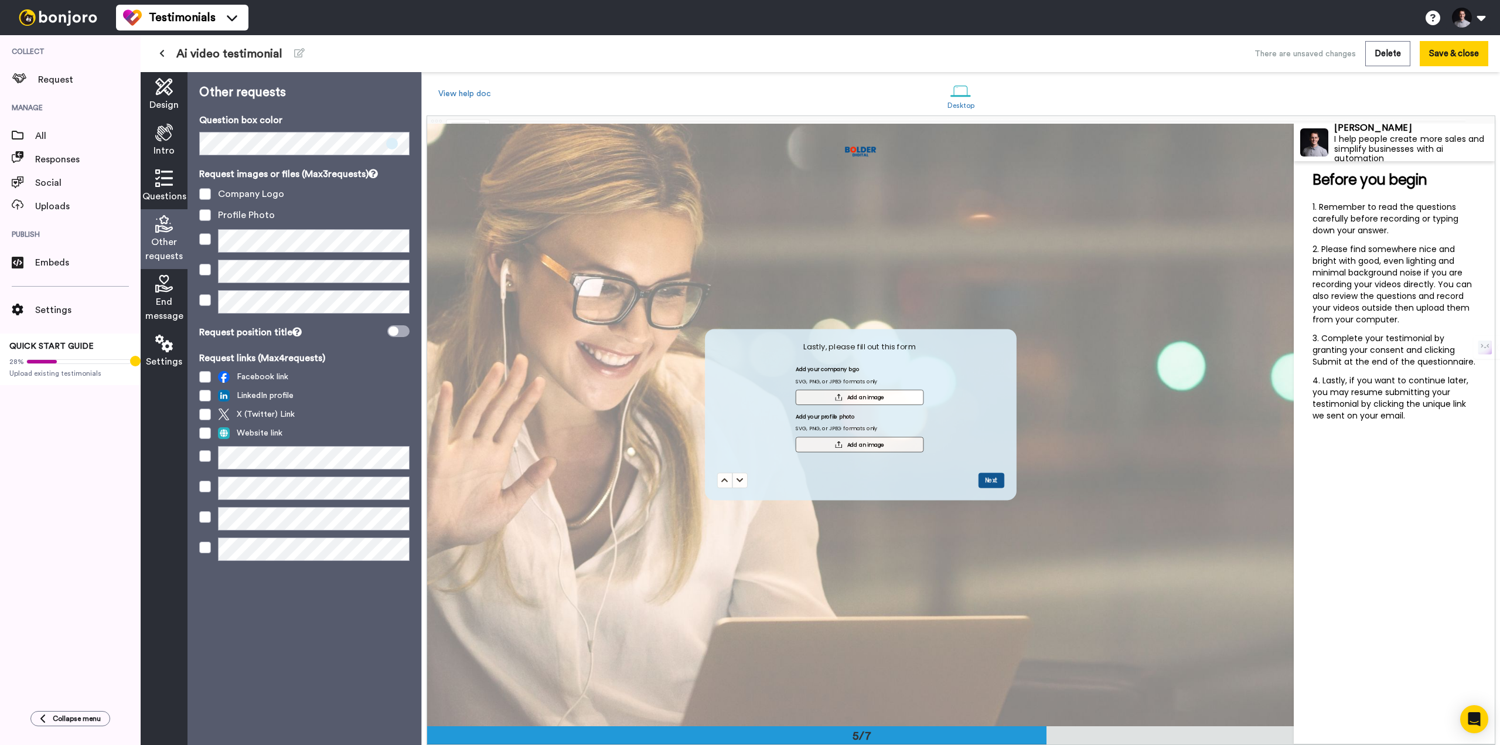
scroll to position [2411, 0]
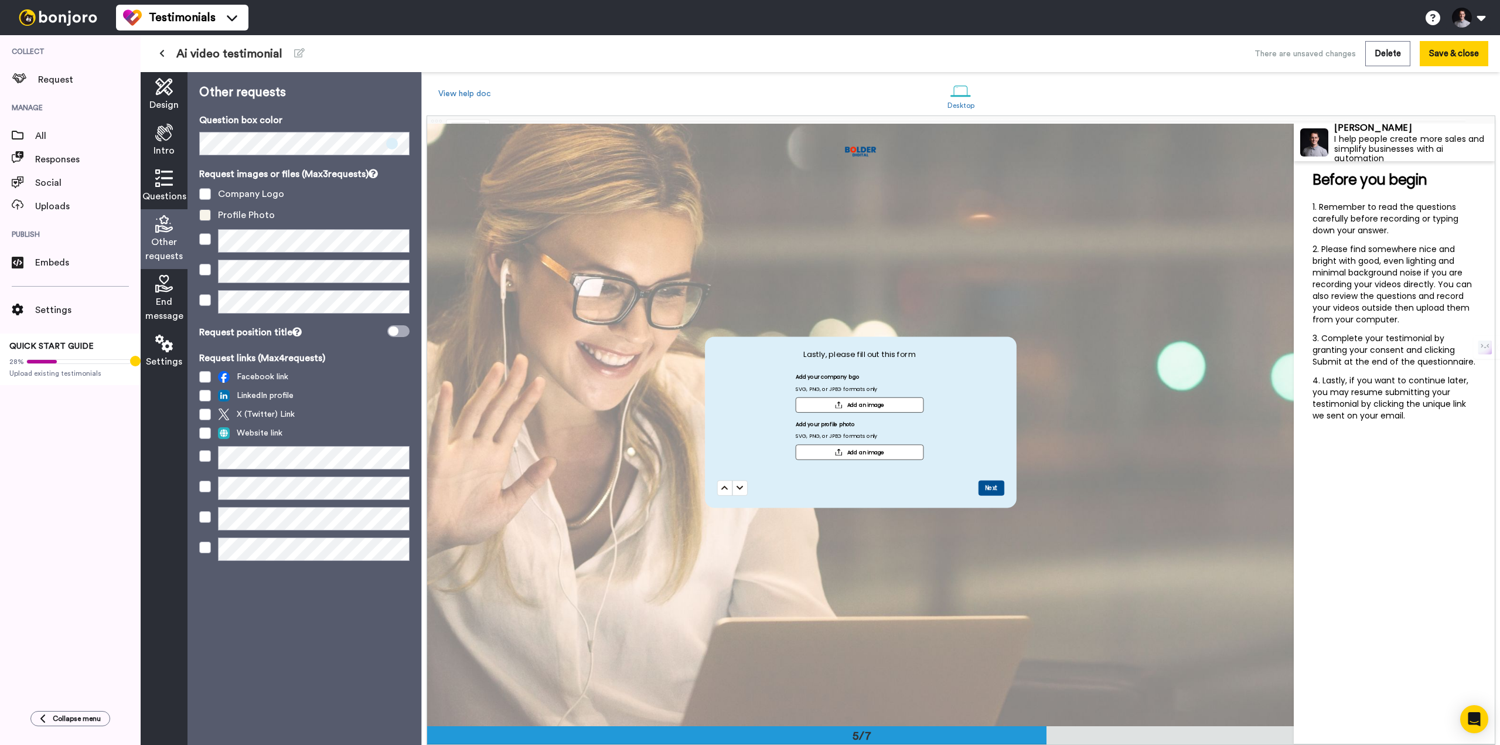
click at [205, 216] on span at bounding box center [205, 215] width 12 height 12
click at [165, 305] on span "End message" at bounding box center [164, 309] width 38 height 28
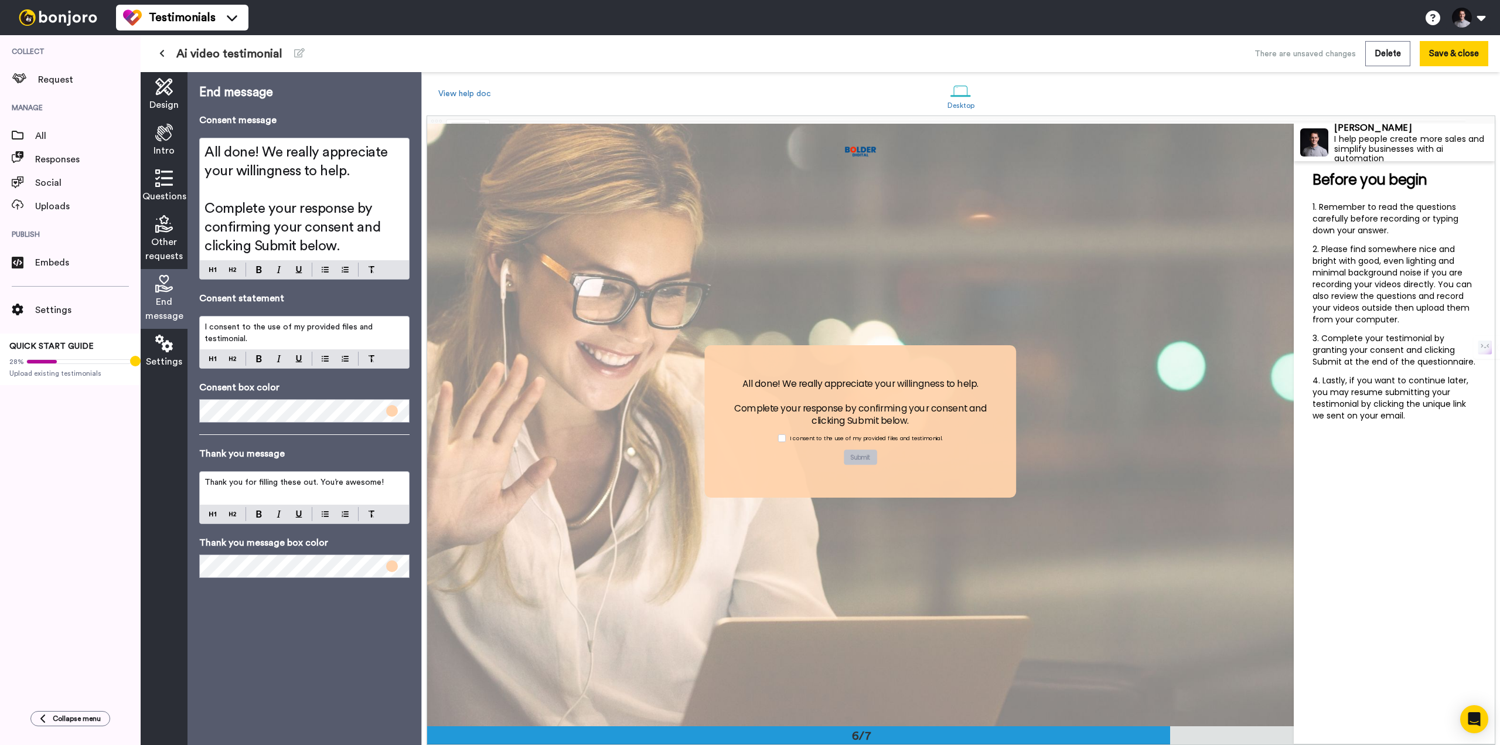
click at [166, 337] on icon at bounding box center [164, 343] width 18 height 18
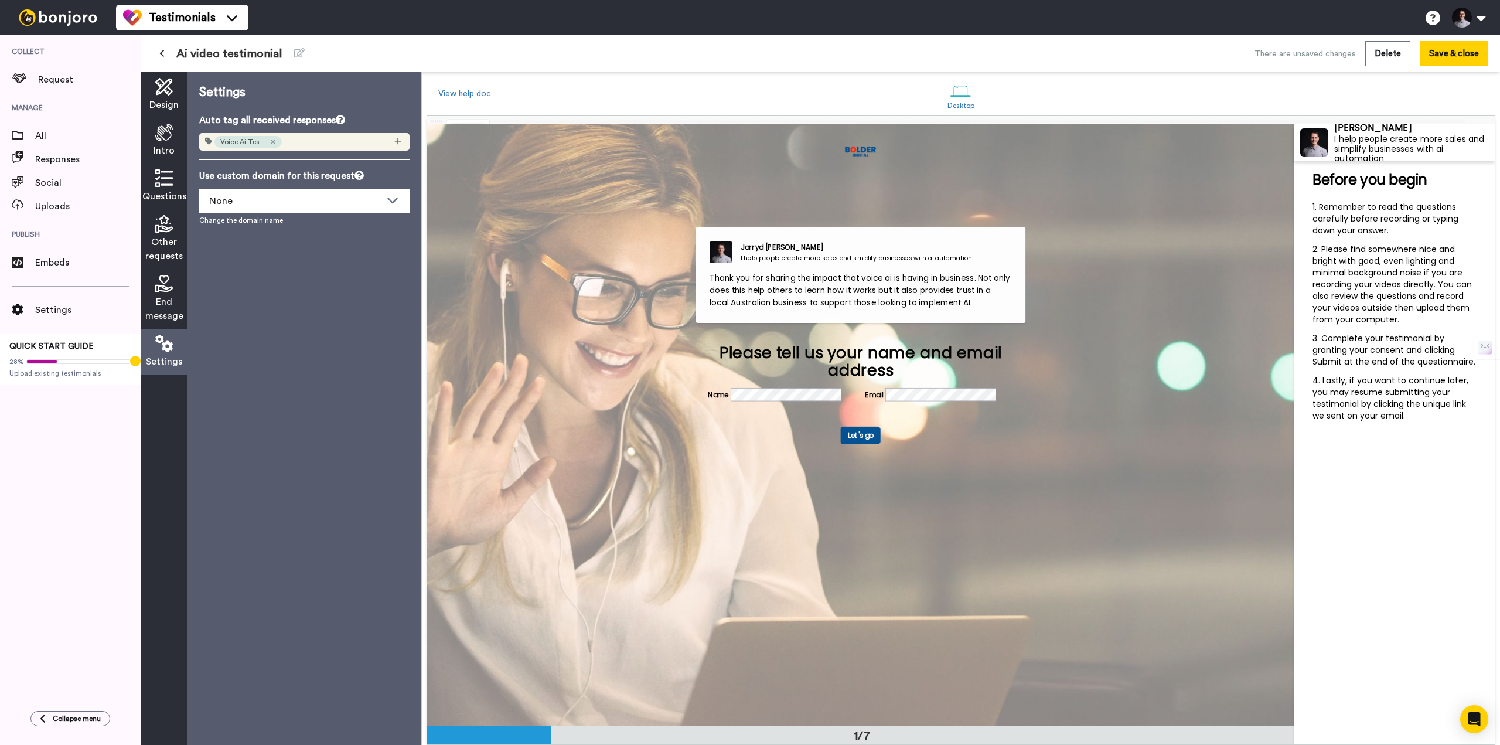
scroll to position [0, 0]
click at [163, 178] on icon at bounding box center [164, 178] width 18 height 18
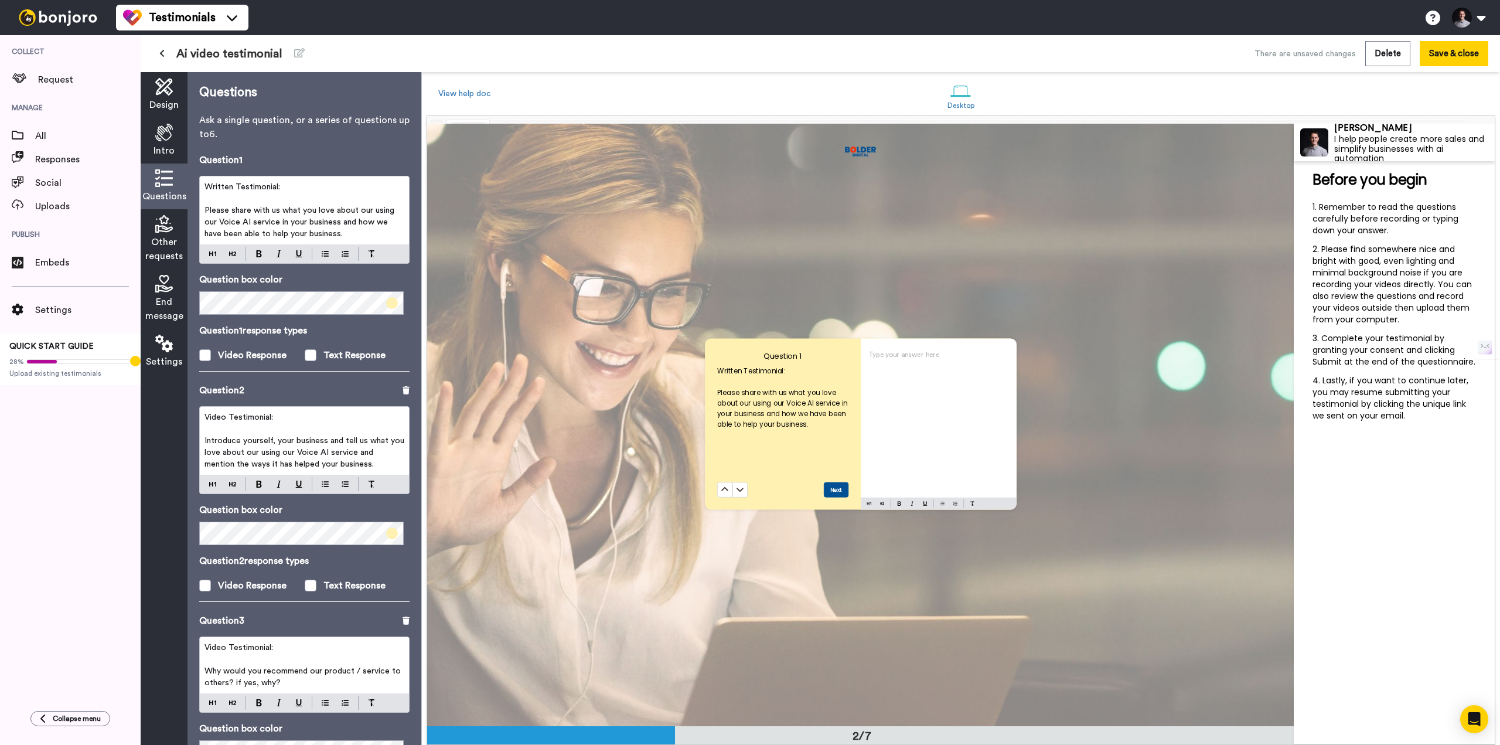
click at [162, 216] on icon at bounding box center [164, 224] width 18 height 18
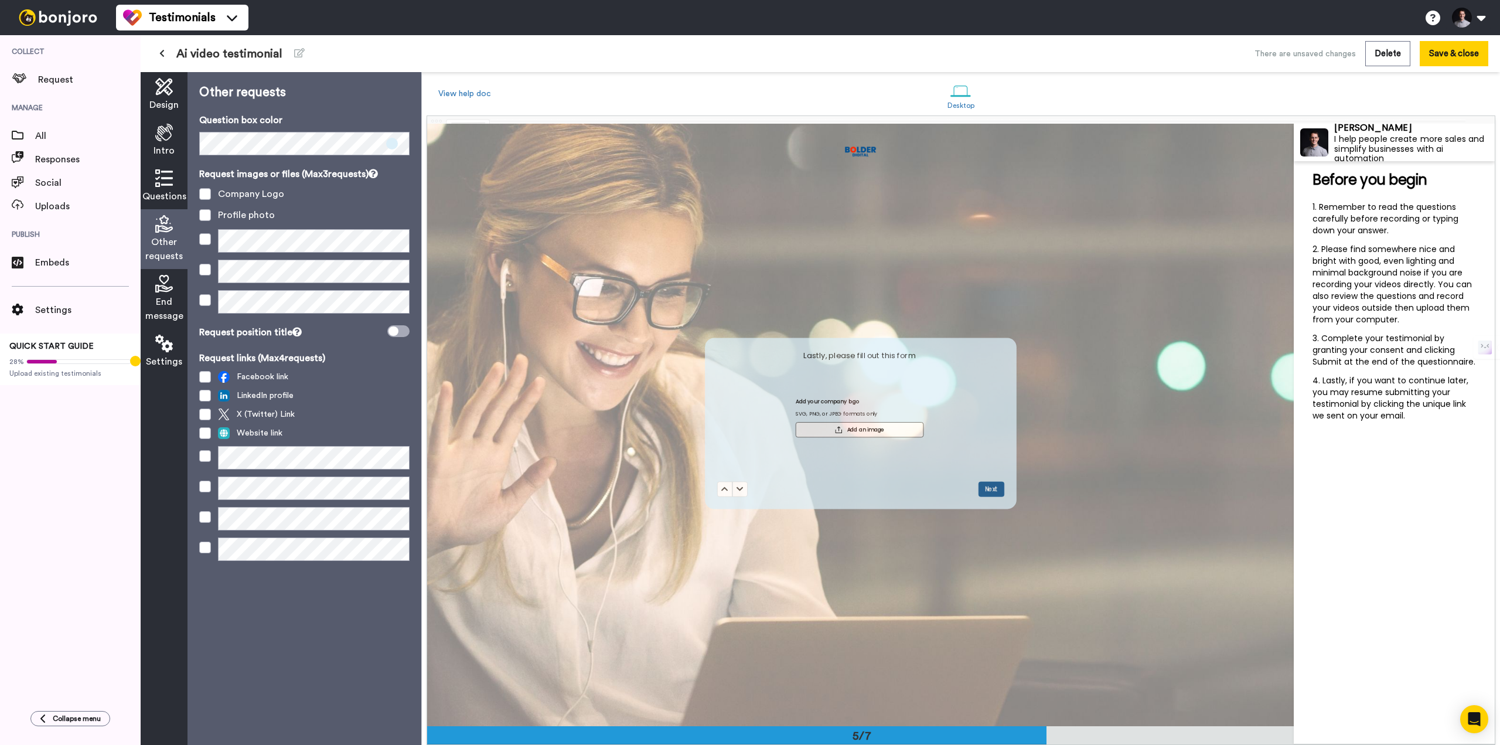
scroll to position [2411, 0]
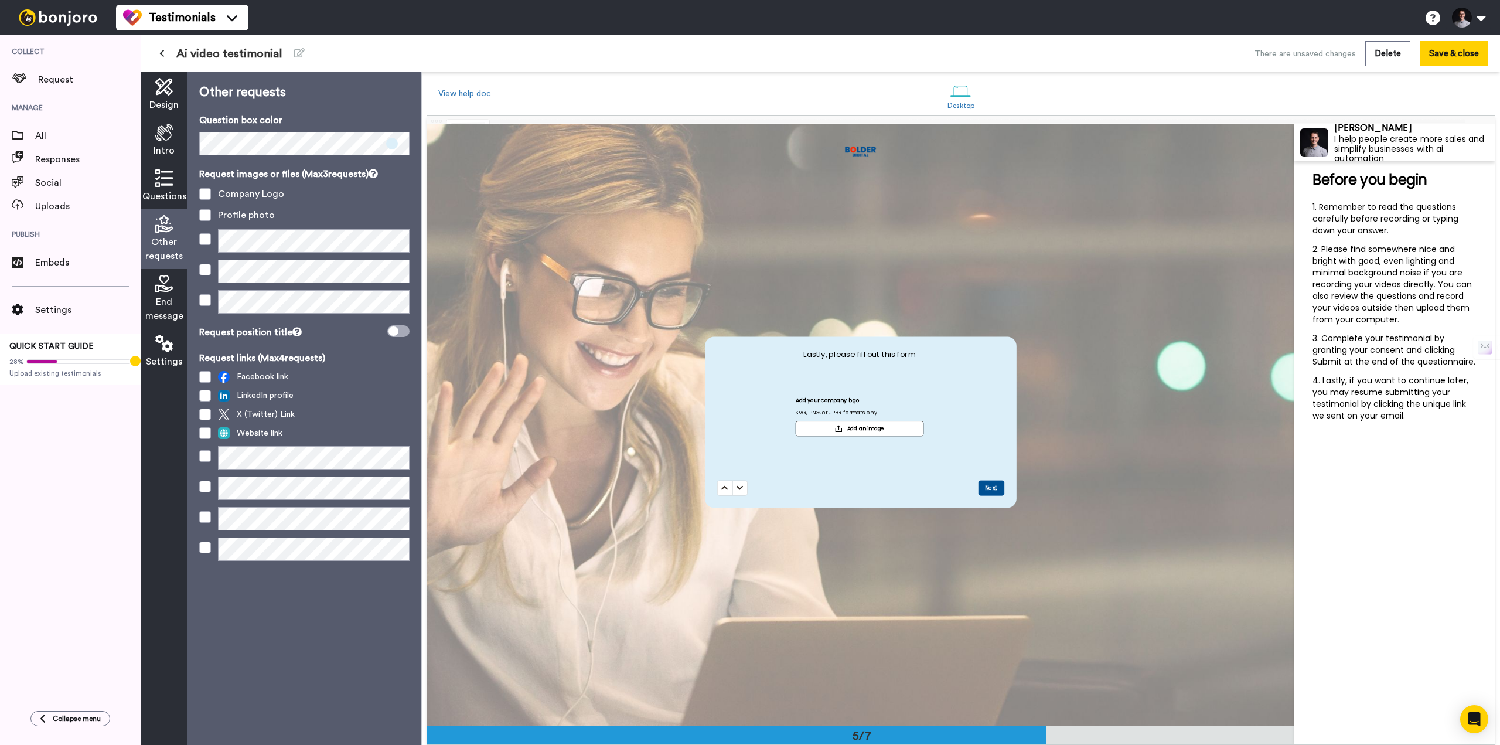
click at [161, 292] on div "End message" at bounding box center [164, 299] width 47 height 60
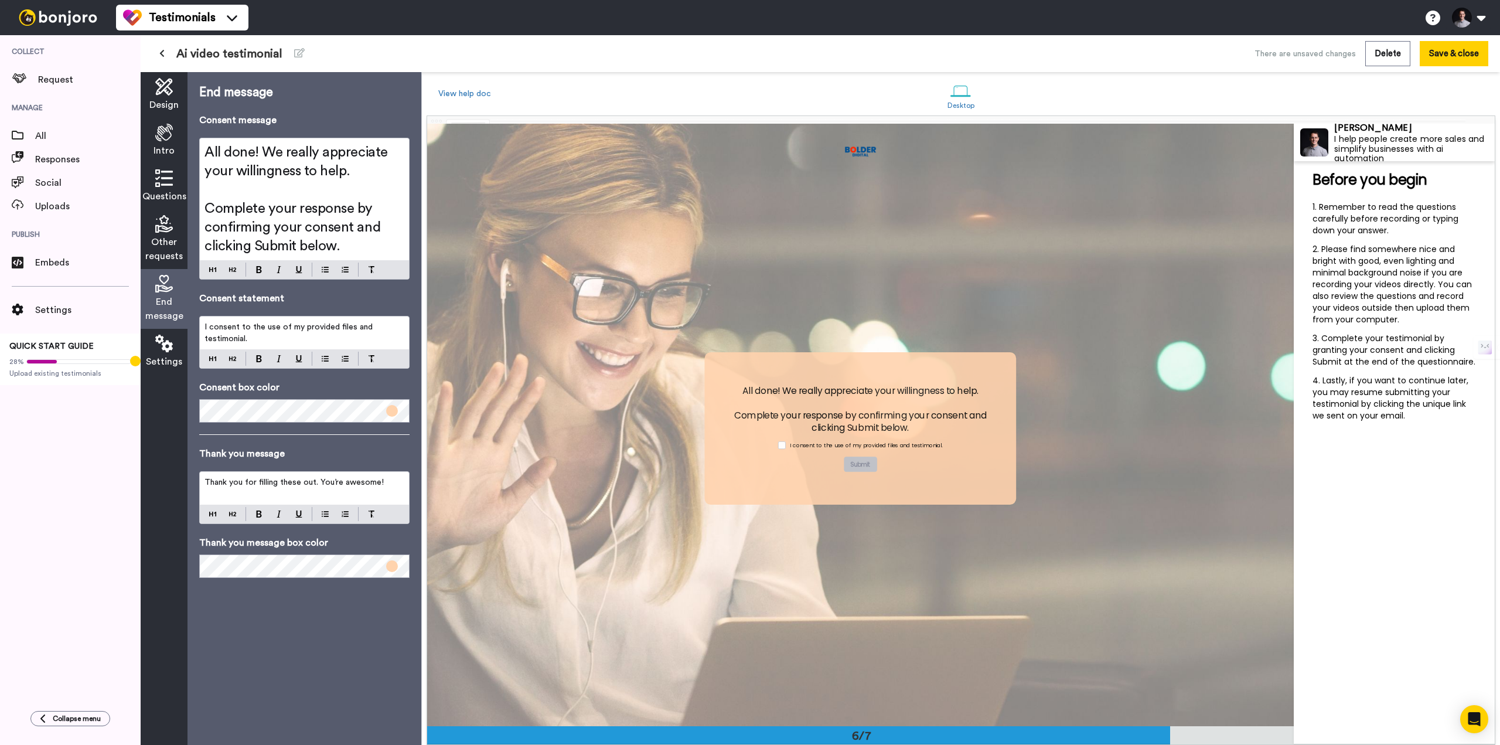
scroll to position [3013, 0]
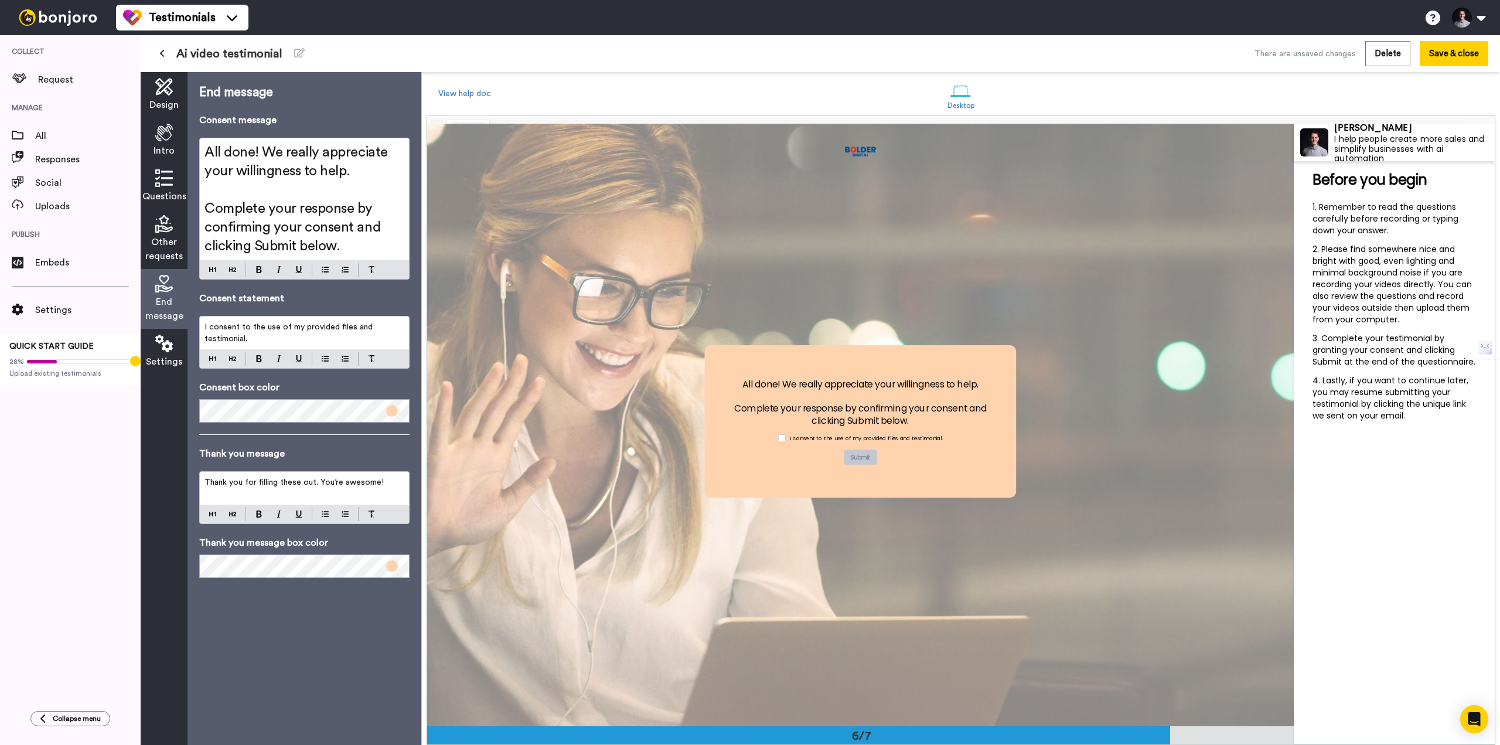
click at [165, 245] on span "Other requests" at bounding box center [163, 249] width 37 height 28
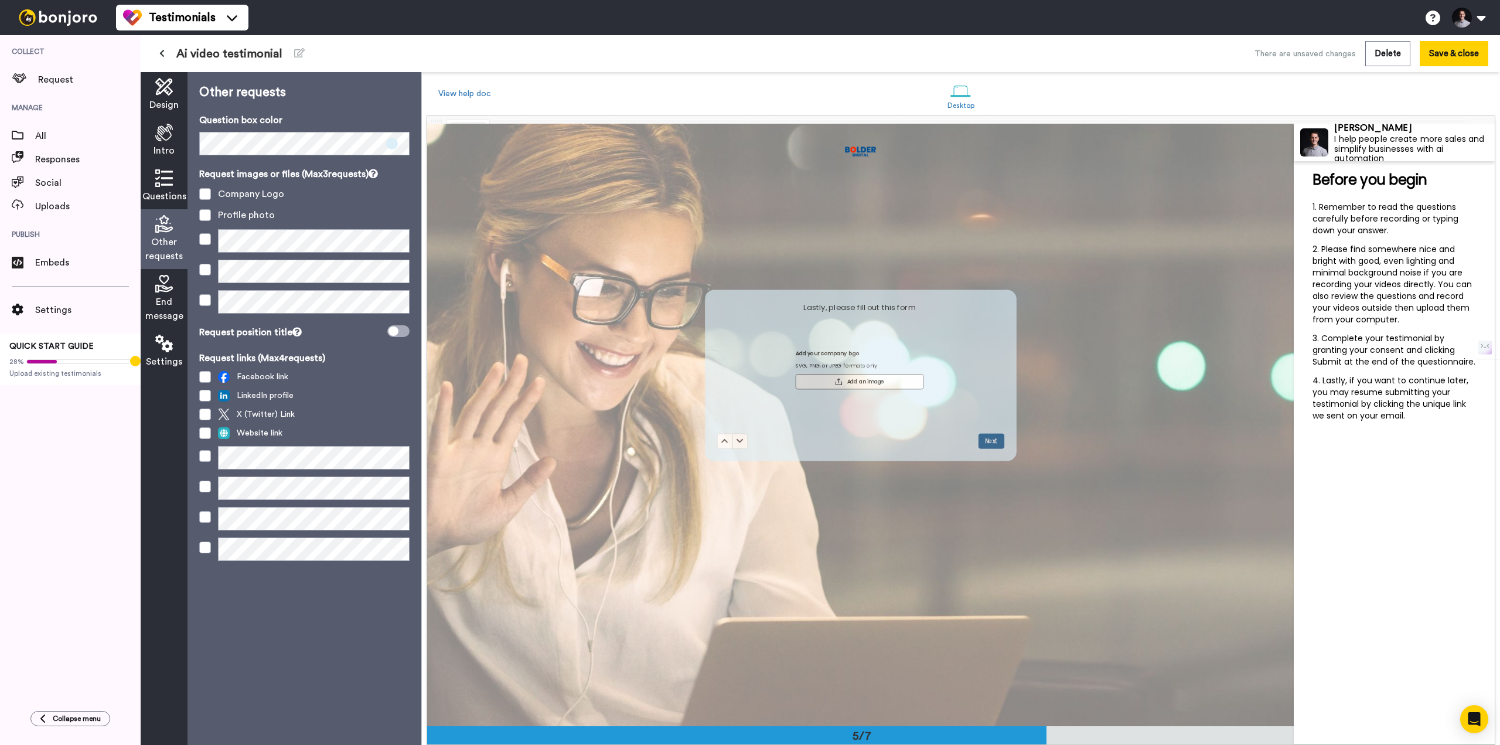
scroll to position [2411, 0]
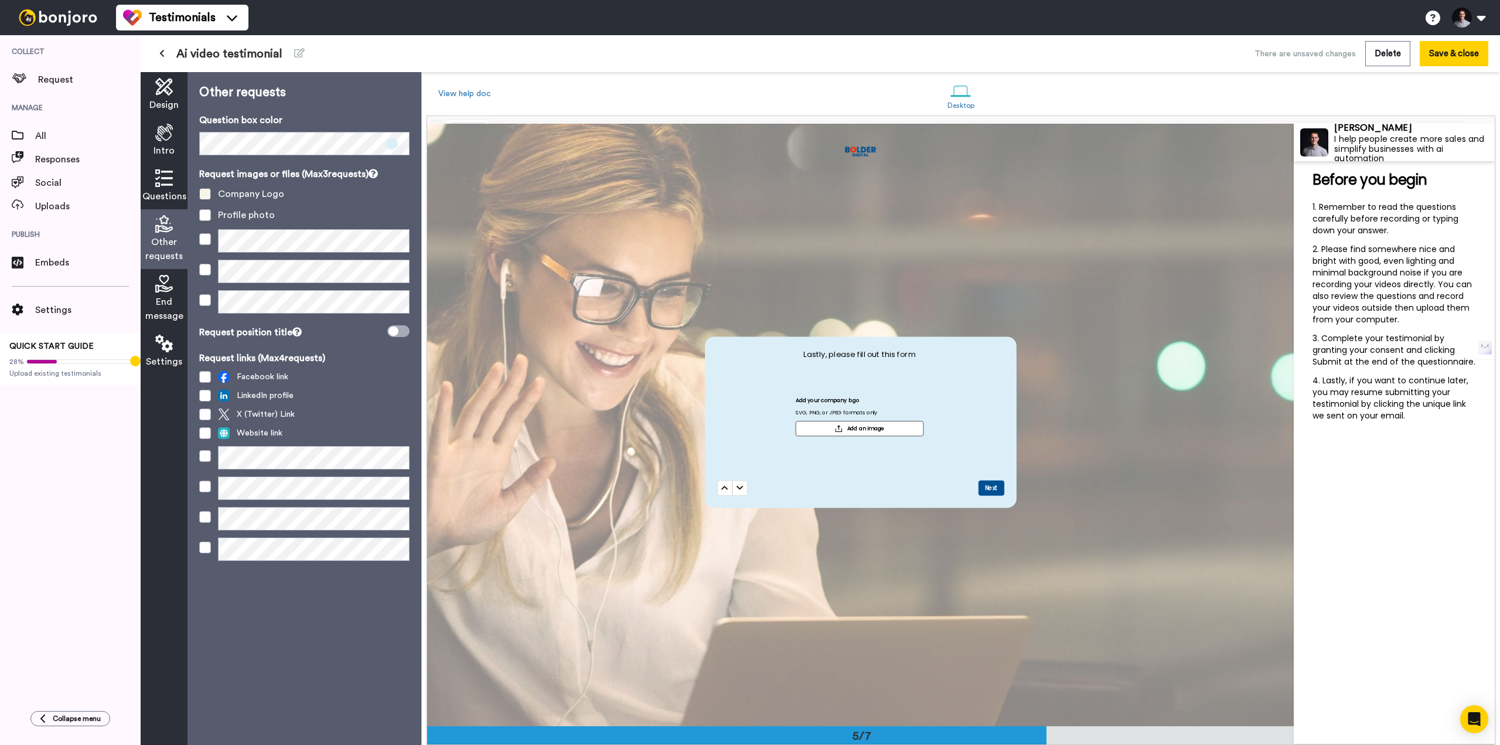
click at [205, 190] on span at bounding box center [205, 194] width 12 height 12
click at [205, 195] on span at bounding box center [205, 194] width 12 height 12
click at [205, 194] on span at bounding box center [205, 194] width 12 height 12
click at [1480, 54] on button "Save & close" at bounding box center [1453, 53] width 69 height 25
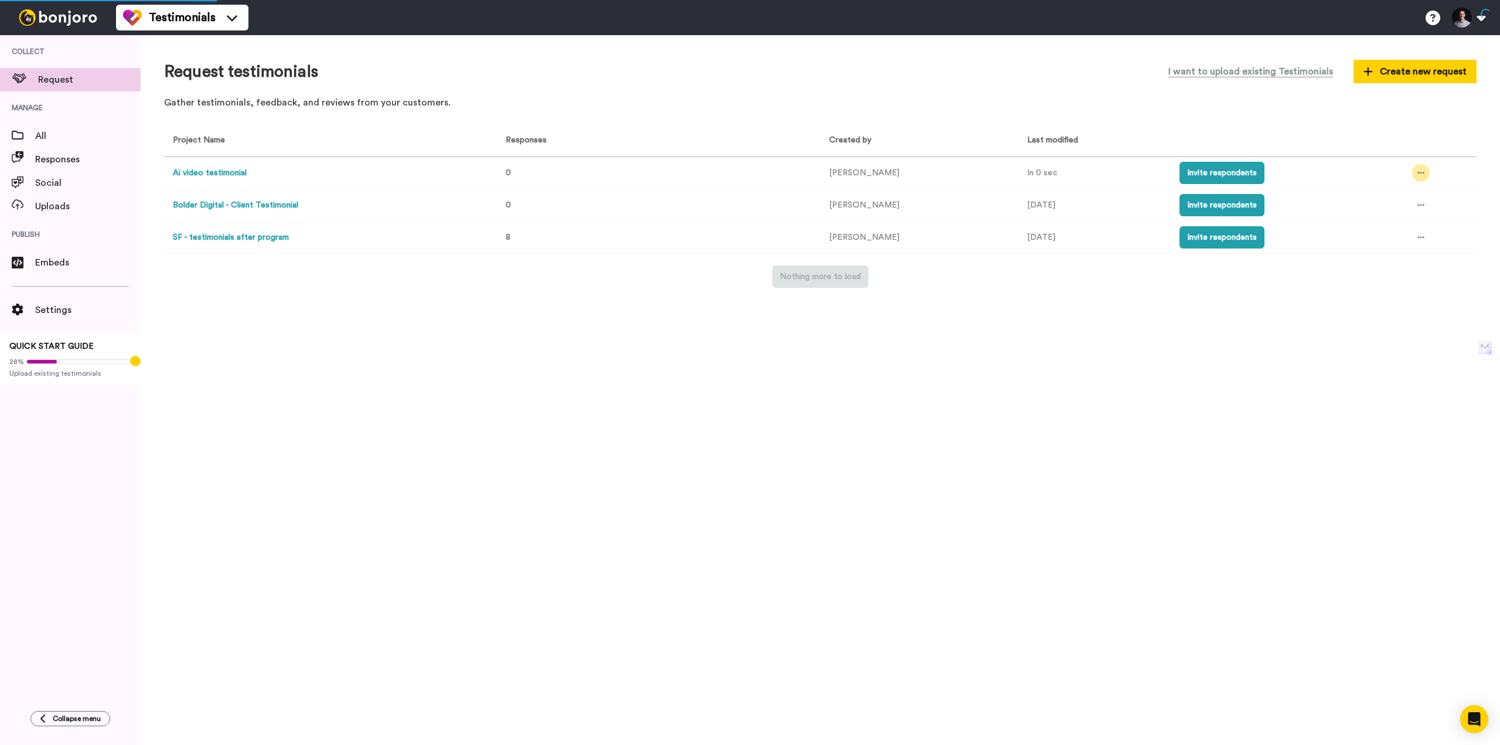
click at [1419, 169] on icon at bounding box center [1420, 173] width 7 height 8
click at [1377, 254] on span "Edit project" at bounding box center [1382, 258] width 62 height 9
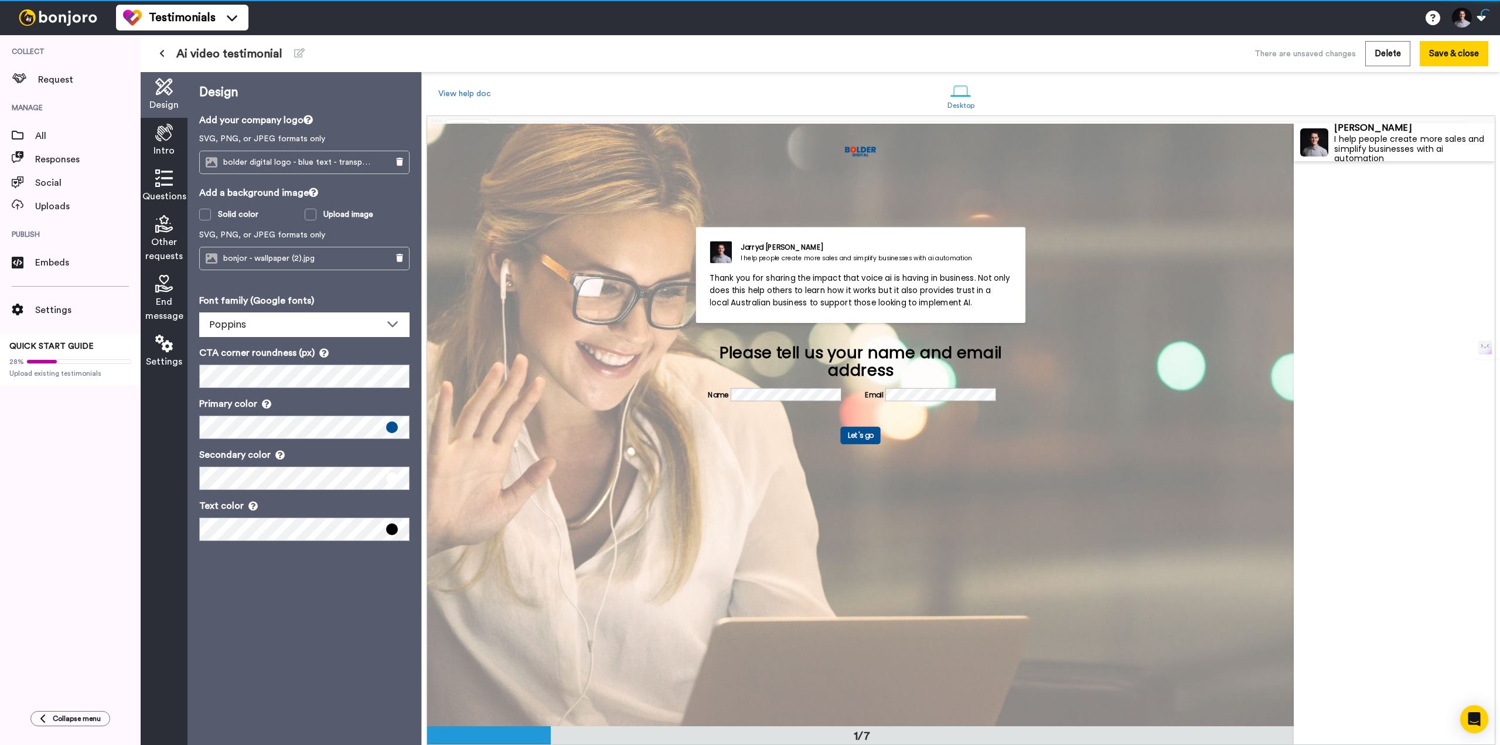
scroll to position [1, 0]
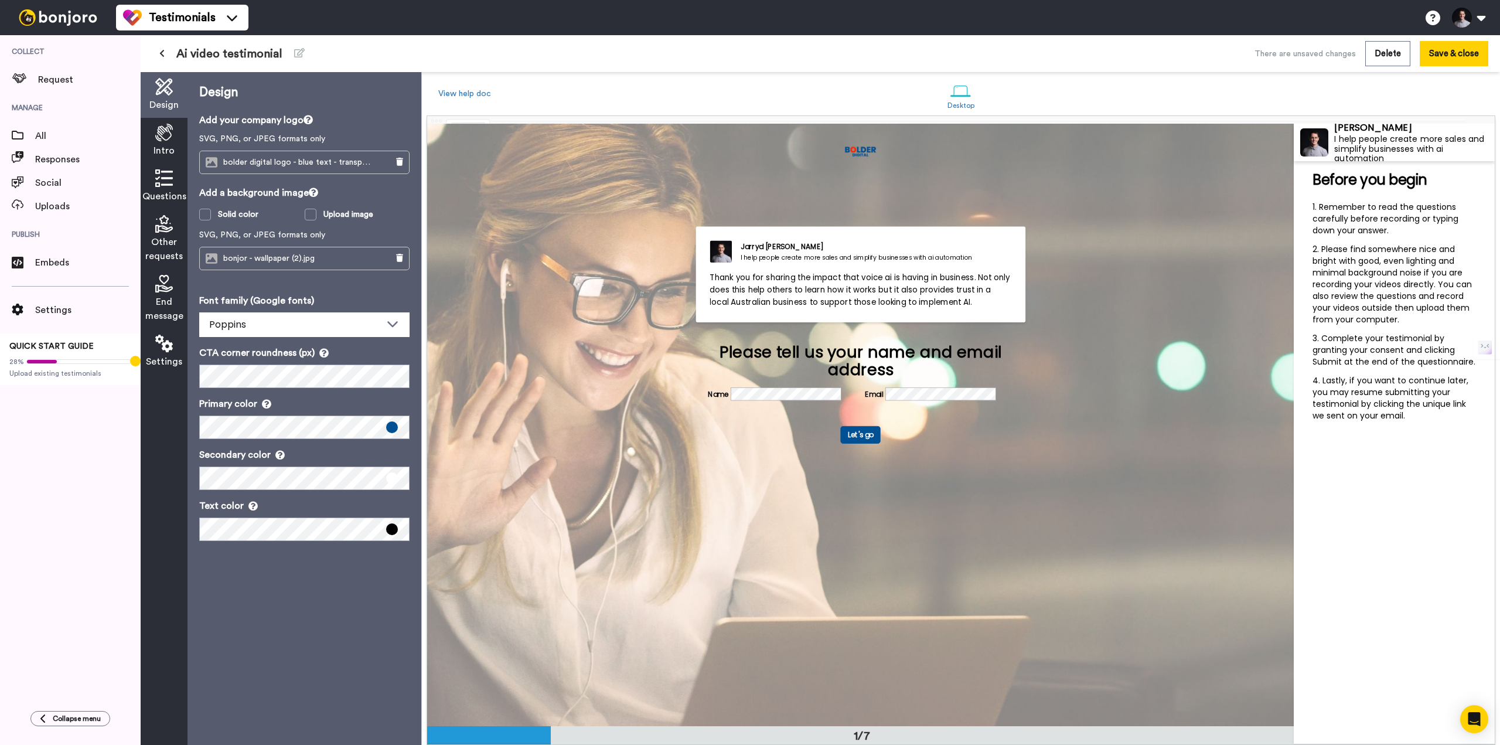
click at [166, 293] on div "End message" at bounding box center [164, 299] width 47 height 60
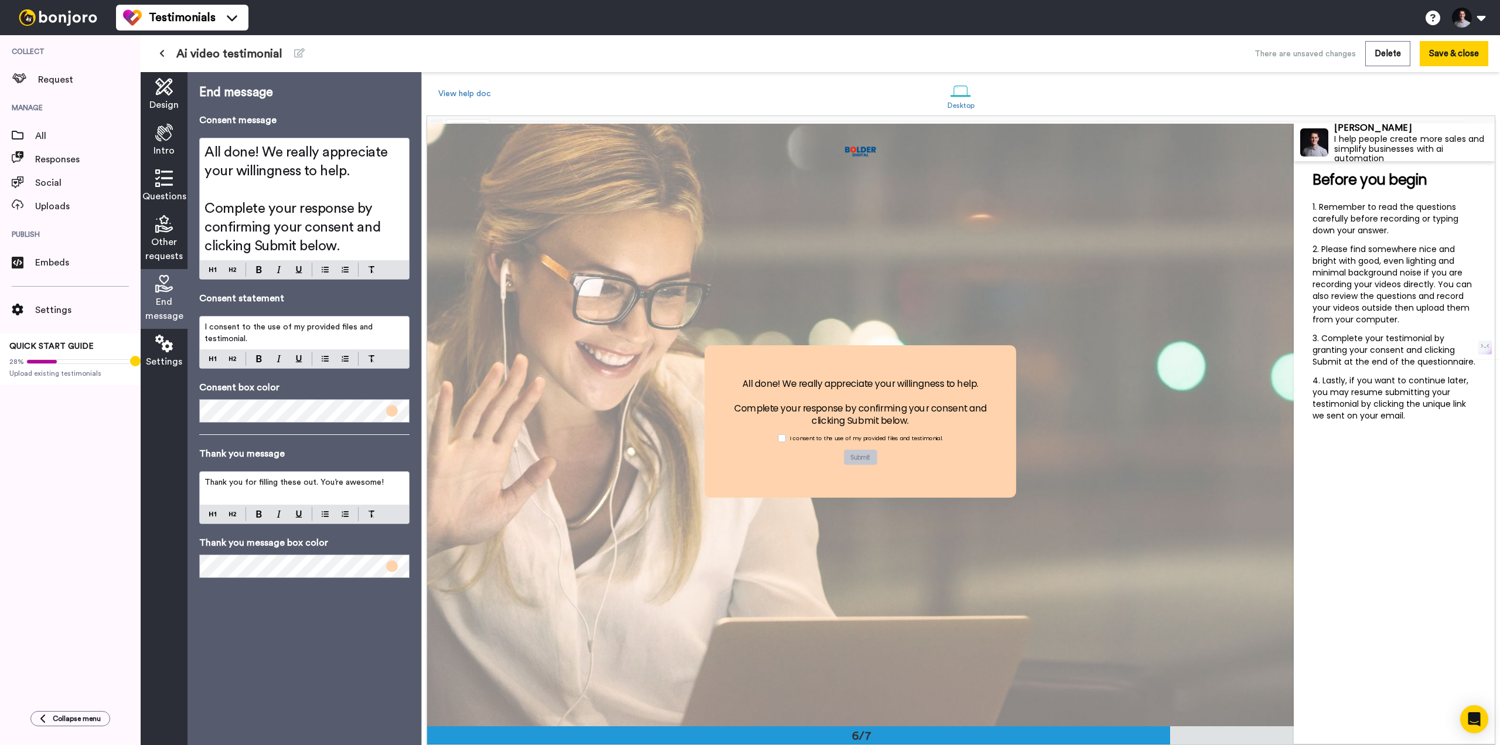
click at [164, 217] on icon at bounding box center [164, 224] width 18 height 18
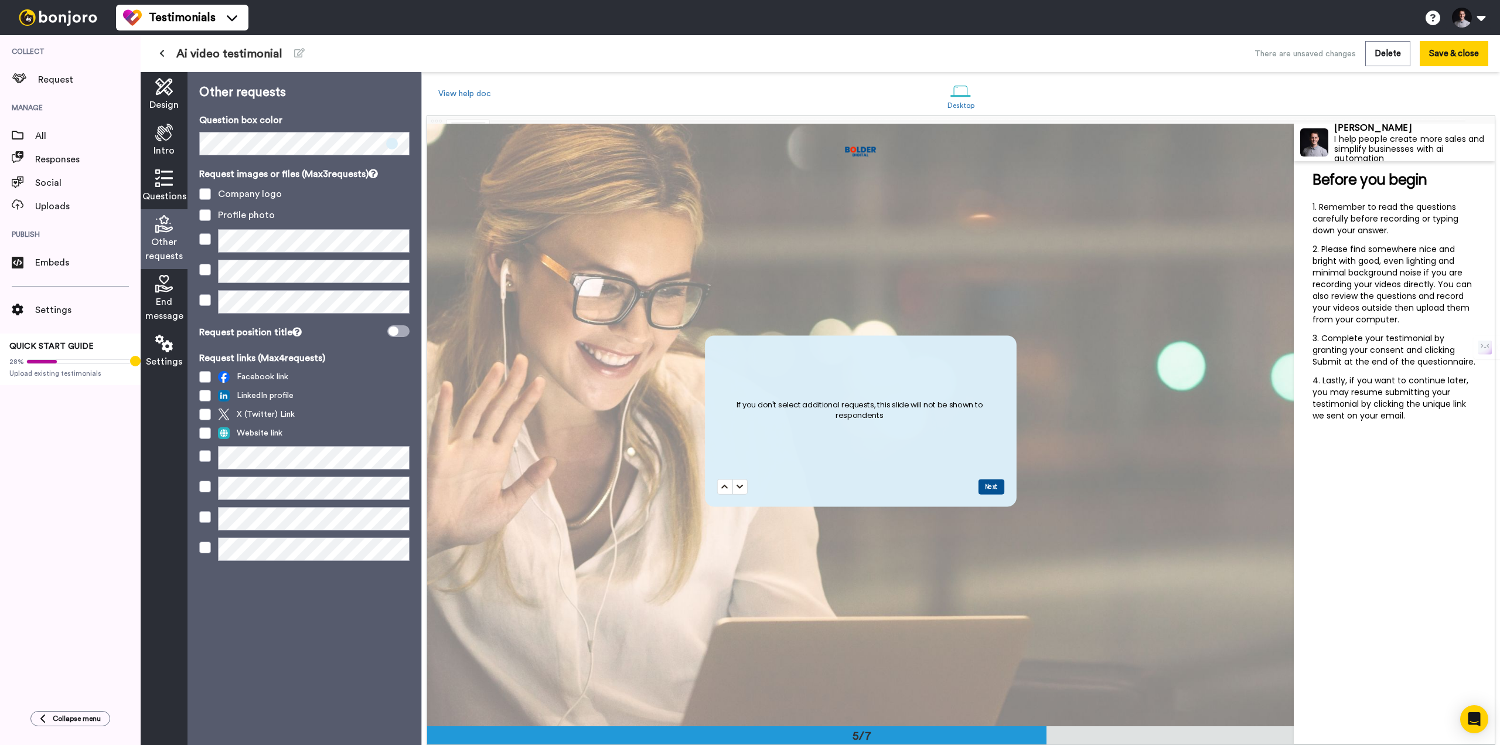
scroll to position [2411, 0]
click at [205, 190] on span at bounding box center [205, 194] width 12 height 12
click at [1444, 56] on button "Save & close" at bounding box center [1453, 53] width 69 height 25
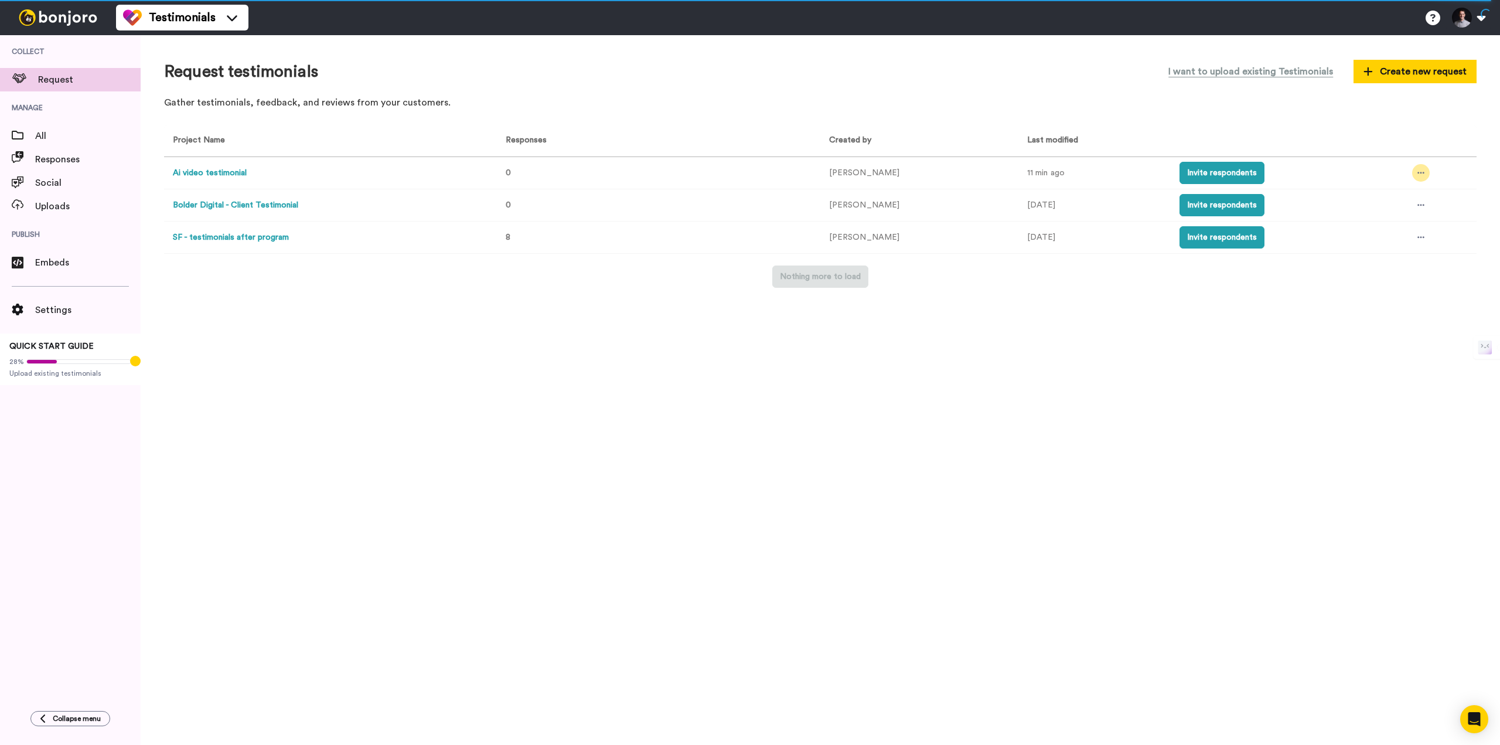
click at [1418, 176] on icon at bounding box center [1420, 173] width 7 height 8
click at [1380, 255] on span "Edit project" at bounding box center [1390, 258] width 45 height 8
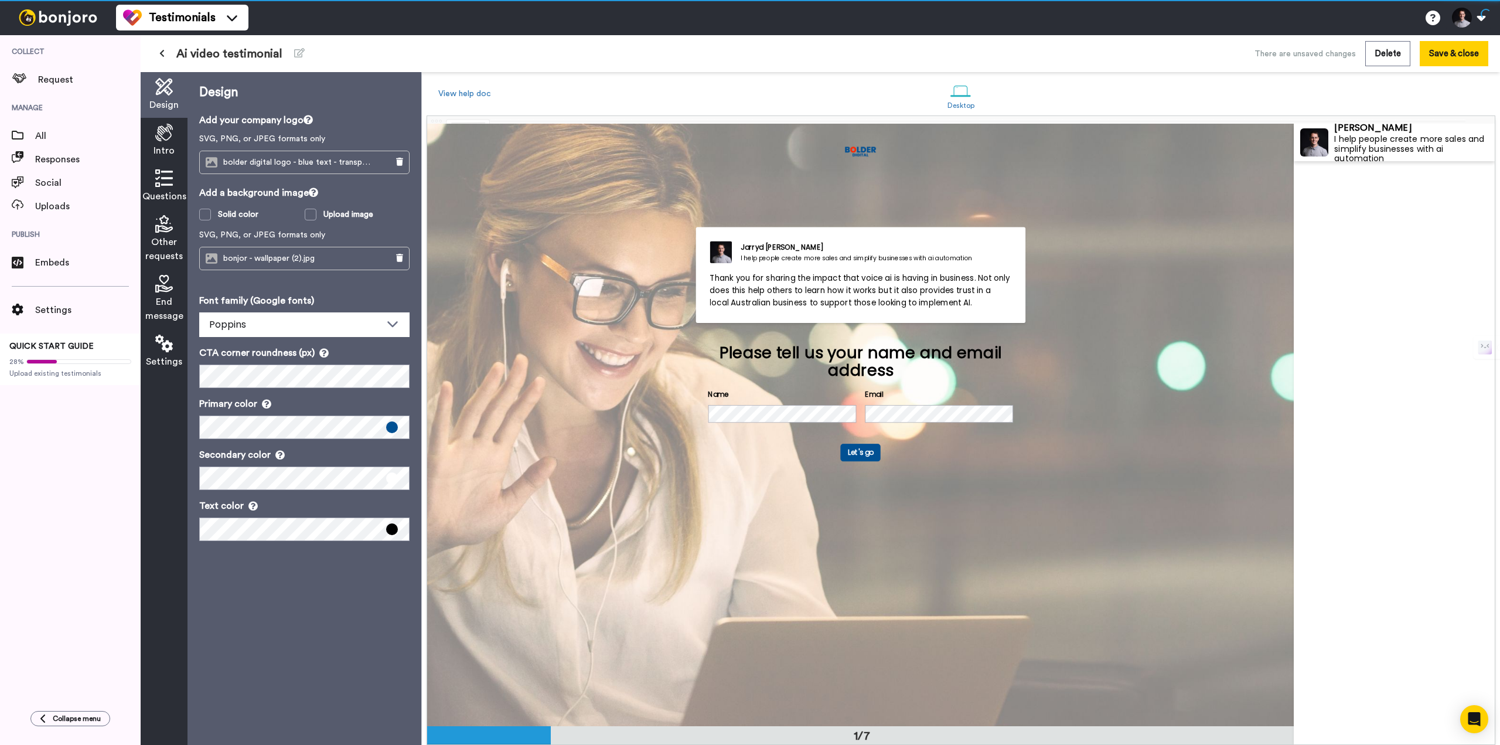
scroll to position [1, 0]
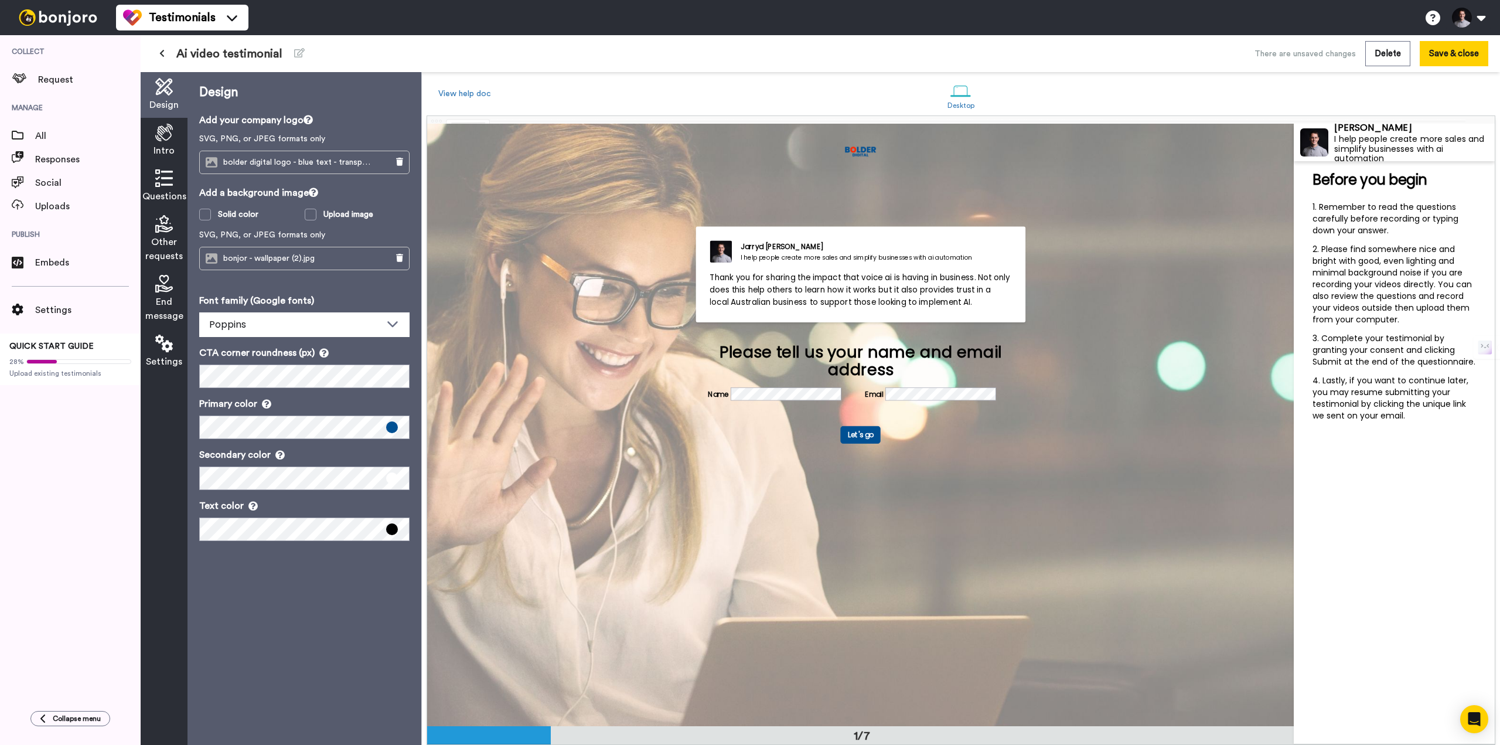
click at [162, 225] on icon at bounding box center [164, 224] width 18 height 18
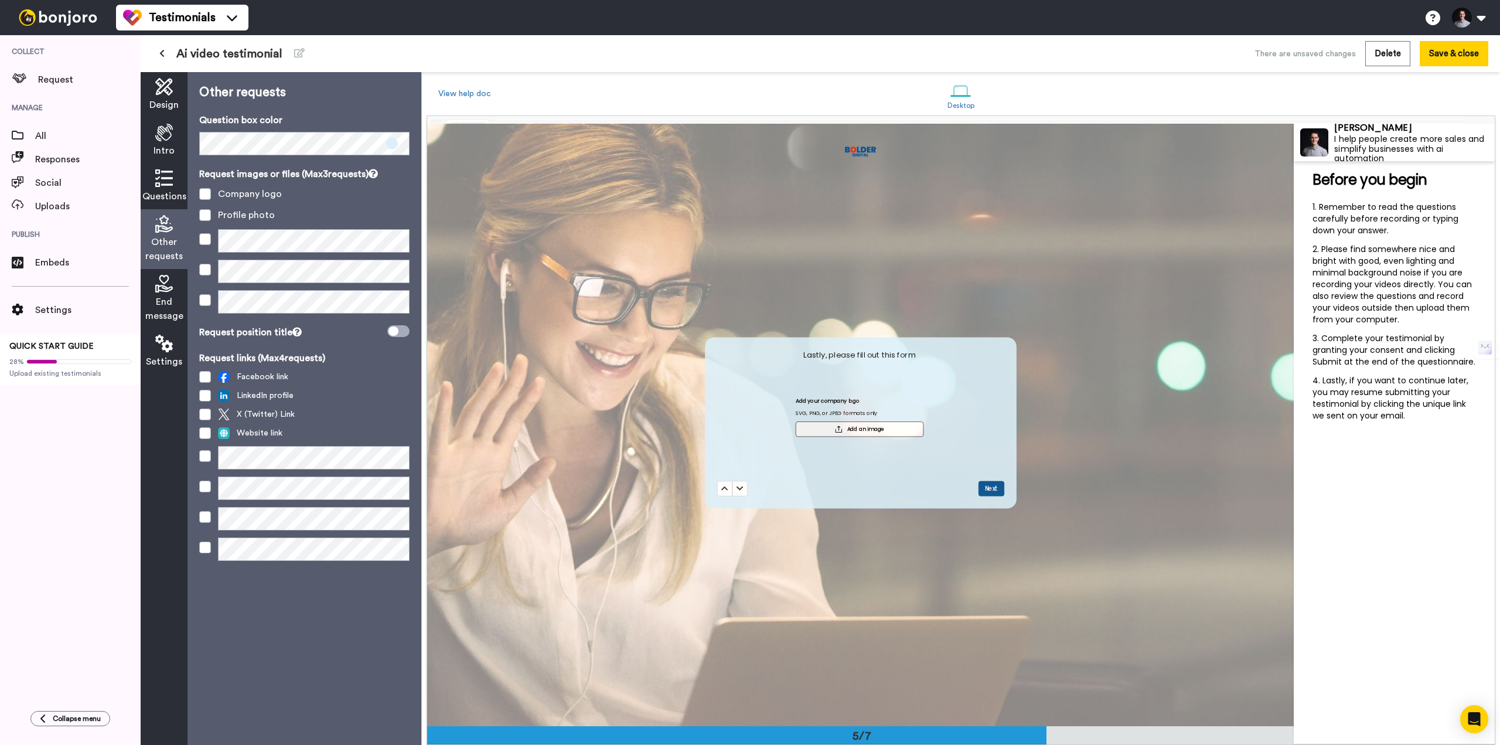
scroll to position [2411, 0]
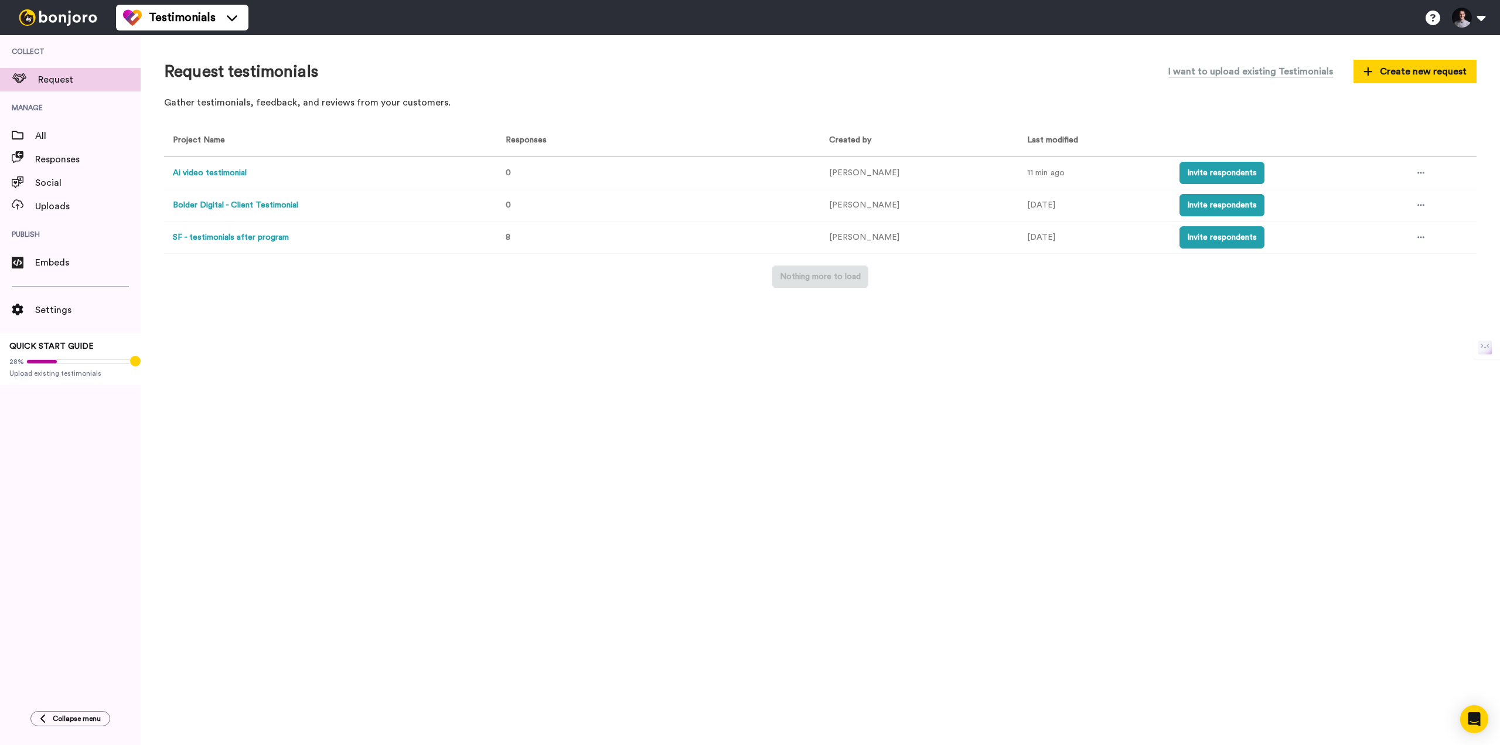
click at [1426, 173] on td at bounding box center [1439, 173] width 73 height 32
click at [1417, 176] on icon at bounding box center [1420, 173] width 7 height 8
click at [1390, 252] on li "Edit project" at bounding box center [1391, 259] width 99 height 21
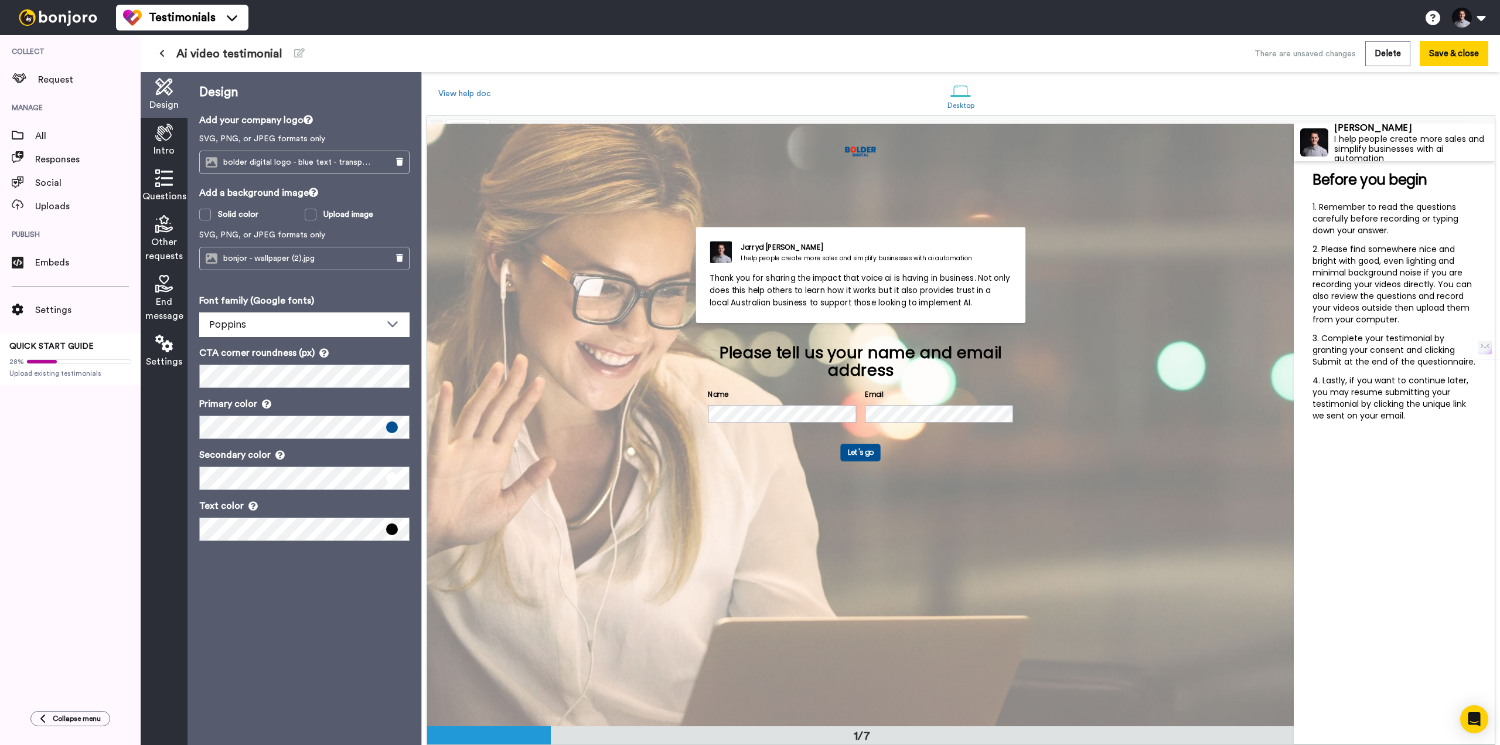
scroll to position [1, 0]
click at [171, 292] on icon at bounding box center [164, 284] width 18 height 18
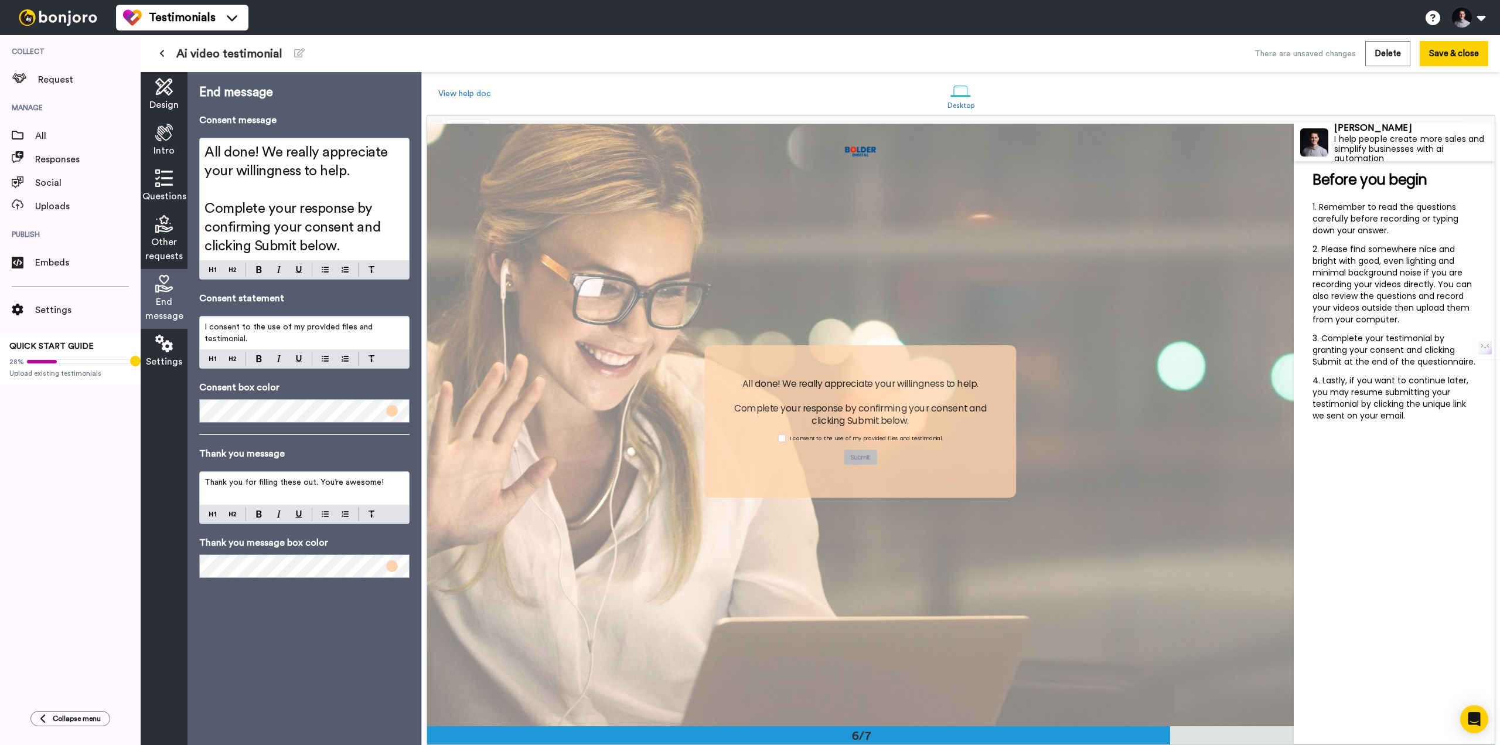
click at [163, 243] on span "Other requests" at bounding box center [163, 249] width 37 height 28
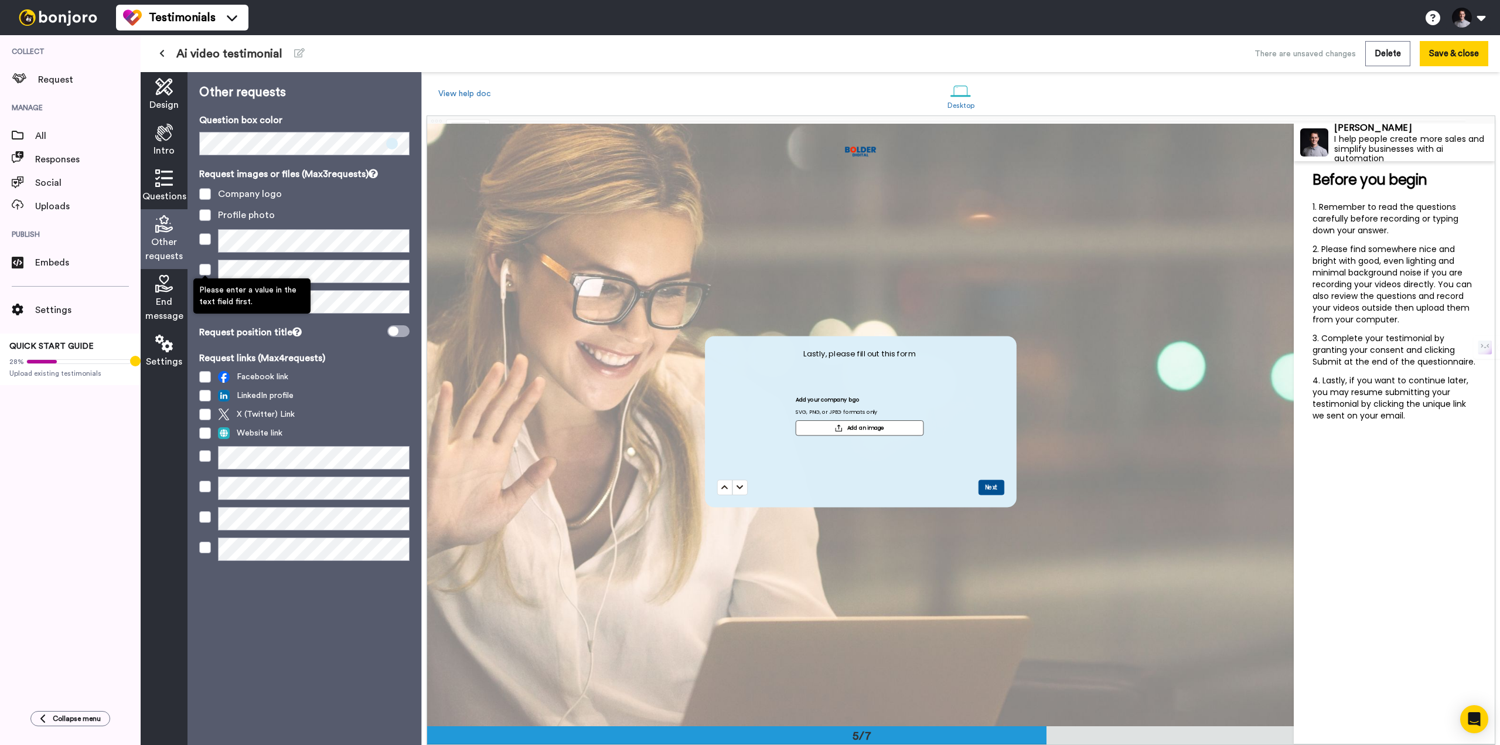
scroll to position [2411, 0]
click at [1473, 65] on button "Save & close" at bounding box center [1453, 53] width 69 height 25
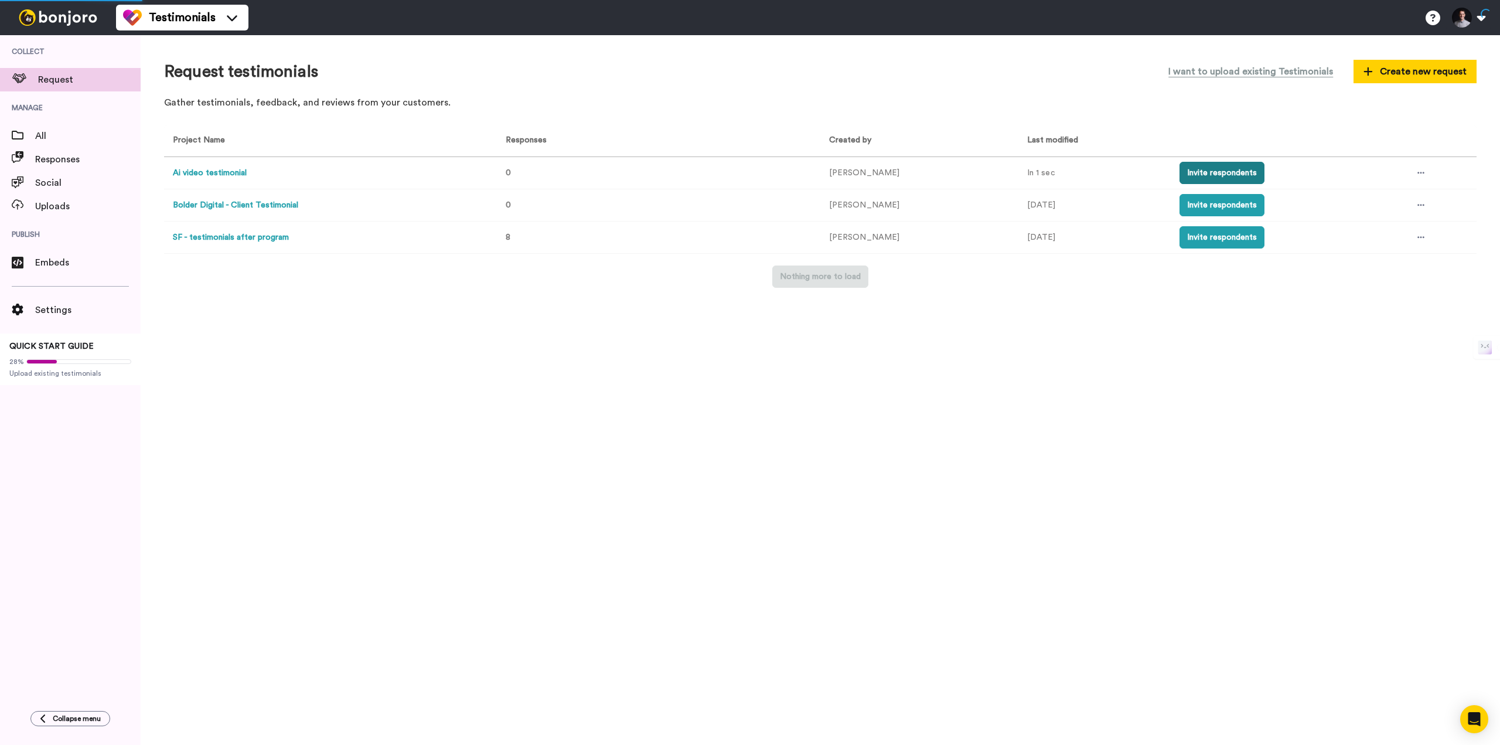
click at [1195, 169] on button "Invite respondents" at bounding box center [1221, 173] width 85 height 22
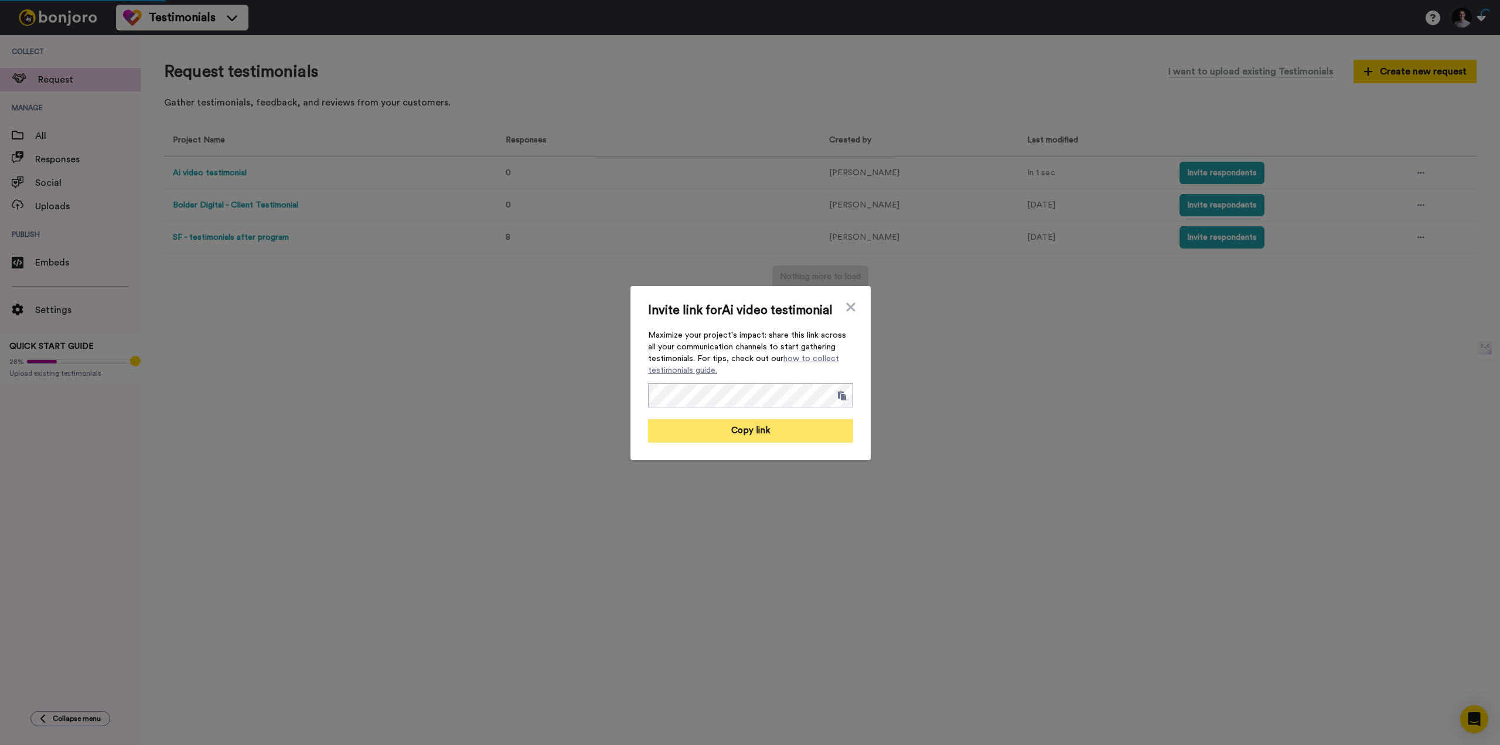
click at [694, 436] on button "Copy link" at bounding box center [750, 430] width 205 height 23
click at [1036, 452] on div "Invite link for Ai video testimonial Maximize your project's impact: share this…" at bounding box center [750, 372] width 1500 height 745
